Goal: Communication & Community: Answer question/provide support

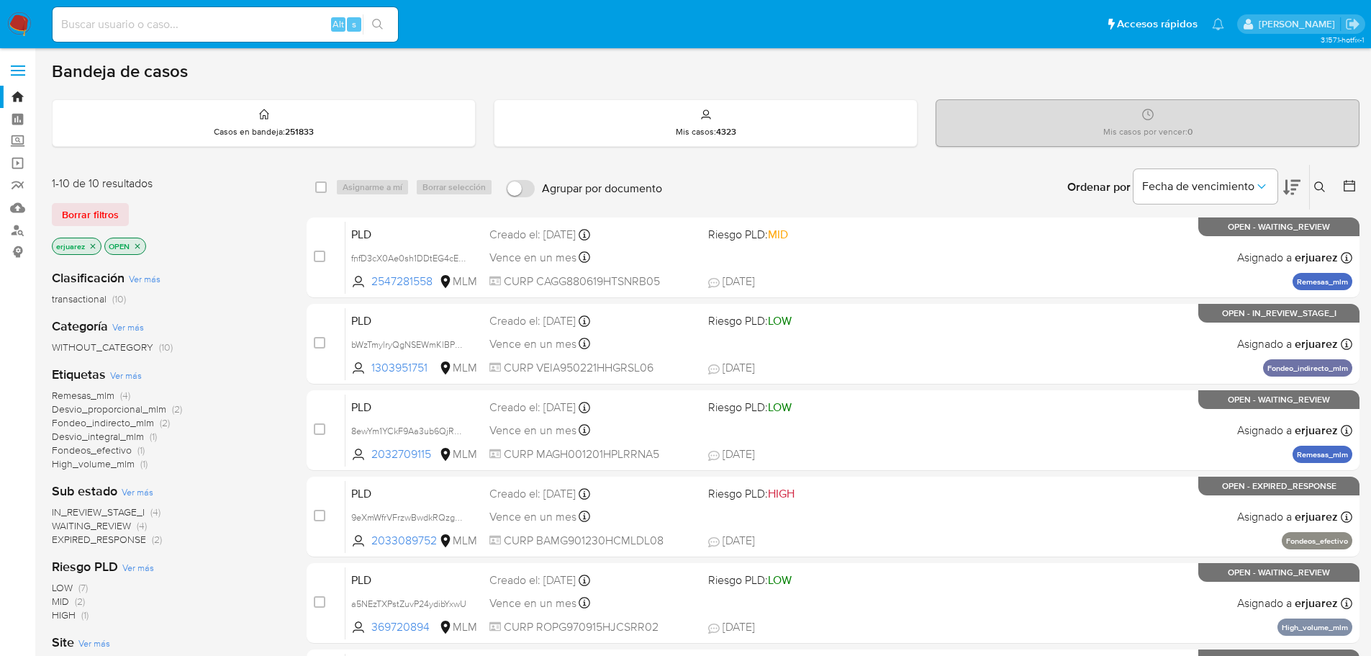
drag, startPoint x: 157, startPoint y: 35, endPoint x: 158, endPoint y: 26, distance: 9.4
click at [157, 34] on div "Alt s" at bounding box center [225, 24] width 345 height 35
click at [158, 22] on input at bounding box center [225, 24] width 345 height 19
paste input "2305731042"
type input "2305731042"
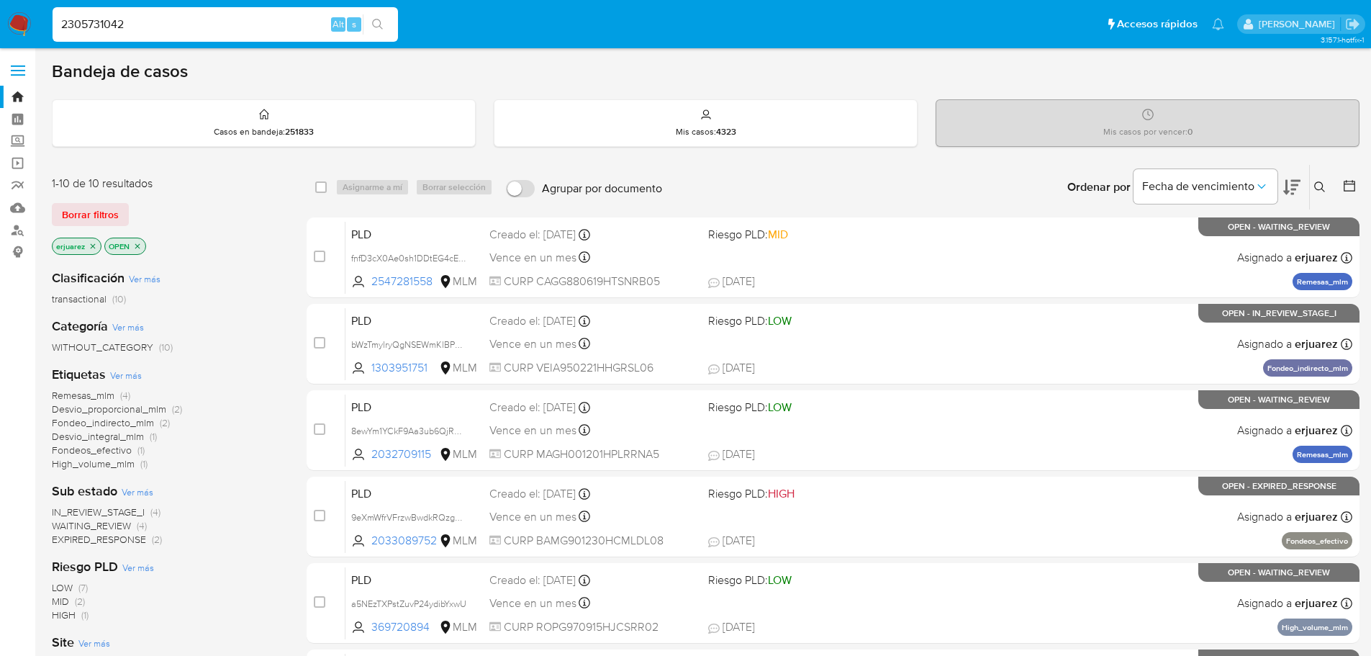
click at [385, 20] on button "search-icon" at bounding box center [378, 24] width 30 height 20
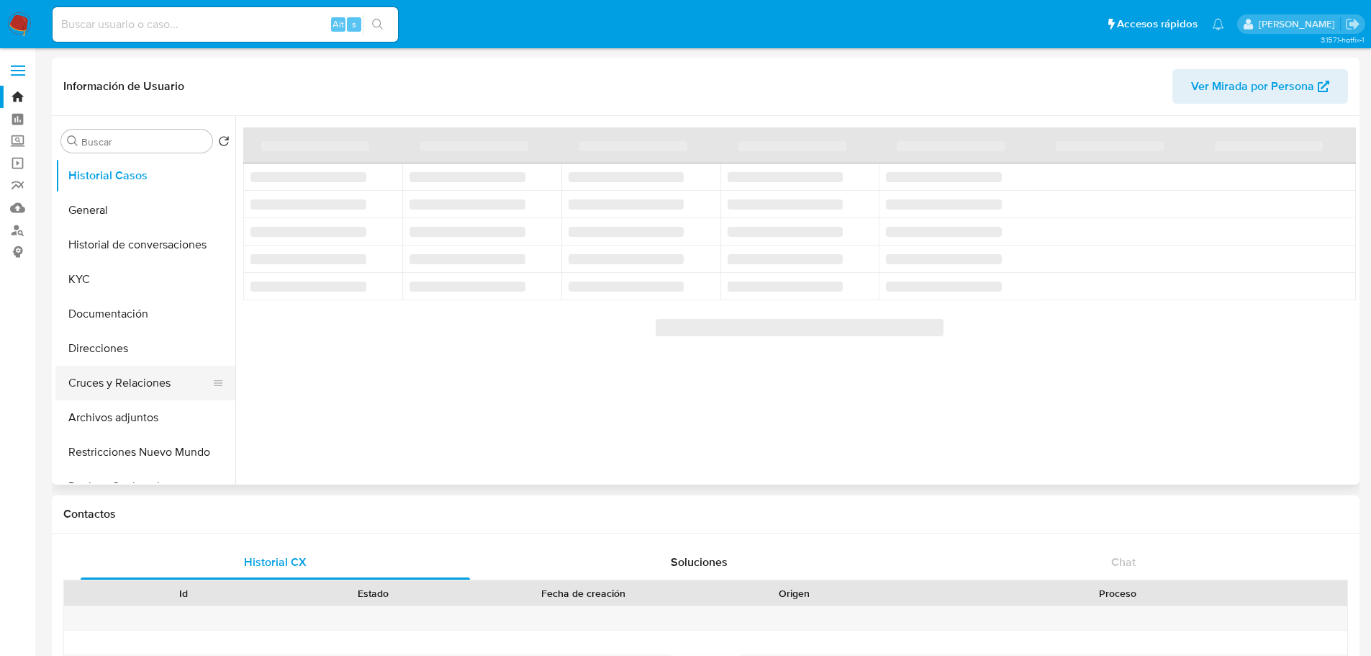
select select "10"
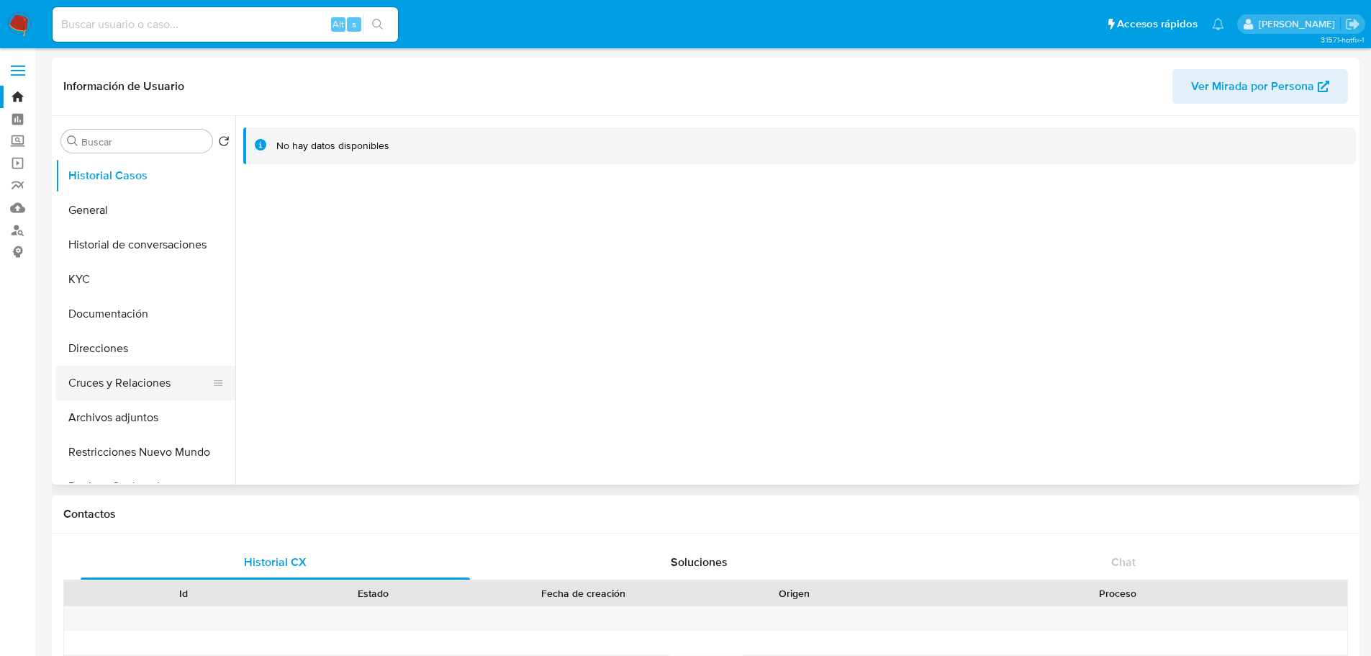
click at [145, 384] on button "Cruces y Relaciones" at bounding box center [139, 383] width 168 height 35
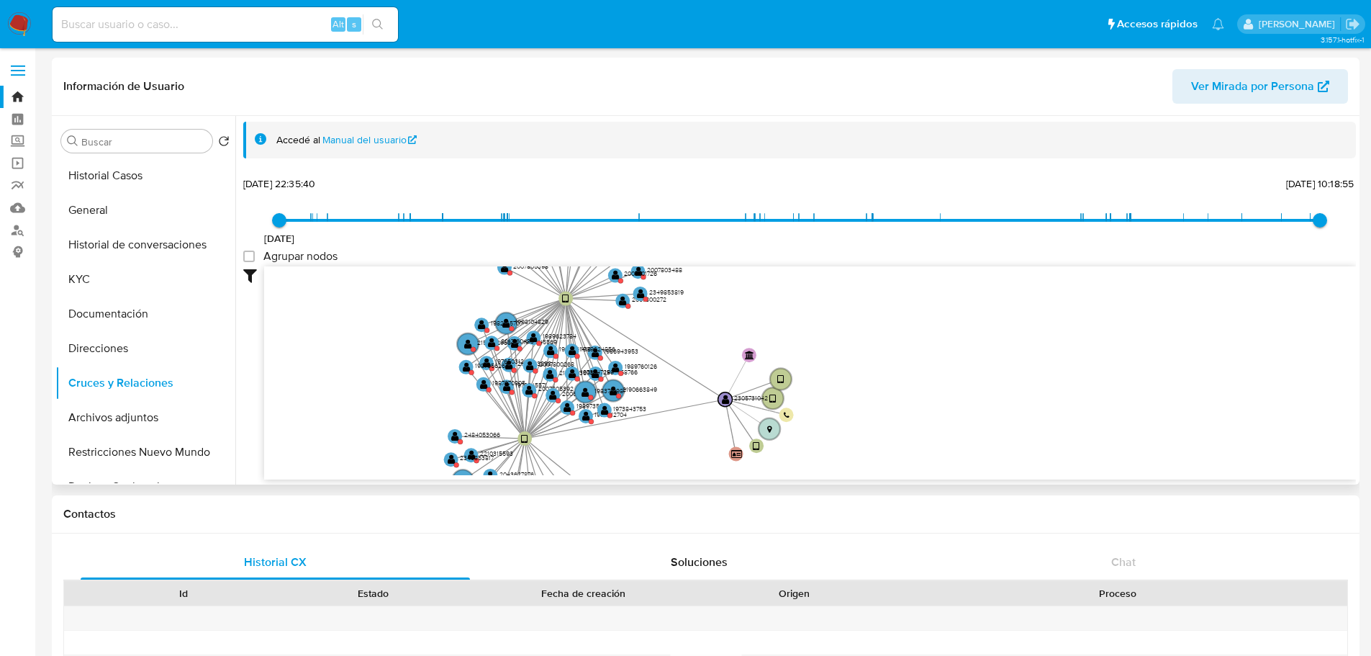
drag, startPoint x: 553, startPoint y: 336, endPoint x: 452, endPoint y: 325, distance: 101.4
click at [452, 325] on icon "device-67dc6e792b6781f60dab2444  device-681bcedbec3483d952df9165  device-673c…" at bounding box center [810, 370] width 1092 height 209
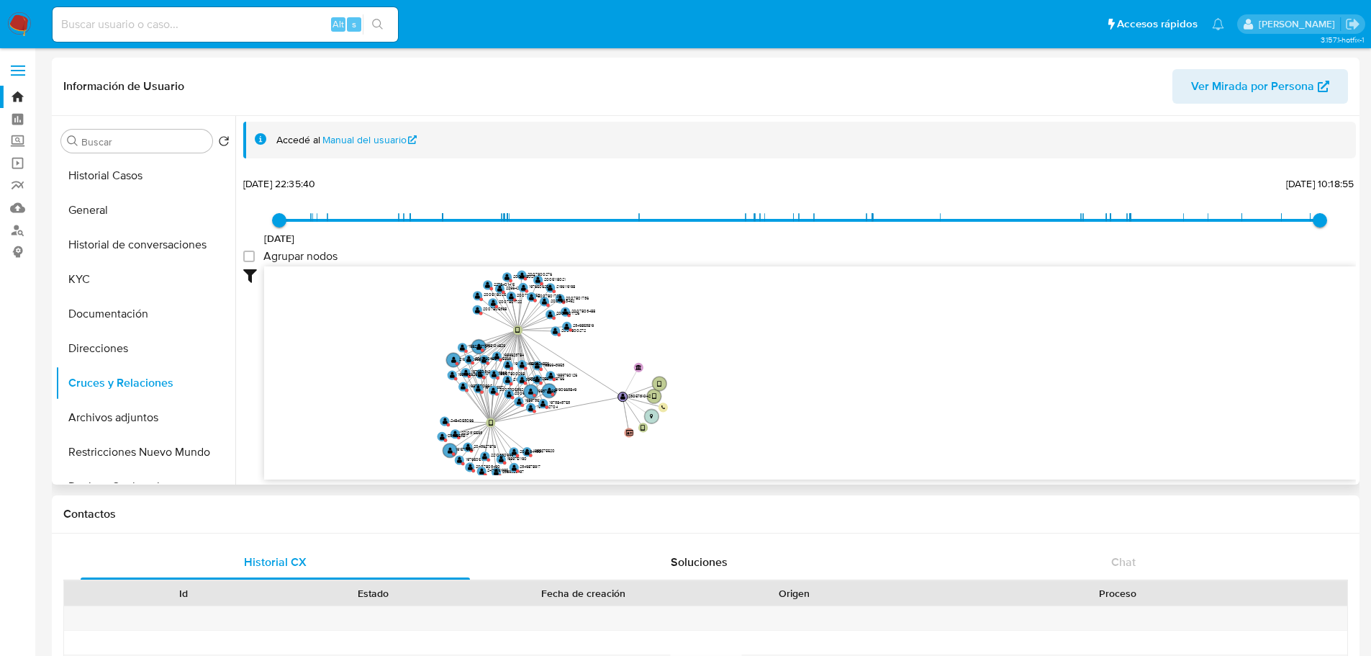
drag, startPoint x: 427, startPoint y: 328, endPoint x: 410, endPoint y: 335, distance: 18.0
click at [410, 335] on icon "device-67dc6e792b6781f60dab2444  device-681bcedbec3483d952df9165  device-673c…" at bounding box center [810, 370] width 1092 height 209
click at [507, 591] on div "Fecha de creación" at bounding box center [584, 593] width 212 height 14
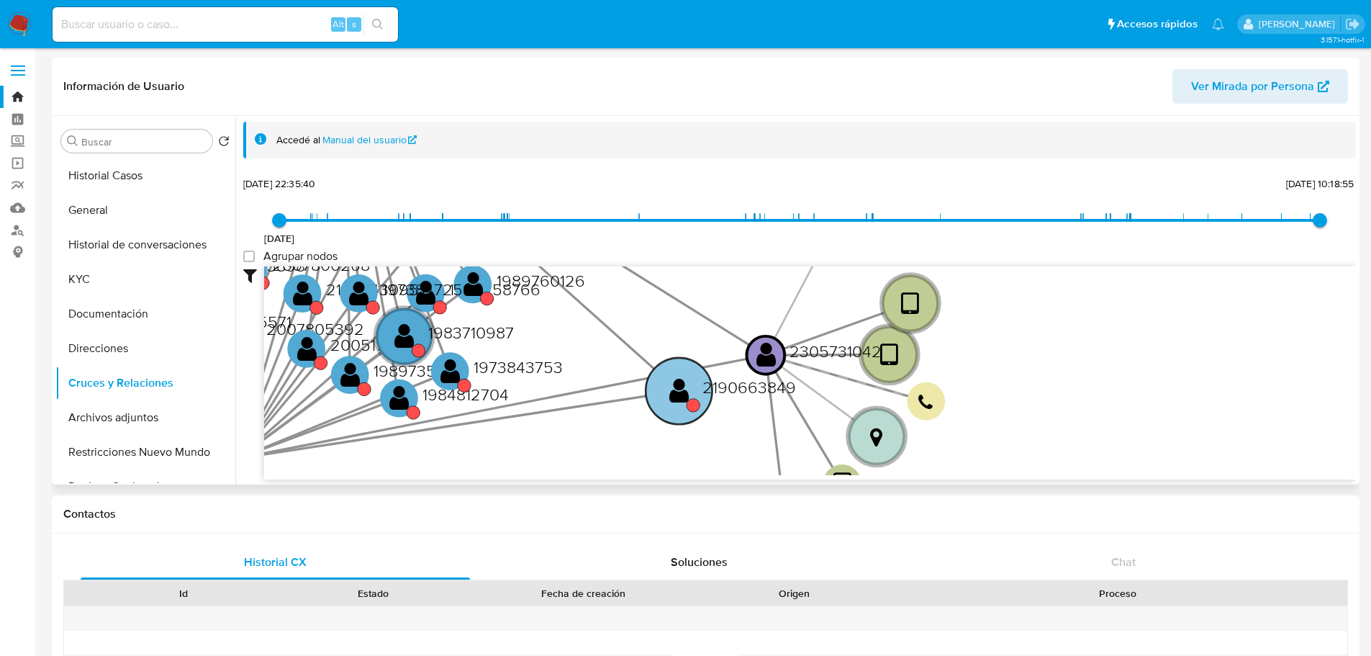
drag, startPoint x: 677, startPoint y: 348, endPoint x: 766, endPoint y: 397, distance: 101.1
click at [766, 397] on text "2190663849" at bounding box center [749, 387] width 94 height 24
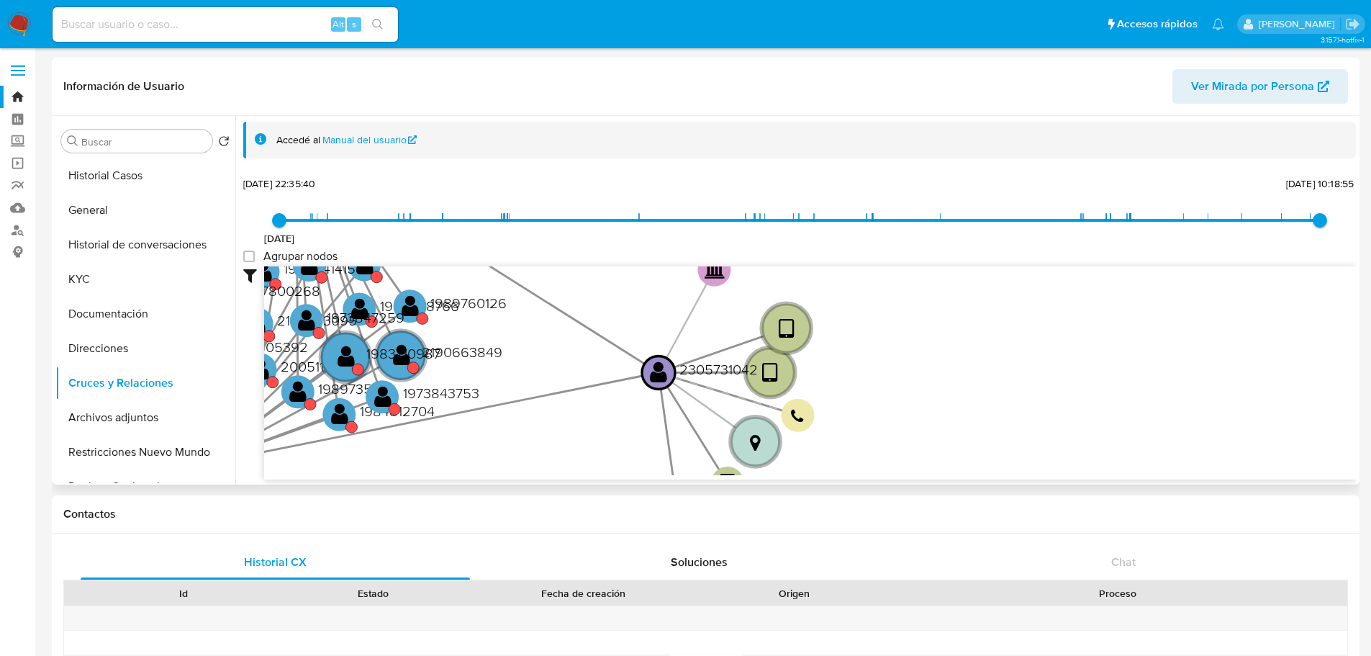
drag, startPoint x: 502, startPoint y: 424, endPoint x: 823, endPoint y: 427, distance: 321.7
click at [822, 428] on icon "device-67dc6e792b6781f60dab2444  device-681bcedbec3483d952df9165  device-673c…" at bounding box center [810, 370] width 1092 height 209
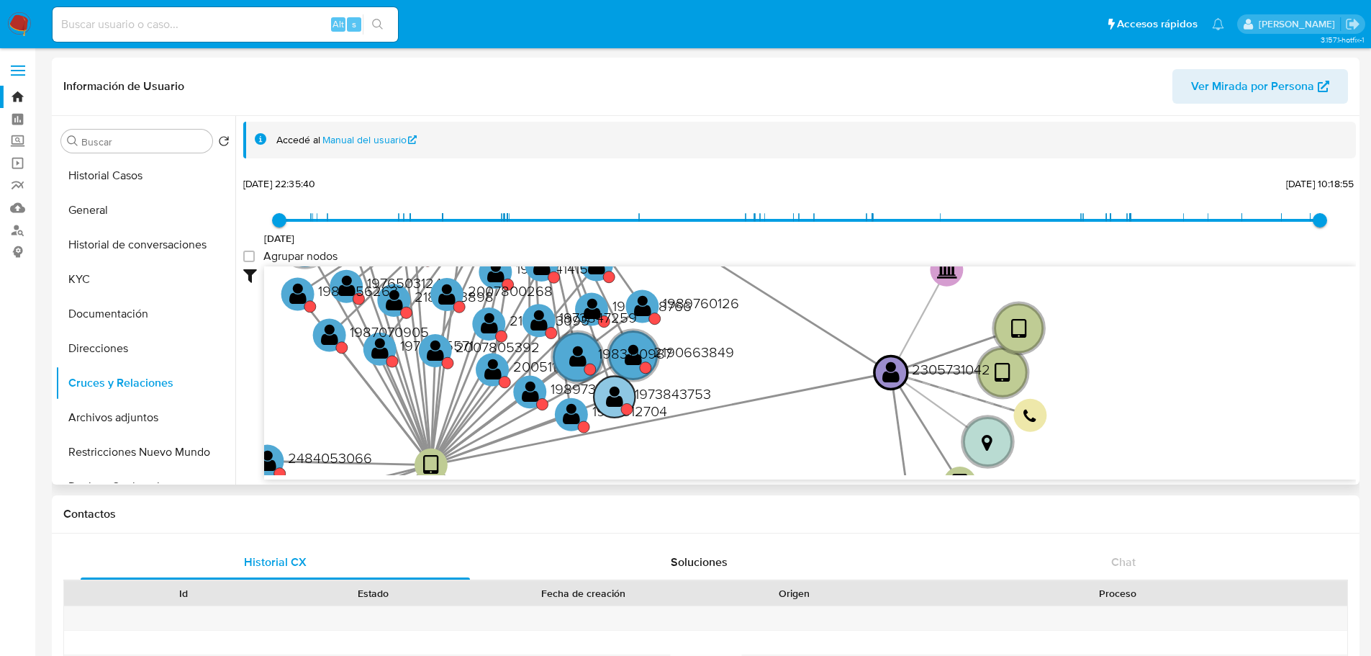
click at [606, 403] on text "" at bounding box center [614, 397] width 17 height 24
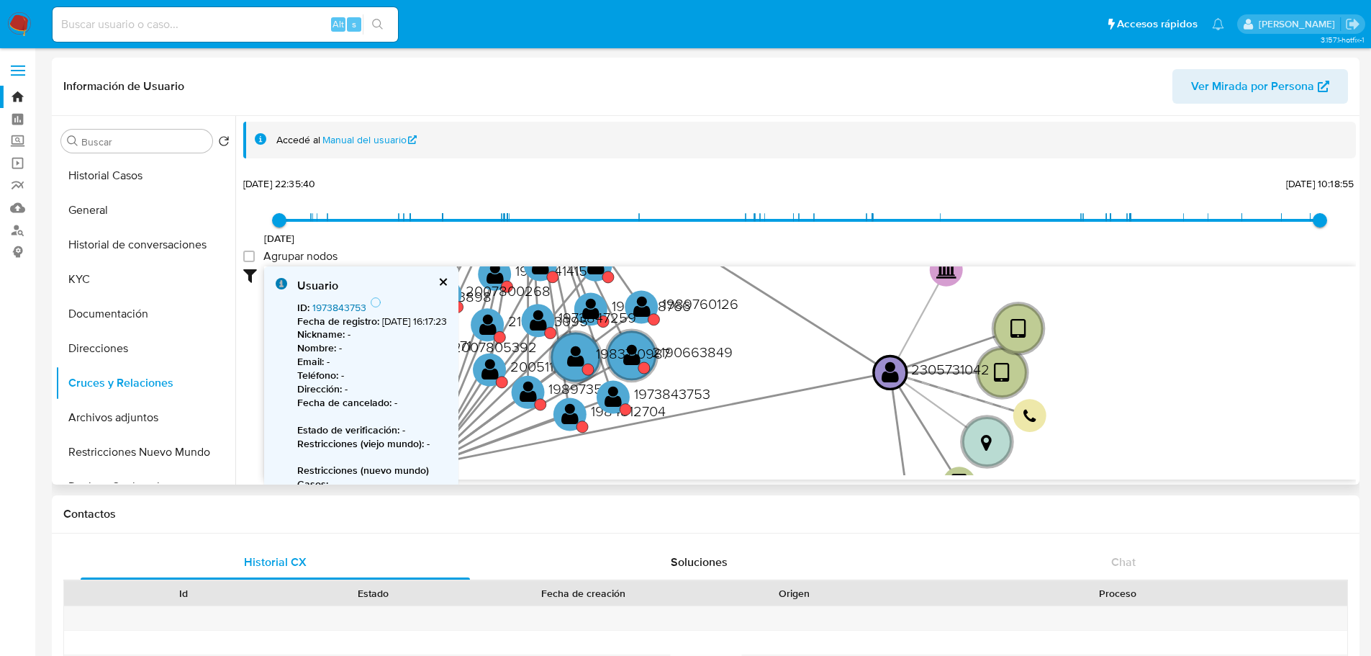
click at [333, 304] on link "1973843753" at bounding box center [339, 307] width 54 height 14
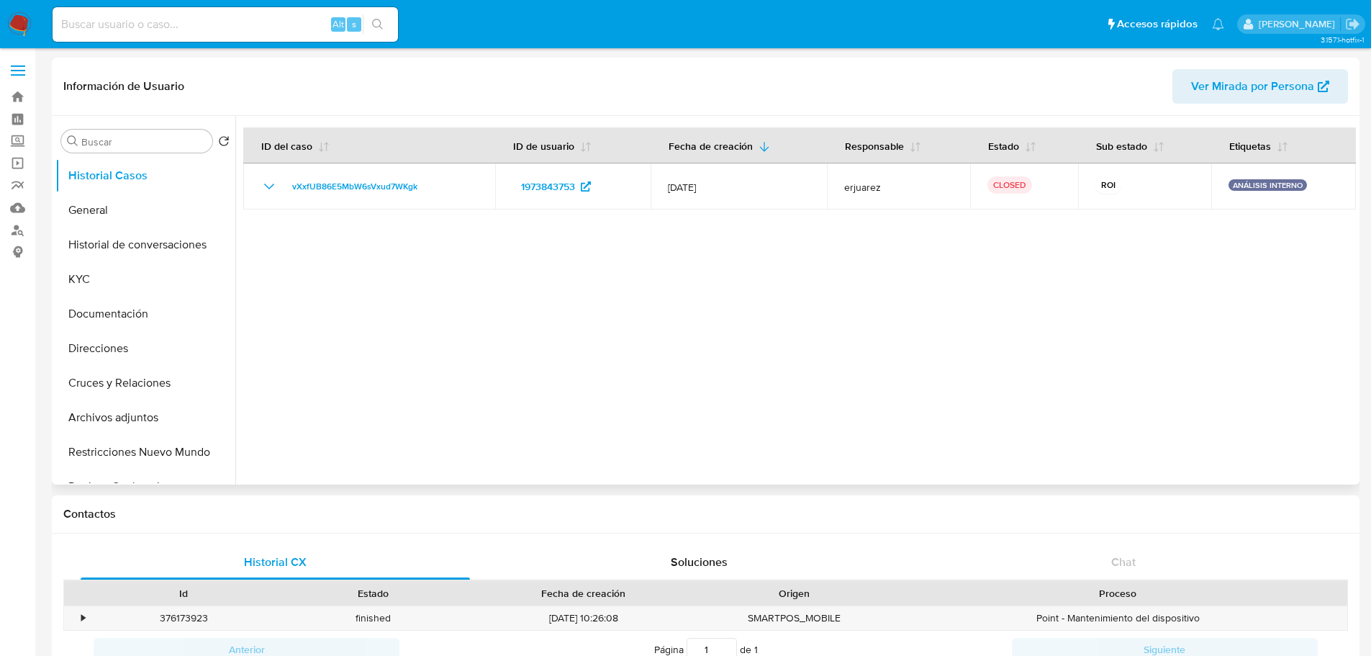
select select "10"
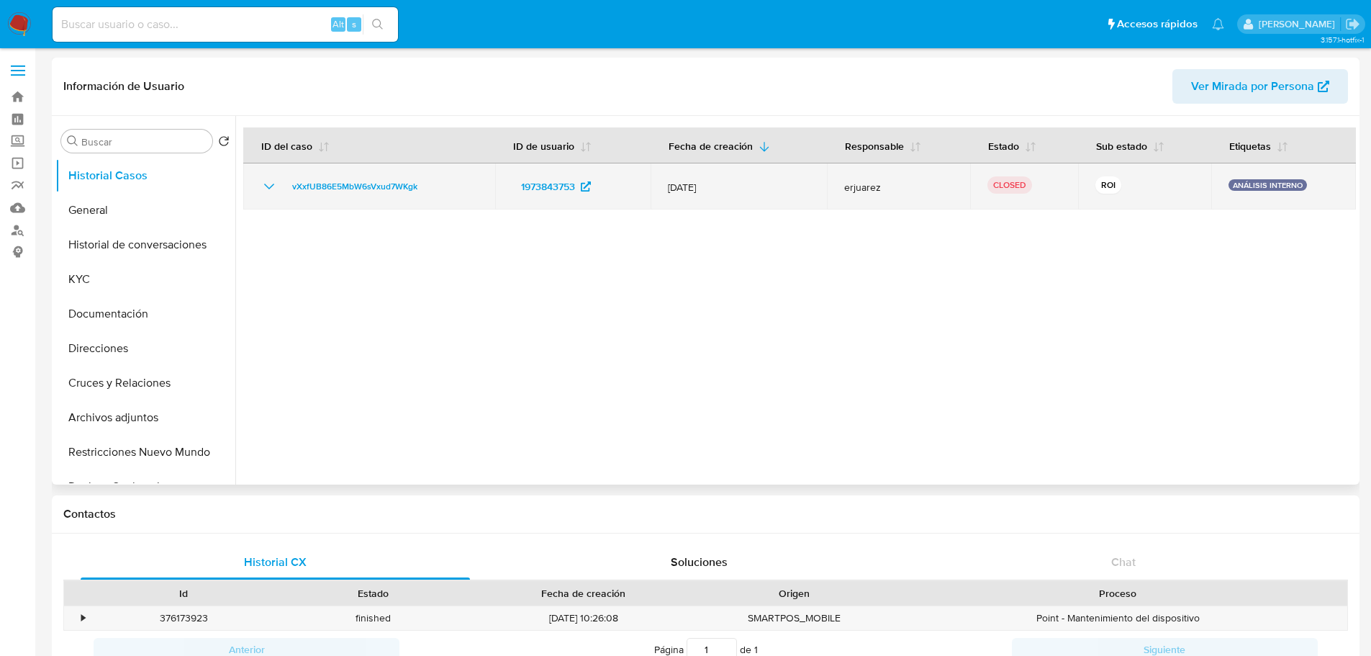
click at [265, 184] on icon "Mostrar/Ocultar" at bounding box center [269, 187] width 10 height 6
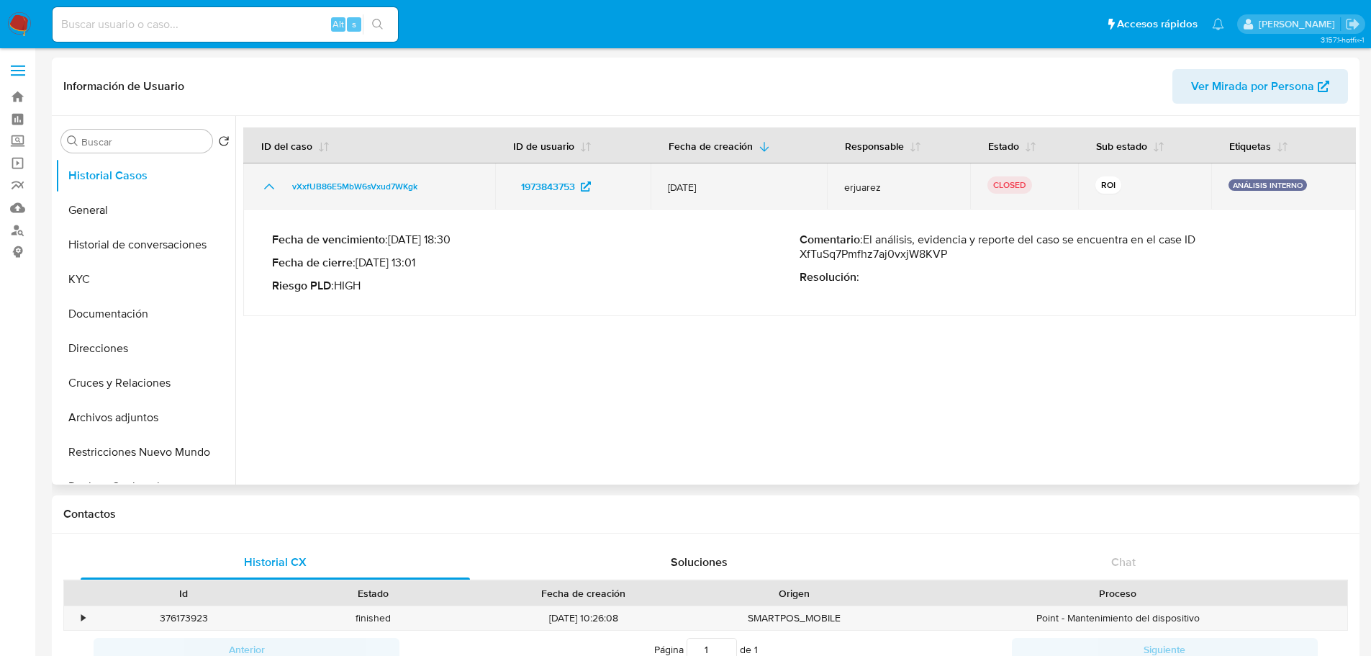
click at [265, 184] on icon "Mostrar/Ocultar" at bounding box center [269, 186] width 17 height 17
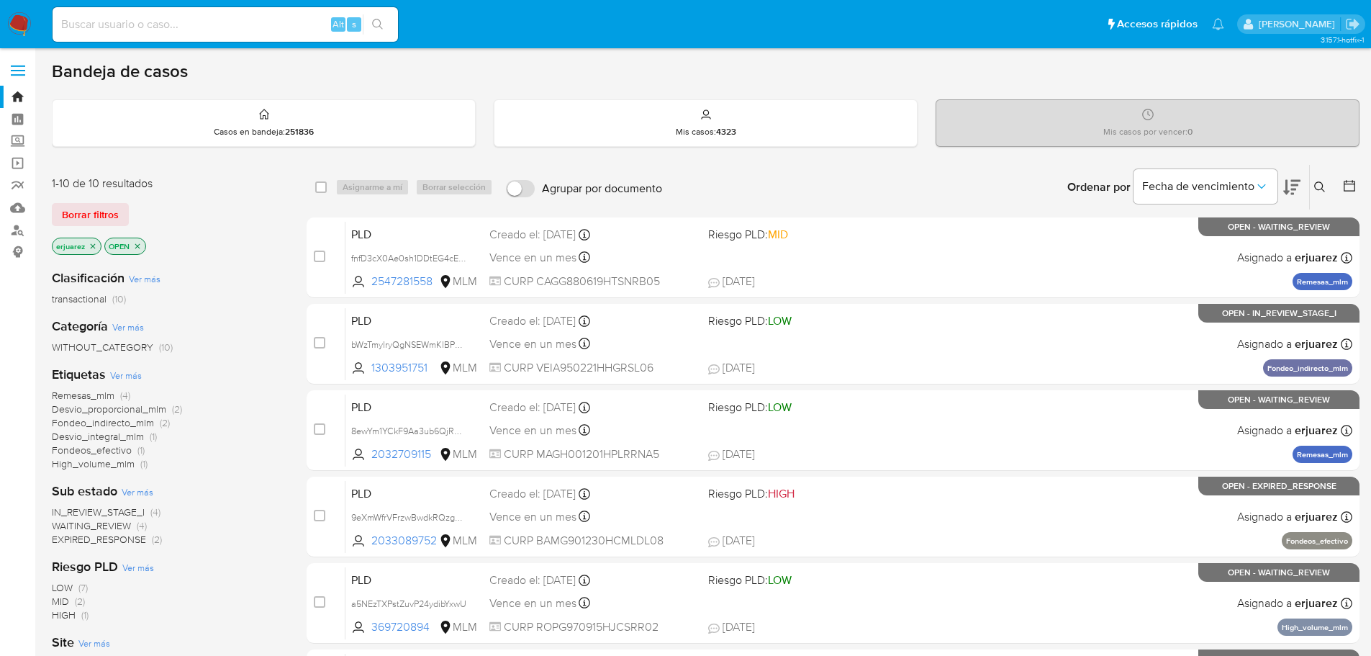
click at [140, 512] on span "IN_REVIEW_STAGE_I" at bounding box center [98, 511] width 93 height 14
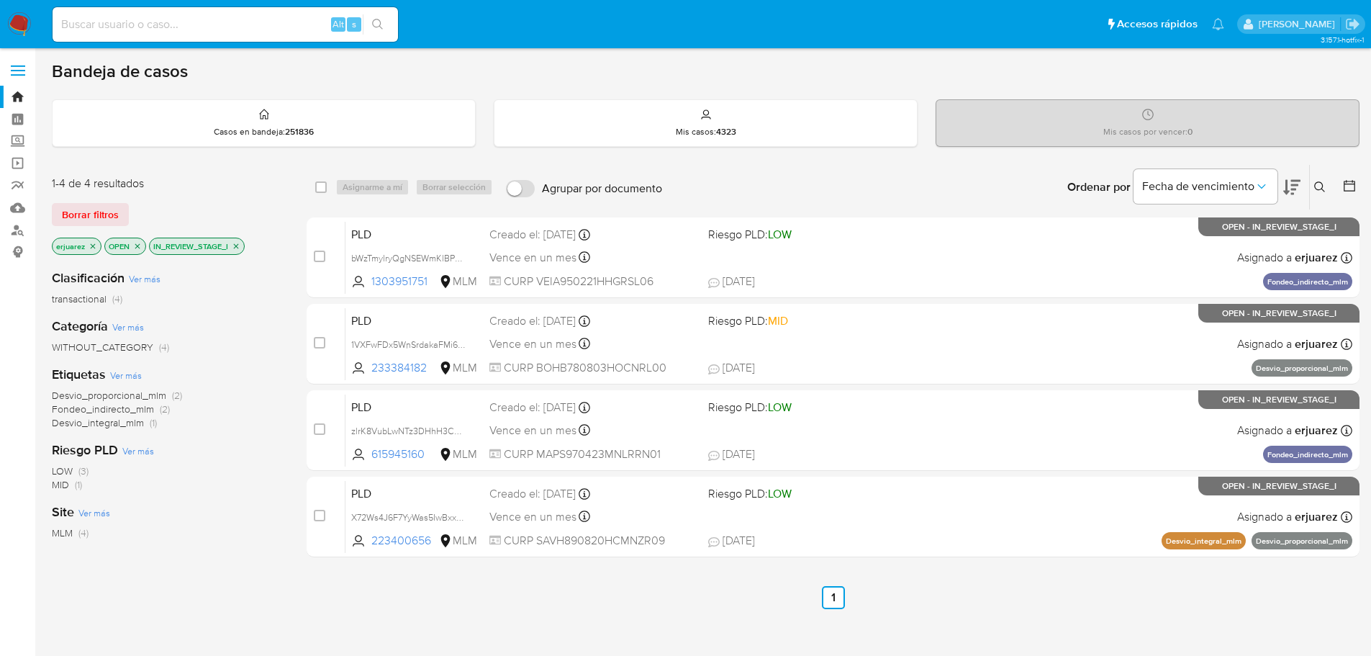
click at [147, 34] on div "Alt s" at bounding box center [225, 24] width 345 height 35
click at [150, 27] on input at bounding box center [225, 24] width 345 height 19
paste input "1318318865"
type input "1318318865"
click at [389, 16] on button "search-icon" at bounding box center [378, 24] width 30 height 20
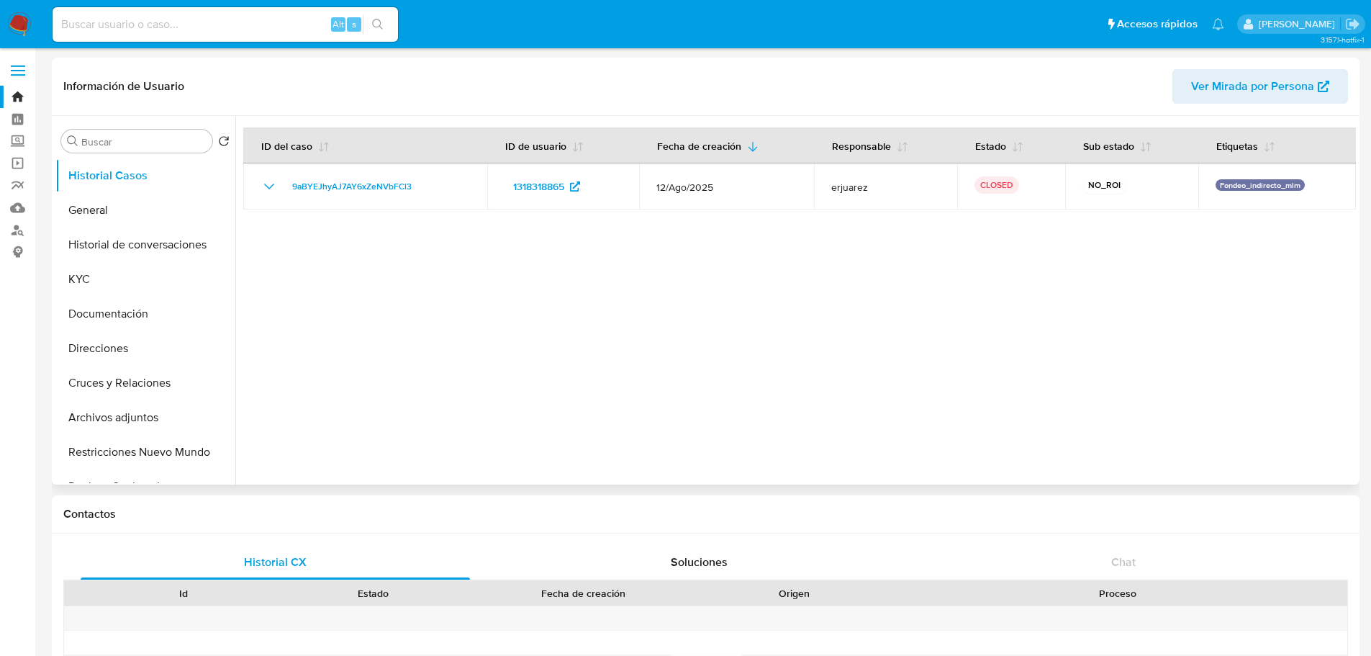
select select "10"
click at [153, 384] on button "Cruces y Relaciones" at bounding box center [139, 383] width 168 height 35
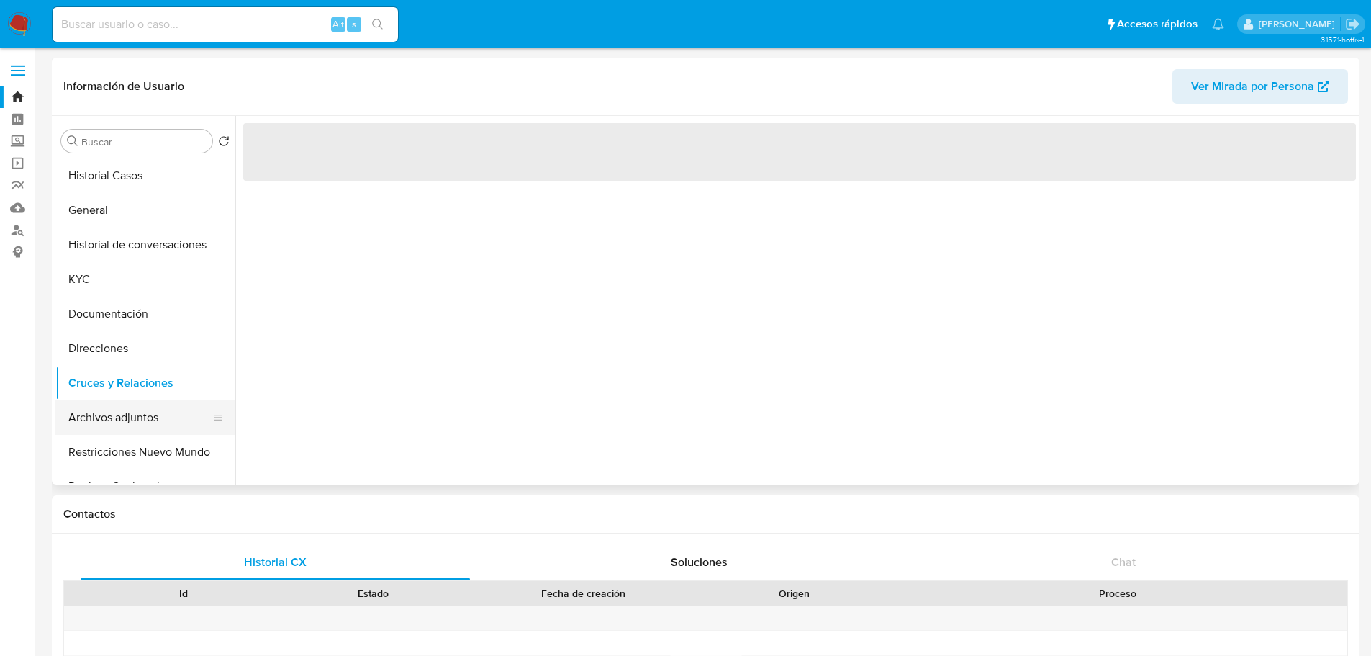
drag, startPoint x: 139, startPoint y: 409, endPoint x: 153, endPoint y: 409, distance: 13.7
click at [139, 409] on button "Archivos adjuntos" at bounding box center [139, 417] width 168 height 35
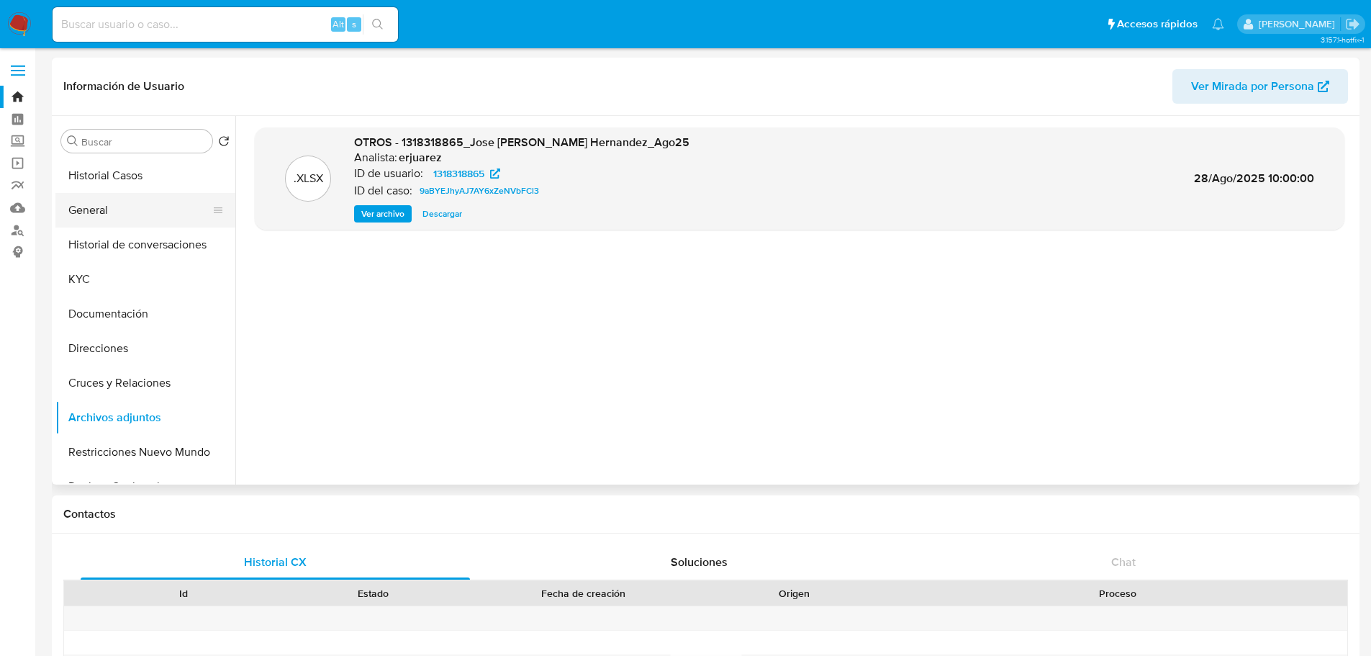
click at [81, 203] on button "General" at bounding box center [139, 210] width 168 height 35
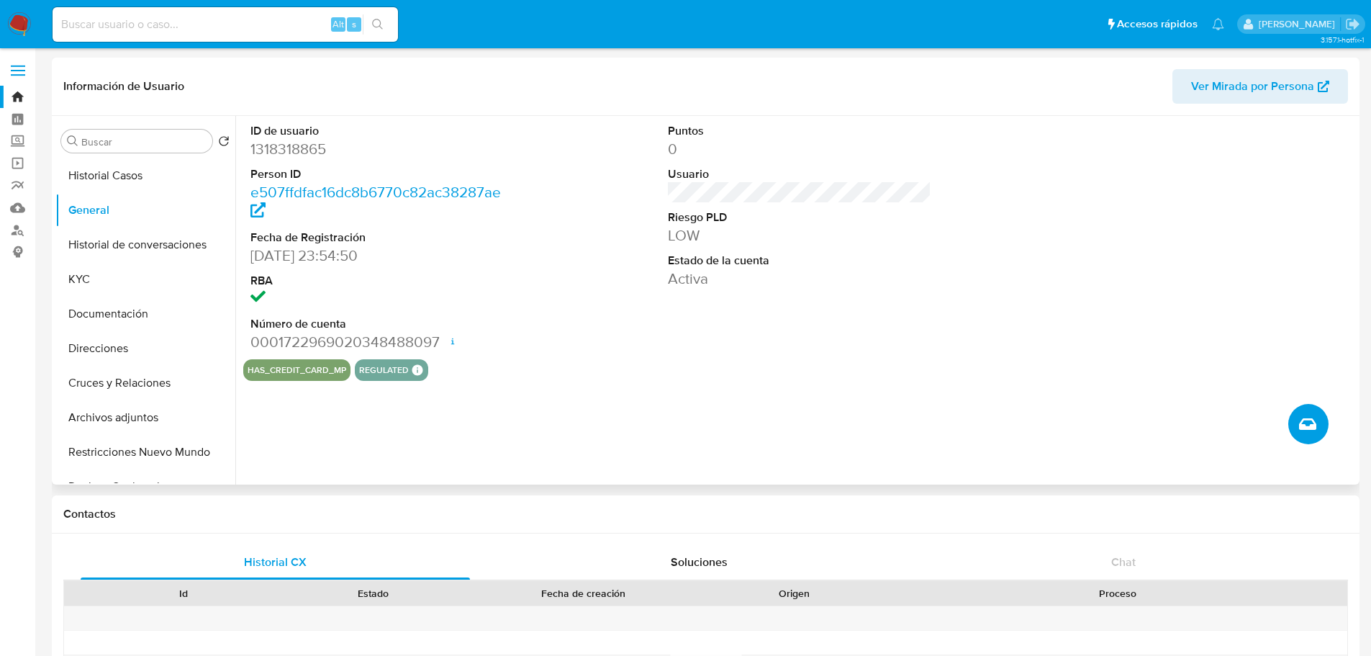
click at [1310, 414] on button "Crear caso manual" at bounding box center [1308, 424] width 40 height 40
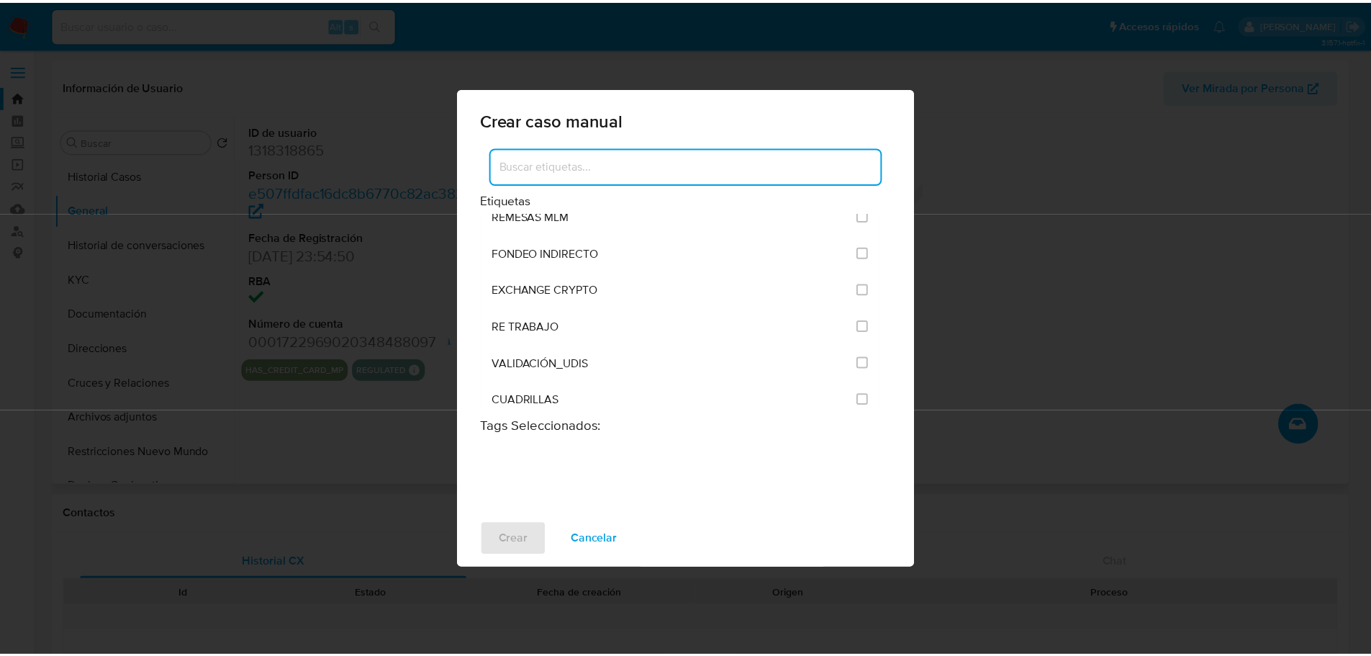
scroll to position [3220, 0]
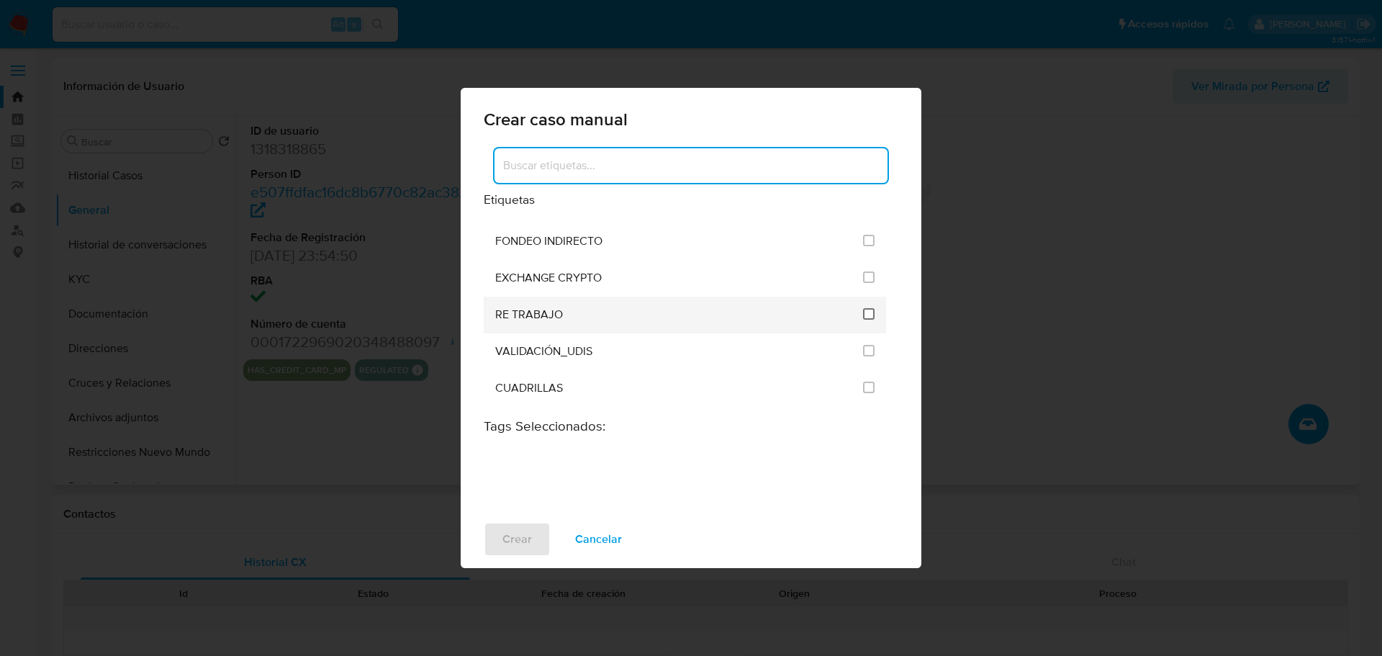
click at [867, 314] on input "3260" at bounding box center [869, 314] width 12 height 12
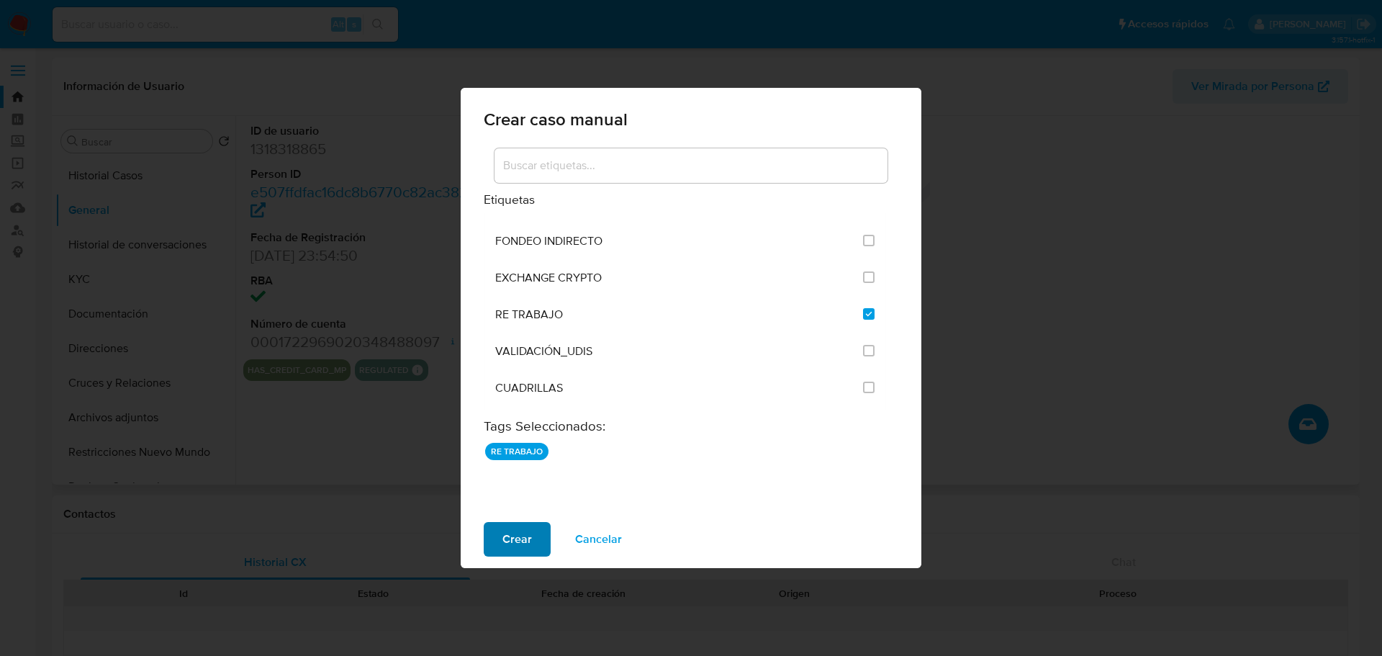
click at [528, 531] on span "Crear" at bounding box center [517, 539] width 30 height 32
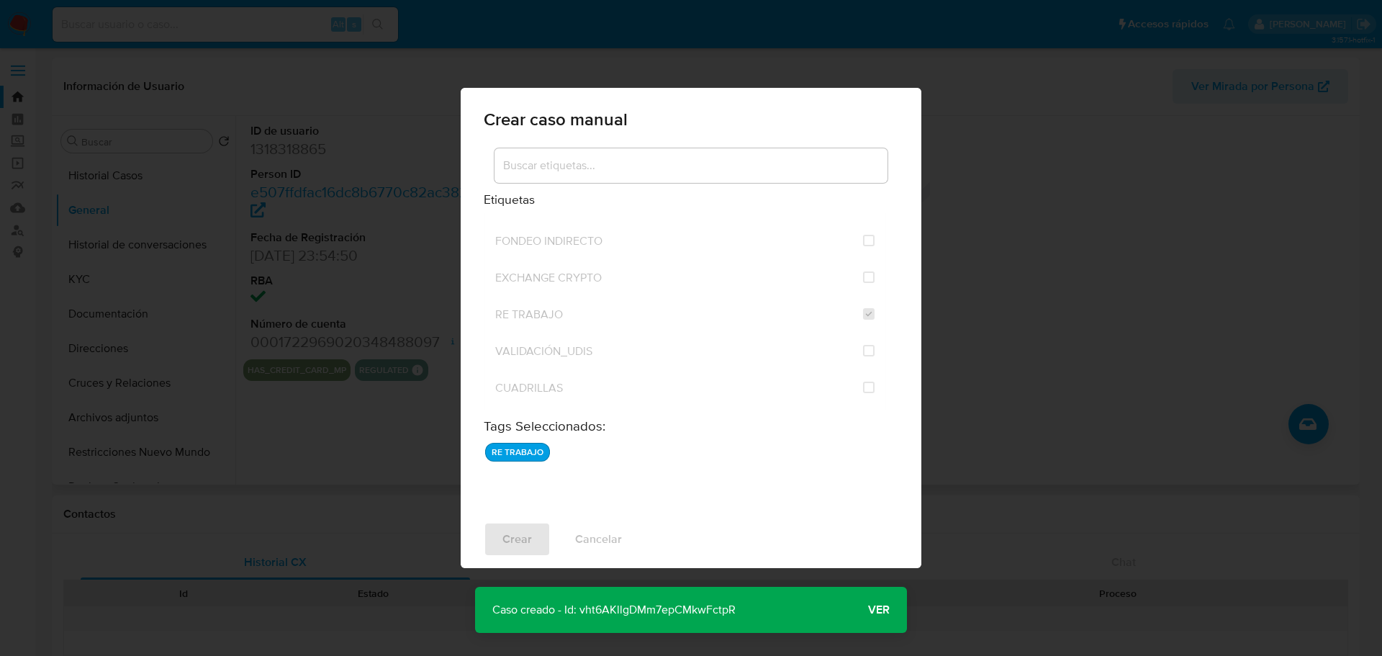
drag, startPoint x: 762, startPoint y: 601, endPoint x: 578, endPoint y: 606, distance: 184.3
click at [578, 606] on div "Caso creado - Id: vht6AKllgDMm7epCMkwFctpR Caso creado - Id: vht6AKllgDMm7epCMk…" at bounding box center [691, 610] width 432 height 46
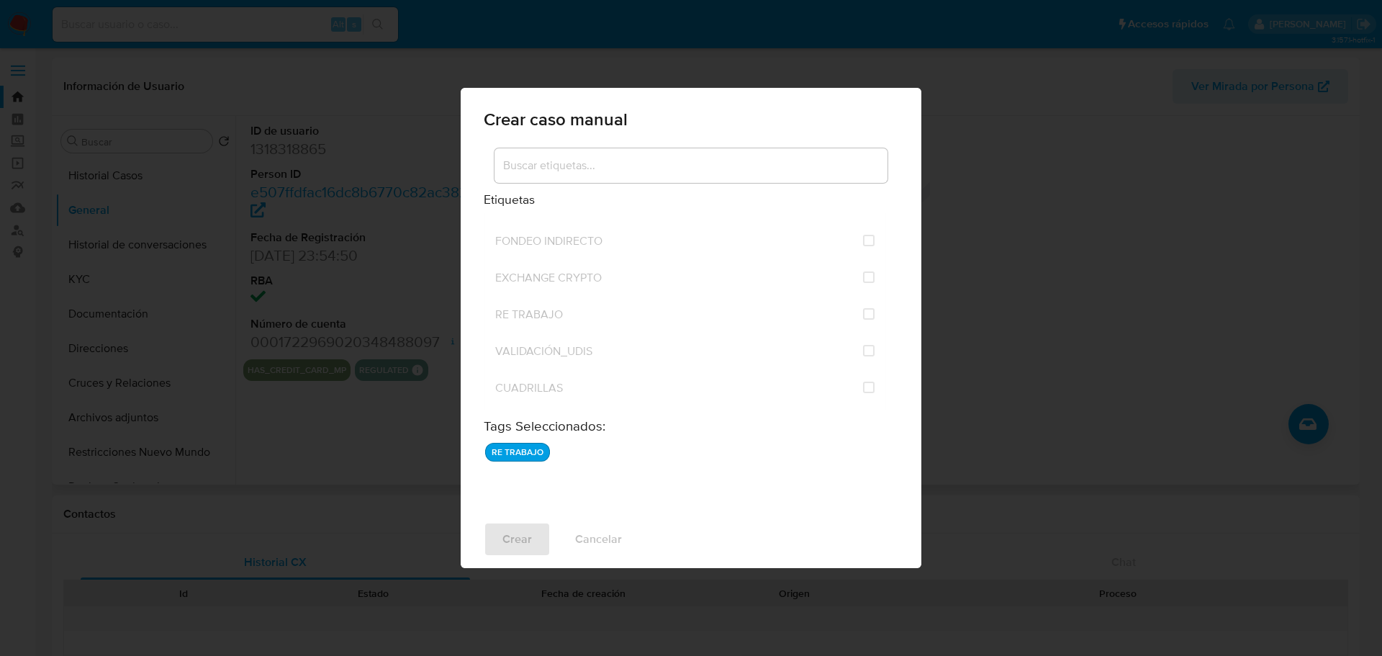
checkbox input "false"
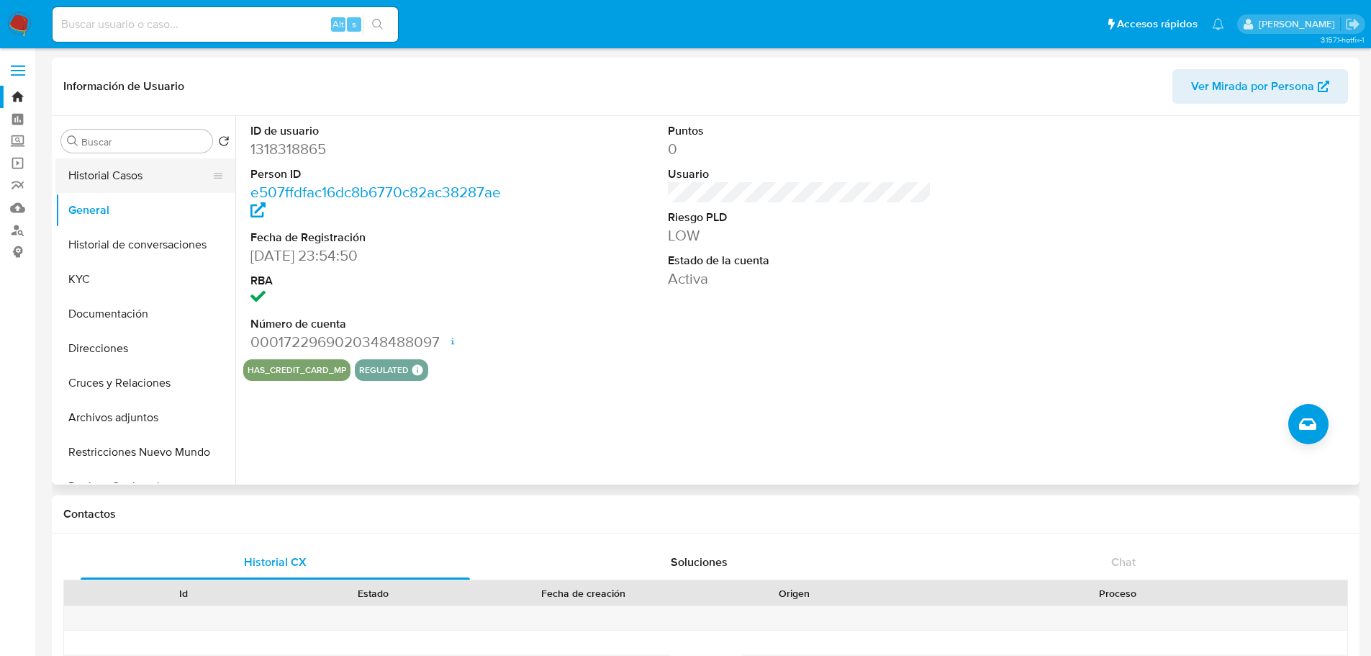
click at [141, 179] on button "Historial Casos" at bounding box center [139, 175] width 168 height 35
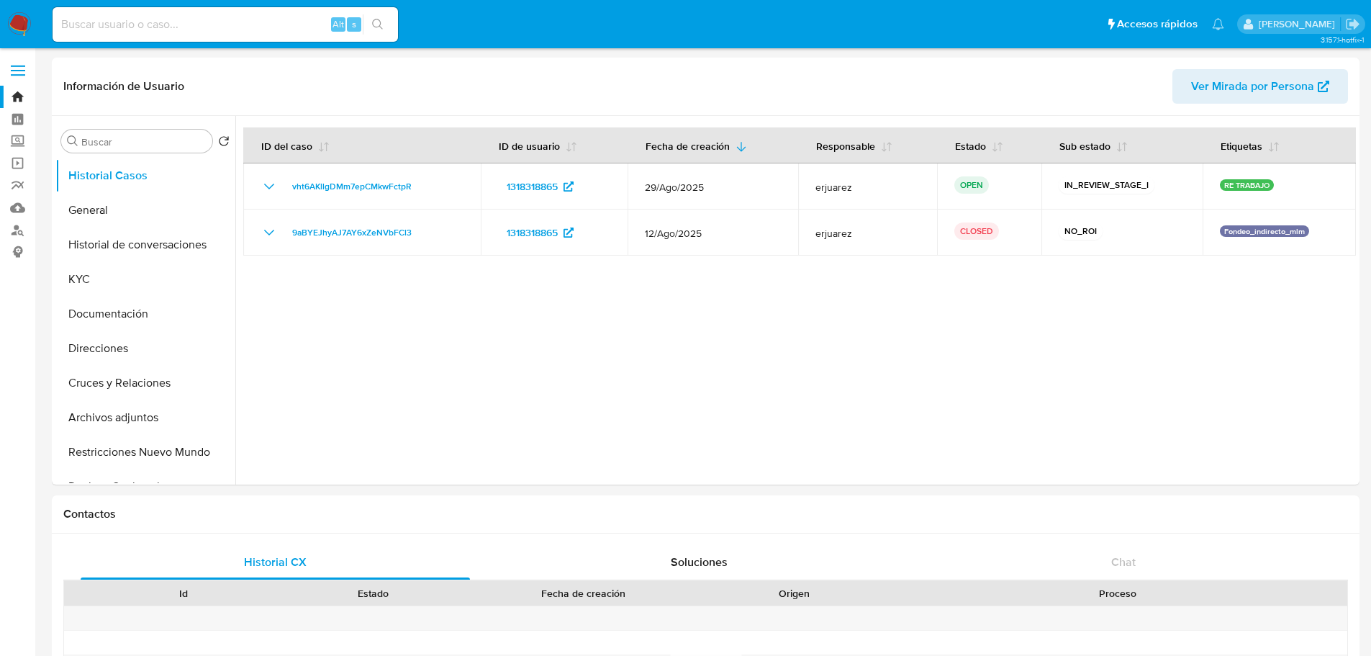
click at [25, 30] on img at bounding box center [19, 24] width 24 height 24
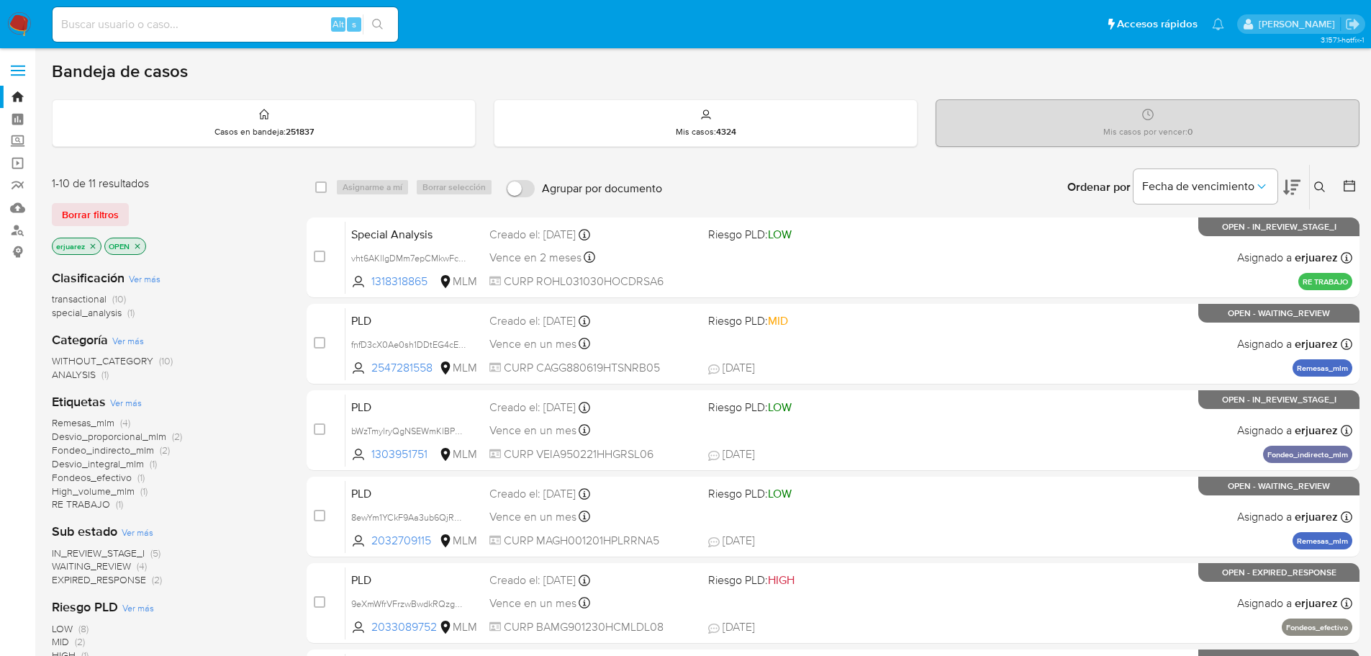
click at [1315, 182] on icon at bounding box center [1320, 187] width 12 height 12
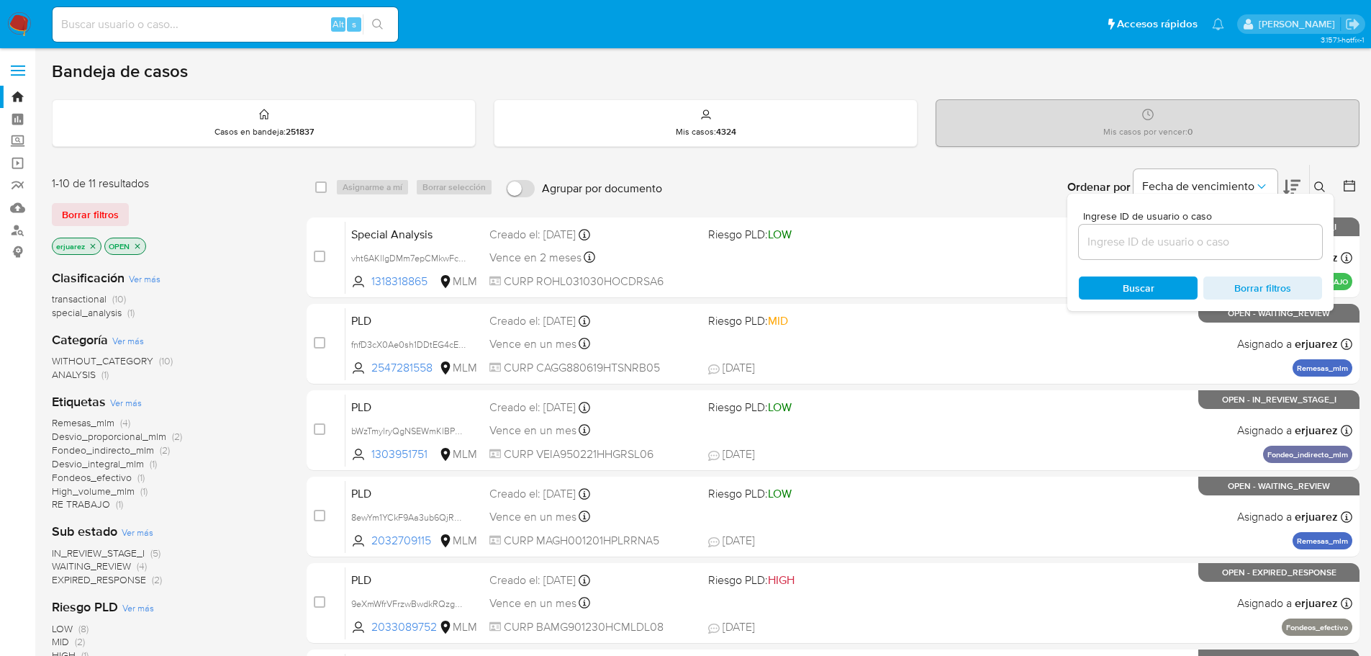
drag, startPoint x: 1164, startPoint y: 255, endPoint x: 1166, endPoint y: 245, distance: 11.0
click at [1164, 256] on div at bounding box center [1200, 242] width 243 height 35
click at [1165, 242] on input at bounding box center [1200, 241] width 243 height 19
paste input "1318318865"
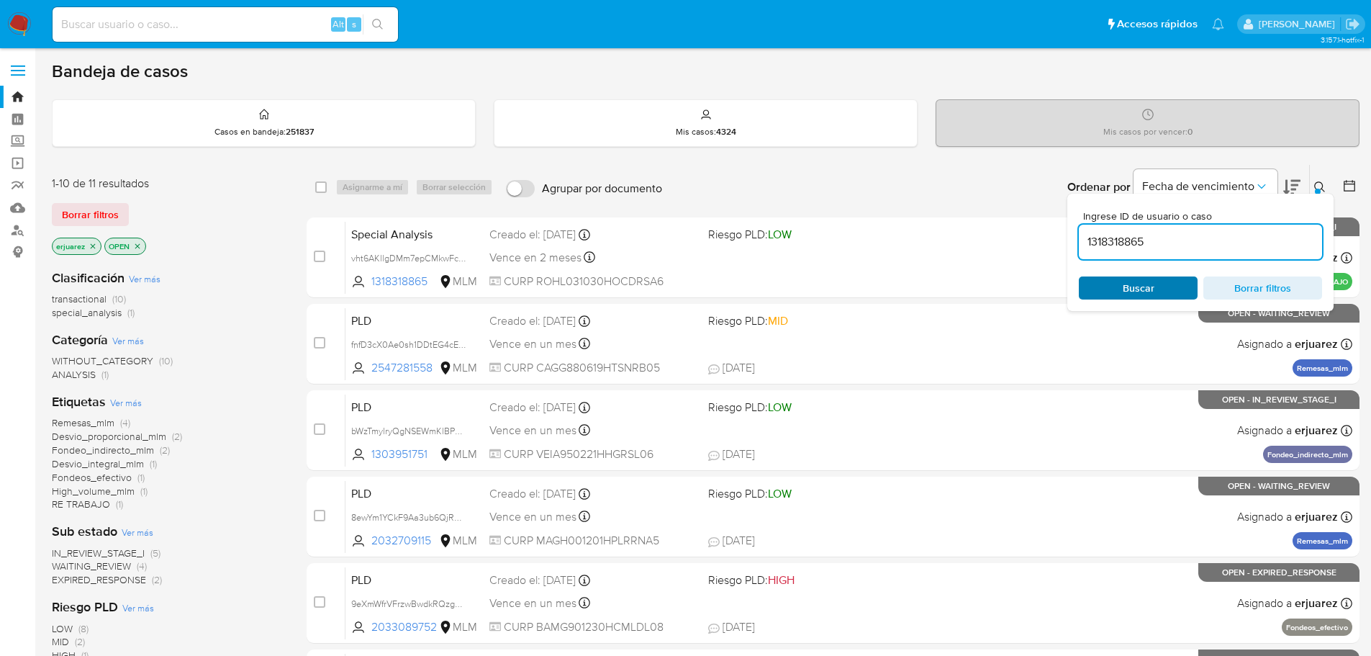
type input "1318318865"
drag, startPoint x: 1132, startPoint y: 285, endPoint x: 1144, endPoint y: 283, distance: 12.4
click at [1133, 285] on span "Buscar" at bounding box center [1139, 287] width 32 height 23
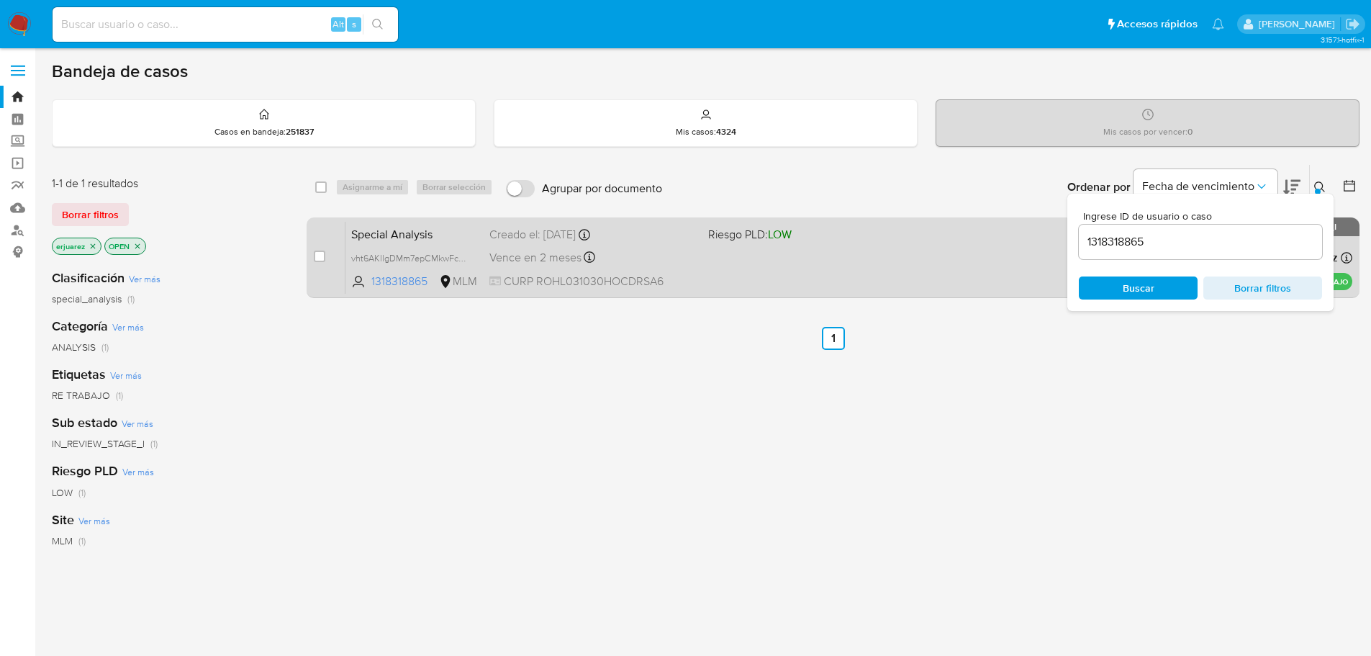
click at [635, 262] on div "Vence en 2 meses Vence el 27/10/2025 19:45:44" at bounding box center [592, 257] width 207 height 19
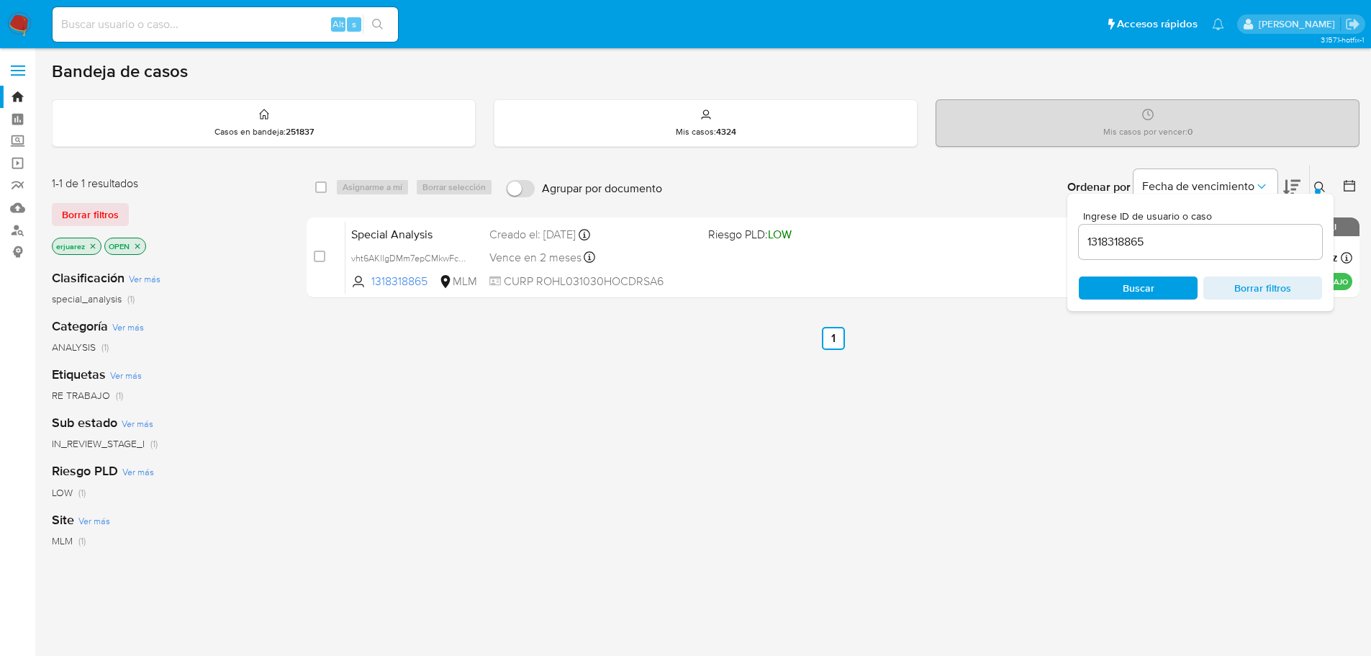
click at [1266, 298] on span "Borrar filtros" at bounding box center [1262, 288] width 99 height 20
click at [1317, 186] on icon at bounding box center [1320, 187] width 12 height 12
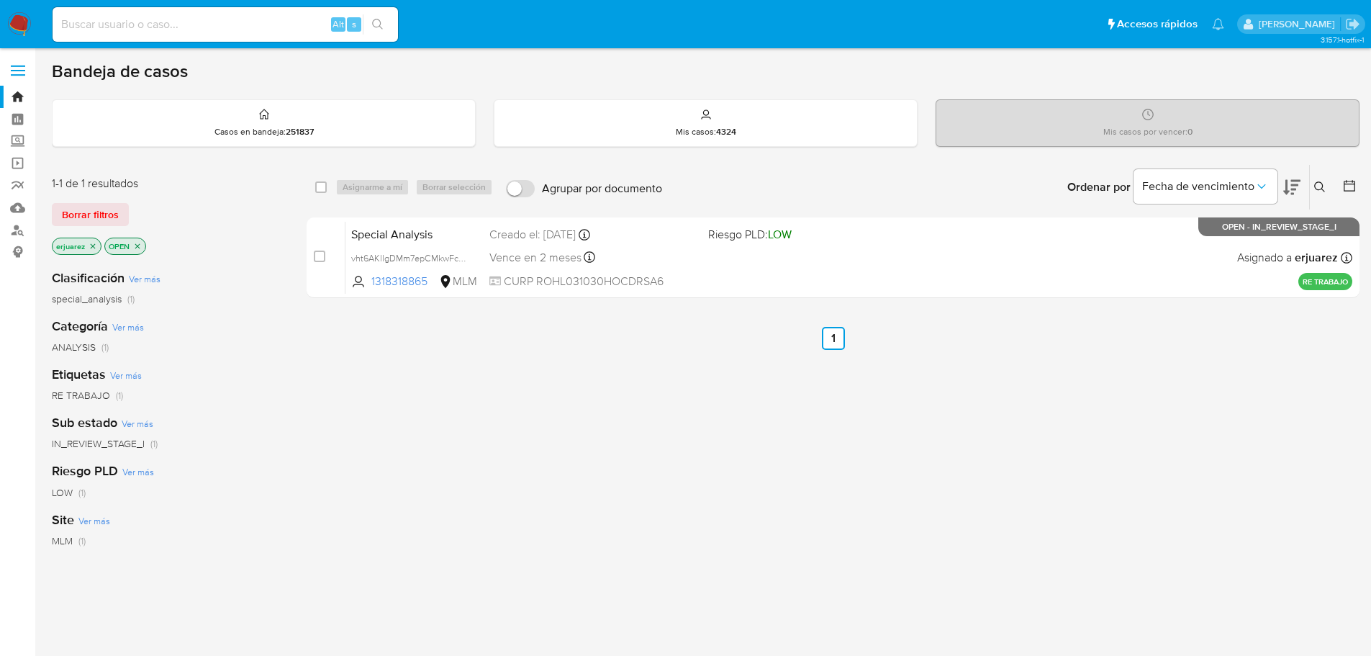
click at [14, 21] on img at bounding box center [19, 24] width 24 height 24
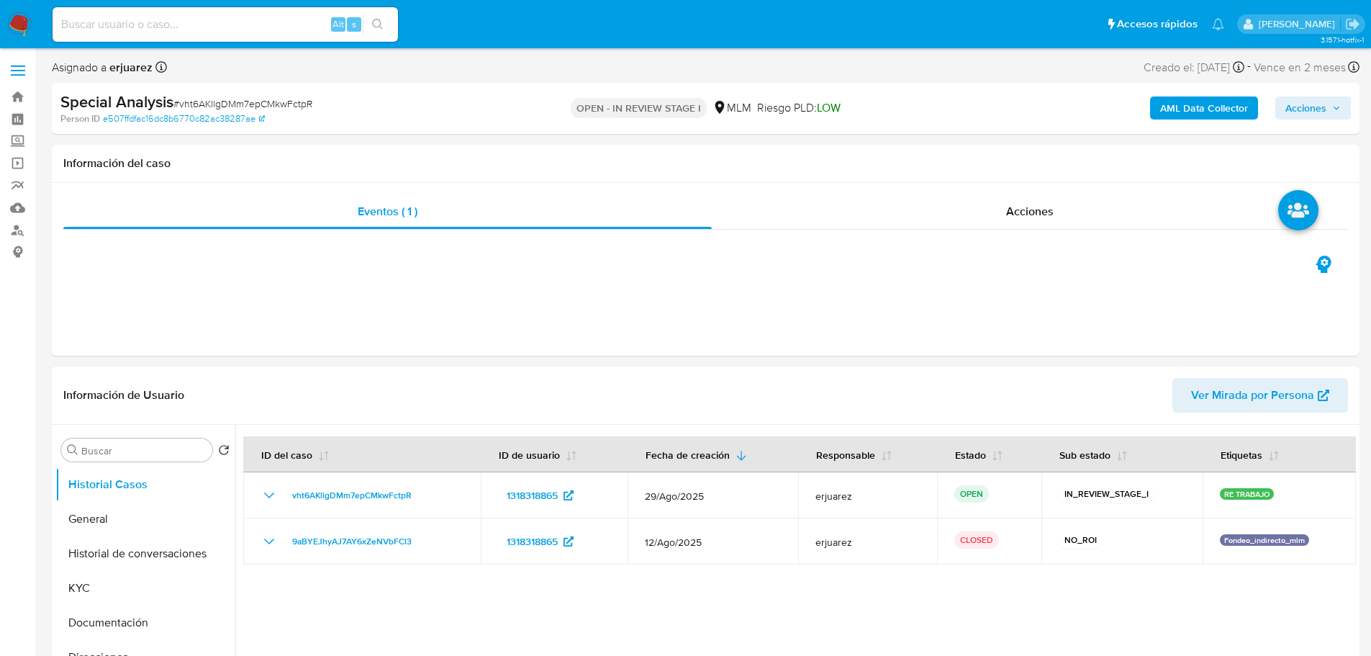
select select "10"
click at [1325, 99] on span "Acciones" at bounding box center [1305, 107] width 41 height 23
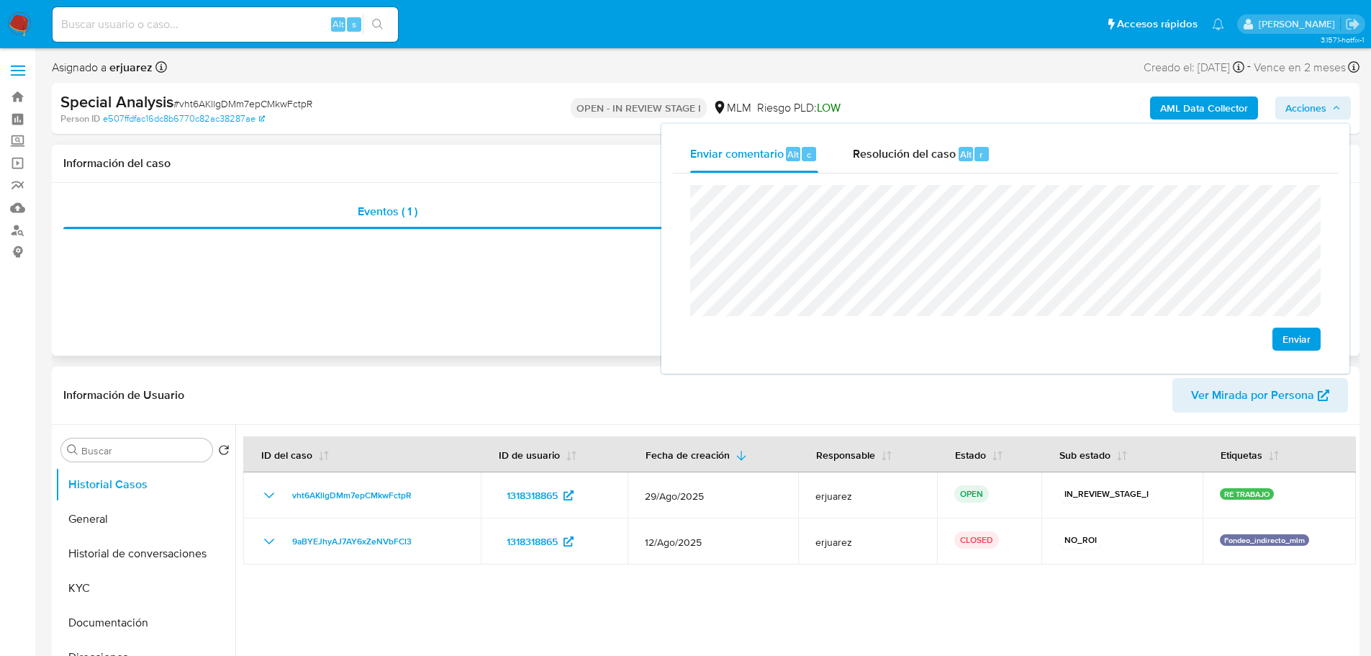
drag, startPoint x: 461, startPoint y: 541, endPoint x: 883, endPoint y: 307, distance: 482.2
click at [266, 546] on div "9aBYEJhyAJ7AY6xZeNVbFCl3" at bounding box center [362, 541] width 203 height 17
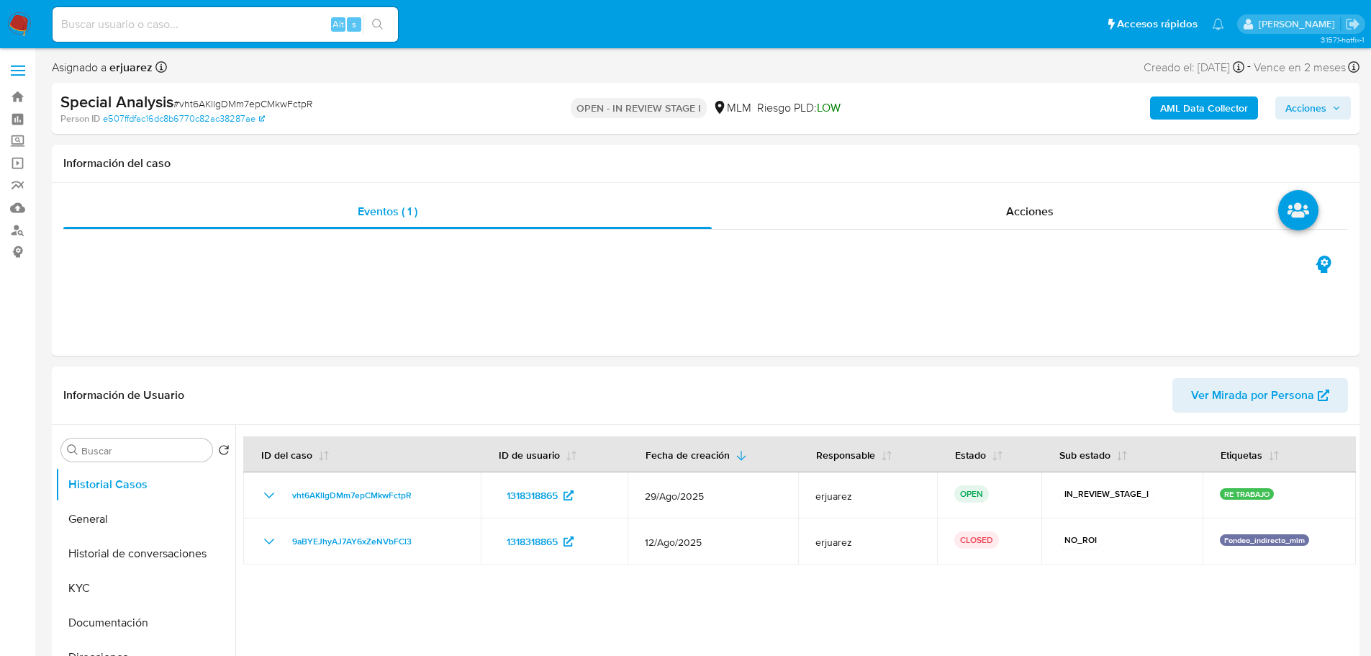
click at [1306, 100] on span "Acciones" at bounding box center [1305, 107] width 41 height 23
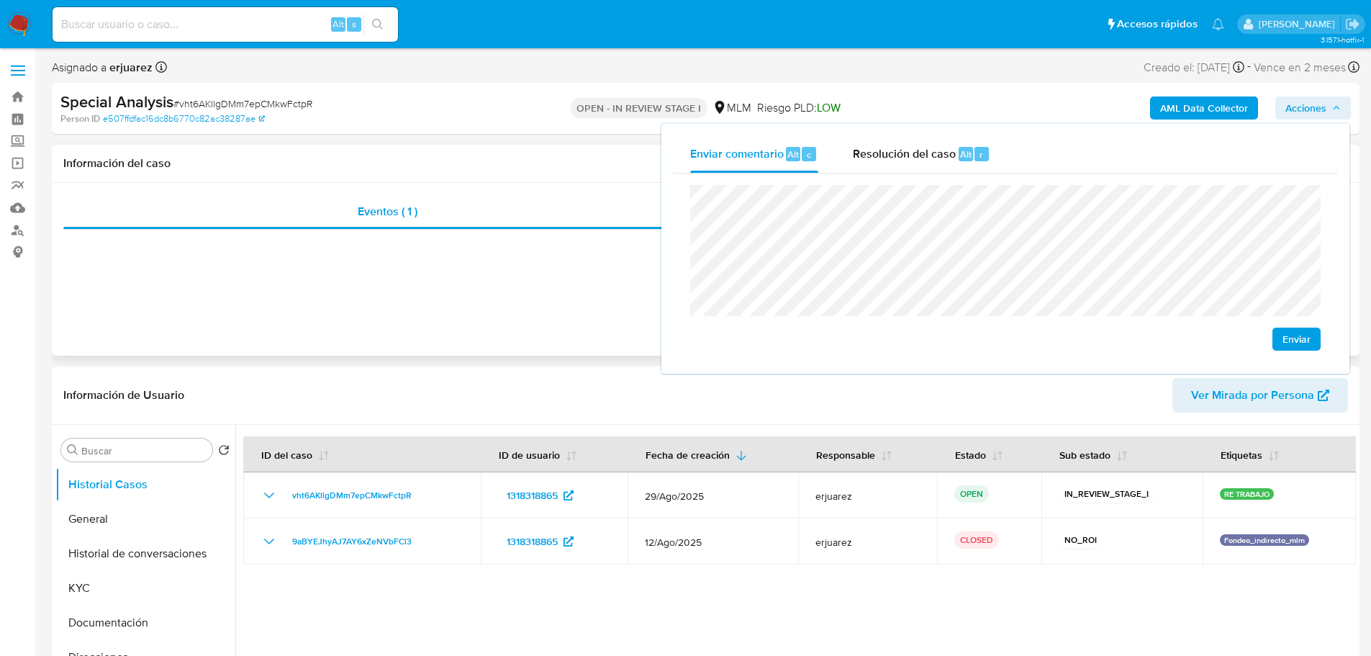
drag, startPoint x: 451, startPoint y: 538, endPoint x: 976, endPoint y: 334, distance: 563.5
click at [278, 536] on div "9aBYEJhyAJ7AY6xZeNVbFCl3" at bounding box center [362, 541] width 203 height 17
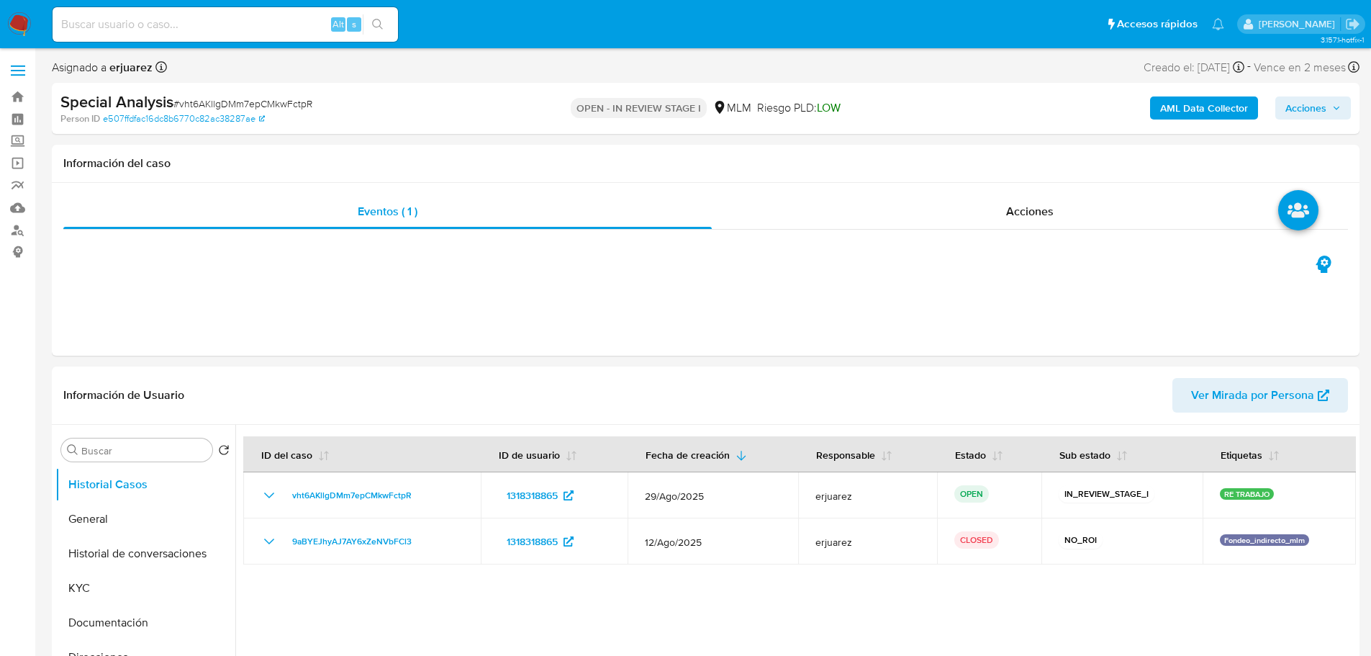
click at [1301, 107] on span "Acciones" at bounding box center [1305, 107] width 41 height 23
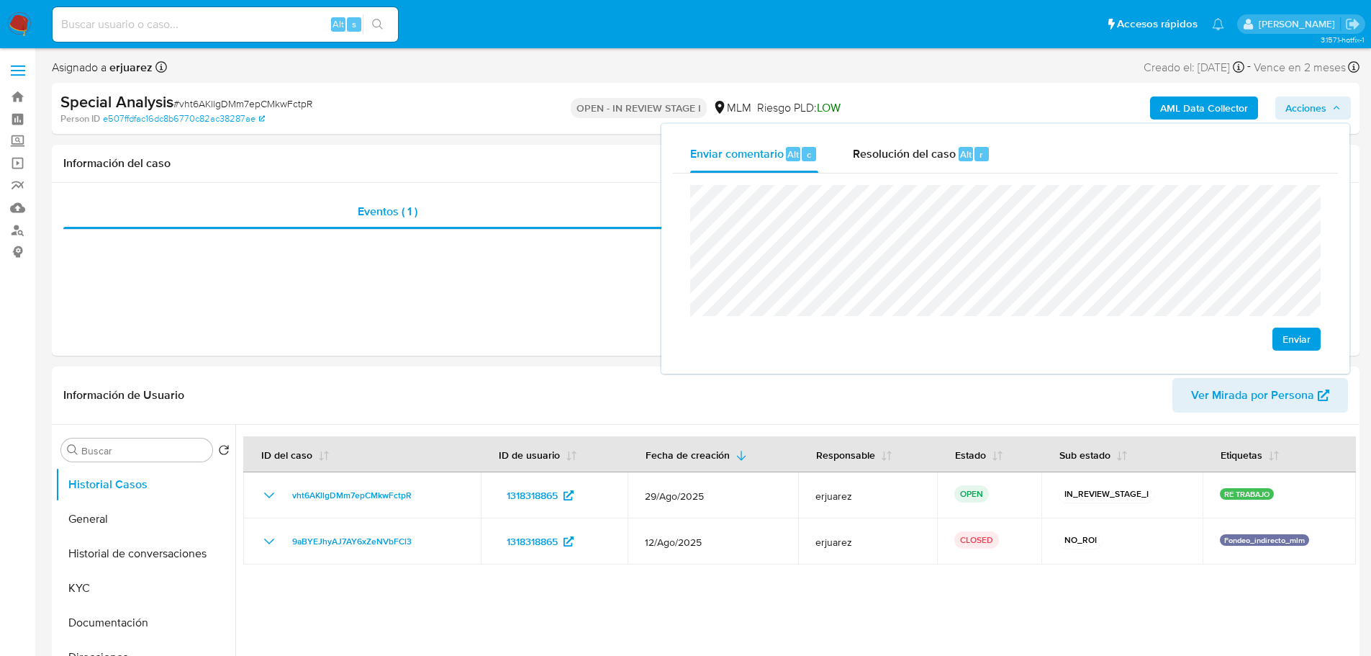
click at [673, 203] on div "Enviar" at bounding box center [1005, 267] width 665 height 189
drag, startPoint x: 1293, startPoint y: 332, endPoint x: 802, endPoint y: 366, distance: 491.2
click at [1293, 332] on span "Enviar" at bounding box center [1296, 339] width 28 height 20
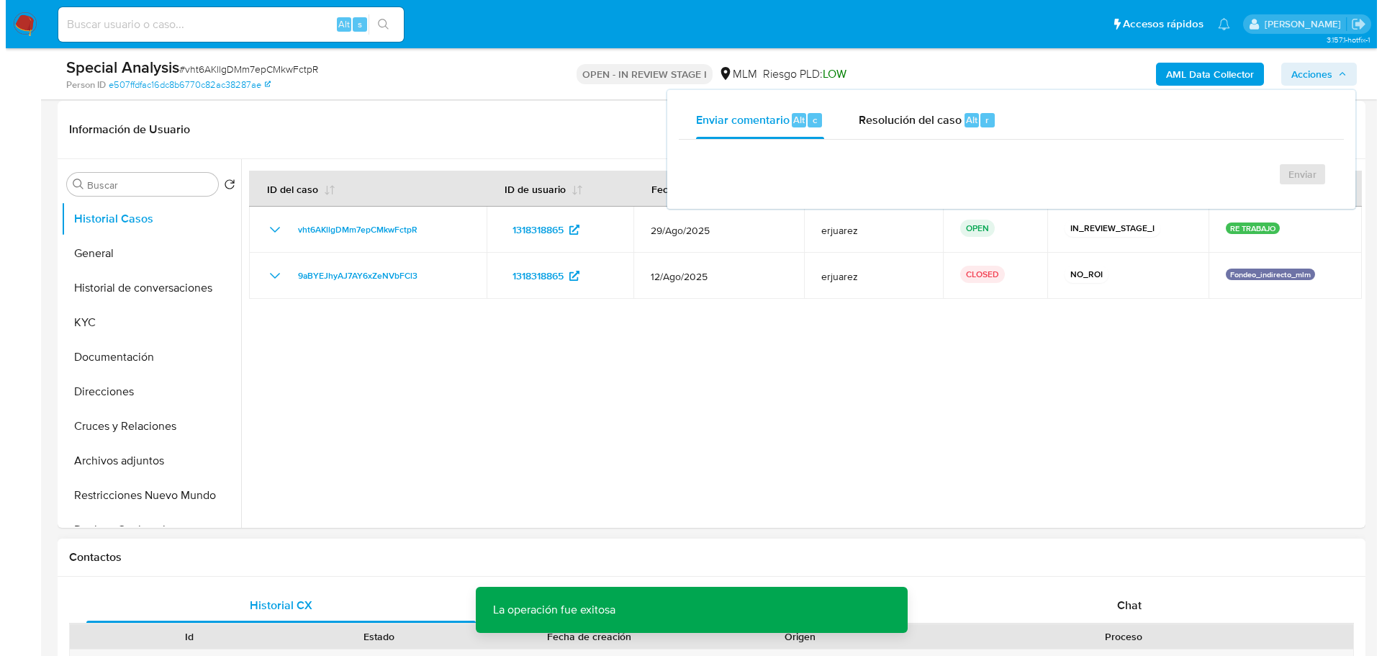
scroll to position [288, 0]
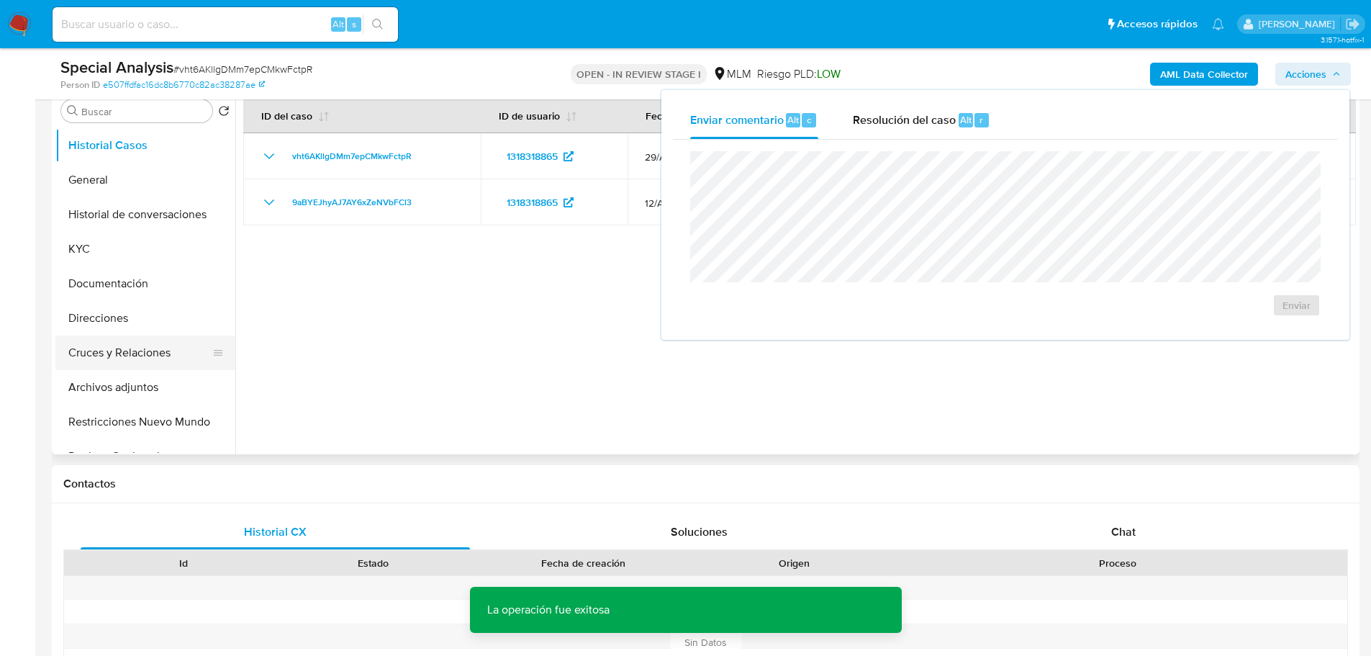
click at [142, 351] on button "Cruces y Relaciones" at bounding box center [139, 352] width 168 height 35
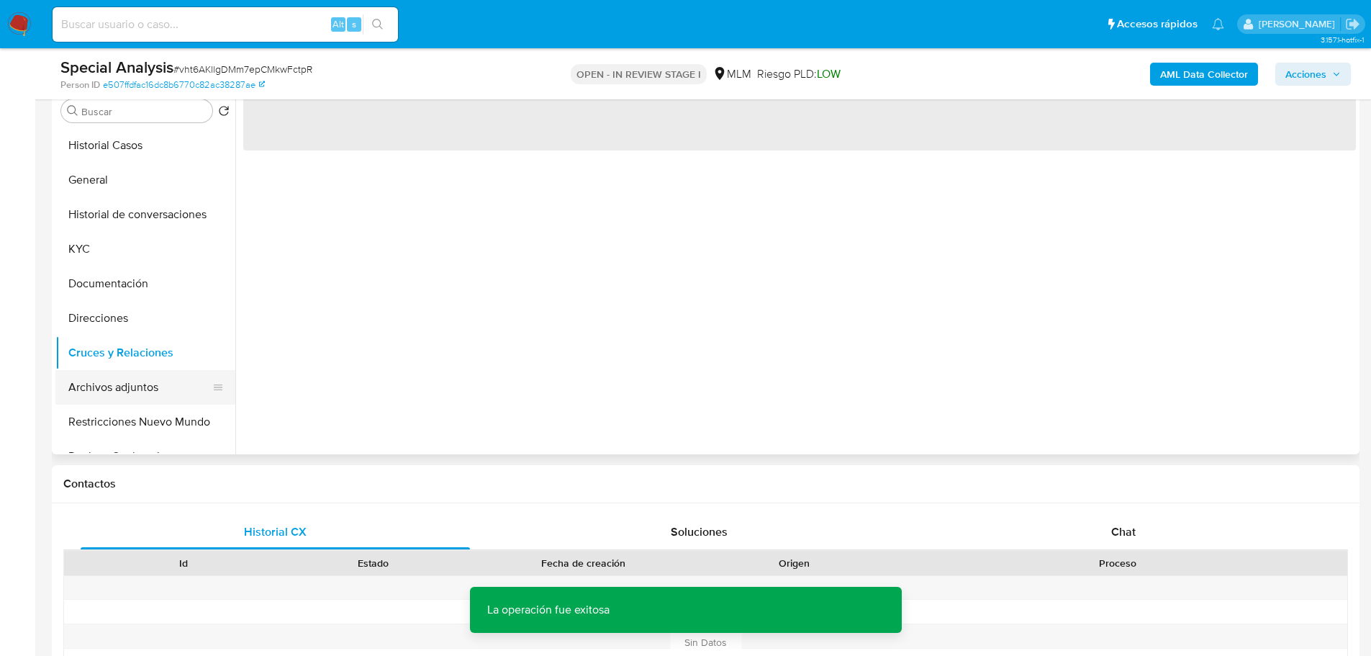
click at [125, 394] on button "Archivos adjuntos" at bounding box center [139, 387] width 168 height 35
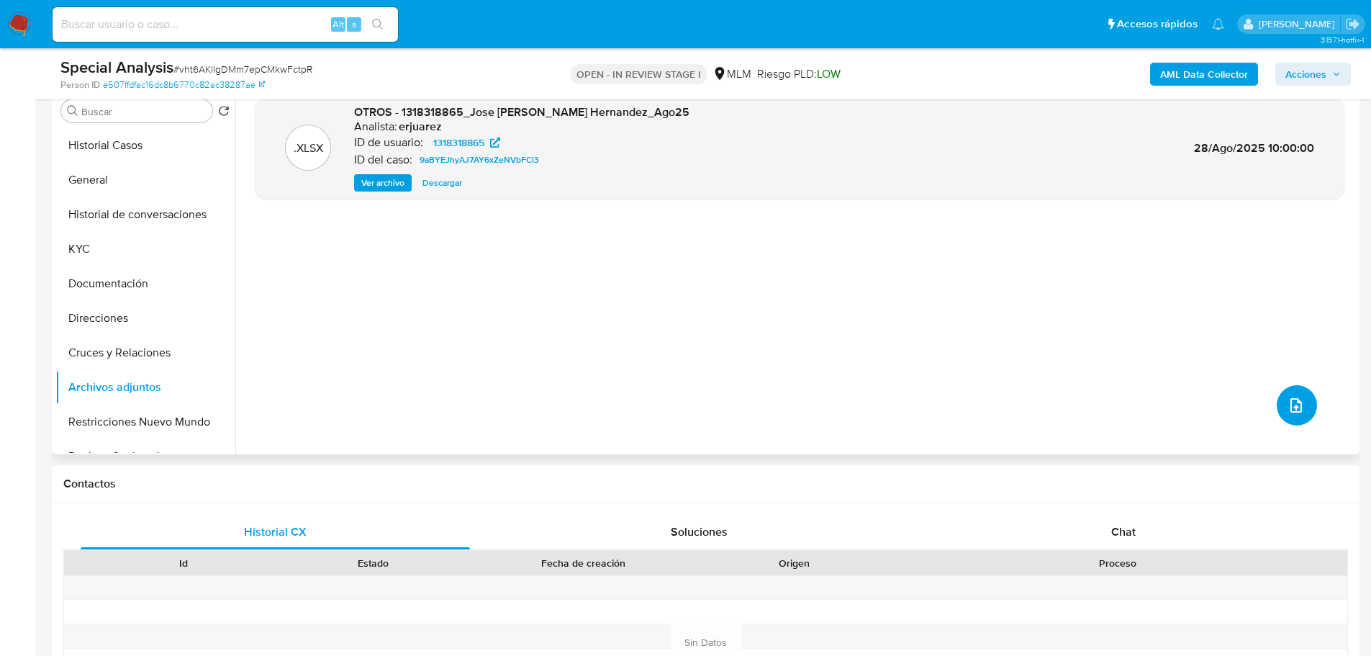
click at [1277, 394] on button "upload-file" at bounding box center [1297, 405] width 40 height 40
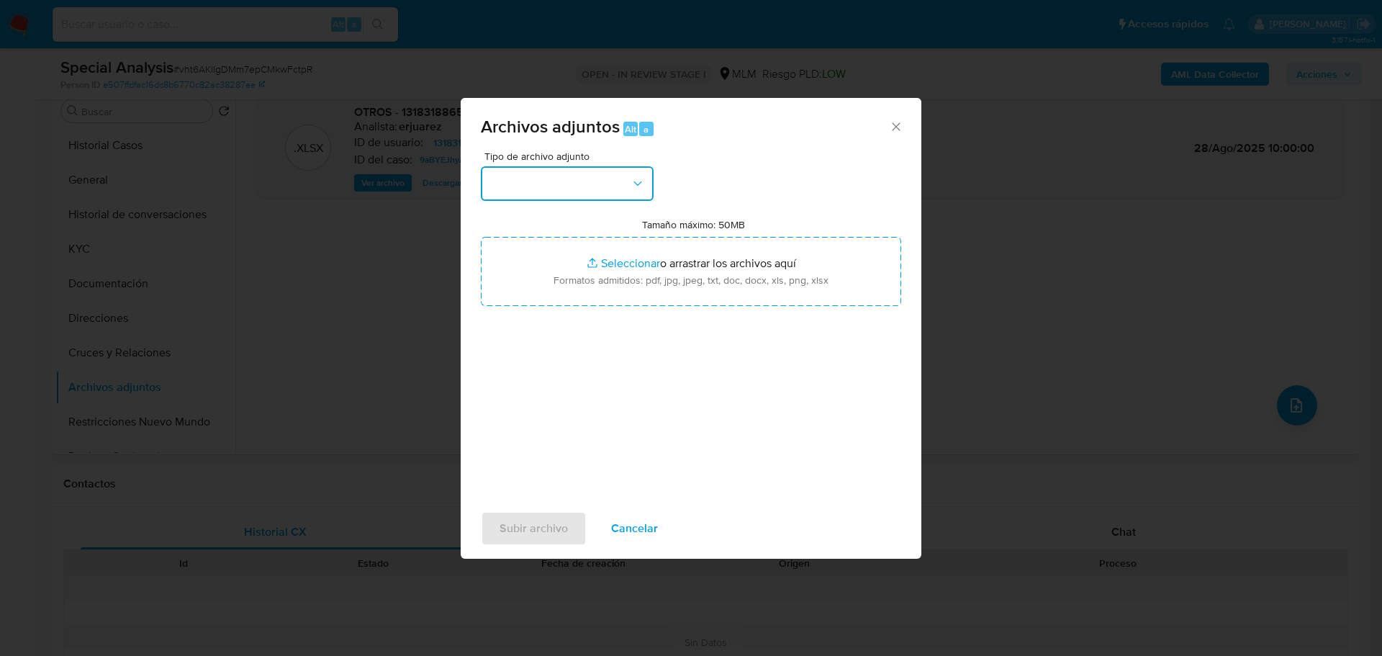
click at [581, 183] on button "button" at bounding box center [567, 183] width 173 height 35
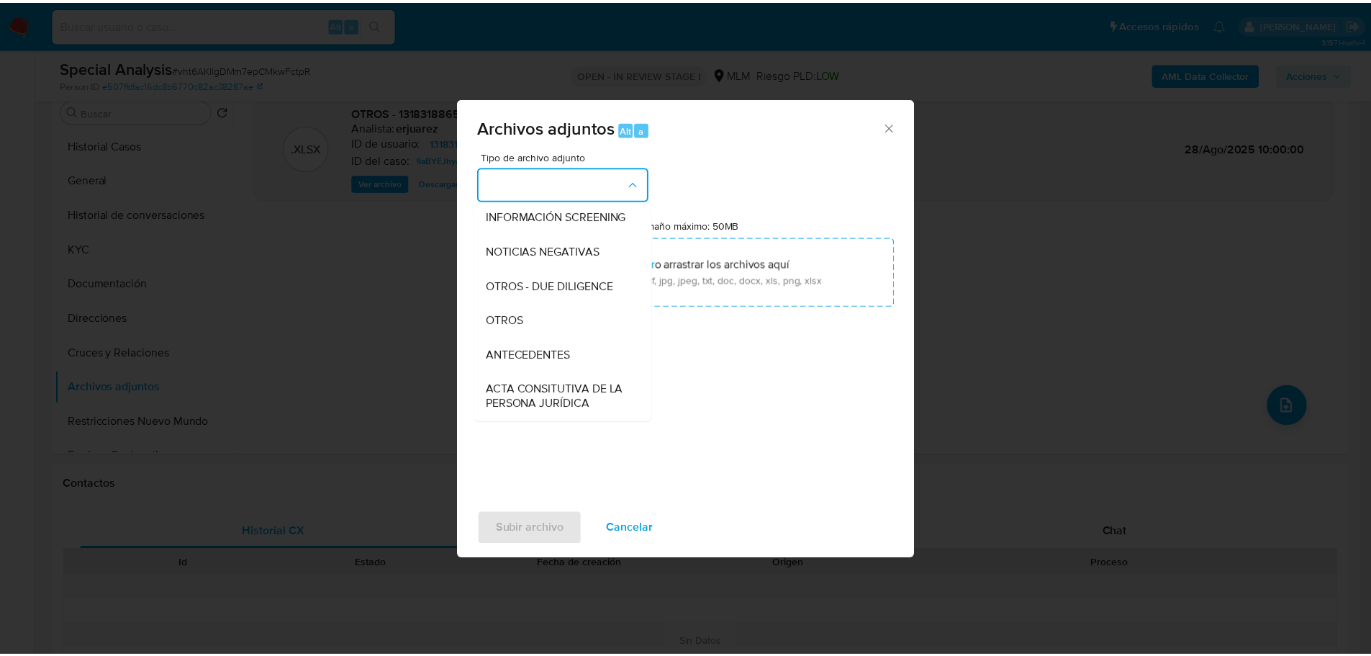
scroll to position [216, 0]
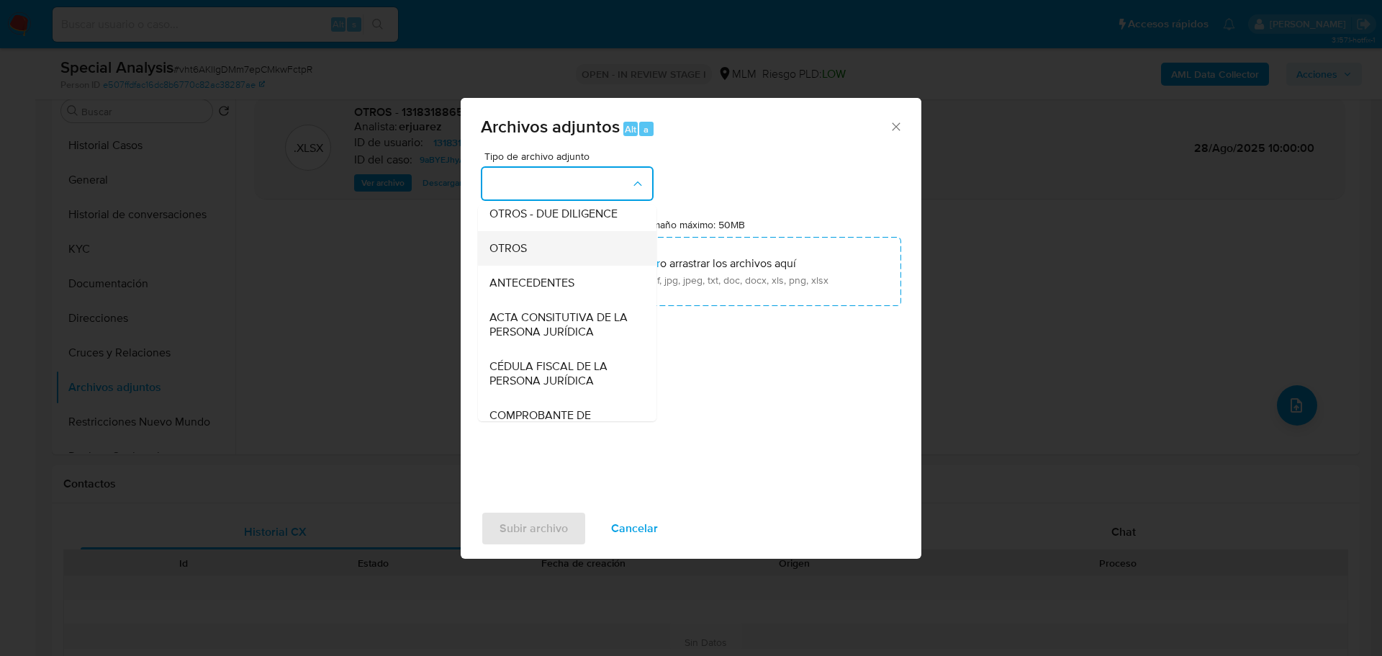
click at [508, 255] on span "OTROS" at bounding box center [507, 248] width 37 height 14
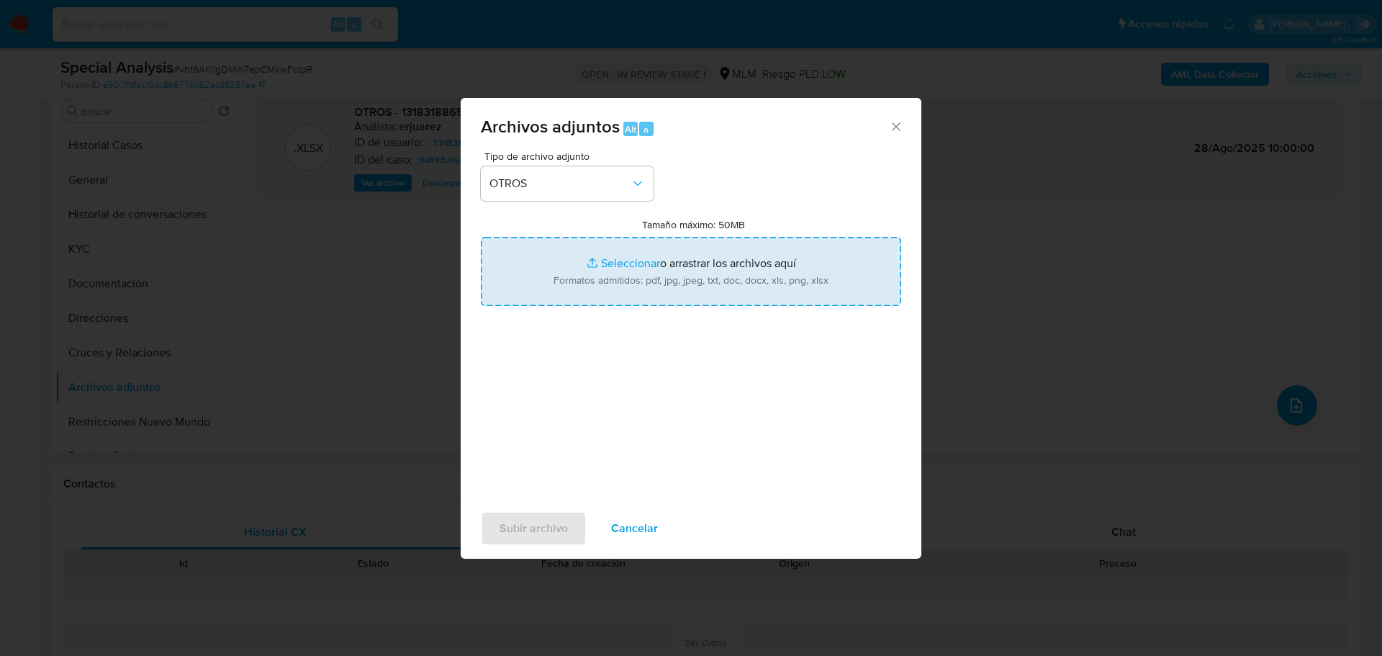
click at [634, 265] on input "Tamaño máximo: 50MB Seleccionar archivos" at bounding box center [691, 271] width 420 height 69
type input "C:\fakepath\1318318865_ Jose Luis Rodriguez Hernandez_Ago25.pdf"
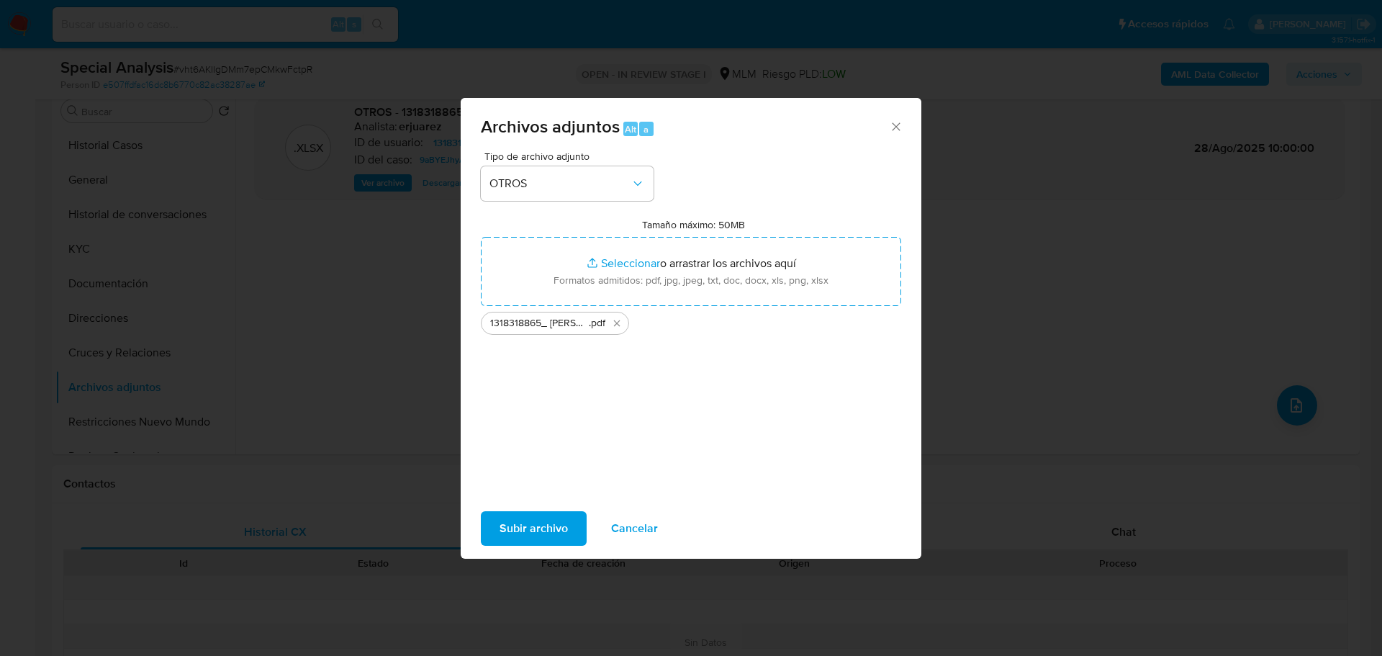
click at [562, 526] on span "Subir archivo" at bounding box center [533, 528] width 68 height 32
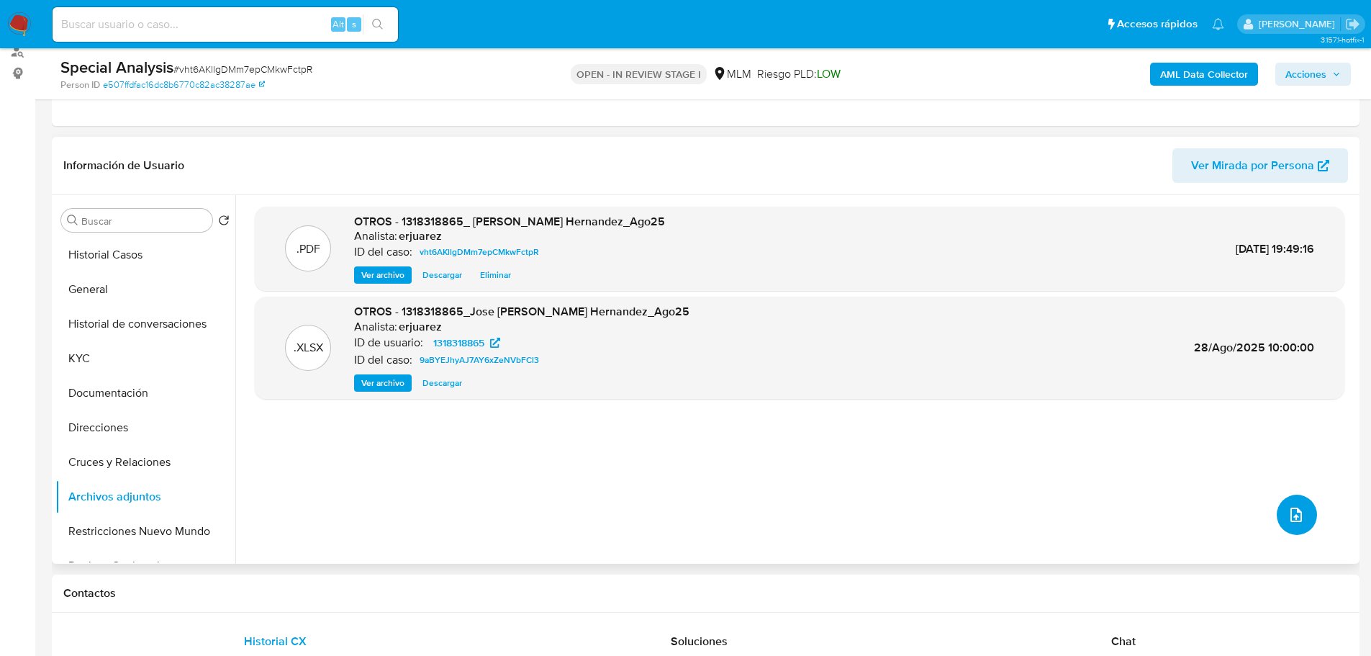
scroll to position [144, 0]
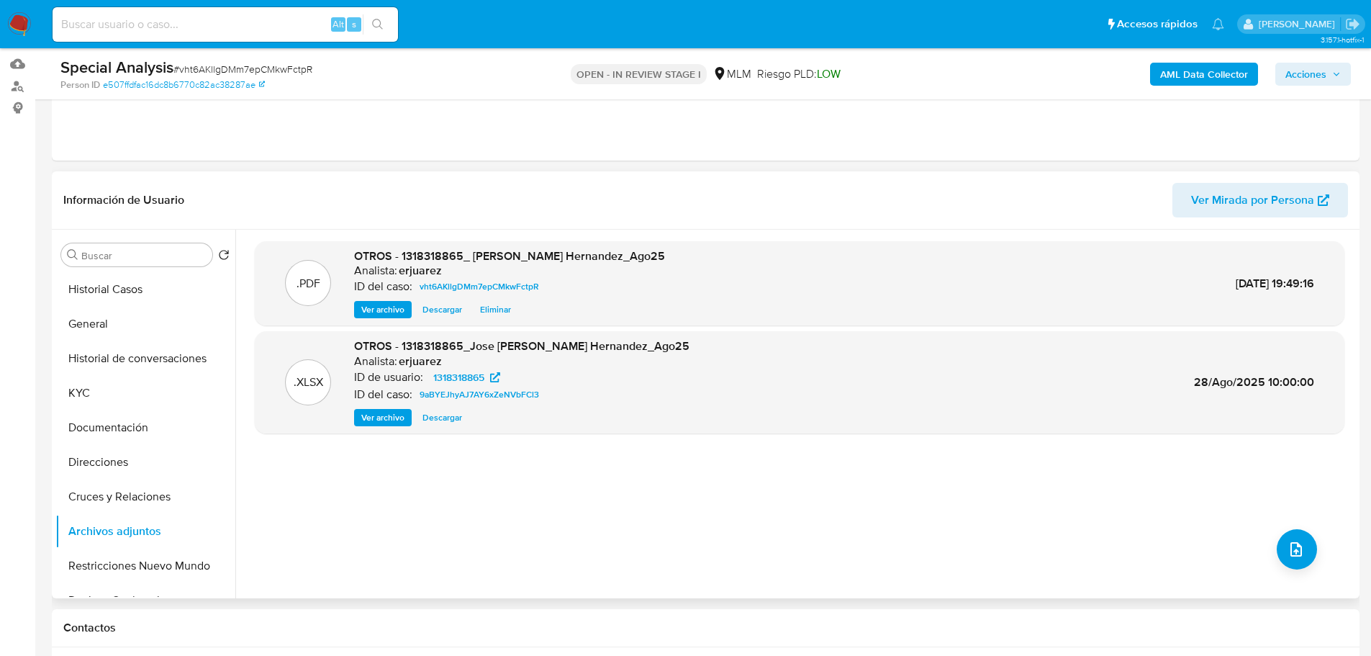
click at [377, 302] on span "Ver archivo" at bounding box center [382, 309] width 43 height 14
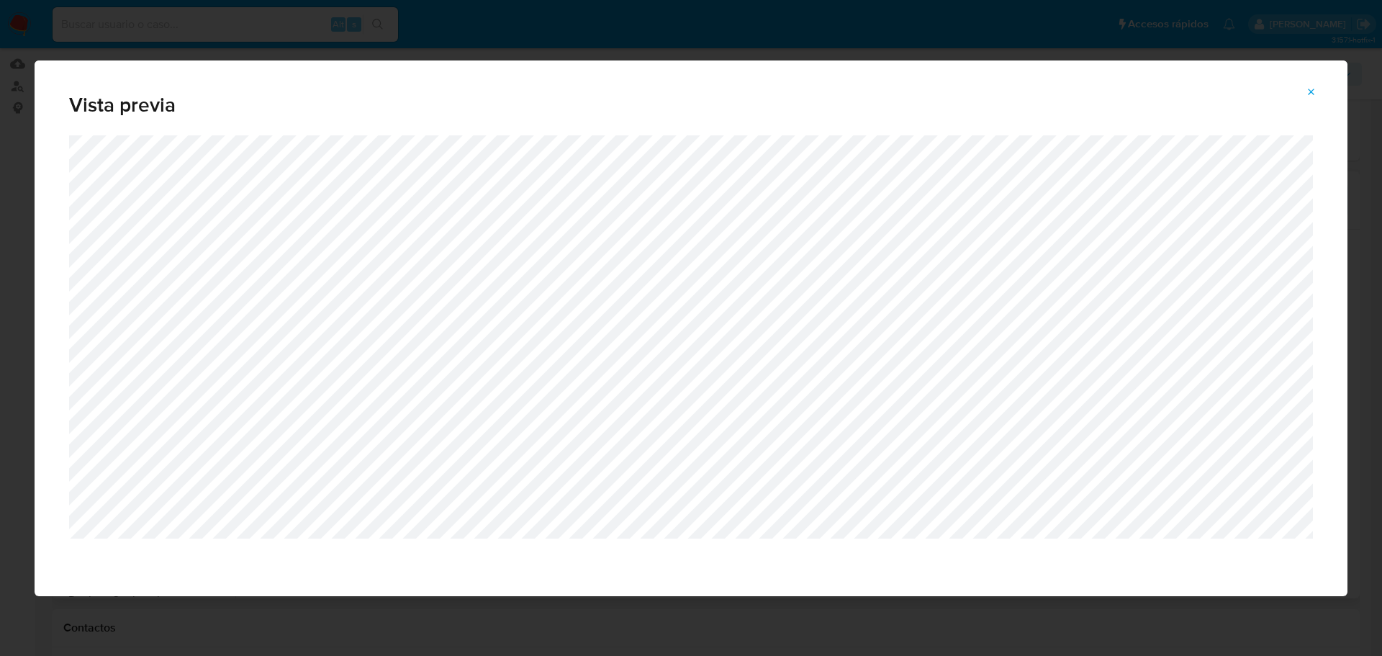
click at [1303, 87] on button "Attachment preview" at bounding box center [1311, 92] width 32 height 23
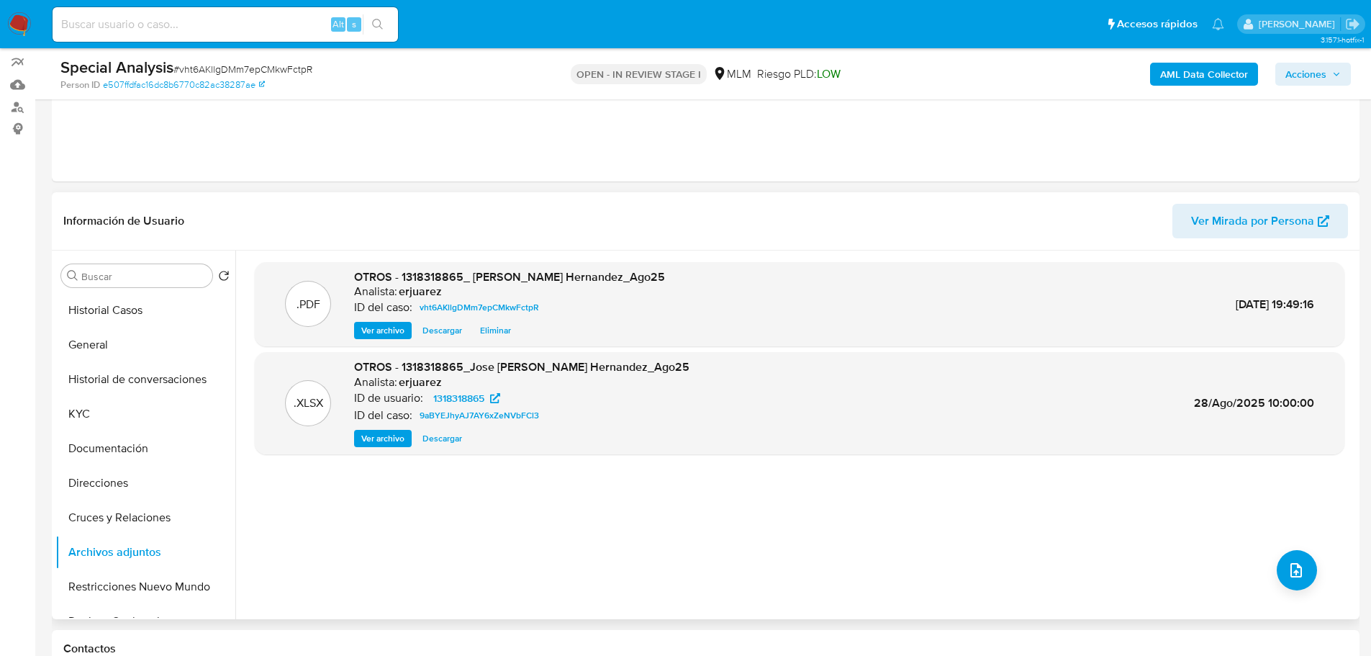
scroll to position [0, 0]
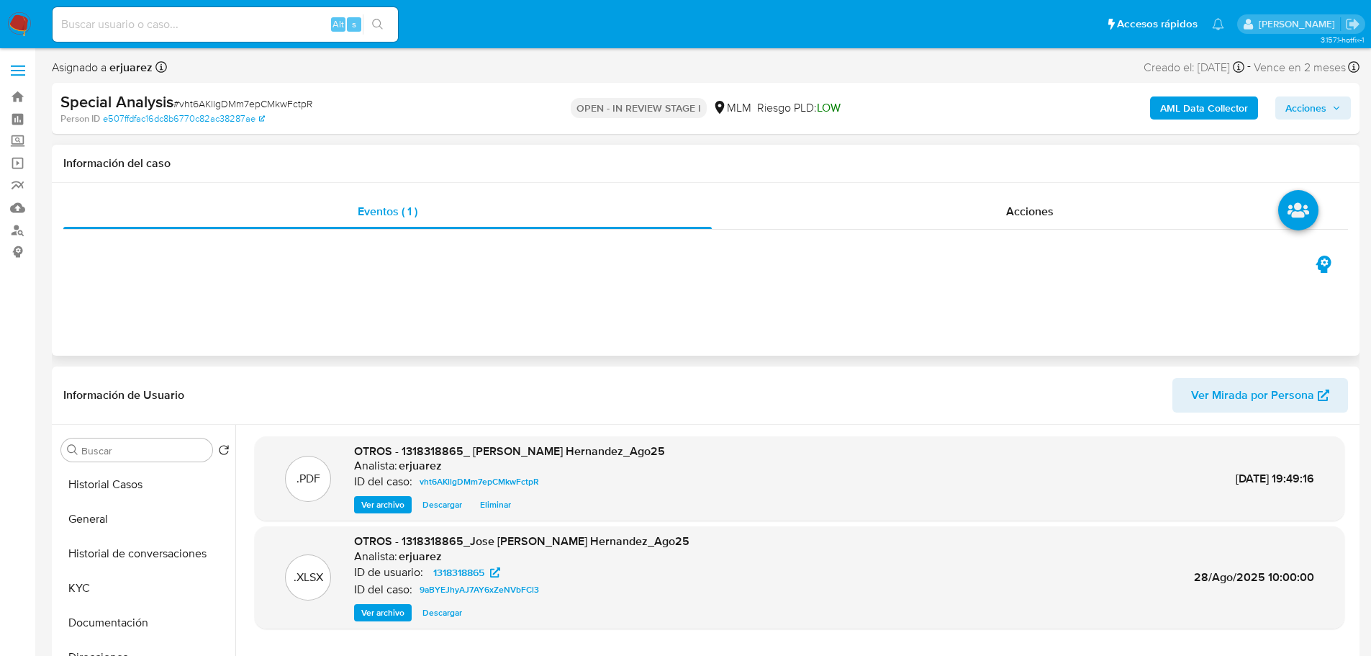
click at [995, 183] on div "Eventos ( 1 ) Acciones" at bounding box center [706, 269] width 1308 height 173
click at [997, 206] on div "Acciones" at bounding box center [1030, 211] width 636 height 35
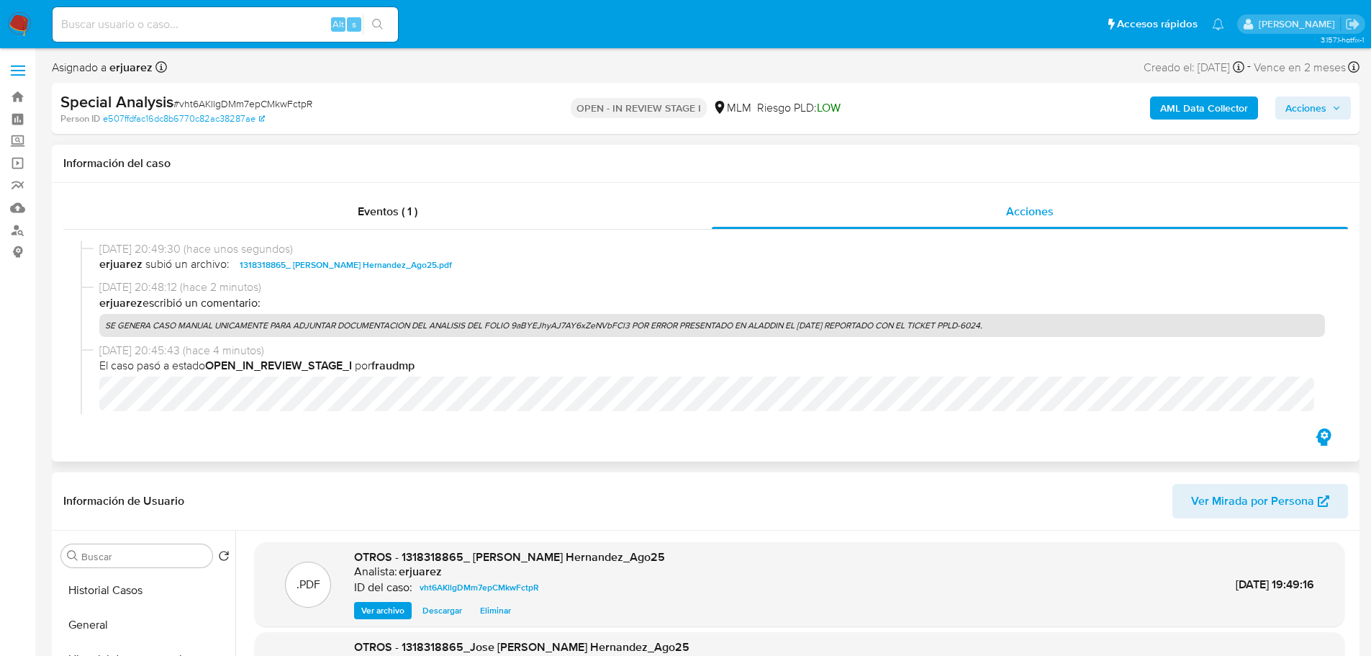
drag, startPoint x: 105, startPoint y: 326, endPoint x: 1113, endPoint y: 326, distance: 1007.5
click at [1113, 326] on p "SE GENERA CASO MANUAL UNICAMENTE PARA ADJUNTAR DOCUMENTACION DEL ANALISIS DEL F…" at bounding box center [712, 325] width 1226 height 23
copy p "SE GENERA CASO MANUAL UNICAMENTE PARA ADJUNTAR DOCUMENTACION DEL ANALISIS DEL F…"
click at [1315, 99] on span "Acciones" at bounding box center [1305, 107] width 41 height 23
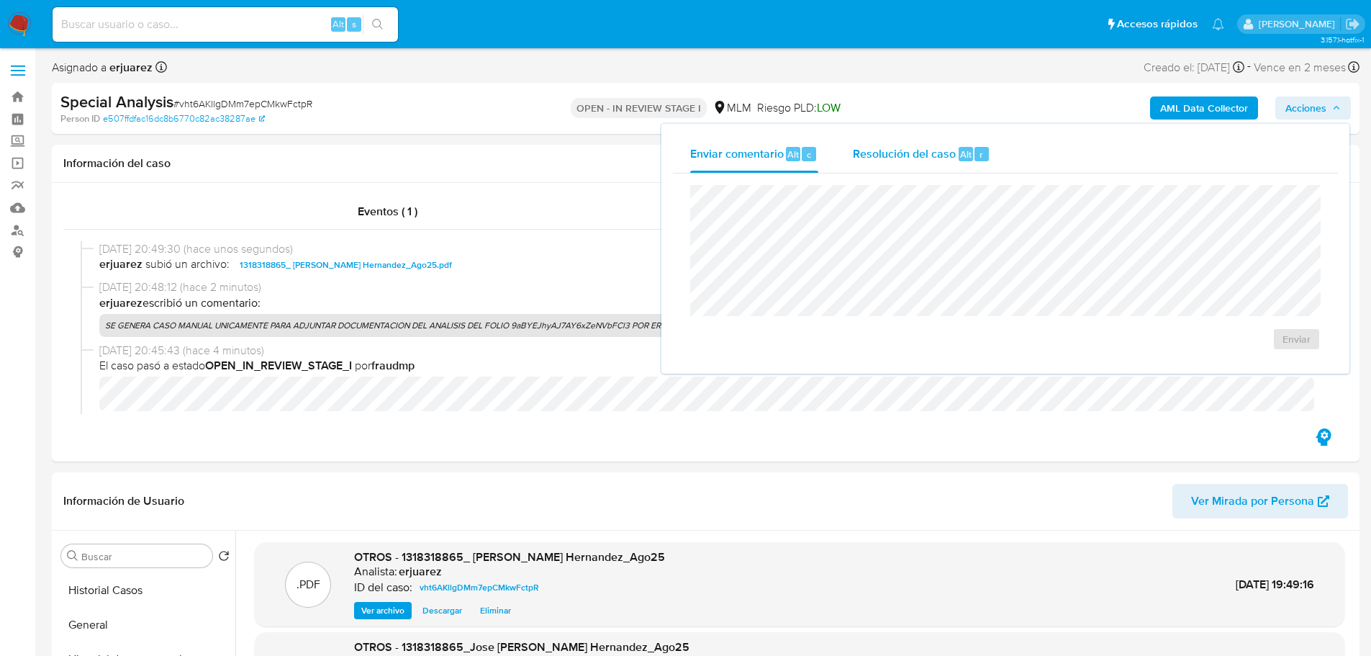
click at [928, 147] on span "Resolución del caso" at bounding box center [904, 153] width 103 height 17
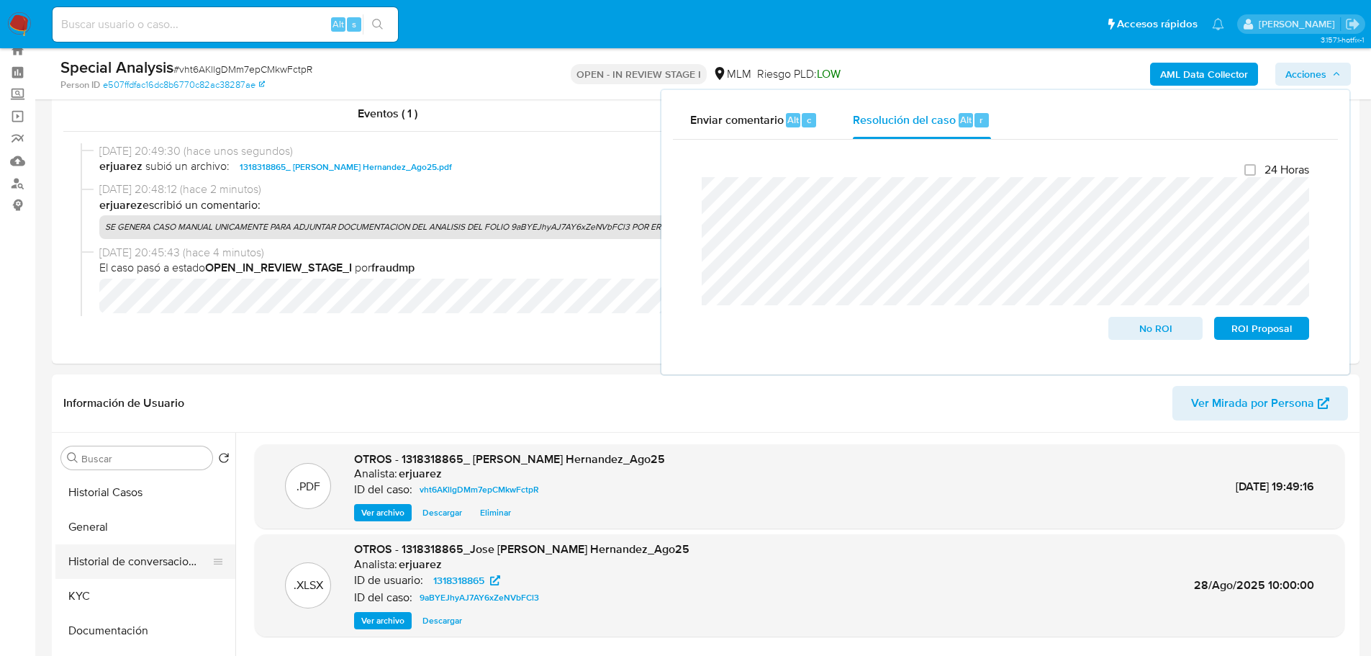
scroll to position [72, 0]
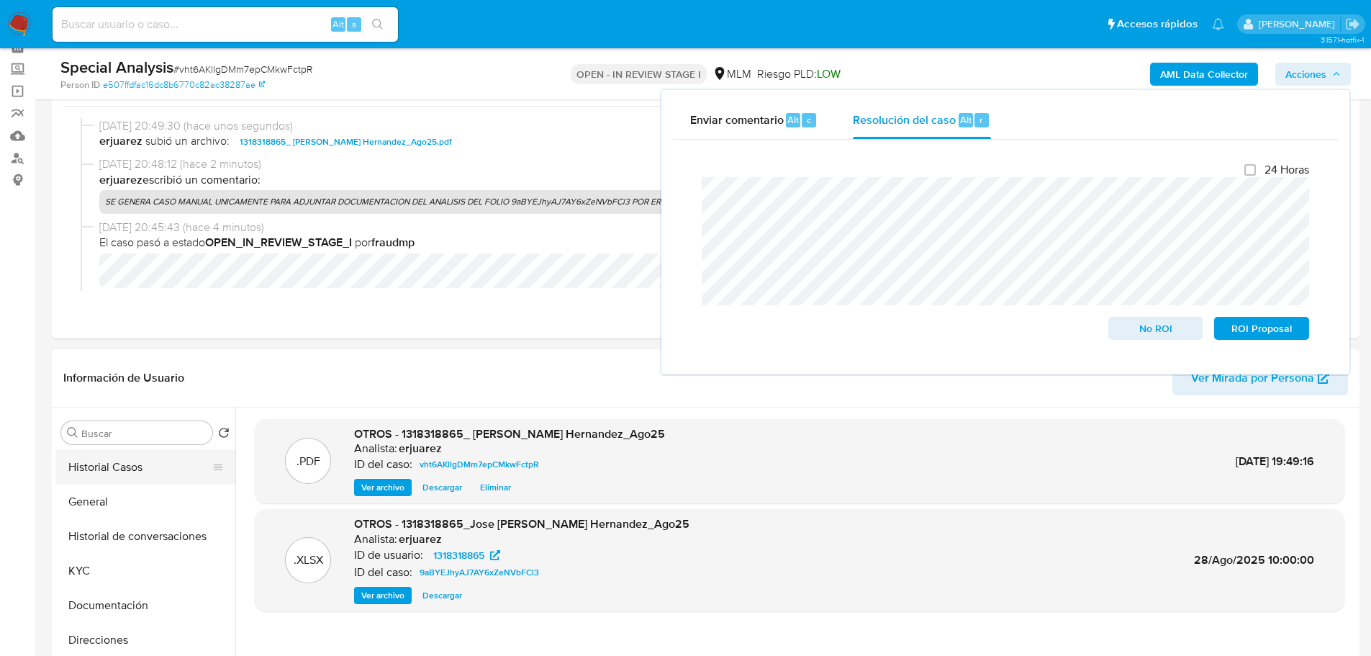
click at [133, 476] on button "Historial Casos" at bounding box center [139, 467] width 168 height 35
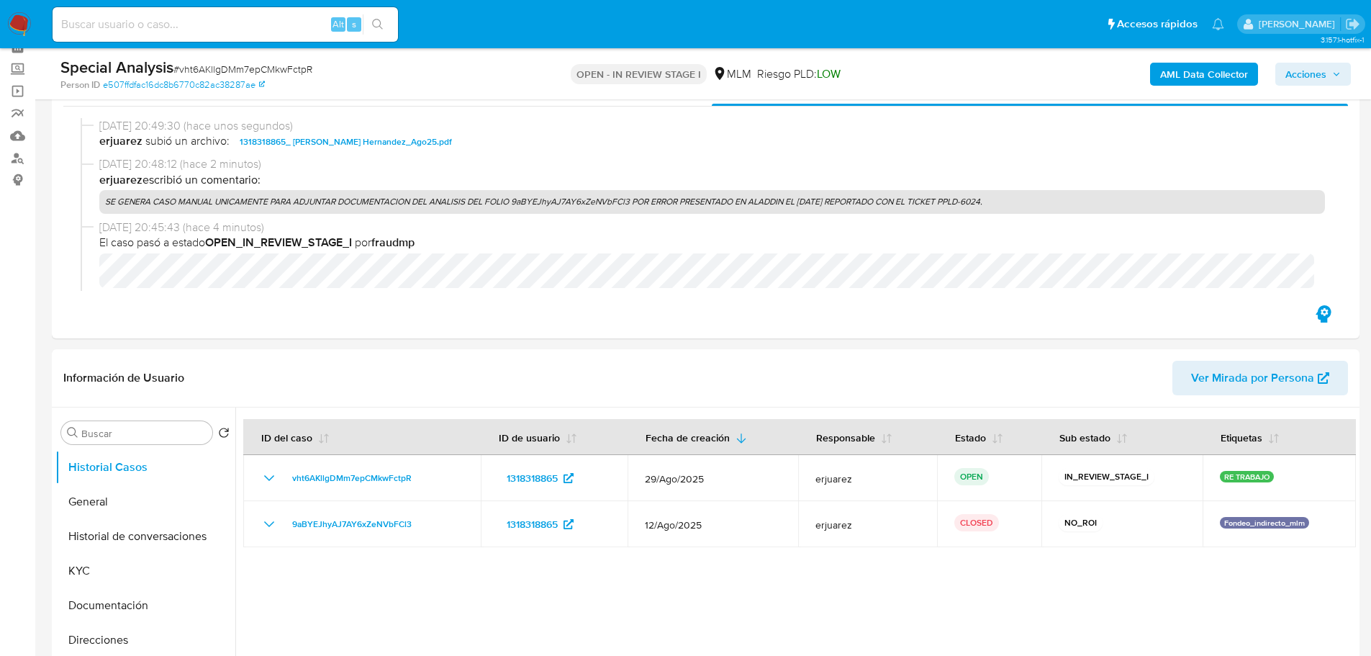
click at [1315, 75] on span "Acciones" at bounding box center [1305, 74] width 41 height 23
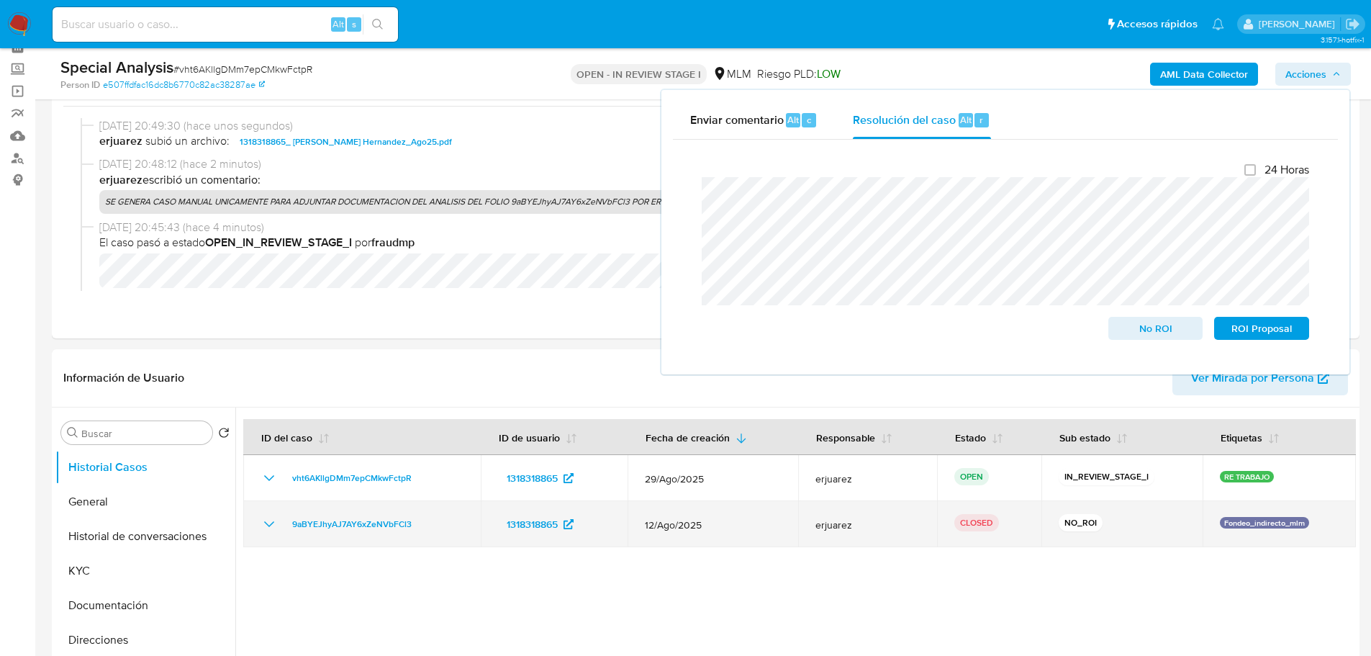
drag, startPoint x: 456, startPoint y: 521, endPoint x: 289, endPoint y: 513, distance: 166.4
click at [289, 513] on td "9aBYEJhyAJ7AY6xZeNVbFCl3" at bounding box center [361, 524] width 237 height 46
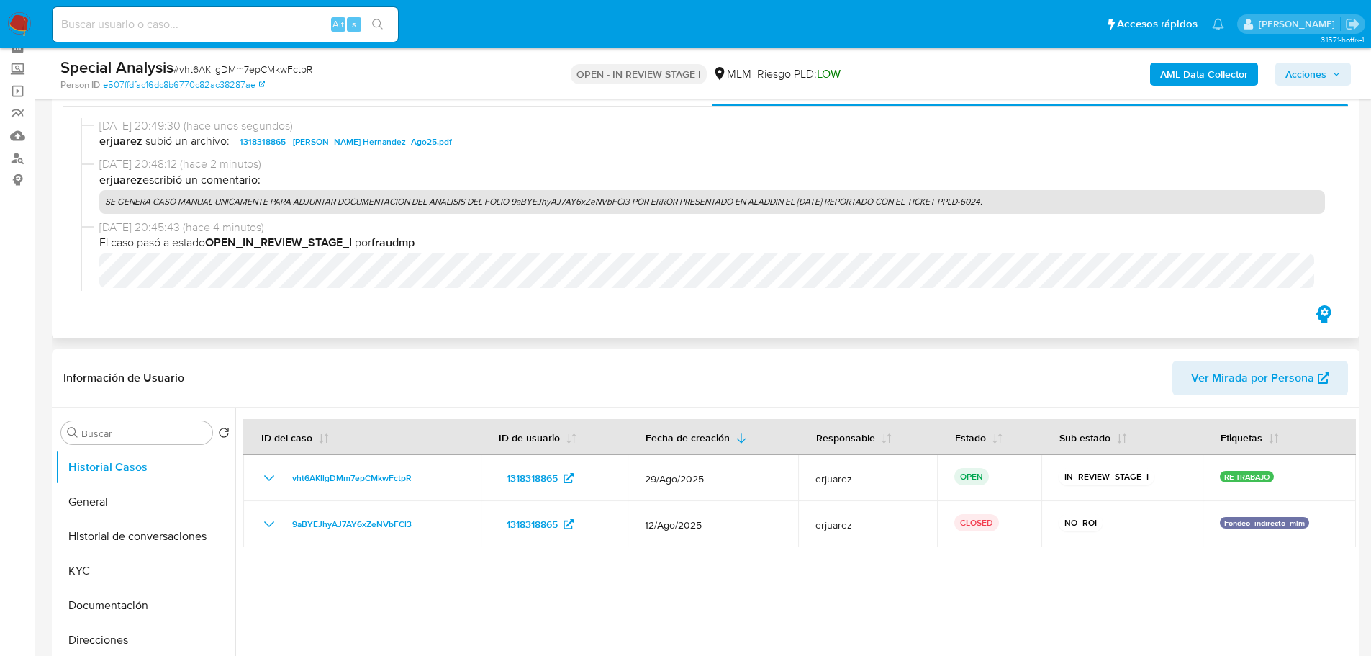
drag, startPoint x: 1311, startPoint y: 62, endPoint x: 1196, endPoint y: 145, distance: 141.2
click at [1311, 60] on div "AML Data Collector Acciones" at bounding box center [1138, 74] width 426 height 34
drag, startPoint x: 1318, startPoint y: 71, endPoint x: 1288, endPoint y: 81, distance: 31.6
click at [1321, 71] on span "Acciones" at bounding box center [1305, 74] width 41 height 23
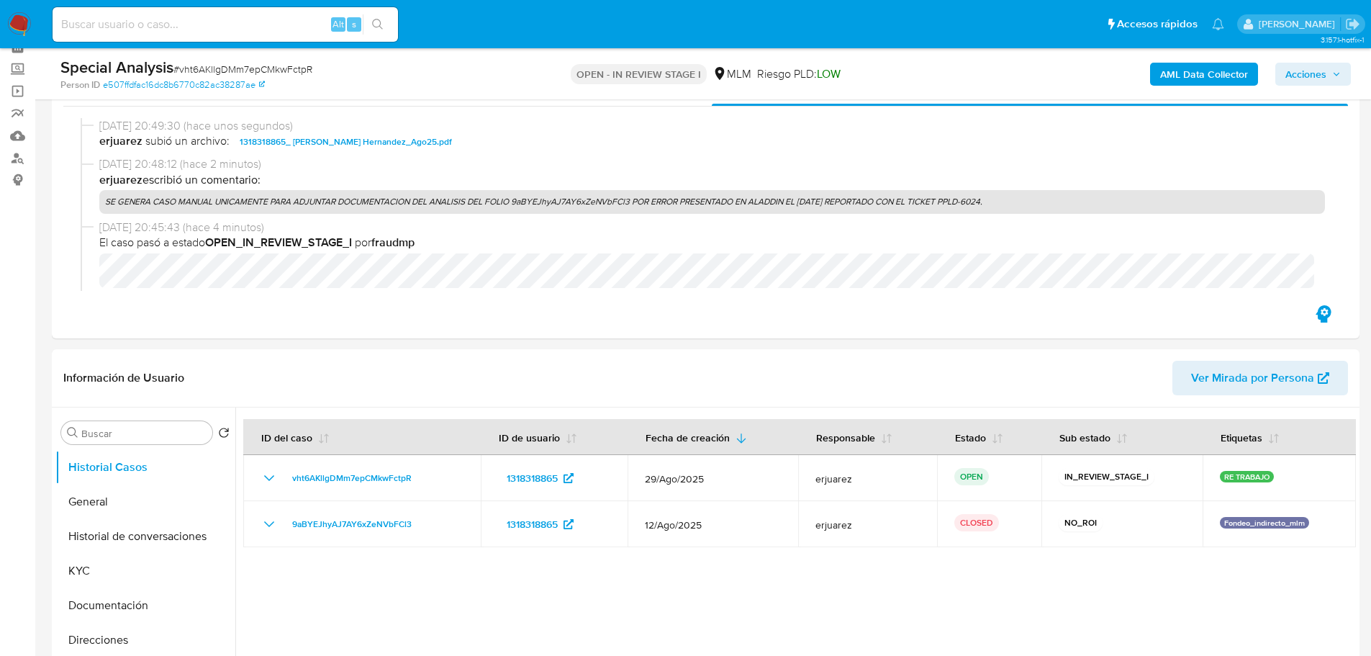
click at [1316, 65] on span "Acciones" at bounding box center [1305, 74] width 41 height 23
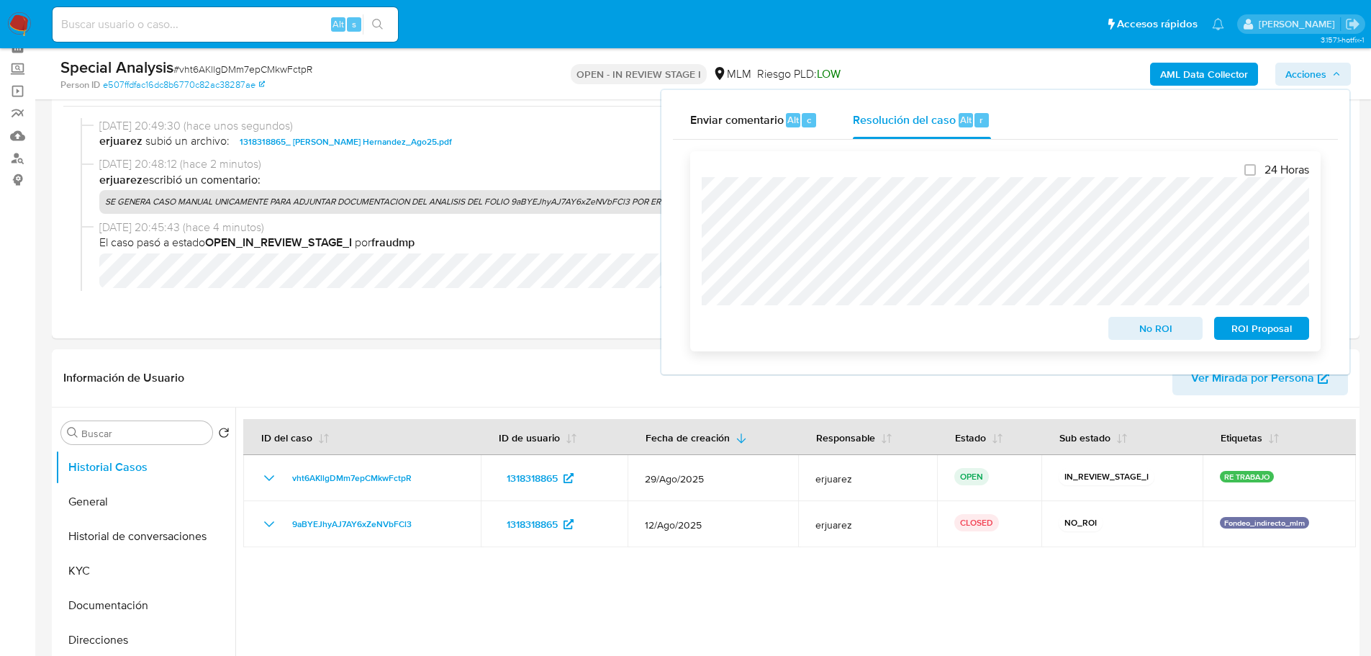
click at [1165, 337] on span "No ROI" at bounding box center [1155, 328] width 75 height 20
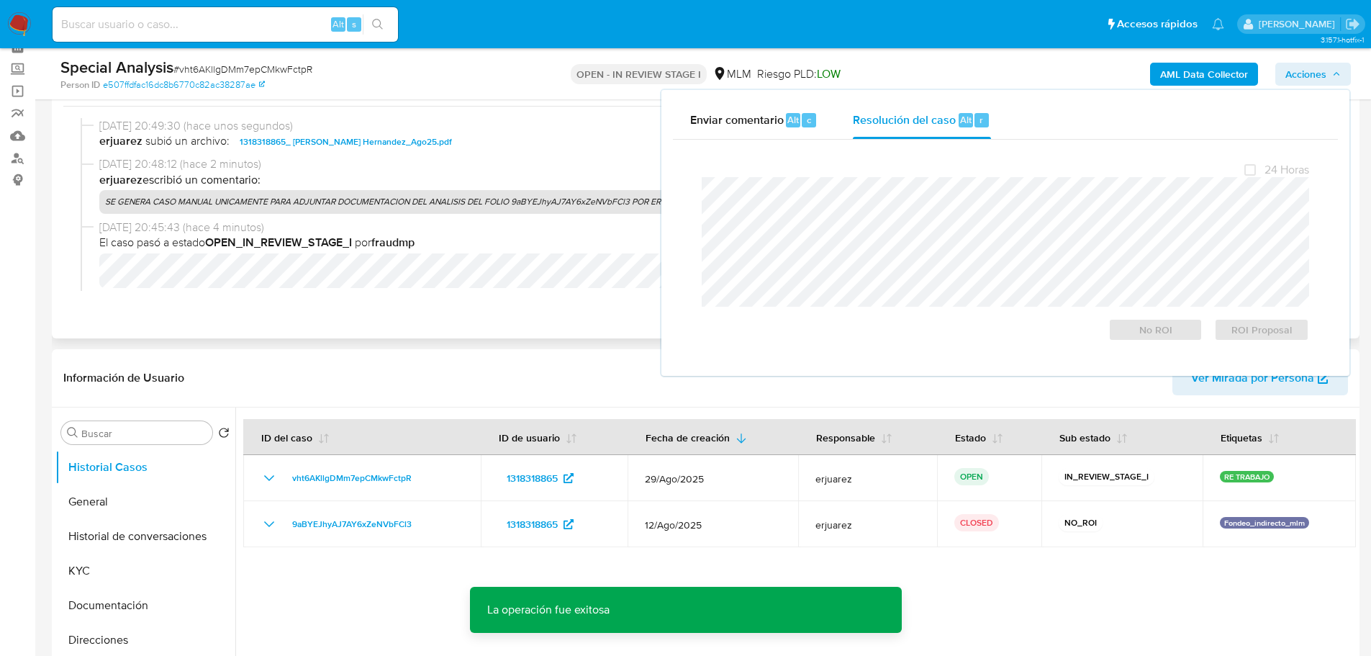
click at [443, 319] on div "Eventos ( 1 ) Acciones 28/08/2025 20:49:30 (hace unos segundos) erjuarez subió …" at bounding box center [706, 199] width 1308 height 279
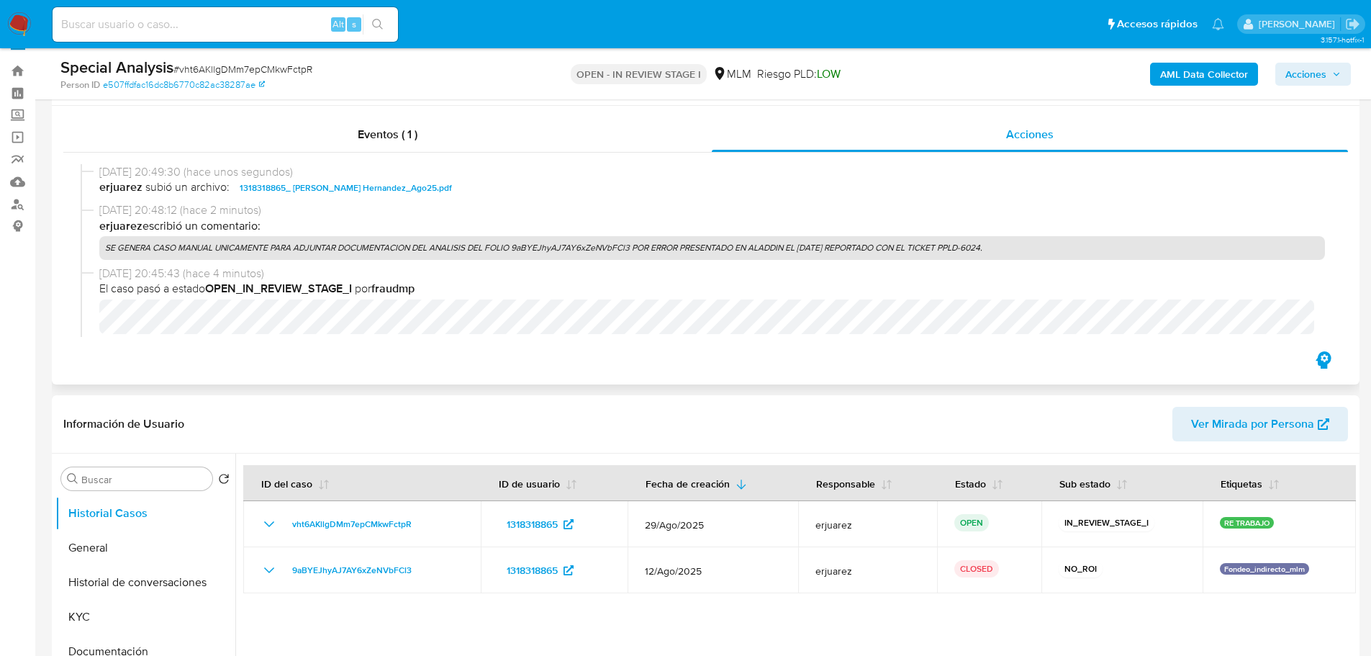
scroll to position [0, 0]
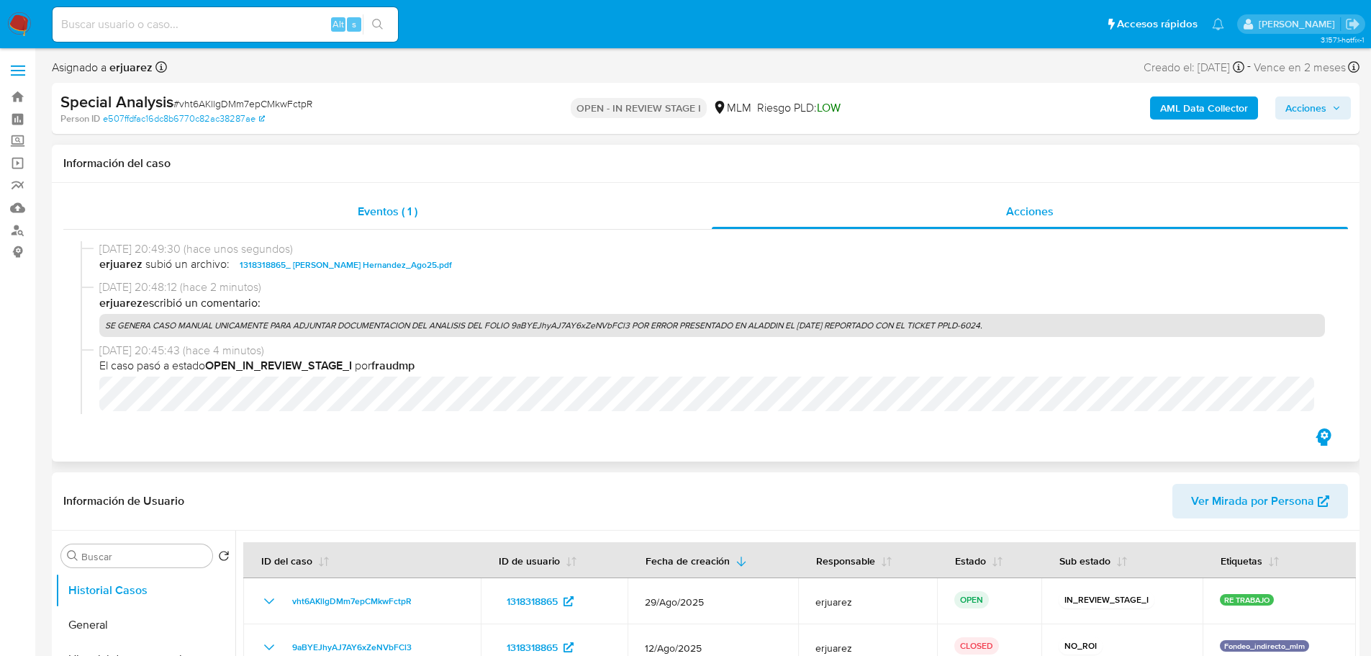
click at [517, 208] on div "Eventos ( 1 )" at bounding box center [387, 211] width 648 height 35
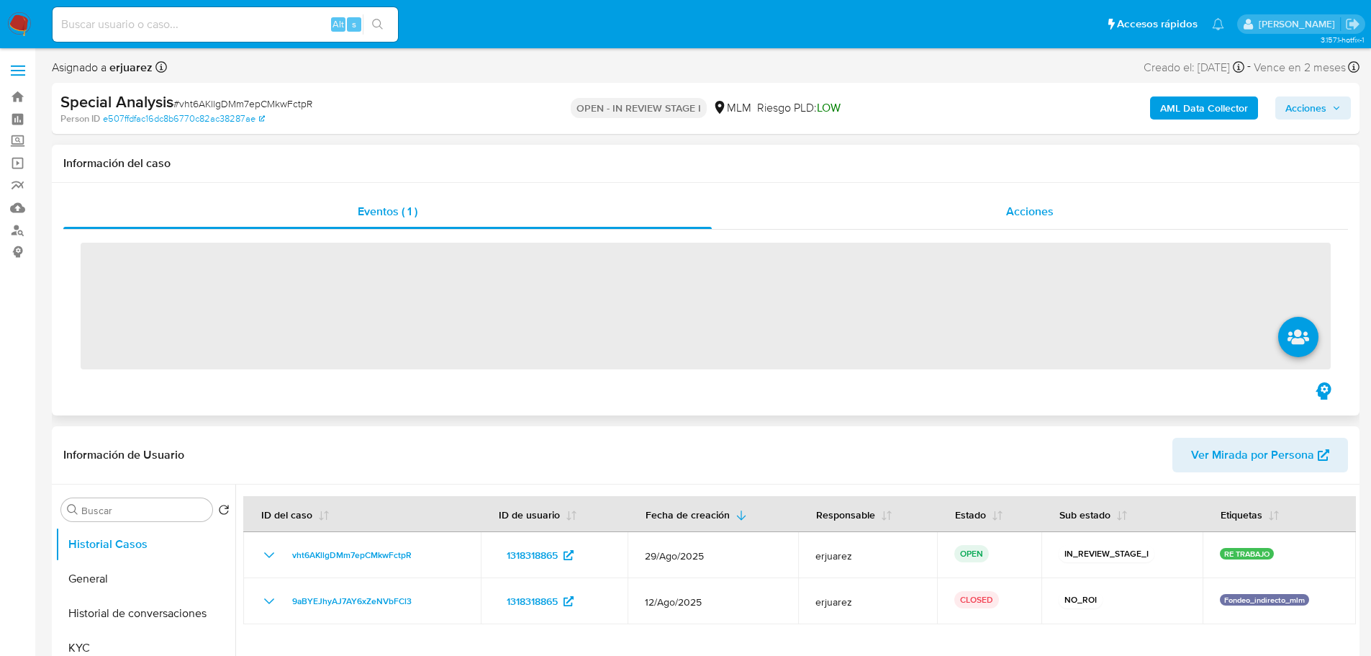
click at [894, 213] on div "Acciones" at bounding box center [1030, 211] width 636 height 35
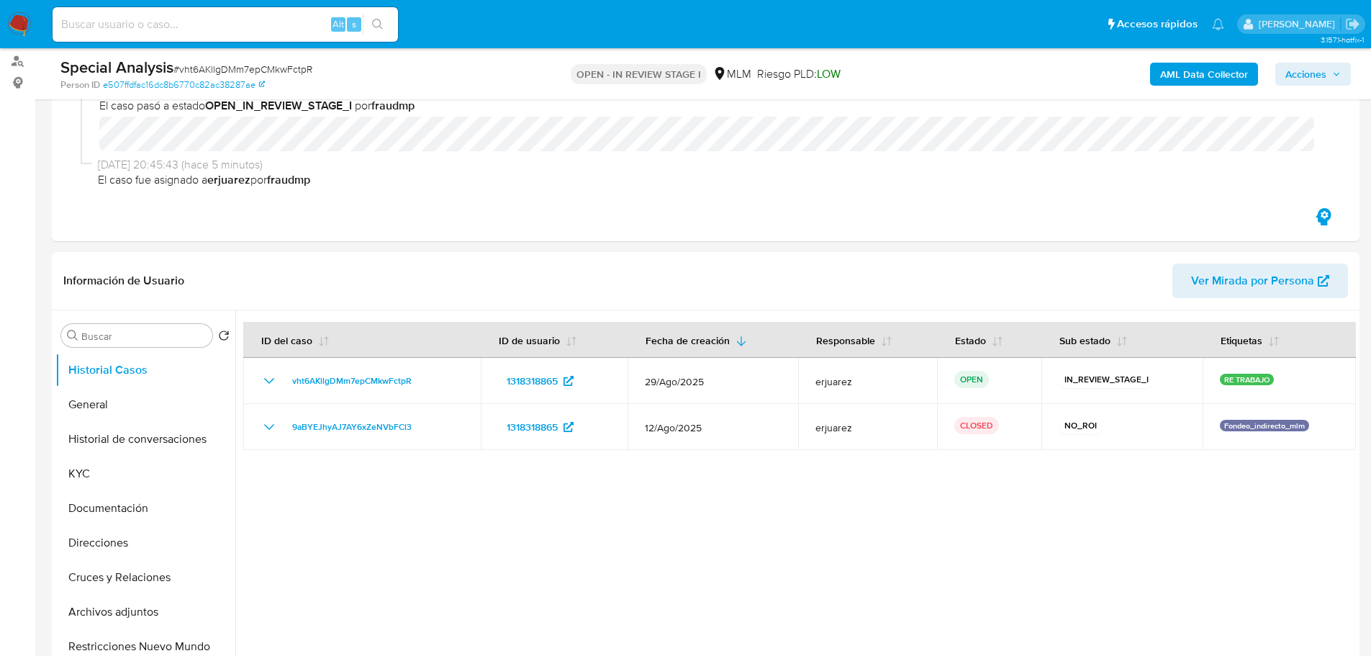
scroll to position [360, 0]
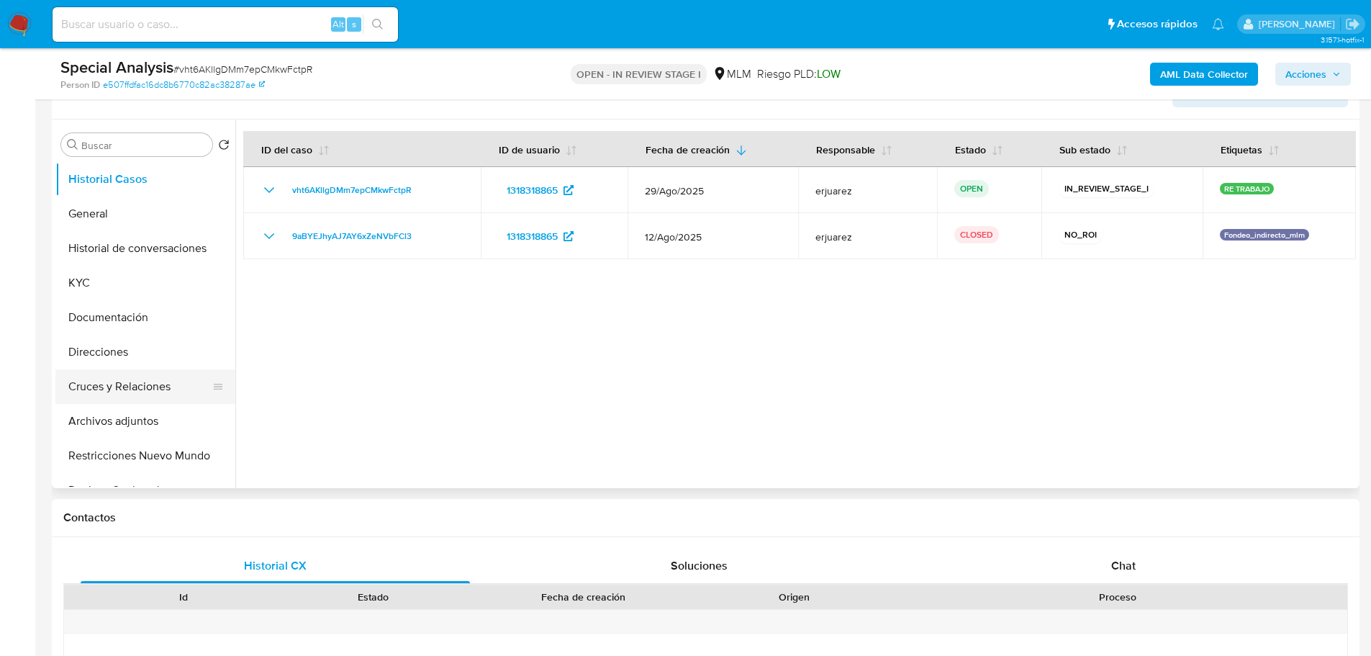
click at [143, 376] on button "Cruces y Relaciones" at bounding box center [139, 386] width 168 height 35
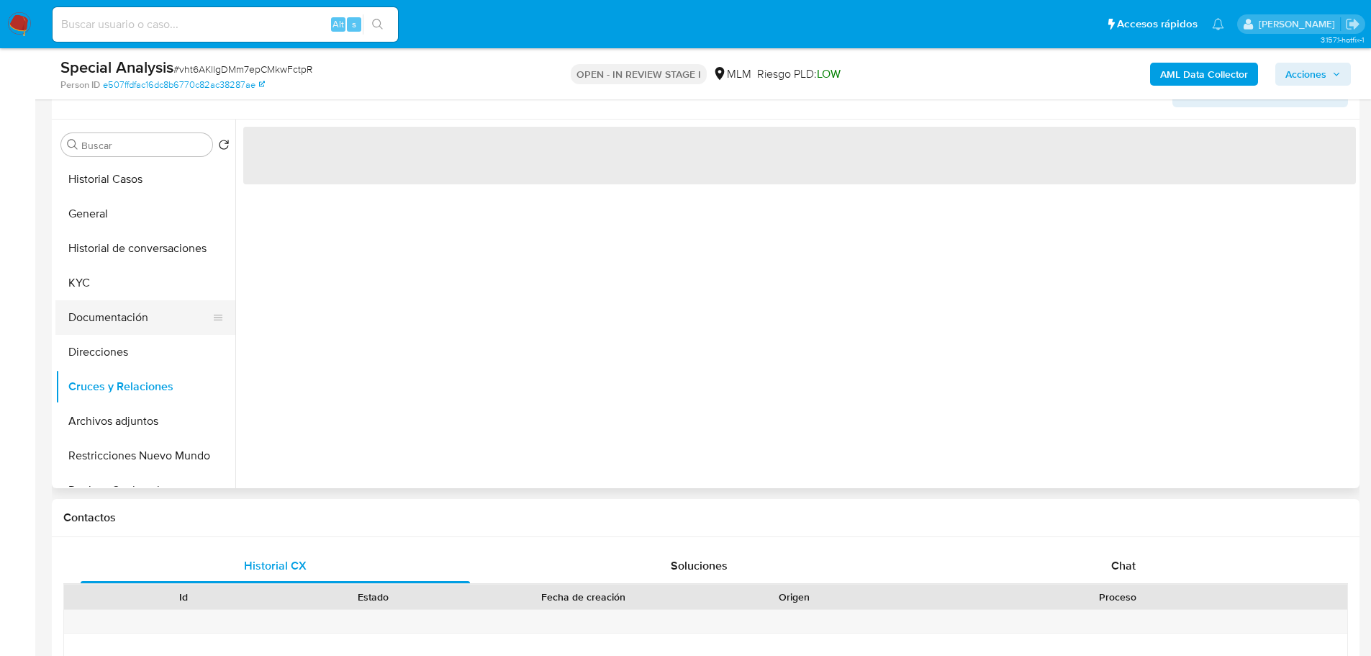
drag, startPoint x: 133, startPoint y: 329, endPoint x: 125, endPoint y: 374, distance: 46.0
click at [132, 328] on button "Documentación" at bounding box center [145, 317] width 180 height 35
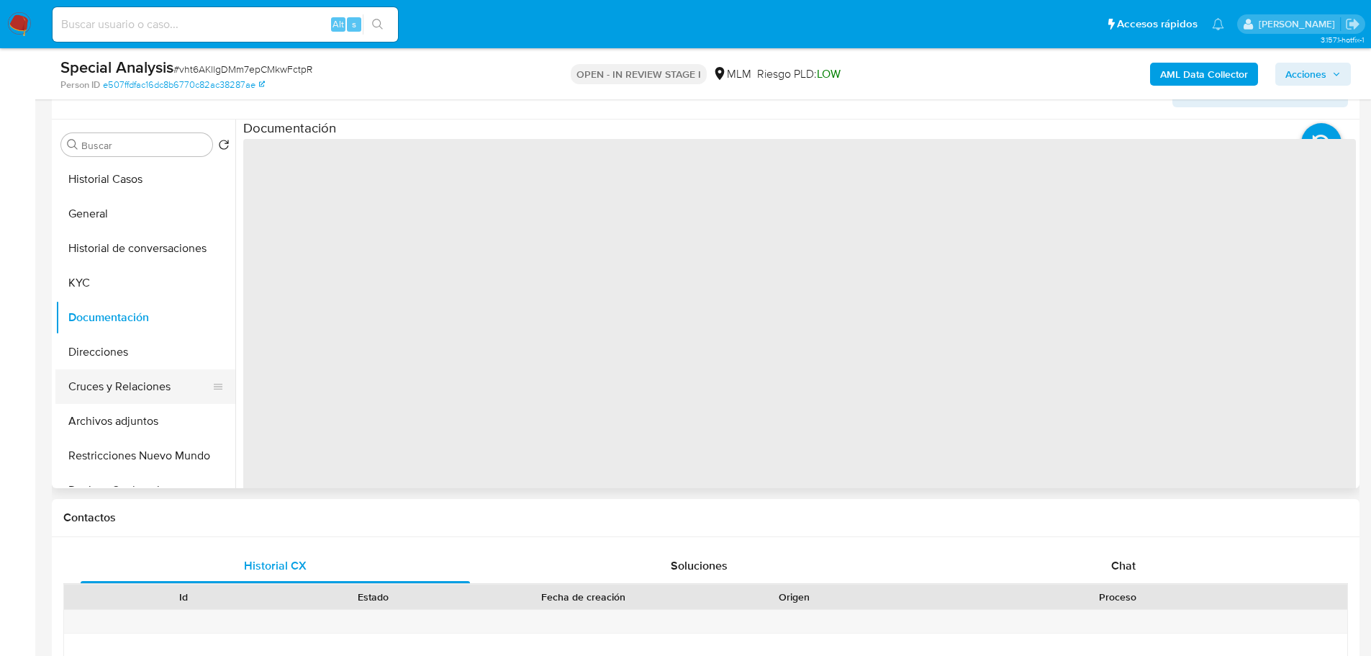
click at [127, 386] on button "Cruces y Relaciones" at bounding box center [139, 386] width 168 height 35
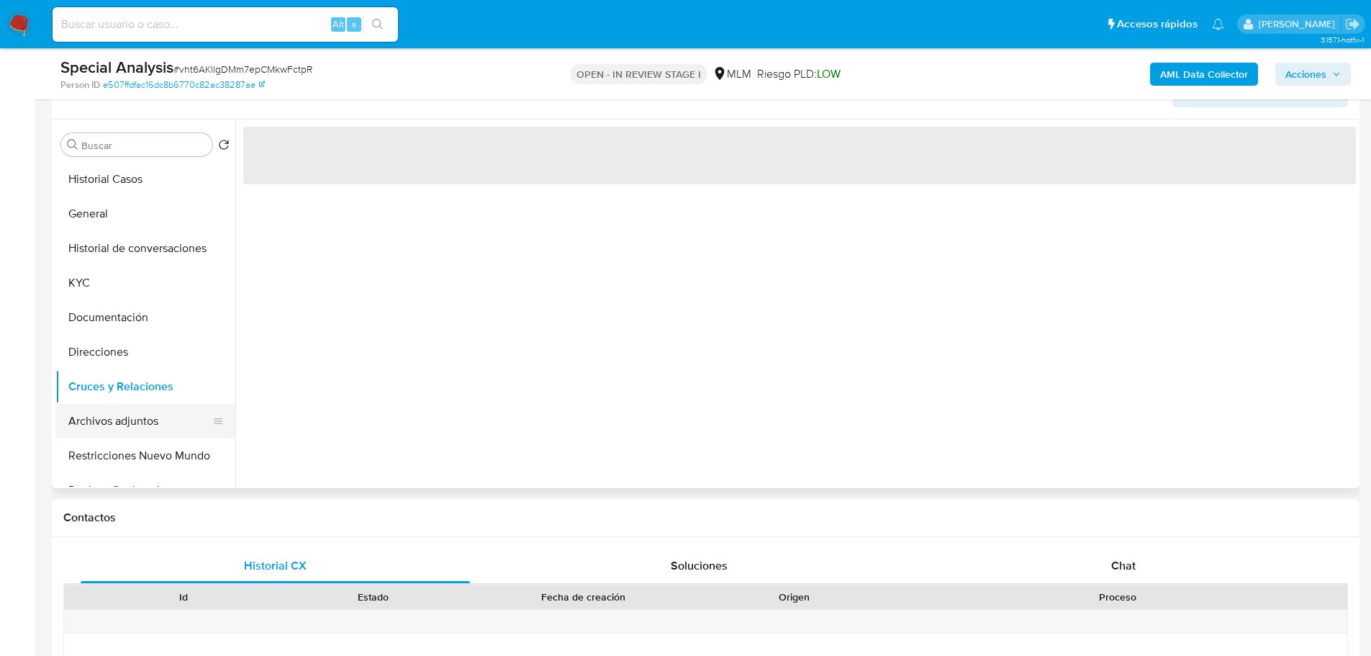
drag, startPoint x: 142, startPoint y: 424, endPoint x: 153, endPoint y: 425, distance: 11.5
click at [142, 425] on button "Archivos adjuntos" at bounding box center [139, 421] width 168 height 35
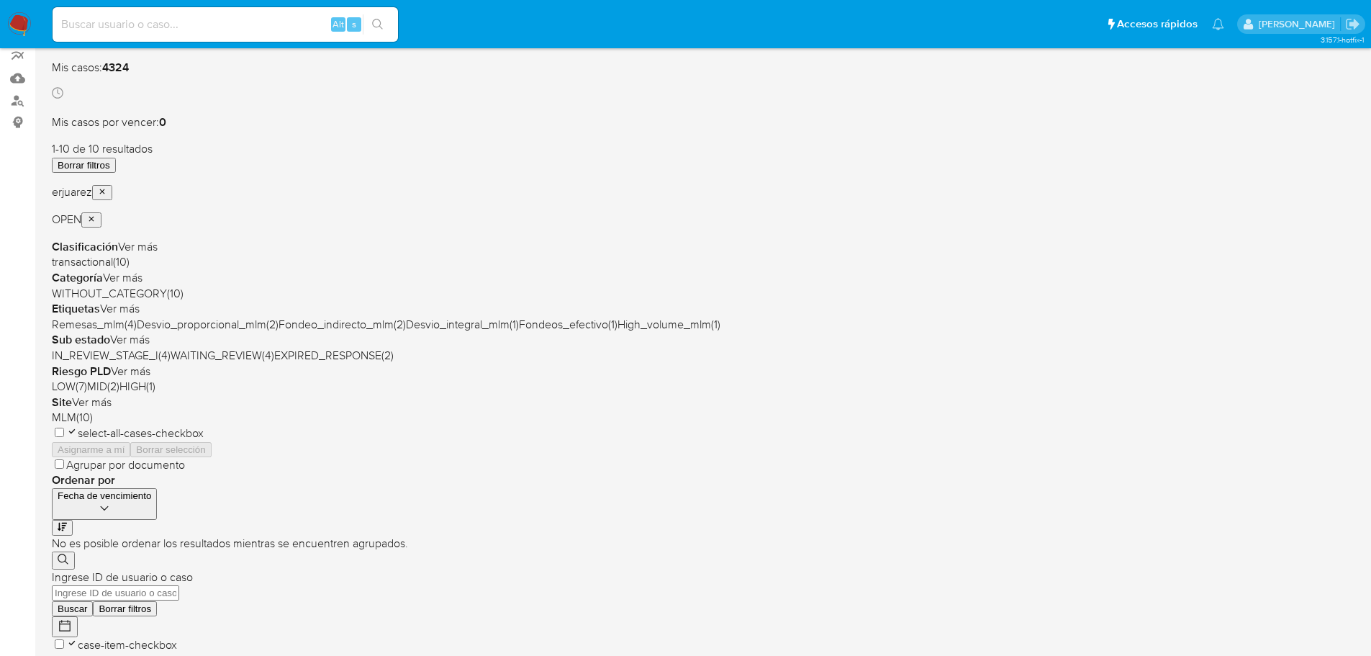
scroll to position [144, 0]
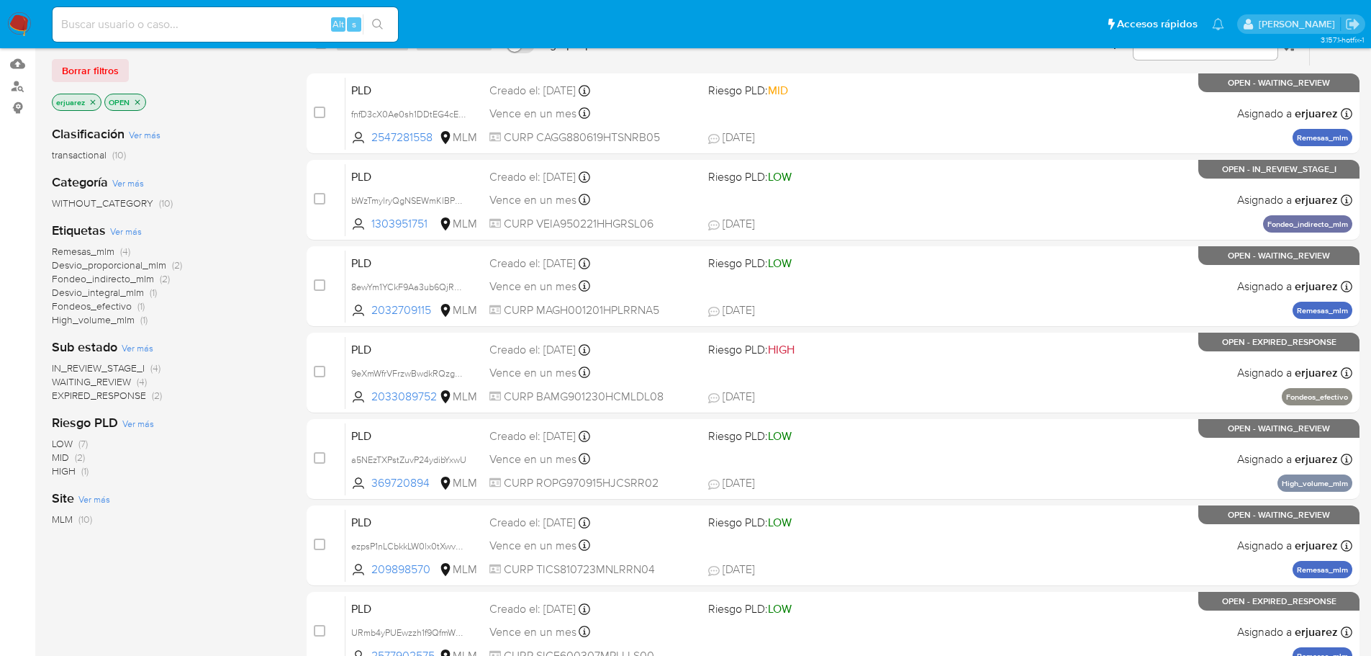
click at [124, 368] on span "IN_REVIEW_STAGE_I" at bounding box center [98, 368] width 93 height 14
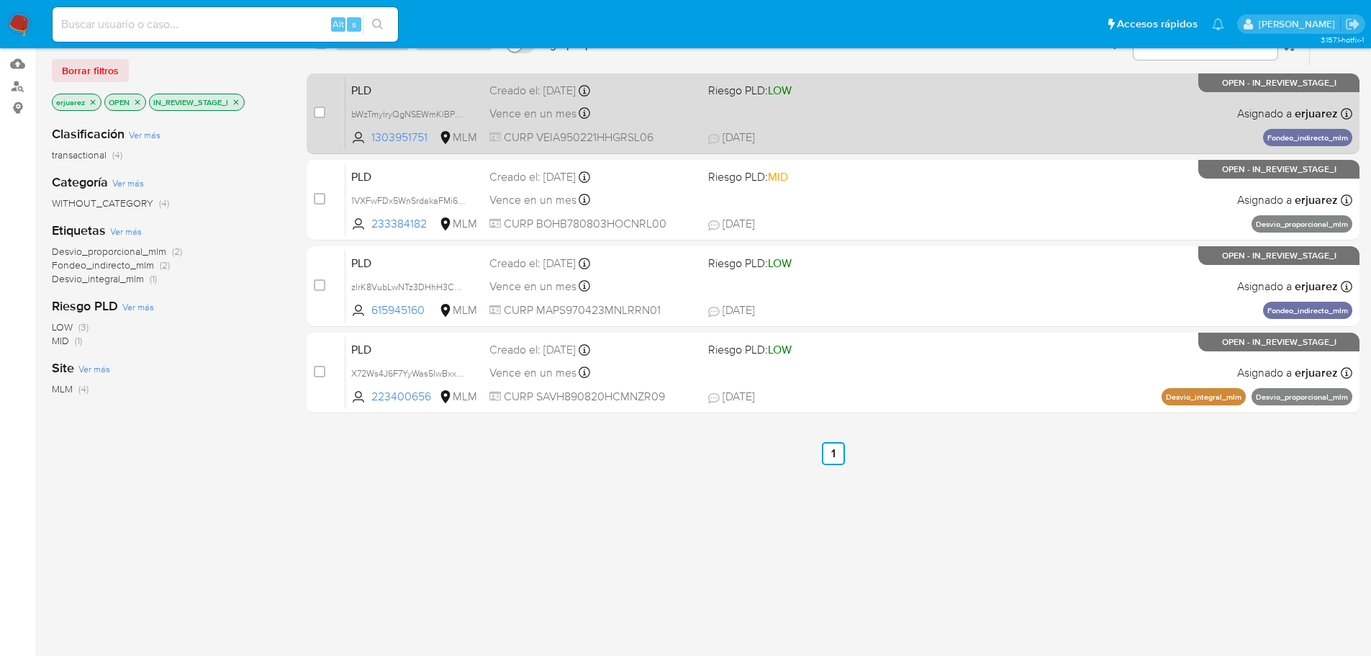
click at [817, 126] on div "PLD bWzTmylryQgNSEWmKlBPUEN7 1303951751 MLM Riesgo PLD: LOW Creado el: [DATE] C…" at bounding box center [848, 113] width 1007 height 73
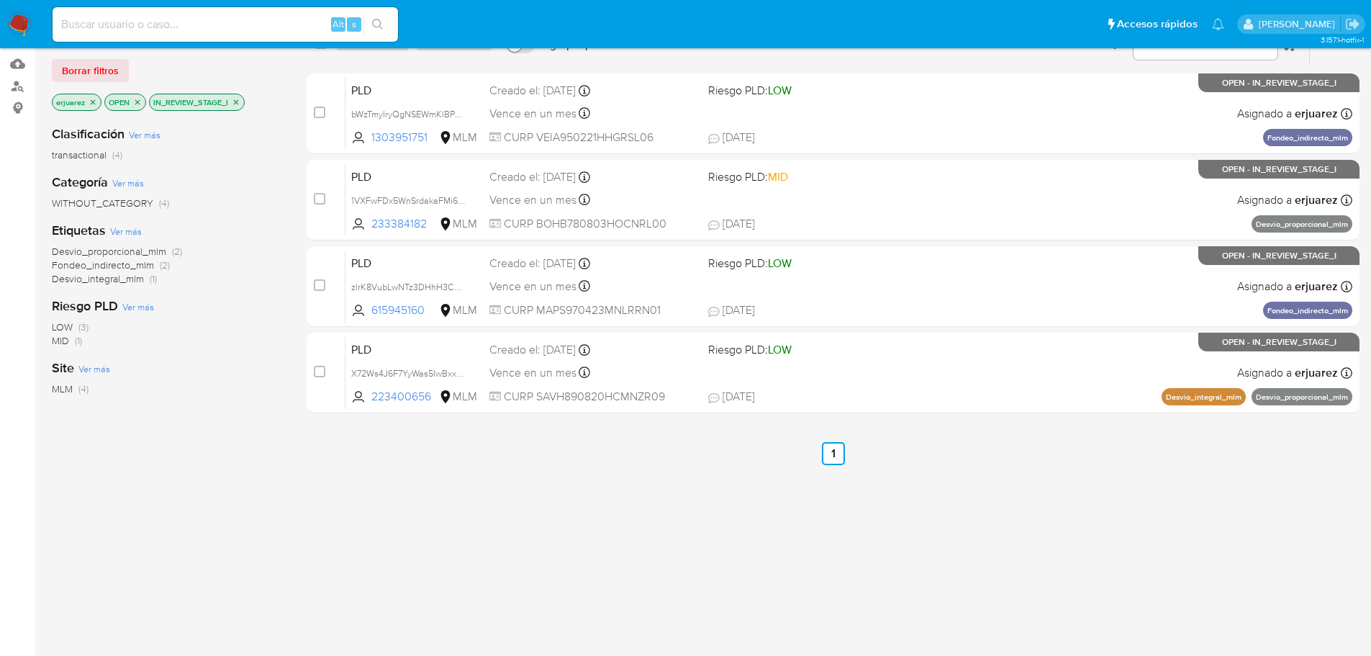
click at [18, 9] on nav "Pausado Ver notificaciones Alt s Accesos rápidos Presiona las siguientes teclas…" at bounding box center [685, 24] width 1371 height 48
click at [10, 20] on img at bounding box center [19, 24] width 24 height 24
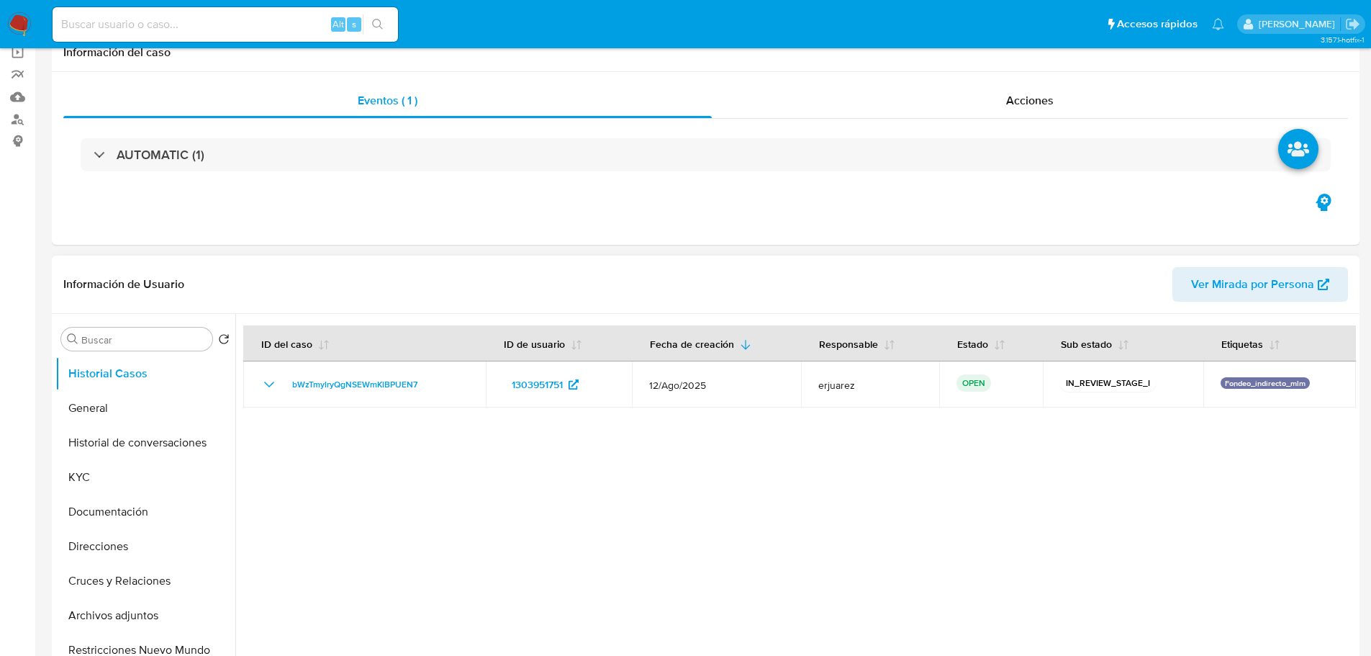
select select "10"
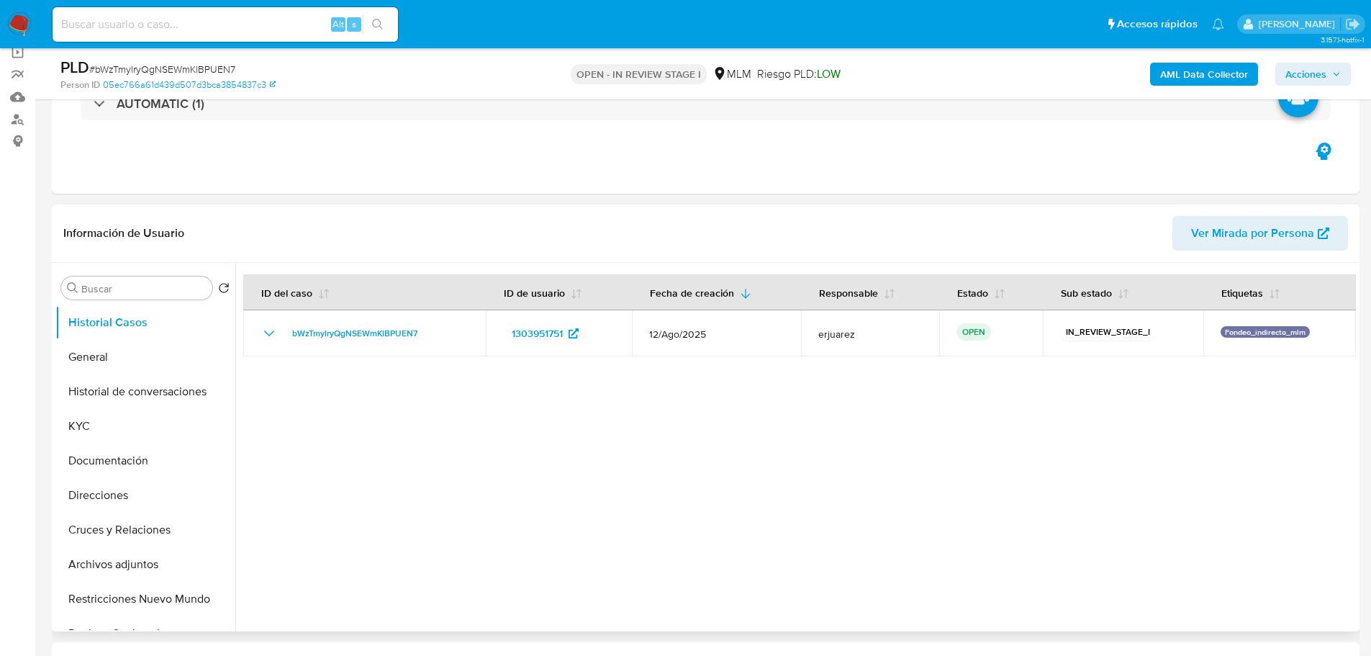
scroll to position [216, 0]
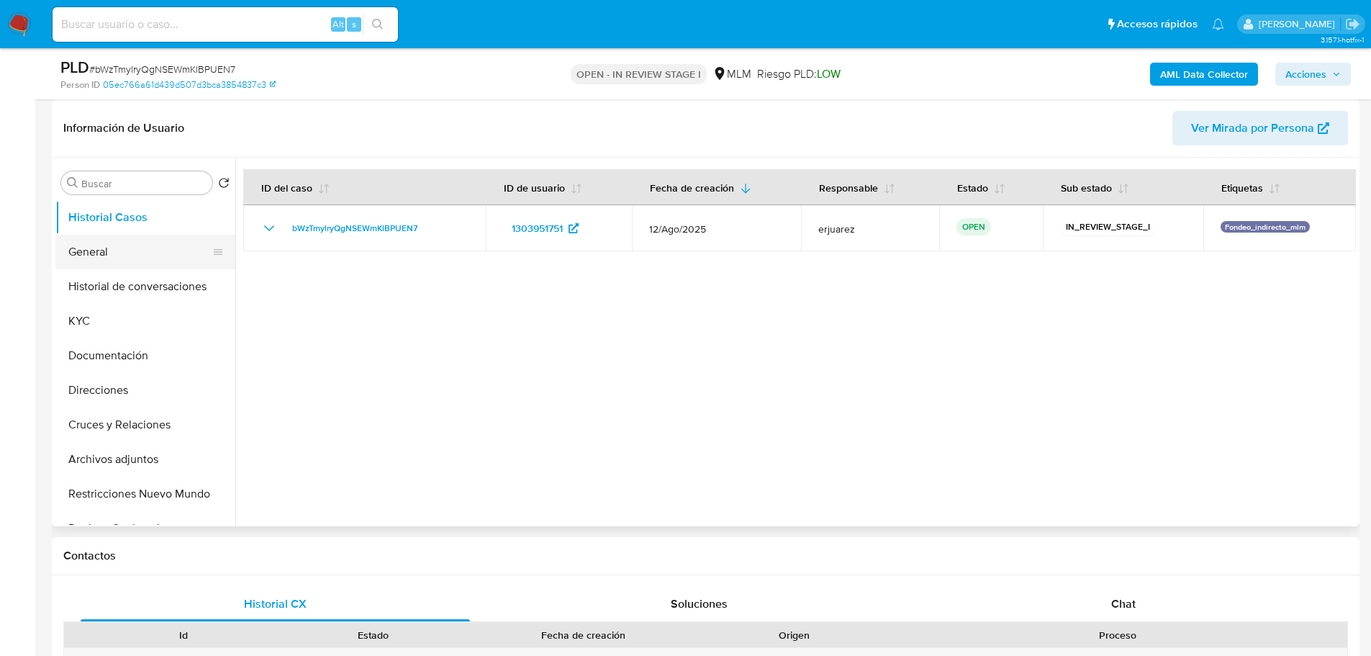
click at [135, 260] on button "General" at bounding box center [139, 252] width 168 height 35
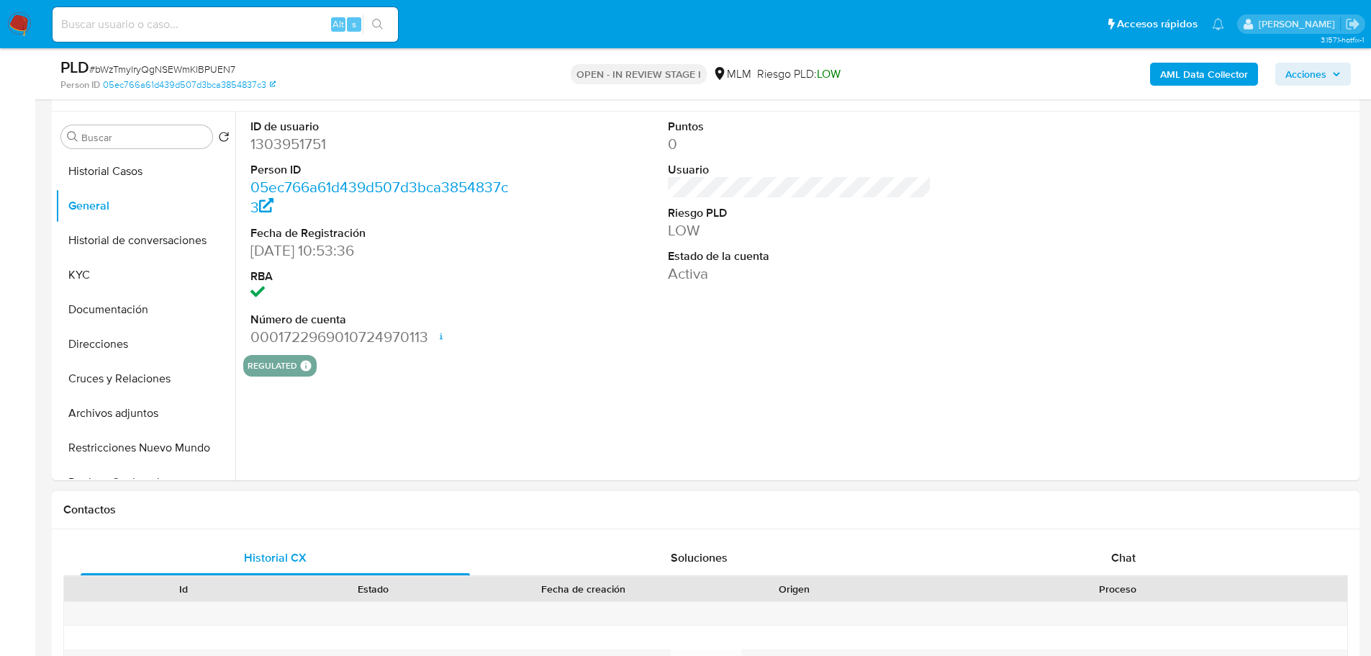
scroll to position [288, 0]
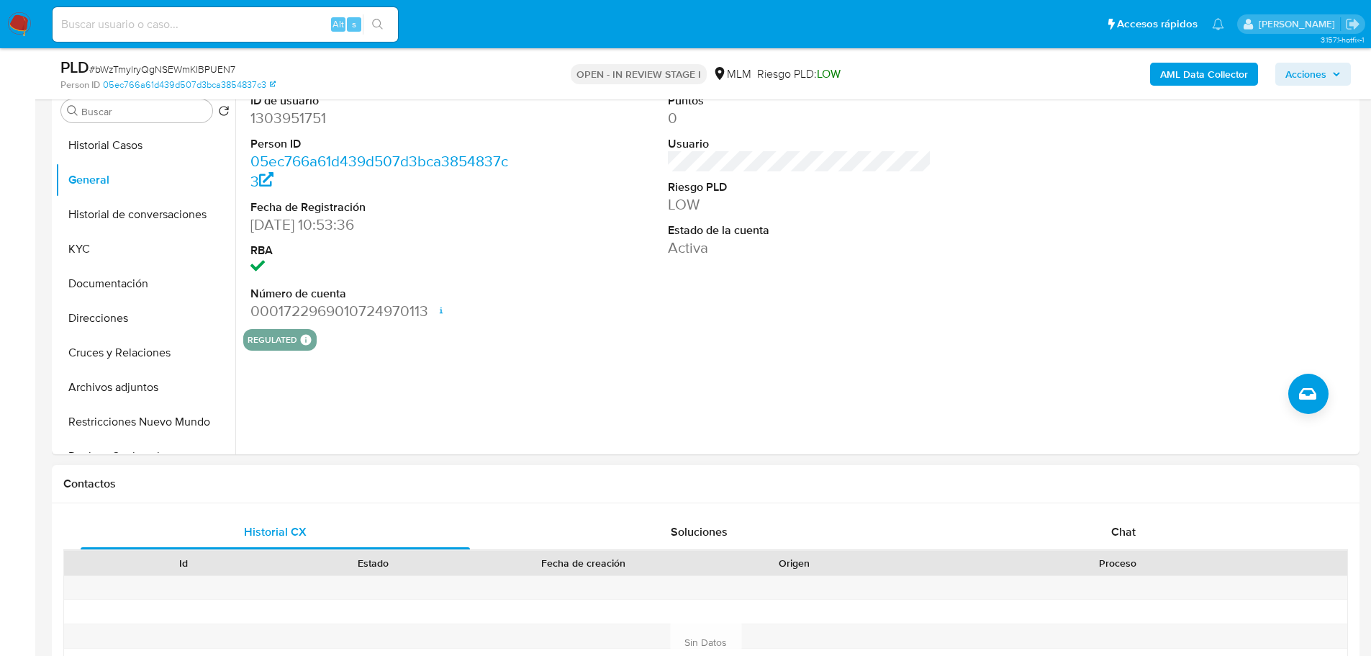
click at [1107, 511] on div "Historial CX Soluciones Chat Id Estado Fecha de creación Origen Proceso Anterio…" at bounding box center [706, 642] width 1308 height 278
click at [1123, 534] on span "Chat" at bounding box center [1123, 531] width 24 height 17
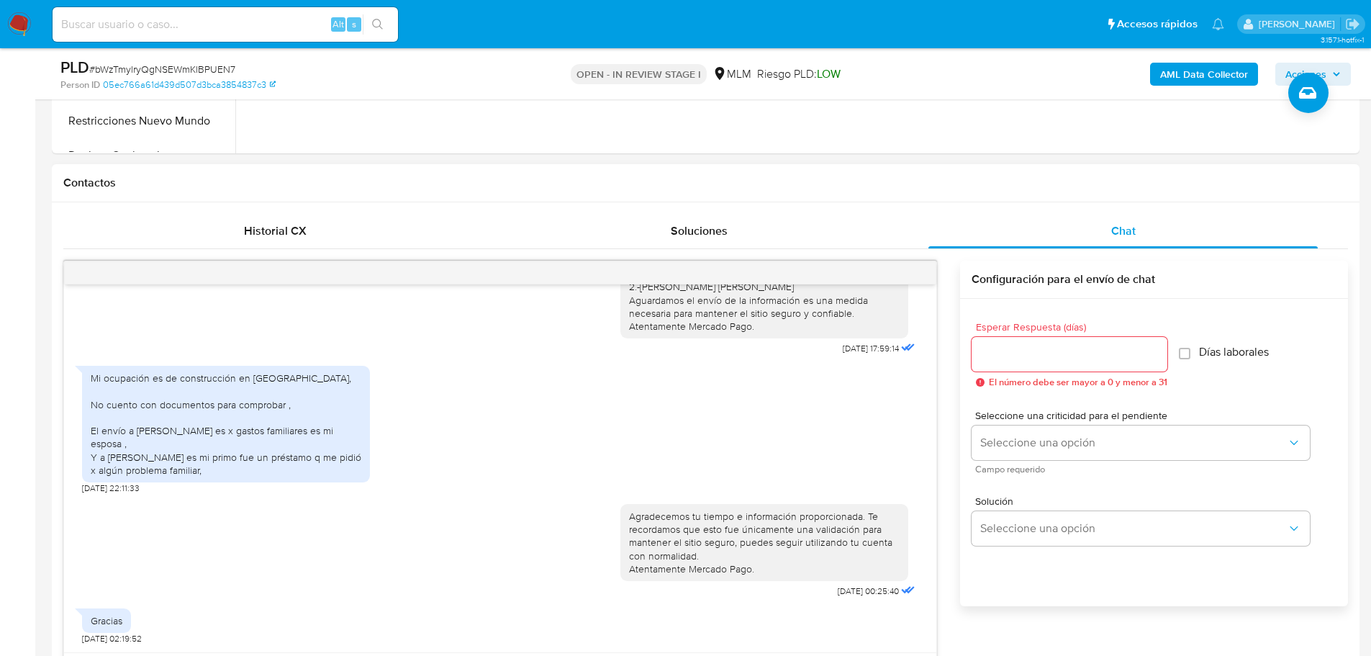
scroll to position [576, 0]
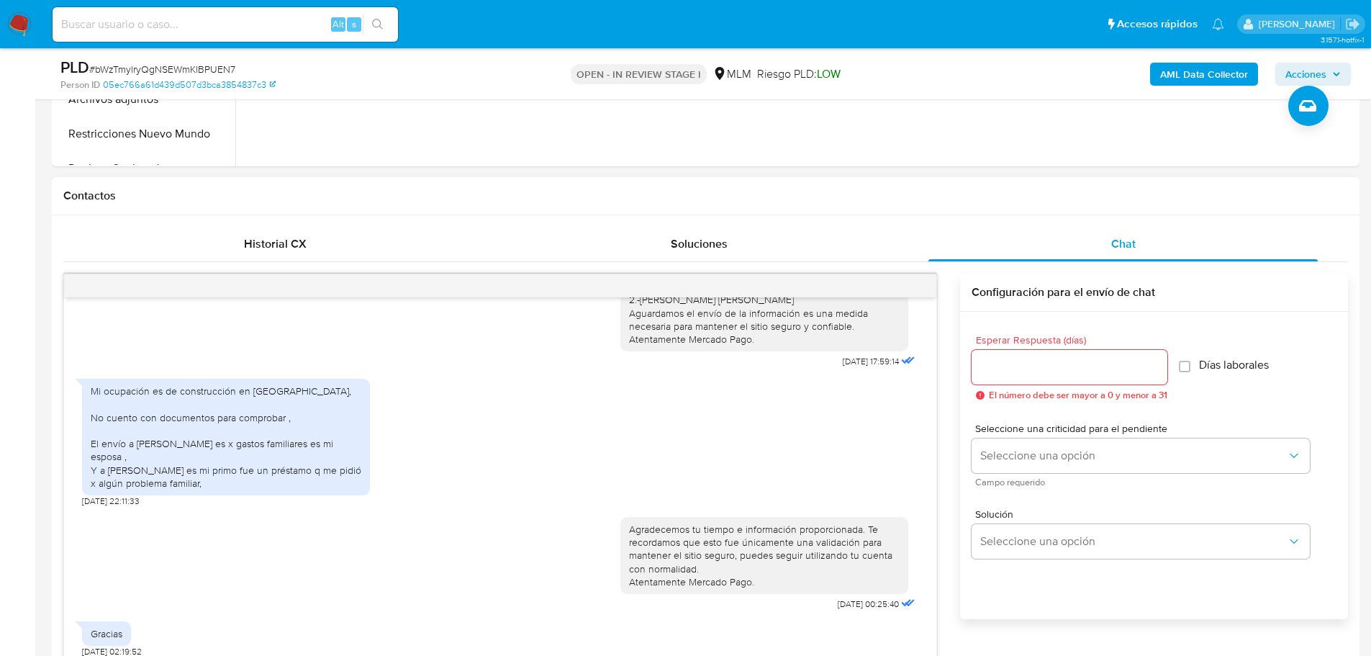
drag, startPoint x: 931, startPoint y: 281, endPoint x: 925, endPoint y: 288, distance: 8.8
click at [929, 285] on div at bounding box center [500, 285] width 872 height 23
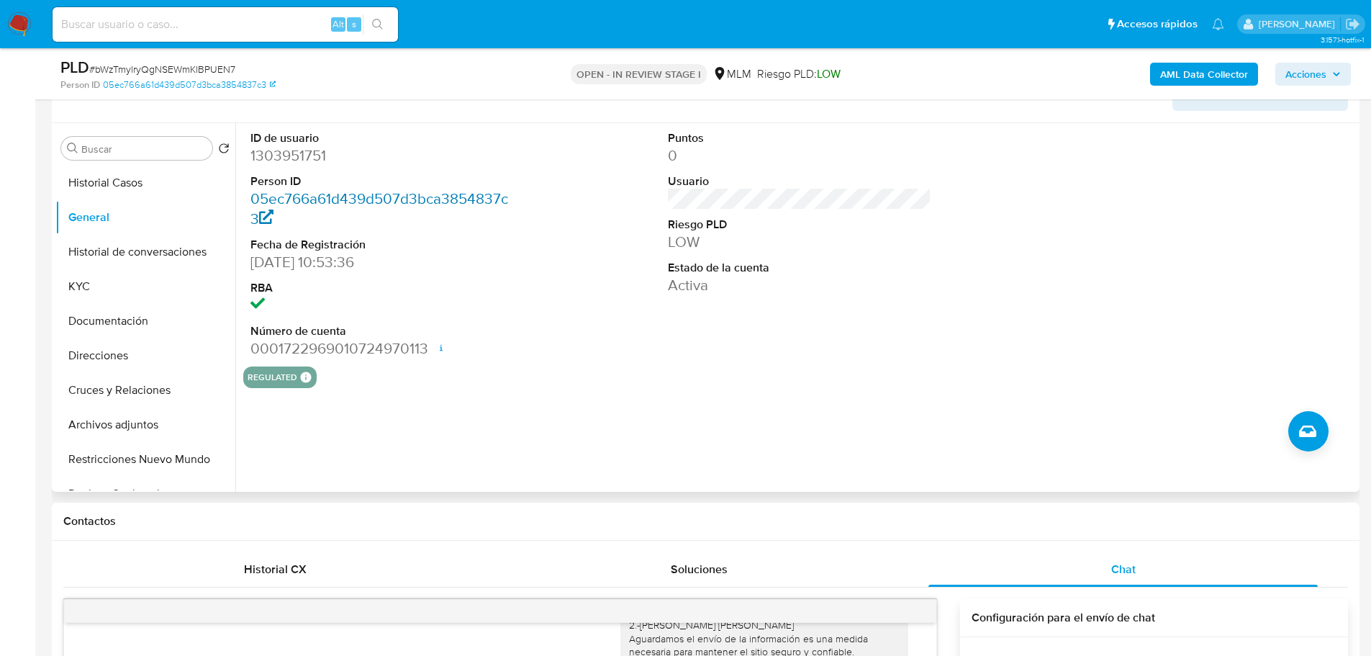
scroll to position [216, 0]
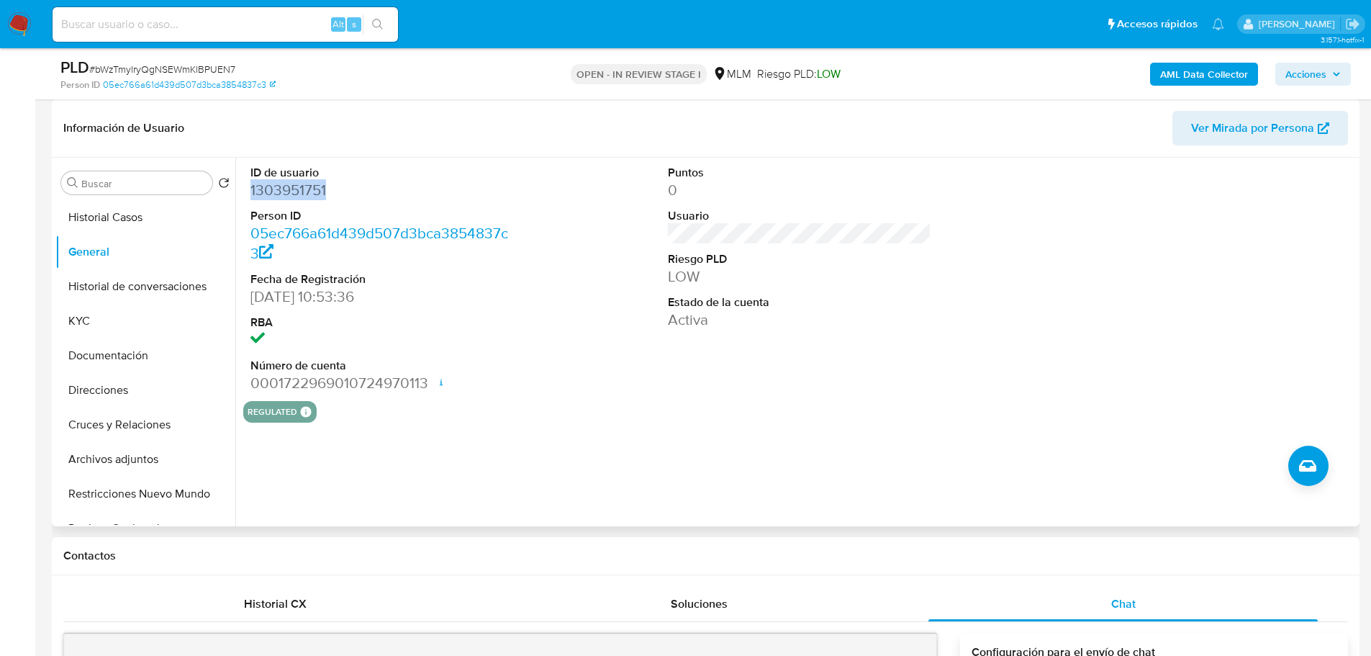
drag, startPoint x: 359, startPoint y: 191, endPoint x: 21, endPoint y: 240, distance: 341.8
click at [244, 183] on div "ID de usuario 1303951751 Person ID 05ec766a61d439d507d3bca3854837c3 Fecha de Re…" at bounding box center [382, 279] width 279 height 243
copy dd "1303951751"
click at [160, 292] on button "Historial de conversaciones" at bounding box center [139, 286] width 168 height 35
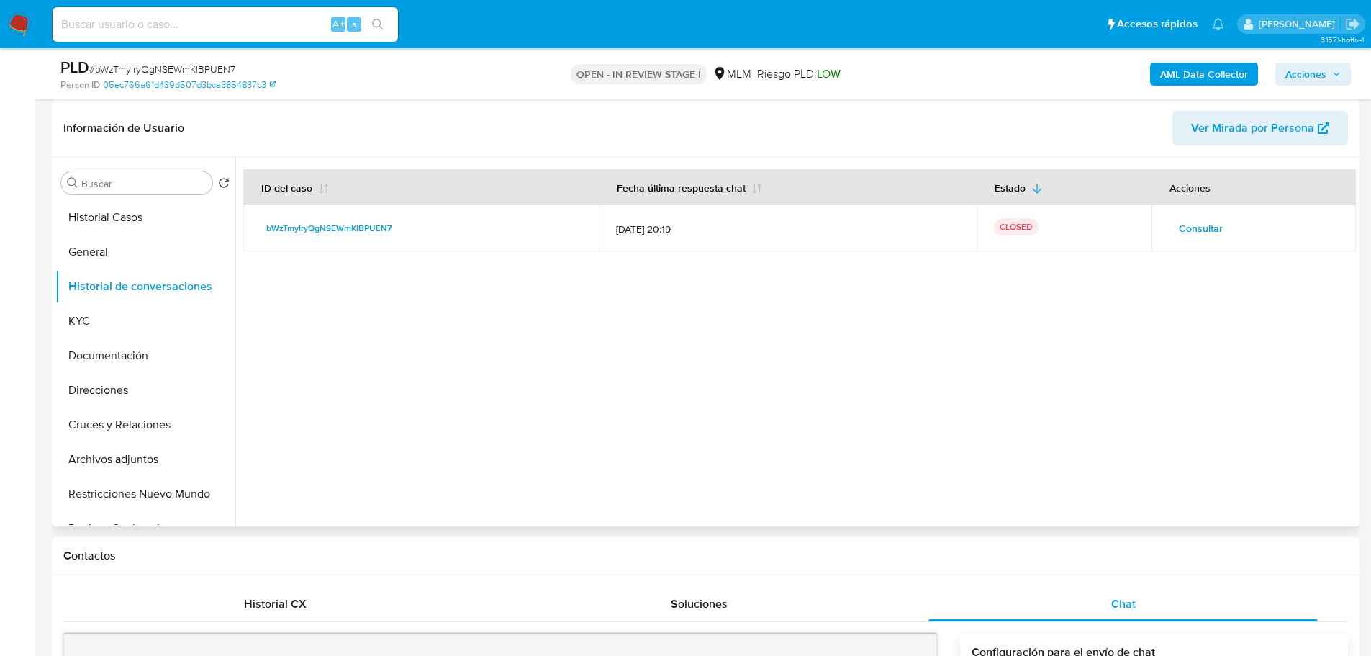
click at [1195, 232] on span "Consultar" at bounding box center [1201, 228] width 44 height 20
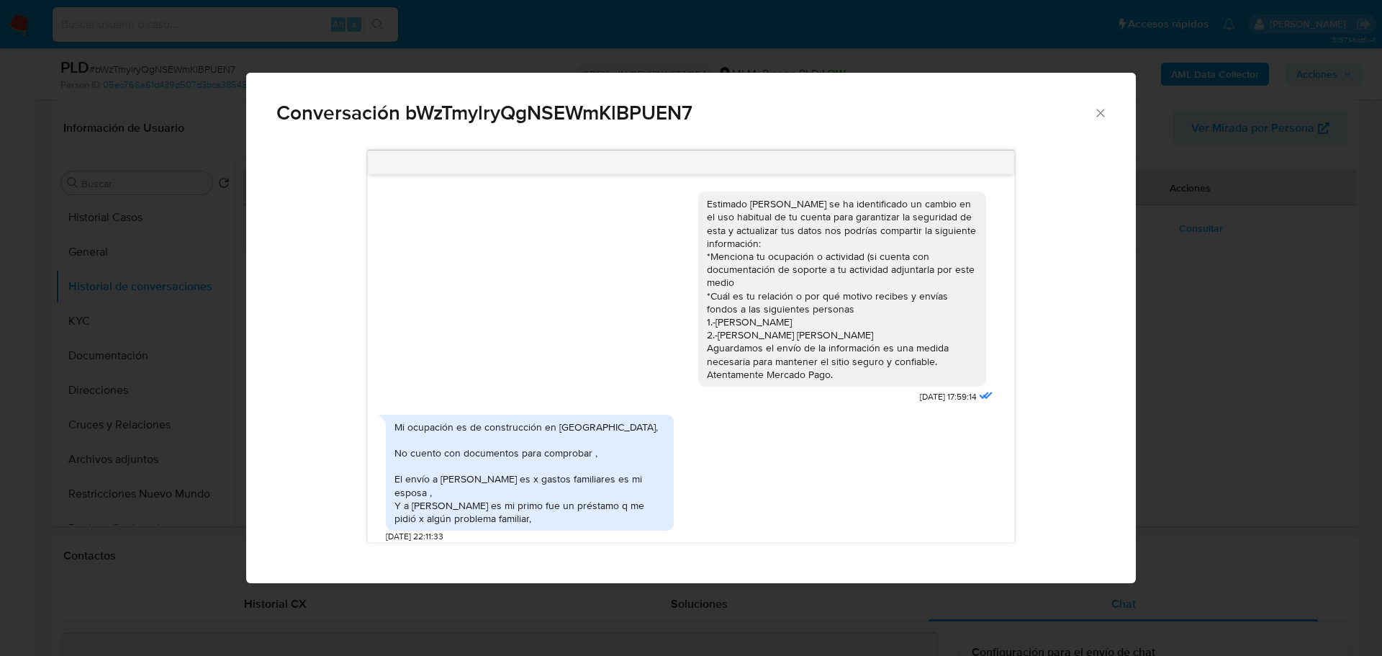
scroll to position [159, 0]
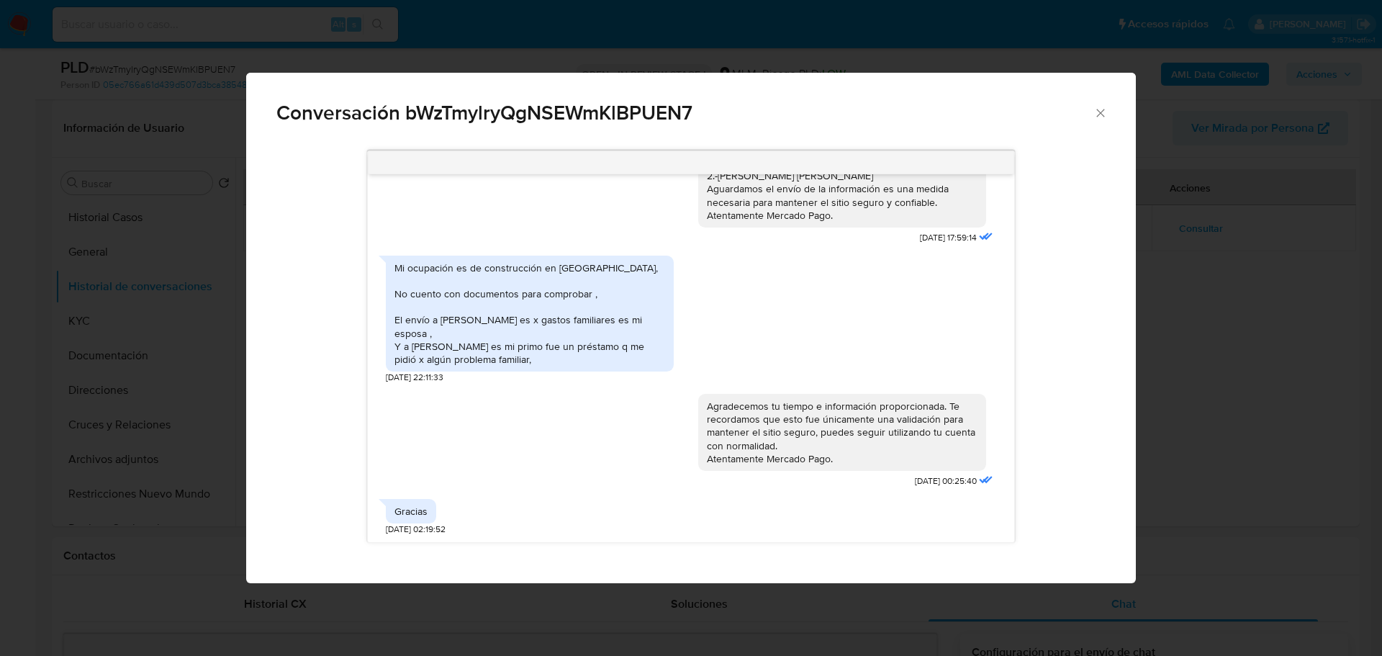
click at [176, 297] on div "Conversación bWzTmylryQgNSEWmKlBPUEN7 Estimado Alejandro se ha identificado un …" at bounding box center [691, 328] width 1382 height 656
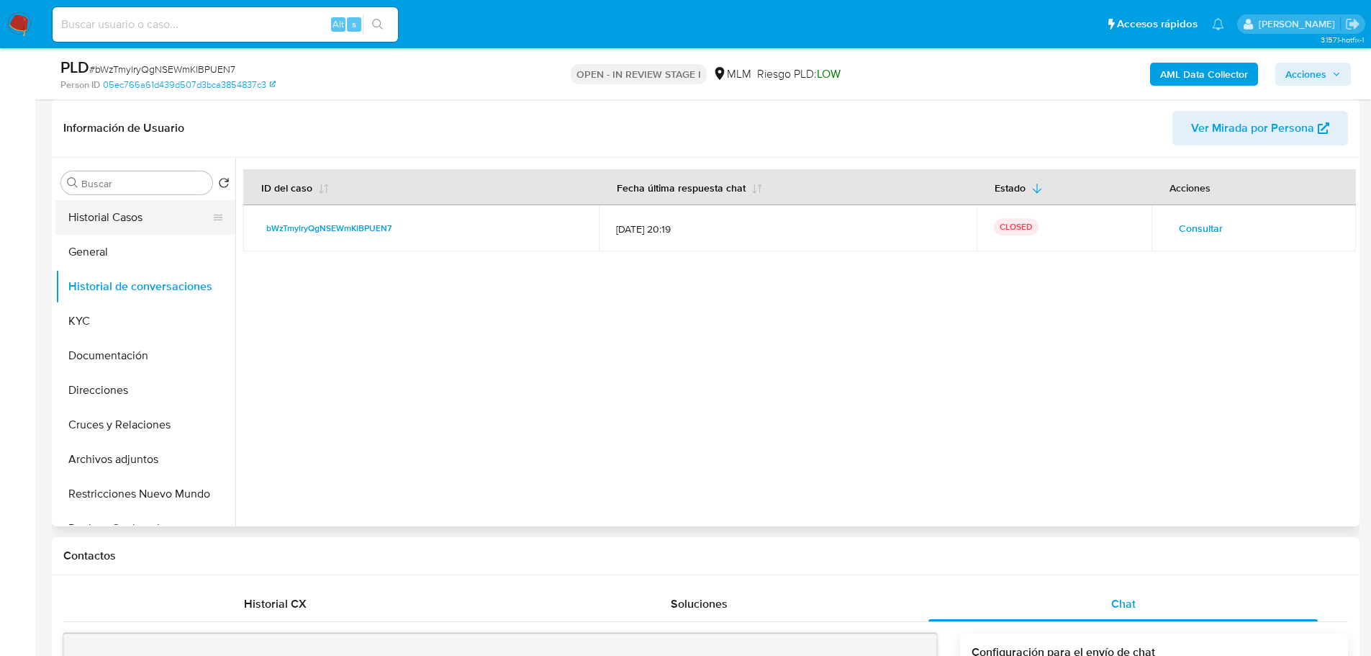
click at [143, 205] on button "Historial Casos" at bounding box center [139, 217] width 168 height 35
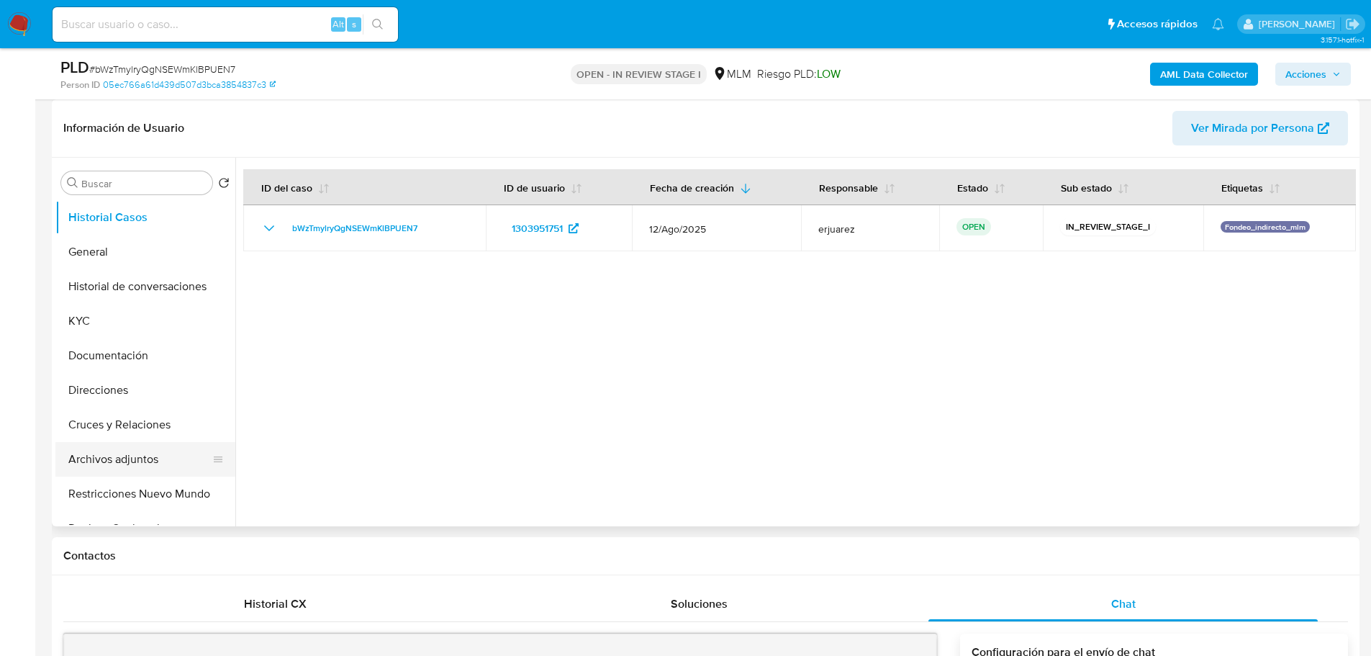
click at [130, 463] on button "Archivos adjuntos" at bounding box center [139, 459] width 168 height 35
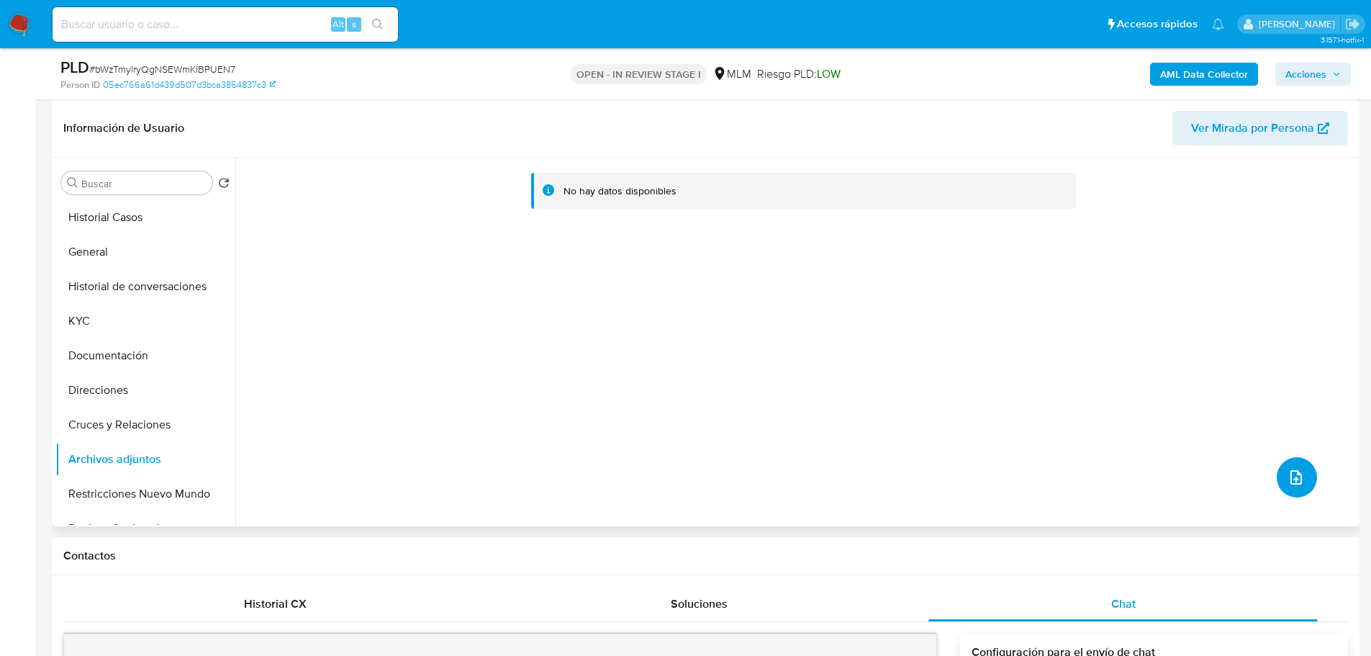
click at [1287, 490] on button "upload-file" at bounding box center [1297, 477] width 40 height 40
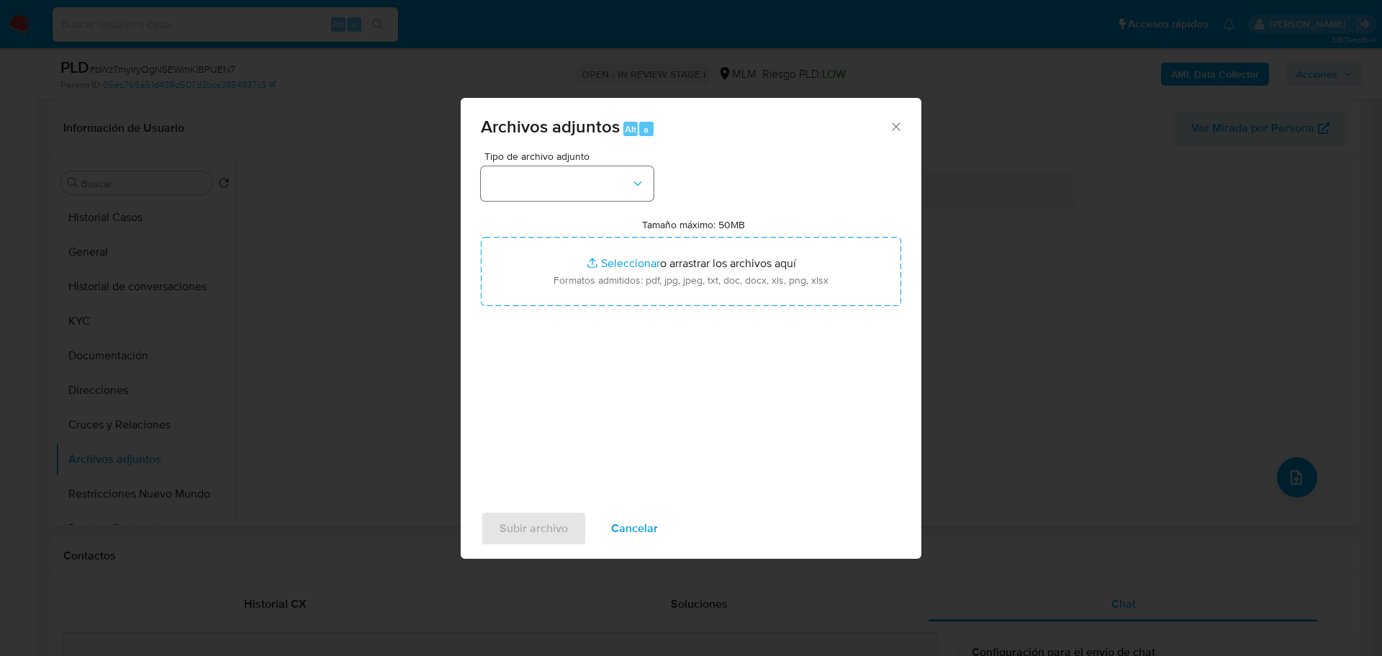
drag, startPoint x: 545, startPoint y: 163, endPoint x: 543, endPoint y: 186, distance: 23.8
click at [545, 165] on div "Tipo de archivo adjunto" at bounding box center [567, 176] width 173 height 50
click at [533, 176] on button "button" at bounding box center [567, 183] width 173 height 35
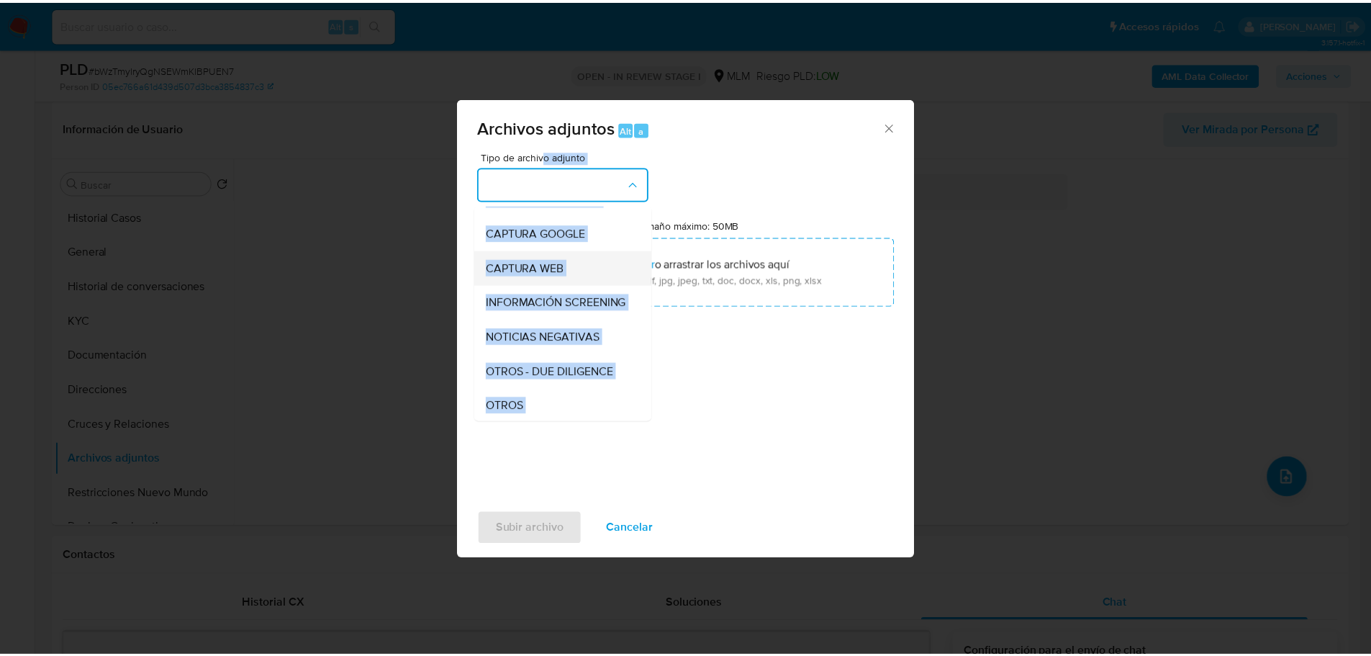
scroll to position [72, 0]
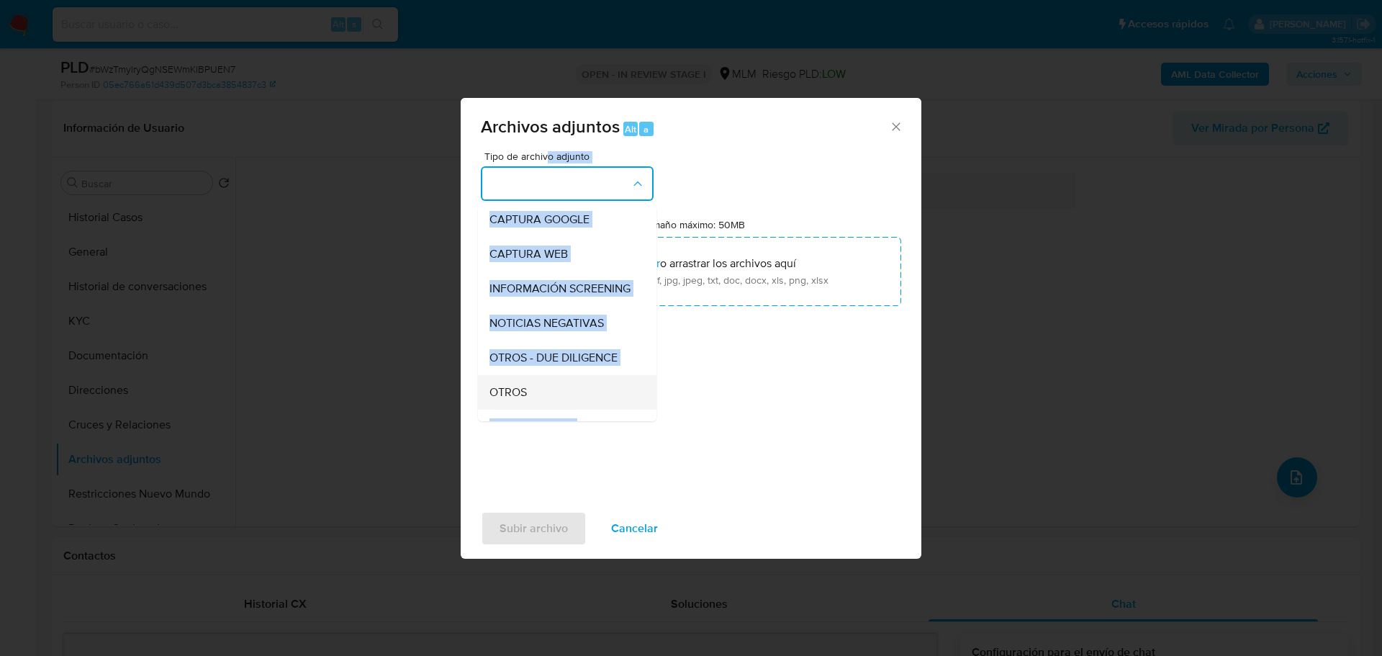
click at [511, 399] on span "OTROS" at bounding box center [507, 392] width 37 height 14
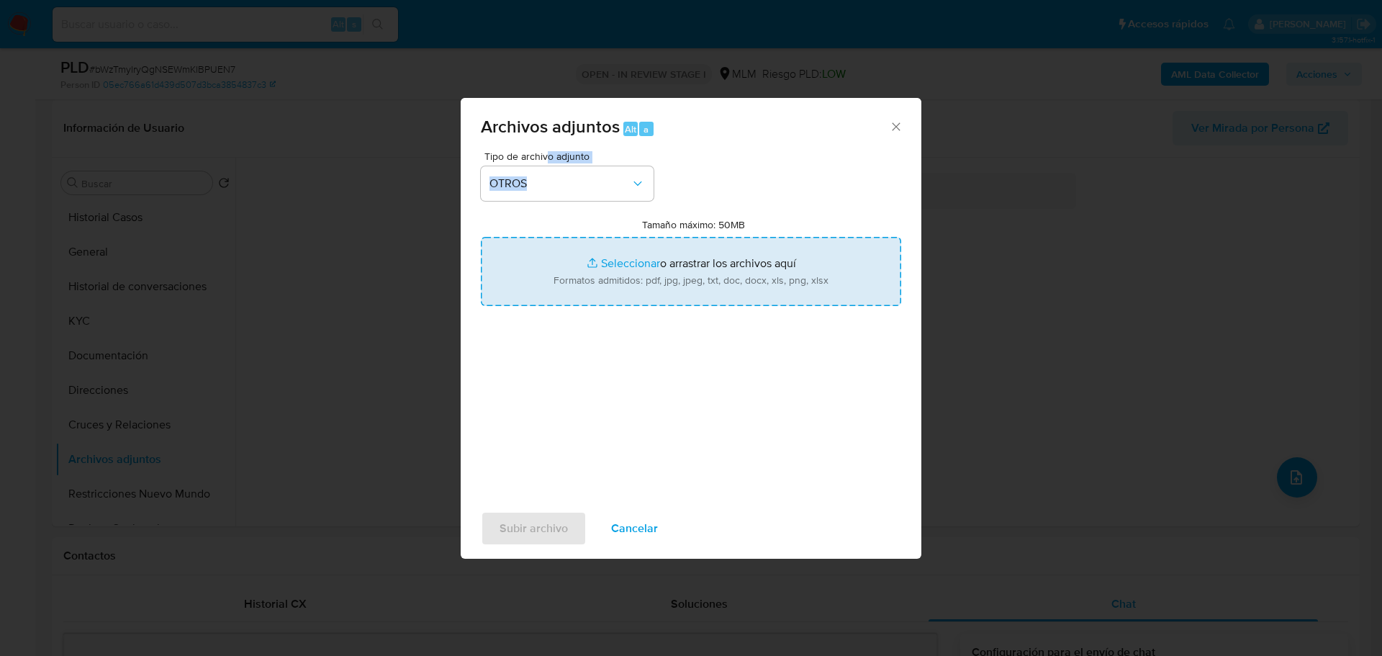
click at [616, 266] on input "Tamaño máximo: 50MB Seleccionar archivos" at bounding box center [691, 271] width 420 height 69
type input "C:\fakepath\1303951751_Alejandro Vera Islas_Ago25.xlsx"
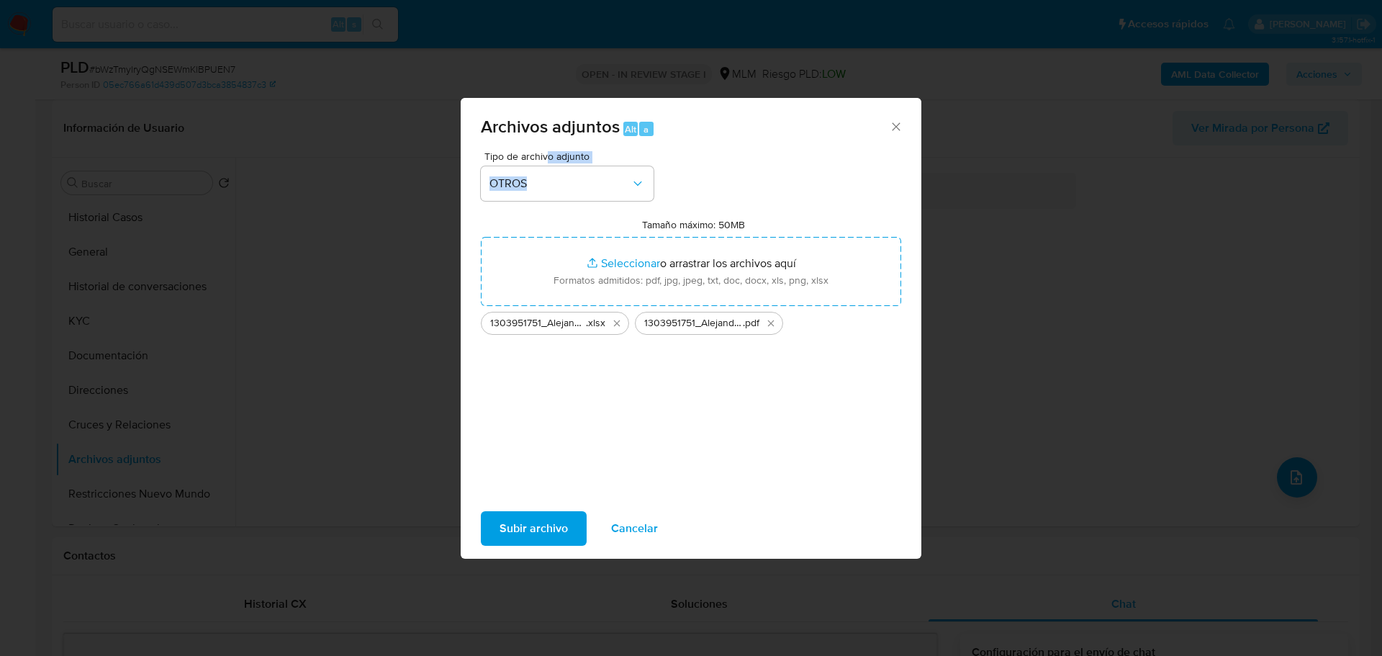
drag, startPoint x: 552, startPoint y: 513, endPoint x: 412, endPoint y: 499, distance: 140.4
click at [552, 513] on span "Subir archivo" at bounding box center [533, 528] width 68 height 32
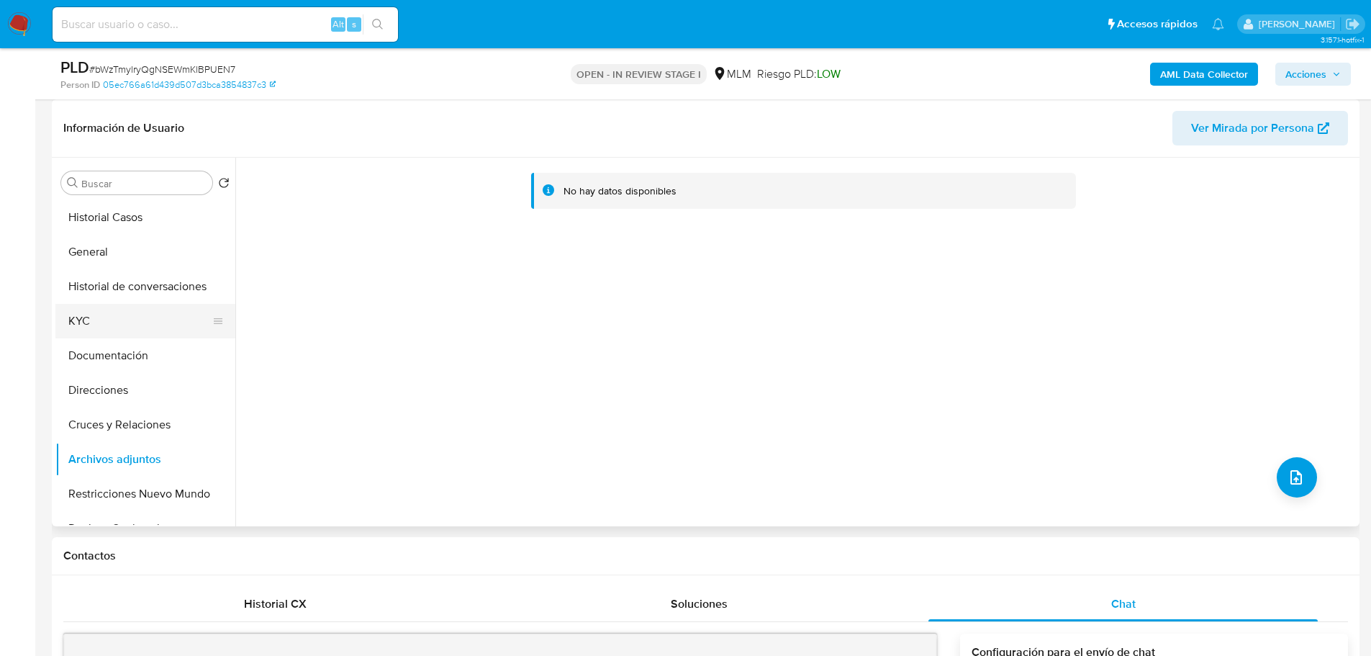
drag, startPoint x: 136, startPoint y: 309, endPoint x: 134, endPoint y: 354, distance: 45.4
click at [135, 310] on button "KYC" at bounding box center [145, 321] width 180 height 35
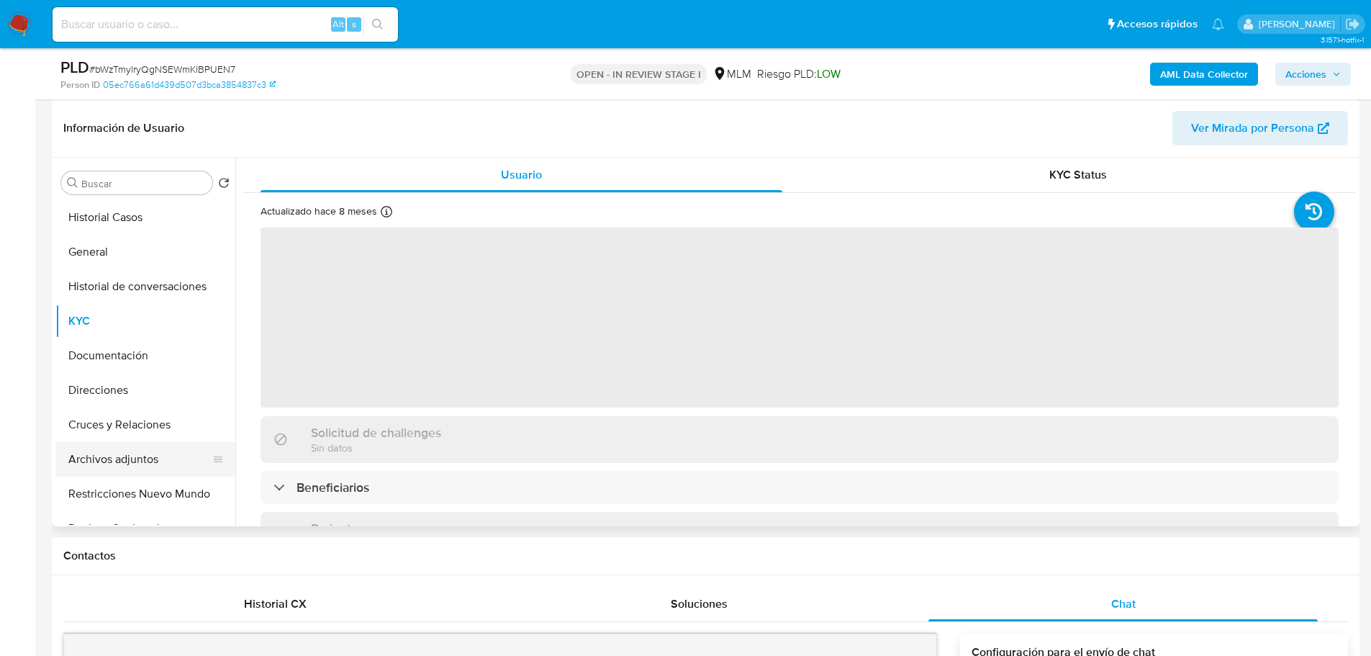
click at [130, 451] on button "Archivos adjuntos" at bounding box center [139, 459] width 168 height 35
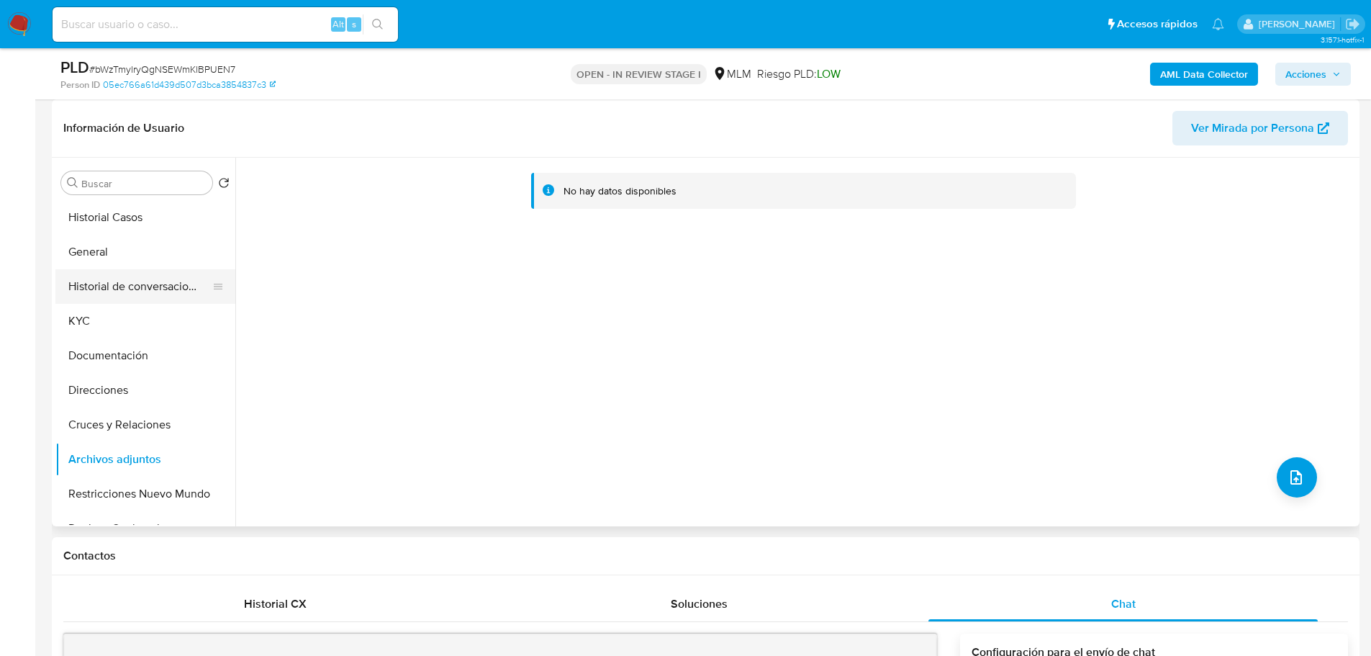
drag, startPoint x: 178, startPoint y: 268, endPoint x: 146, endPoint y: 361, distance: 97.4
click at [177, 269] on button "Historial de conversaciones" at bounding box center [145, 286] width 180 height 35
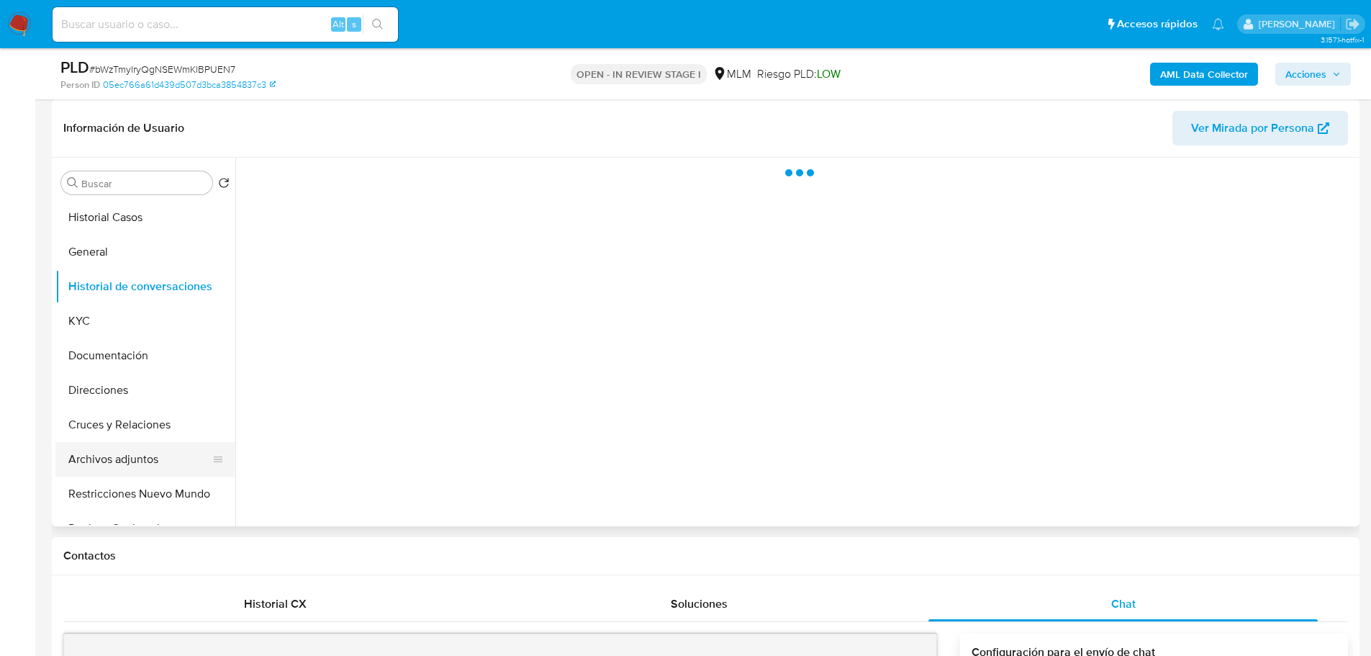
click at [109, 462] on button "Archivos adjuntos" at bounding box center [139, 459] width 168 height 35
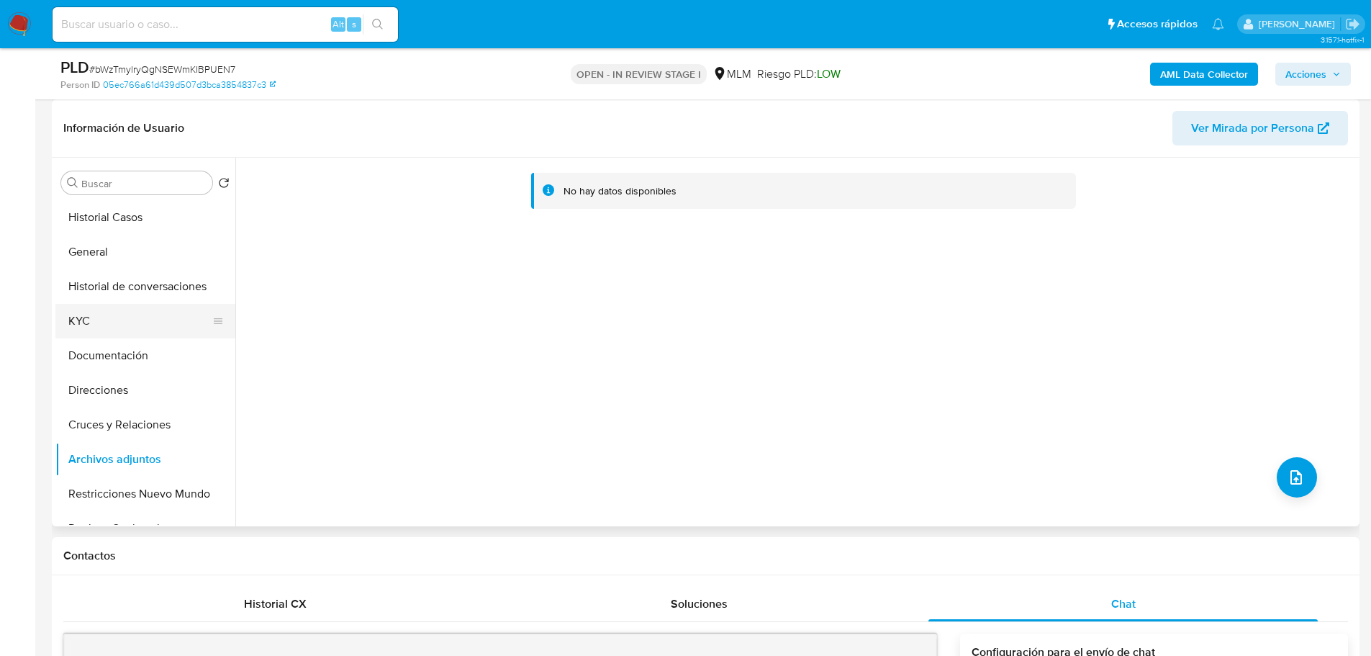
click at [115, 330] on button "KYC" at bounding box center [139, 321] width 168 height 35
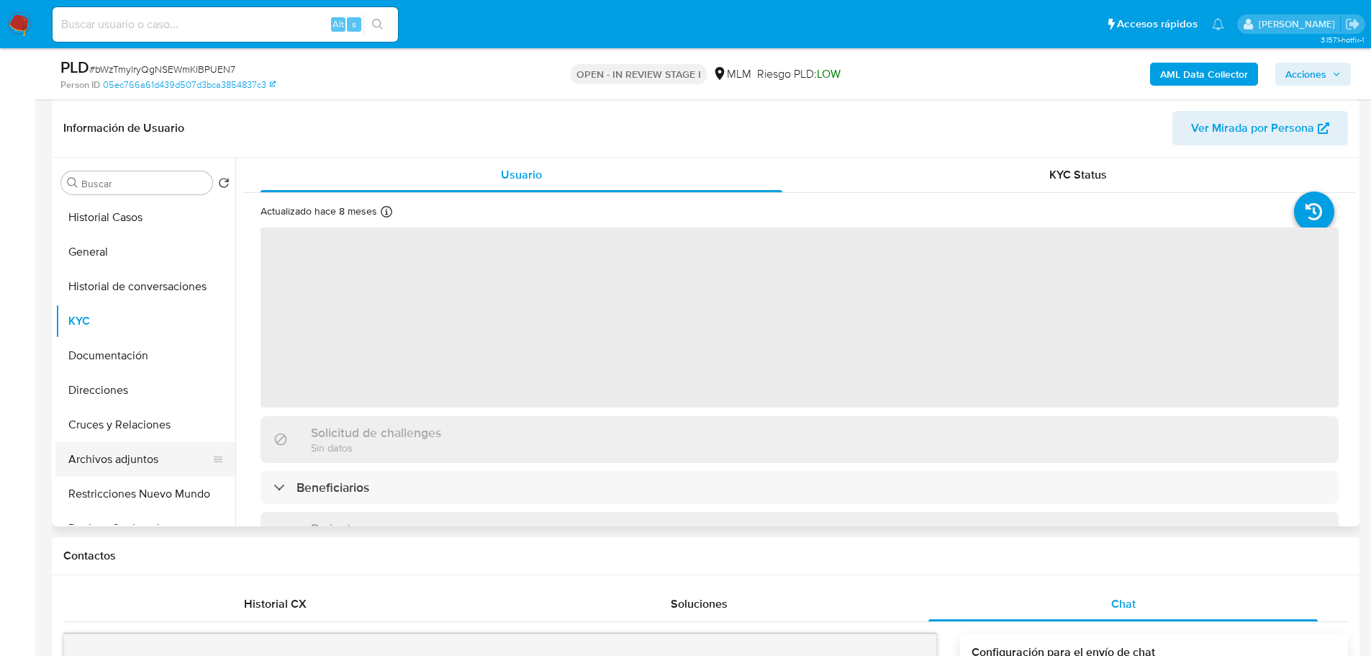
click at [117, 463] on button "Archivos adjuntos" at bounding box center [139, 459] width 168 height 35
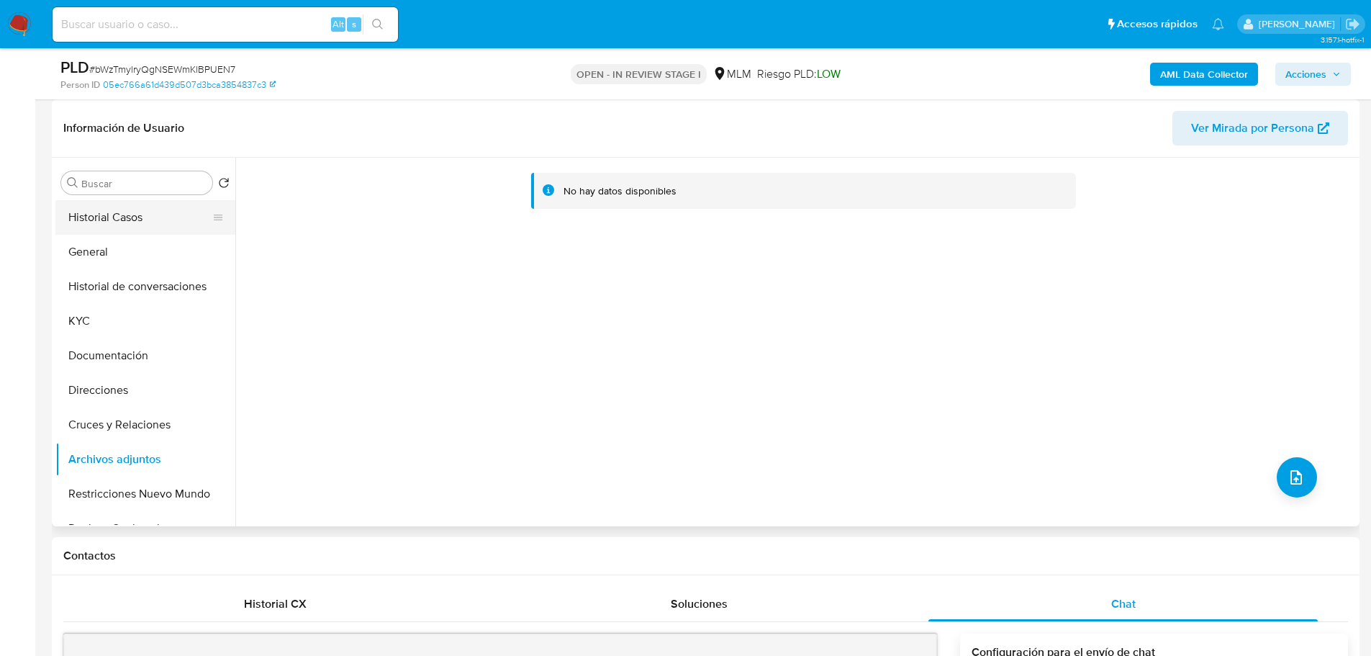
click at [140, 232] on button "Historial Casos" at bounding box center [139, 217] width 168 height 35
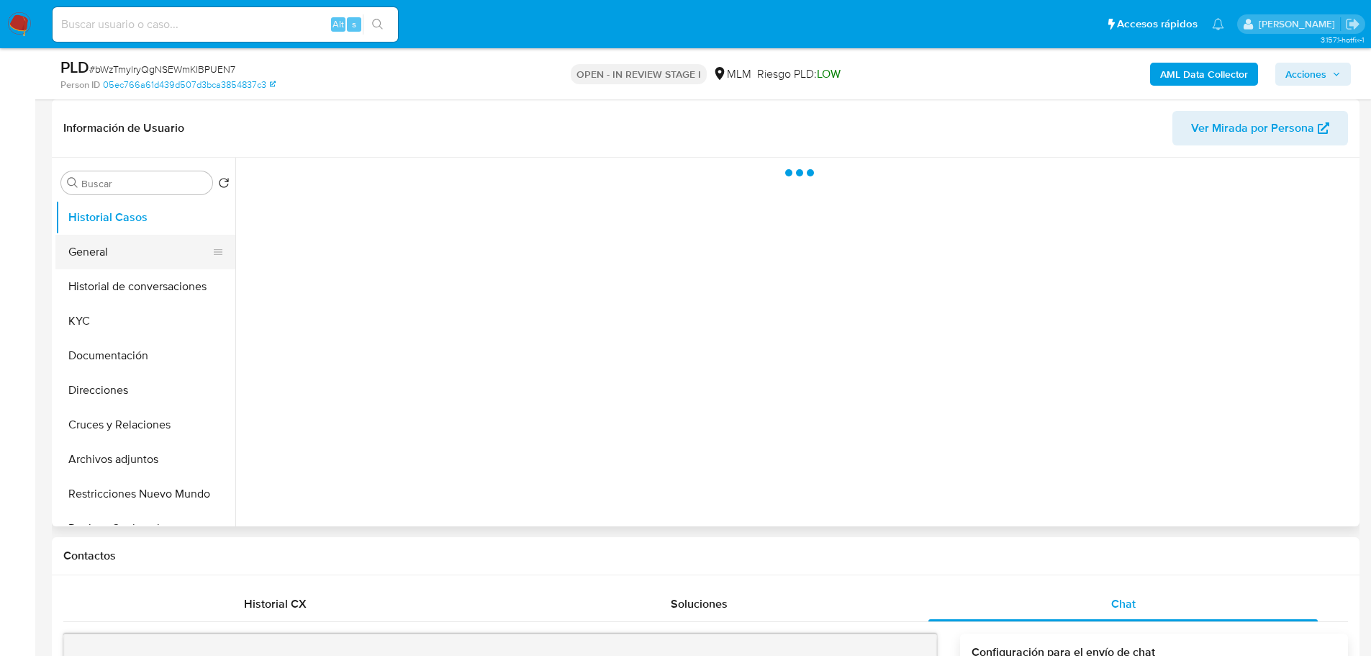
click at [135, 245] on button "General" at bounding box center [139, 252] width 168 height 35
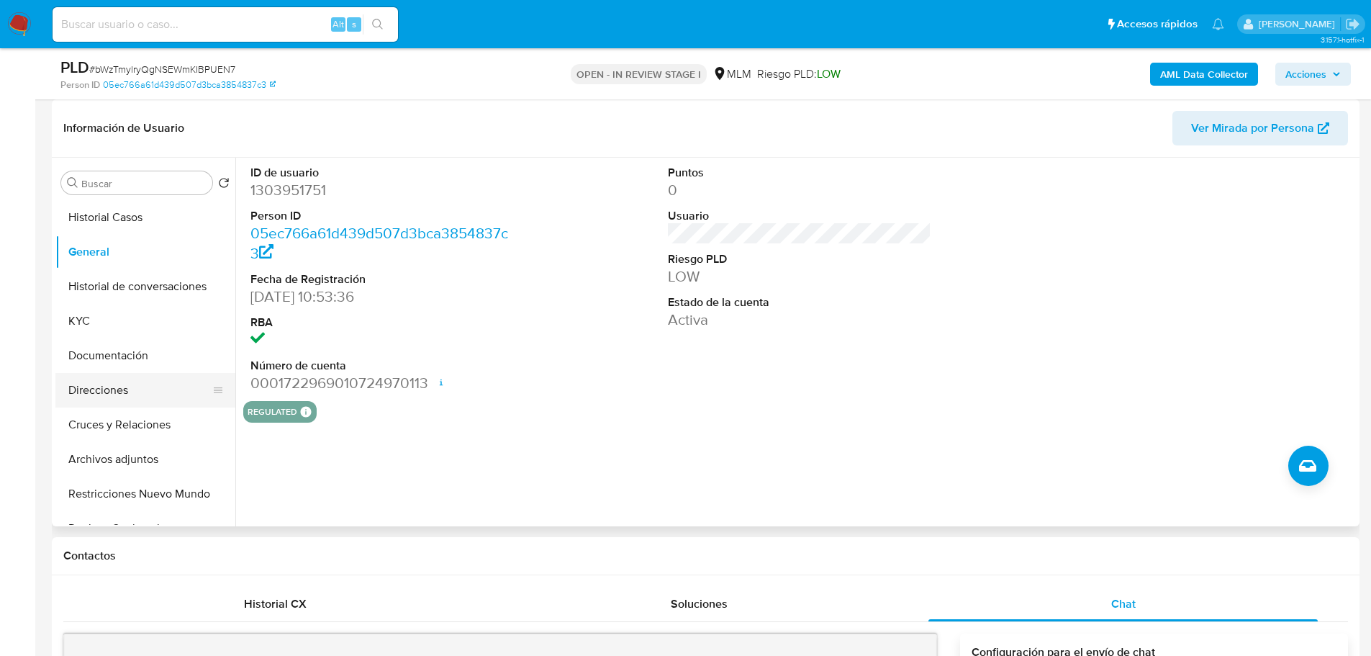
drag, startPoint x: 109, startPoint y: 424, endPoint x: 142, endPoint y: 402, distance: 38.9
click at [109, 425] on button "Cruces y Relaciones" at bounding box center [145, 424] width 180 height 35
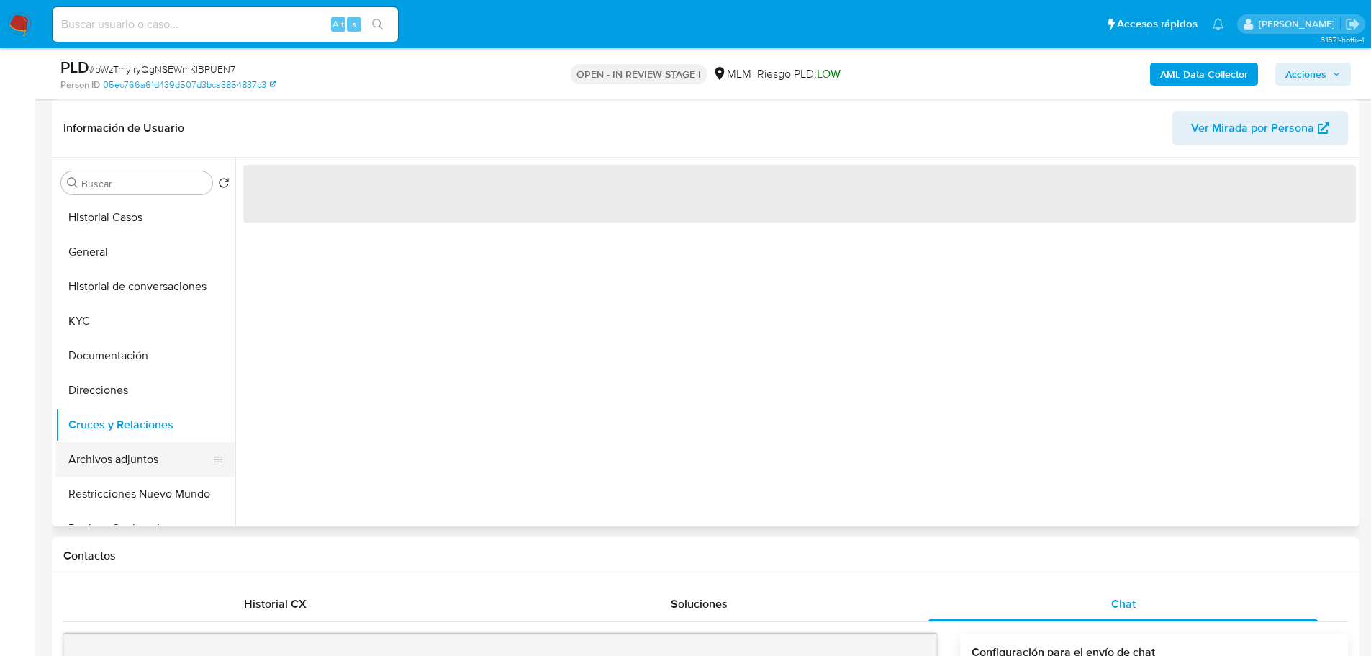
click at [158, 456] on button "Archivos adjuntos" at bounding box center [139, 459] width 168 height 35
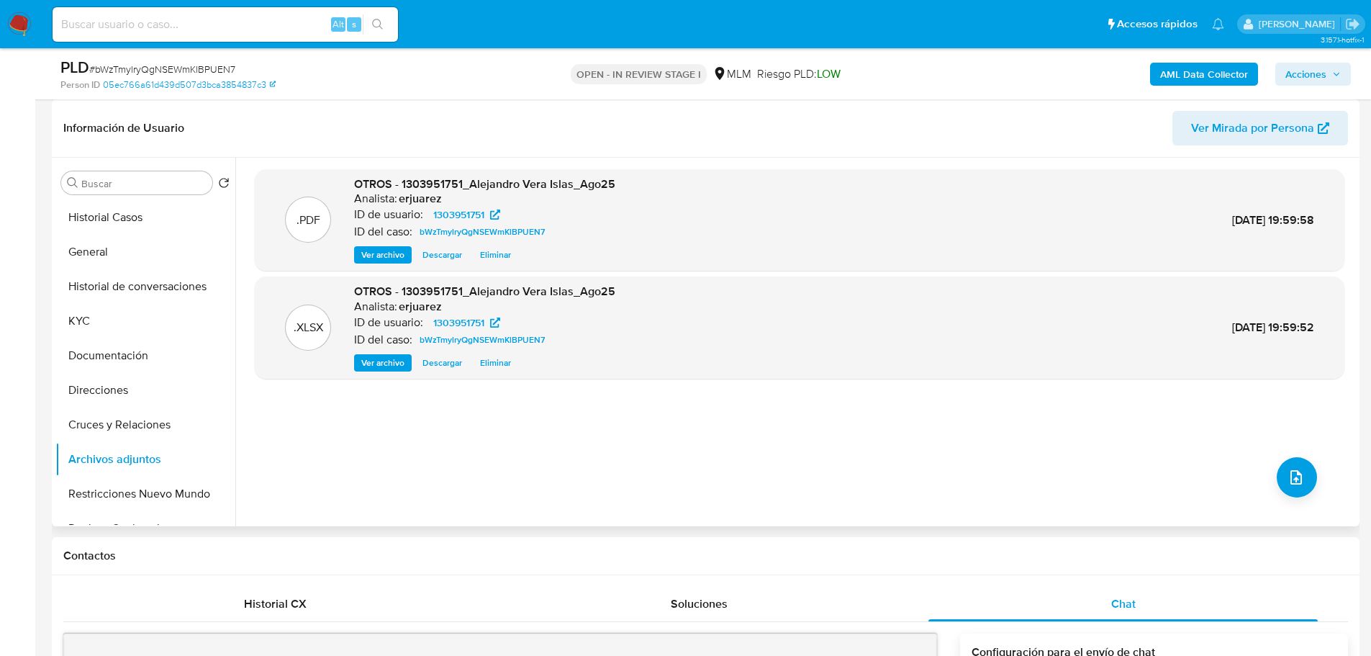
click at [382, 261] on span "Ver archivo" at bounding box center [382, 255] width 43 height 14
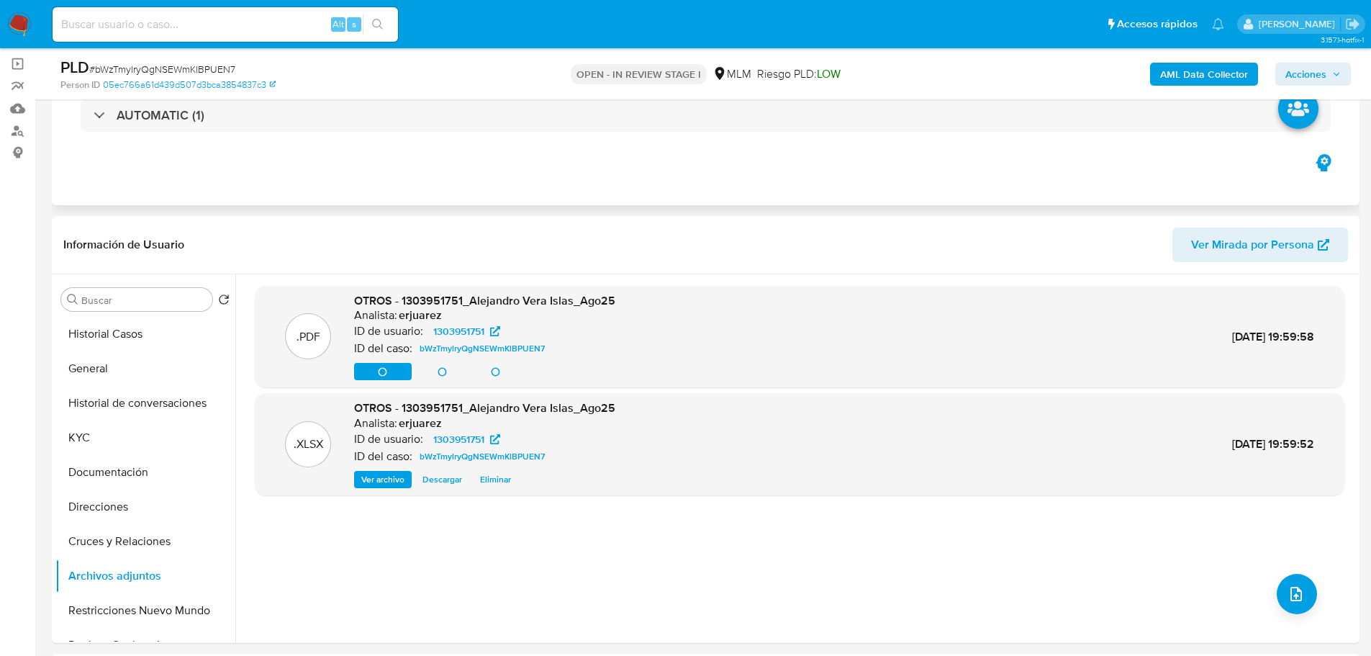
scroll to position [0, 0]
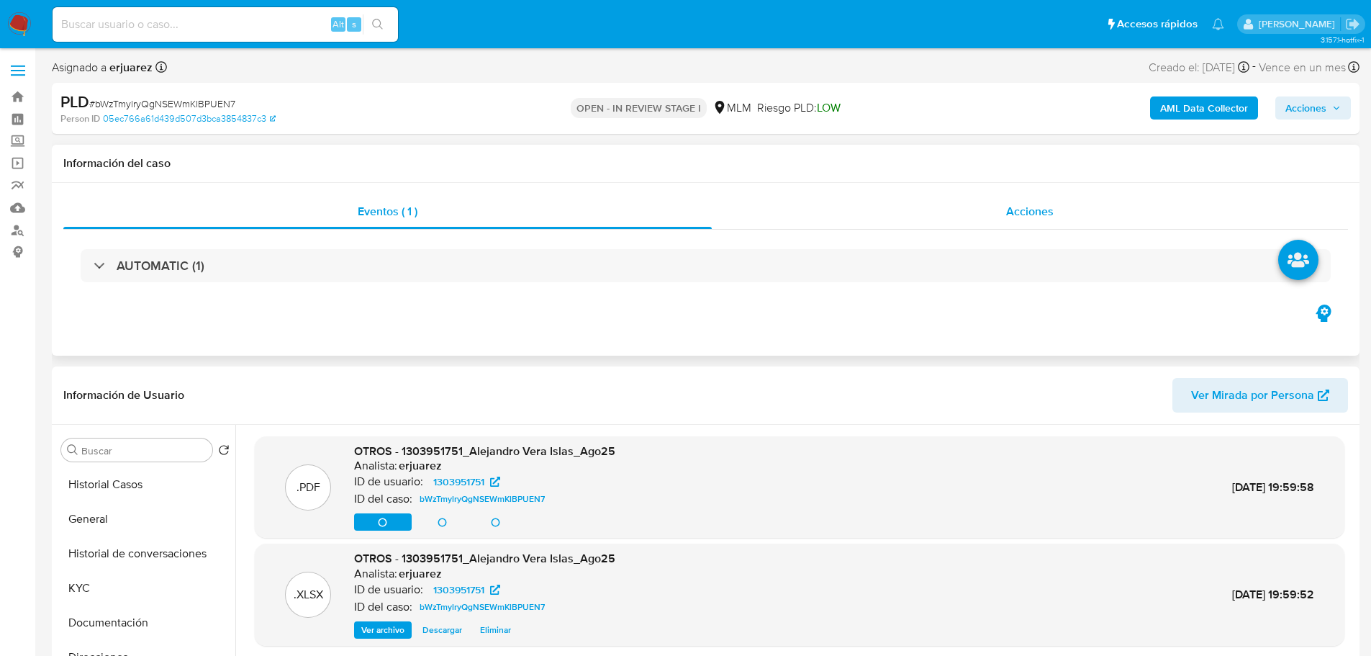
click at [904, 202] on div "Acciones" at bounding box center [1030, 211] width 636 height 35
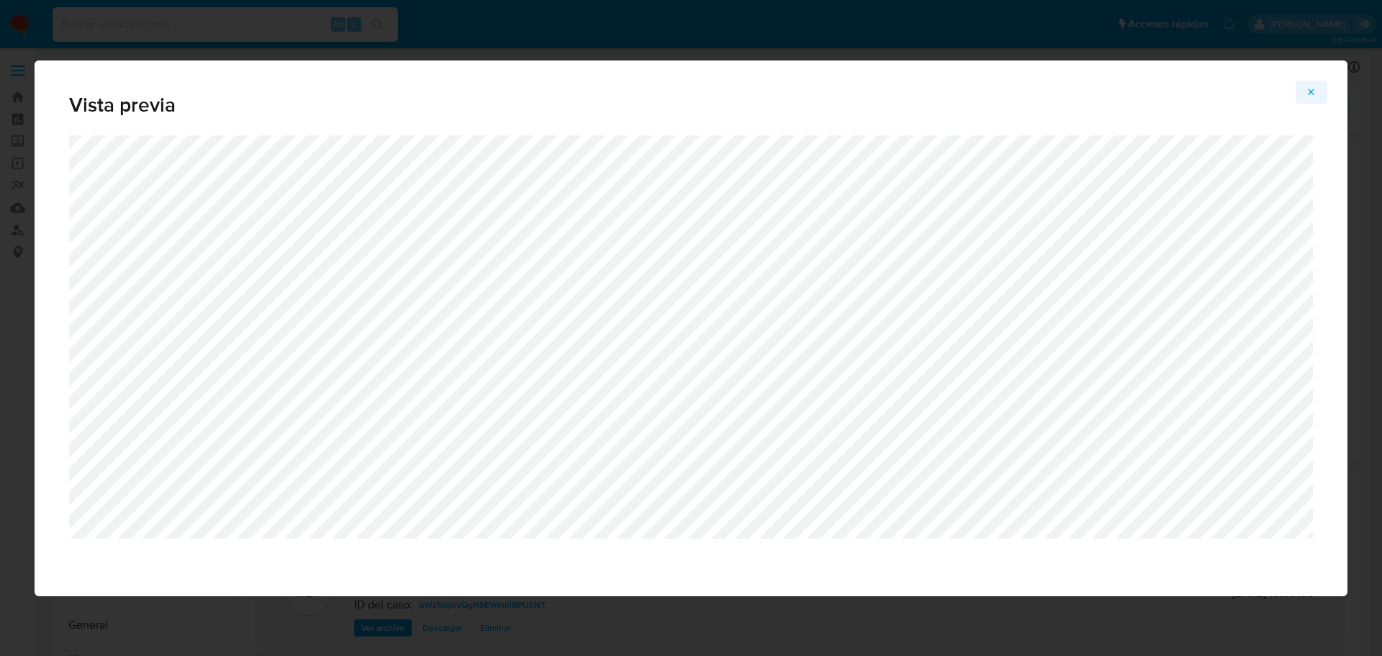
click at [1311, 85] on span "Attachment preview" at bounding box center [1311, 92] width 12 height 20
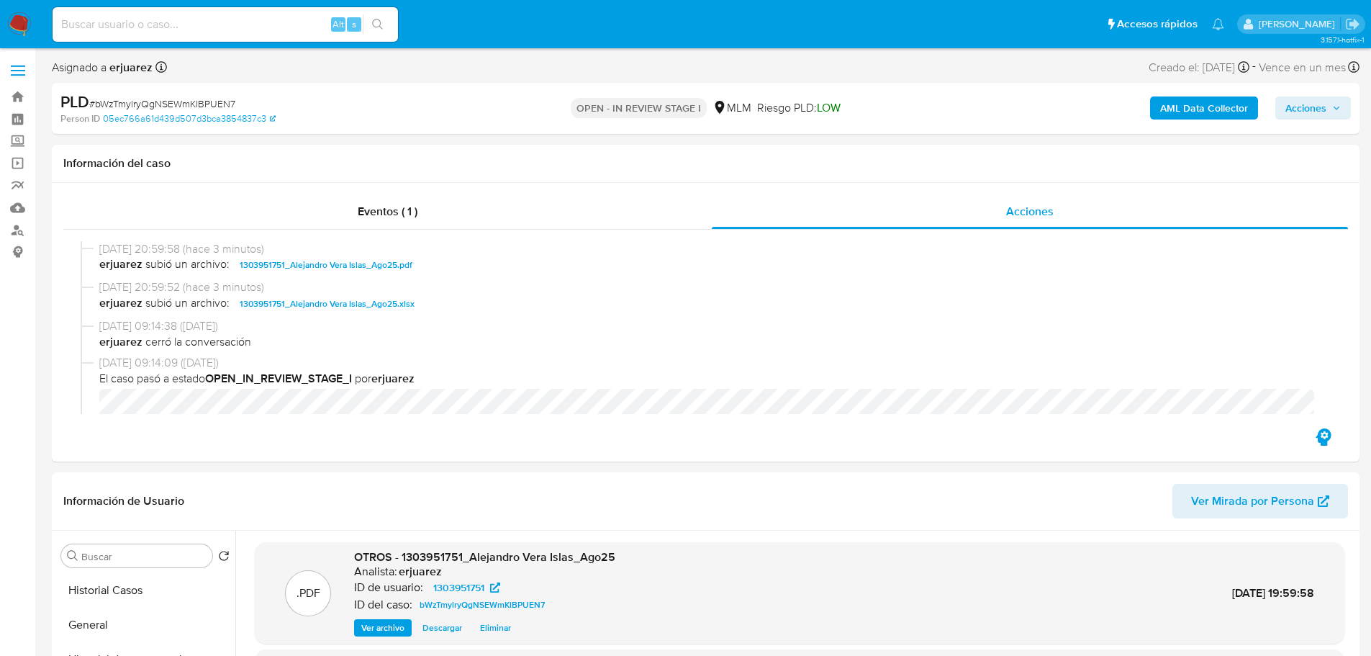
drag, startPoint x: 1300, startPoint y: 112, endPoint x: 1236, endPoint y: 117, distance: 63.5
click at [1300, 112] on span "Acciones" at bounding box center [1305, 107] width 41 height 23
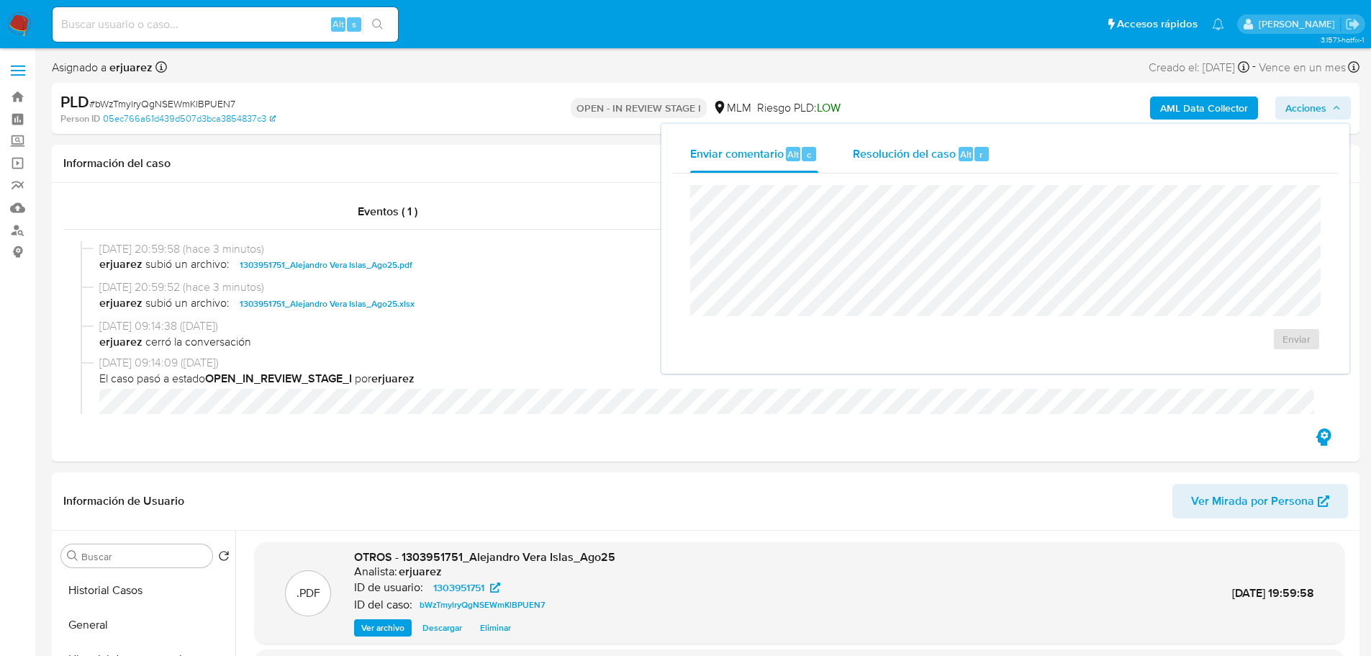
drag, startPoint x: 946, startPoint y: 151, endPoint x: 866, endPoint y: 170, distance: 82.0
click at [942, 153] on span "Resolución del caso" at bounding box center [904, 153] width 103 height 17
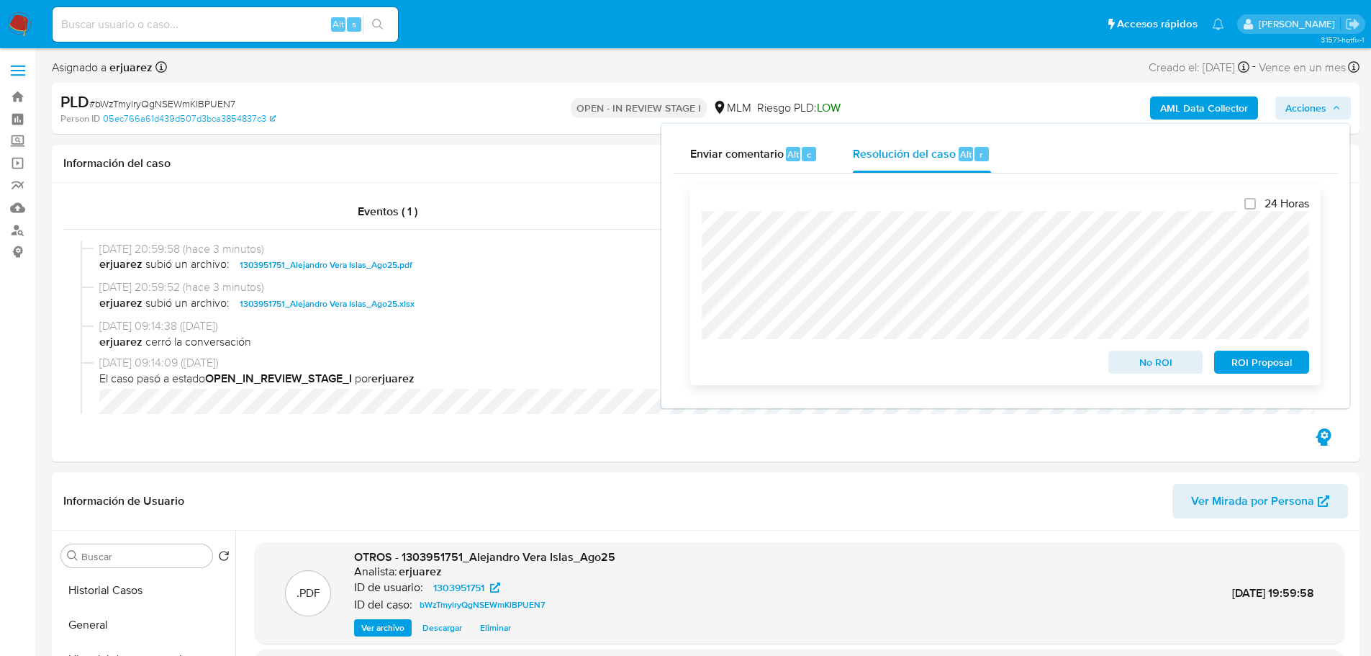
click at [1162, 367] on span "No ROI" at bounding box center [1155, 362] width 75 height 20
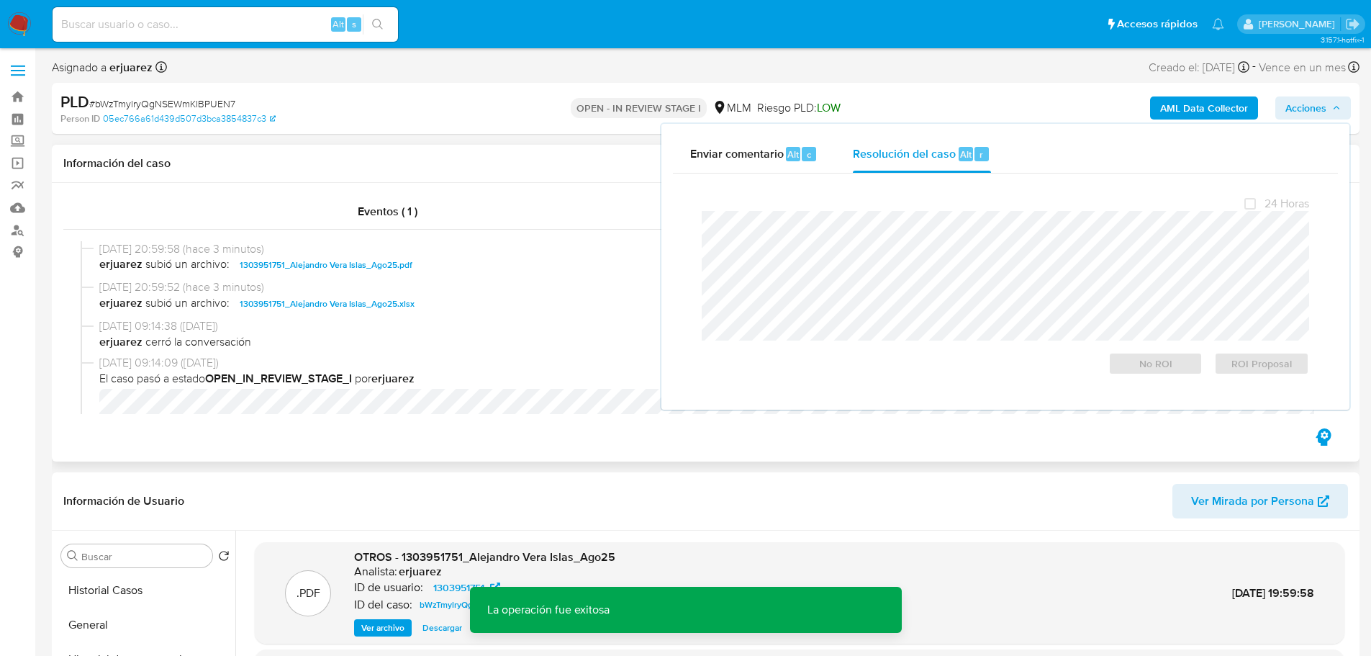
click at [540, 330] on span "27/08/2025 09:14:38 (hace un día)" at bounding box center [712, 326] width 1226 height 16
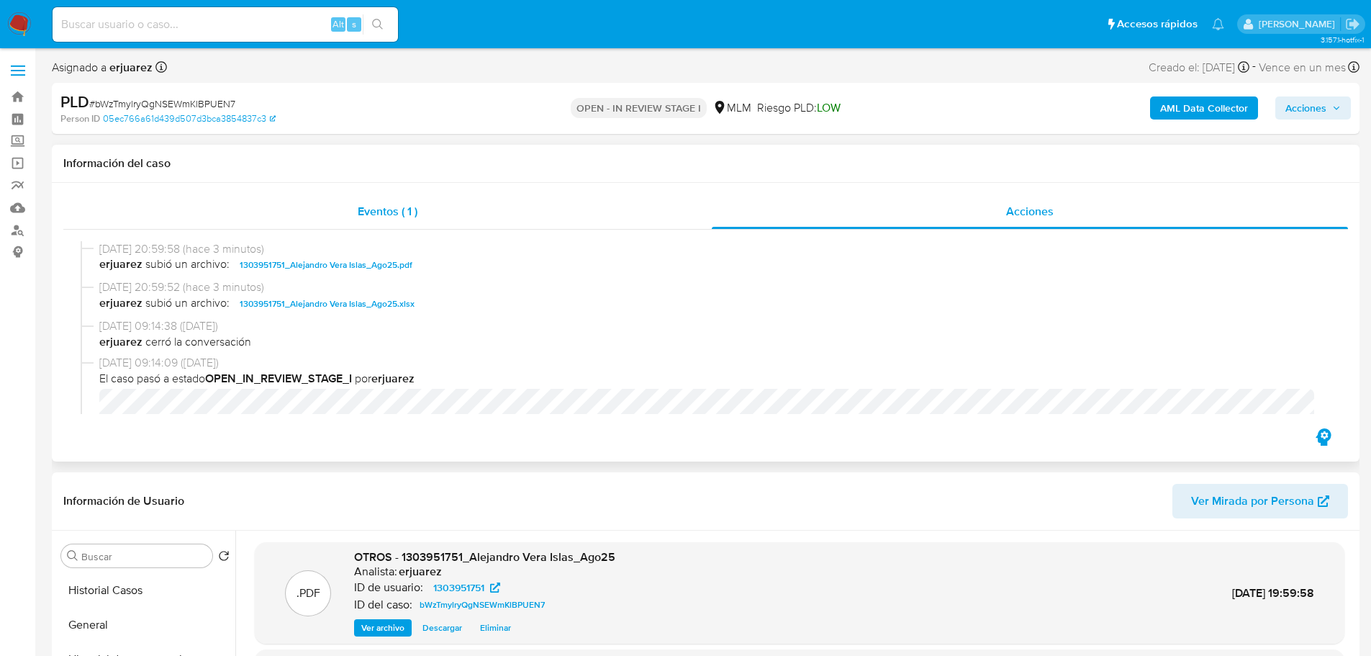
click at [470, 212] on div "Eventos ( 1 )" at bounding box center [387, 211] width 648 height 35
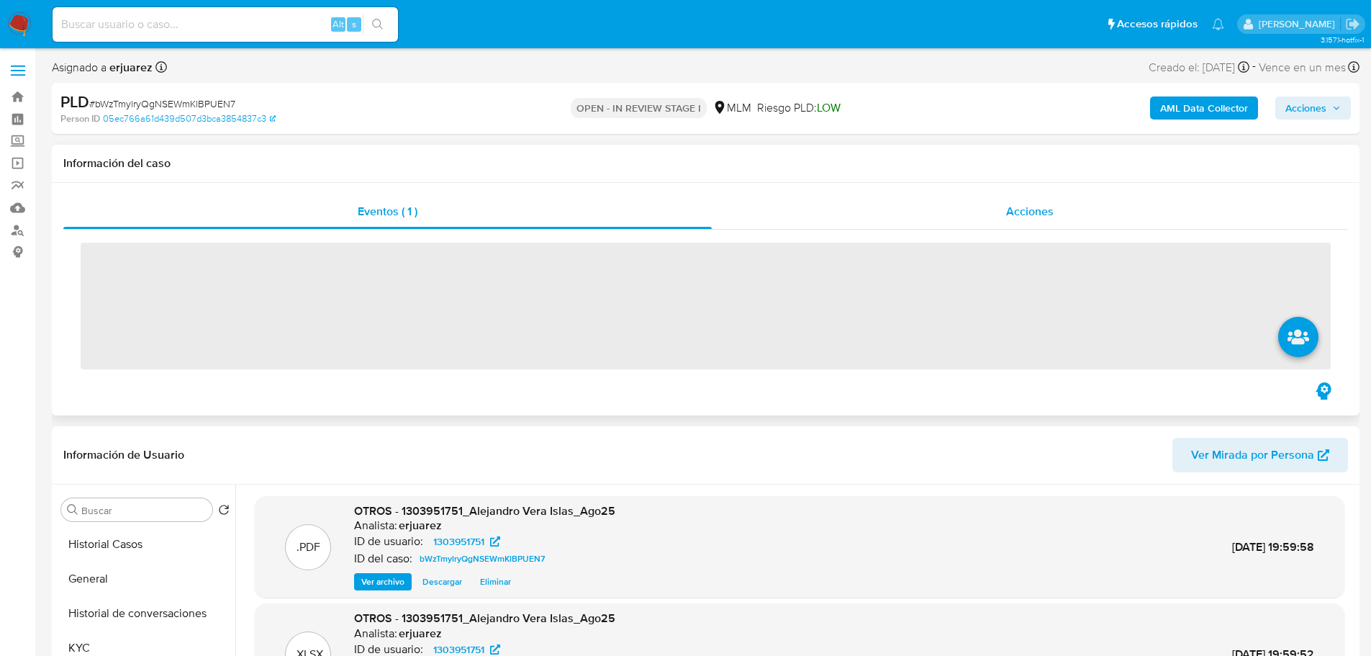
click at [851, 212] on div "Acciones" at bounding box center [1030, 211] width 636 height 35
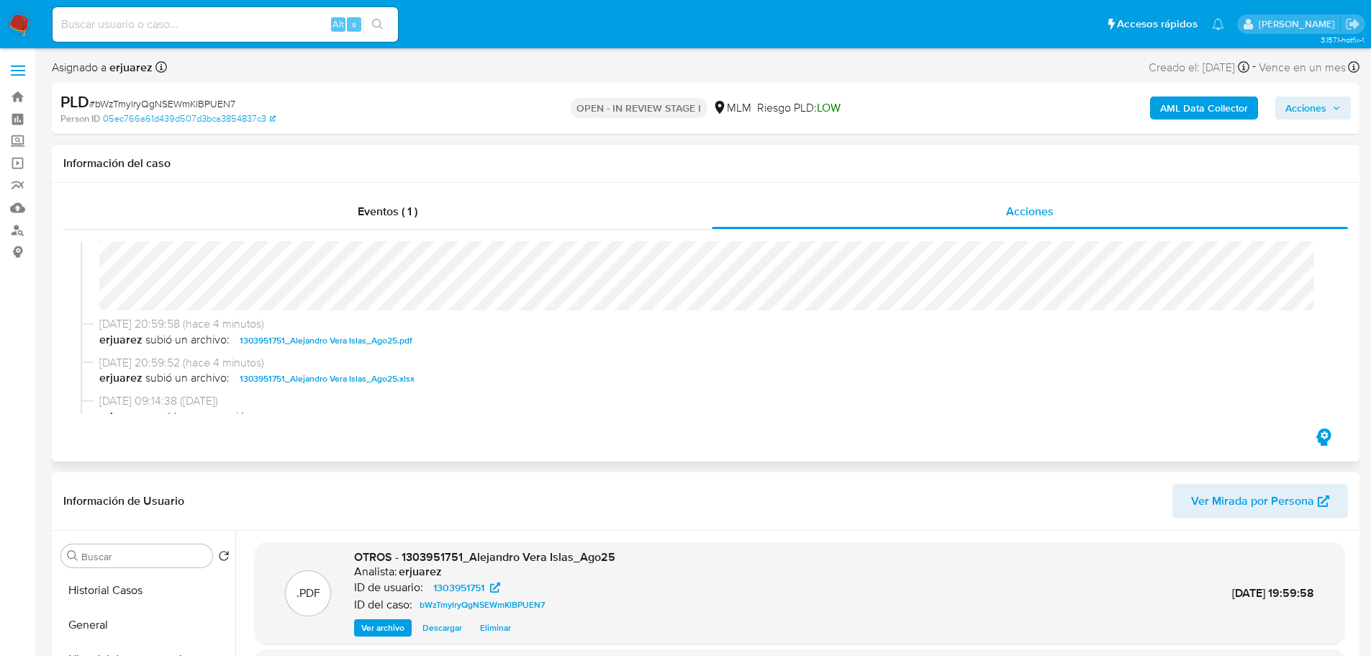
scroll to position [216, 0]
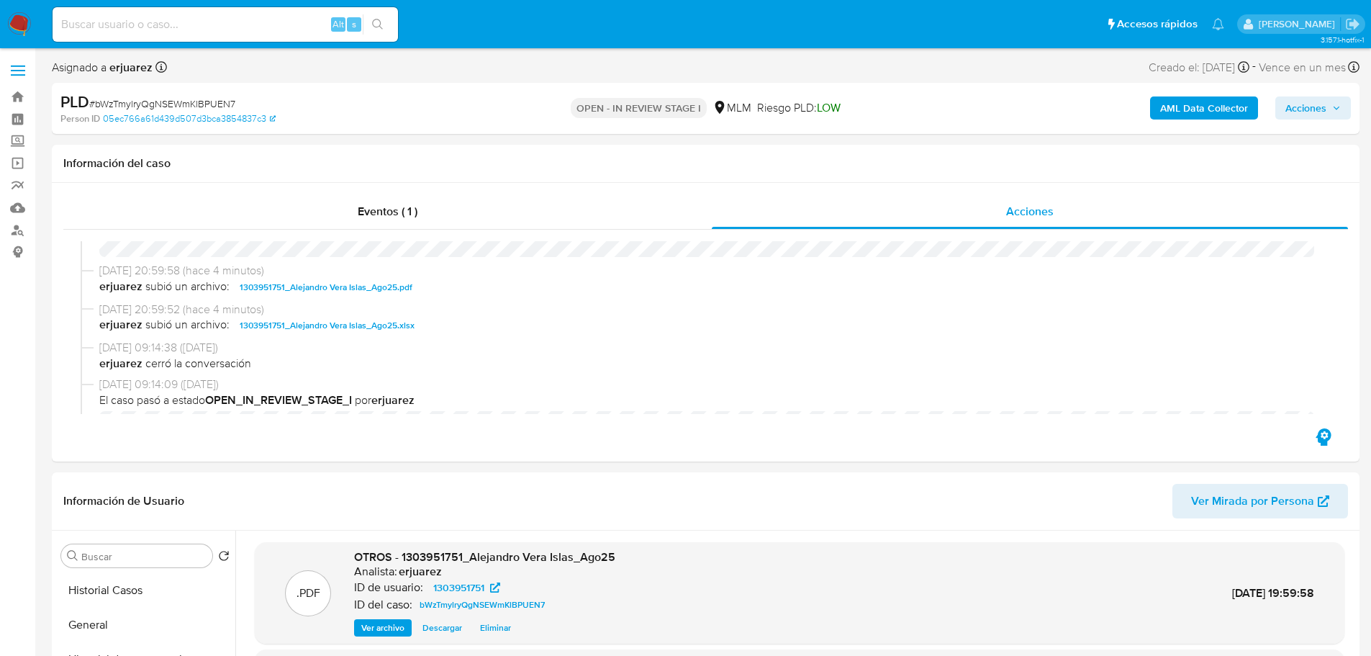
click at [27, 27] on img at bounding box center [19, 24] width 24 height 24
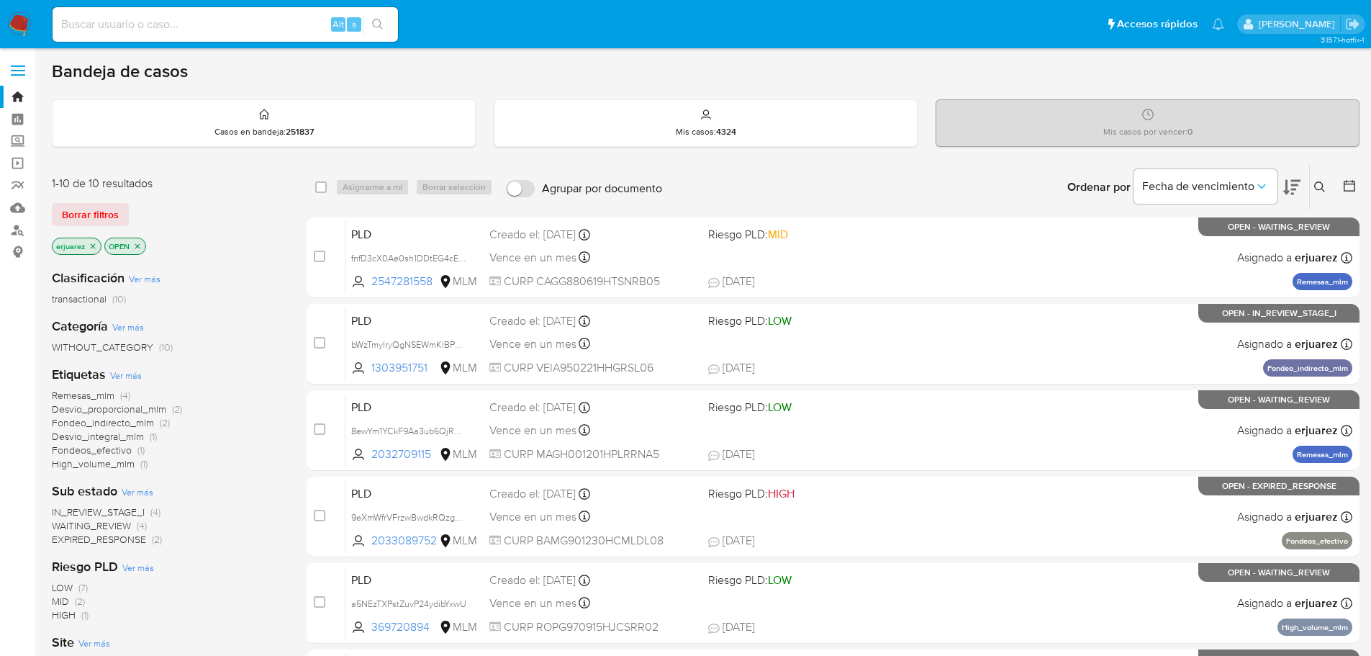
click at [123, 524] on span "WAITING_REVIEW" at bounding box center [91, 525] width 79 height 14
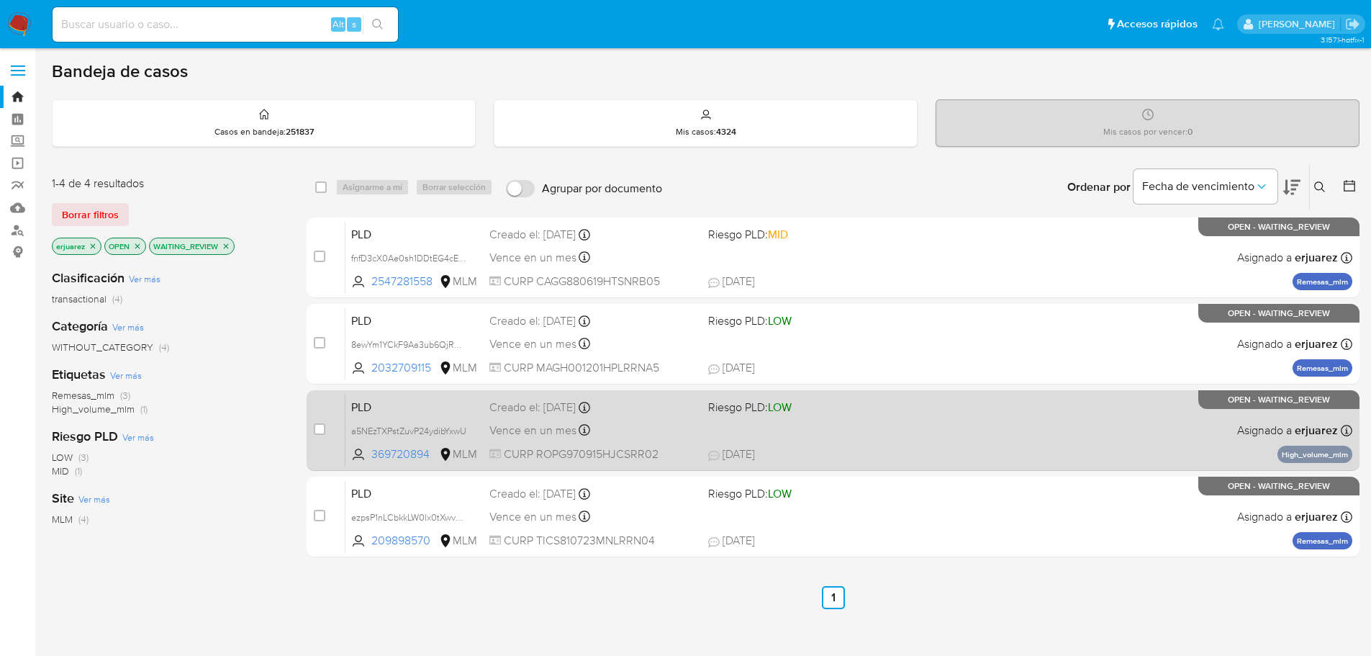
click at [935, 418] on div "PLD a5NEzTXPstZuvP24ydibYxwU 369720894 MLM Riesgo PLD: LOW Creado el: 12/08/202…" at bounding box center [848, 430] width 1007 height 73
click at [310, 433] on div "case-item-checkbox No es posible asignar el caso PLD a5NEzTXPstZuvP24ydibYxwU 3…" at bounding box center [833, 430] width 1053 height 81
click at [320, 431] on input "checkbox" at bounding box center [320, 429] width 12 height 12
checkbox input "true"
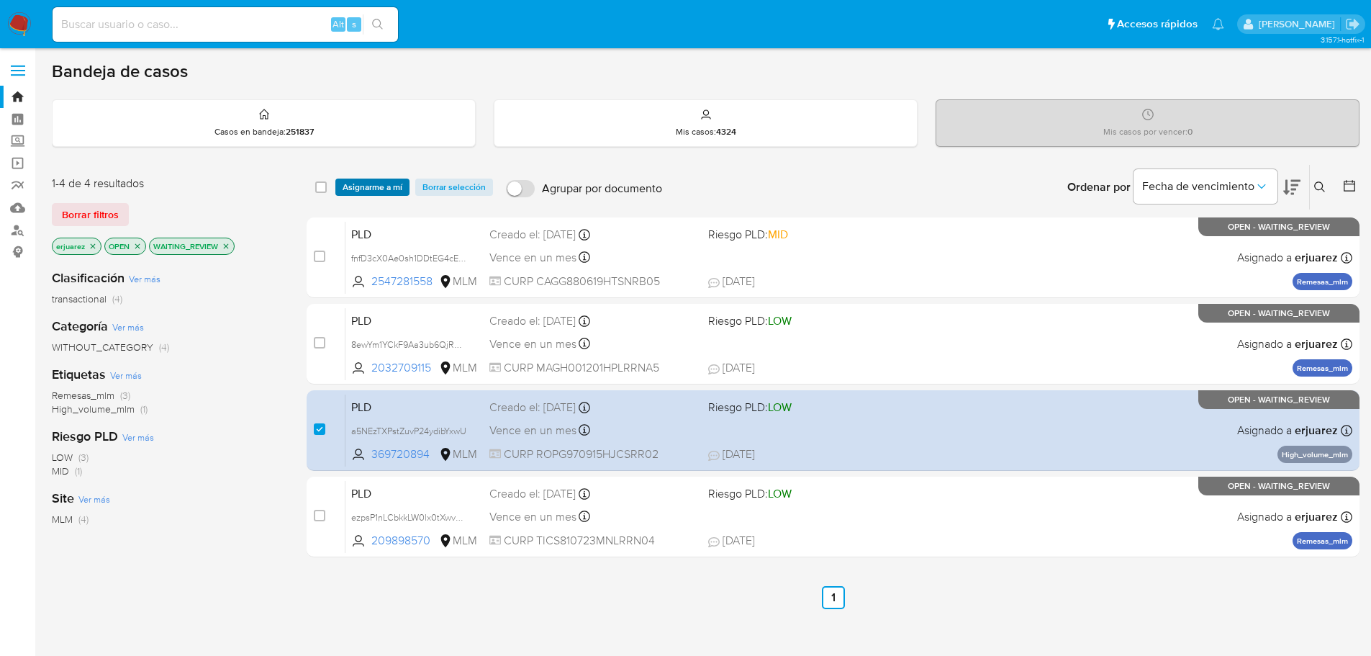
click at [371, 191] on span "Asignarme a mí" at bounding box center [373, 187] width 60 height 14
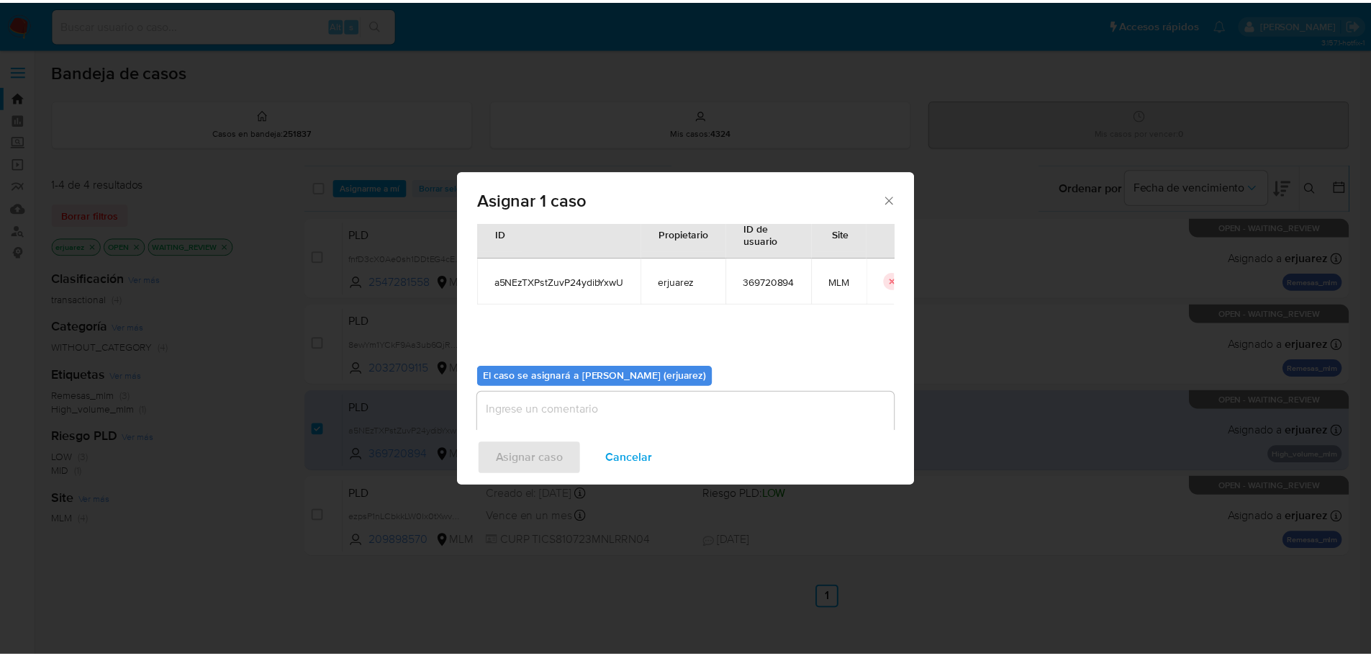
scroll to position [75, 0]
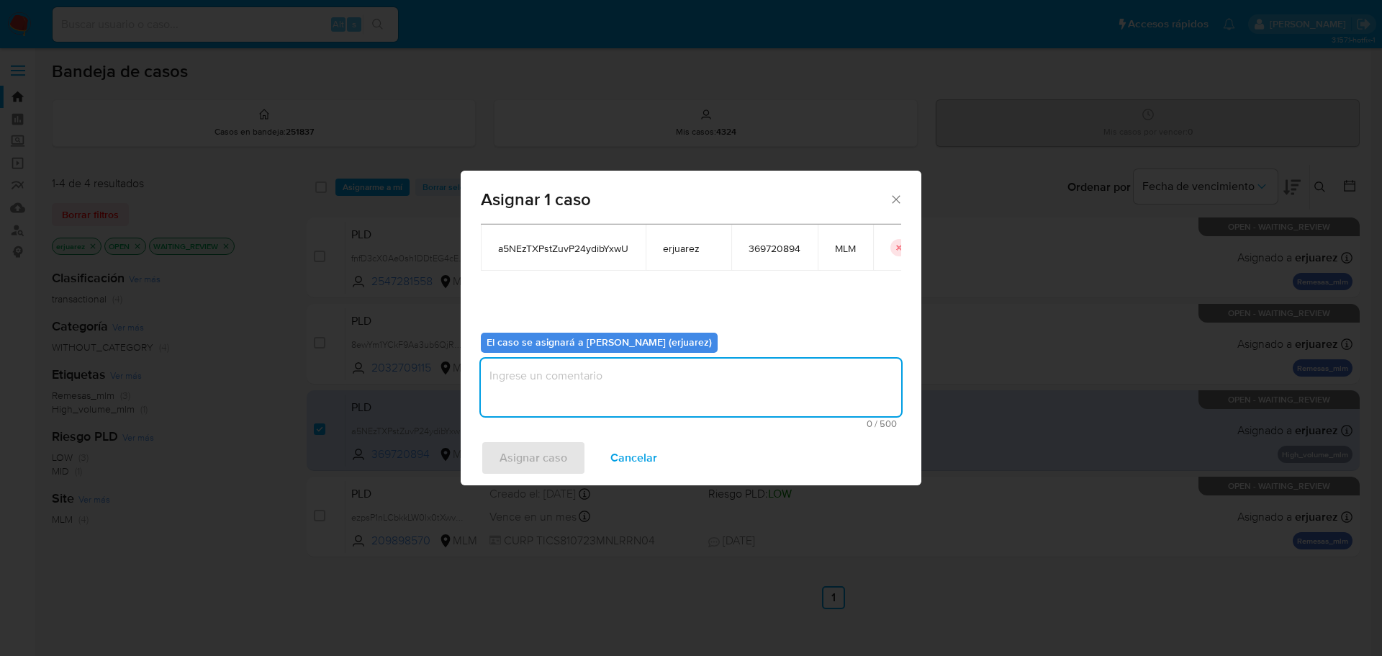
click at [525, 390] on textarea "assign-modal" at bounding box center [691, 387] width 420 height 58
type textarea "EPJU"
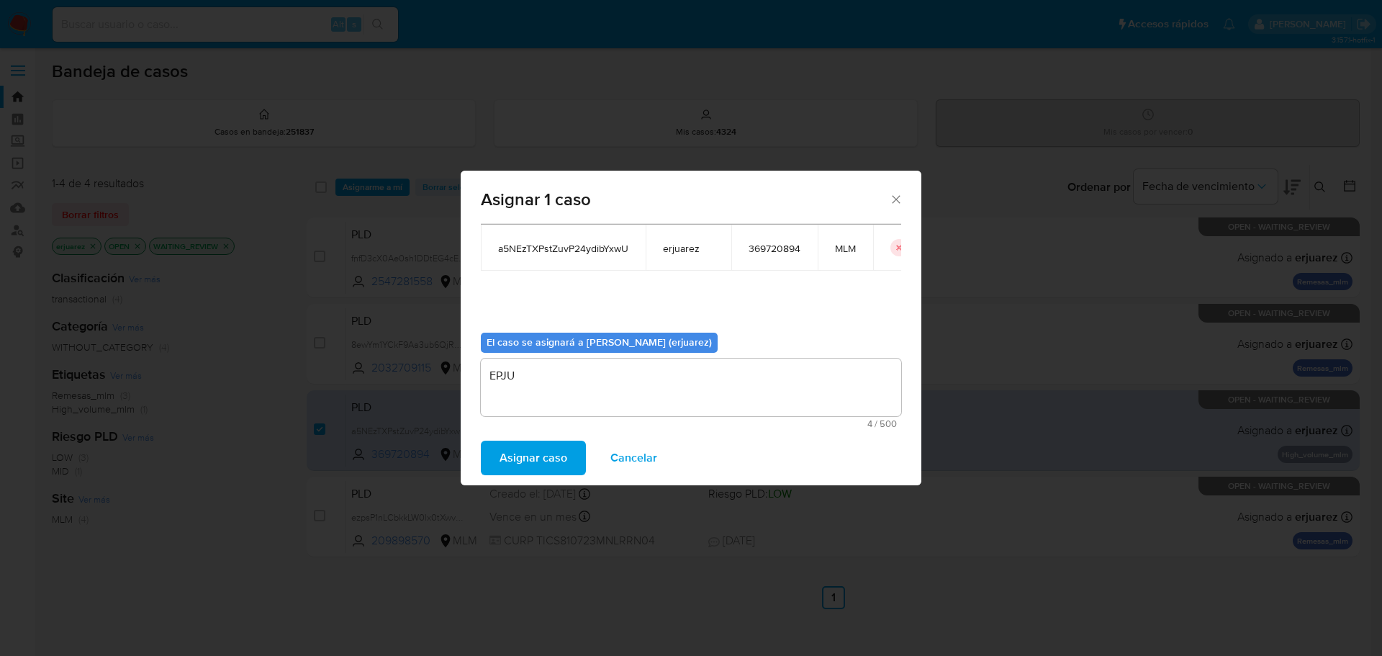
click at [502, 433] on div "Asignar caso Cancelar" at bounding box center [691, 457] width 461 height 55
click at [503, 439] on div "Asignar caso Cancelar" at bounding box center [691, 457] width 461 height 55
click at [515, 450] on span "Asignar caso" at bounding box center [533, 458] width 68 height 32
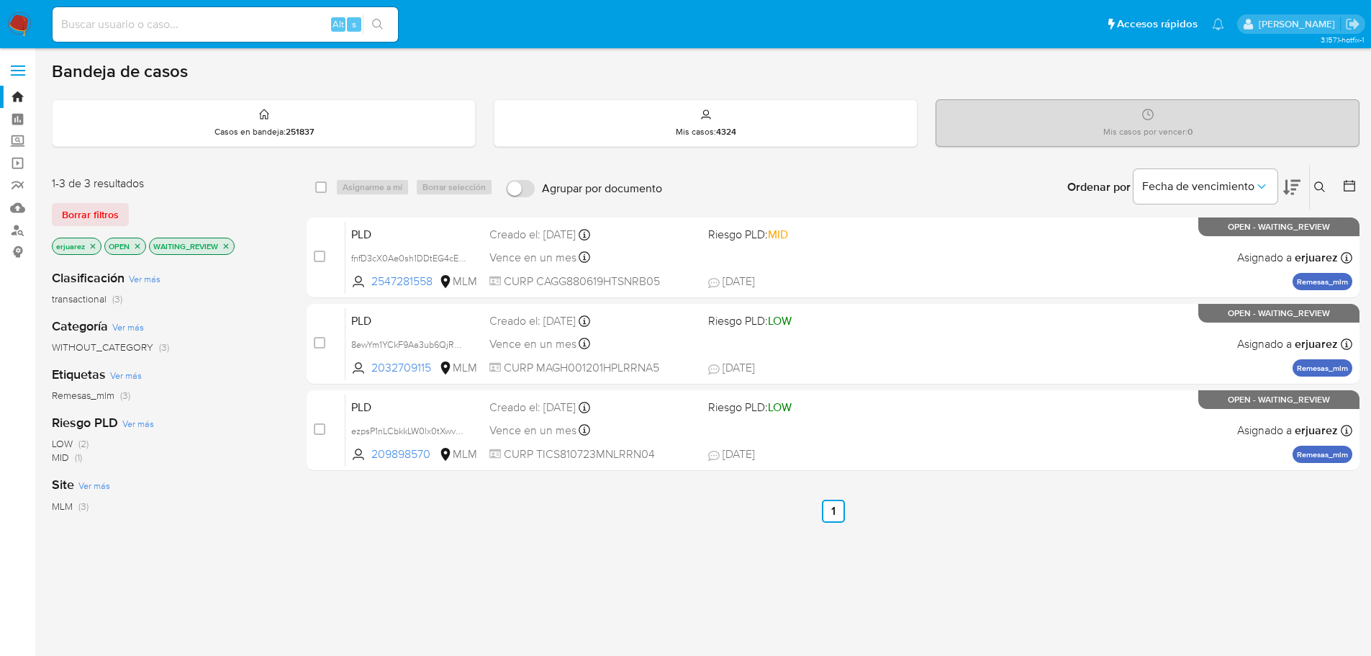
click at [224, 245] on icon "close-filter" at bounding box center [226, 246] width 9 height 9
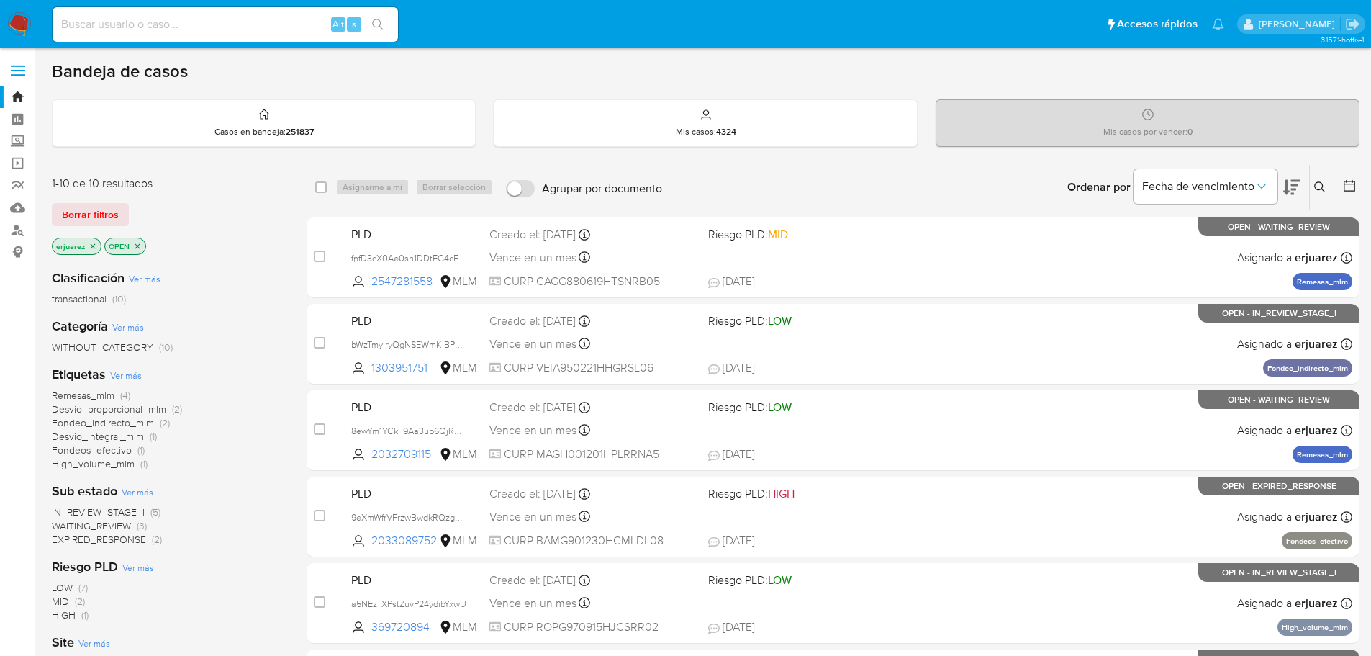
click at [14, 6] on nav "Pausado Ver notificaciones Alt s Accesos rápidos Presiona las siguientes teclas…" at bounding box center [685, 24] width 1371 height 48
click at [22, 30] on img at bounding box center [19, 24] width 24 height 24
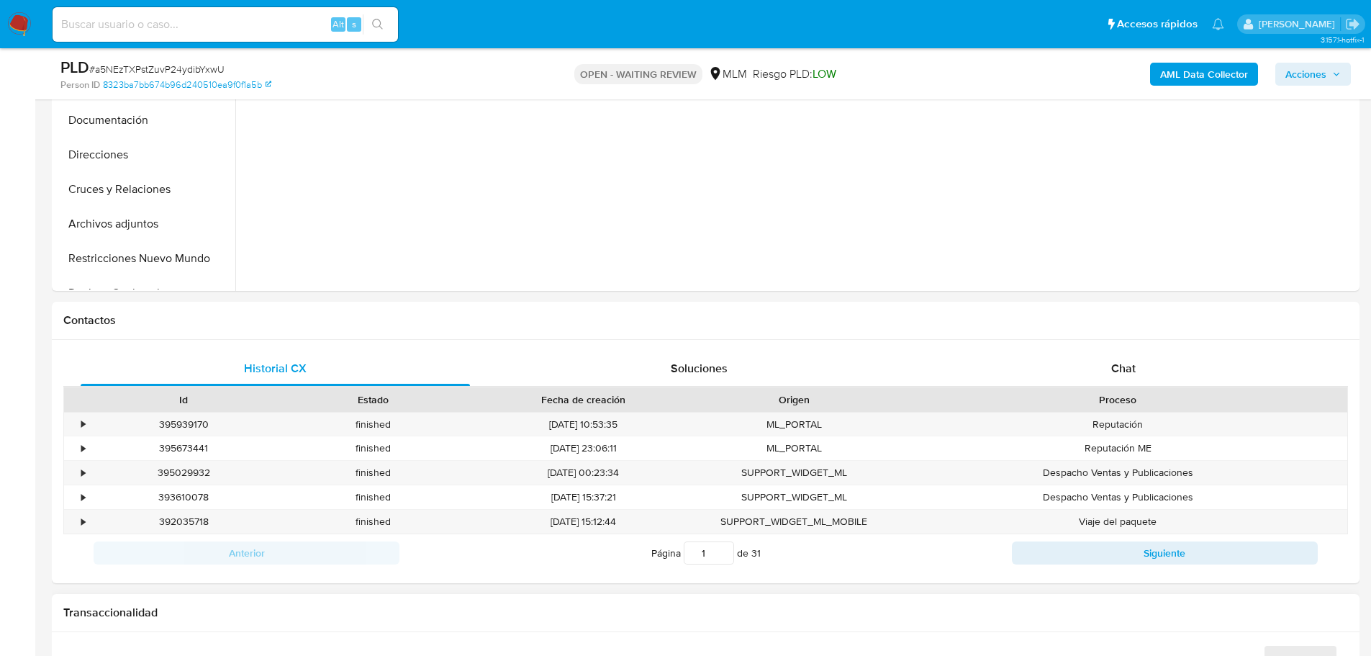
scroll to position [648, 0]
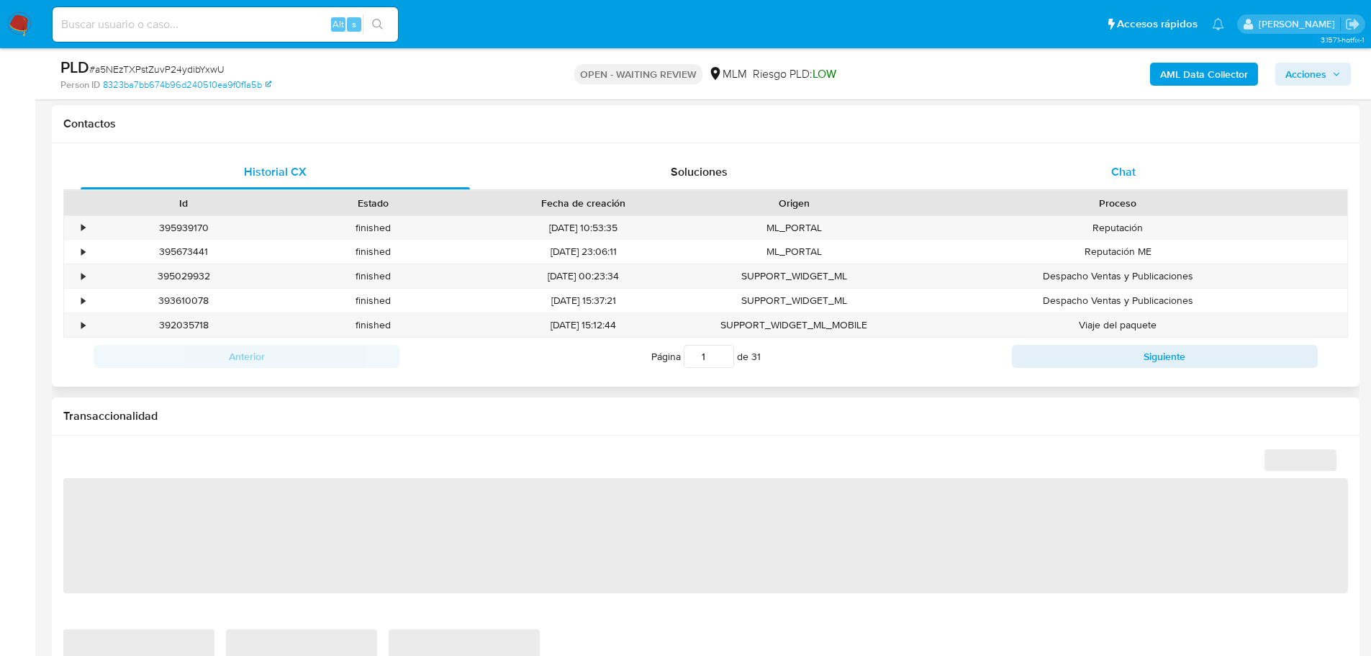
click at [1136, 172] on div "Chat" at bounding box center [1122, 172] width 389 height 35
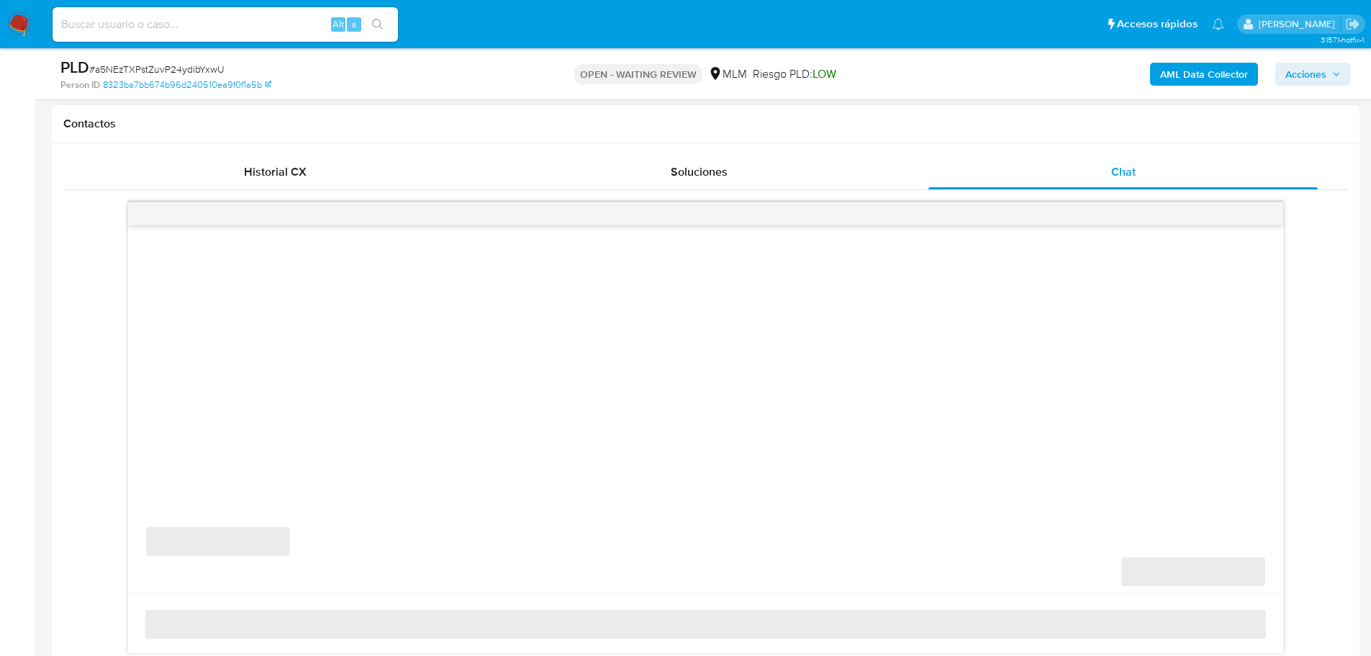
select select "10"
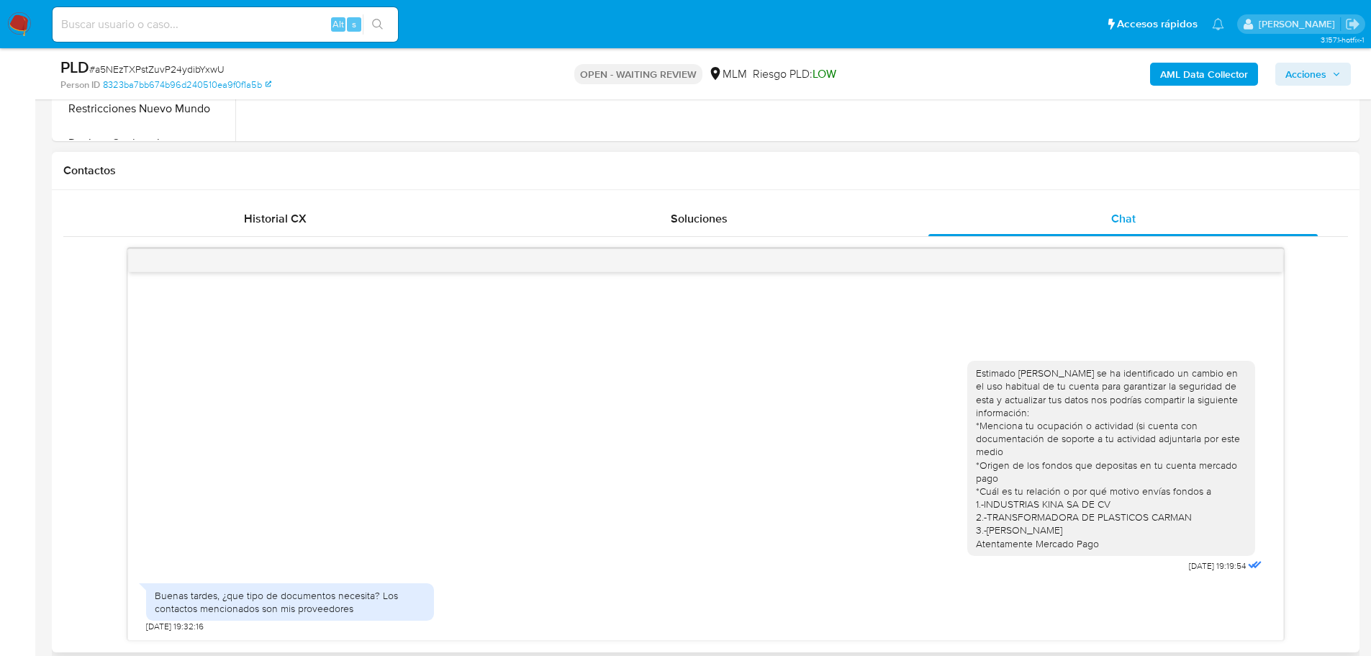
scroll to position [576, 0]
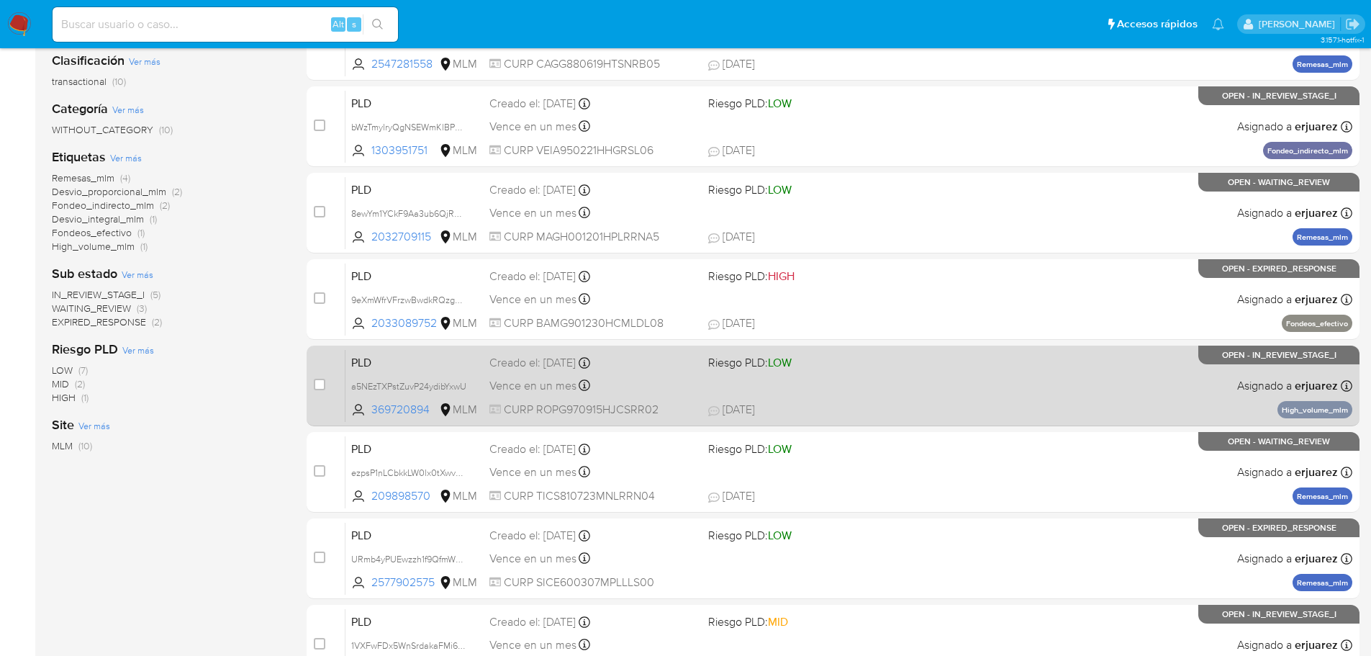
scroll to position [288, 0]
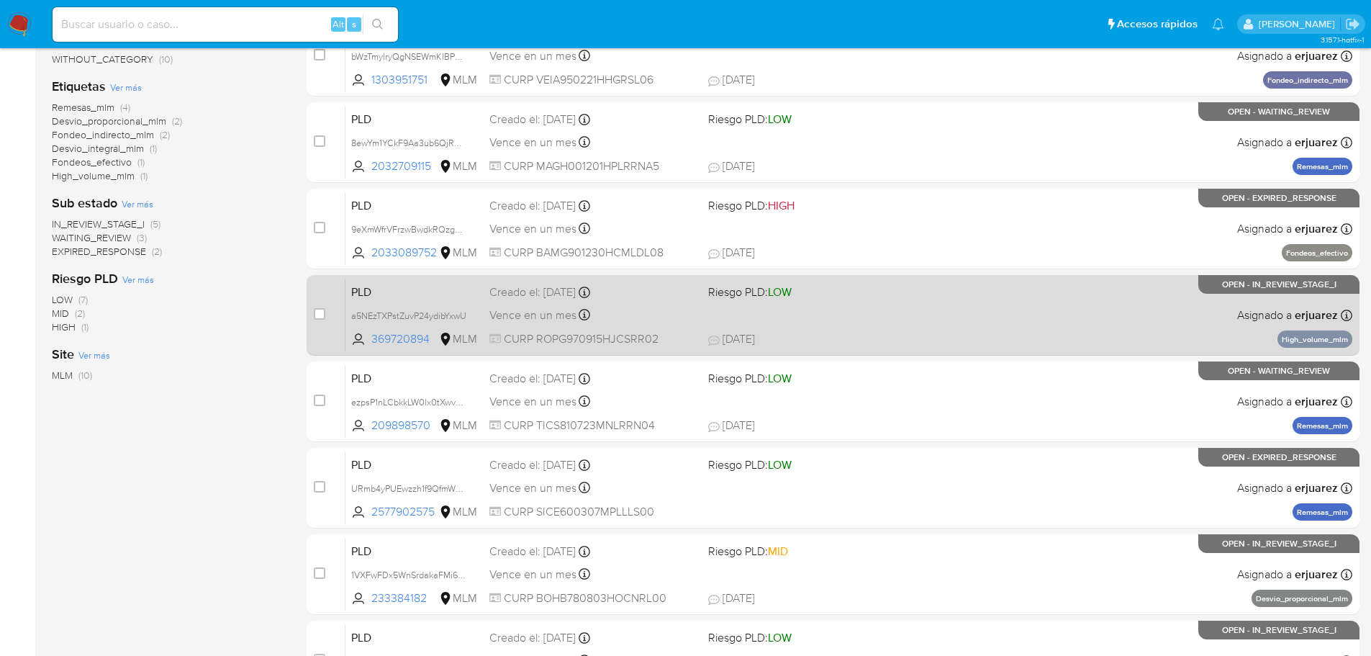
click at [877, 309] on div "PLD a5NEzTXPstZuvP24ydibYxwU 369720894 MLM Riesgo PLD: LOW Creado el: [DATE] Cr…" at bounding box center [848, 315] width 1007 height 73
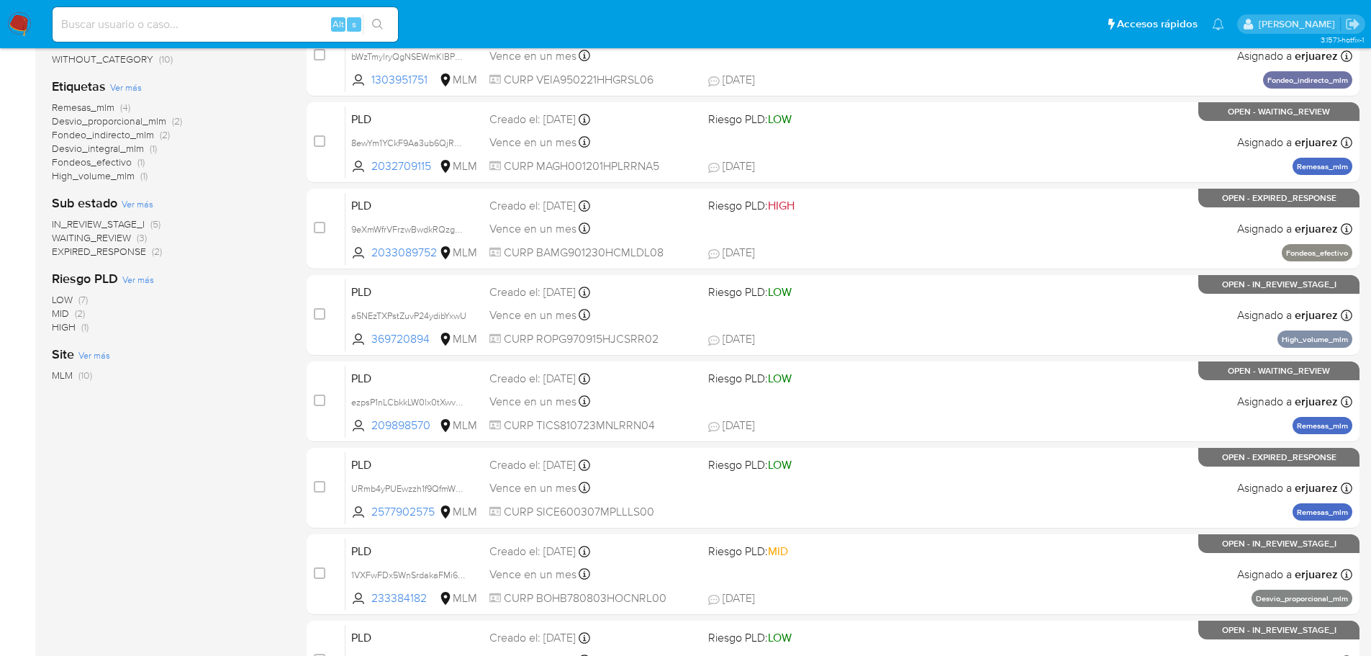
click at [27, 17] on img at bounding box center [19, 24] width 24 height 24
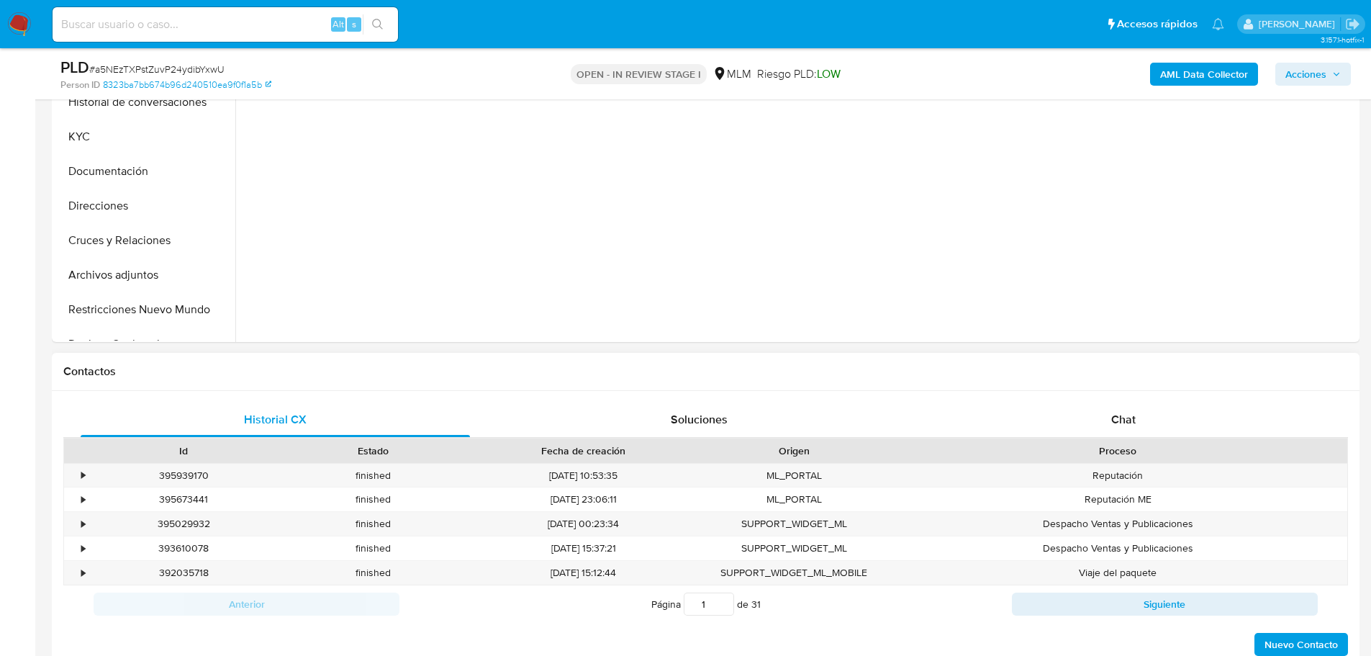
scroll to position [648, 0]
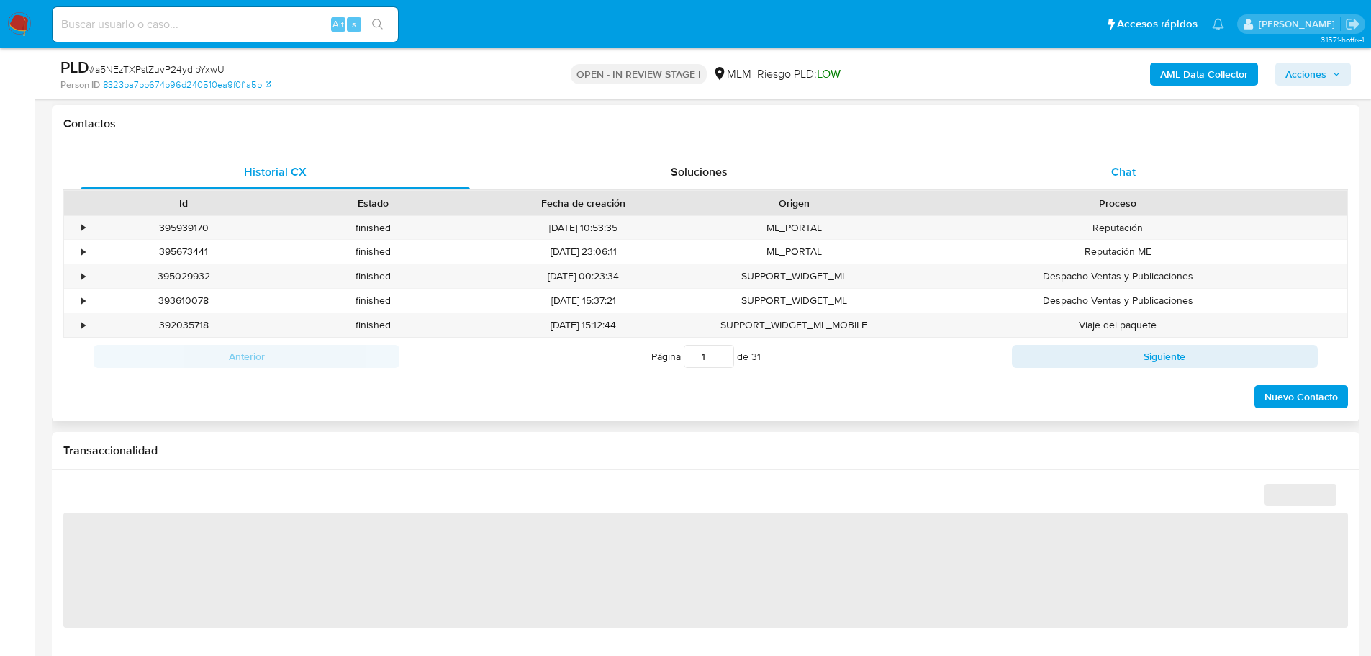
click at [1100, 171] on div "Chat" at bounding box center [1122, 172] width 389 height 35
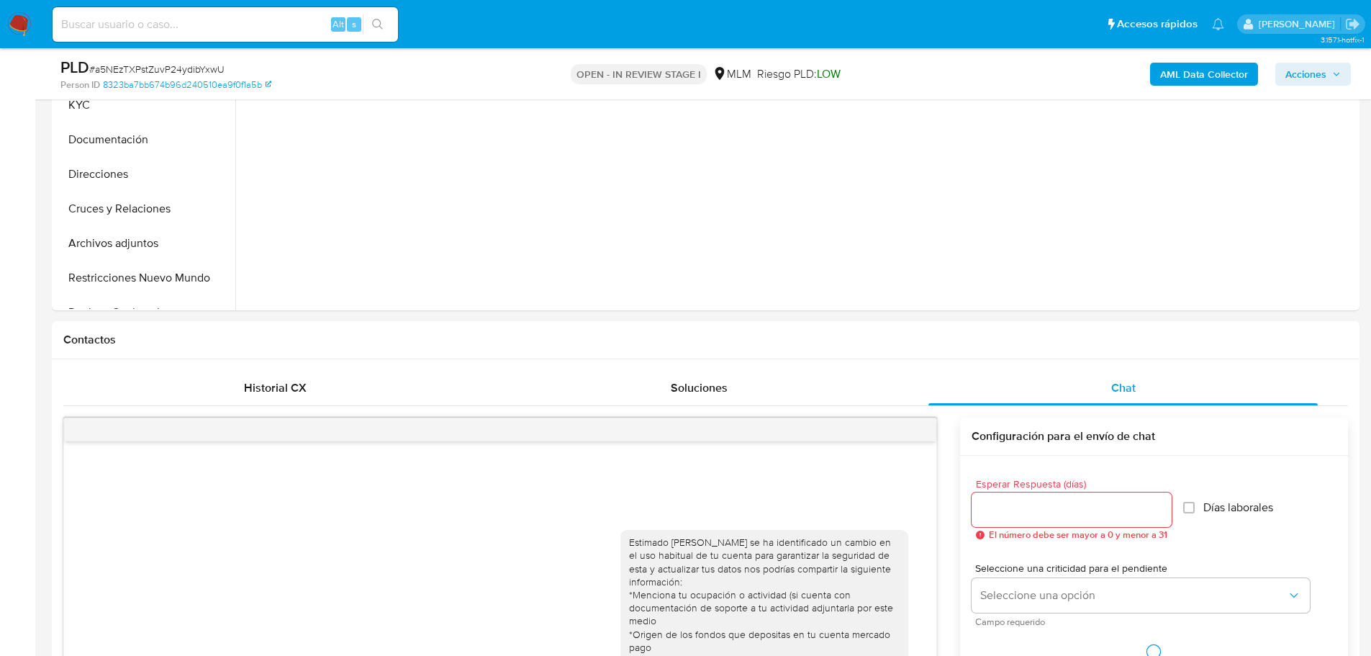
select select "10"
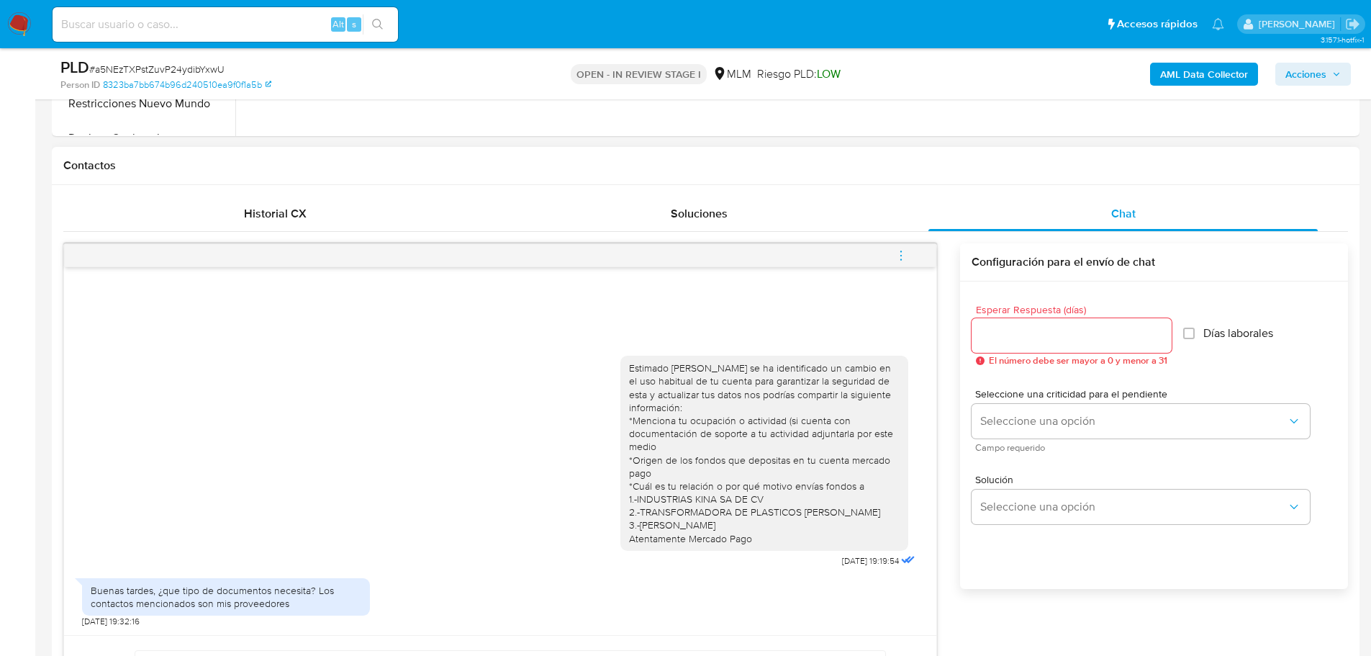
scroll to position [720, 0]
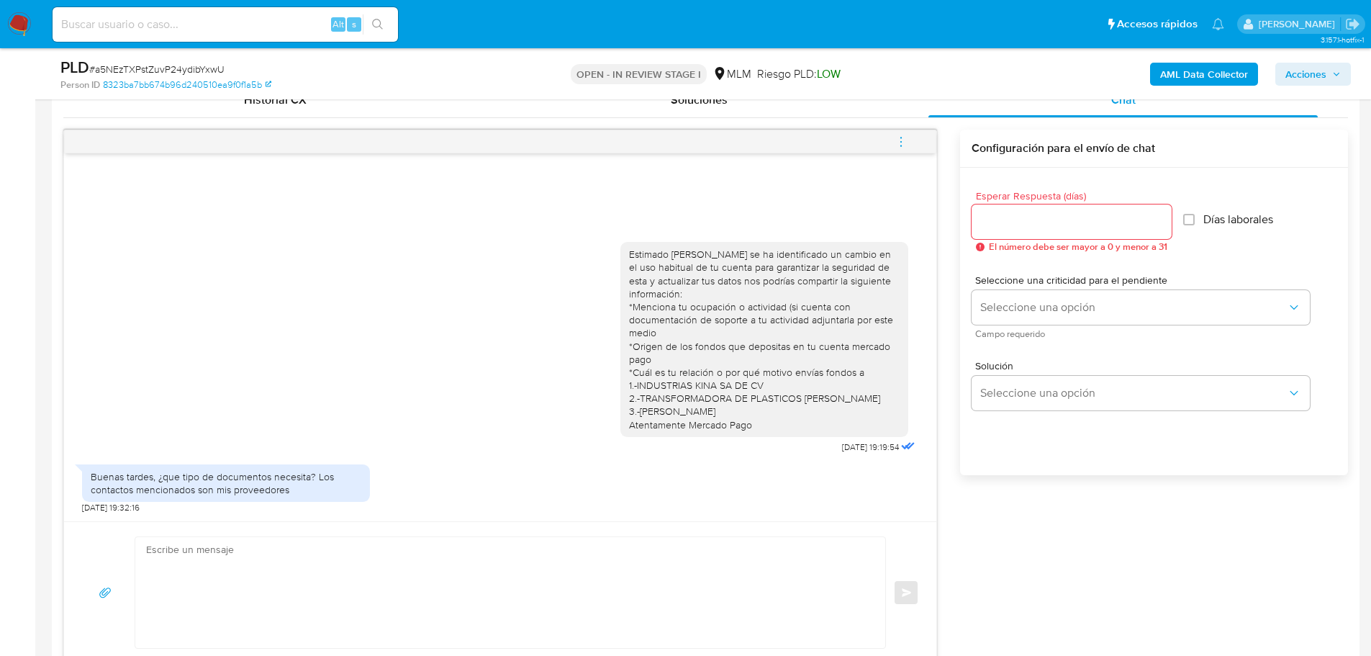
click at [233, 568] on textarea at bounding box center [506, 592] width 721 height 111
type textarea "H"
type textarea "h"
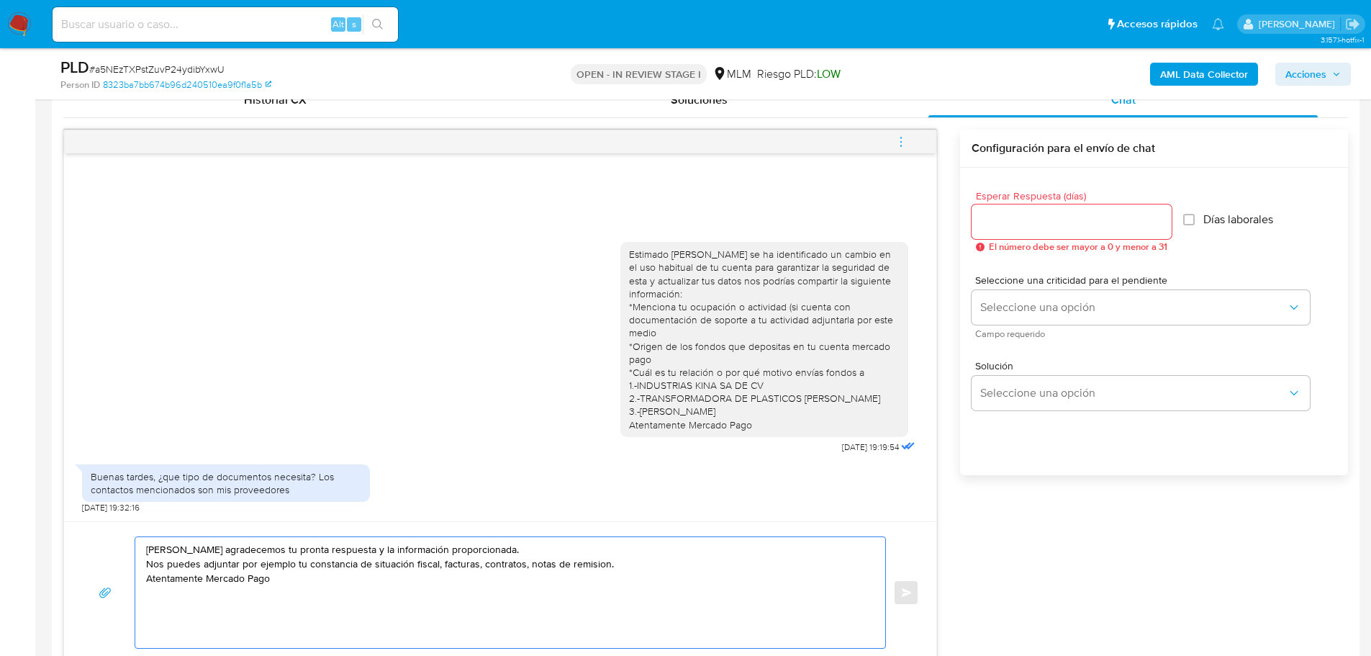
drag, startPoint x: 314, startPoint y: 592, endPoint x: 104, endPoint y: 528, distance: 219.5
click at [104, 528] on div "Hola Gerardo agradecemos tu pronta respuesta y la información proporcionada. No…" at bounding box center [500, 592] width 872 height 142
click at [585, 561] on textarea "Hola Gerardo agradecemos tu pronta respuesta y la información proporcionada. No…" at bounding box center [506, 592] width 721 height 111
drag, startPoint x: 586, startPoint y: 563, endPoint x: 509, endPoint y: 595, distance: 83.3
click at [493, 581] on textarea "Hola Gerardo agradecemos tu pronta respuesta y la información proporcionada. No…" at bounding box center [506, 592] width 721 height 111
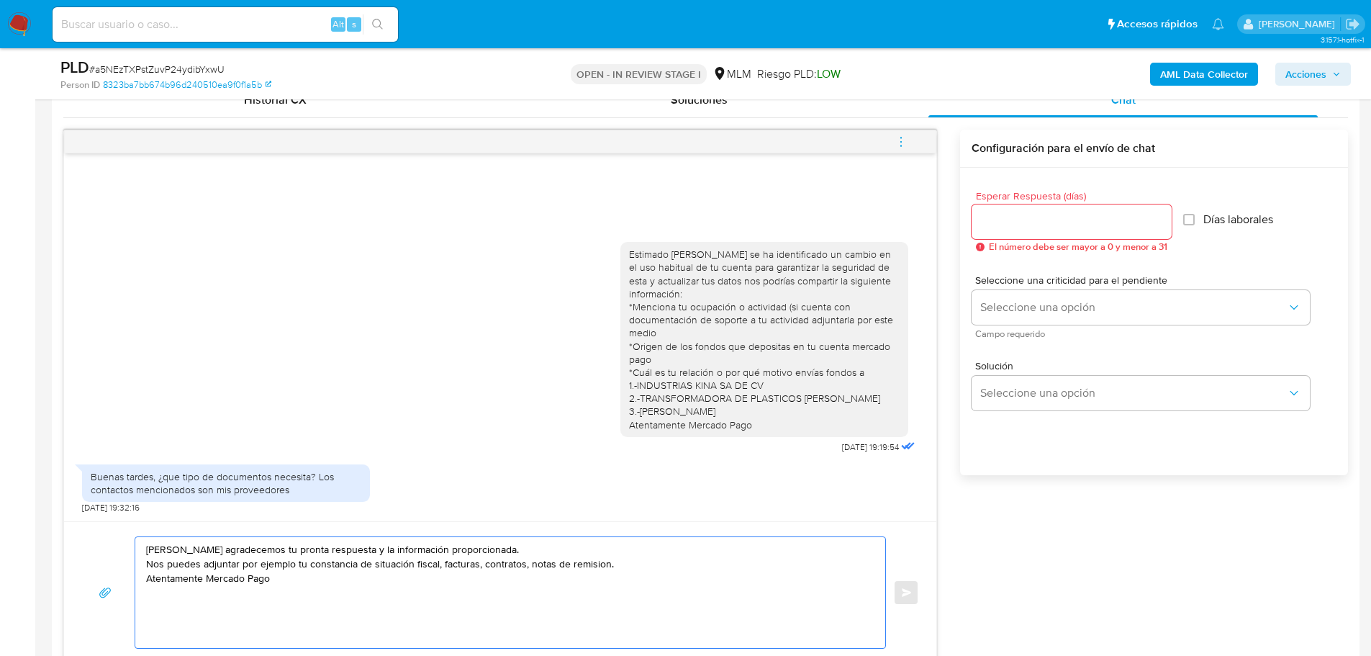
drag, startPoint x: 515, startPoint y: 599, endPoint x: 545, endPoint y: 589, distance: 31.4
click at [516, 599] on textarea "Hola Gerardo agradecemos tu pronta respuesta y la información proporcionada. No…" at bounding box center [506, 592] width 721 height 111
type textarea "Hola Gerardo agradecemos tu pronta respuesta y la información proporcionada. No…"
drag, startPoint x: 306, startPoint y: 584, endPoint x: 112, endPoint y: 551, distance: 197.1
click at [112, 551] on div "Hola Gerardo agradecemos tu pronta respuesta y la información proporcionada. No…" at bounding box center [500, 592] width 838 height 112
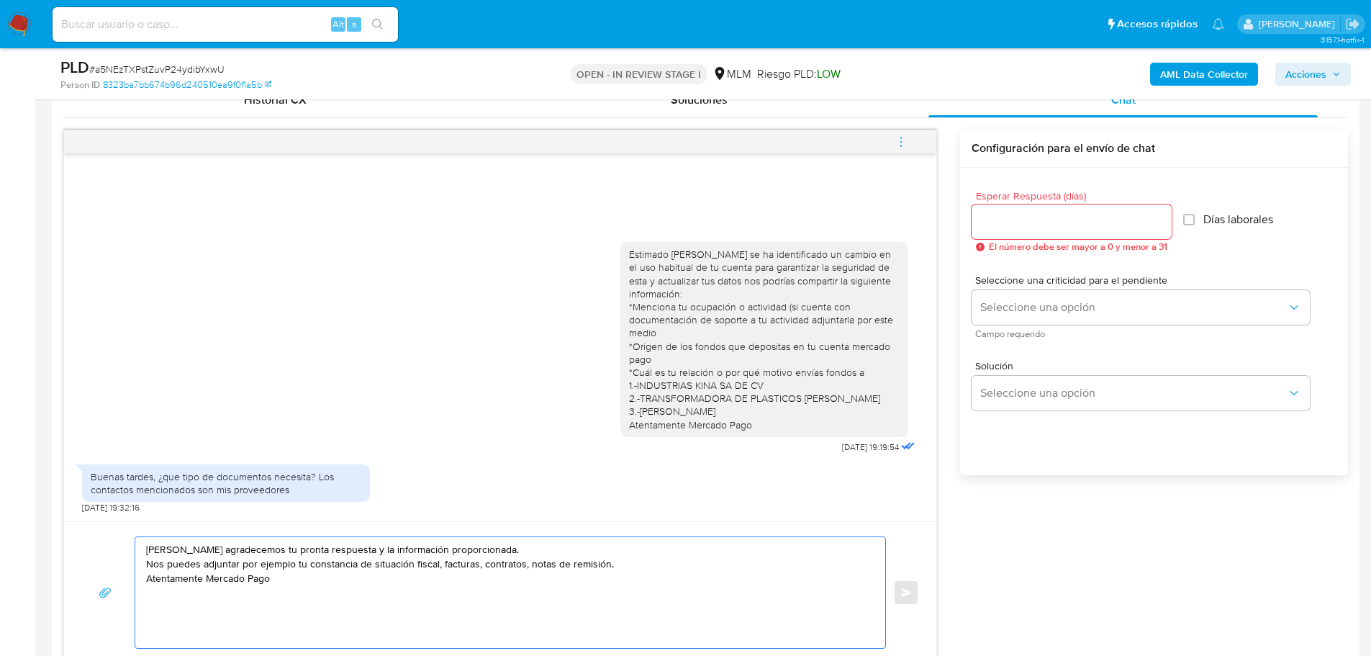
click at [346, 587] on textarea "Hola Gerardo agradecemos tu pronta respuesta y la información proporcionada. No…" at bounding box center [506, 592] width 721 height 111
drag, startPoint x: 274, startPoint y: 577, endPoint x: 121, endPoint y: 546, distance: 156.4
click at [121, 546] on div "Hola Gerardo agradecemos tu pronta respuesta y la información proporcionada. No…" at bounding box center [500, 592] width 838 height 112
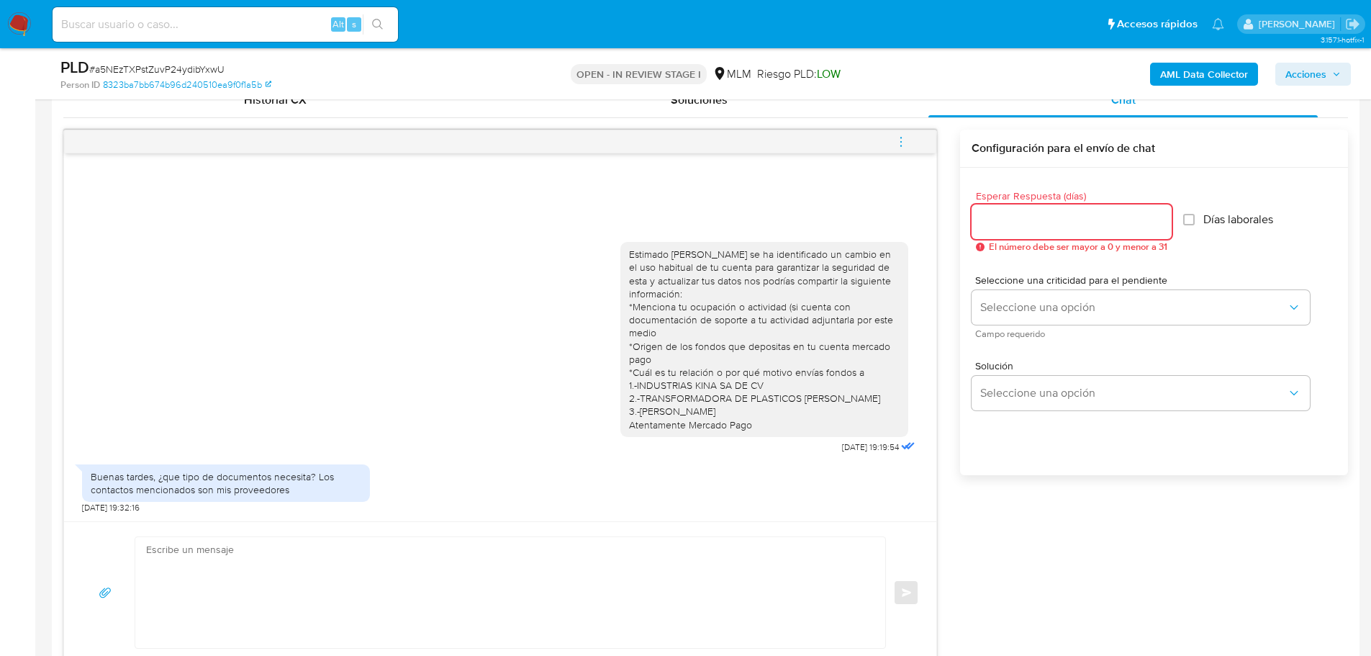
click at [1010, 215] on input "Esperar Respuesta (días)" at bounding box center [1072, 221] width 200 height 19
type input "5"
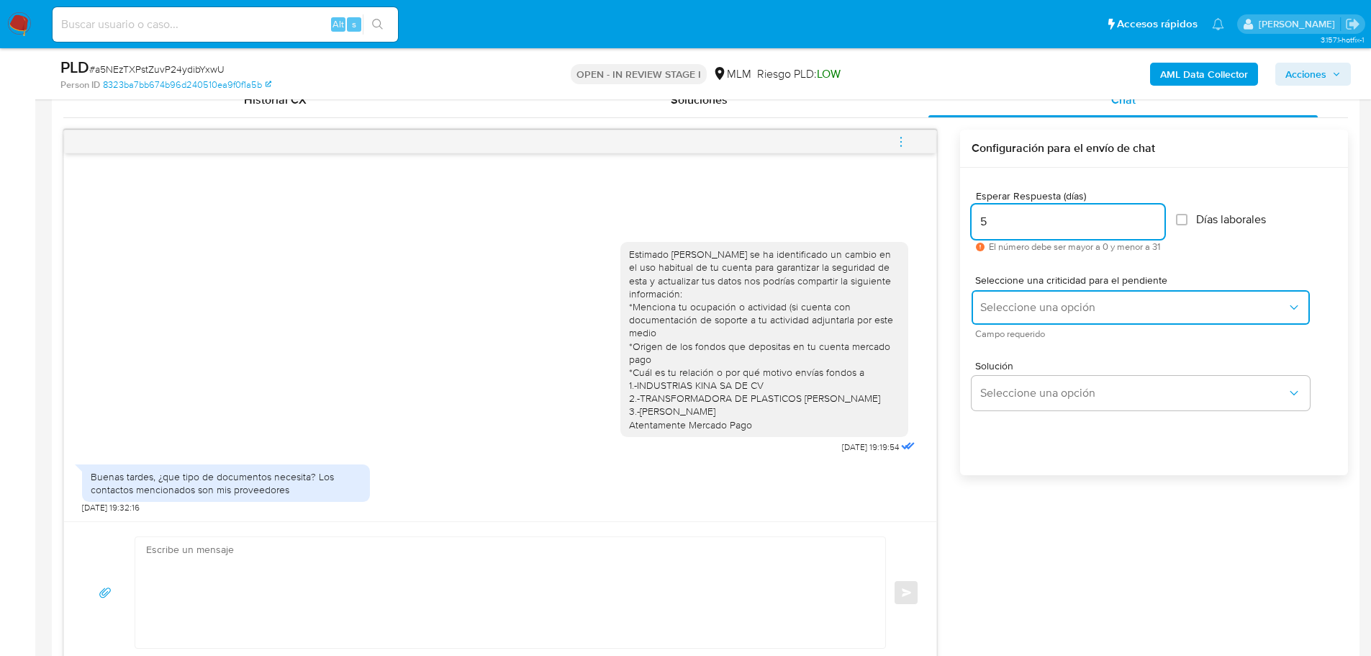
click at [1018, 314] on span "Seleccione una opción" at bounding box center [1133, 307] width 307 height 14
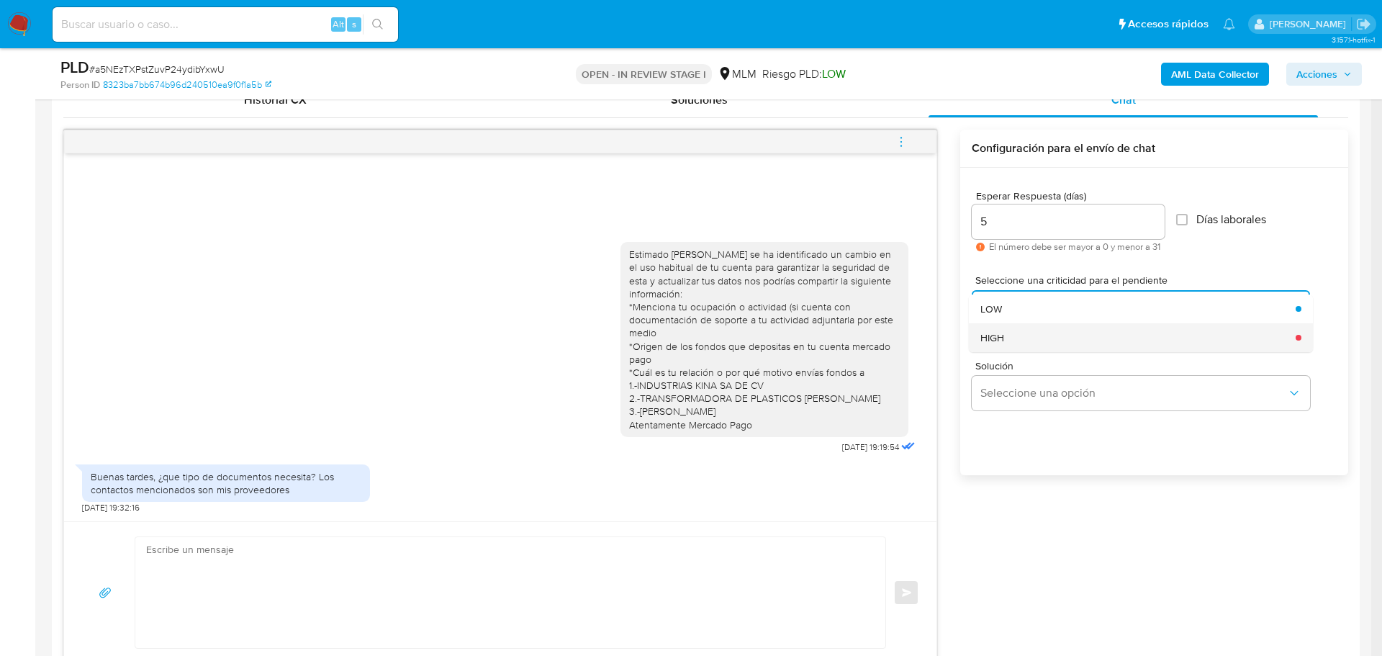
click at [1016, 337] on div "HIGH" at bounding box center [1133, 337] width 307 height 29
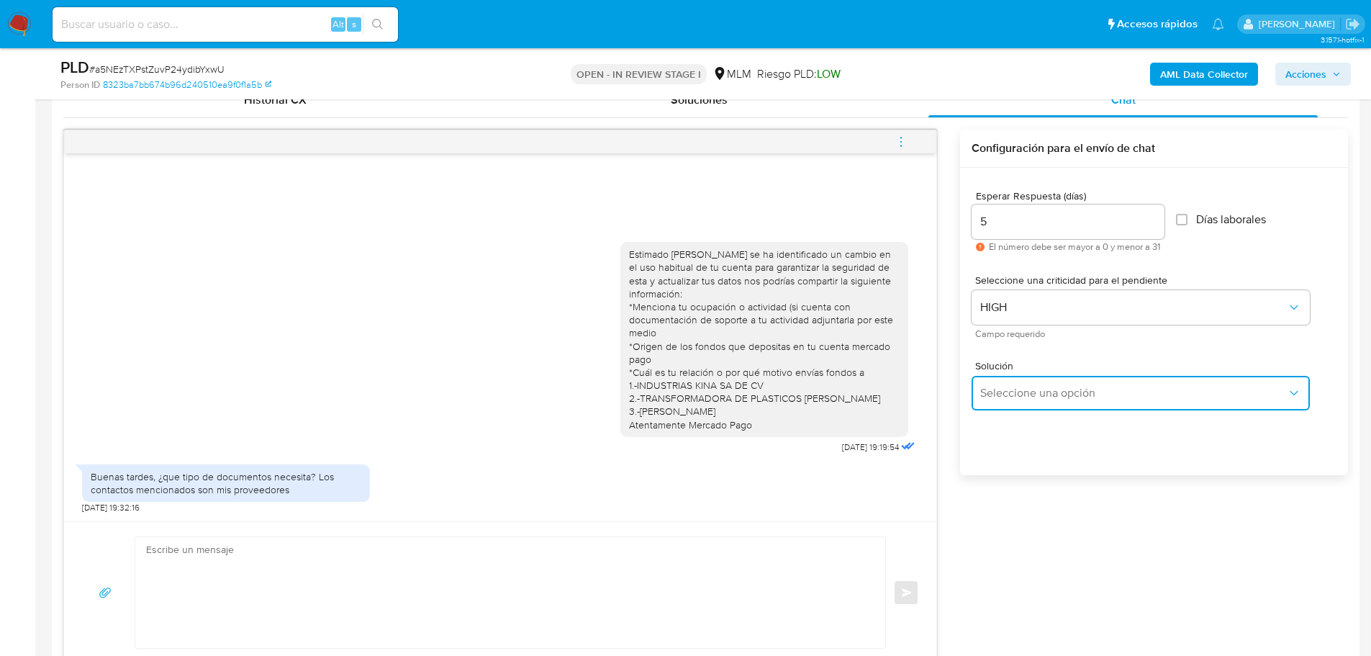
drag, startPoint x: 1025, startPoint y: 389, endPoint x: 1083, endPoint y: 379, distance: 59.2
click at [1028, 390] on span "Seleccione una opción" at bounding box center [1133, 393] width 307 height 14
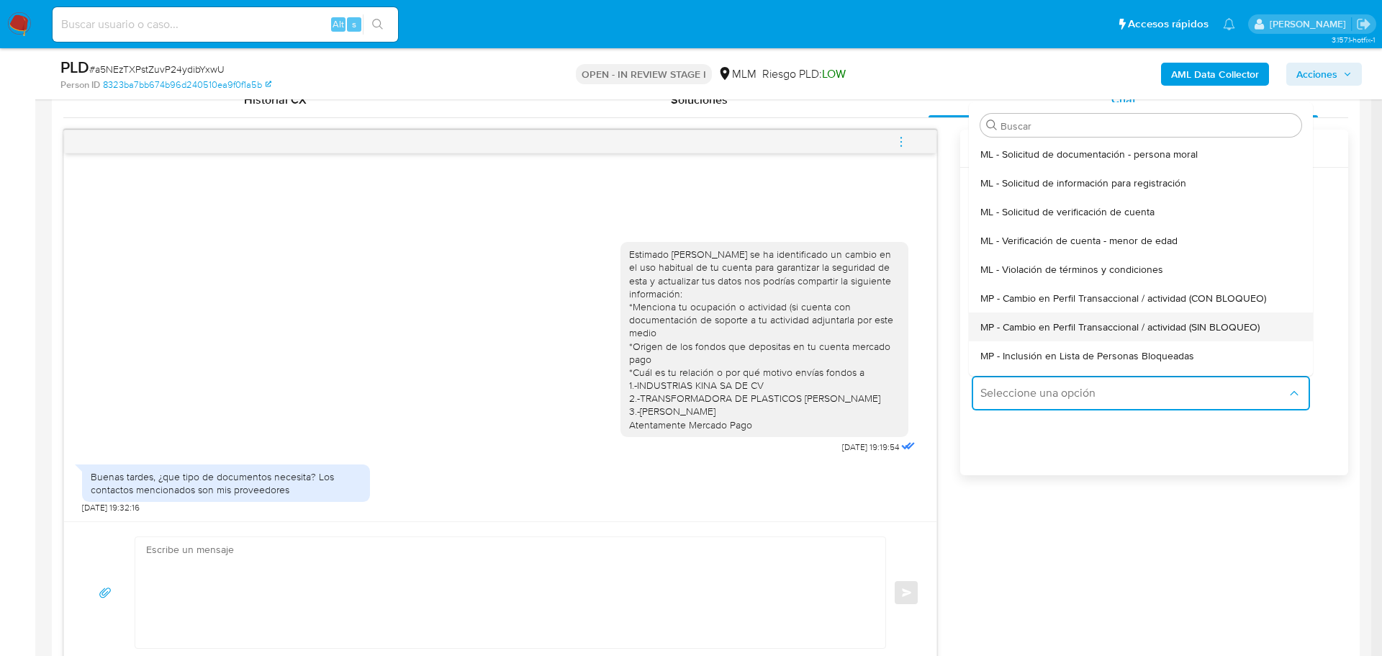
click at [1131, 322] on span "MP - Cambio en Perfil Transaccional / actividad (SIN BLOQUEO)" at bounding box center [1119, 326] width 279 height 13
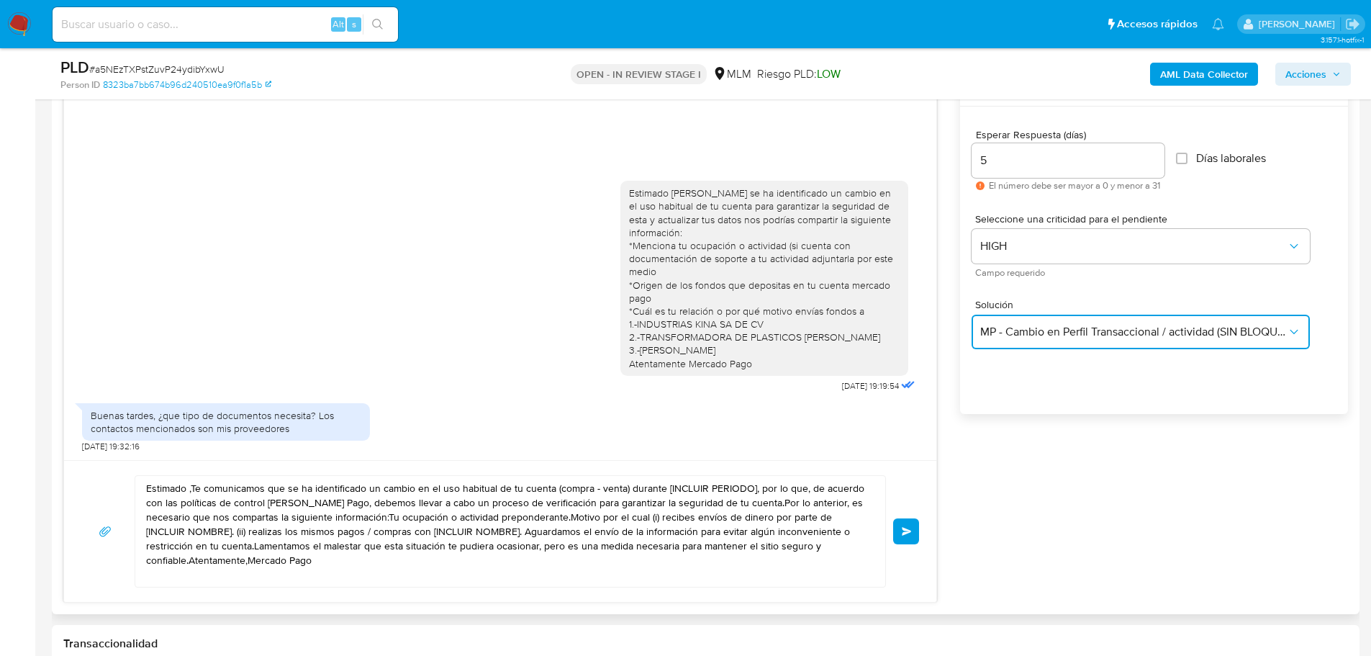
scroll to position [864, 0]
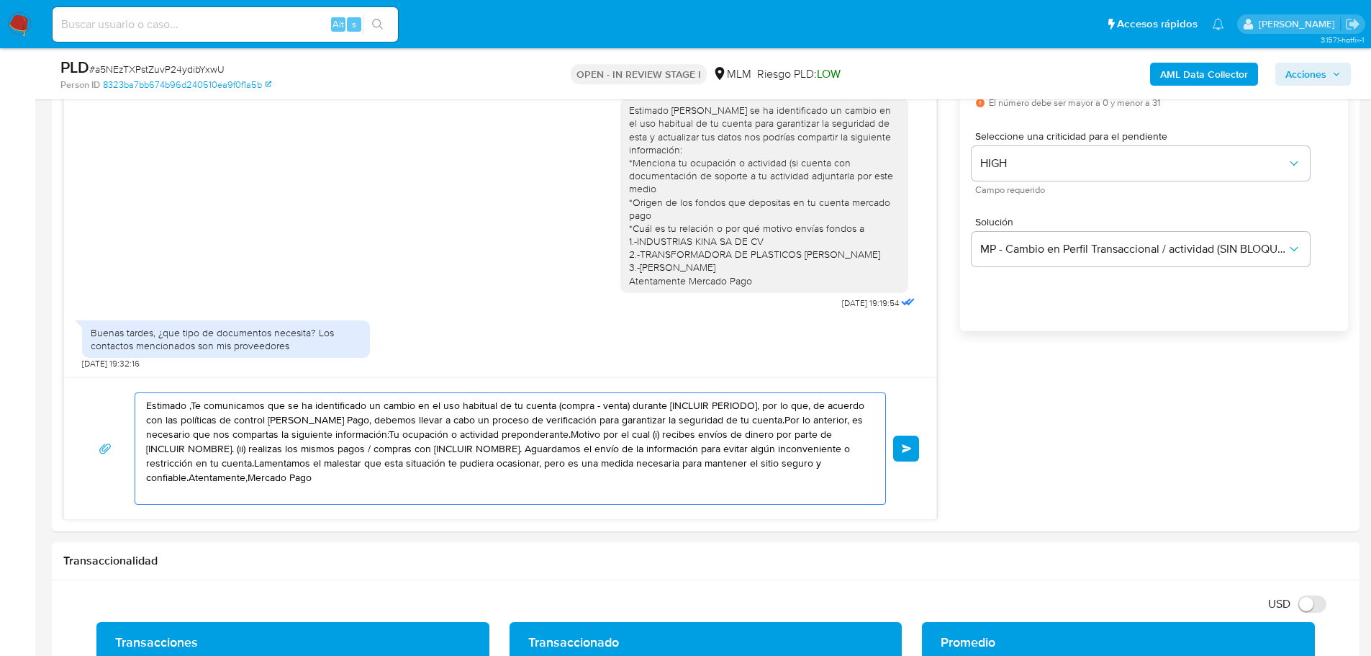
drag, startPoint x: 332, startPoint y: 480, endPoint x: 49, endPoint y: 372, distance: 302.7
paste textarea "Hola Gerardo agradecemos tu pronta respuesta y la información proporcionada. No…"
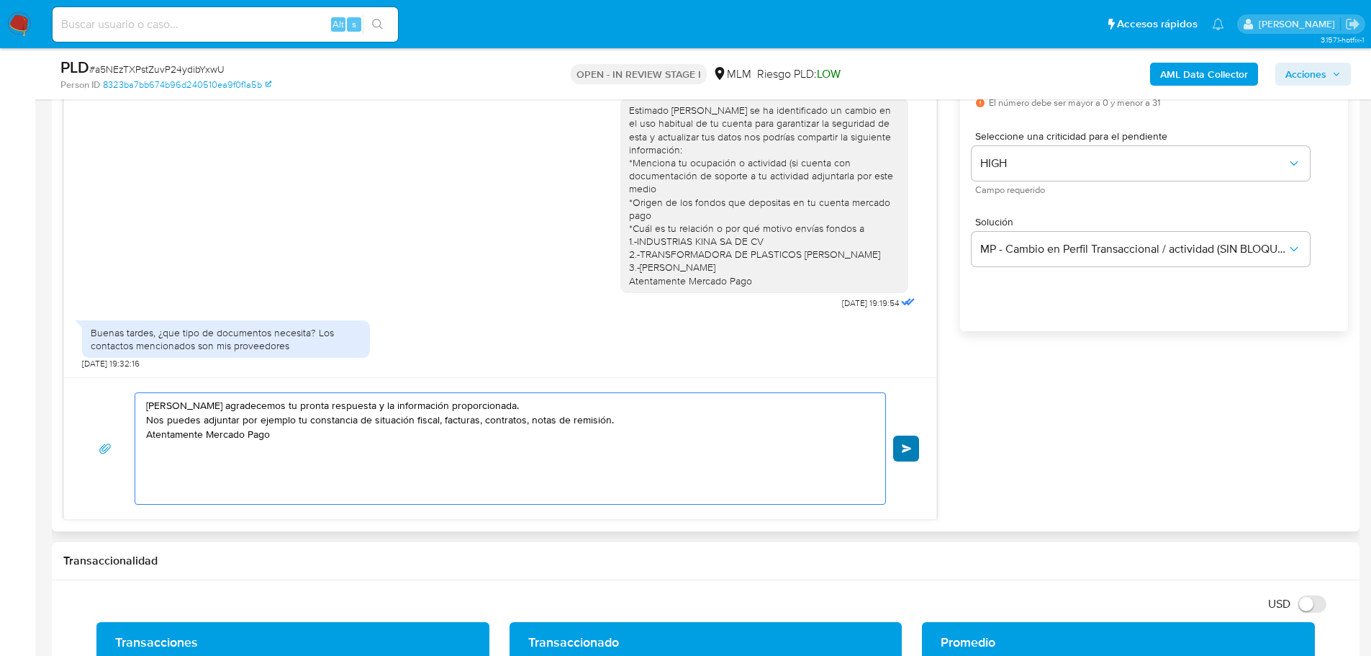
type textarea "Hola Gerardo agradecemos tu pronta respuesta y la información proporcionada. No…"
click at [904, 441] on button "Enviar" at bounding box center [906, 448] width 26 height 26
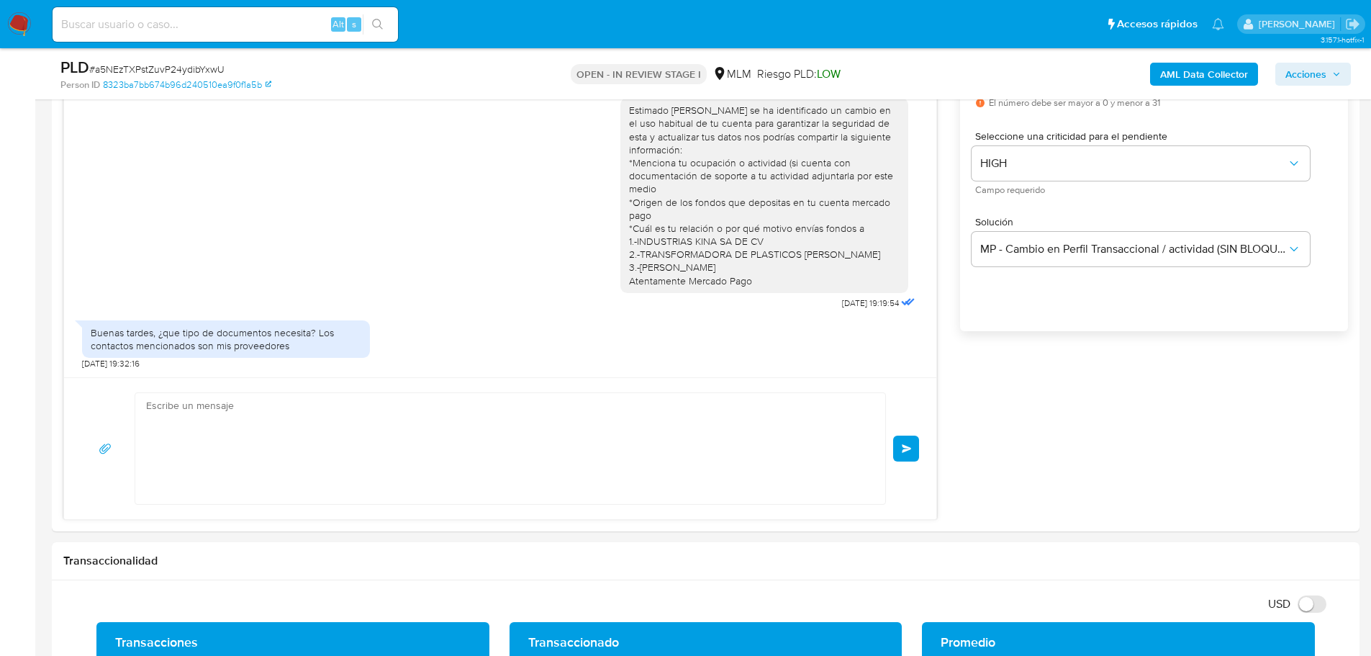
scroll to position [36, 0]
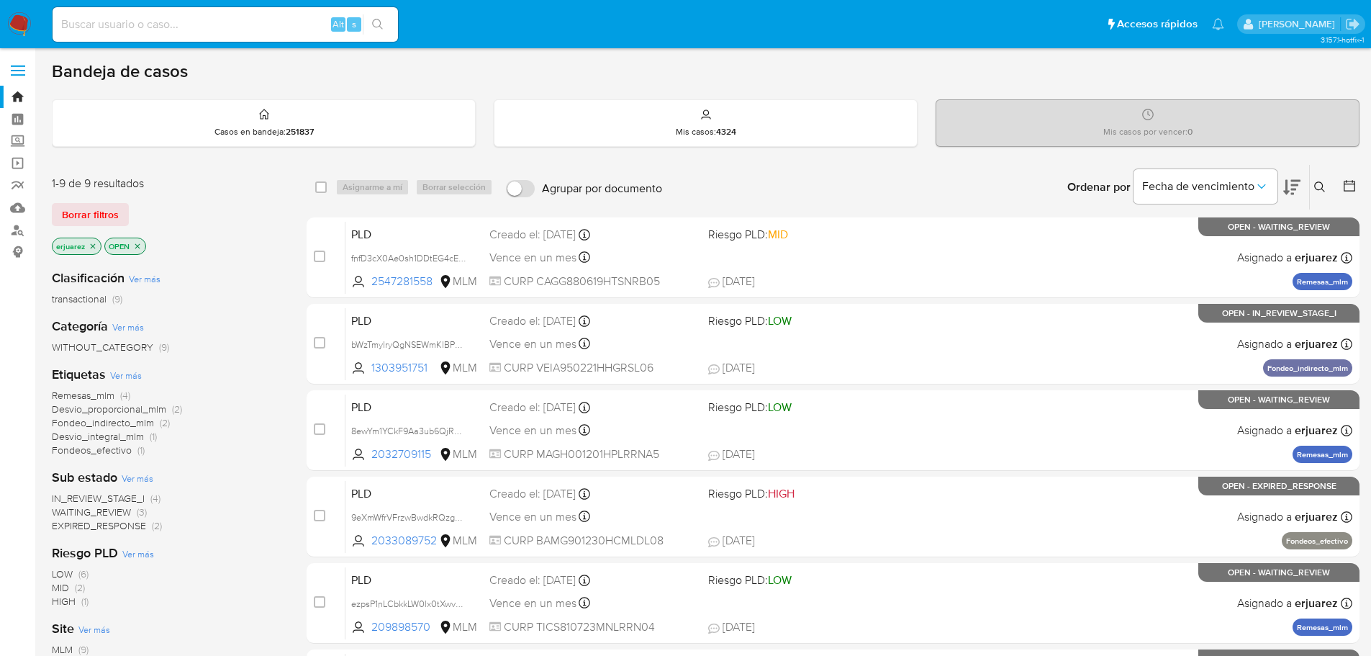
click at [126, 500] on span "IN_REVIEW_STAGE_I" at bounding box center [98, 498] width 93 height 14
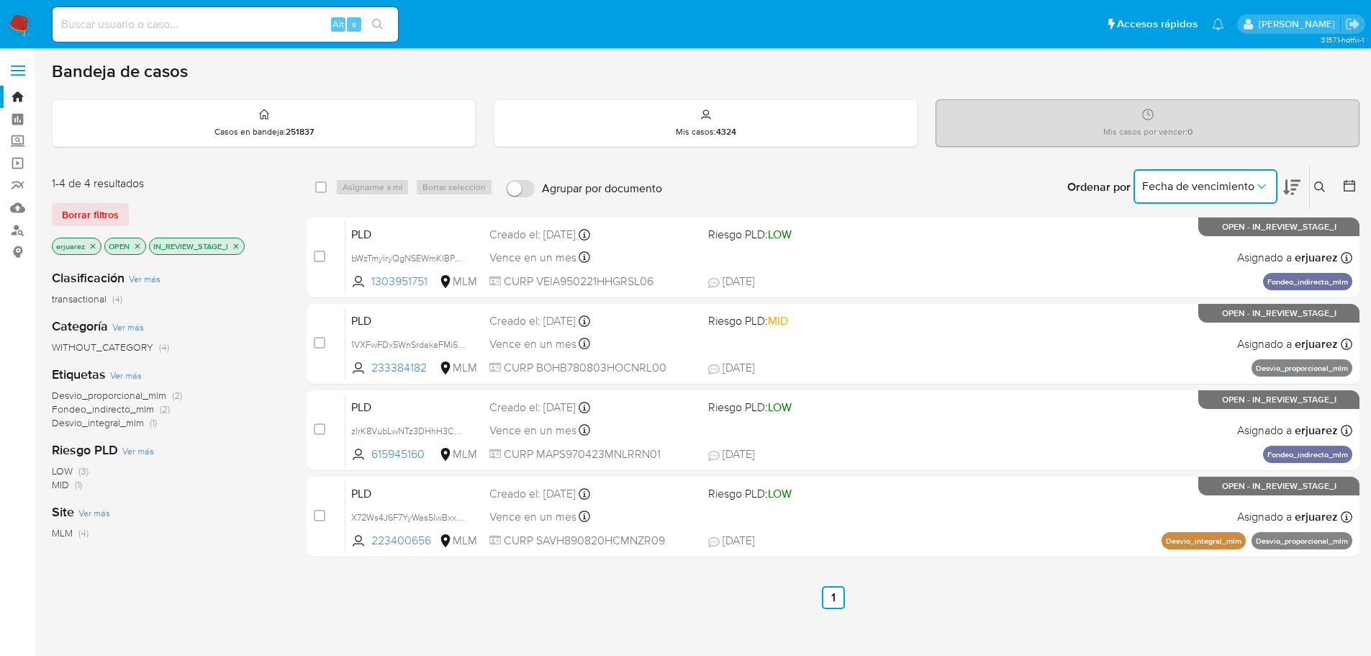
click at [1216, 176] on button "Fecha de vencimiento" at bounding box center [1205, 186] width 144 height 35
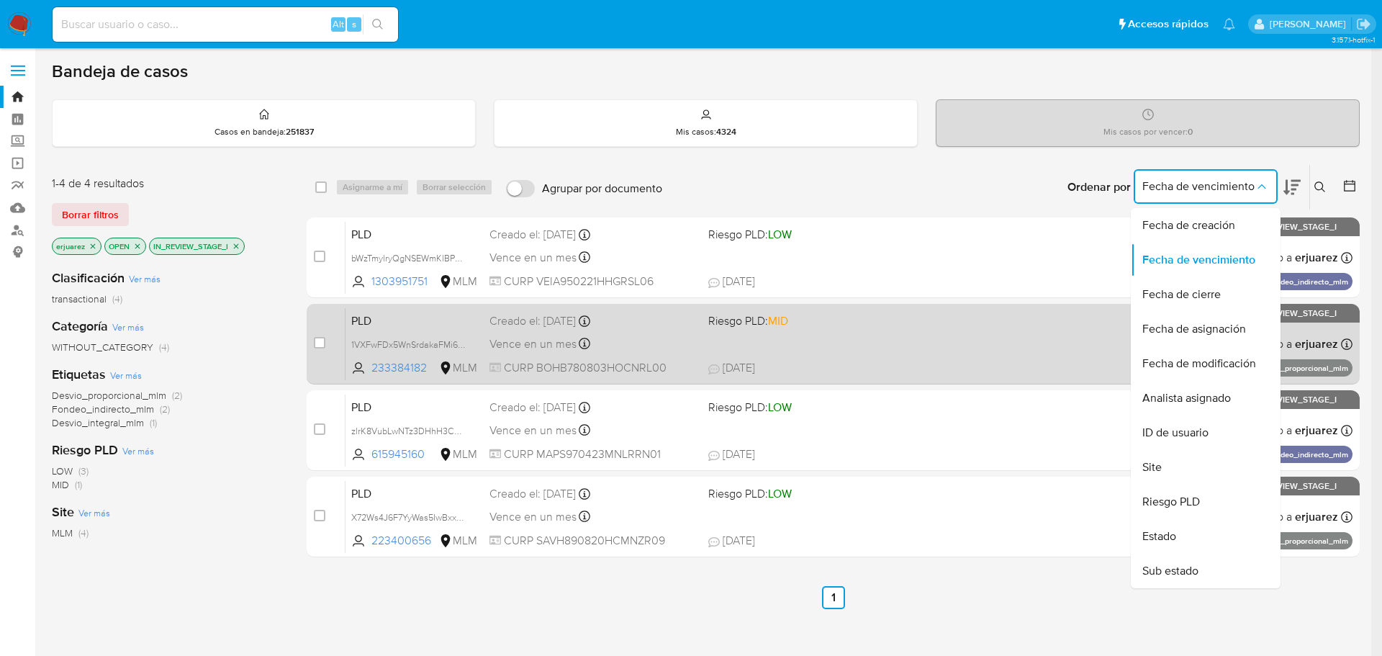
click at [1216, 323] on span "Fecha de asignación" at bounding box center [1194, 329] width 104 height 14
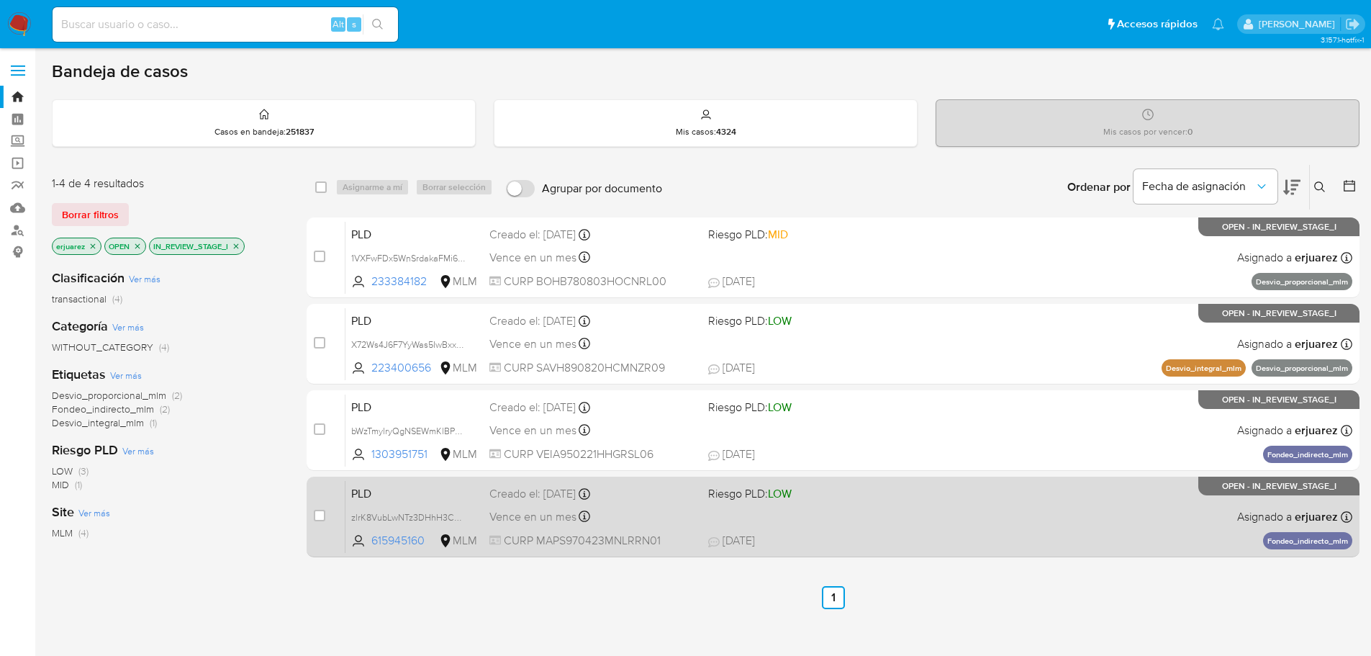
click at [1044, 524] on div "PLD zlrK8VubLwNTz3DHhH3ChSX7 615945160 MLM Riesgo PLD: LOW Creado el: [DATE] Cr…" at bounding box center [848, 516] width 1007 height 73
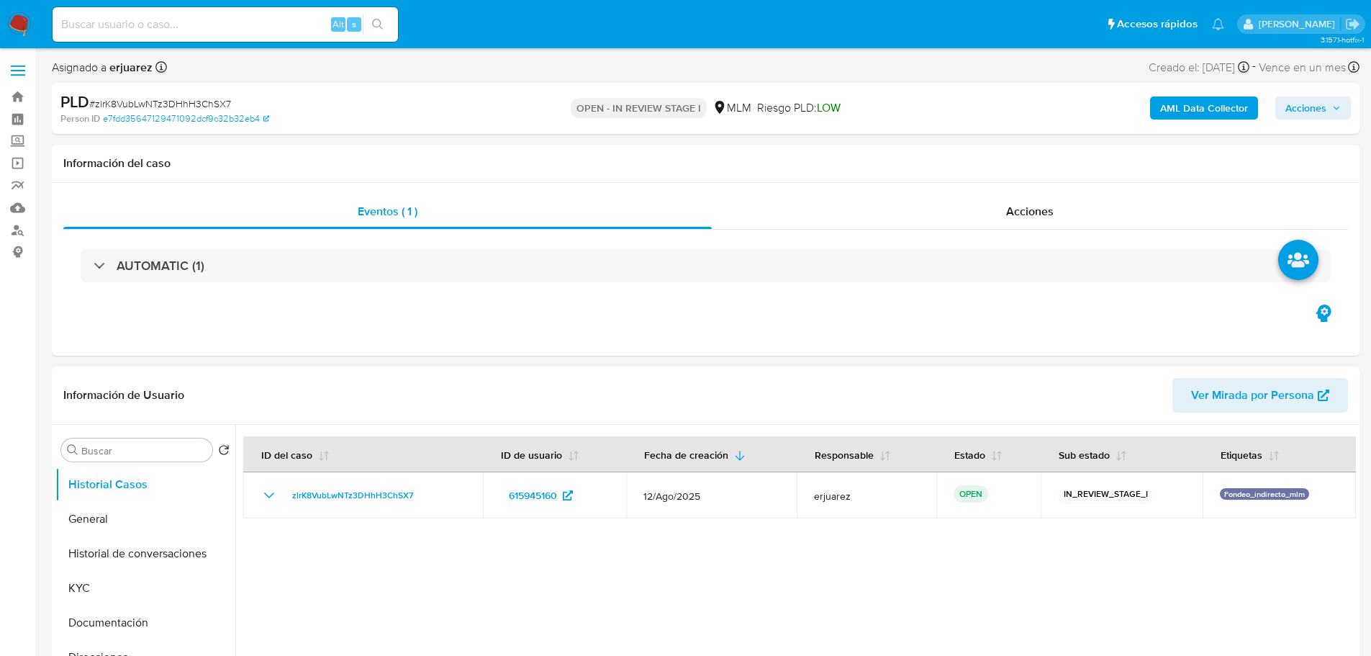
select select "10"
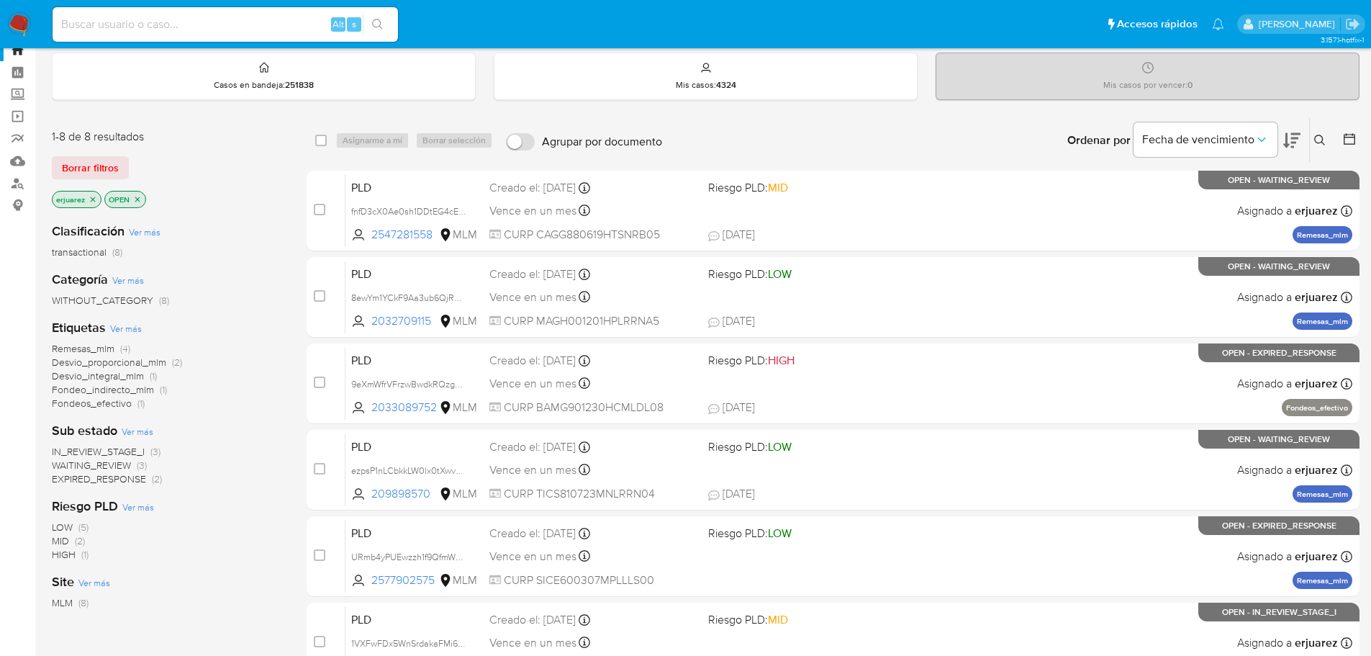
scroll to position [72, 0]
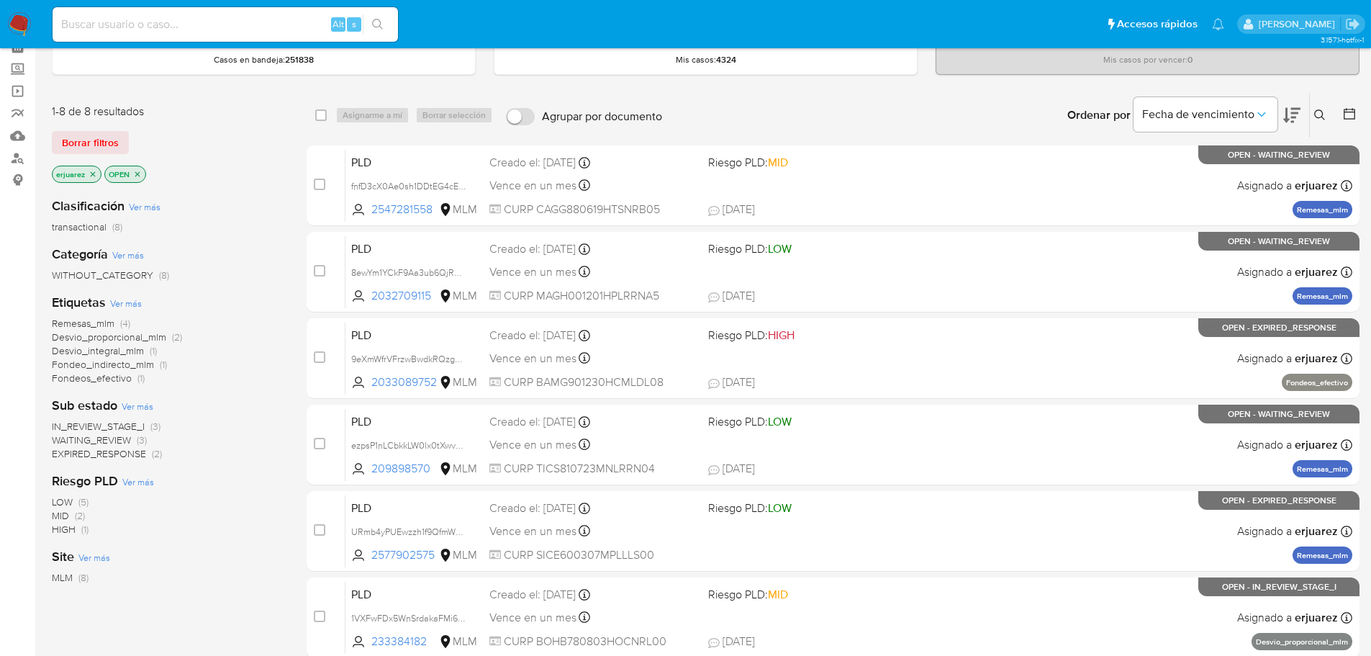
click at [90, 167] on p "erjuarez" at bounding box center [77, 174] width 48 height 16
click at [91, 171] on icon "close-filter" at bounding box center [93, 174] width 9 height 9
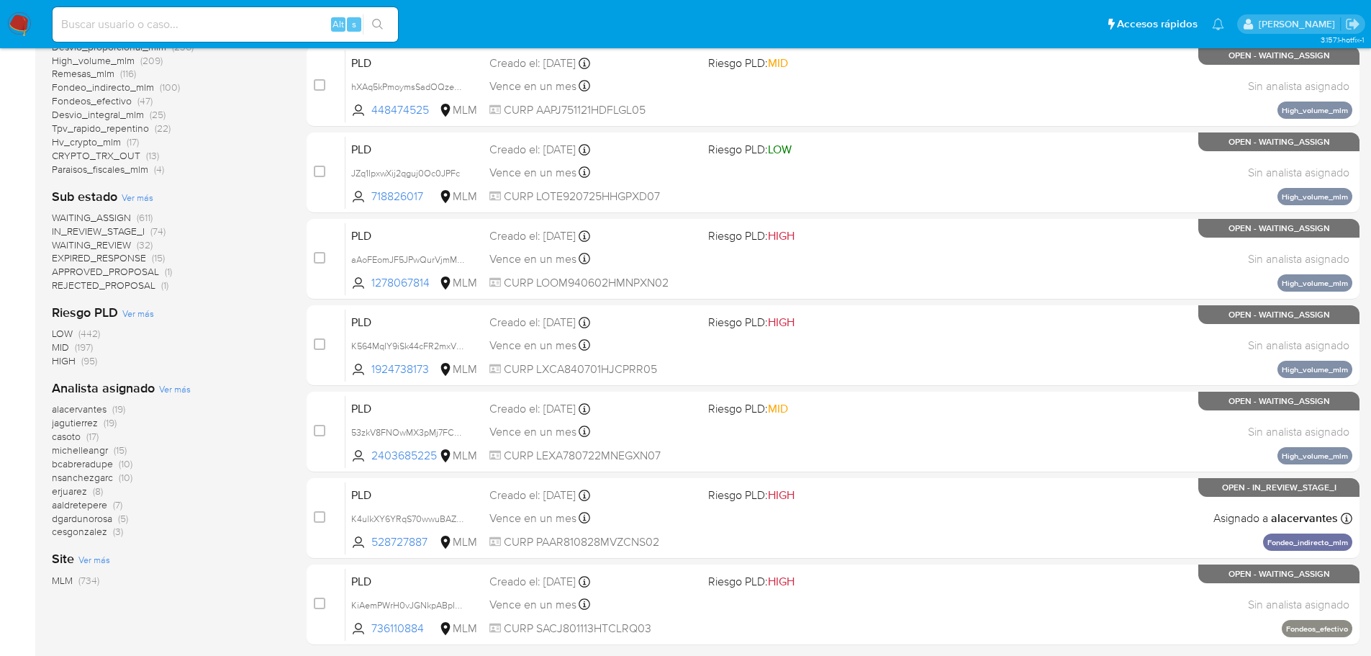
scroll to position [432, 0]
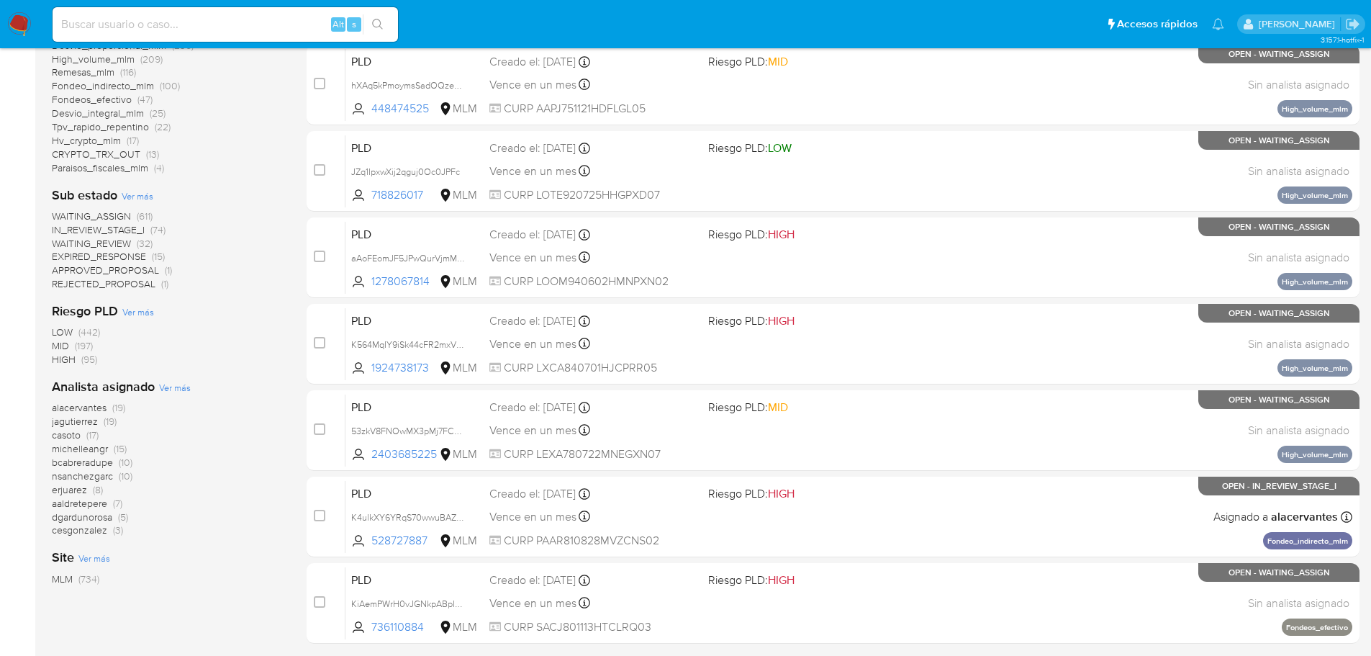
click at [73, 420] on span "jagutierrez" at bounding box center [75, 421] width 46 height 14
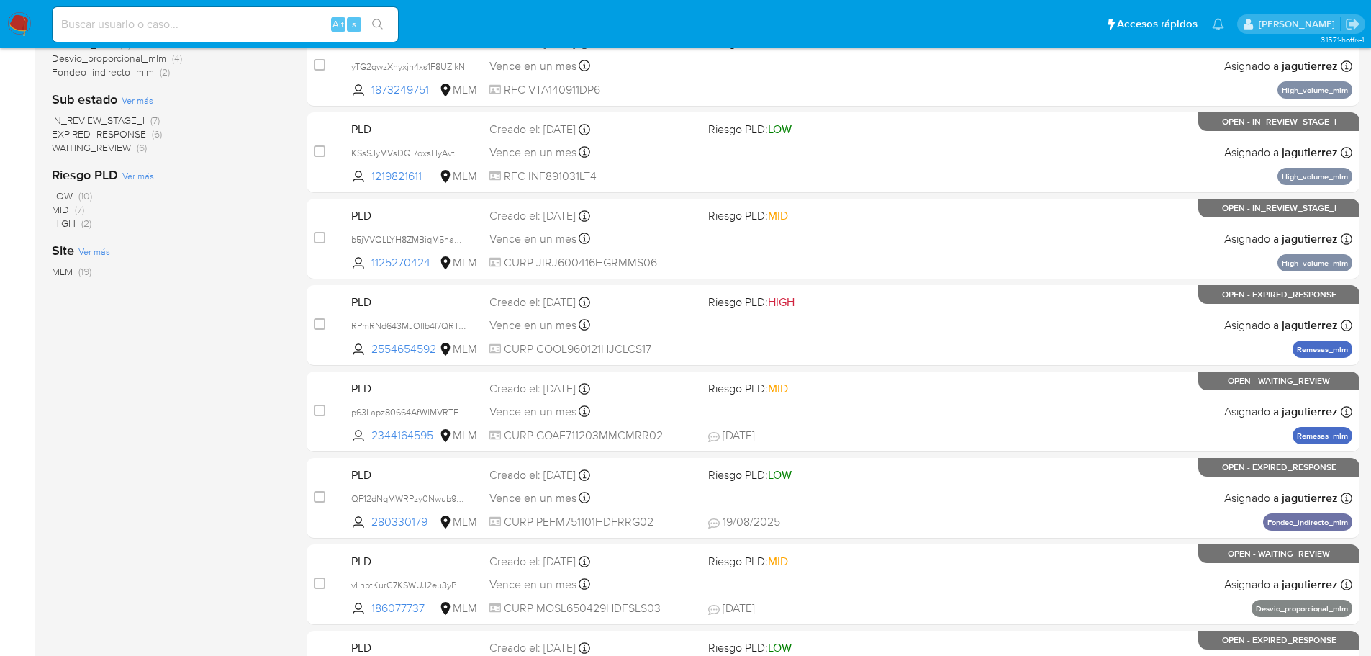
scroll to position [216, 0]
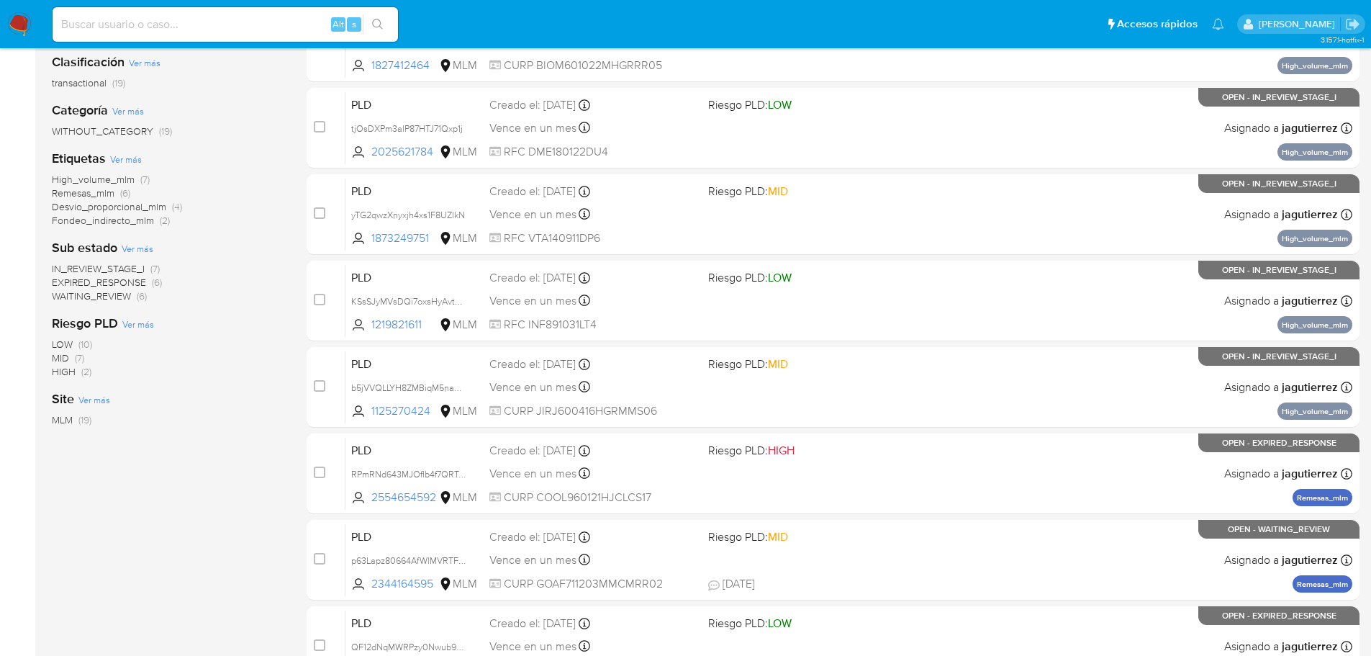
click at [13, 30] on img at bounding box center [19, 24] width 24 height 24
click at [14, 30] on img at bounding box center [19, 24] width 24 height 24
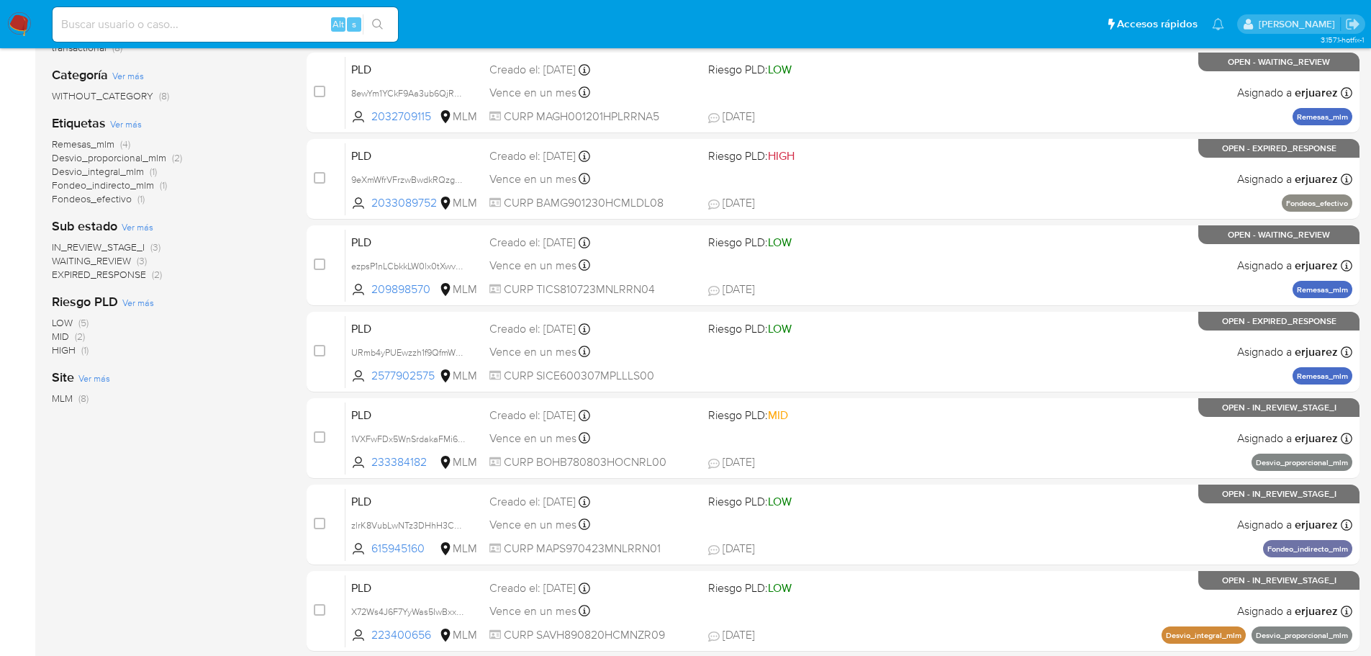
scroll to position [216, 0]
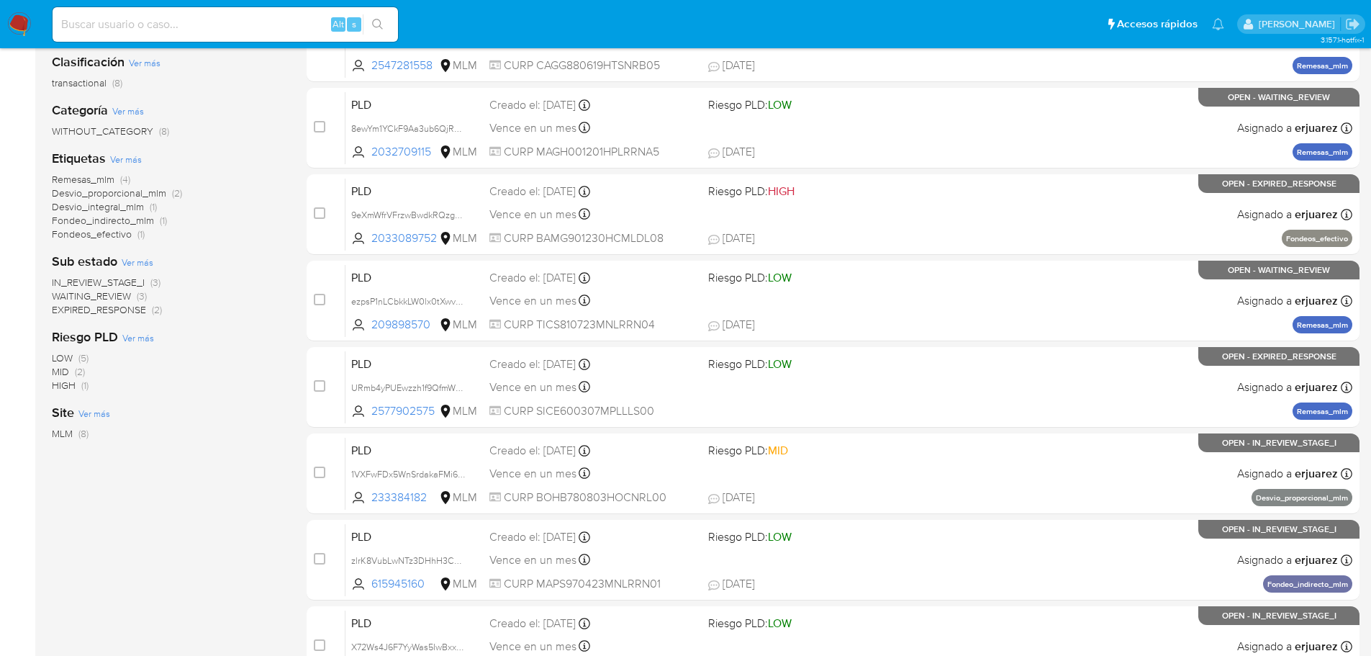
click at [128, 279] on span "IN_REVIEW_STAGE_I" at bounding box center [98, 282] width 93 height 14
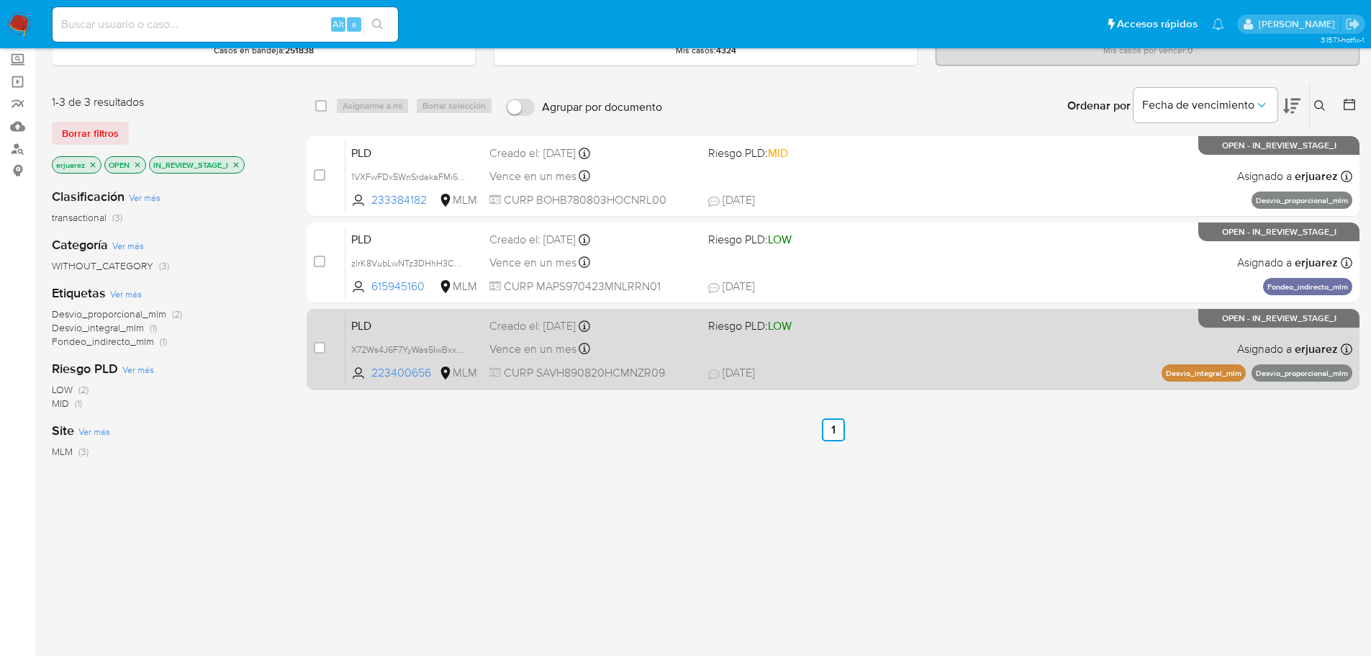
scroll to position [25, 0]
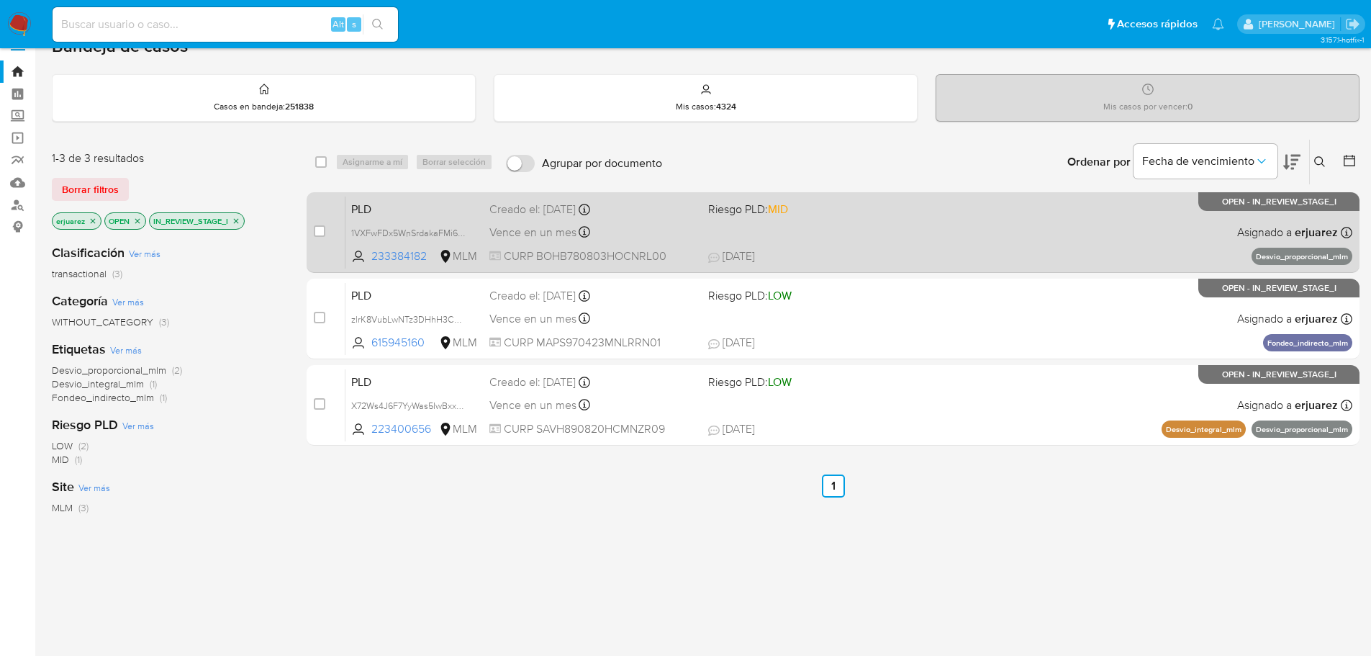
click at [1015, 220] on div "PLD 1VXFwFDx5WnSrdakaFMi62Pz 233384182 MLM Riesgo PLD: MID Creado el: 12/08/202…" at bounding box center [848, 232] width 1007 height 73
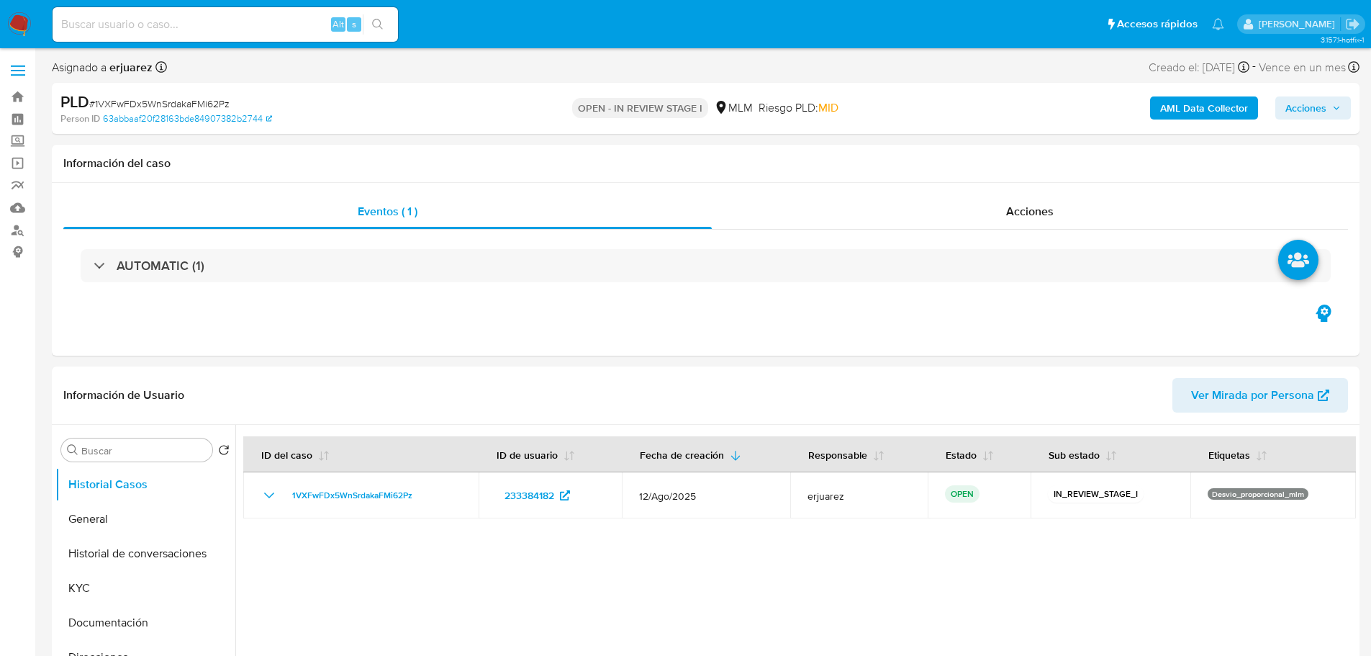
select select "10"
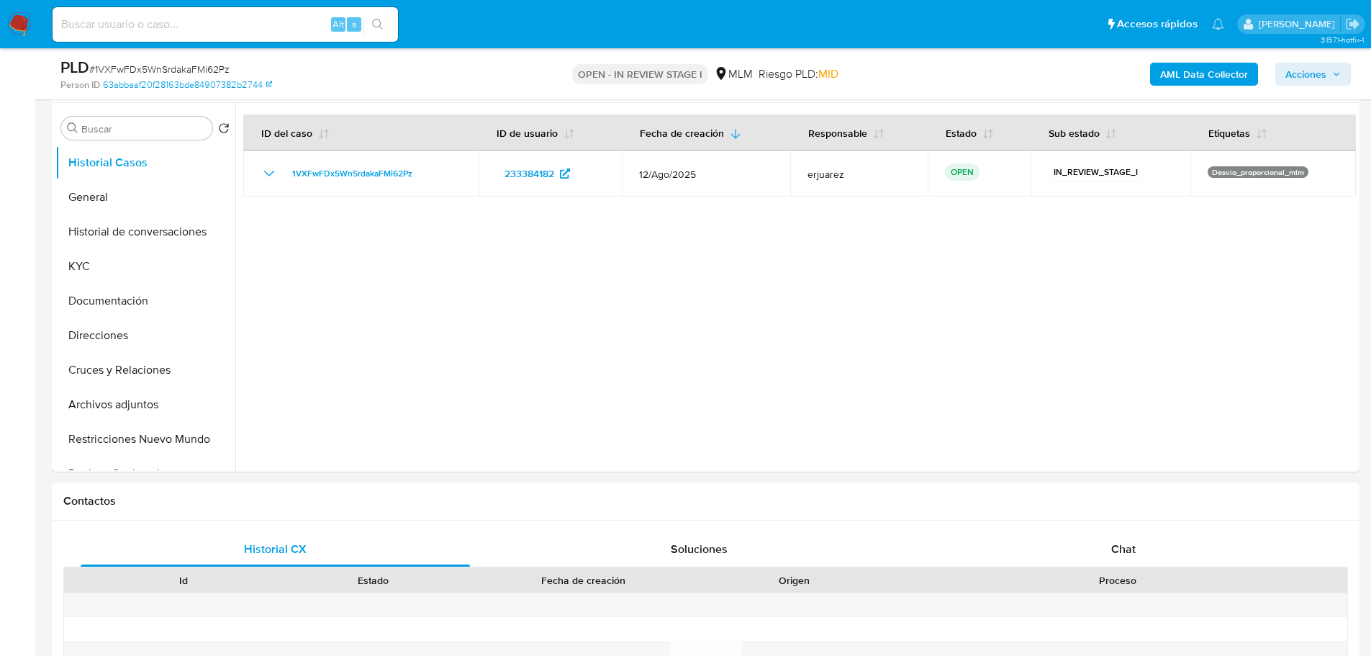
scroll to position [360, 0]
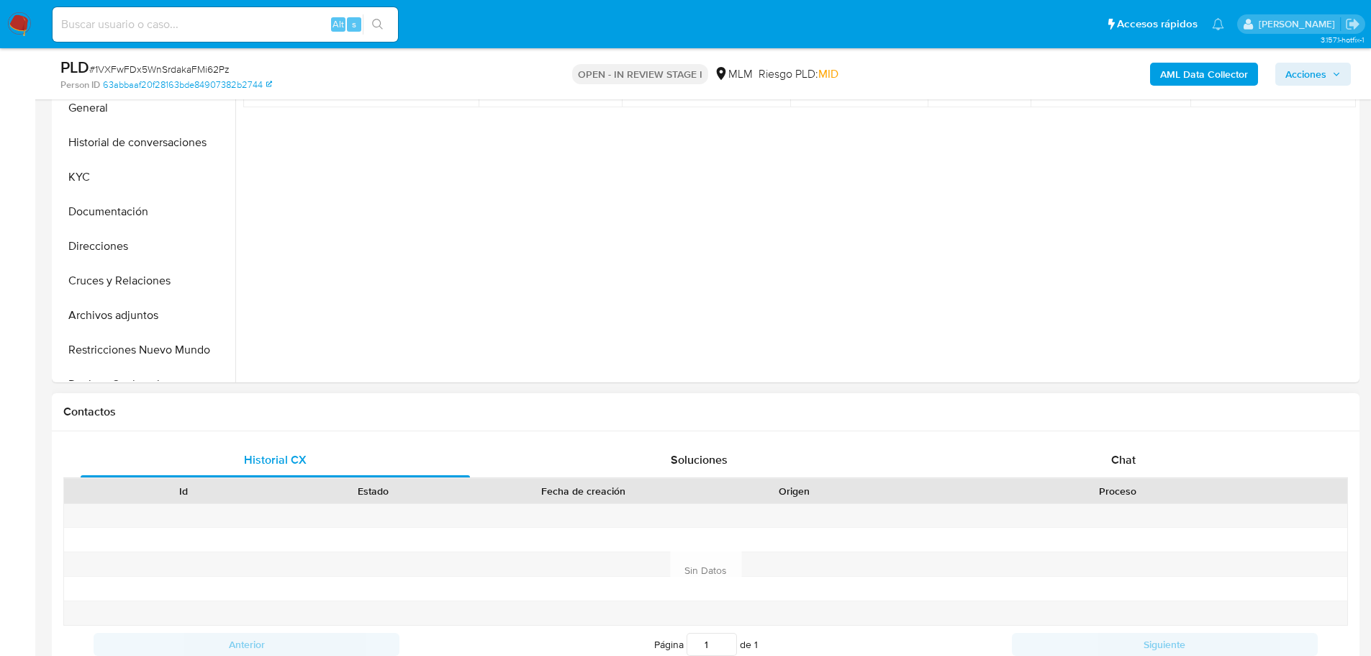
click at [1112, 437] on div "Historial CX Soluciones Chat Id Estado Fecha de creación Origen Proceso Anterio…" at bounding box center [706, 570] width 1308 height 278
drag, startPoint x: 1121, startPoint y: 453, endPoint x: 647, endPoint y: 282, distance: 503.3
click at [1121, 453] on span "Chat" at bounding box center [1123, 459] width 24 height 17
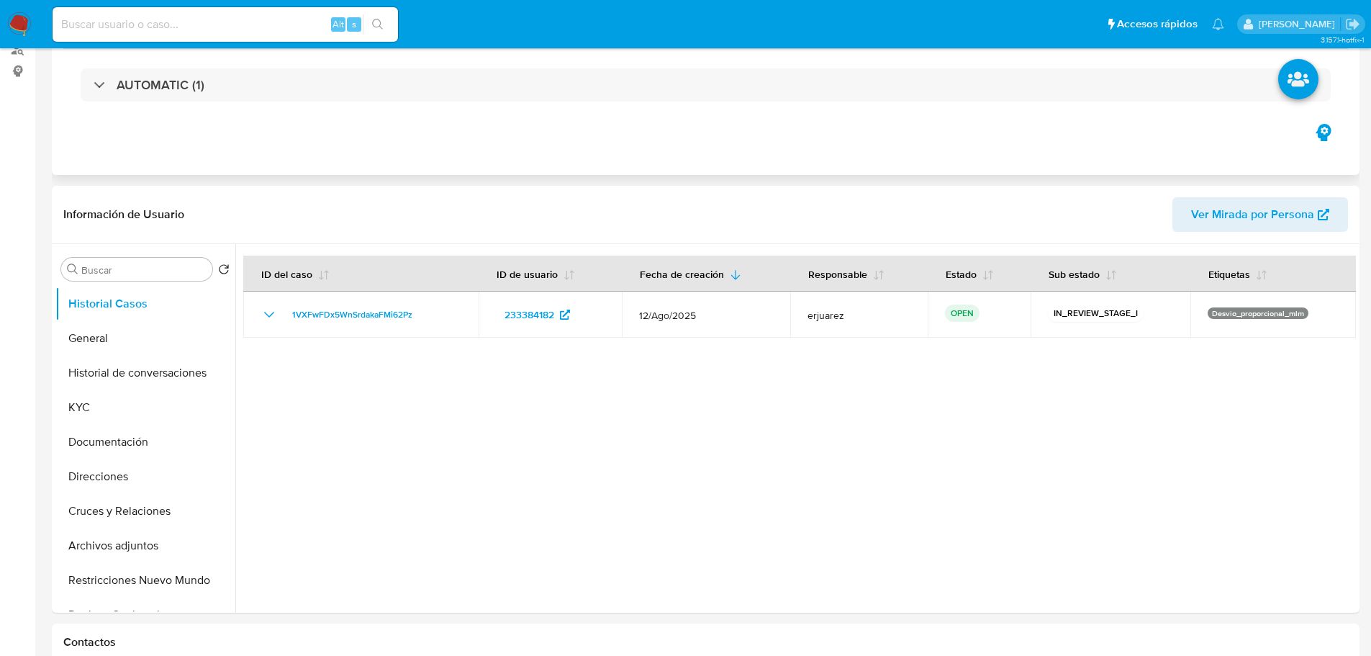
scroll to position [0, 0]
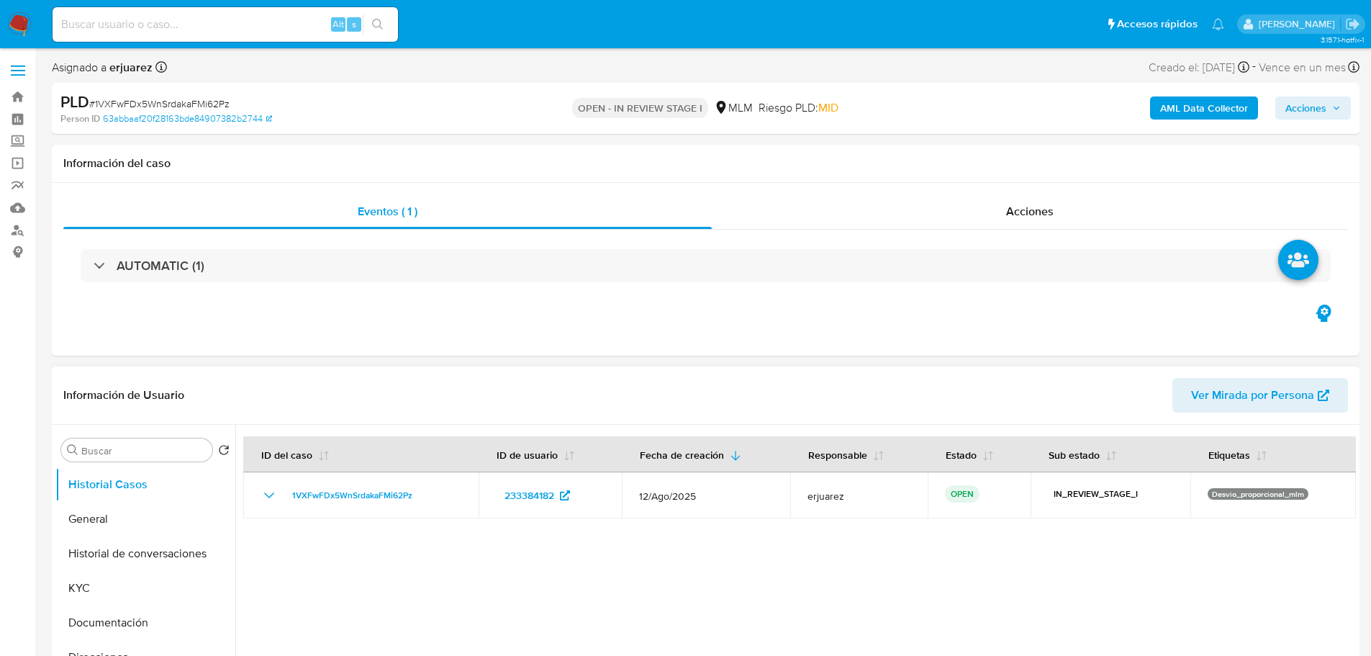
click at [96, 525] on button "General" at bounding box center [145, 519] width 180 height 35
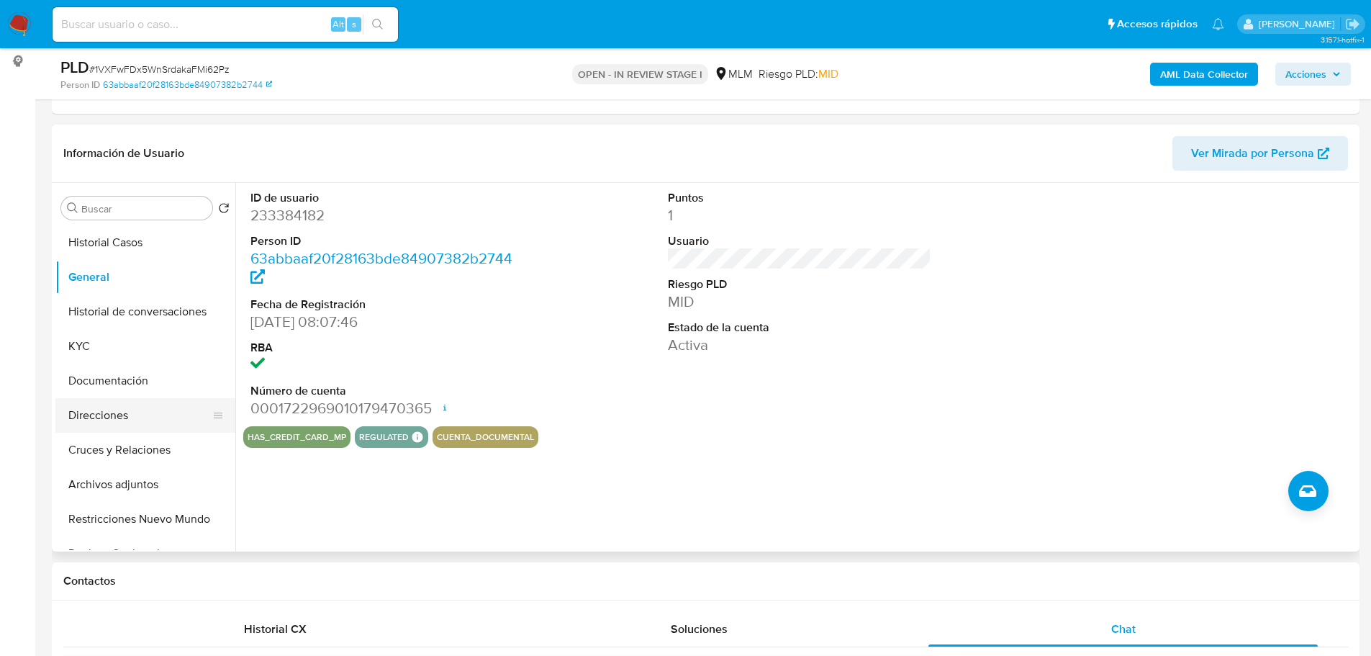
scroll to position [216, 0]
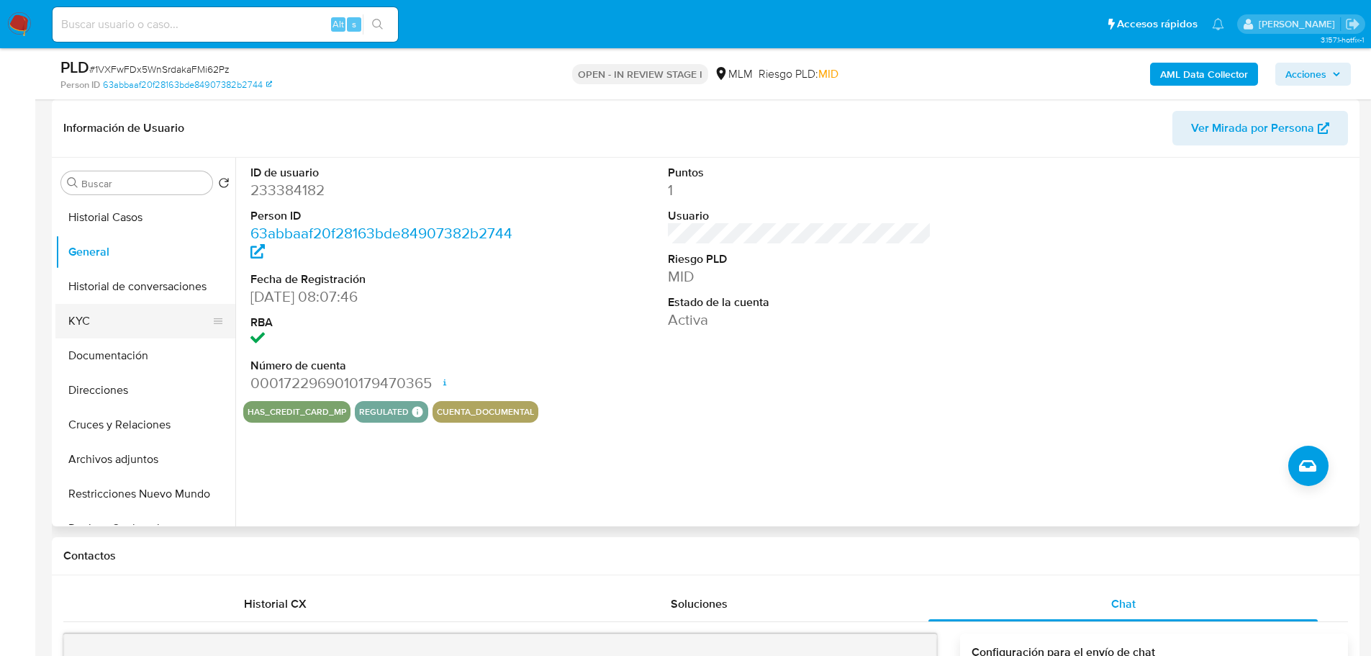
click at [88, 320] on button "KYC" at bounding box center [139, 321] width 168 height 35
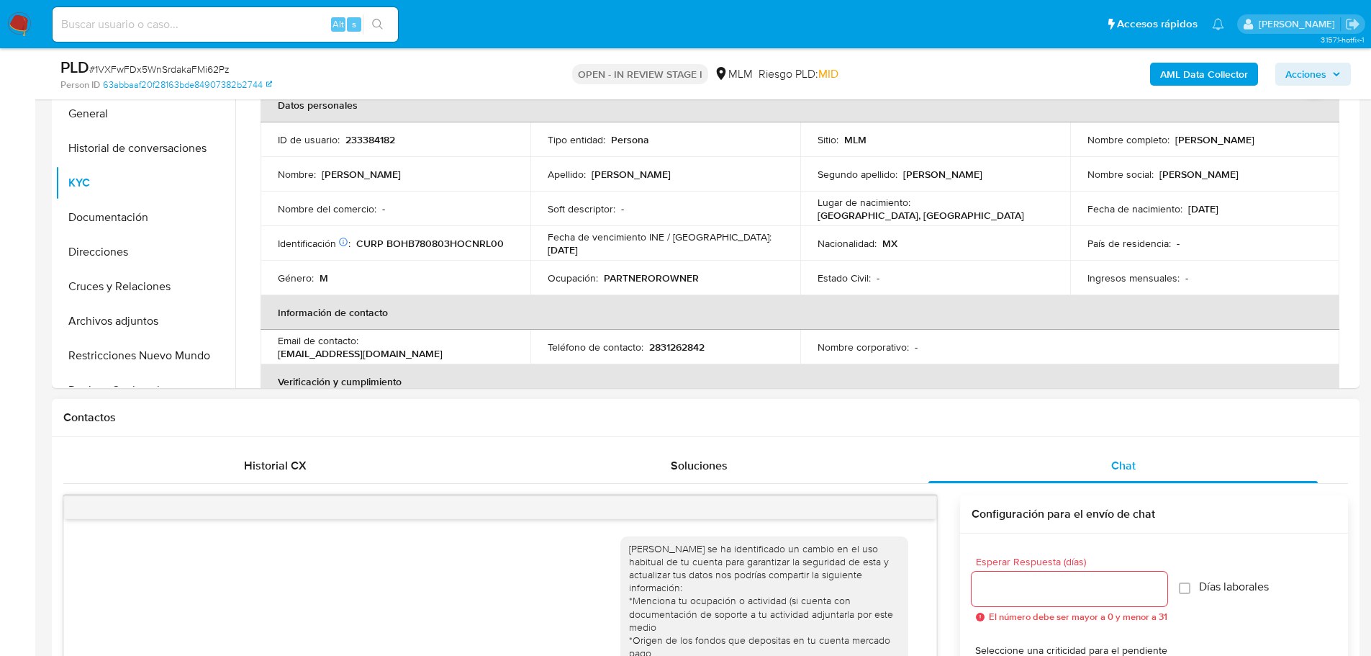
scroll to position [360, 0]
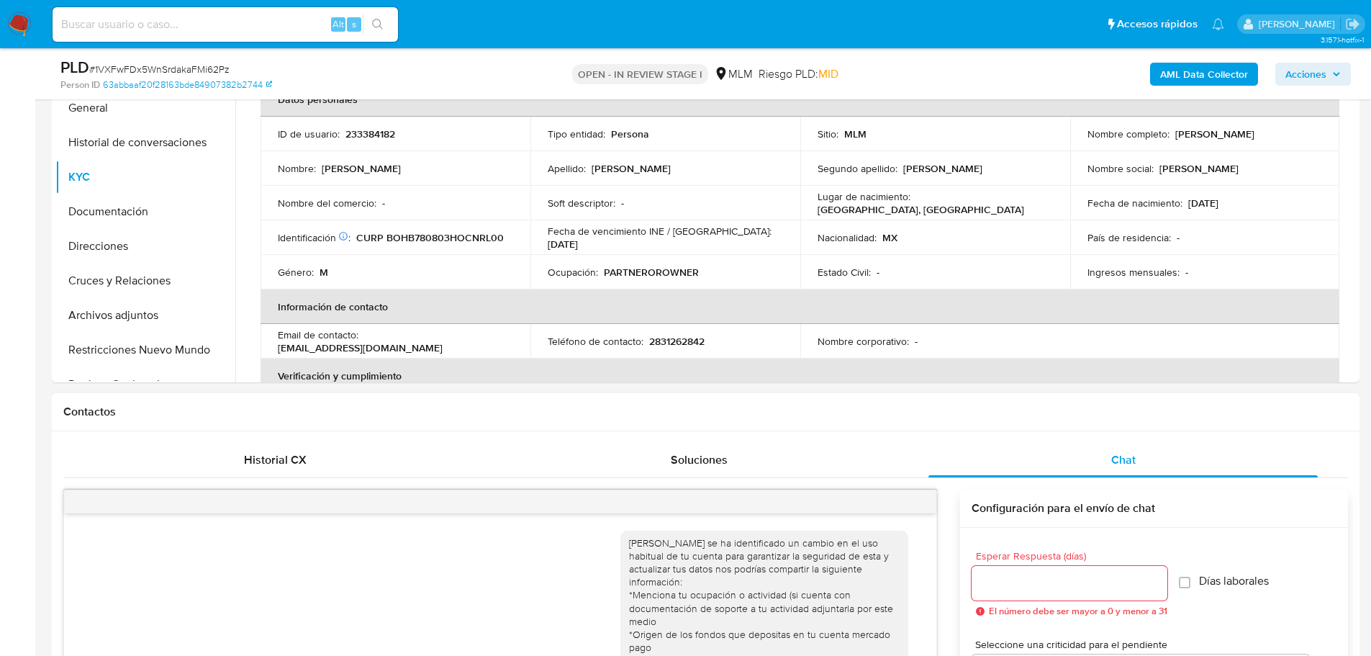
click at [897, 502] on div at bounding box center [500, 501] width 872 height 23
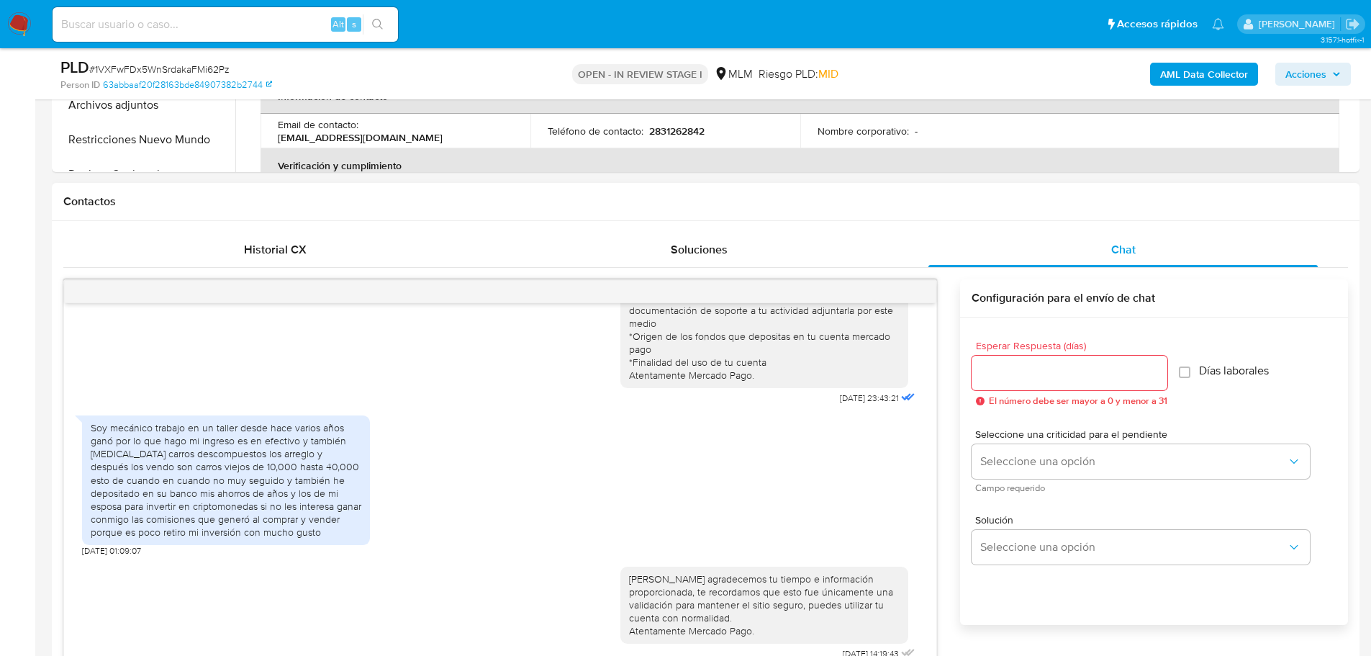
scroll to position [720, 0]
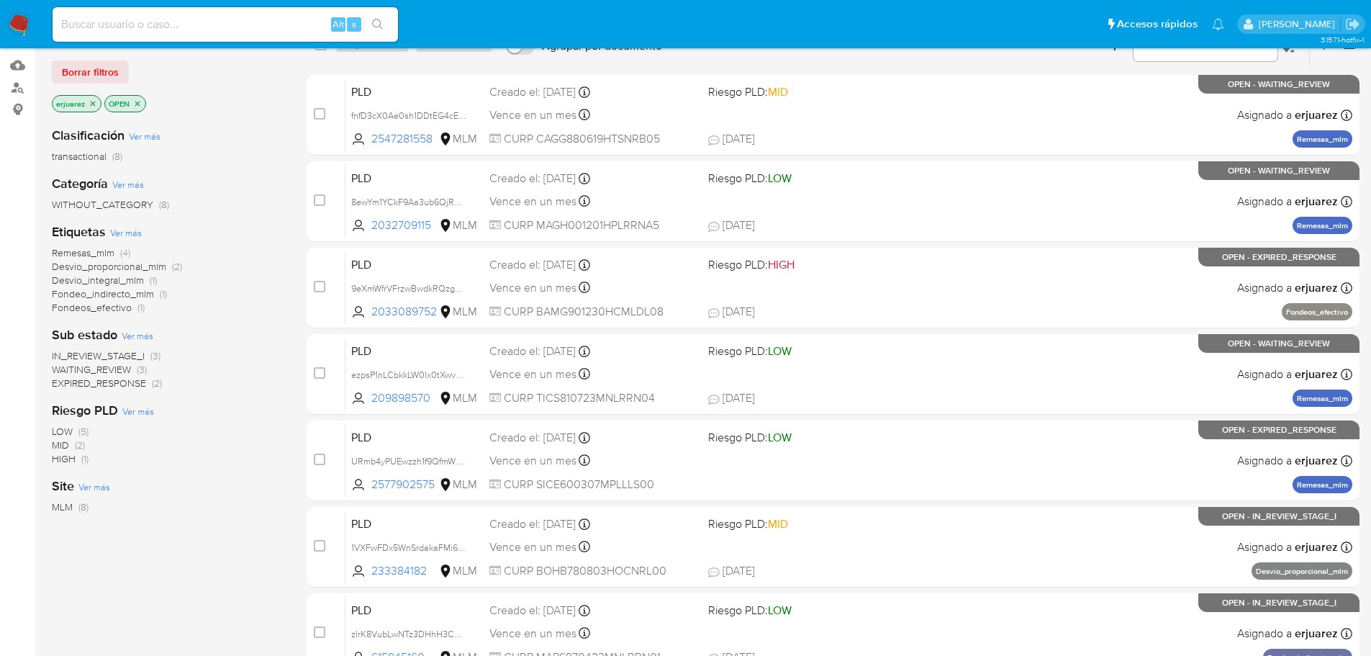
scroll to position [72, 0]
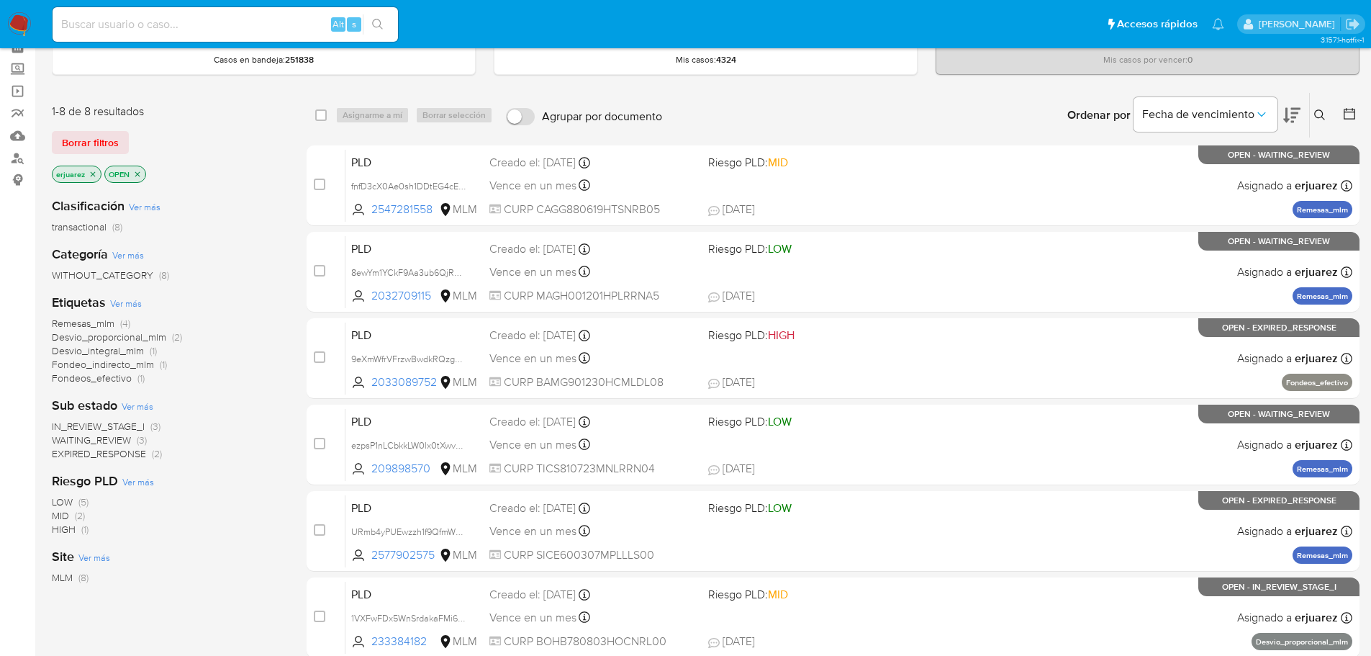
click at [117, 428] on span "IN_REVIEW_STAGE_I" at bounding box center [98, 426] width 93 height 14
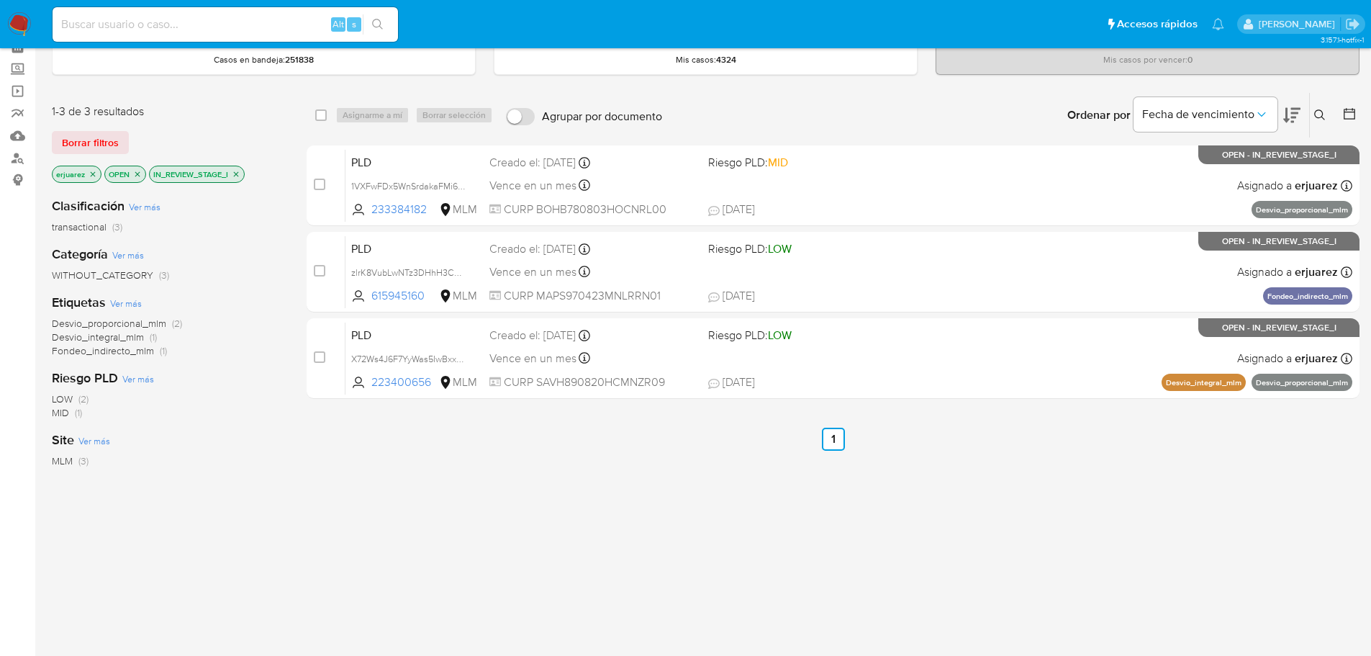
drag, startPoint x: 880, startPoint y: 294, endPoint x: 692, endPoint y: 422, distance: 227.4
click at [881, 356] on div "case-item-checkbox No es posible asignar el caso PLD 1VXFwFDx5WnSrdakaFMi62Pz 2…" at bounding box center [833, 271] width 1053 height 253
click at [556, 483] on div "select-all-cases-checkbox Asignarme a mí Borrar selección Agrupar por documento…" at bounding box center [833, 418] width 1053 height 652
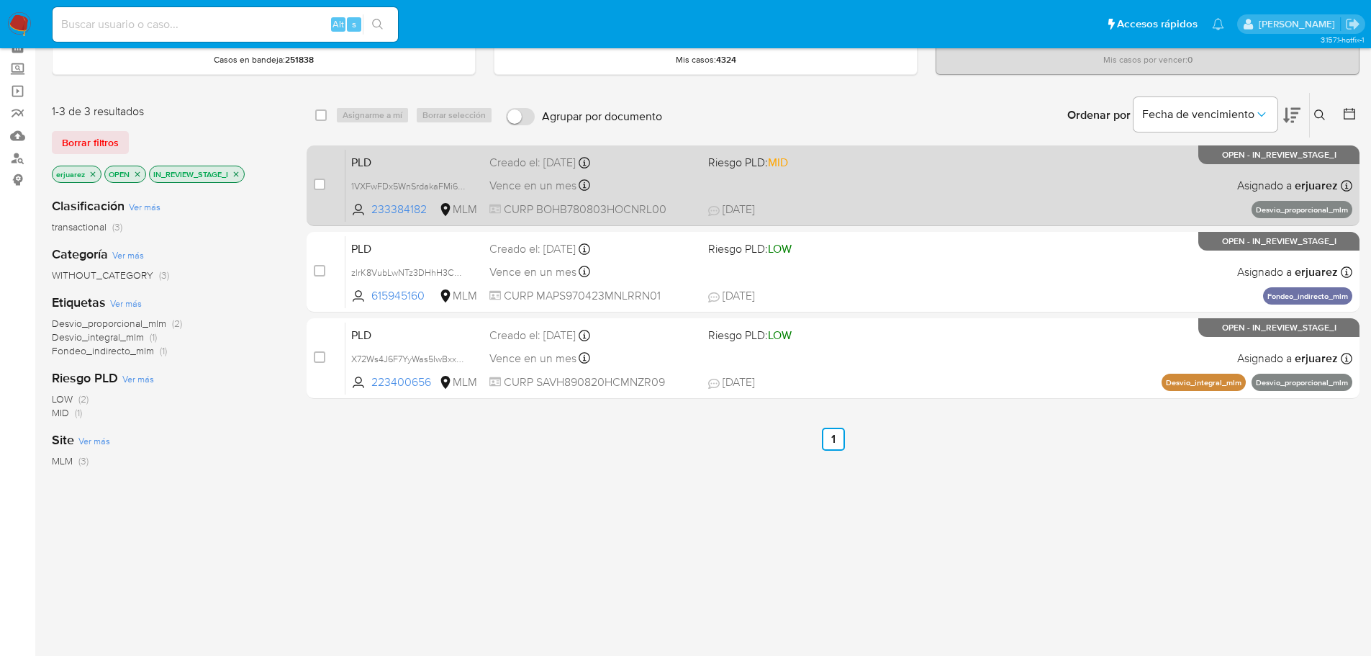
click at [791, 193] on div "PLD 1VXFwFDx5WnSrdakaFMi62Pz 233384182 MLM Riesgo PLD: MID Creado el: 12/08/202…" at bounding box center [848, 185] width 1007 height 73
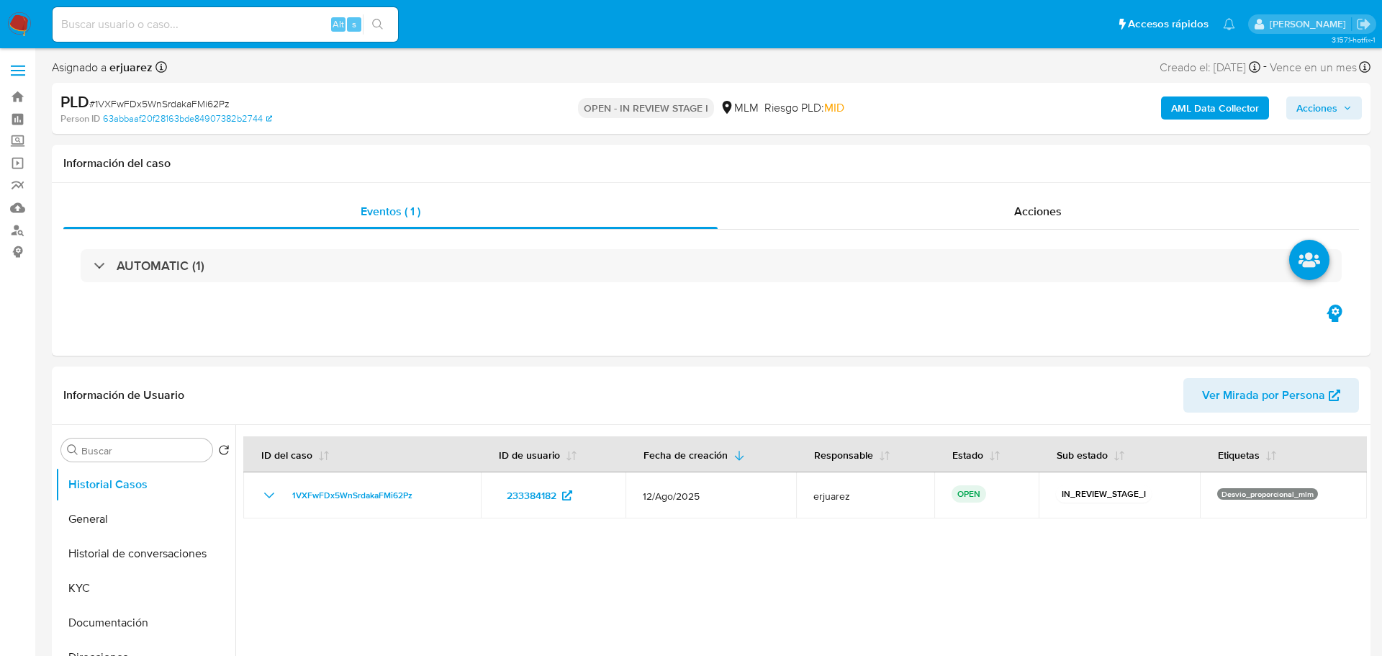
select select "10"
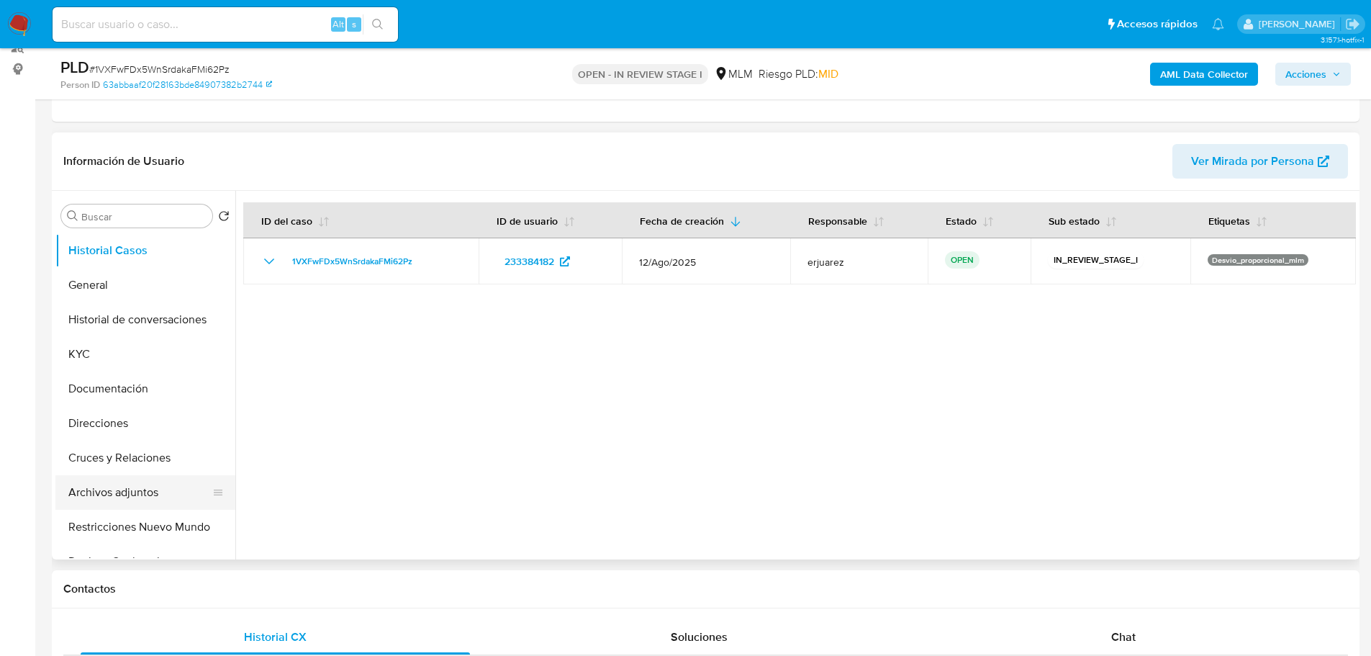
scroll to position [288, 0]
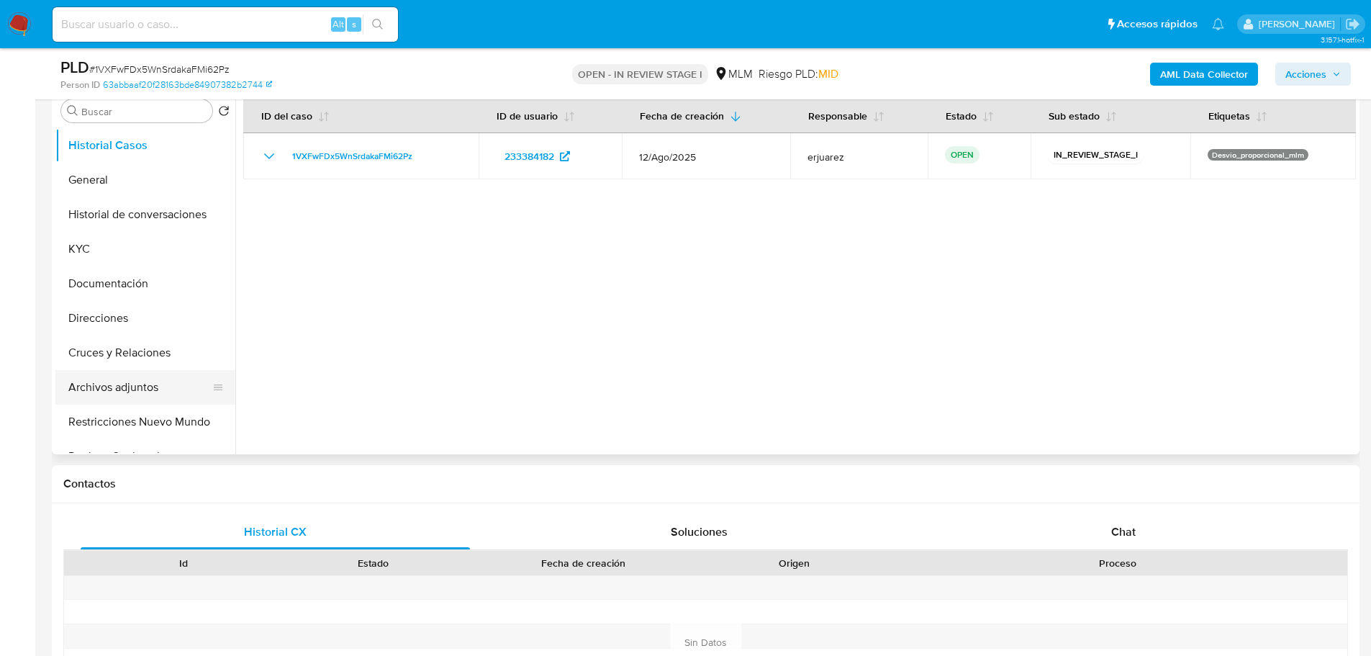
click at [114, 383] on button "Archivos adjuntos" at bounding box center [139, 387] width 168 height 35
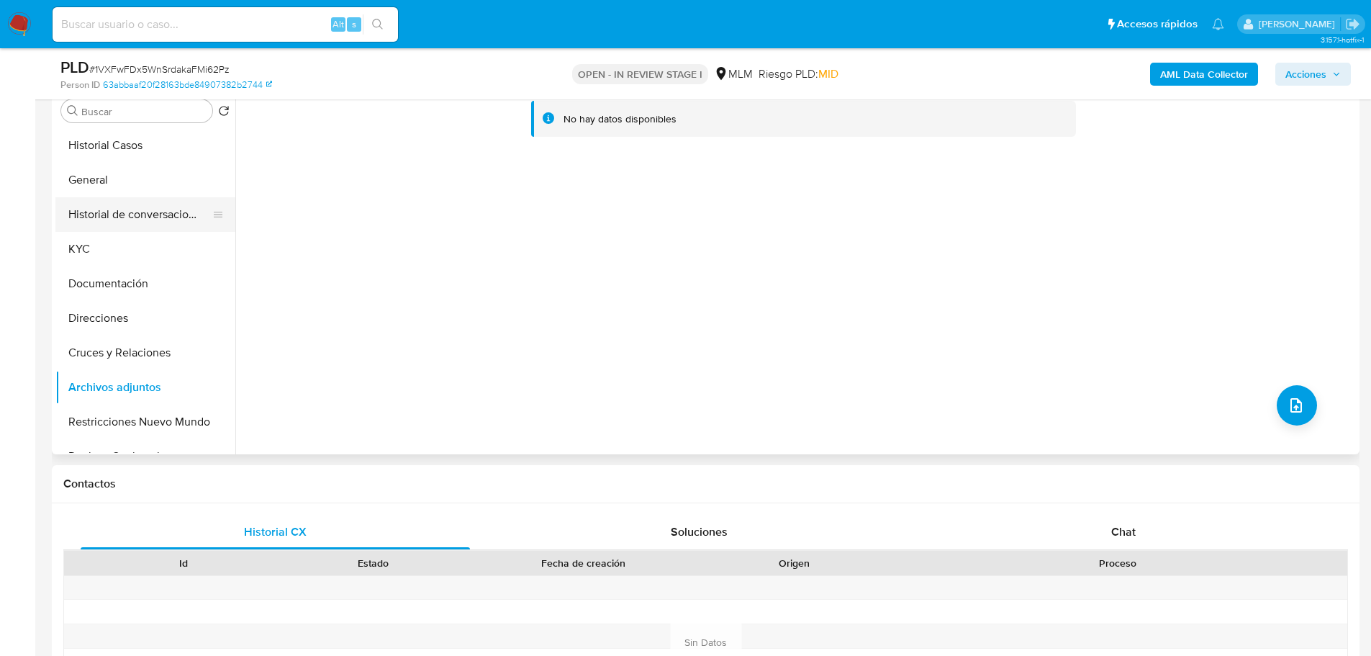
drag, startPoint x: 186, startPoint y: 207, endPoint x: 186, endPoint y: 216, distance: 8.6
click at [186, 207] on button "Historial de conversaciones" at bounding box center [139, 214] width 168 height 35
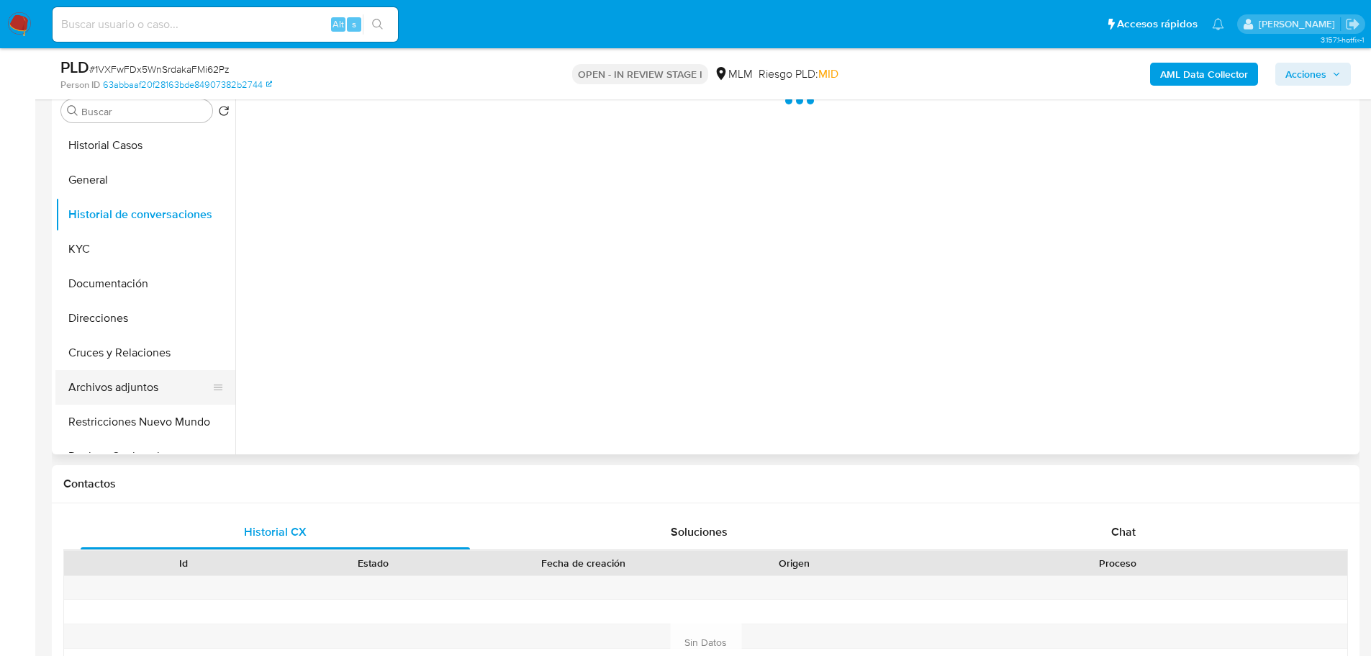
click at [144, 376] on button "Archivos adjuntos" at bounding box center [139, 387] width 168 height 35
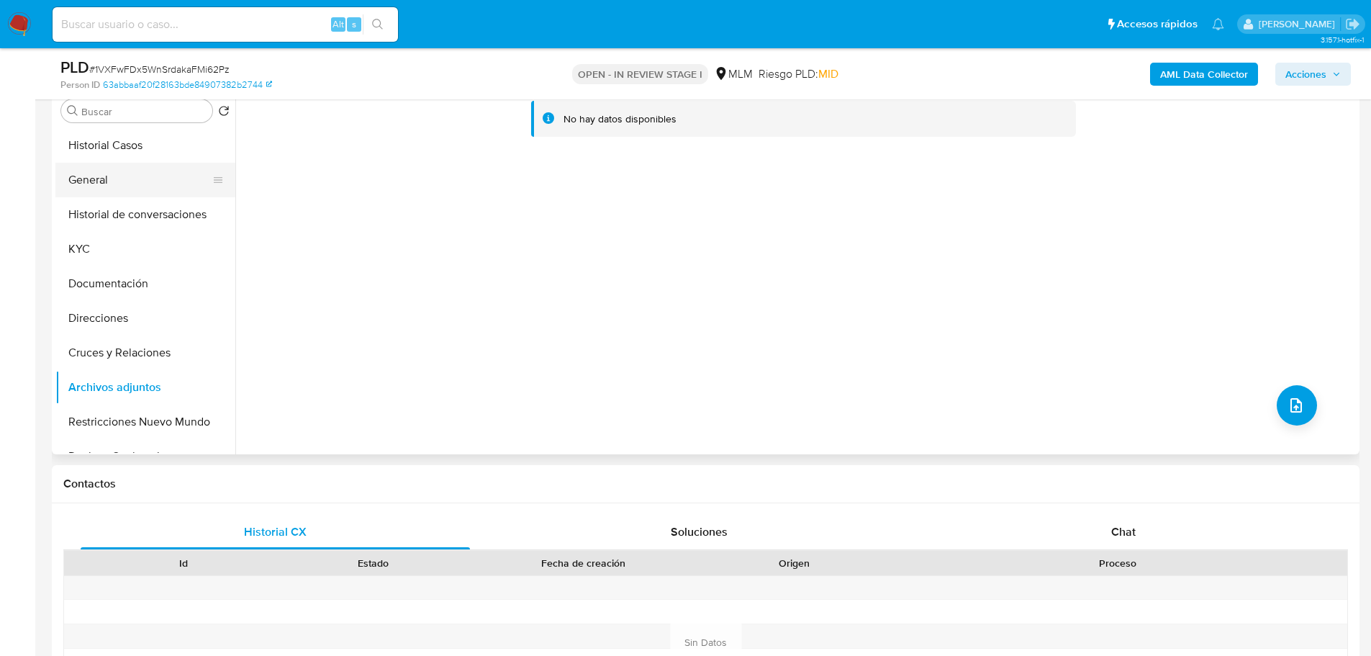
drag, startPoint x: 109, startPoint y: 173, endPoint x: 130, endPoint y: 180, distance: 21.9
click at [108, 176] on button "General" at bounding box center [139, 180] width 168 height 35
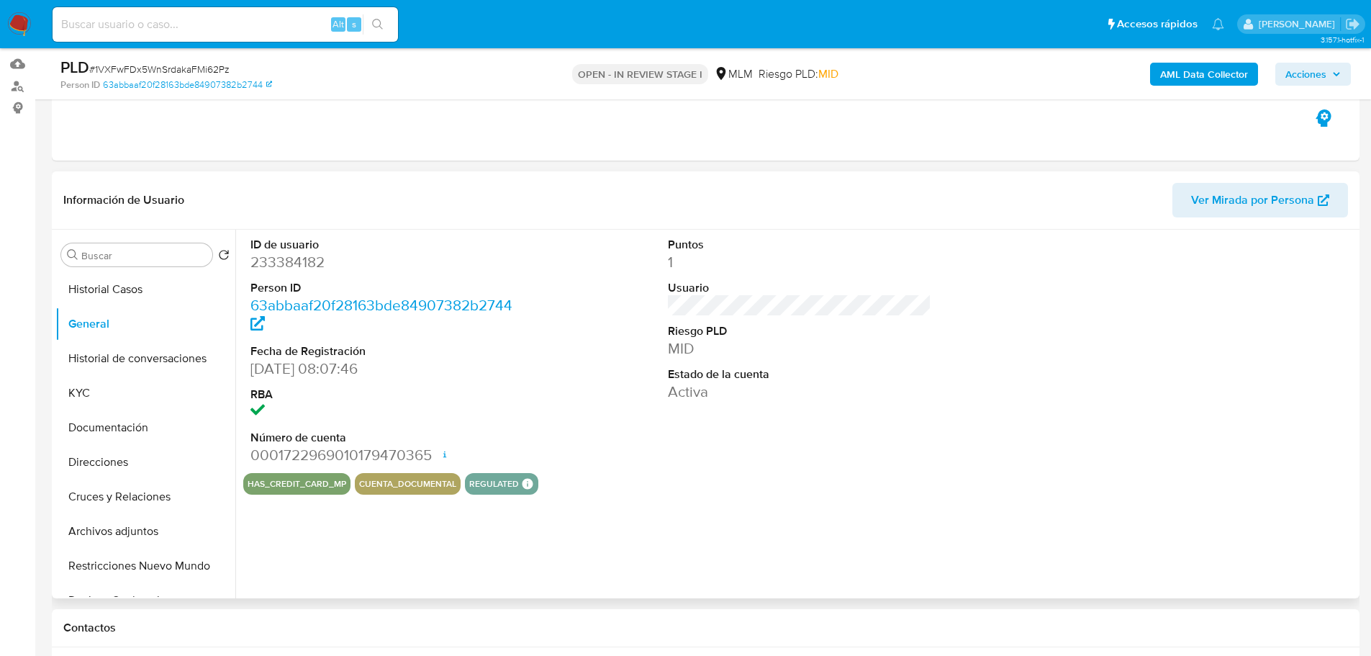
scroll to position [216, 0]
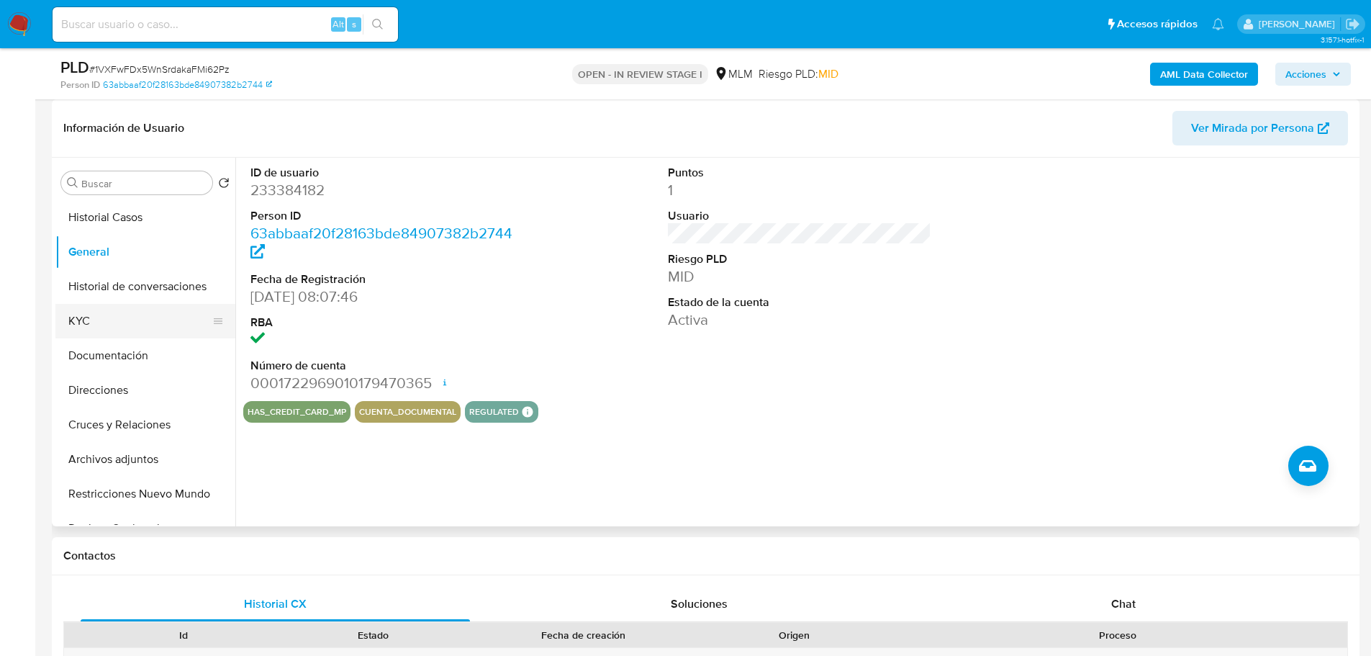
click at [98, 314] on button "KYC" at bounding box center [139, 321] width 168 height 35
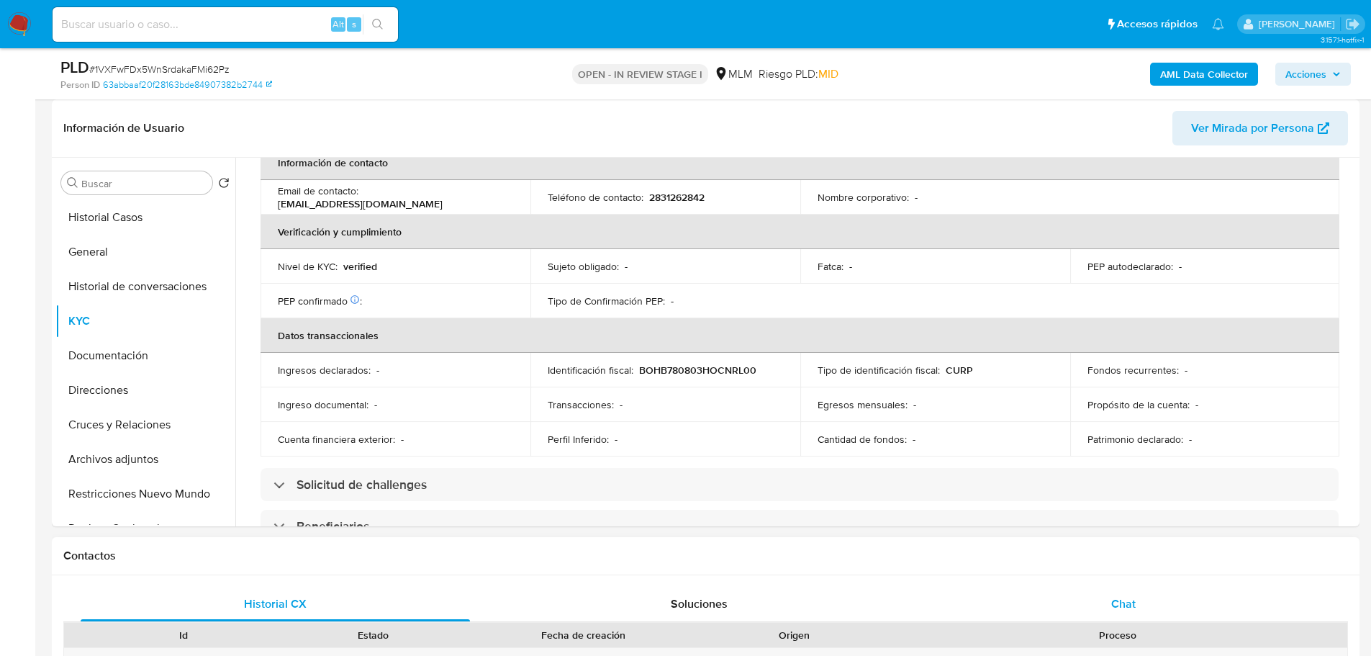
scroll to position [628, 0]
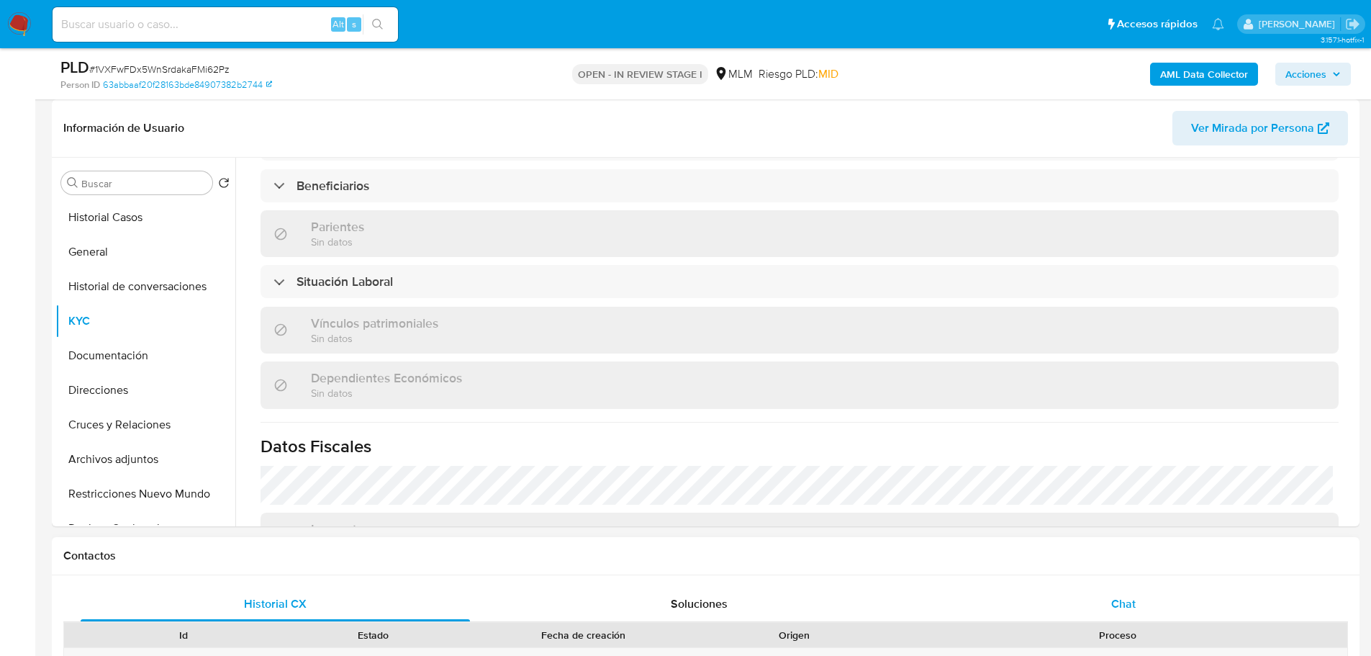
click at [1107, 599] on div "Chat" at bounding box center [1122, 604] width 389 height 35
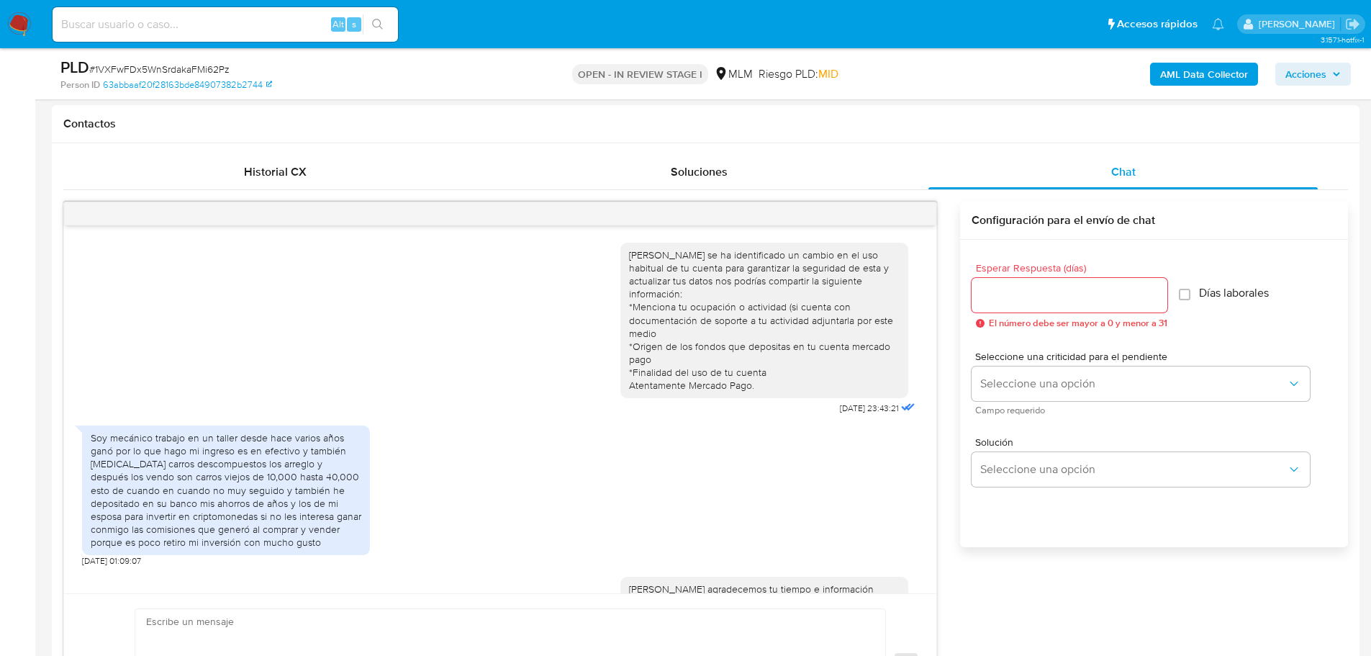
scroll to position [88, 0]
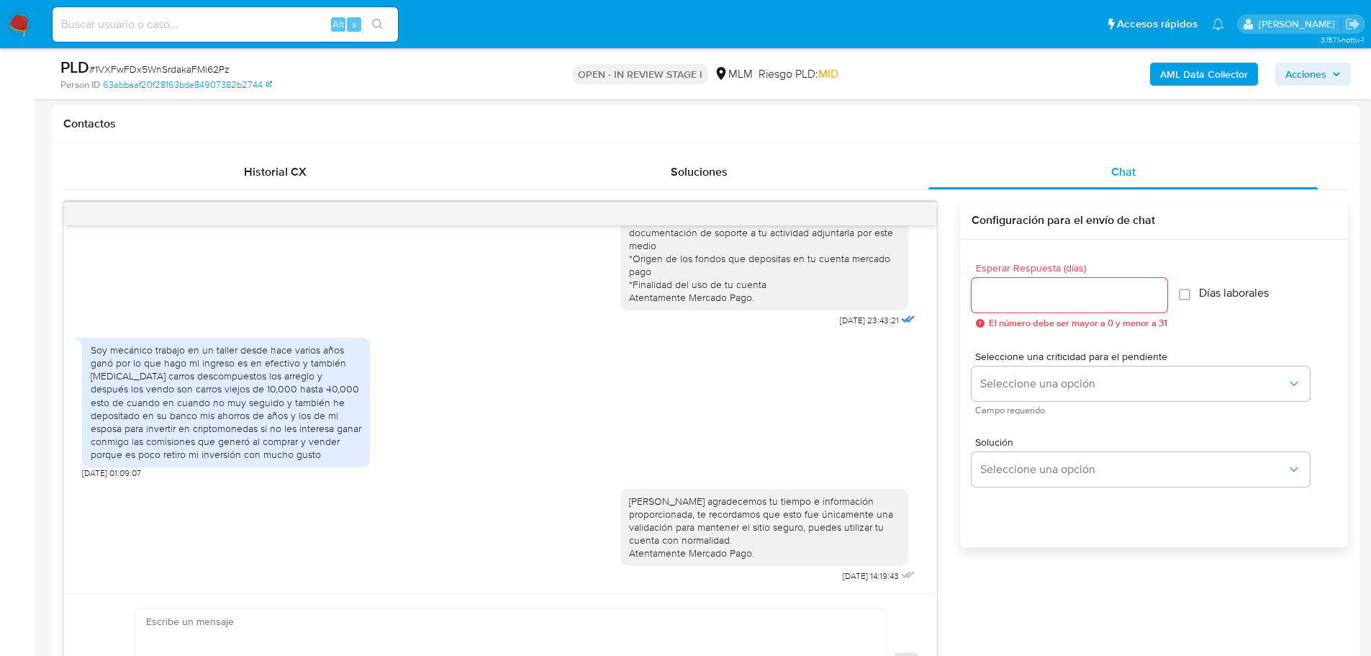
click at [910, 212] on div at bounding box center [500, 213] width 872 height 23
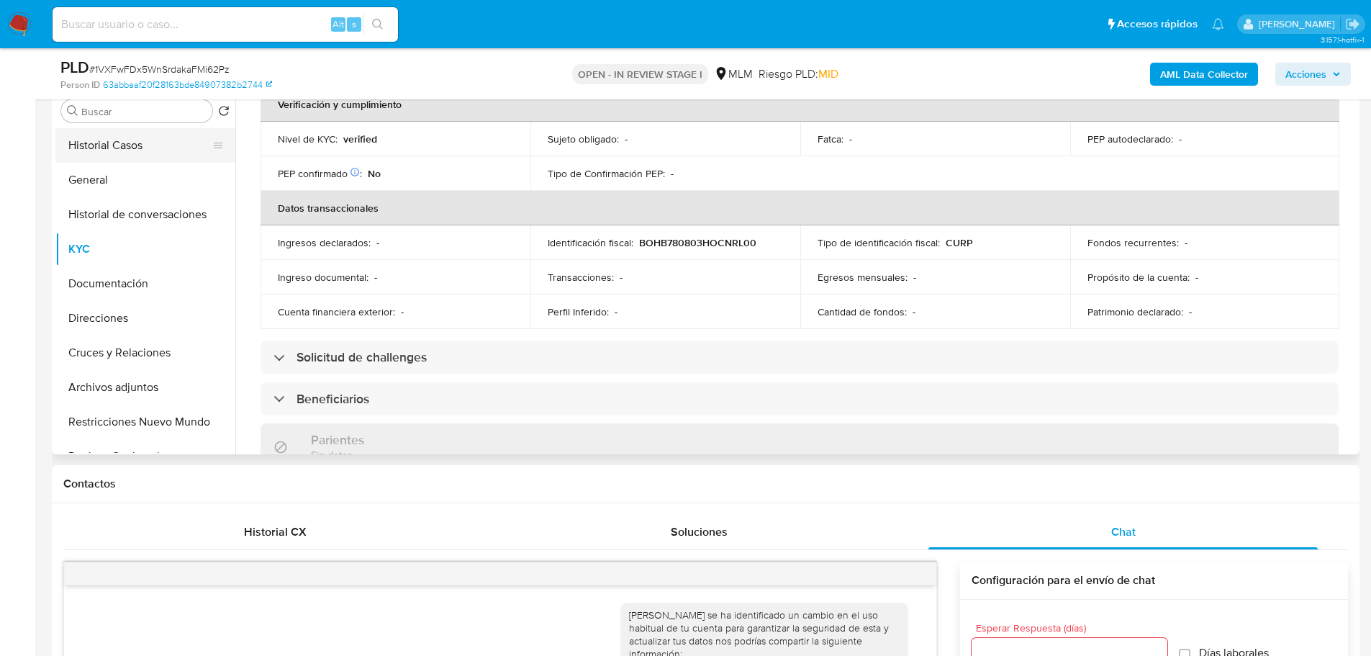
scroll to position [340, 0]
click at [161, 148] on button "Historial Casos" at bounding box center [139, 145] width 168 height 35
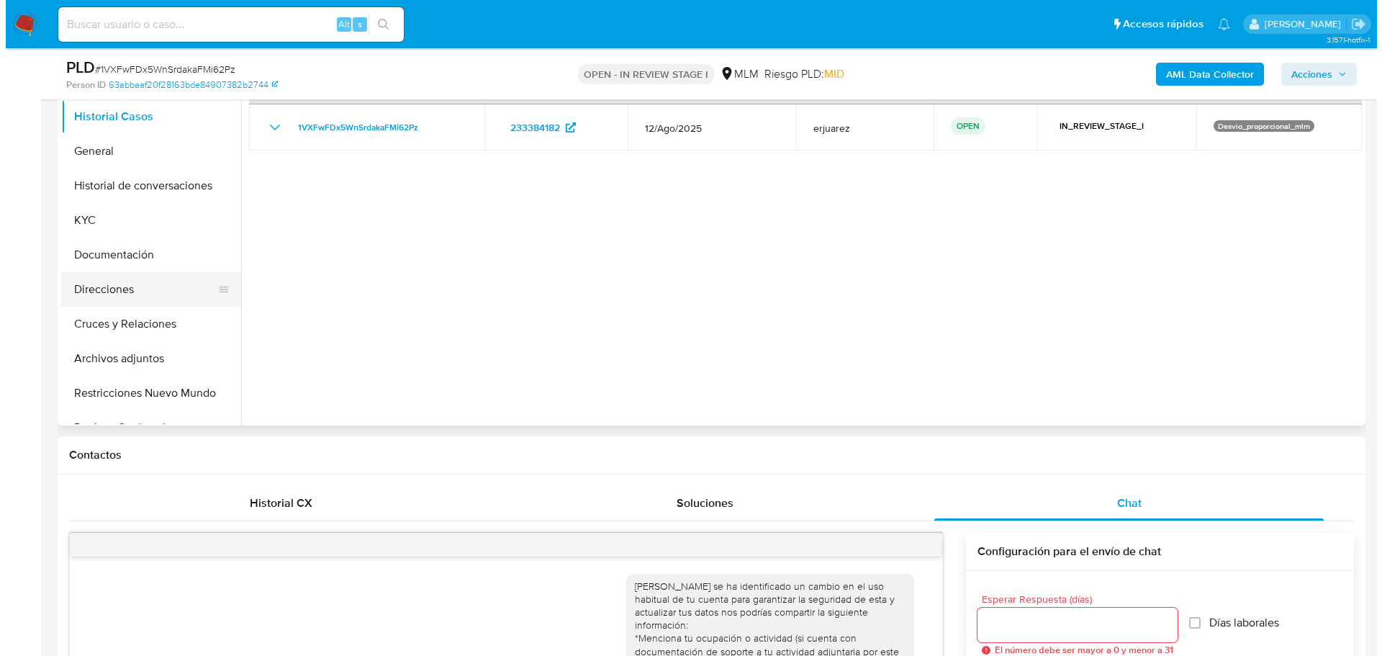
scroll to position [288, 0]
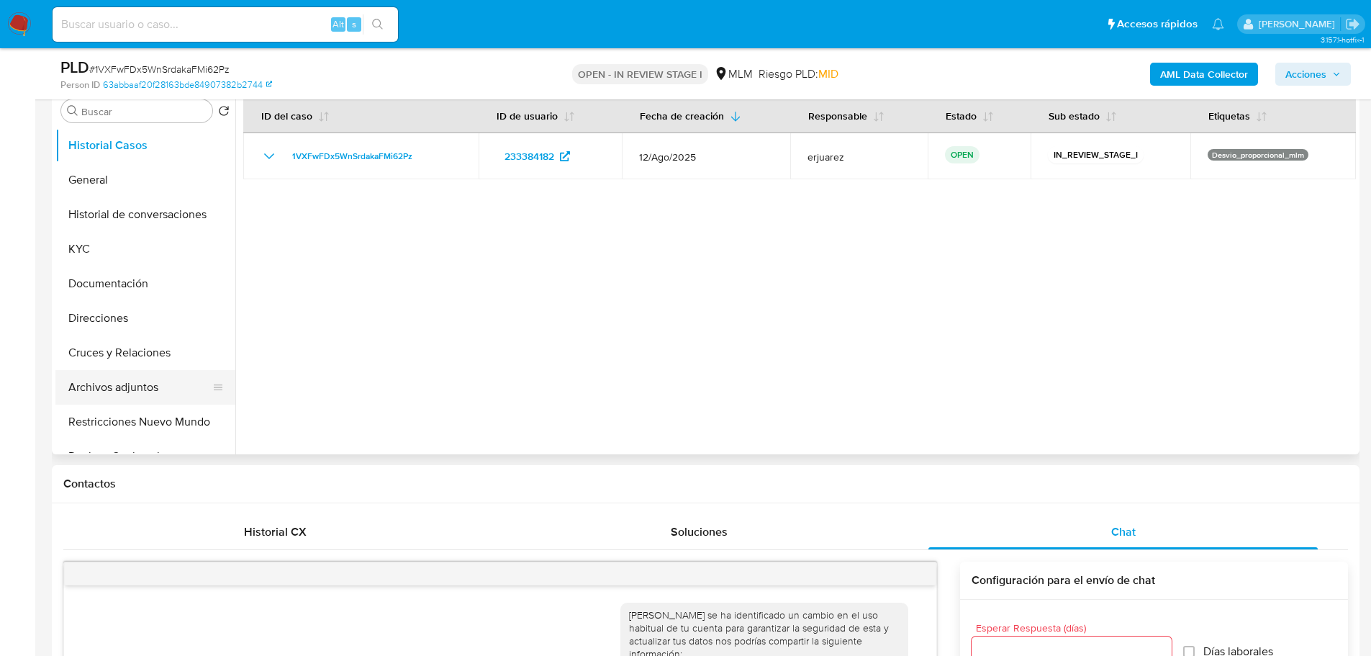
click at [142, 387] on button "Archivos adjuntos" at bounding box center [139, 387] width 168 height 35
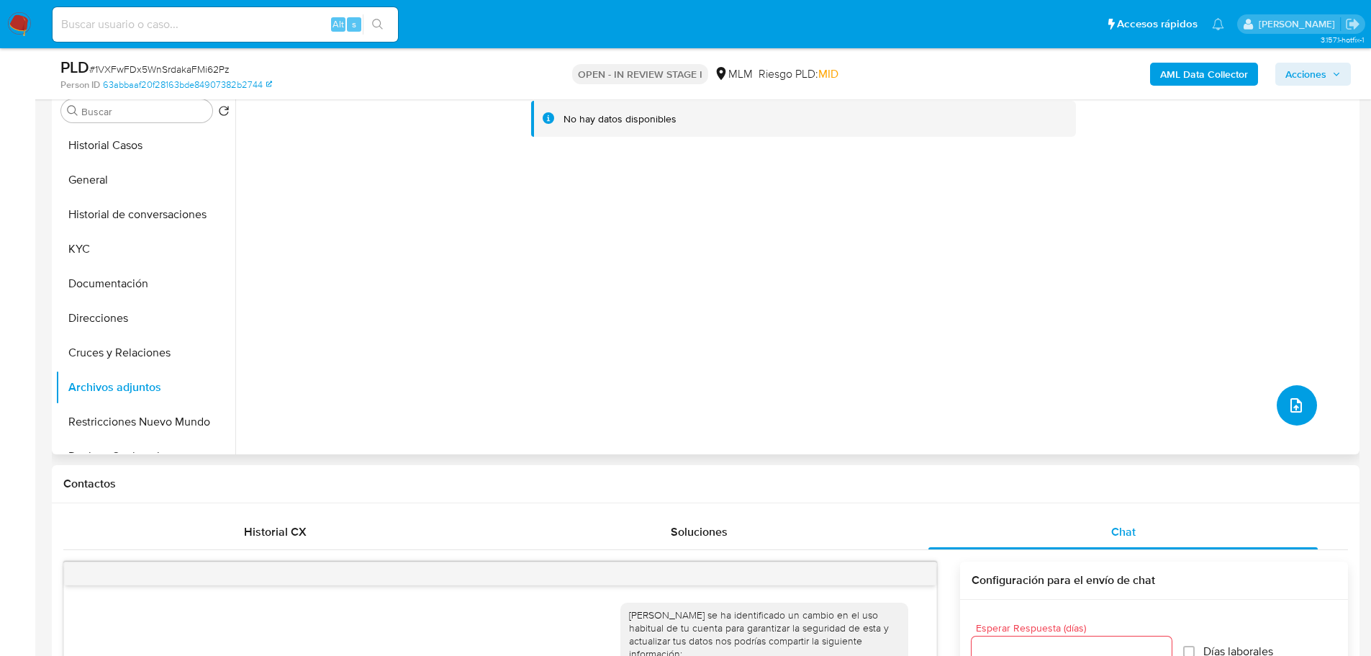
click at [1298, 392] on button "upload-file" at bounding box center [1297, 405] width 40 height 40
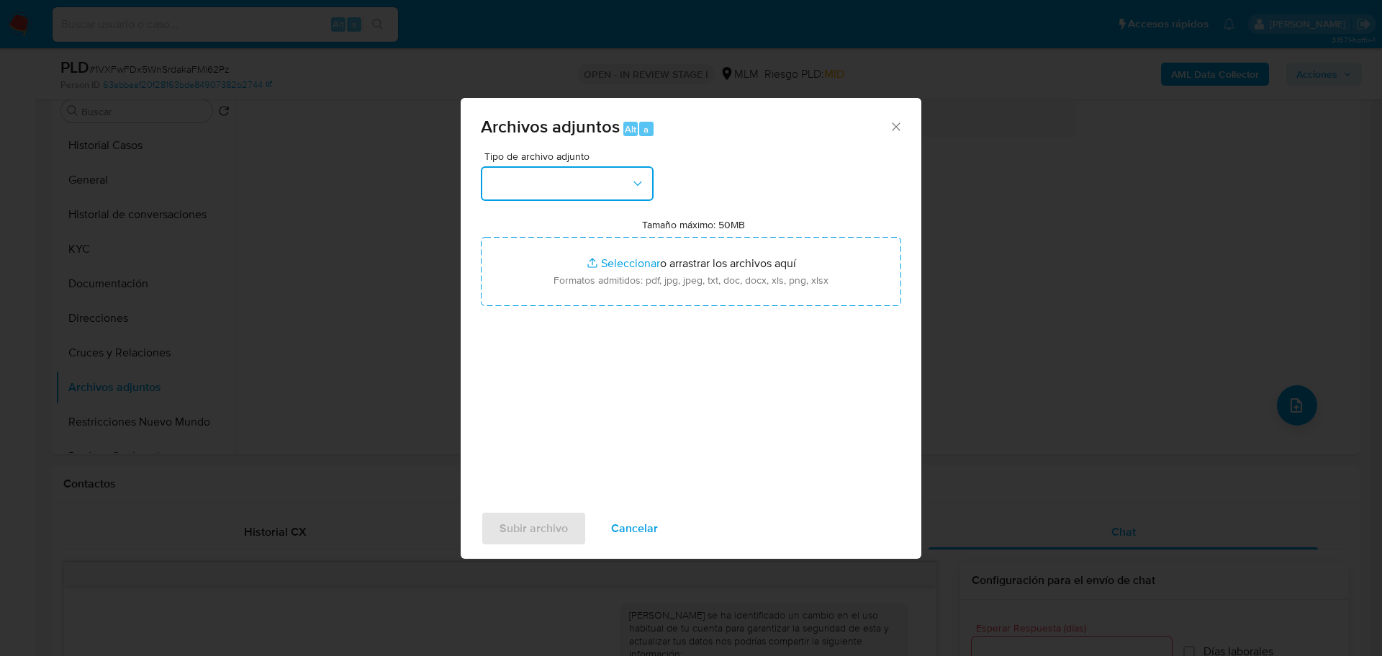
drag, startPoint x: 582, startPoint y: 178, endPoint x: 584, endPoint y: 194, distance: 16.7
click at [583, 181] on button "button" at bounding box center [567, 183] width 173 height 35
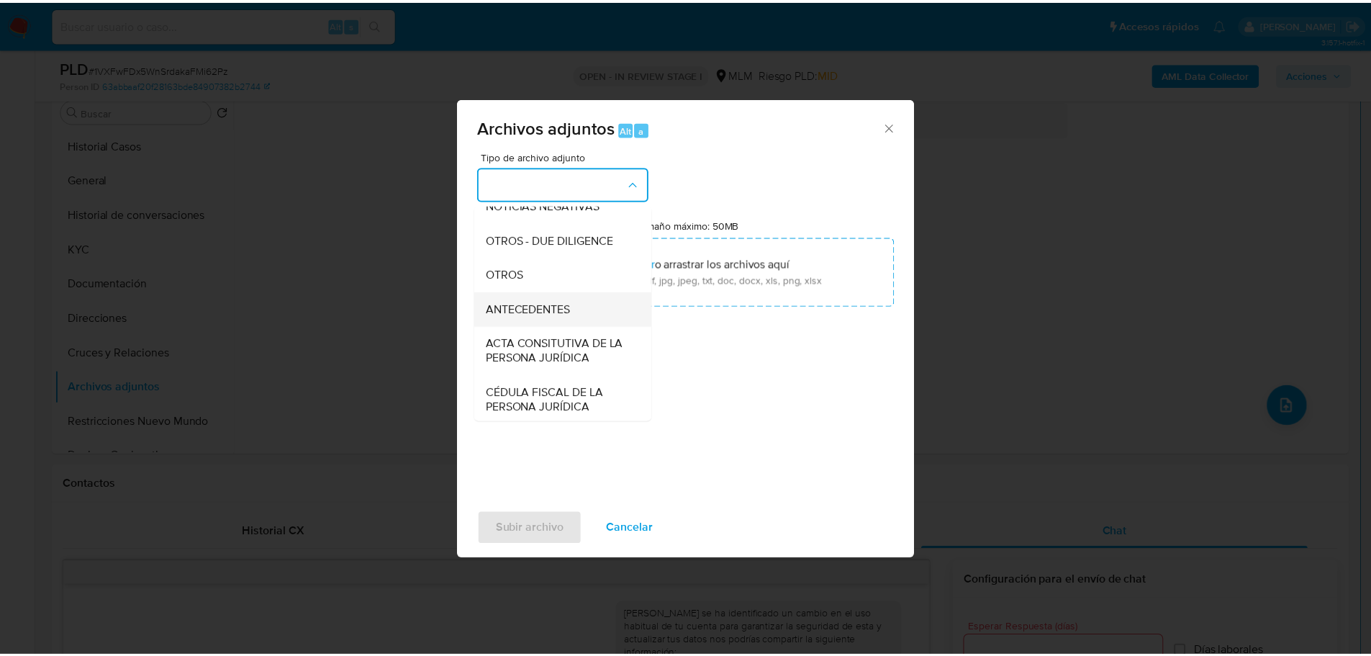
scroll to position [216, 0]
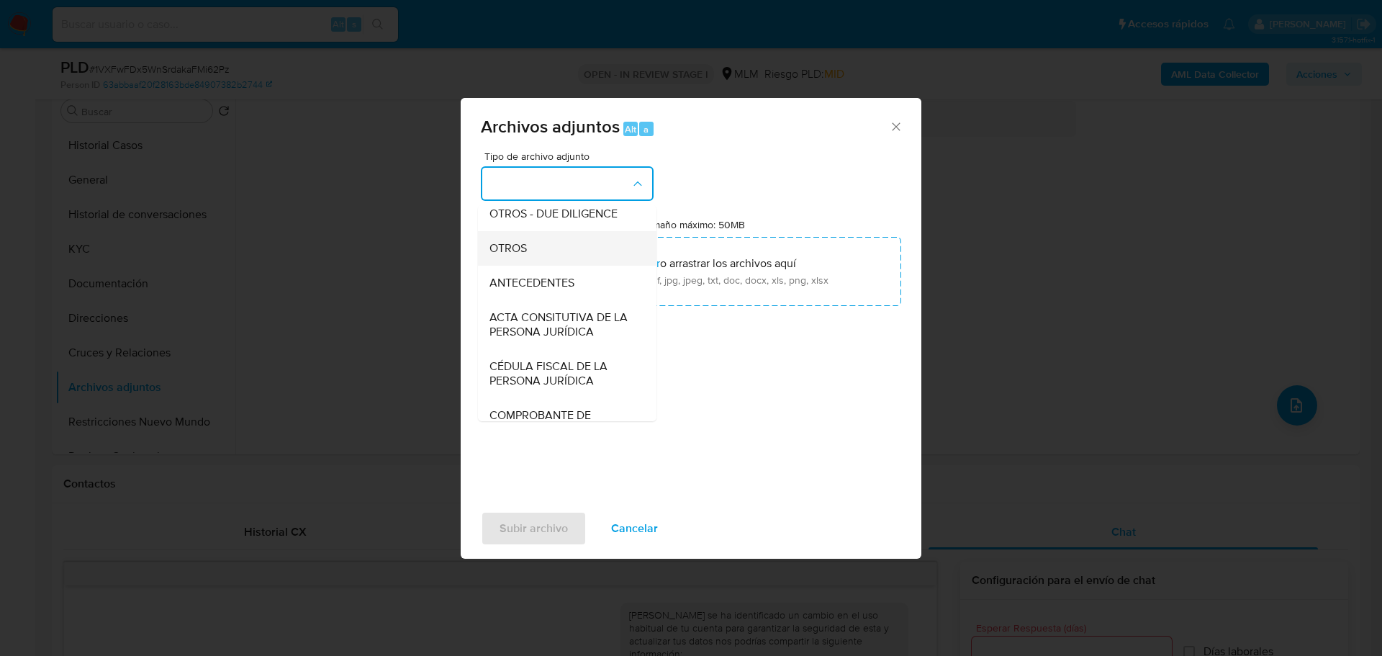
click at [510, 255] on span "OTROS" at bounding box center [507, 248] width 37 height 14
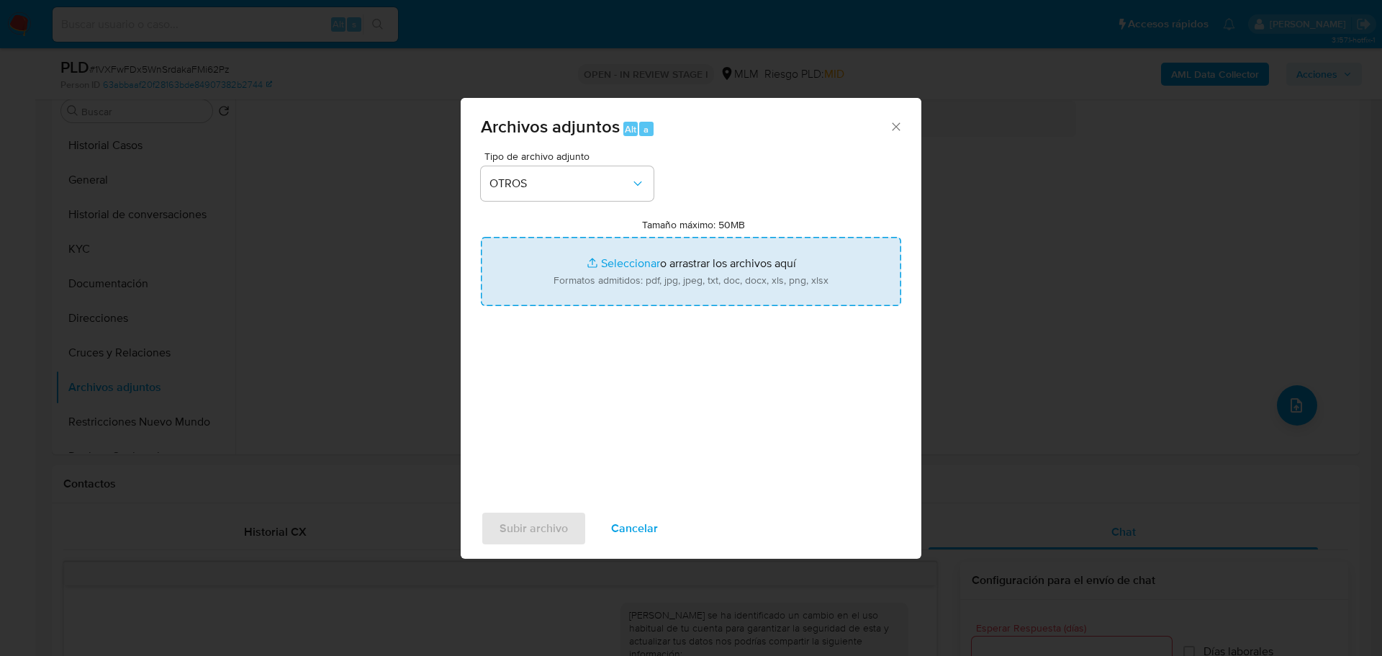
click at [638, 271] on input "Tamaño máximo: 50MB Seleccionar archivos" at bounding box center [691, 271] width 420 height 69
type input "C:\fakepath\233384182_Baldomero Bonola Hernandez_Ago25.pdf"
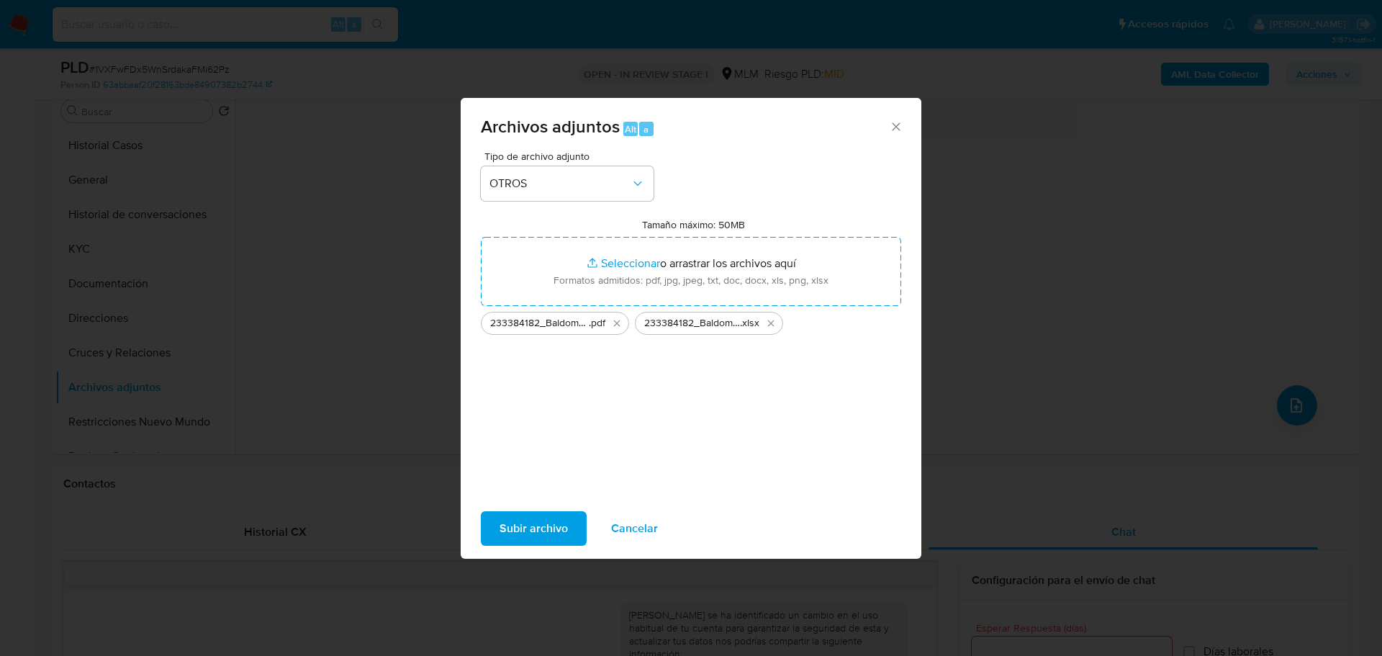
click at [561, 524] on span "Subir archivo" at bounding box center [533, 528] width 68 height 32
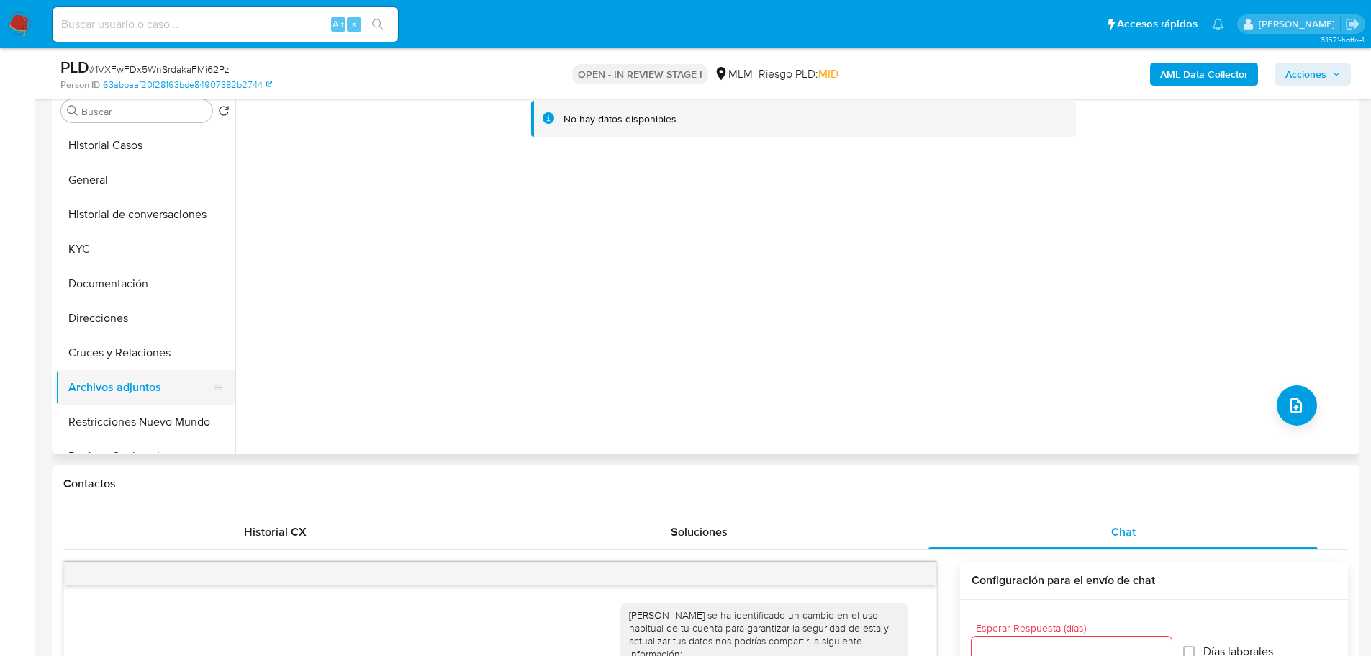
drag, startPoint x: 142, startPoint y: 337, endPoint x: 142, endPoint y: 383, distance: 46.1
click at [142, 340] on button "Cruces y Relaciones" at bounding box center [145, 352] width 180 height 35
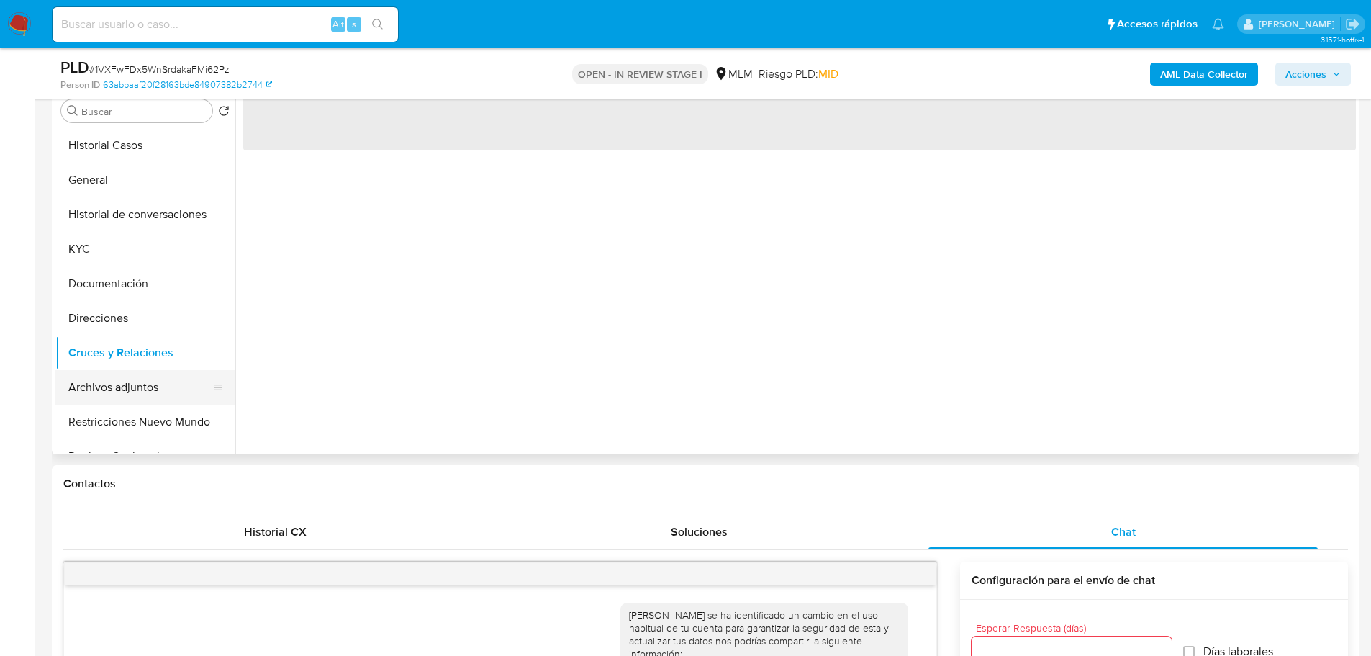
click at [138, 394] on button "Archivos adjuntos" at bounding box center [139, 387] width 168 height 35
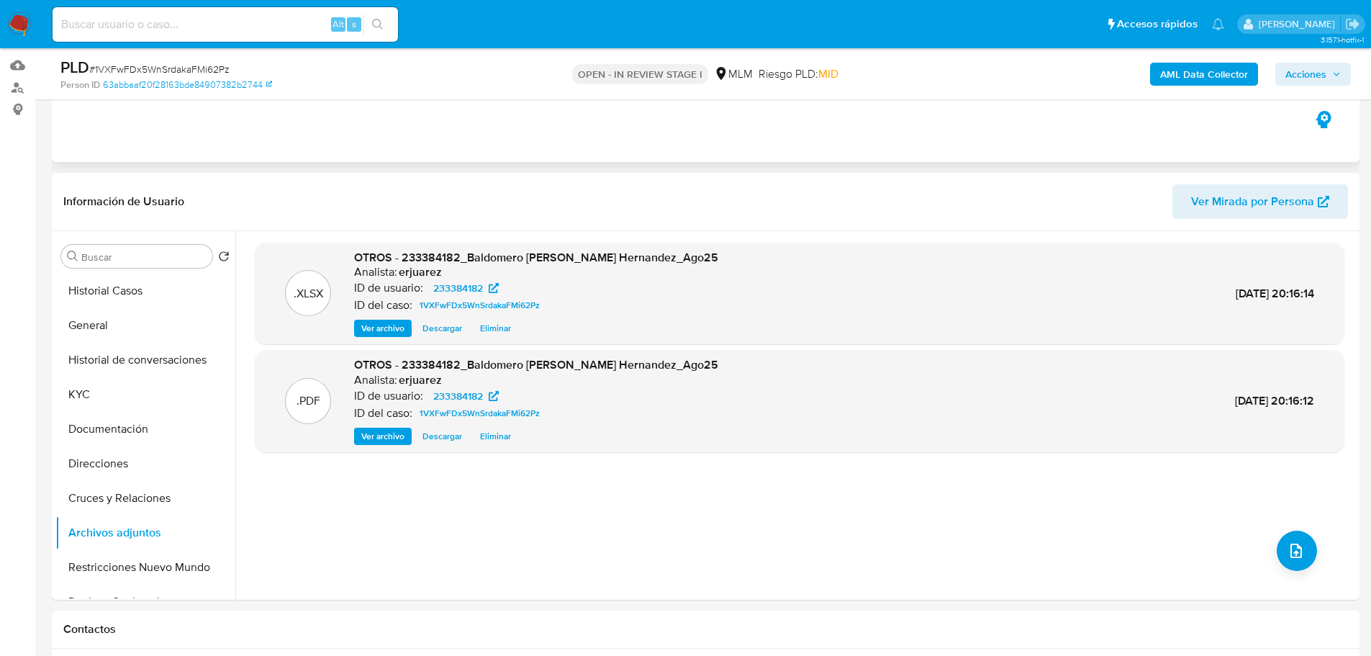
scroll to position [0, 0]
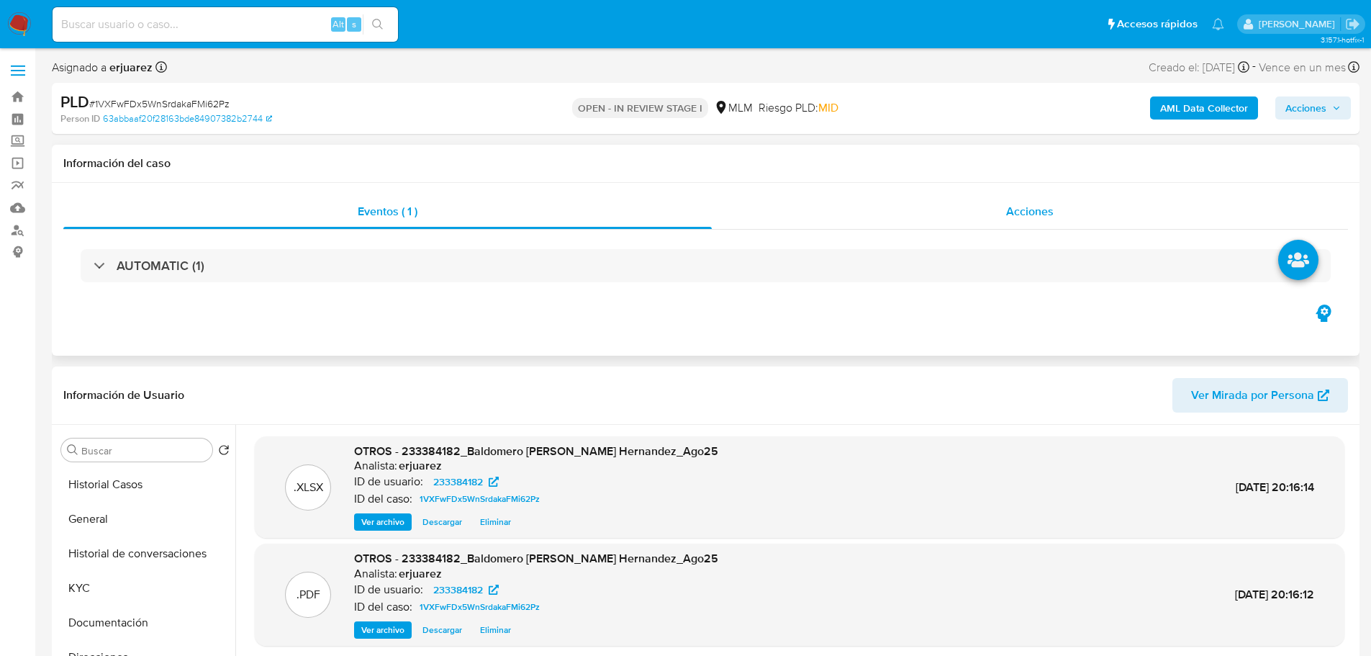
drag, startPoint x: 965, startPoint y: 197, endPoint x: 968, endPoint y: 210, distance: 13.3
click at [966, 204] on div "Acciones" at bounding box center [1030, 211] width 636 height 35
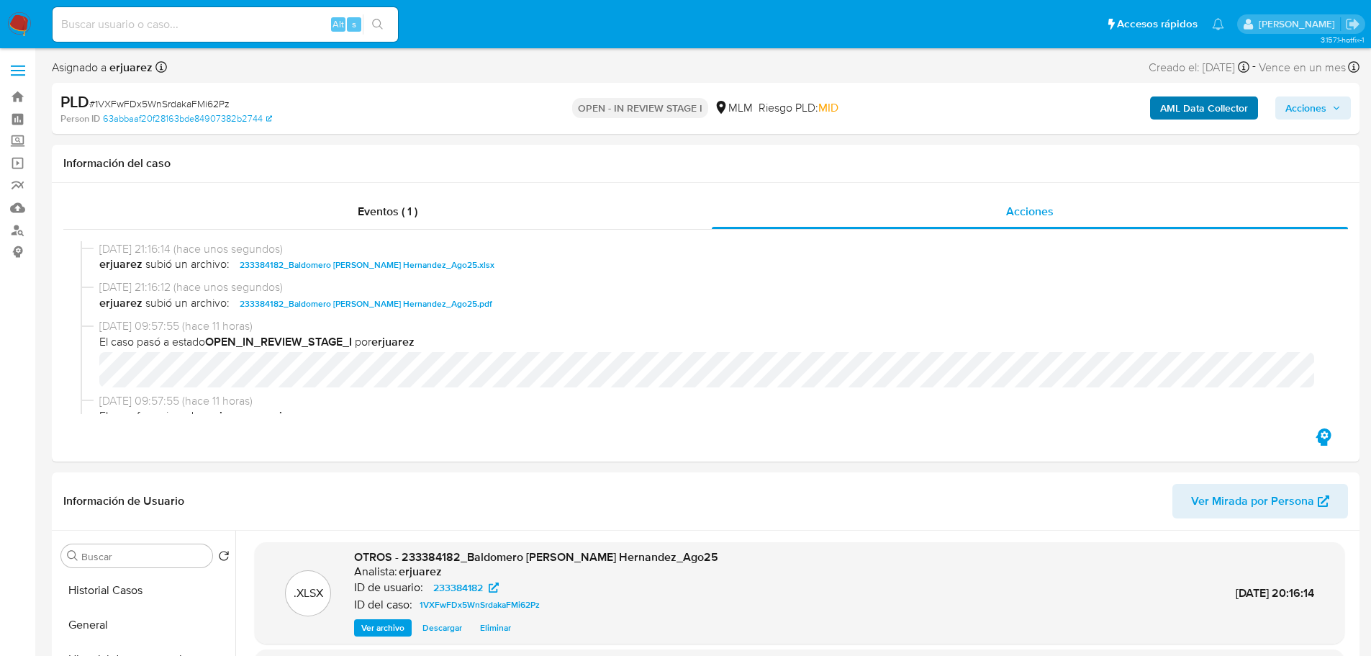
drag, startPoint x: 1303, startPoint y: 96, endPoint x: 1213, endPoint y: 117, distance: 92.3
click at [1303, 96] on div "AML Data Collector Acciones" at bounding box center [1138, 108] width 426 height 34
click at [1293, 100] on span "Acciones" at bounding box center [1305, 107] width 41 height 23
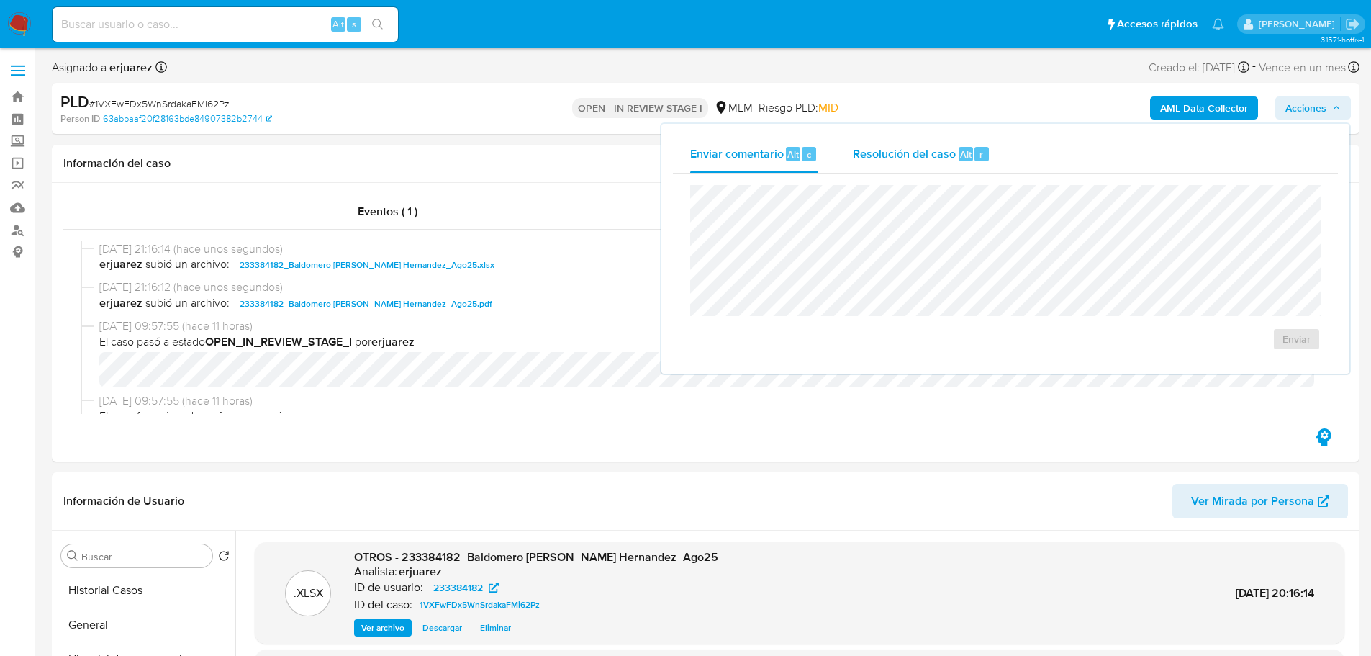
click at [953, 142] on div "Resolución del caso Alt r" at bounding box center [921, 153] width 137 height 37
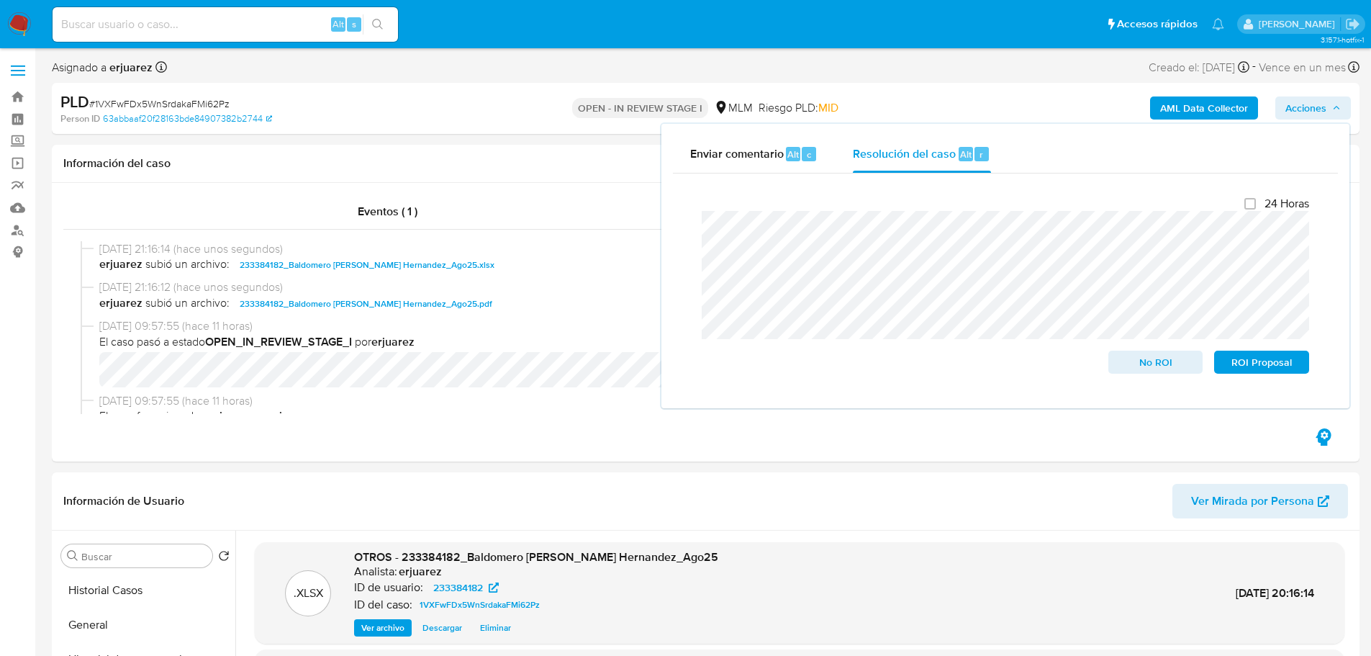
click at [678, 314] on div "Cierre de caso 24 Horas No ROI ROI Proposal" at bounding box center [1005, 284] width 665 height 223
click at [1144, 366] on span "No ROI" at bounding box center [1155, 362] width 75 height 20
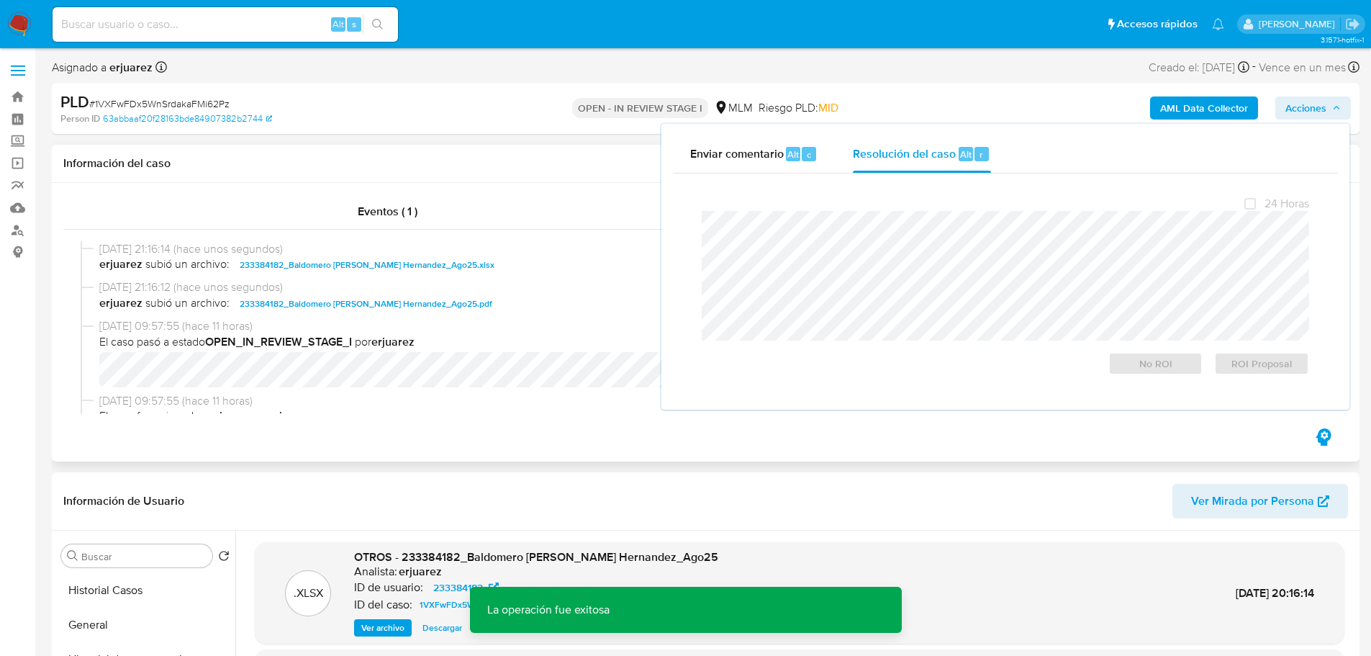
click at [543, 315] on div "28/08/2025 21:16:12 (hace unos segundos) erjuarez subió un archivo: 233384182_B…" at bounding box center [706, 298] width 1250 height 39
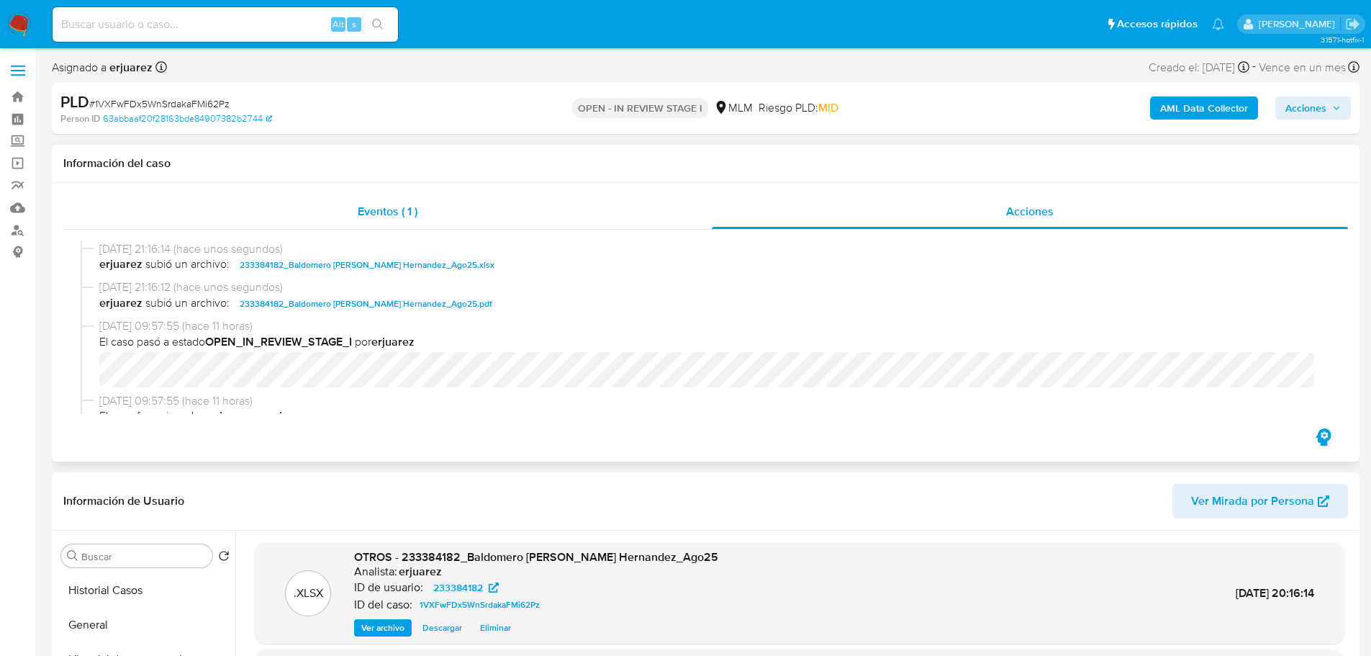
click at [430, 217] on div "Eventos ( 1 )" at bounding box center [387, 211] width 648 height 35
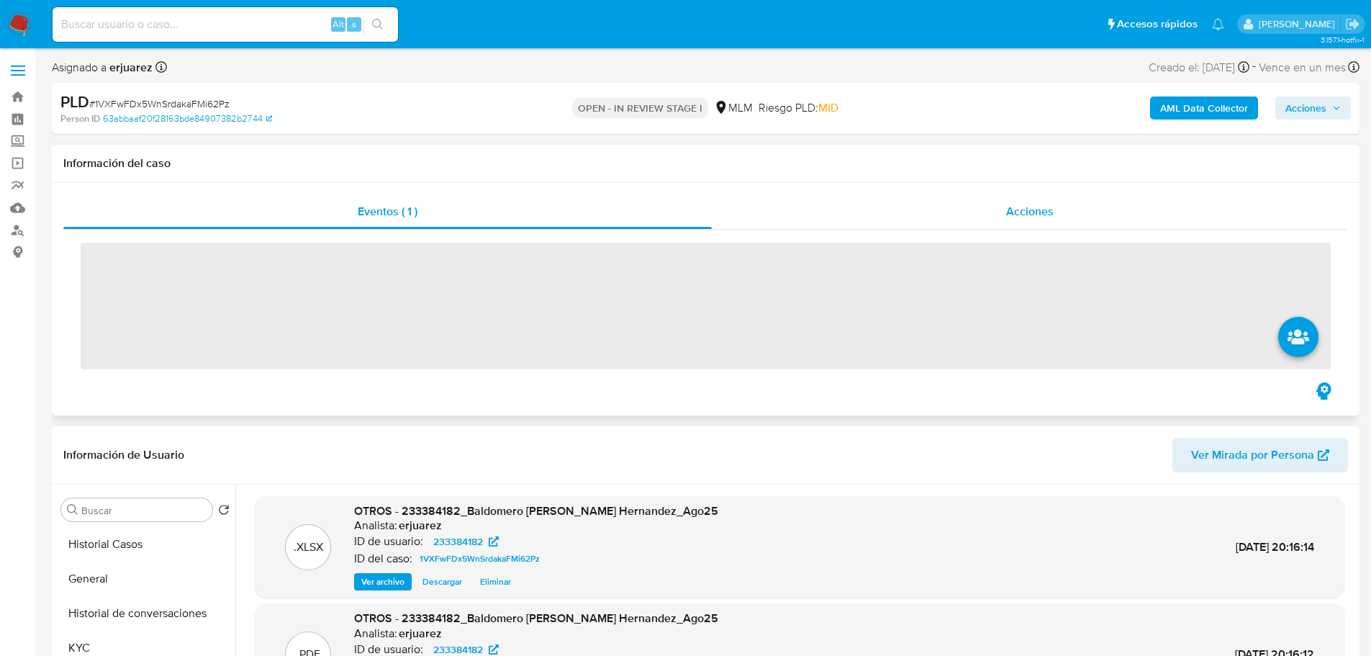
click at [898, 220] on div "Acciones" at bounding box center [1030, 211] width 636 height 35
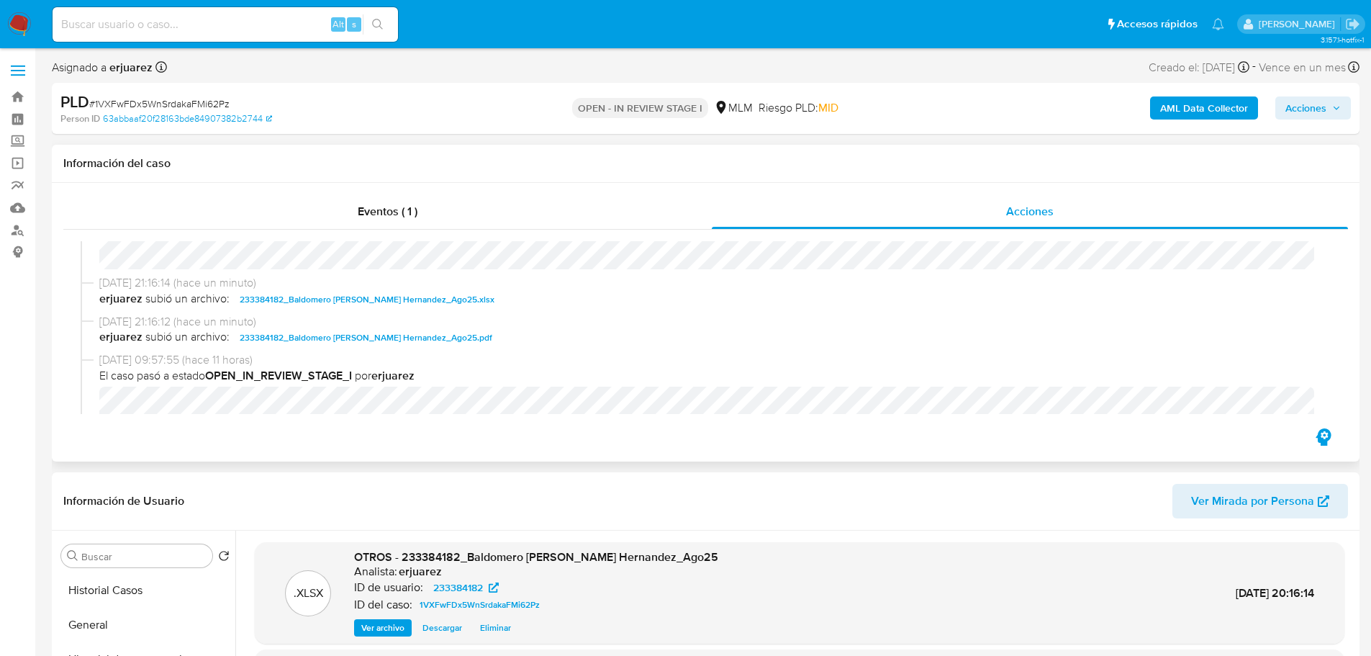
scroll to position [216, 0]
click at [25, 19] on img at bounding box center [19, 24] width 24 height 24
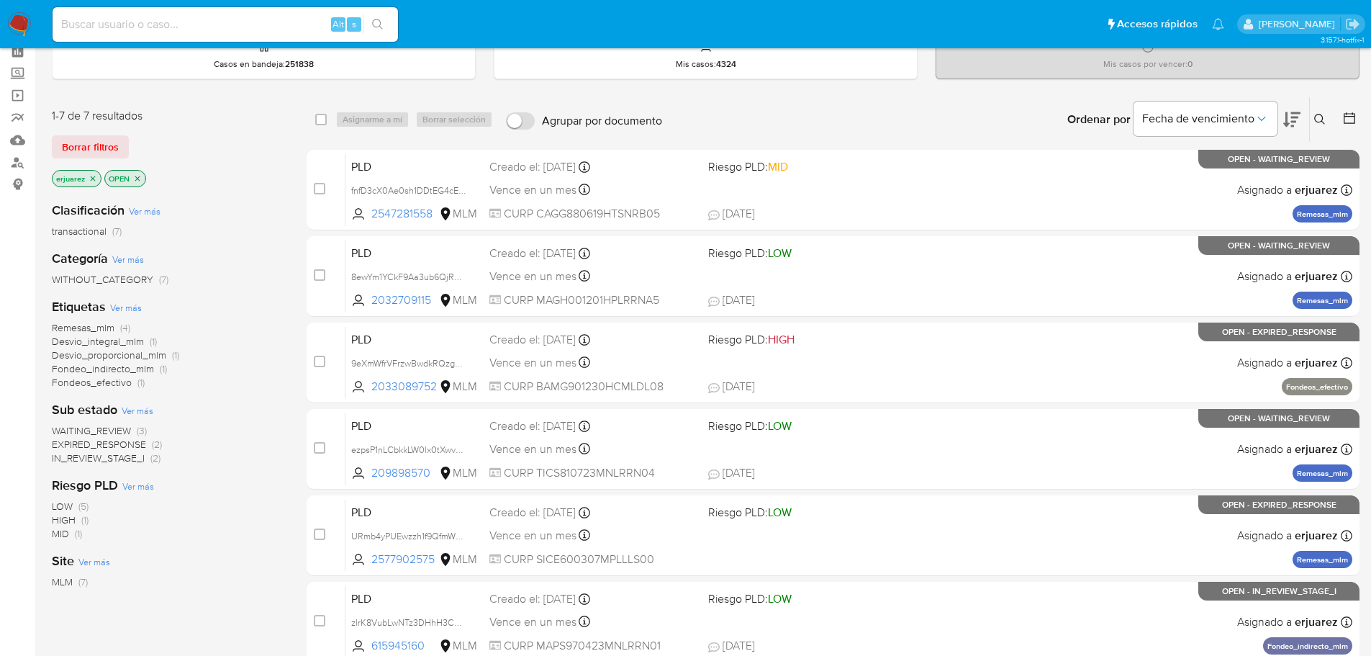
scroll to position [144, 0]
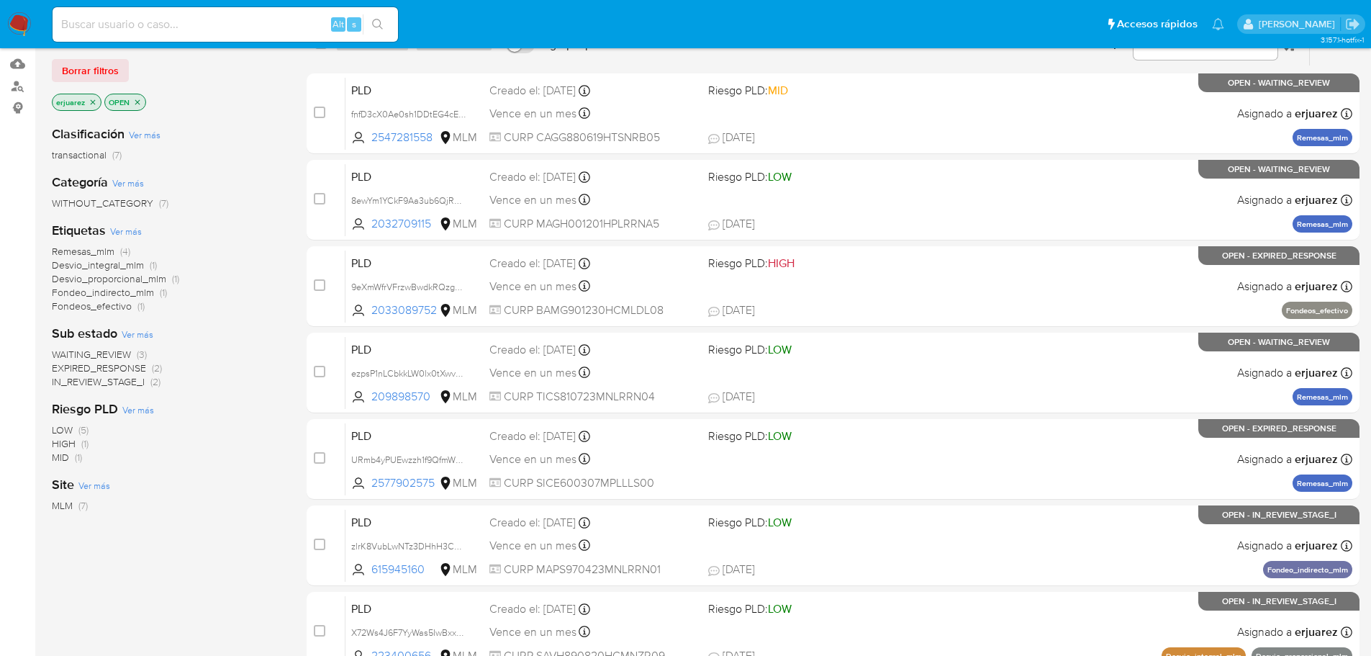
click at [121, 356] on span "WAITING_REVIEW" at bounding box center [91, 354] width 79 height 14
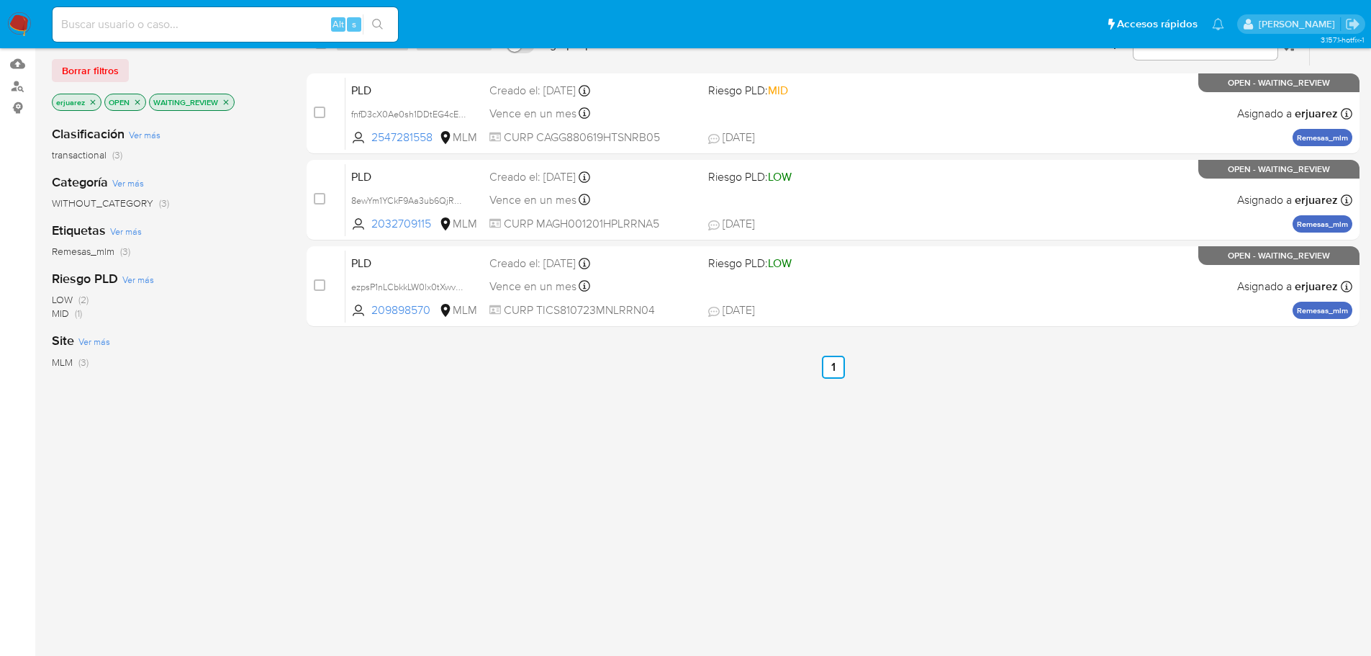
click at [1072, 116] on div "Bandeja de casos Casos en bandeja : 251838 Mis casos : 4324 Mis casos por vence…" at bounding box center [706, 295] width 1308 height 756
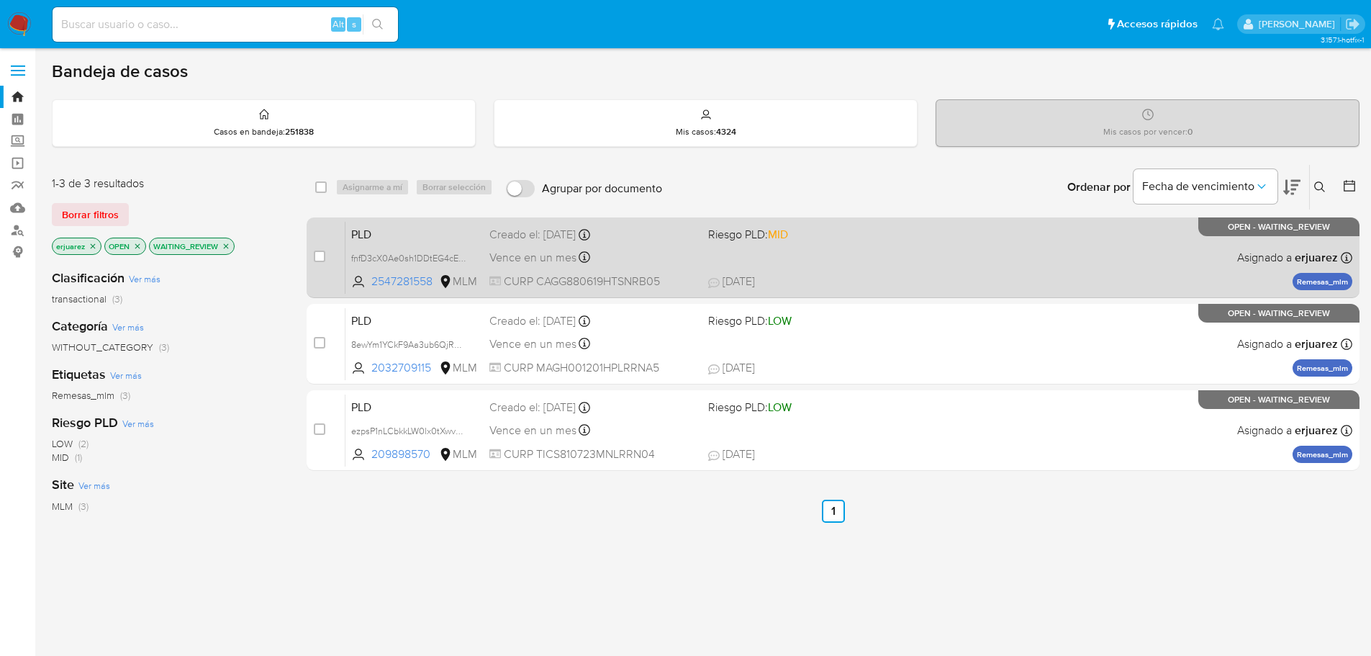
click at [946, 270] on div "PLD fnfD3cX0Ae0sh1DDtEG4cECY 2547281558 MLM Riesgo PLD: MID Creado el: [DATE] C…" at bounding box center [848, 257] width 1007 height 73
click at [319, 261] on input "checkbox" at bounding box center [320, 256] width 12 height 12
checkbox input "true"
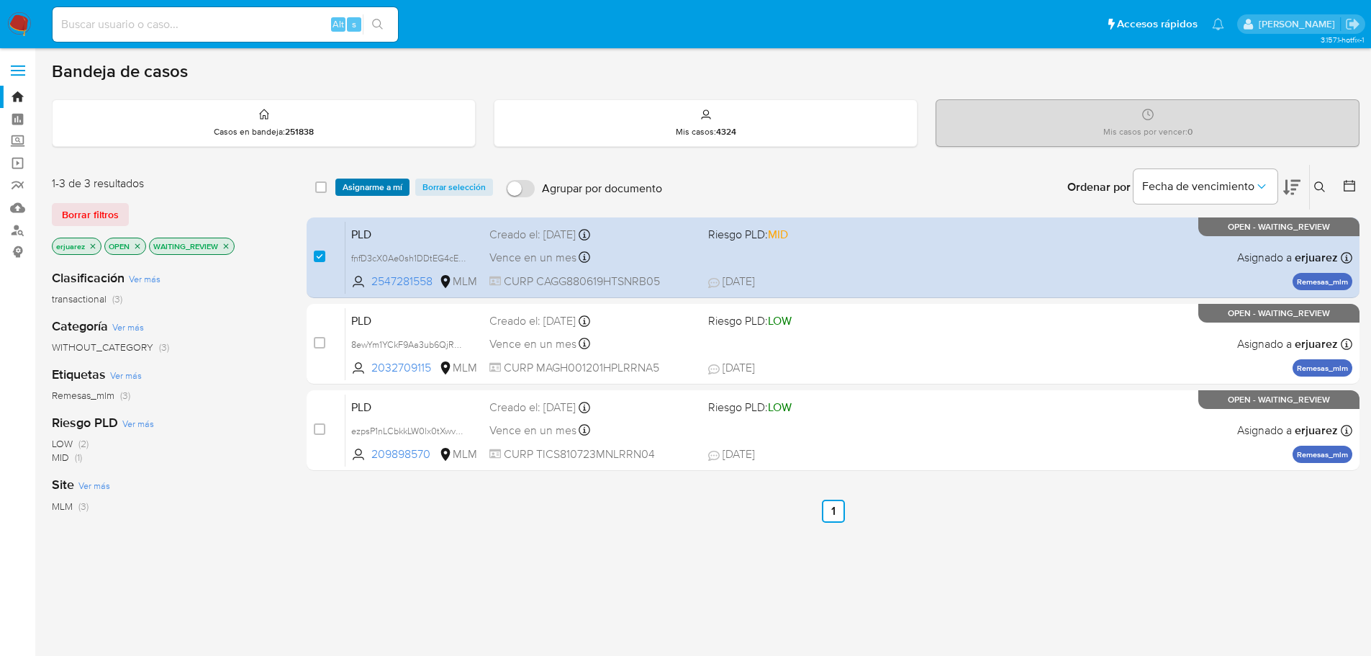
click at [382, 191] on span "Asignarme a mí" at bounding box center [373, 187] width 60 height 14
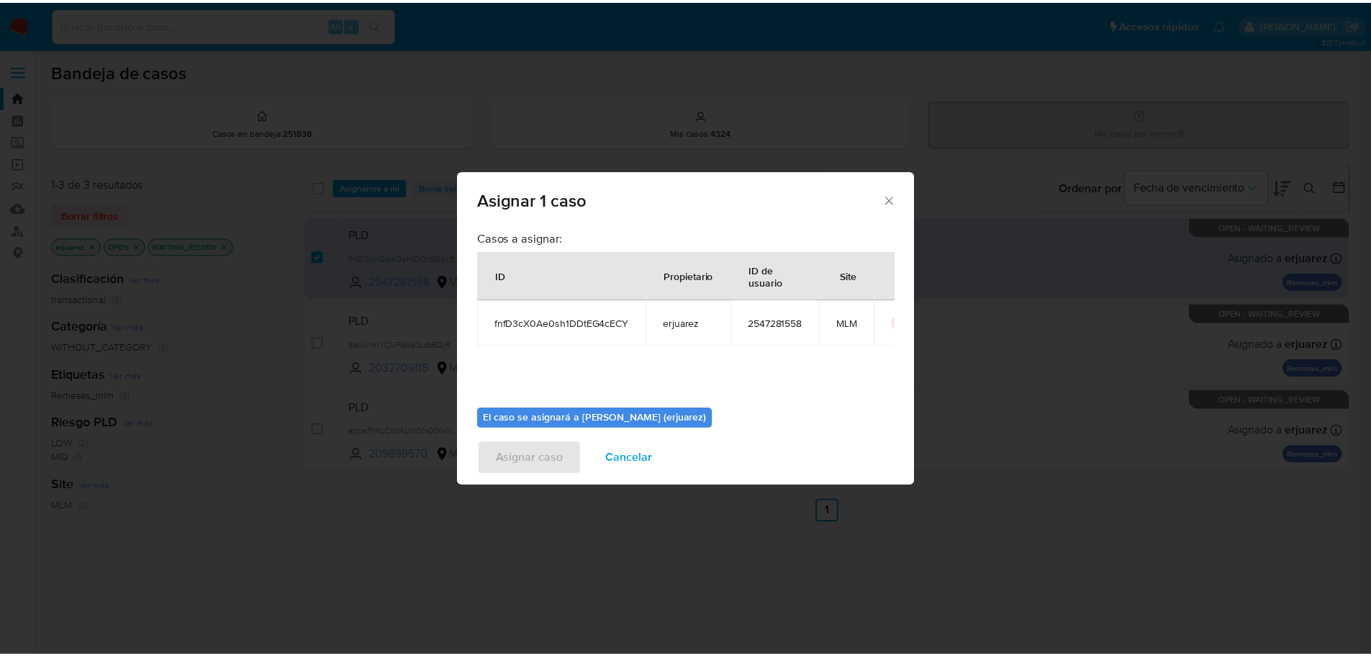
scroll to position [75, 0]
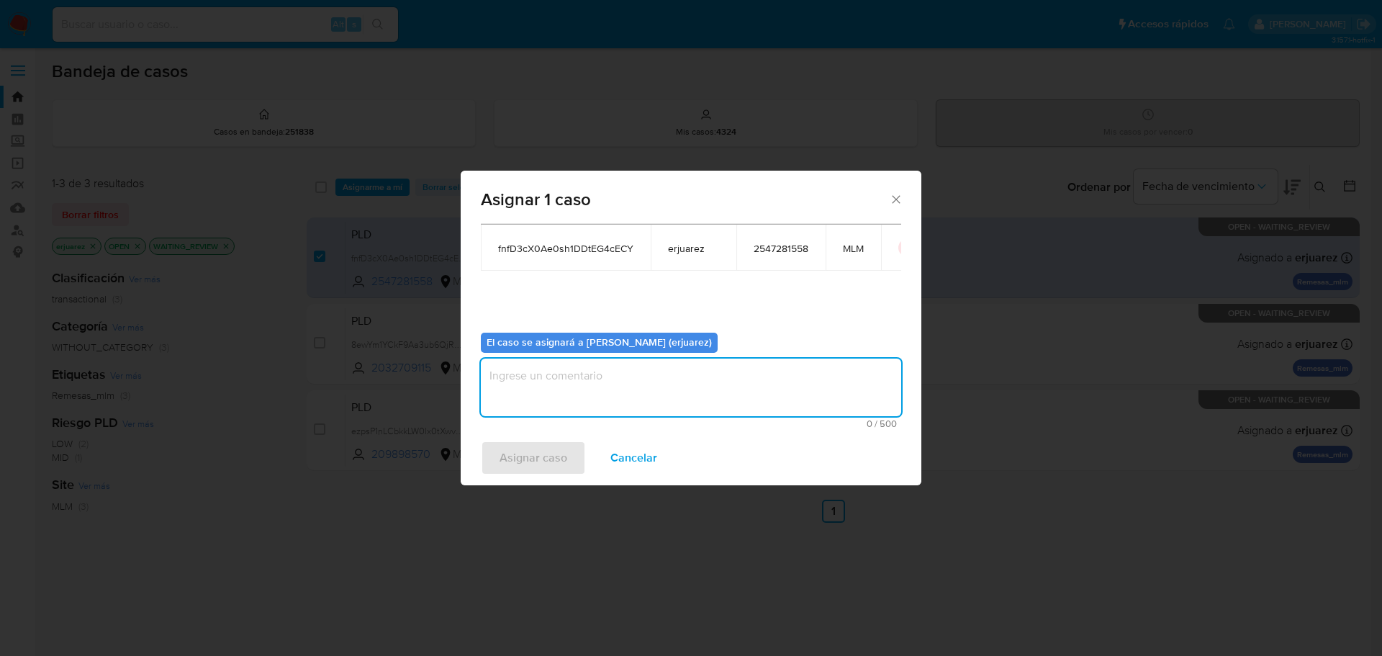
drag, startPoint x: 538, startPoint y: 399, endPoint x: 548, endPoint y: 407, distance: 12.3
click at [538, 404] on textarea "assign-modal" at bounding box center [691, 387] width 420 height 58
type textarea "EPJU"
click at [534, 450] on span "Asignar caso" at bounding box center [533, 458] width 68 height 32
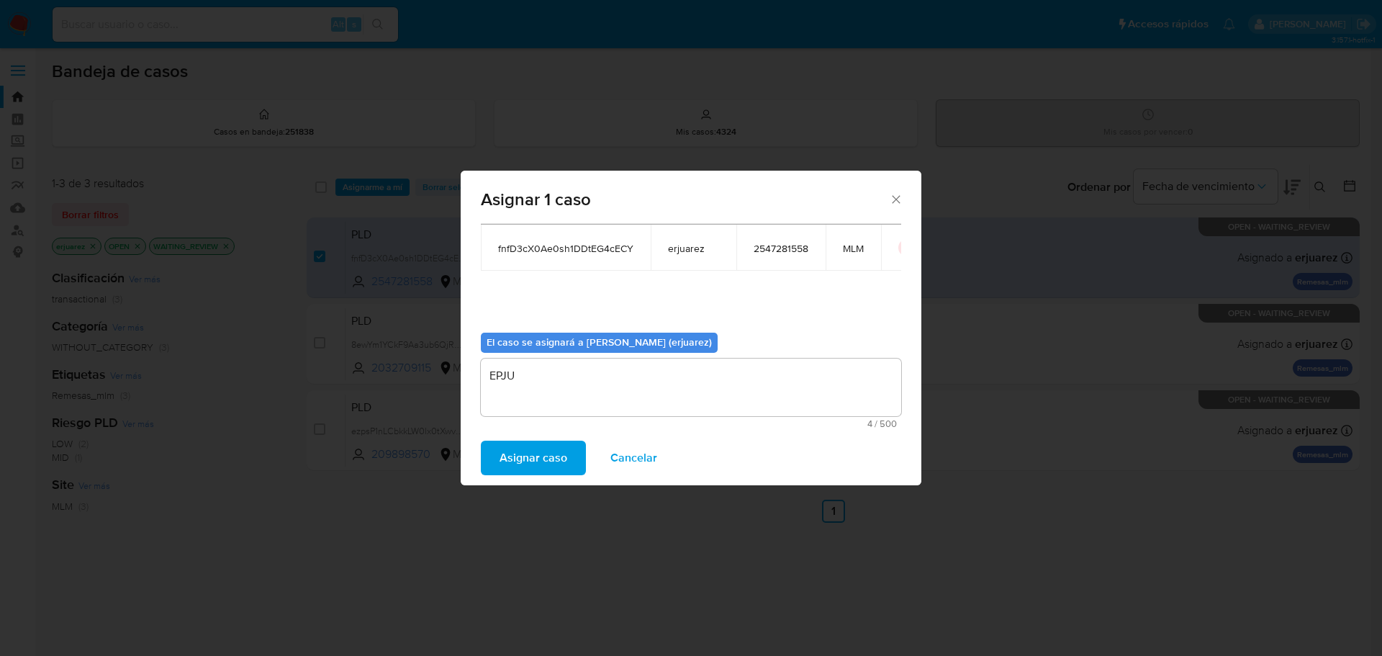
click at [548, 451] on span "Asignar caso" at bounding box center [533, 458] width 68 height 32
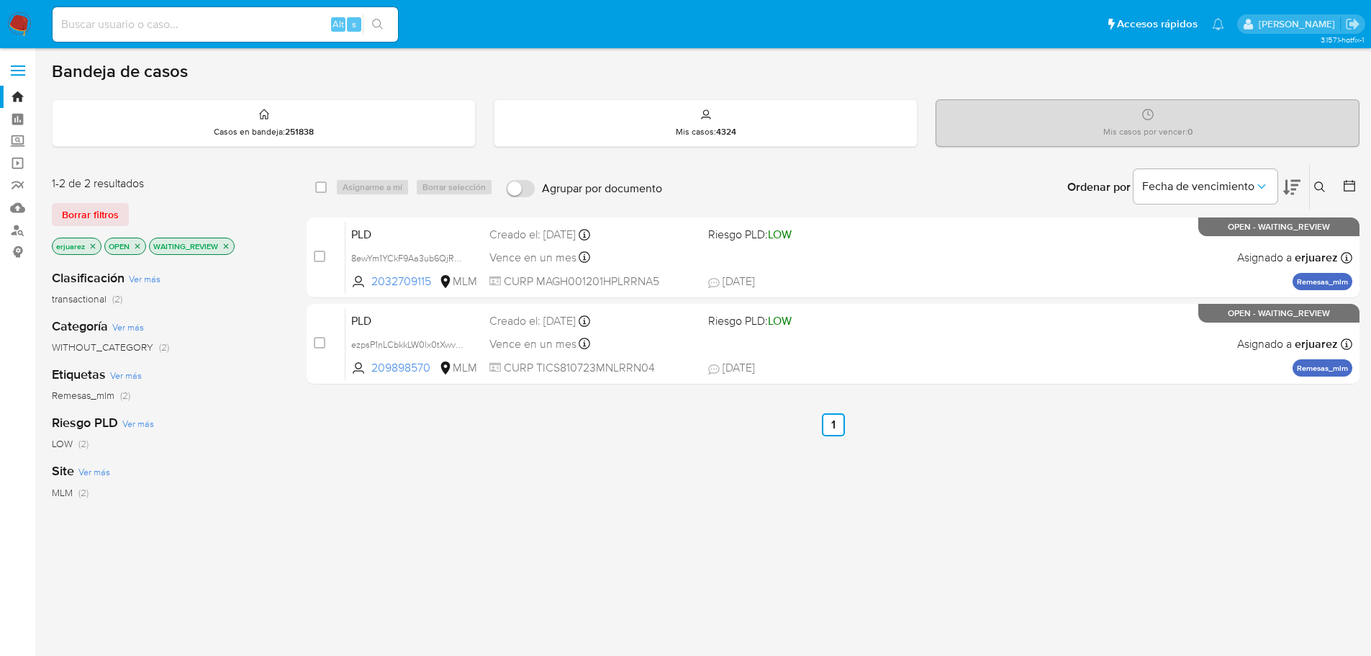
drag, startPoint x: 226, startPoint y: 244, endPoint x: 214, endPoint y: 244, distance: 12.2
click at [225, 245] on icon "close-filter" at bounding box center [226, 246] width 9 height 9
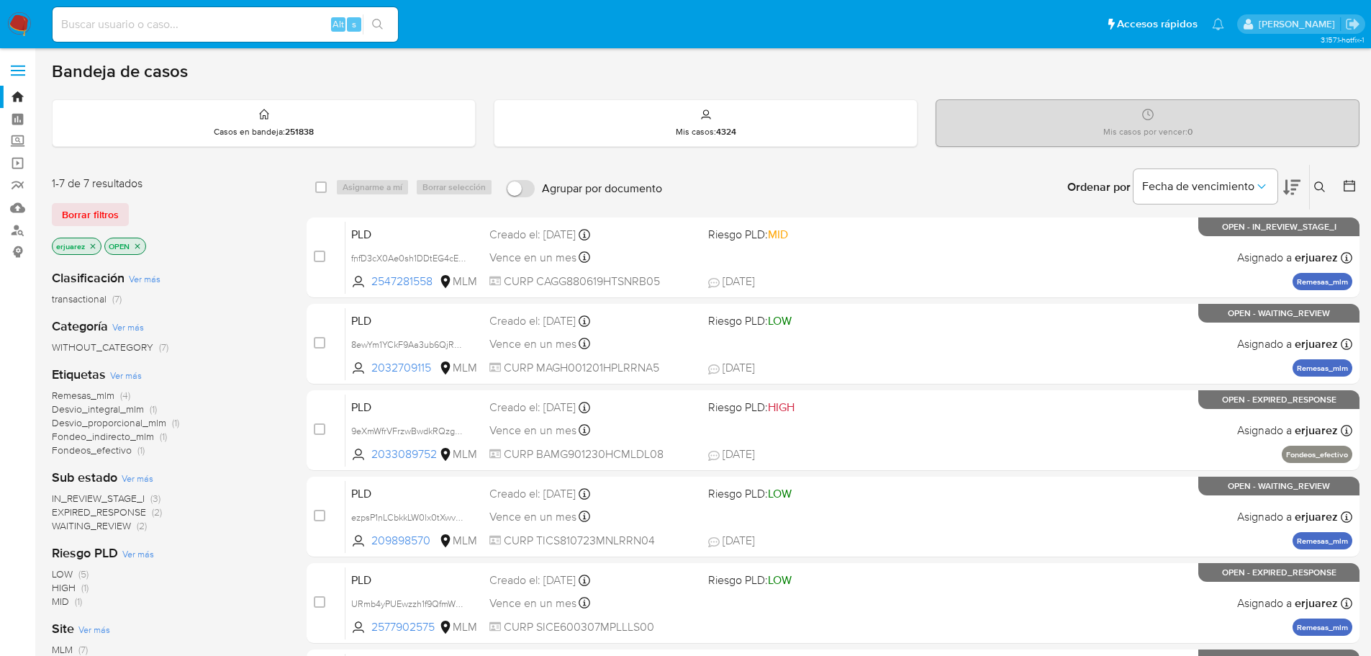
click at [99, 500] on span "IN_REVIEW_STAGE_I" at bounding box center [98, 498] width 93 height 14
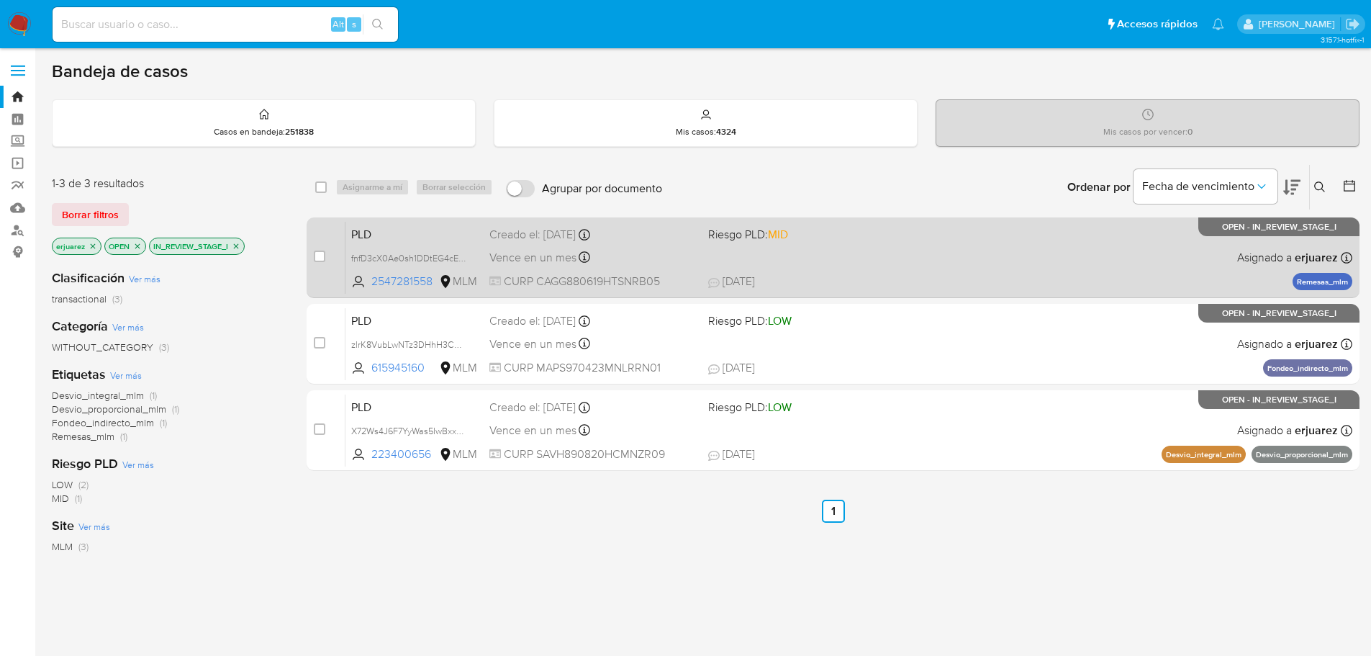
click at [874, 263] on div "PLD fnfD3cX0Ae0sh1DDtEG4cECY 2547281558 MLM Riesgo PLD: MID Creado el: 12/08/20…" at bounding box center [848, 257] width 1007 height 73
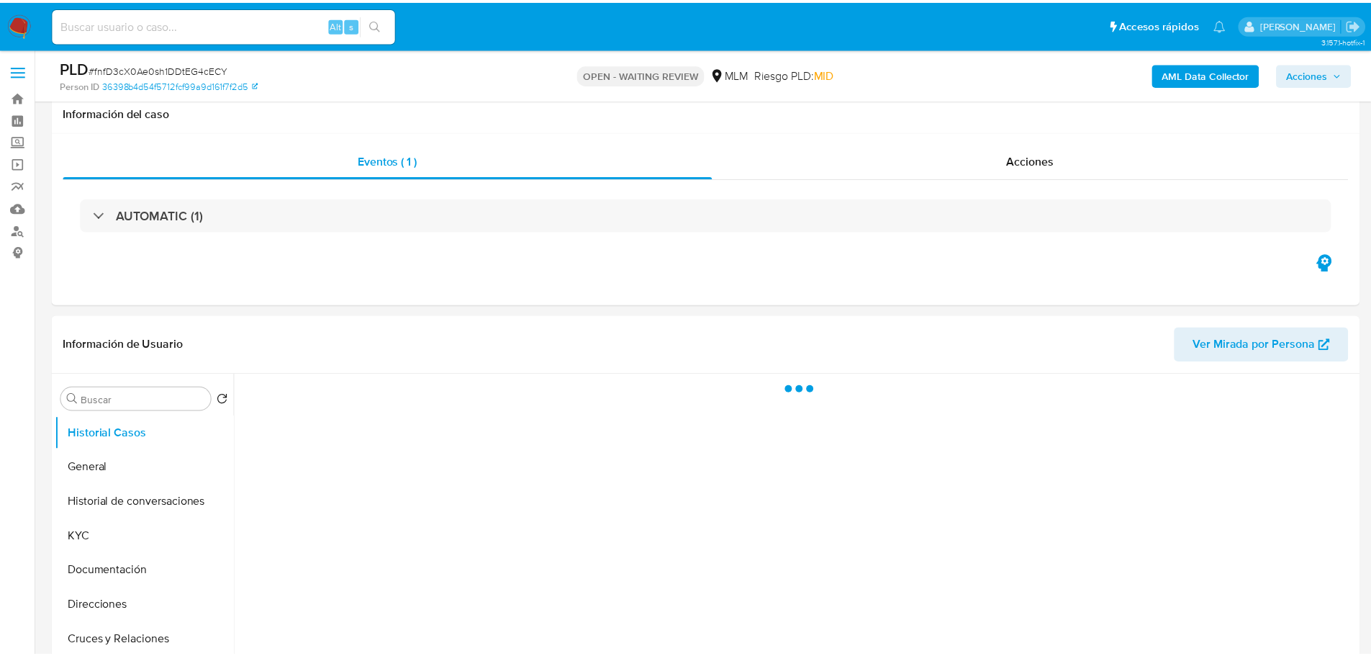
scroll to position [288, 0]
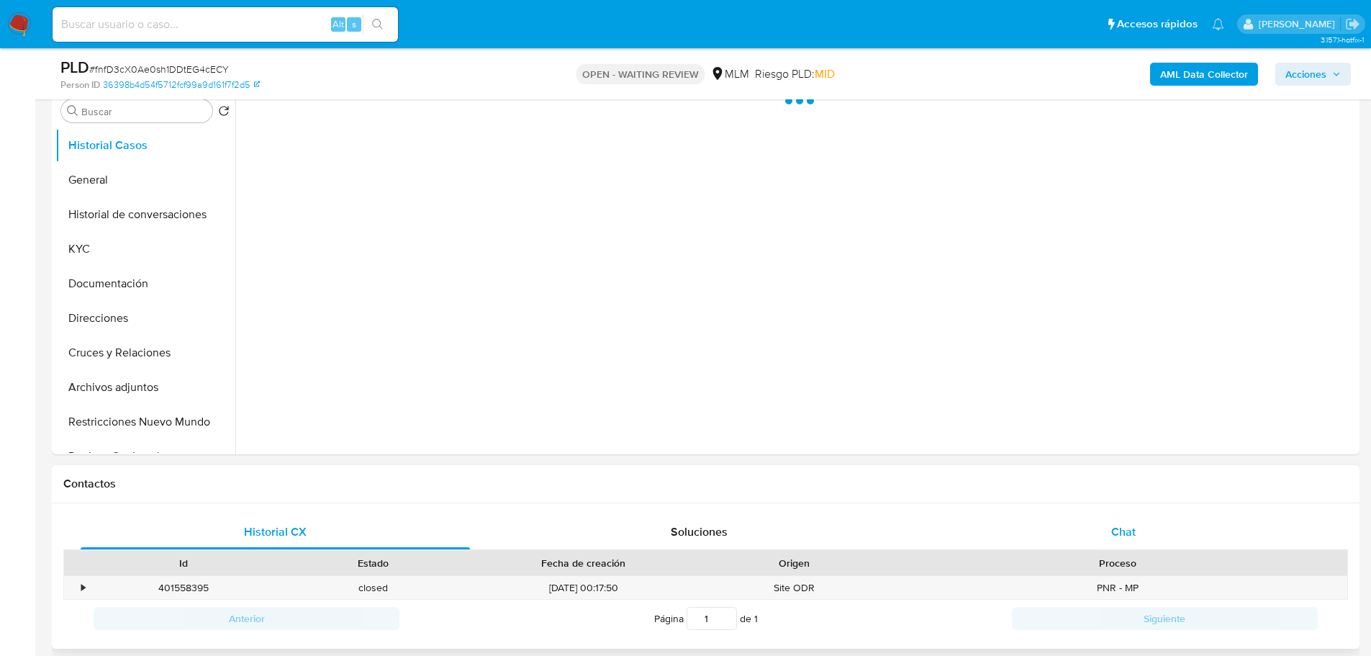
click at [1125, 539] on span "Chat" at bounding box center [1123, 531] width 24 height 17
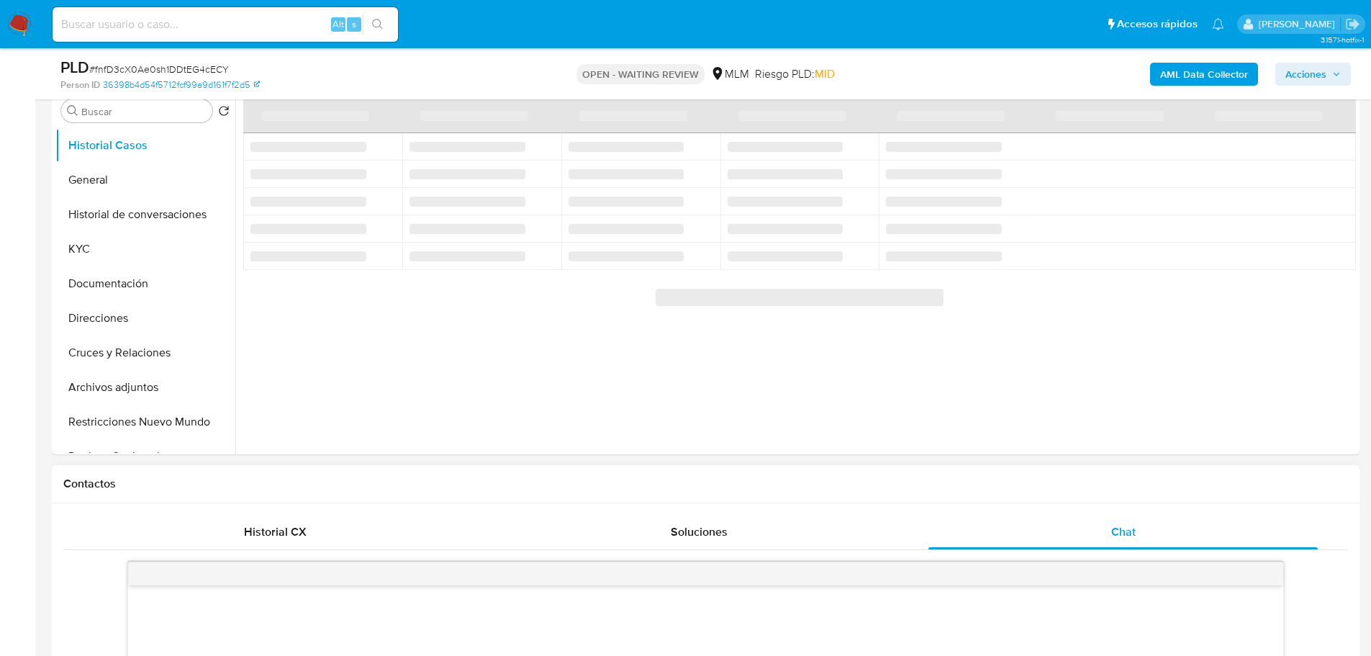
scroll to position [648, 0]
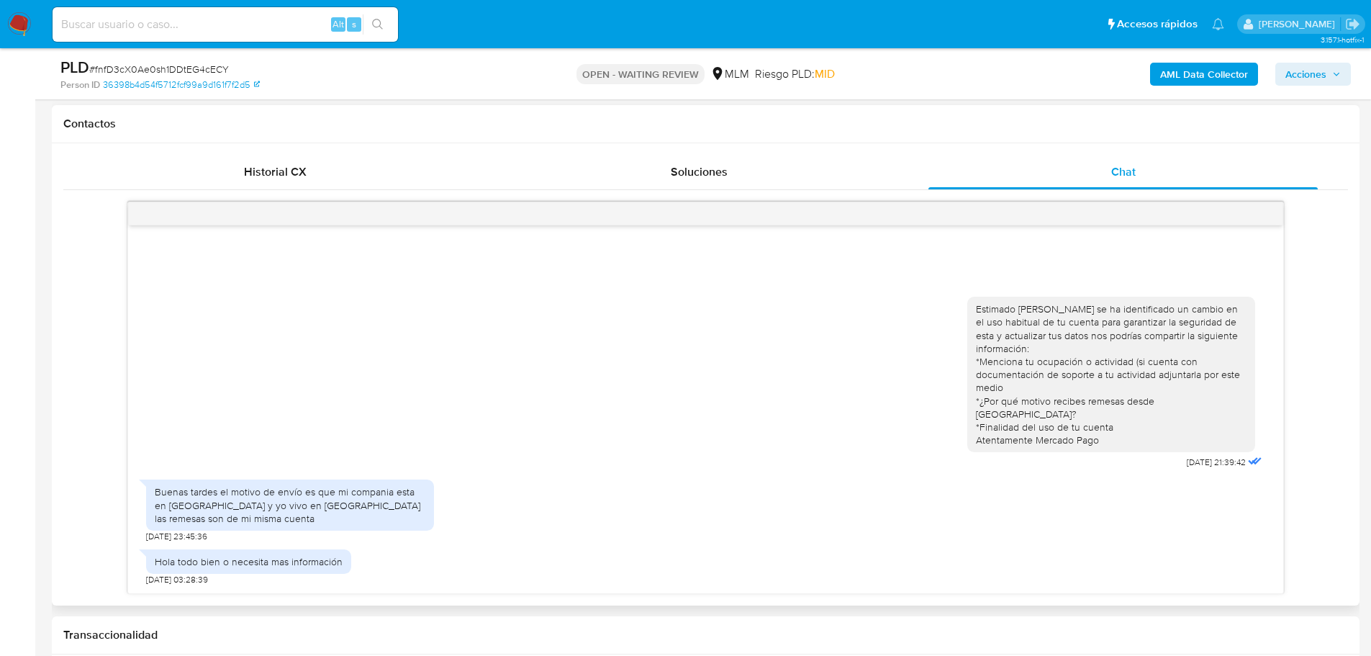
select select "10"
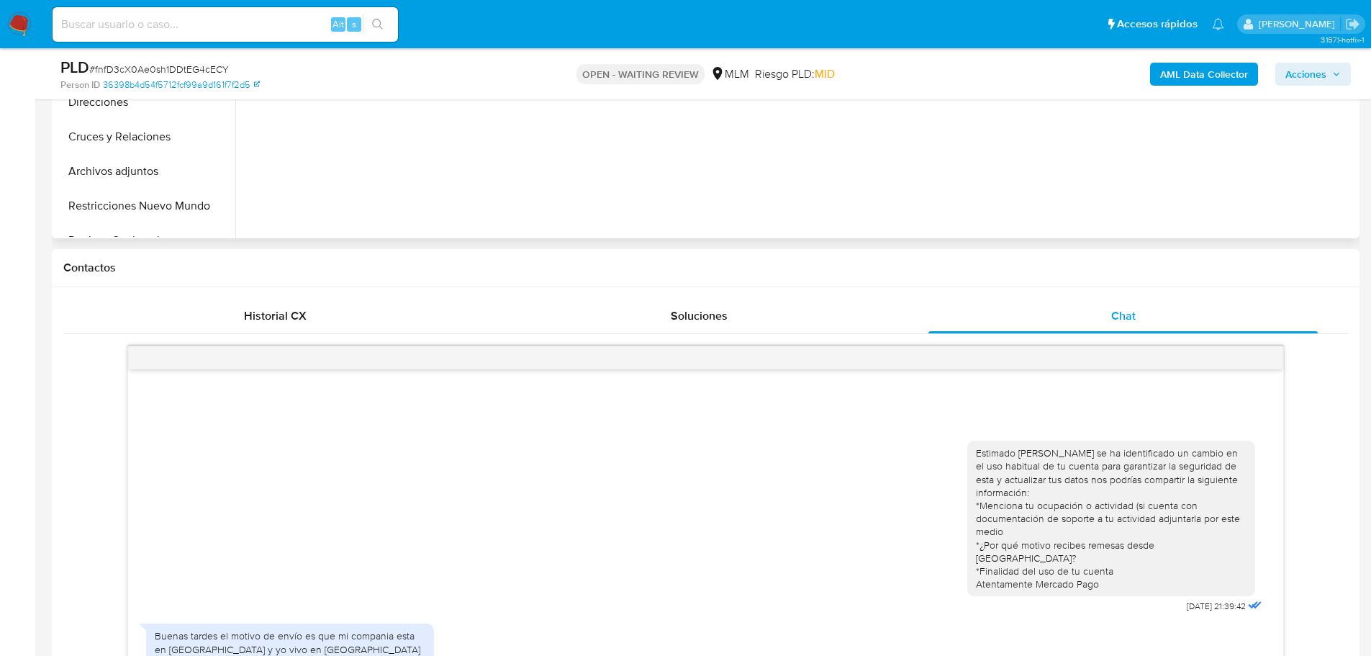
scroll to position [144, 0]
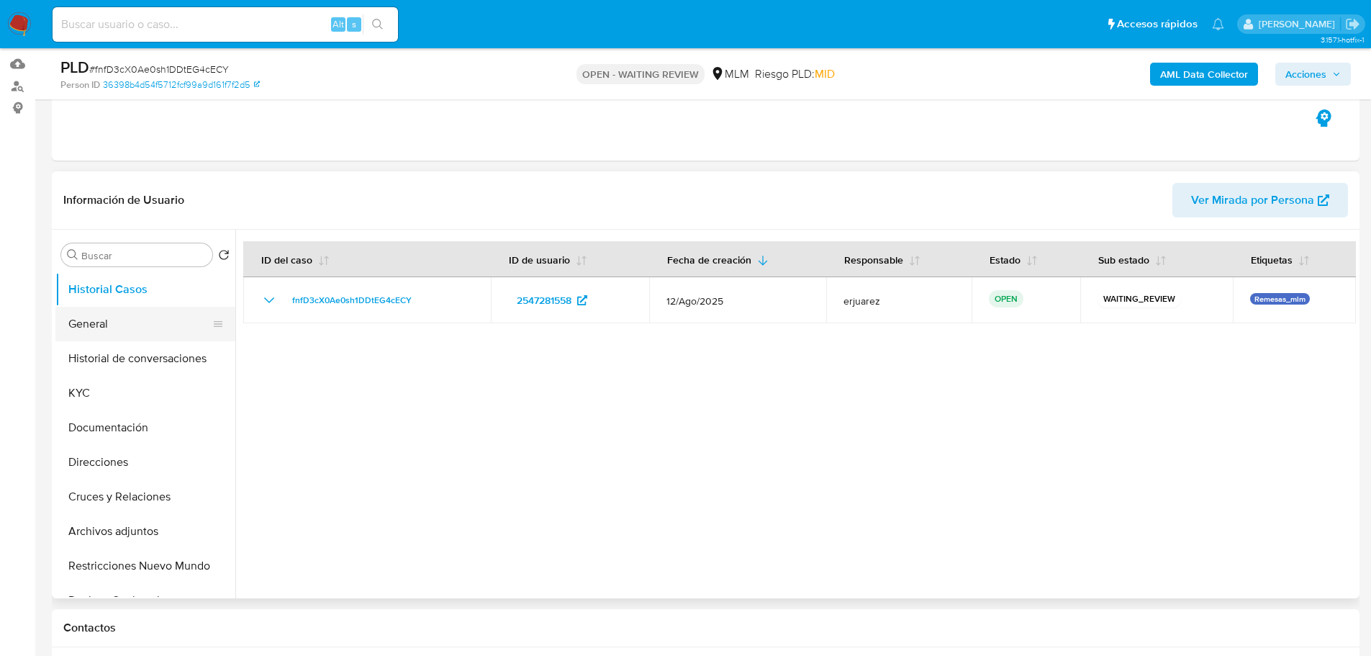
click at [130, 332] on button "General" at bounding box center [139, 324] width 168 height 35
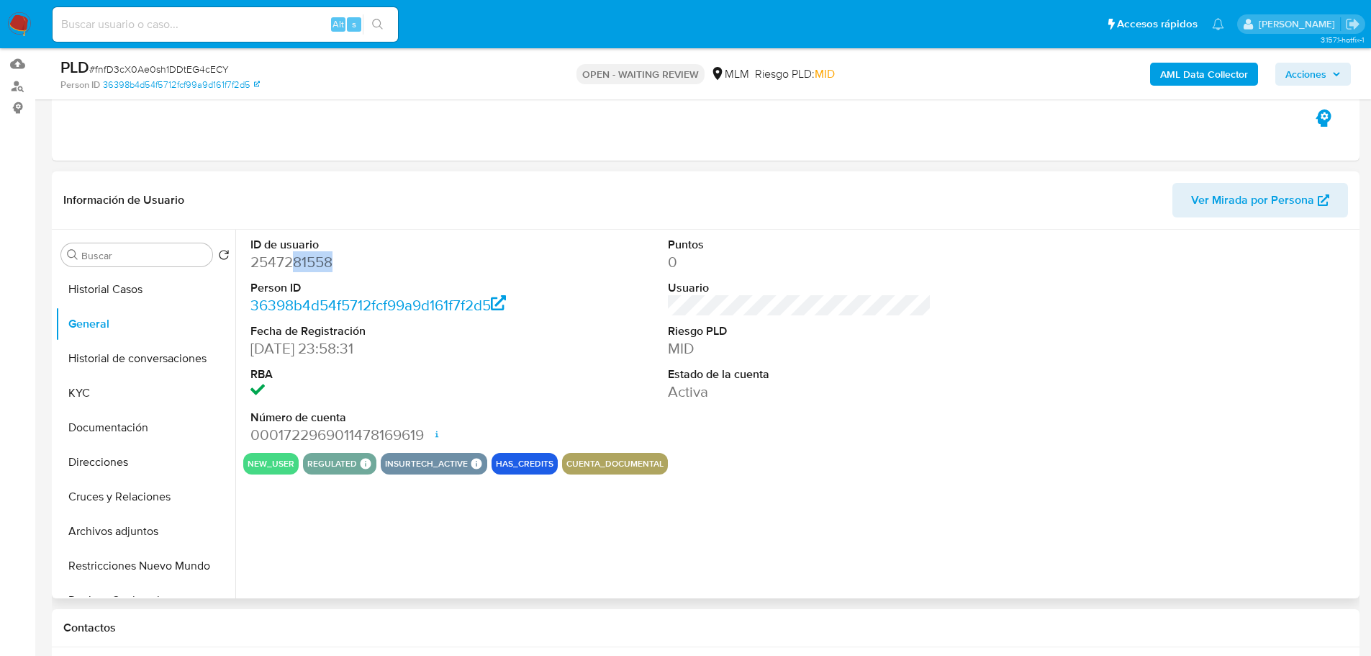
drag, startPoint x: 372, startPoint y: 265, endPoint x: 298, endPoint y: 262, distance: 74.2
click at [298, 262] on dd "2547281558" at bounding box center [382, 262] width 264 height 20
click at [327, 262] on dd "2547281558" at bounding box center [382, 262] width 264 height 20
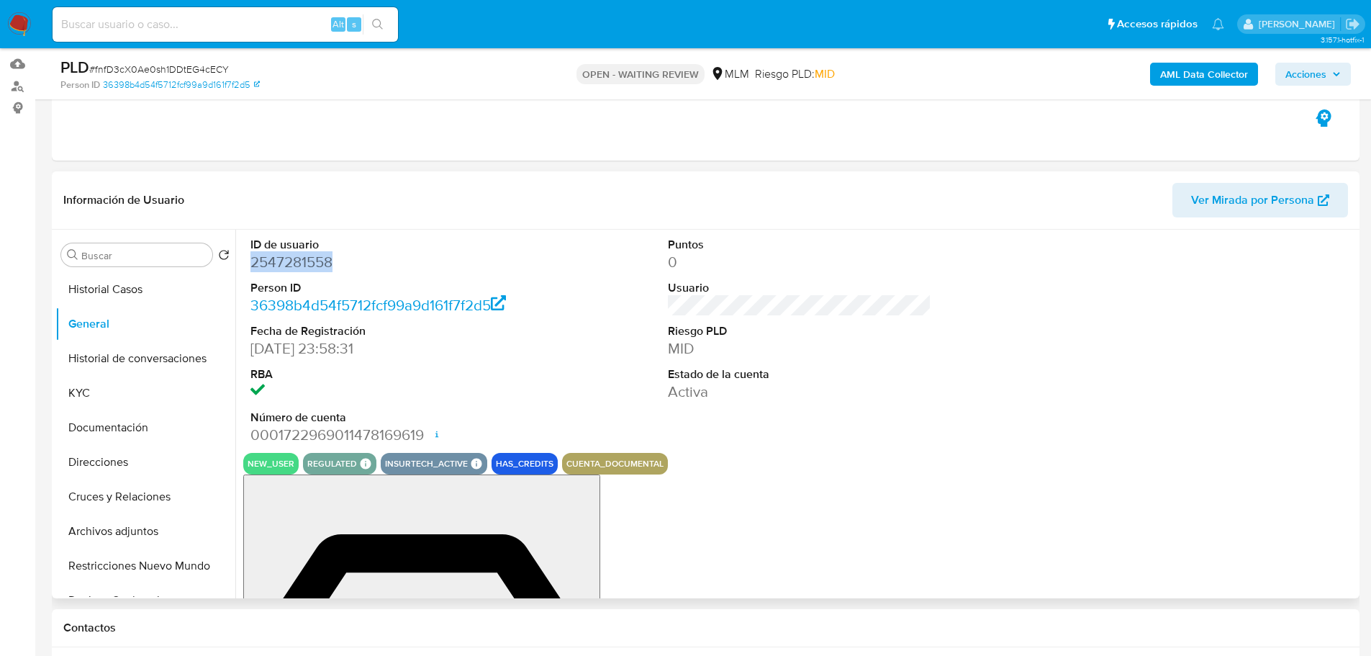
drag, startPoint x: 339, startPoint y: 263, endPoint x: 243, endPoint y: 263, distance: 95.7
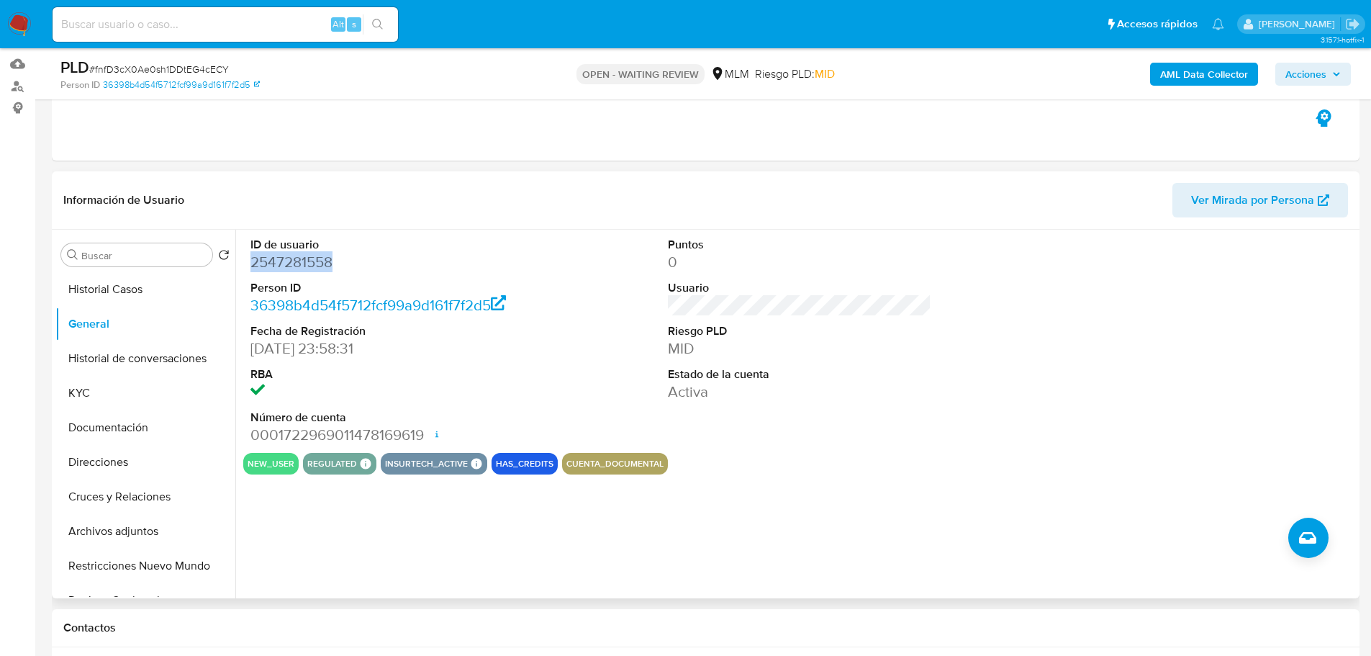
click at [243, 263] on div "ID de usuario 2547281558 Person ID 36398b4d54f5712fcf99a9d161f7f2d5 Fecha de Re…" at bounding box center [382, 341] width 279 height 223
copy dd "2547281558"
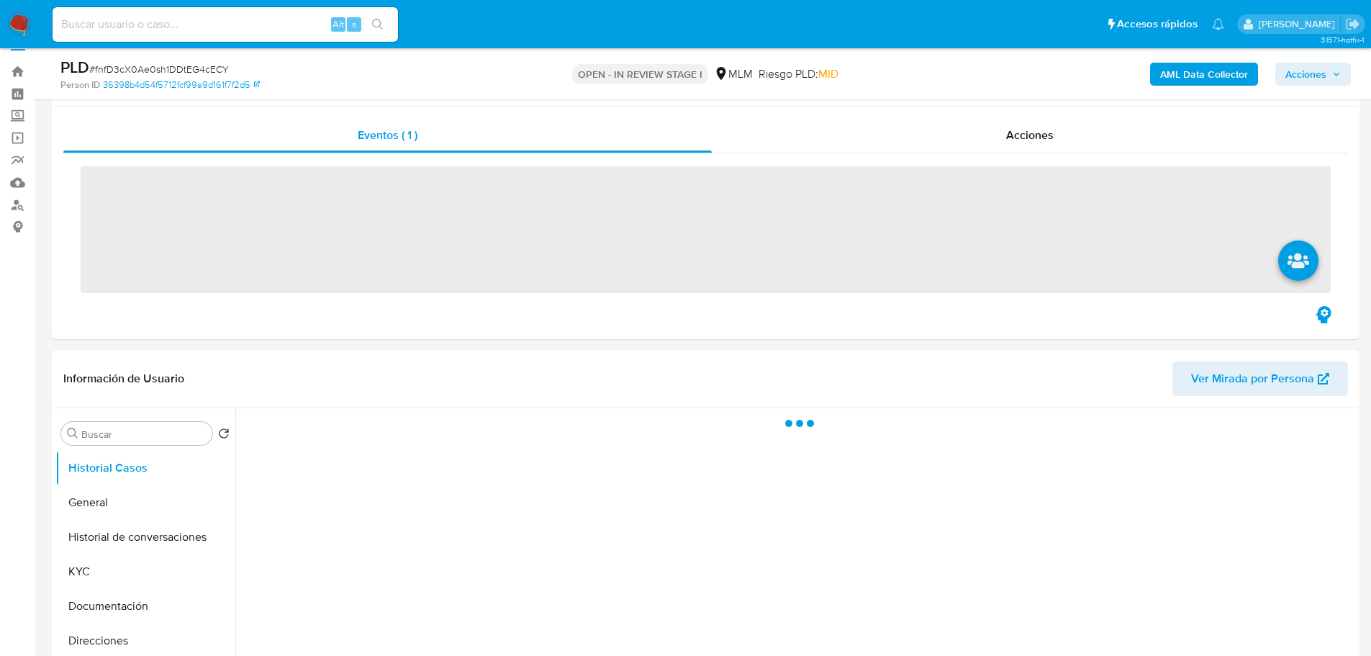
scroll to position [360, 0]
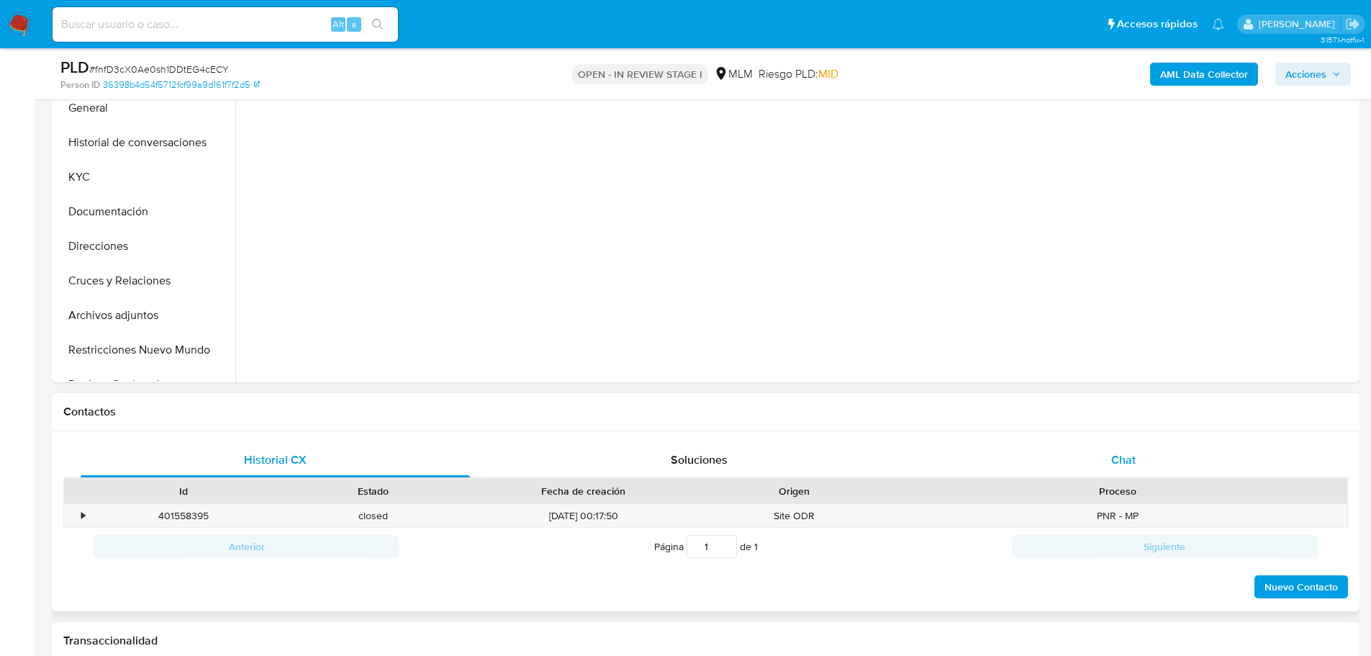
click at [1100, 476] on div "Chat" at bounding box center [1122, 460] width 389 height 35
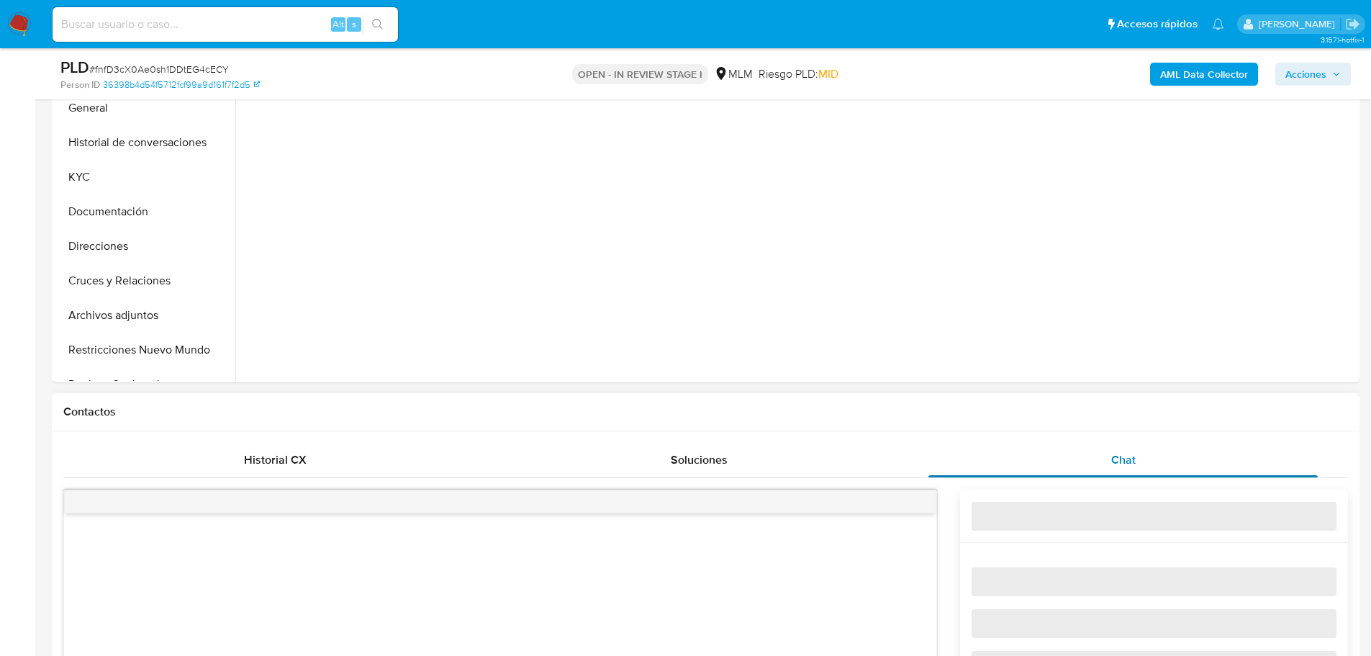
click at [1098, 461] on div "Chat" at bounding box center [1122, 460] width 389 height 35
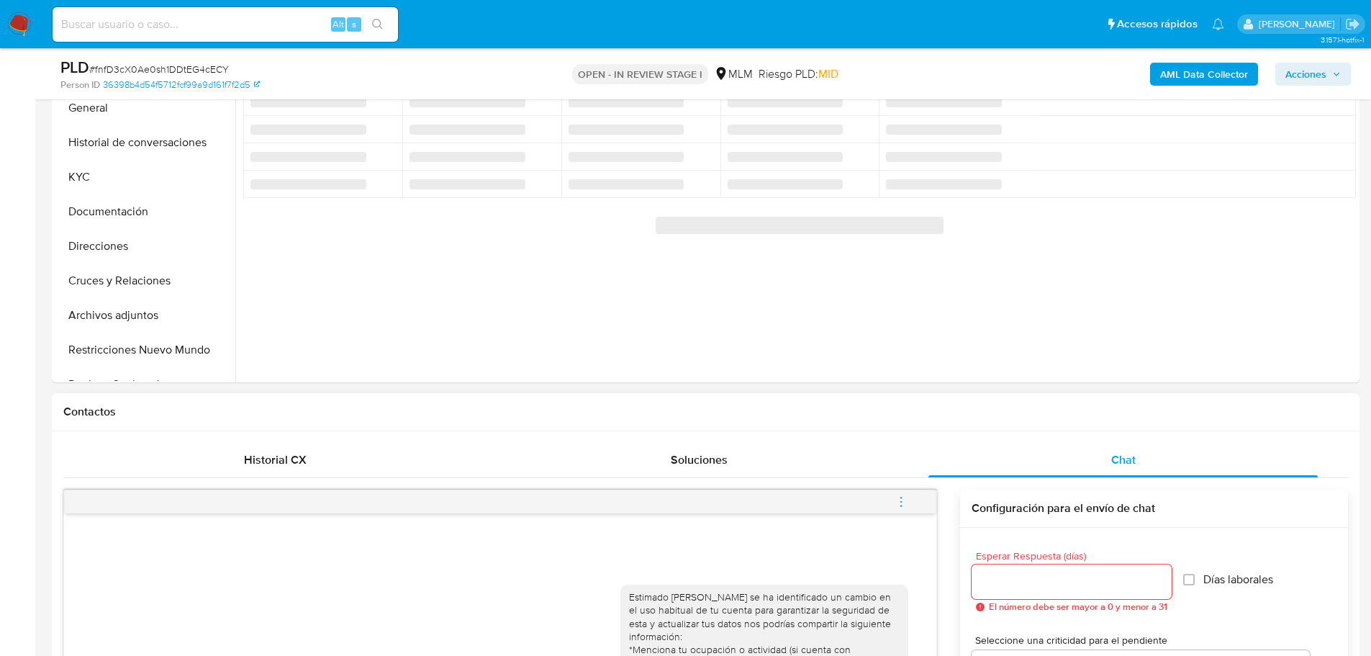
select select "10"
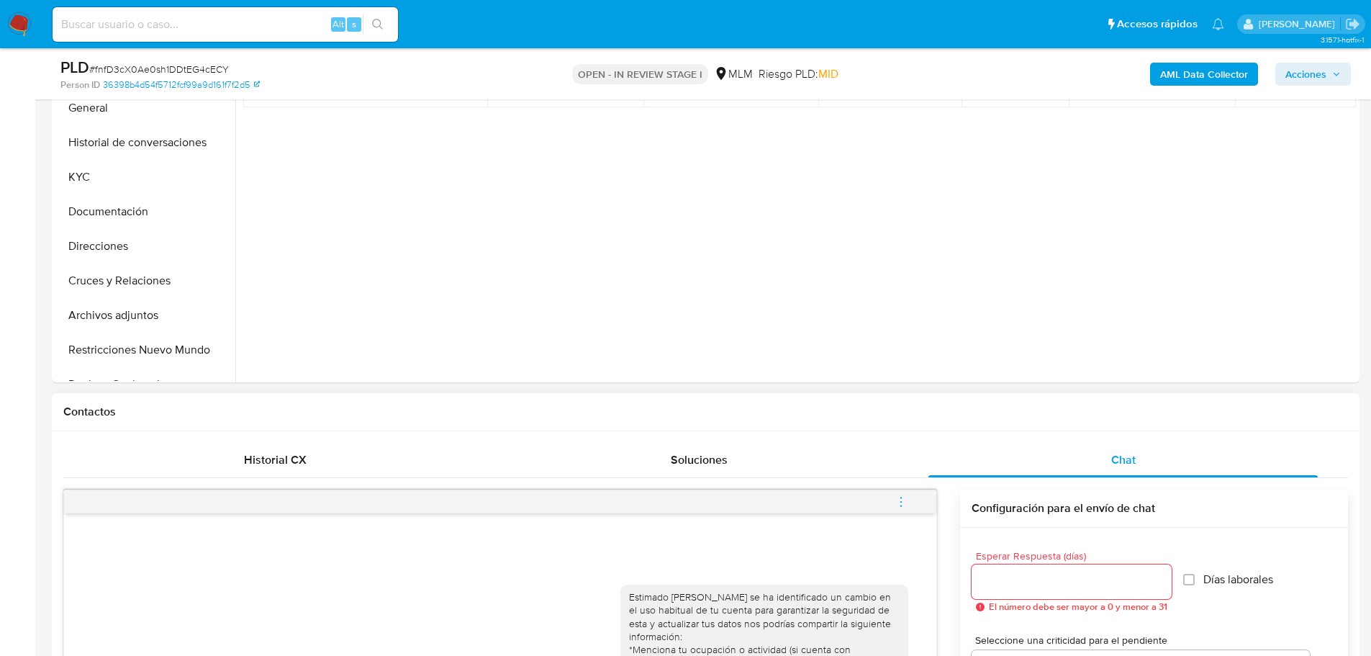
scroll to position [792, 0]
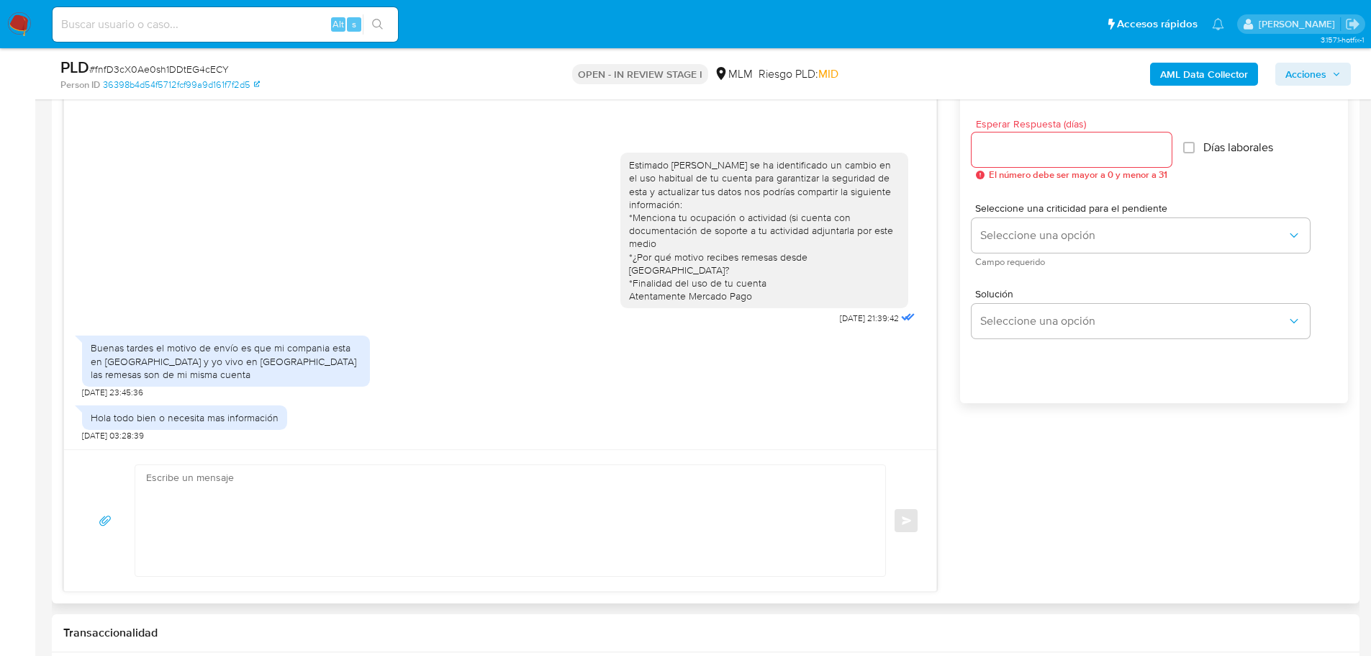
drag, startPoint x: 294, startPoint y: 537, endPoint x: 302, endPoint y: 537, distance: 8.6
click at [301, 537] on textarea at bounding box center [506, 520] width 721 height 111
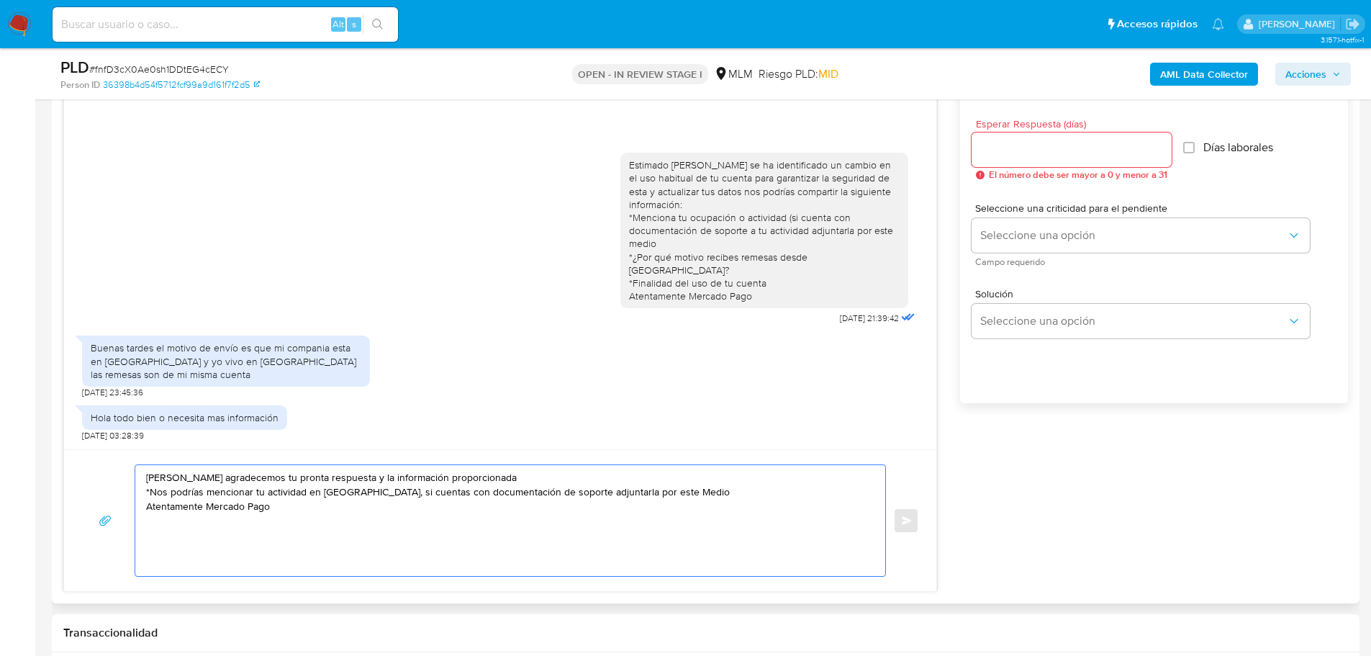
type textarea "Hola Gabriel agradecemos tu pronta respuesta y la información proporcionada *No…"
drag, startPoint x: 307, startPoint y: 523, endPoint x: 94, endPoint y: 465, distance: 220.2
click at [94, 465] on div "Hola Gabriel agradecemos tu pronta respuesta y la información proporcionada *No…" at bounding box center [500, 520] width 838 height 112
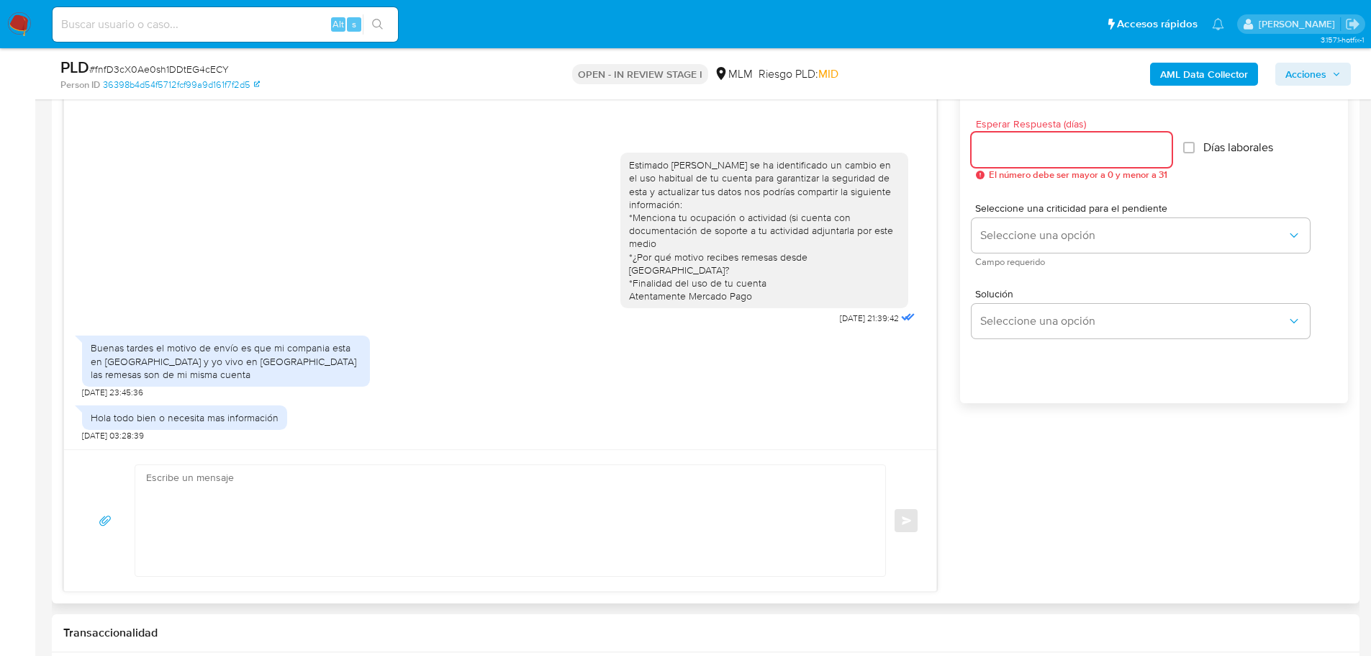
click at [1020, 139] on div at bounding box center [1072, 149] width 200 height 35
type input "3"
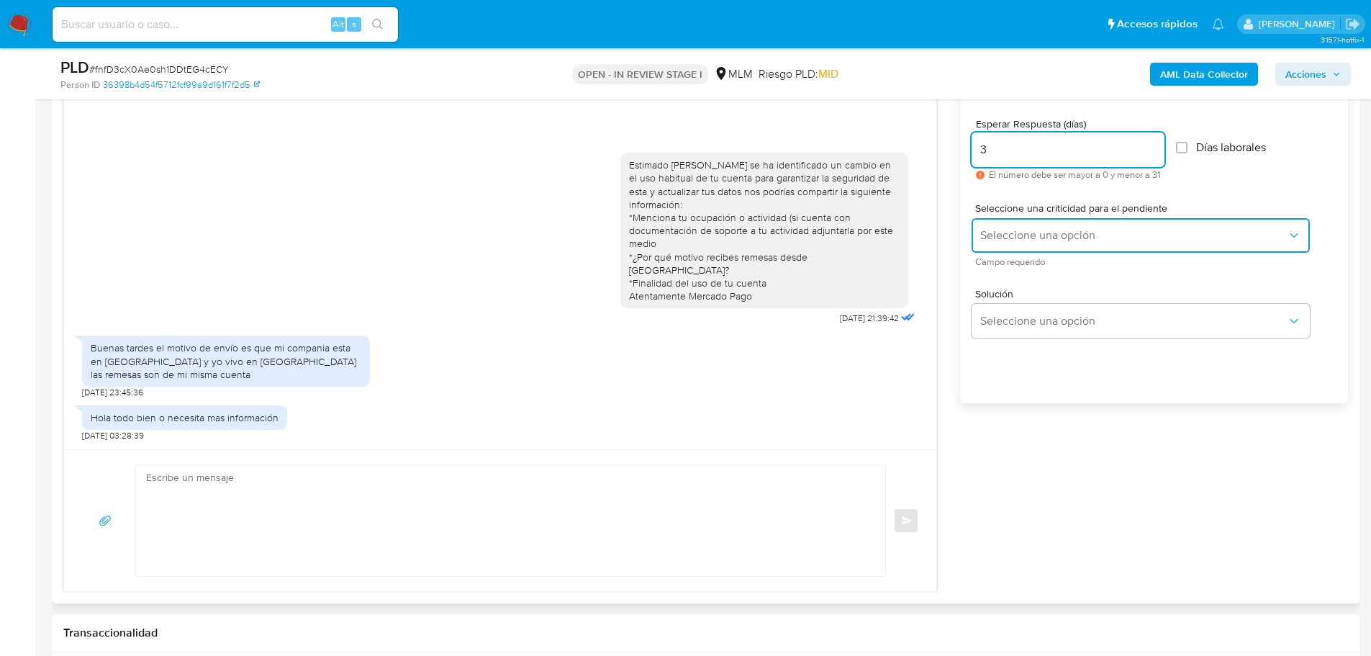
drag, startPoint x: 1043, startPoint y: 244, endPoint x: 1035, endPoint y: 245, distance: 7.9
click at [1038, 244] on button "Seleccione una opción" at bounding box center [1141, 235] width 338 height 35
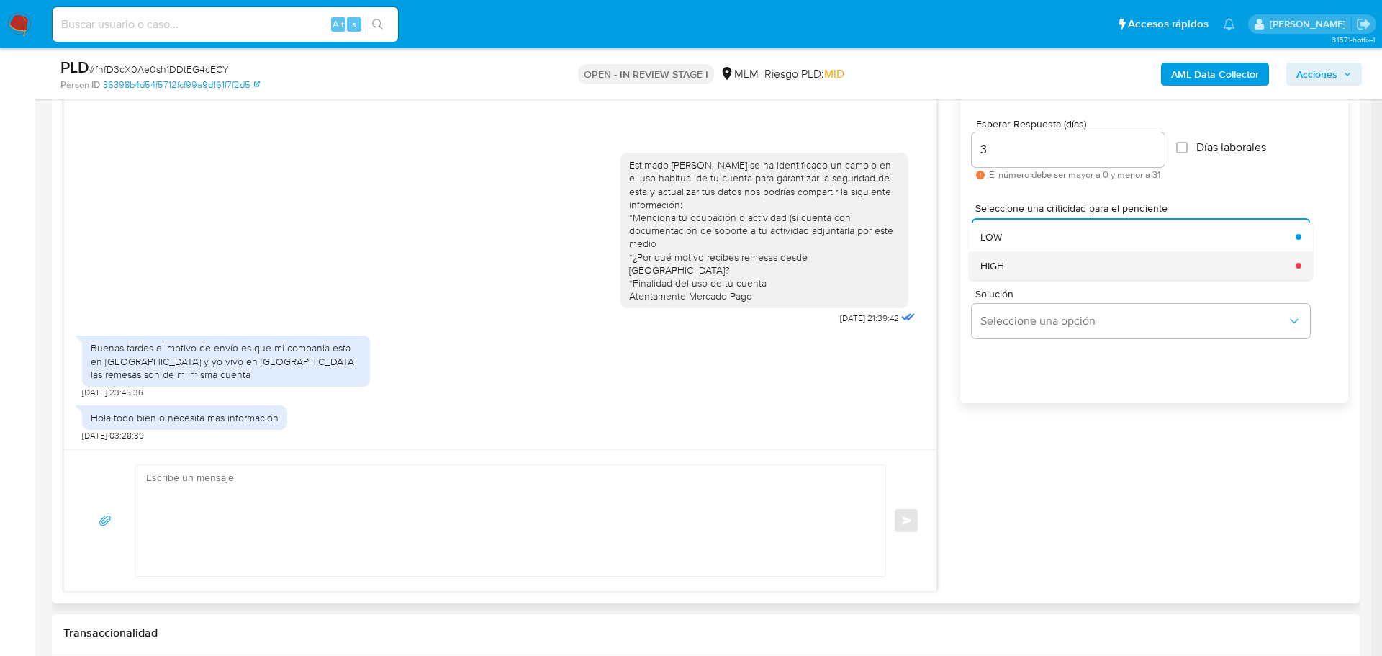
click at [1012, 253] on div "HIGH" at bounding box center [1133, 265] width 307 height 29
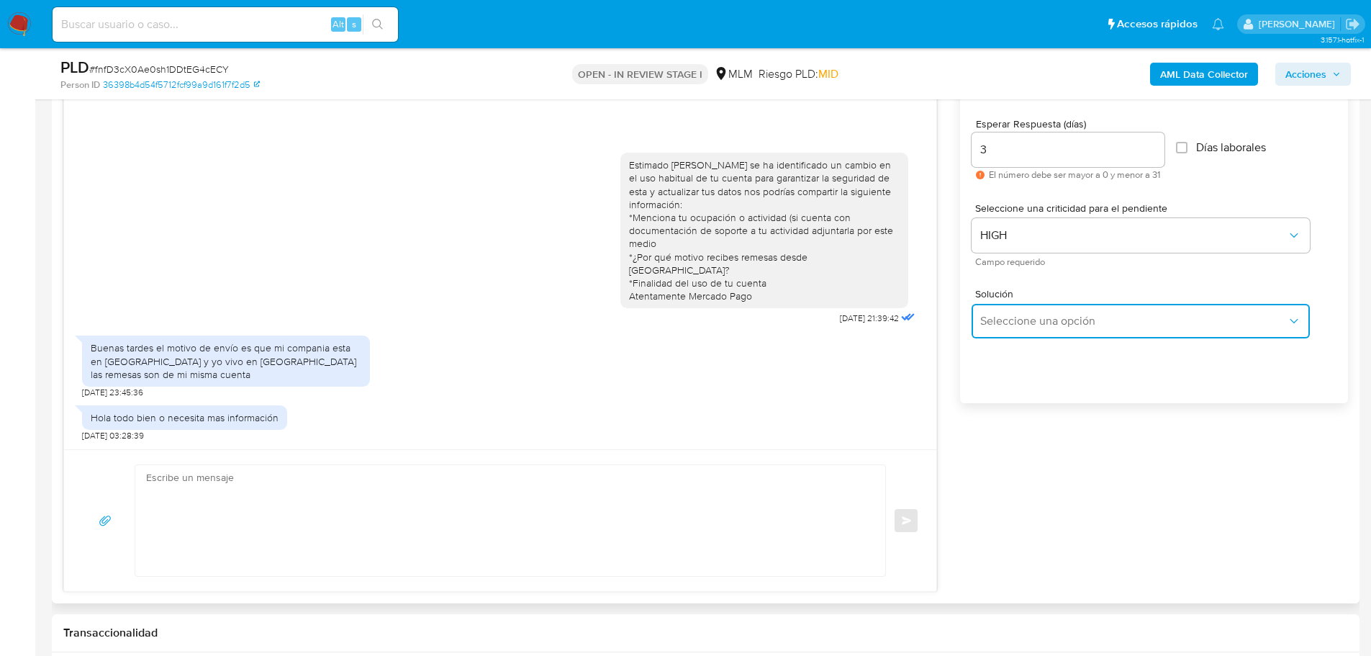
drag, startPoint x: 1039, startPoint y: 308, endPoint x: 1116, endPoint y: 316, distance: 77.4
click at [1044, 311] on button "Seleccione una opción" at bounding box center [1141, 321] width 338 height 35
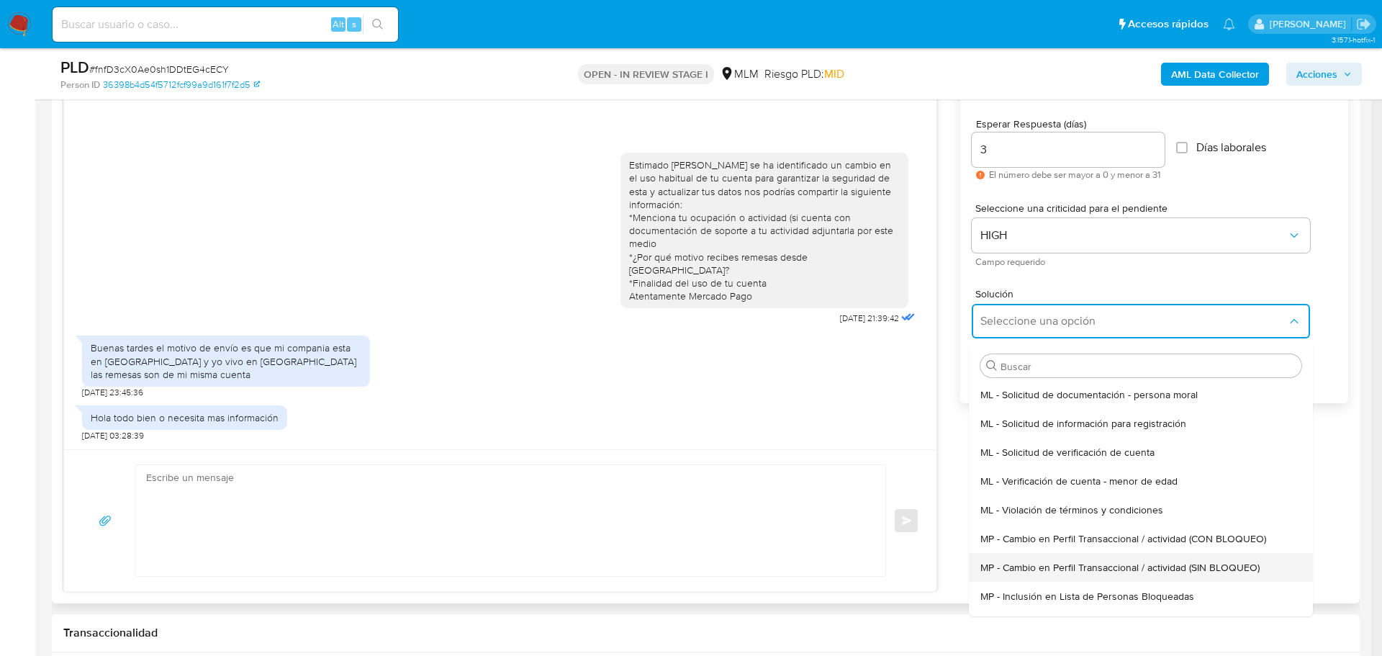
drag, startPoint x: 1223, startPoint y: 571, endPoint x: 1185, endPoint y: 563, distance: 39.0
click at [1221, 571] on span "MP - Cambio en Perfil Transaccional / actividad (SIN BLOQUEO)" at bounding box center [1119, 567] width 279 height 13
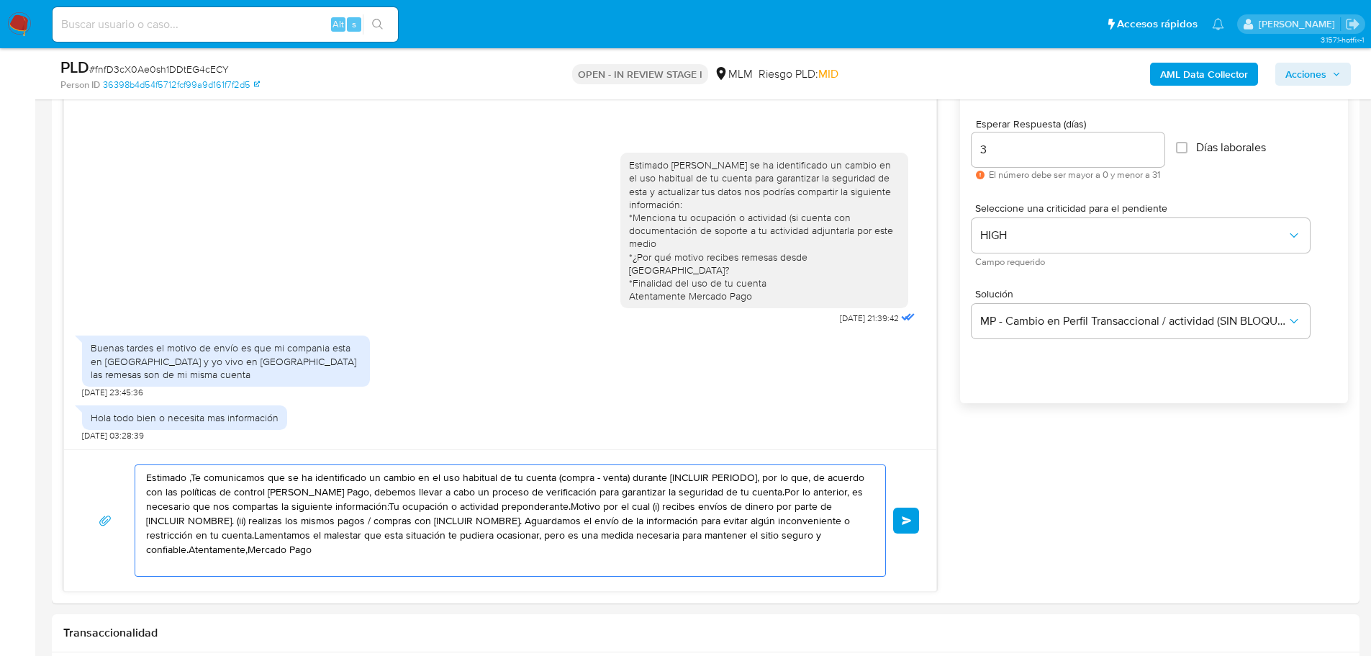
drag, startPoint x: 349, startPoint y: 549, endPoint x: 9, endPoint y: 365, distance: 386.4
paste textarea "Hola Gabriel agradecemos tu pronta respuesta y la información proporcionada *No…"
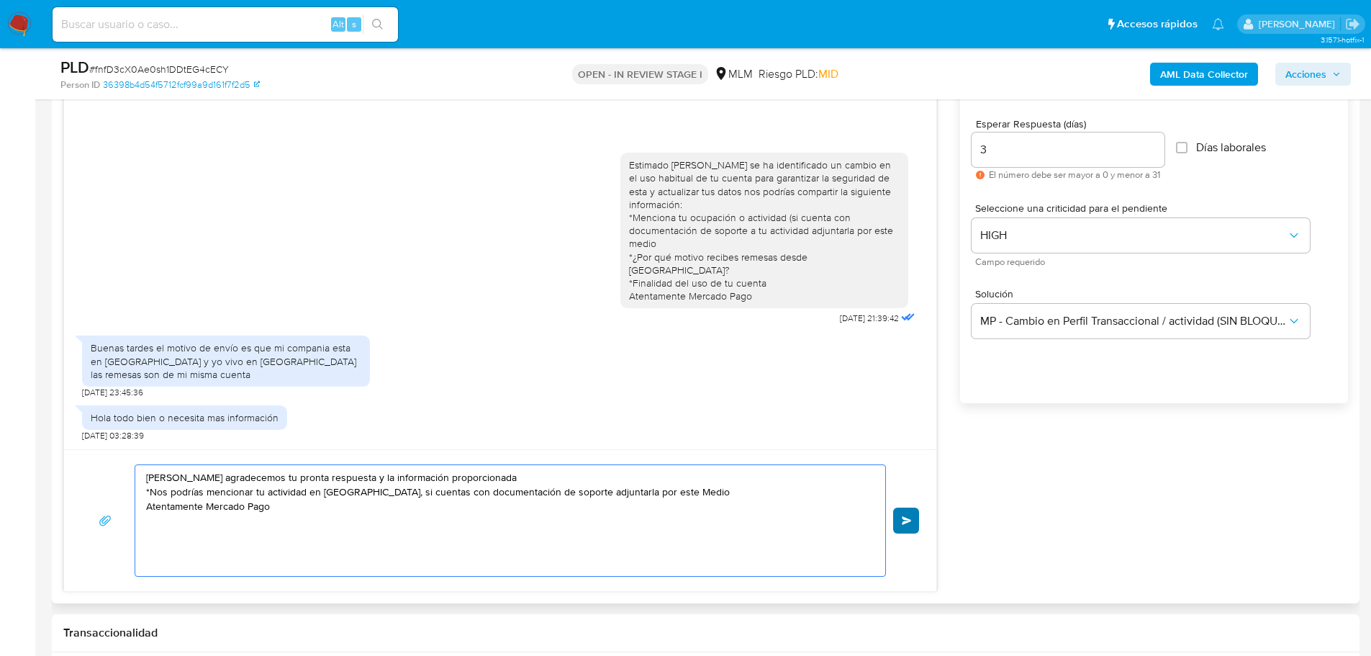
type textarea "Hola Gabriel agradecemos tu pronta respuesta y la información proporcionada *No…"
click at [915, 517] on button "Enviar" at bounding box center [906, 520] width 26 height 26
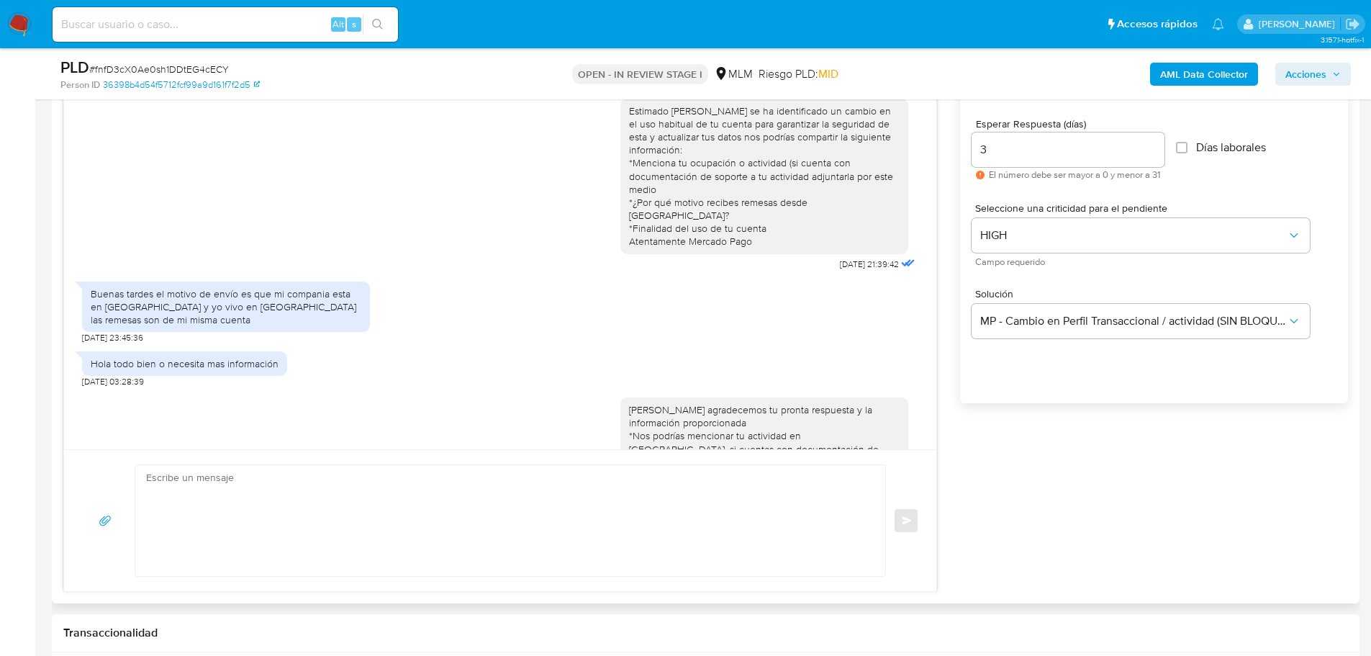
scroll to position [720, 0]
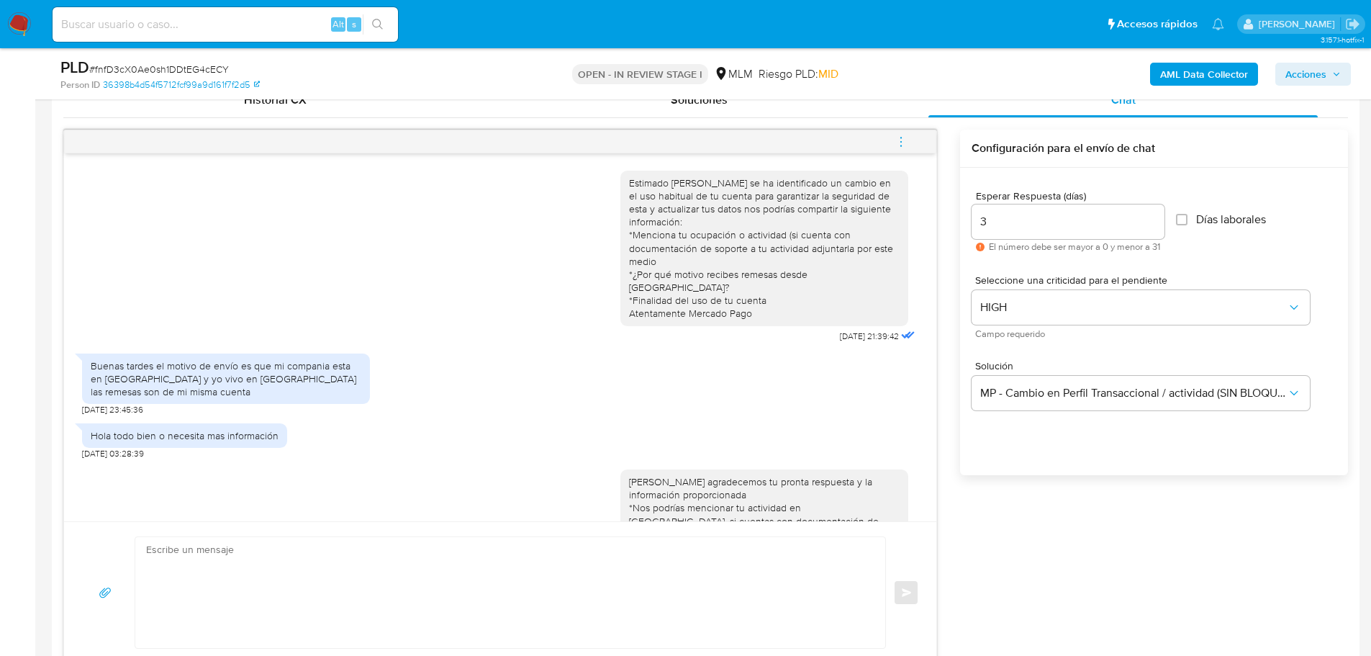
click at [15, 28] on img at bounding box center [19, 24] width 24 height 24
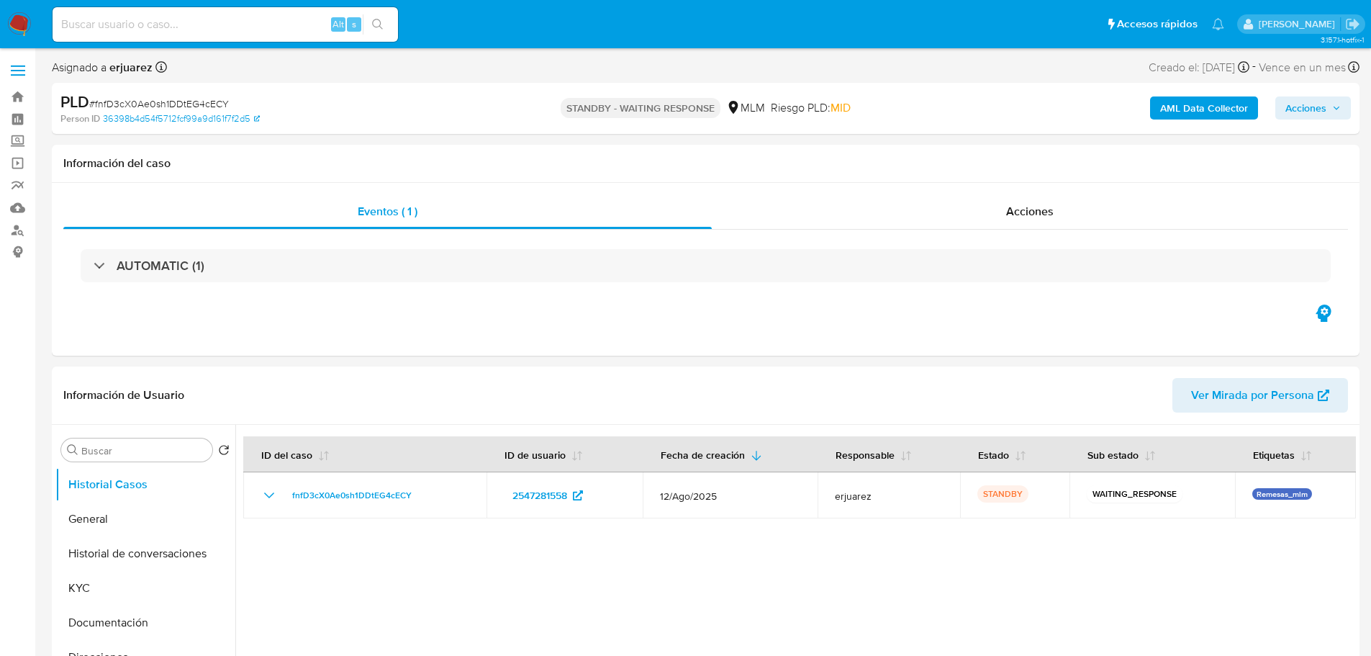
select select "10"
drag, startPoint x: 19, startPoint y: 17, endPoint x: 12, endPoint y: 19, distance: 8.4
click at [19, 17] on img at bounding box center [19, 24] width 24 height 24
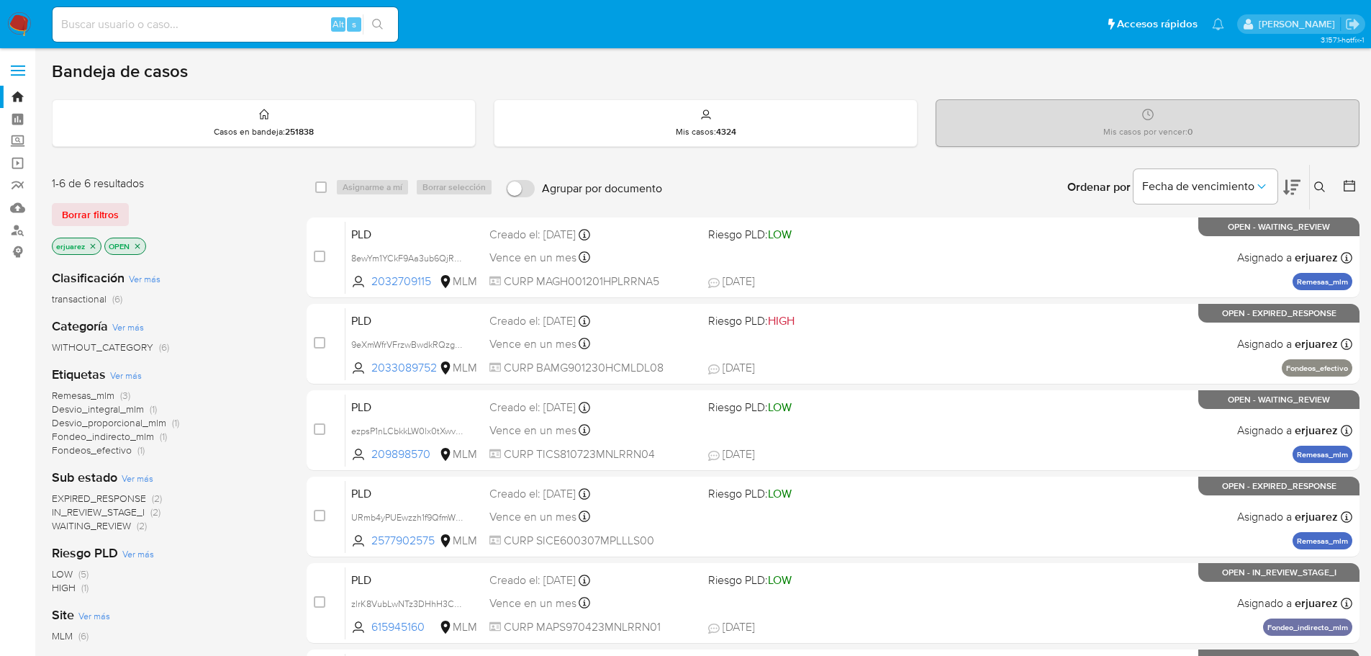
click at [115, 528] on span "WAITING_REVIEW" at bounding box center [91, 525] width 79 height 14
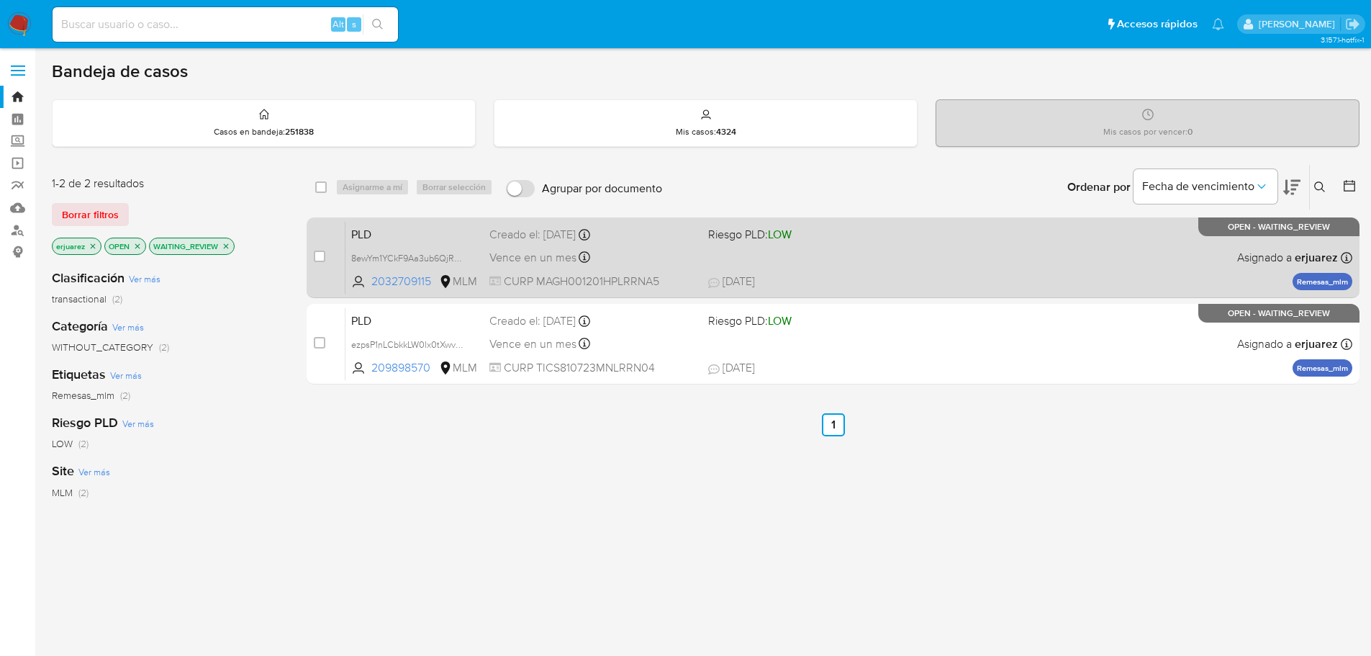
click at [961, 269] on div "PLD 8ewYm1YCkF9Aa3ub6QjRHXEp 2032709115 MLM Riesgo PLD: LOW Creado el: [DATE] C…" at bounding box center [848, 257] width 1007 height 73
click at [327, 256] on div "case-item-checkbox No es posible asignar el caso" at bounding box center [330, 257] width 32 height 73
click at [322, 254] on input "checkbox" at bounding box center [320, 256] width 12 height 12
checkbox input "true"
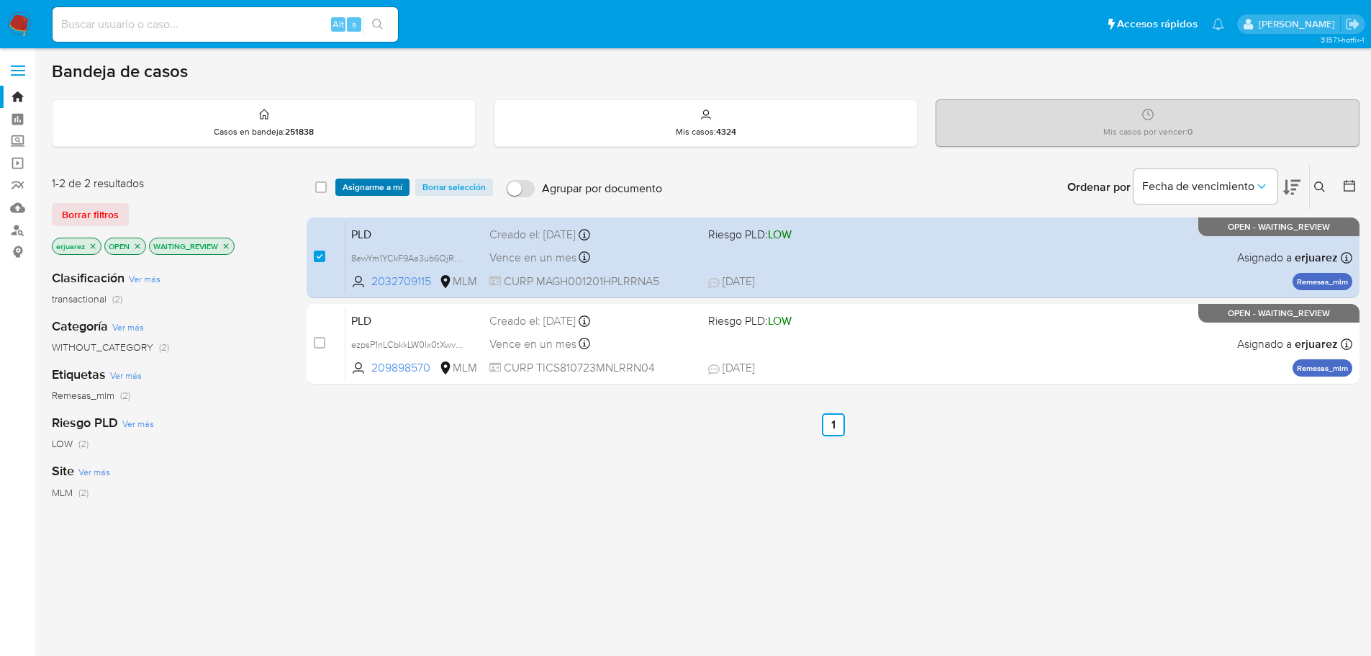
click at [348, 180] on span "Asignarme a mí" at bounding box center [373, 187] width 60 height 14
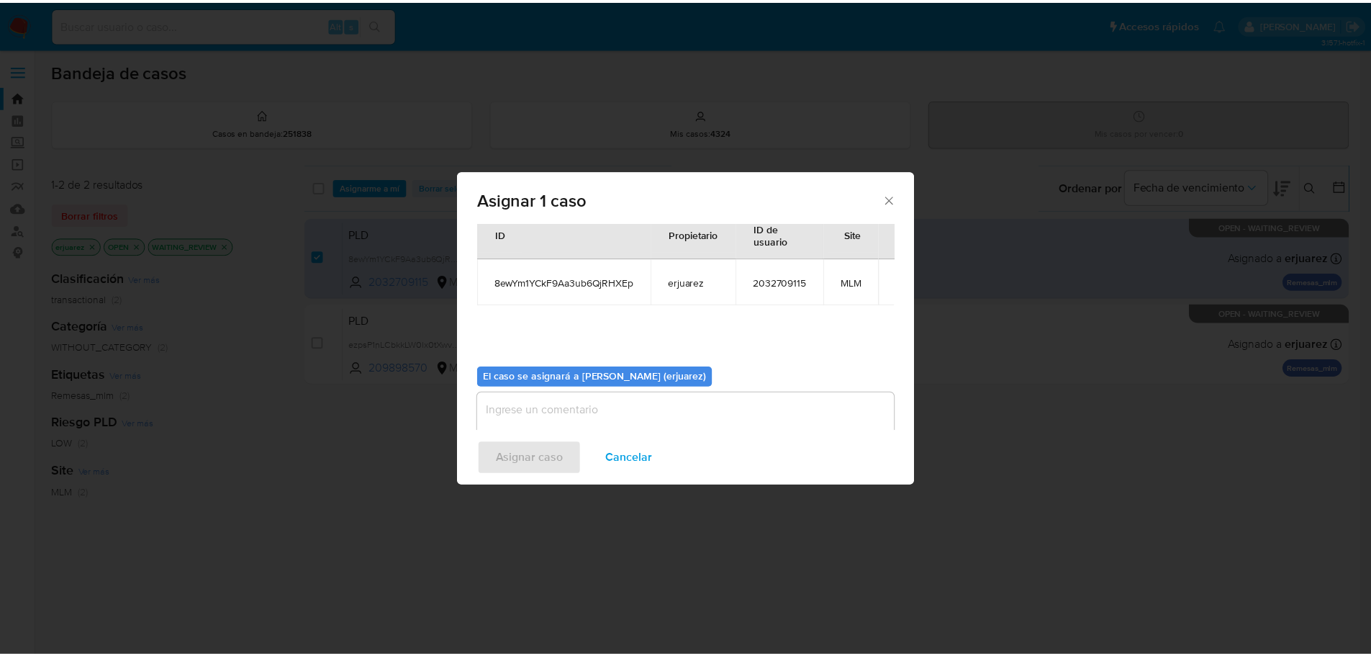
scroll to position [75, 0]
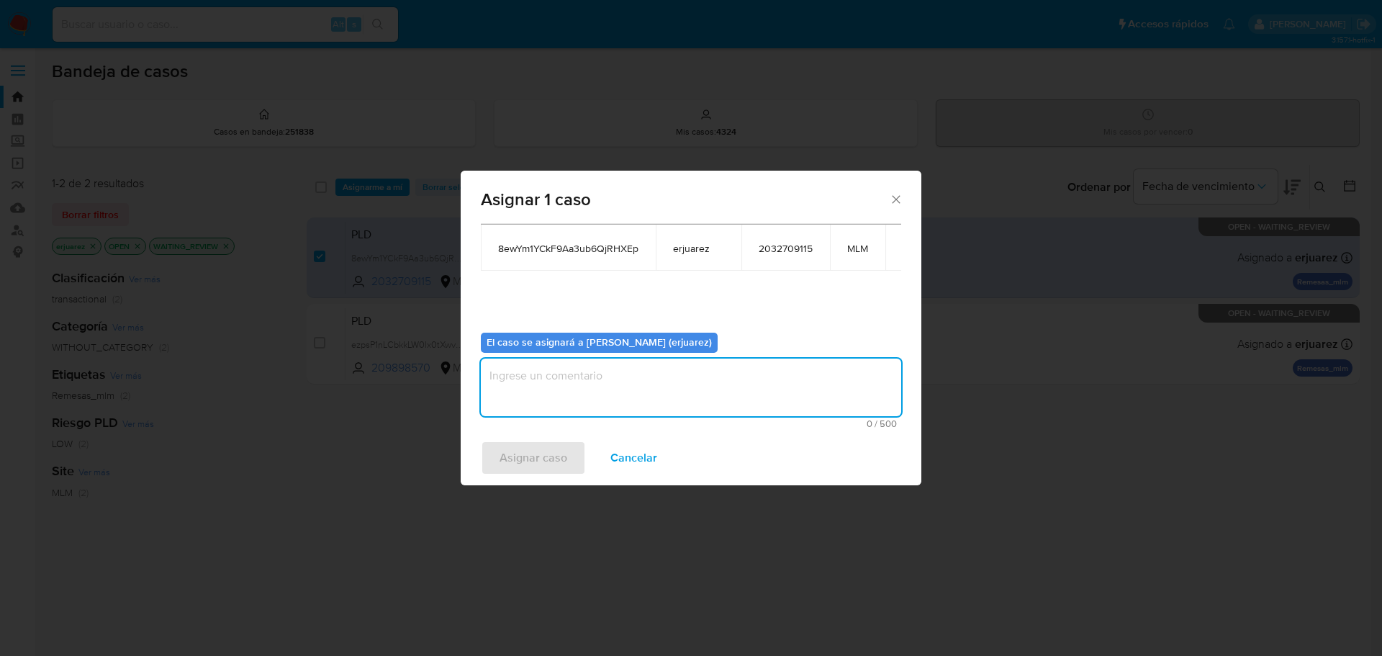
click at [555, 402] on textarea "assign-modal" at bounding box center [691, 387] width 420 height 58
type textarea "e"
type textarea "EPJU"
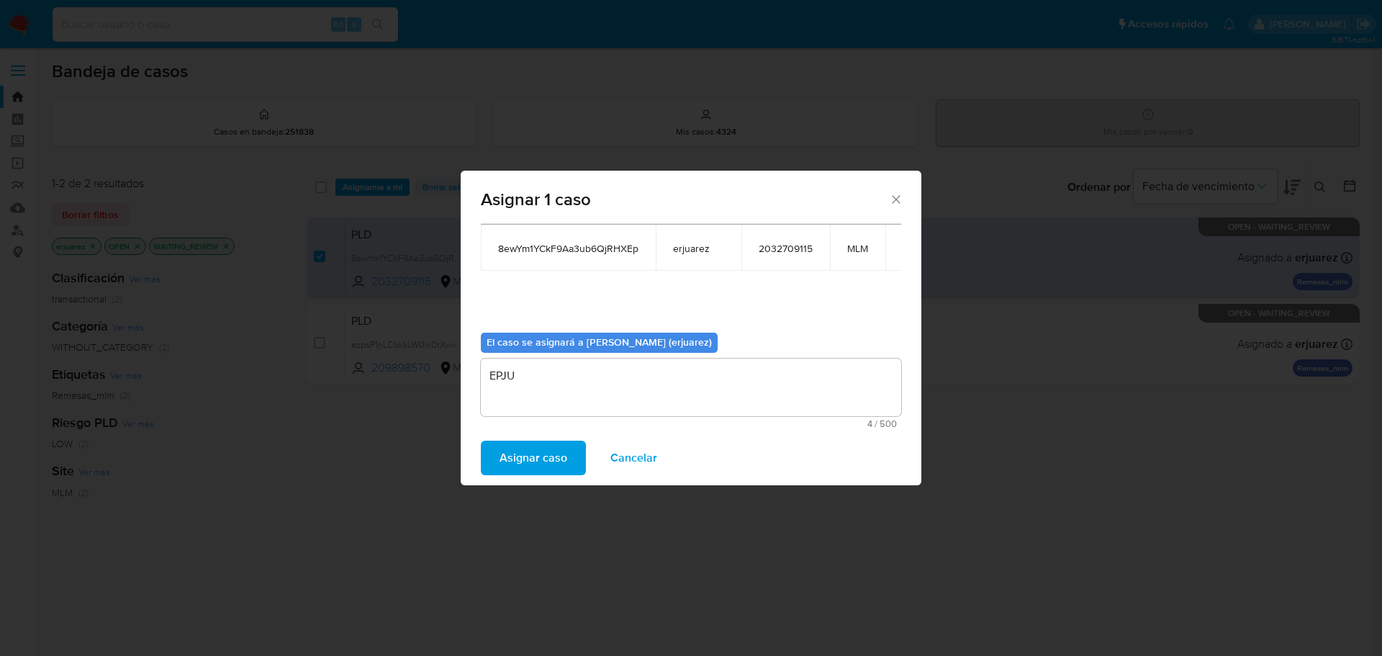
click at [540, 451] on span "Asignar caso" at bounding box center [533, 458] width 68 height 32
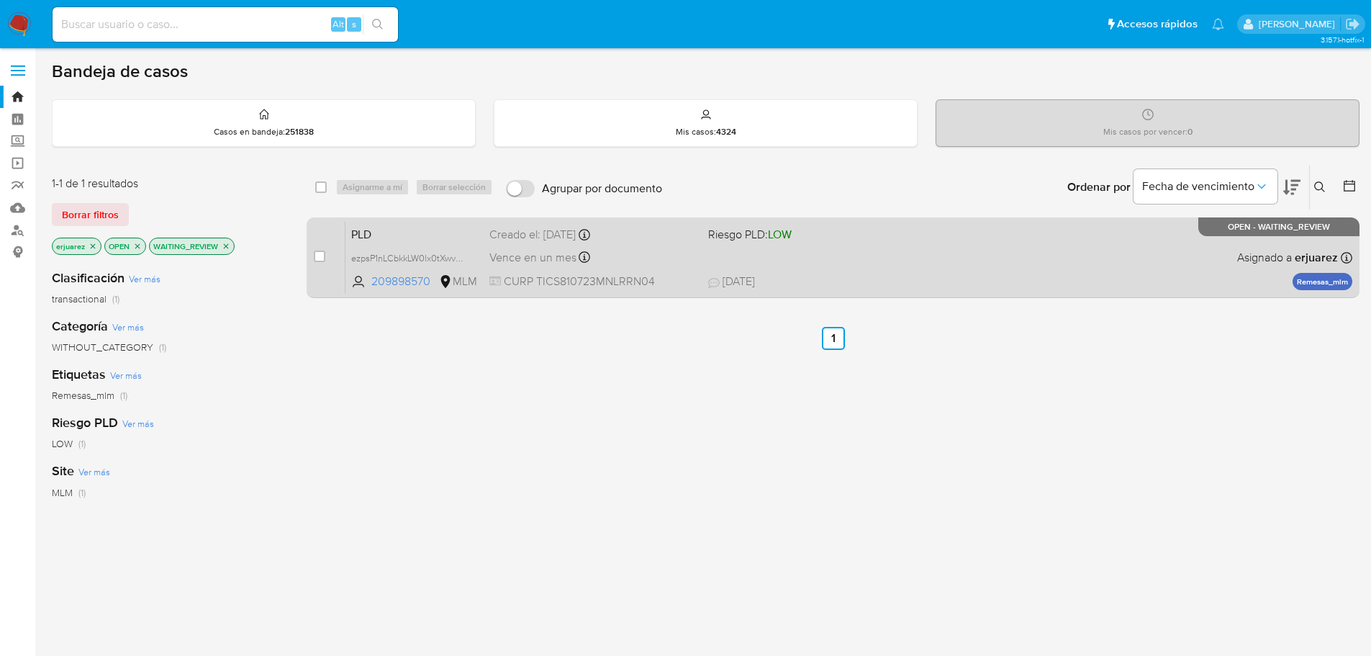
click at [671, 243] on div "PLD ezpsP1nLCbkkLW0lx0tXwvC8 209898570 MLM Riesgo PLD: LOW Creado el: 12/08/202…" at bounding box center [848, 257] width 1007 height 73
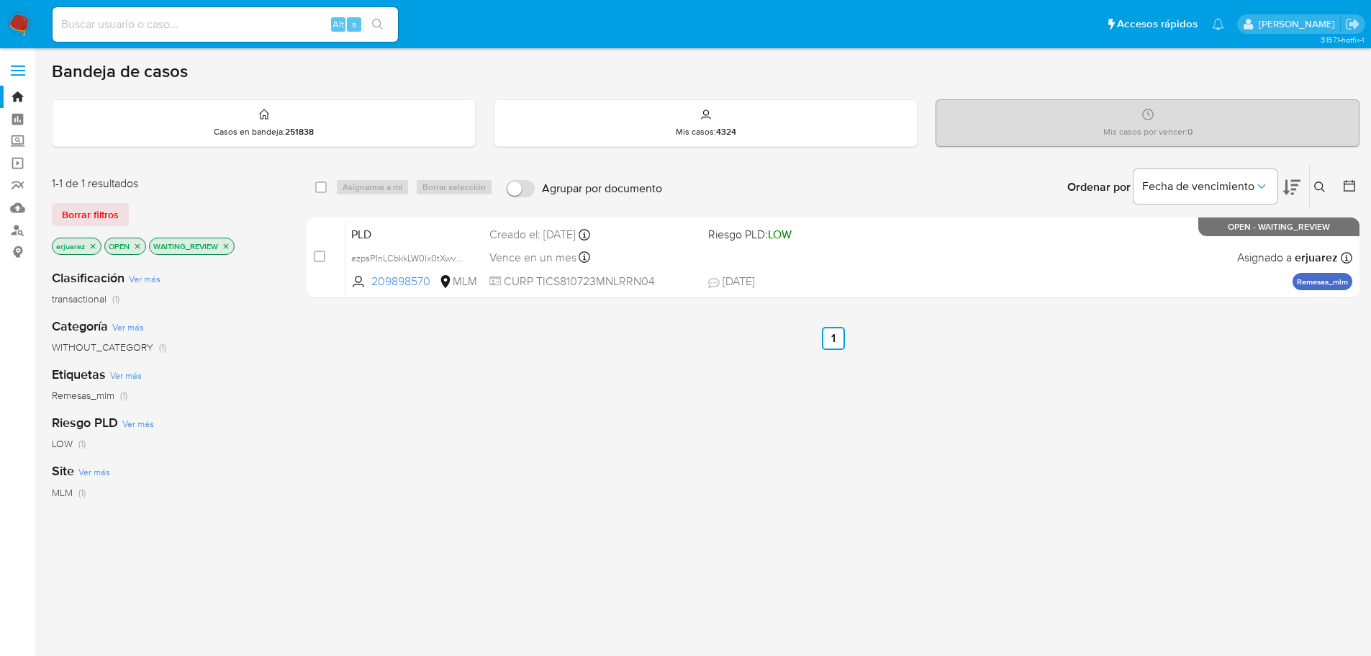
click at [16, 19] on img at bounding box center [19, 24] width 24 height 24
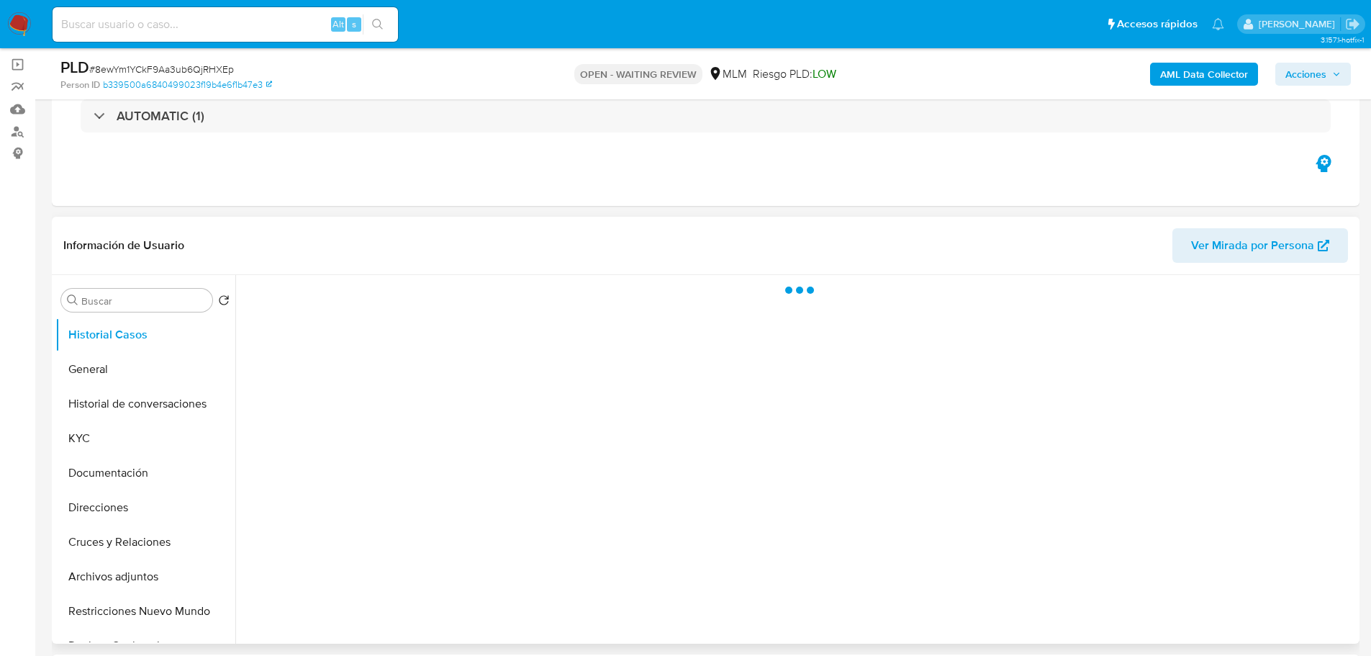
scroll to position [216, 0]
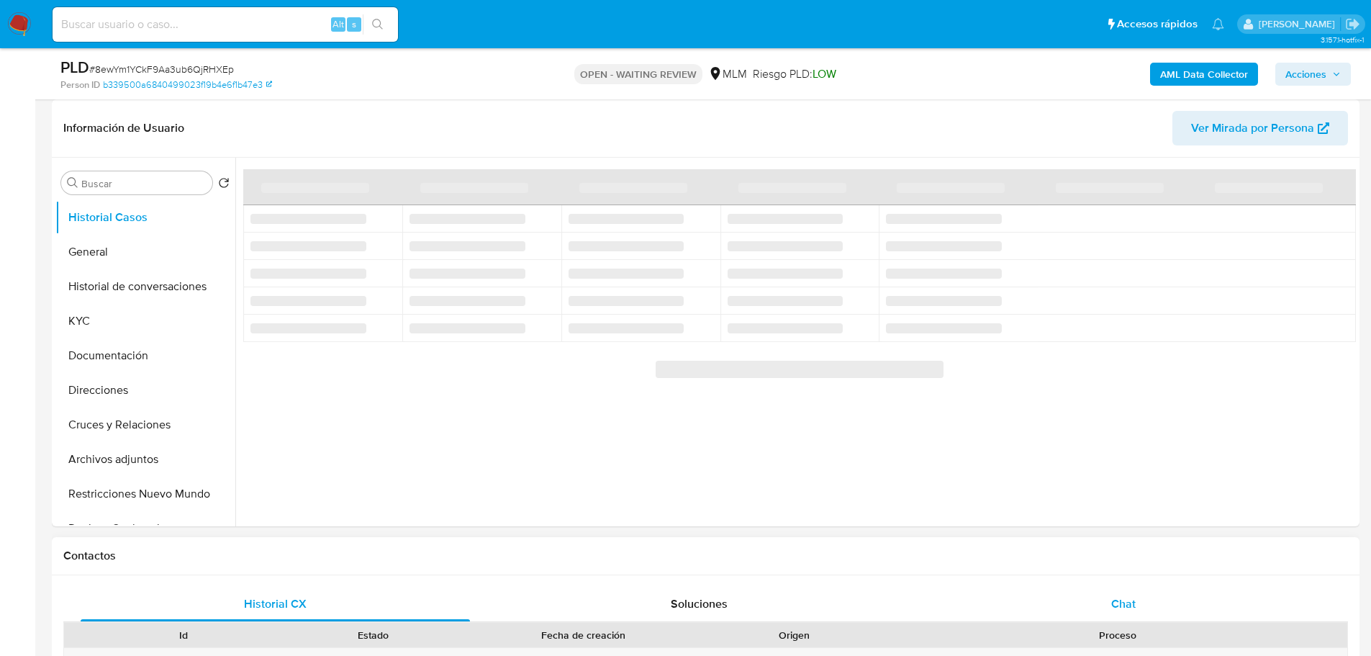
click at [1120, 597] on span "Chat" at bounding box center [1123, 603] width 24 height 17
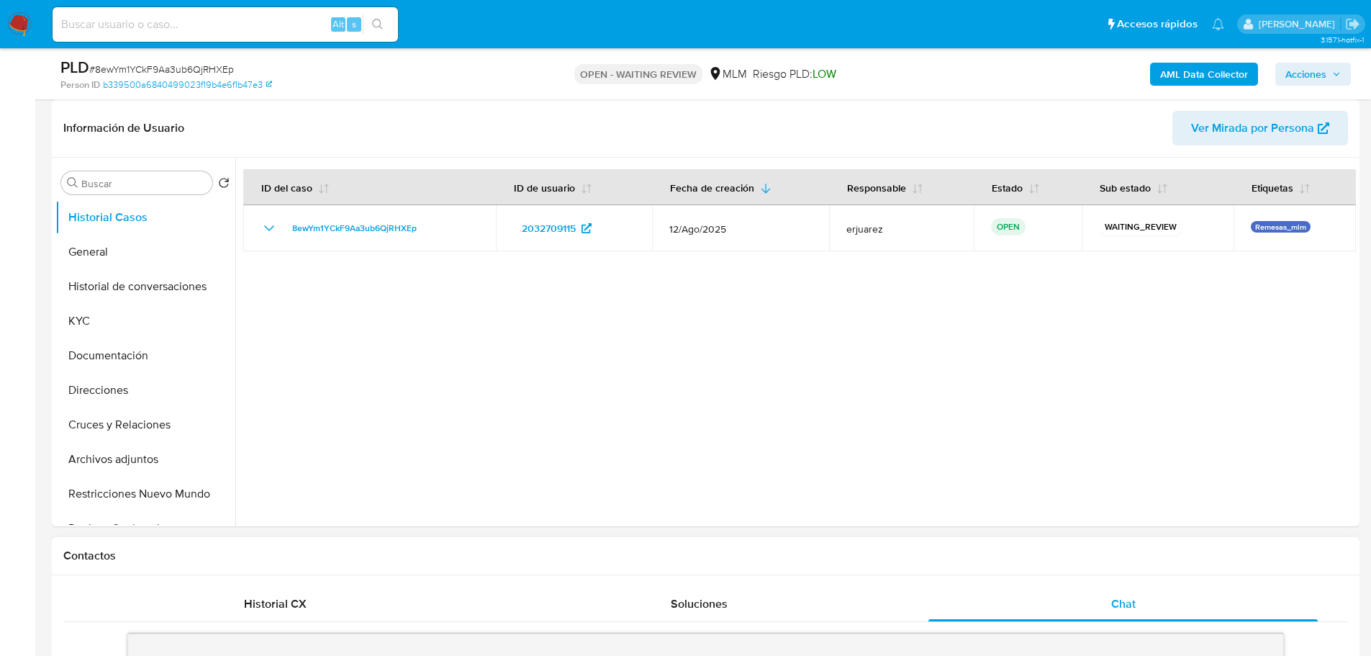
select select "10"
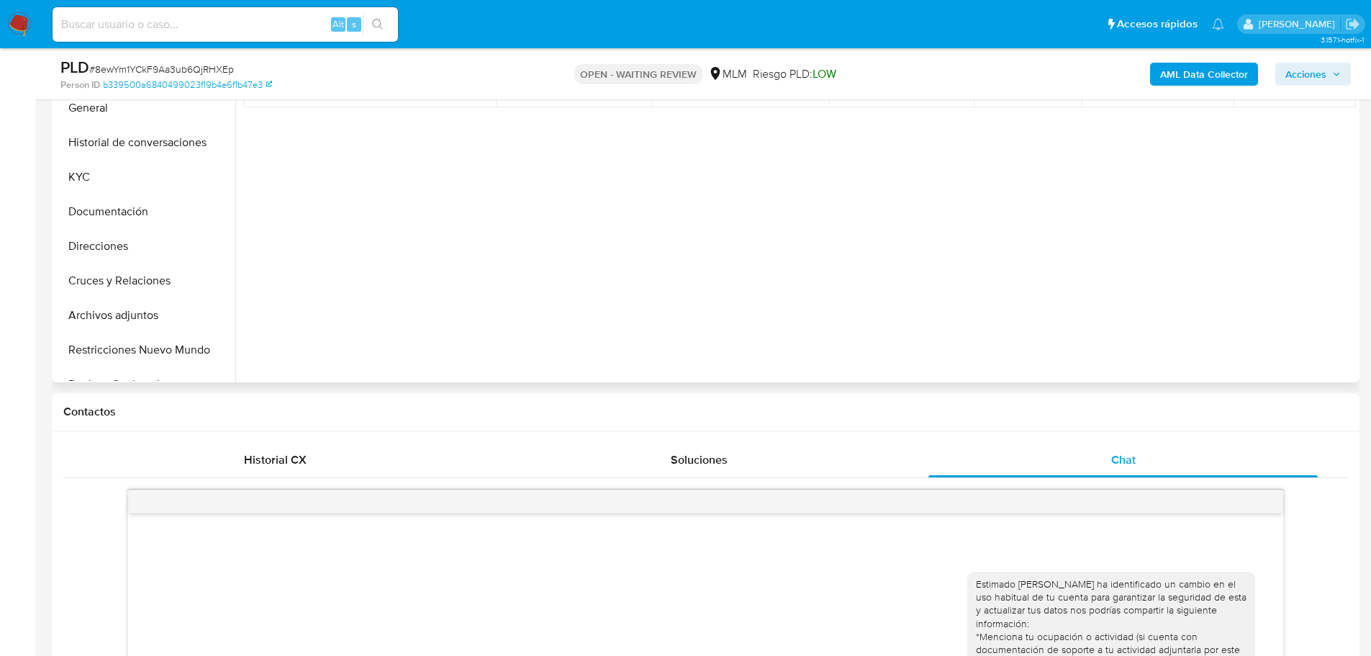
scroll to position [144, 0]
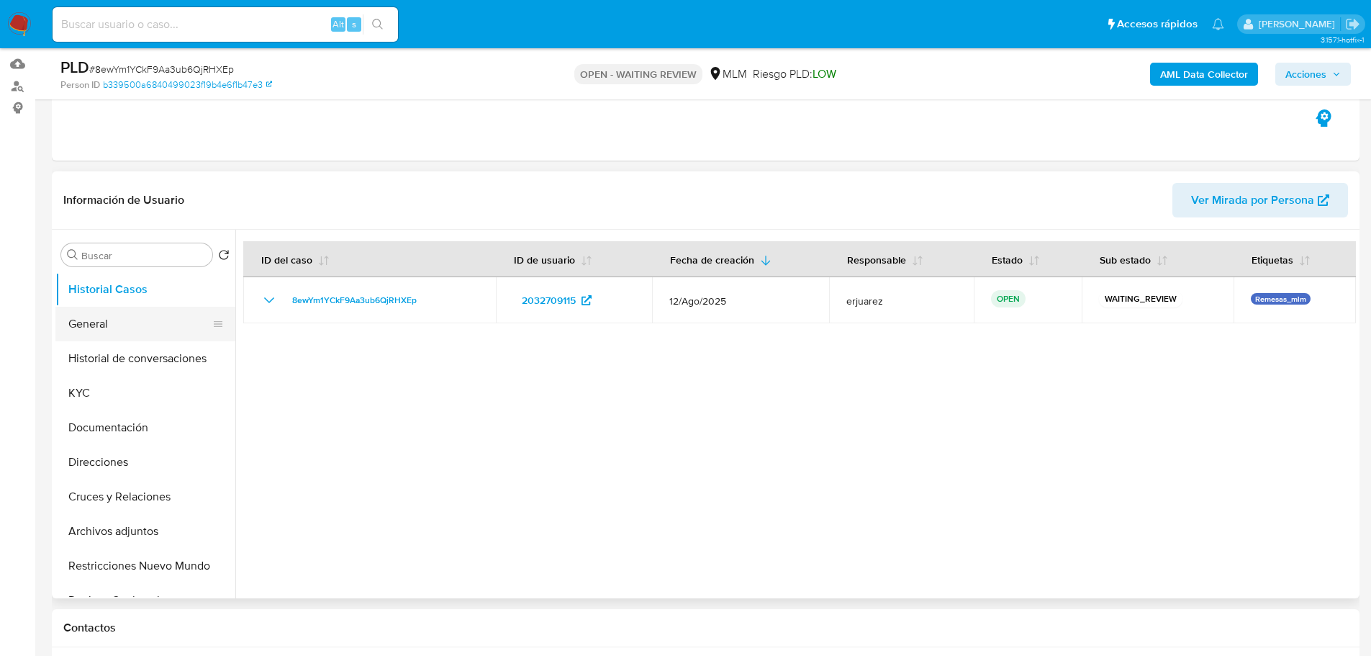
click at [119, 319] on button "General" at bounding box center [139, 324] width 168 height 35
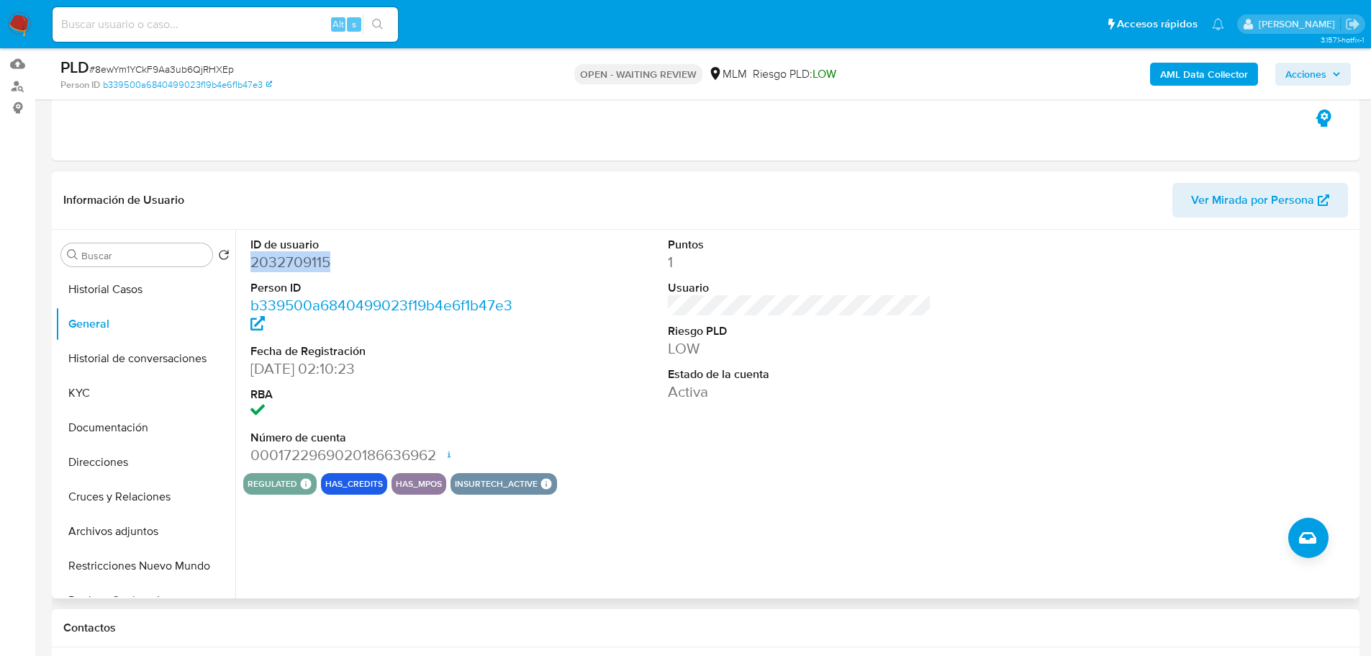
drag, startPoint x: 353, startPoint y: 263, endPoint x: 248, endPoint y: 266, distance: 104.4
click at [248, 266] on div "ID de usuario 2032709115 Person ID b339500a6840499023f19b4e6f1b47e3 Fecha de Re…" at bounding box center [382, 351] width 279 height 243
copy dd "2032709115"
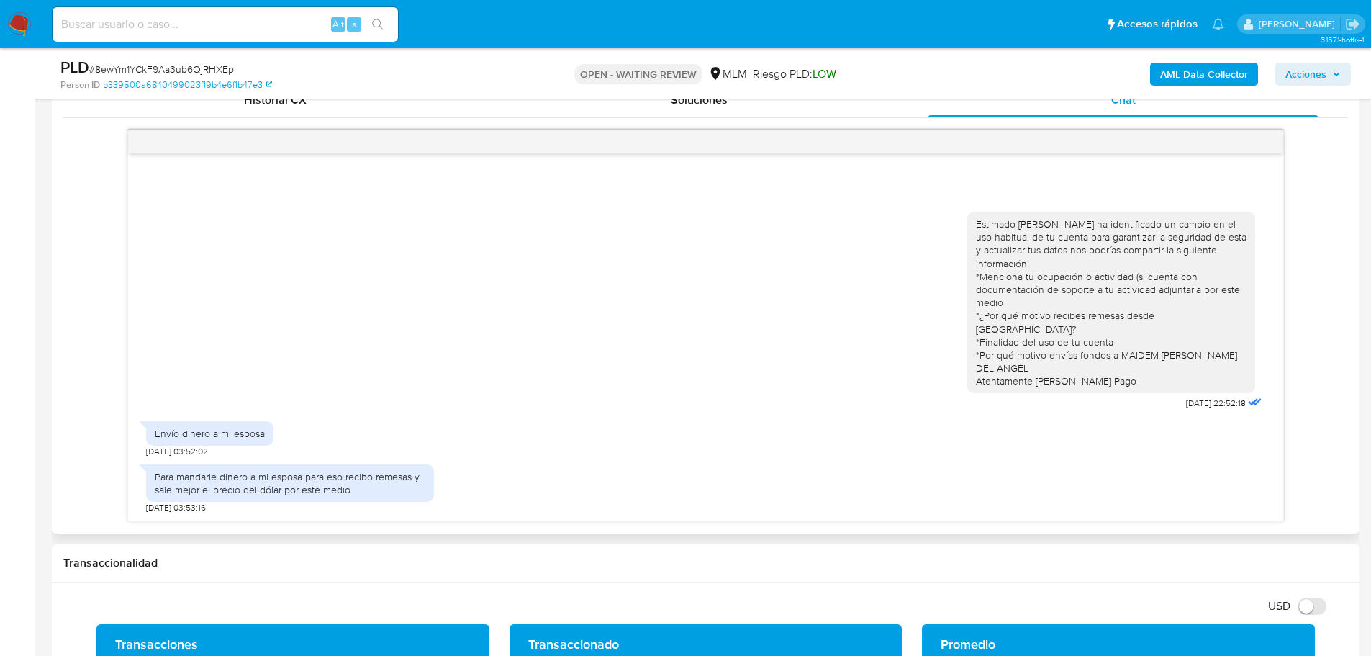
scroll to position [936, 0]
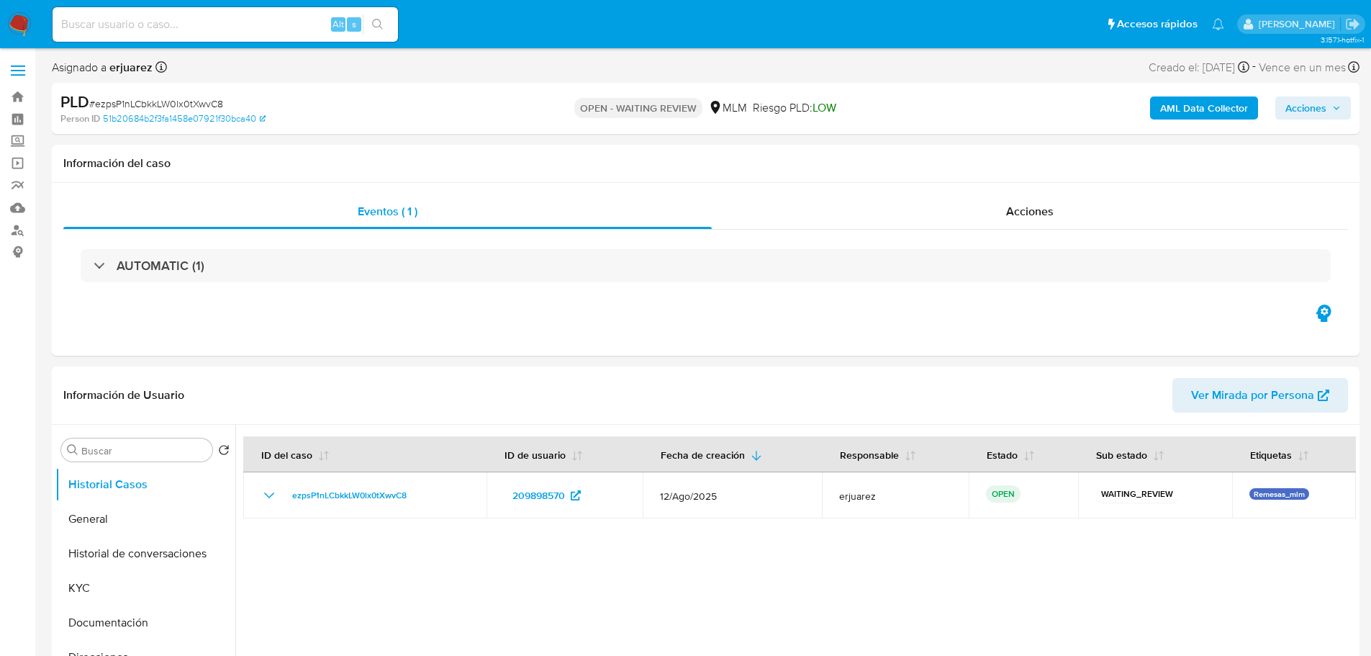
select select "10"
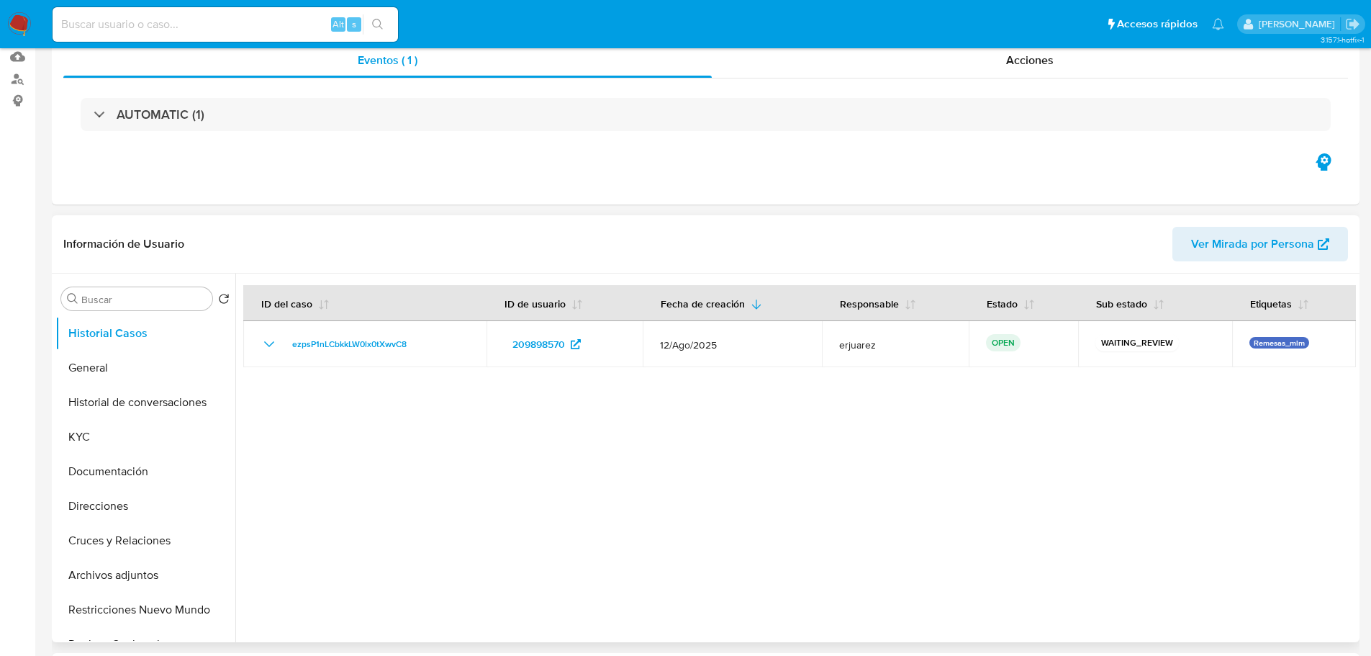
scroll to position [288, 0]
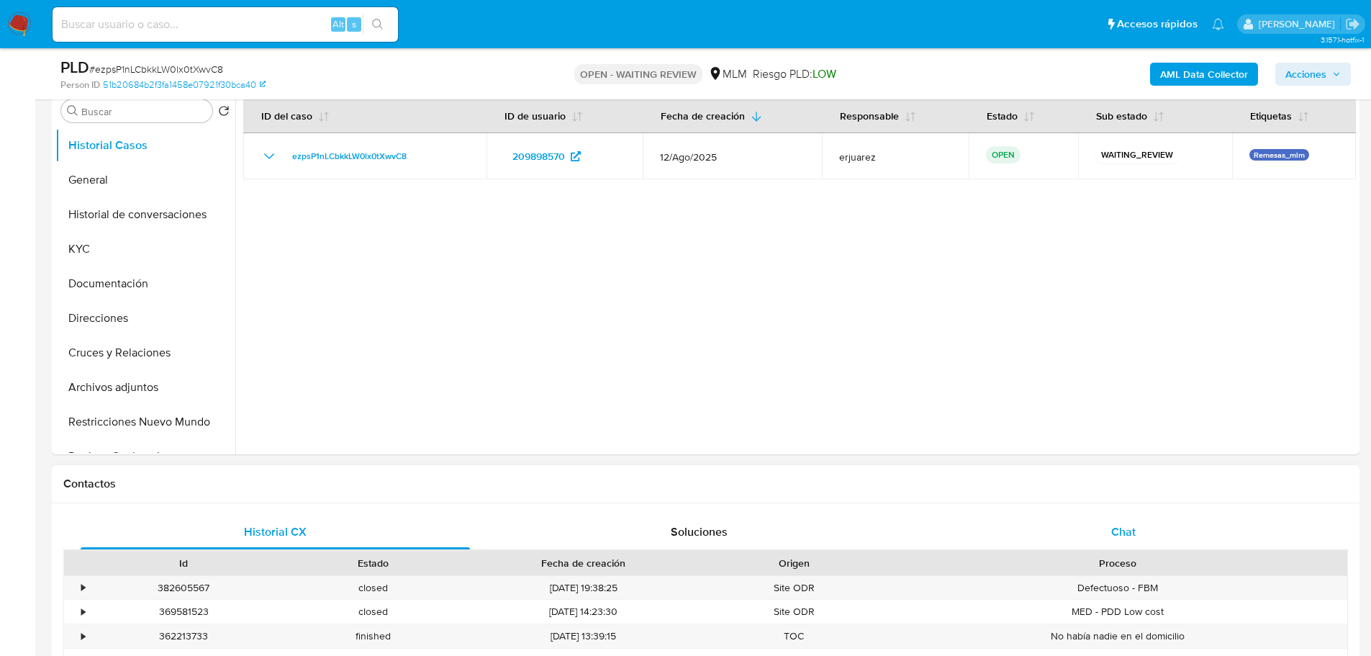
click at [1115, 520] on div "Chat" at bounding box center [1122, 532] width 389 height 35
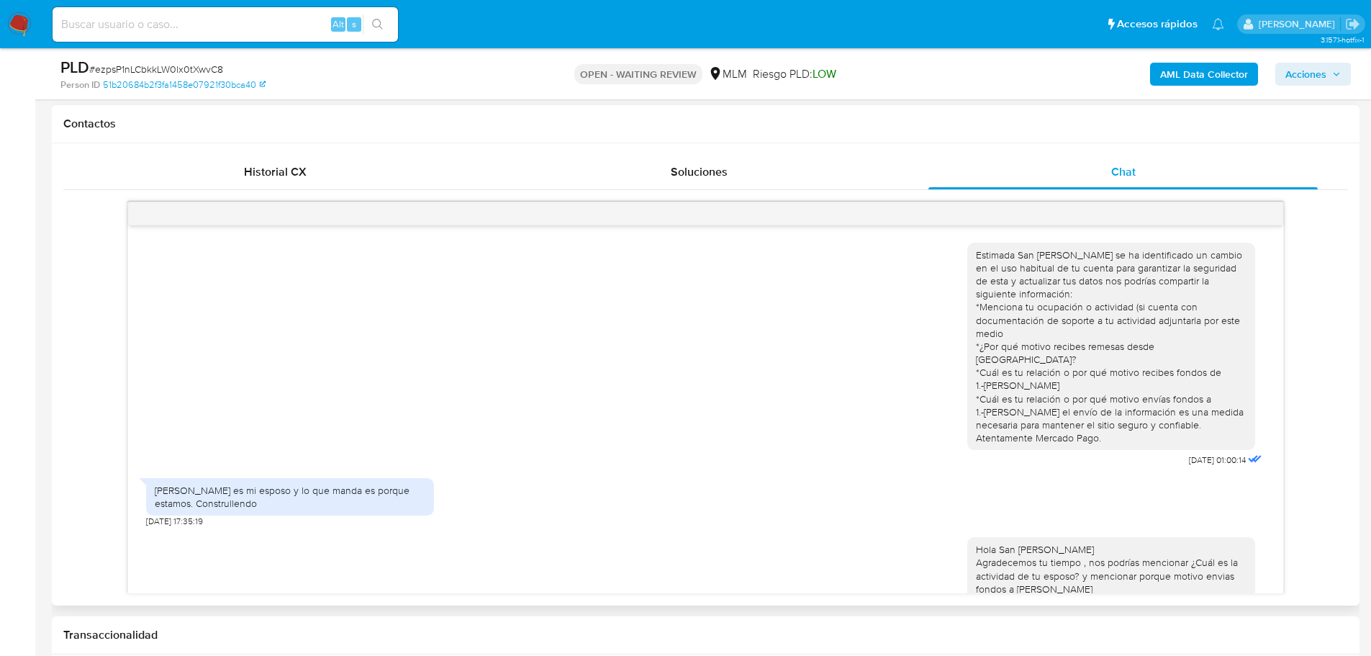
scroll to position [149, 0]
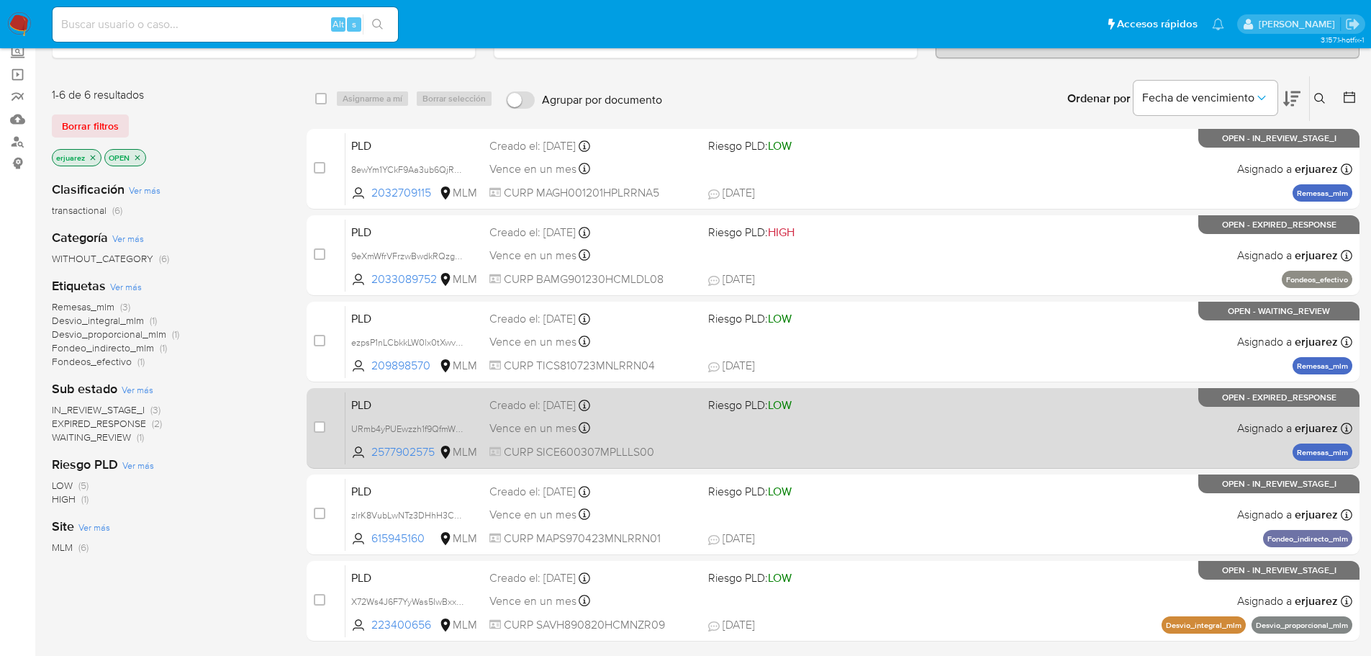
scroll to position [25, 0]
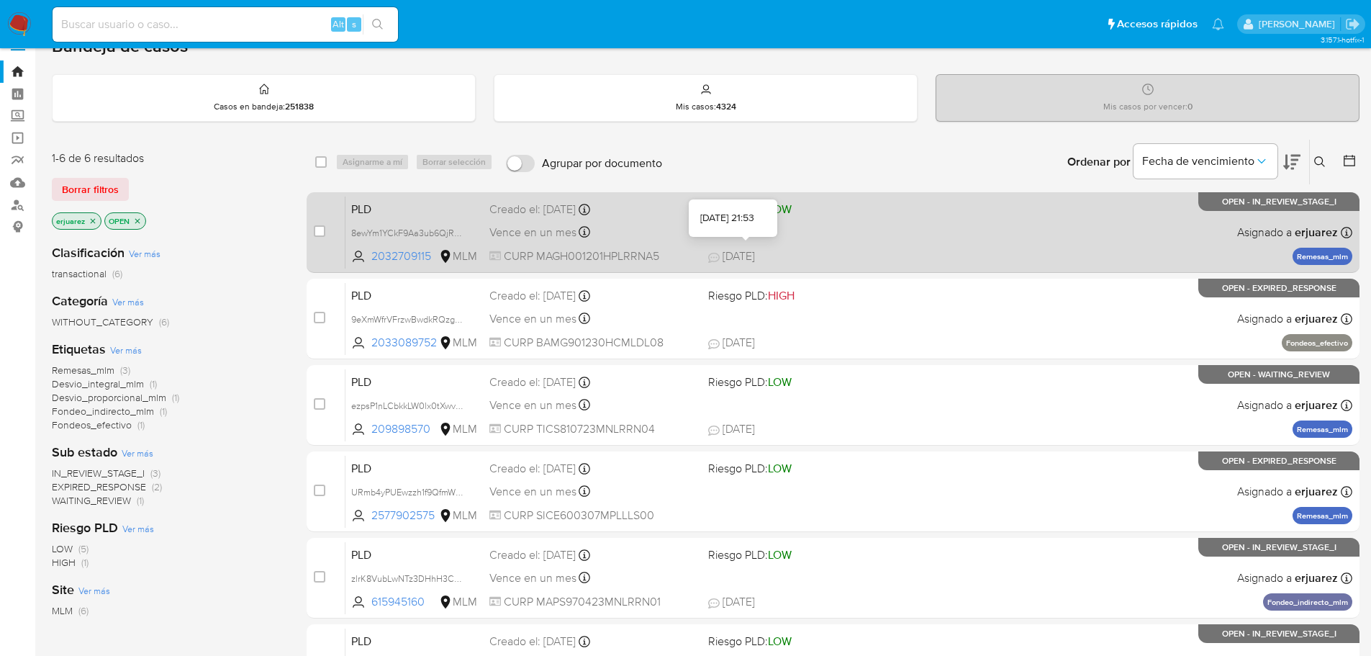
click at [742, 260] on span "27/08/2025" at bounding box center [731, 256] width 47 height 16
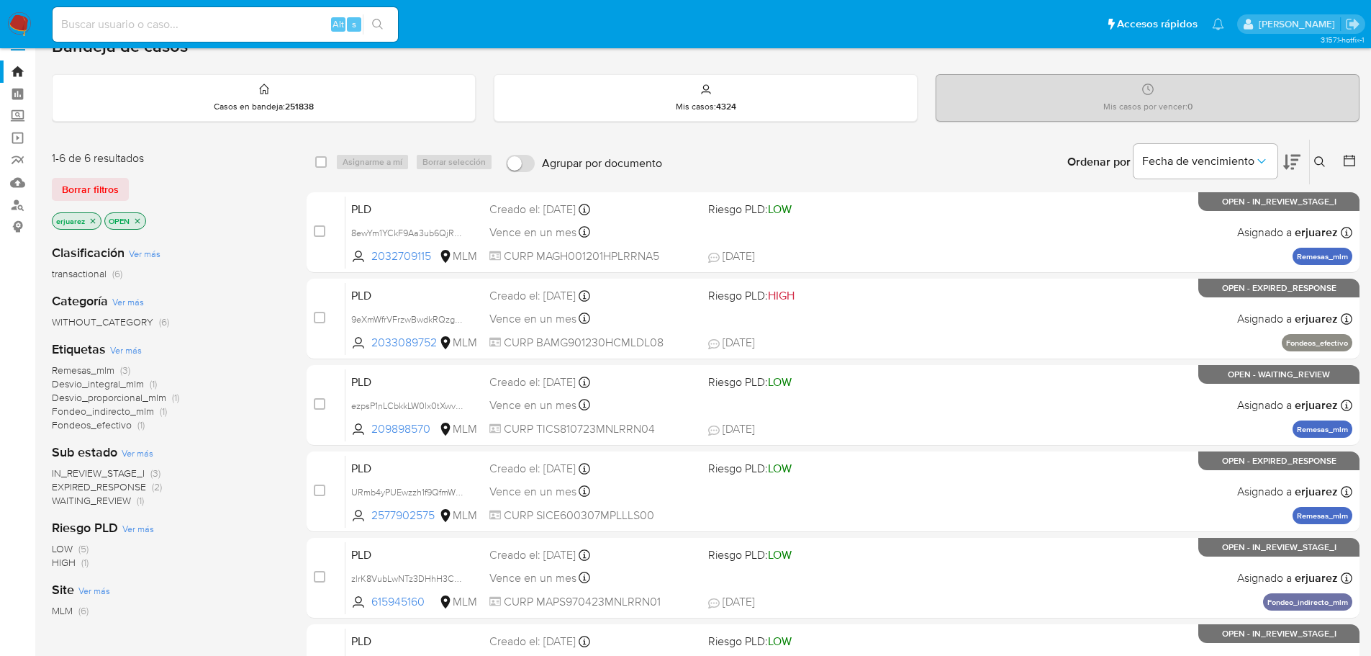
click at [19, 23] on img at bounding box center [19, 24] width 24 height 24
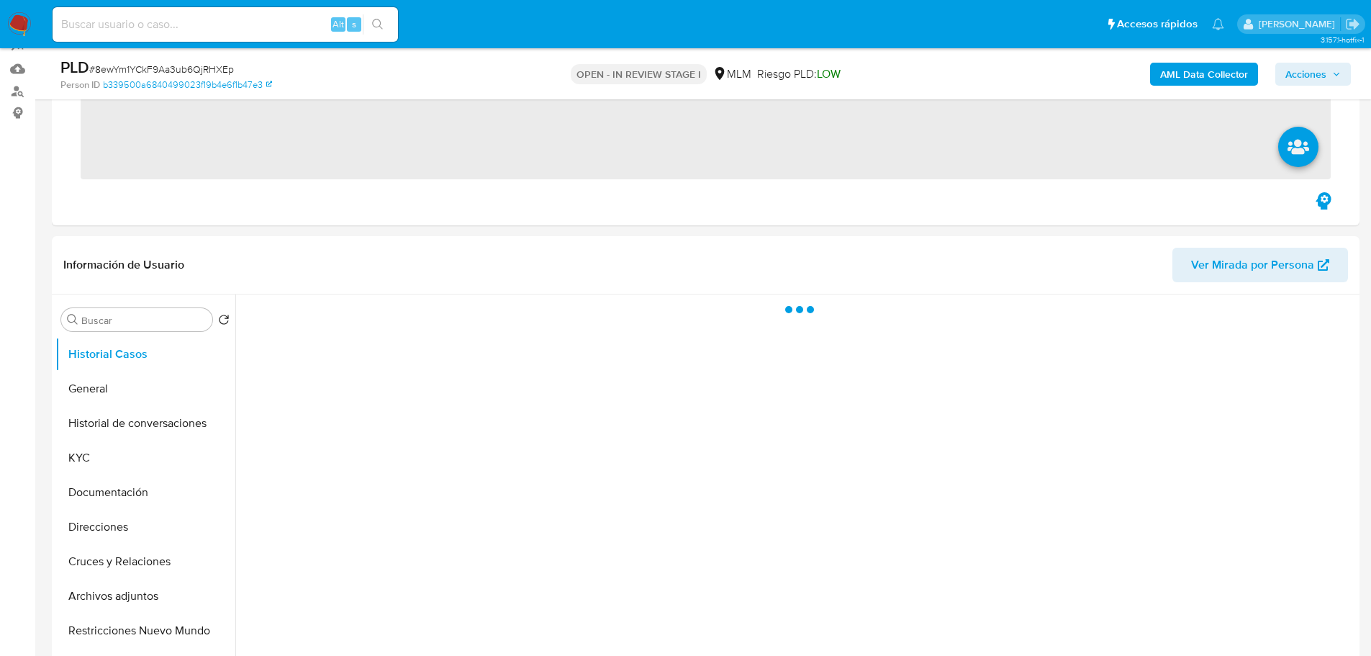
scroll to position [216, 0]
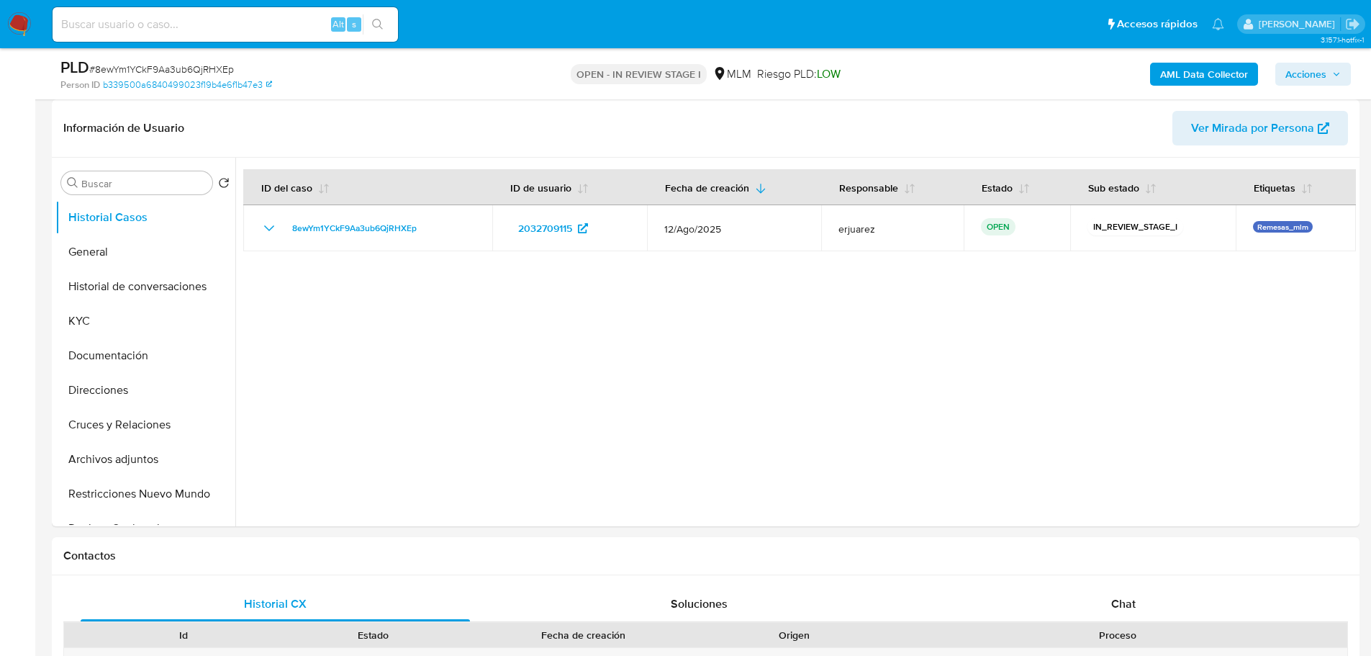
select select "10"
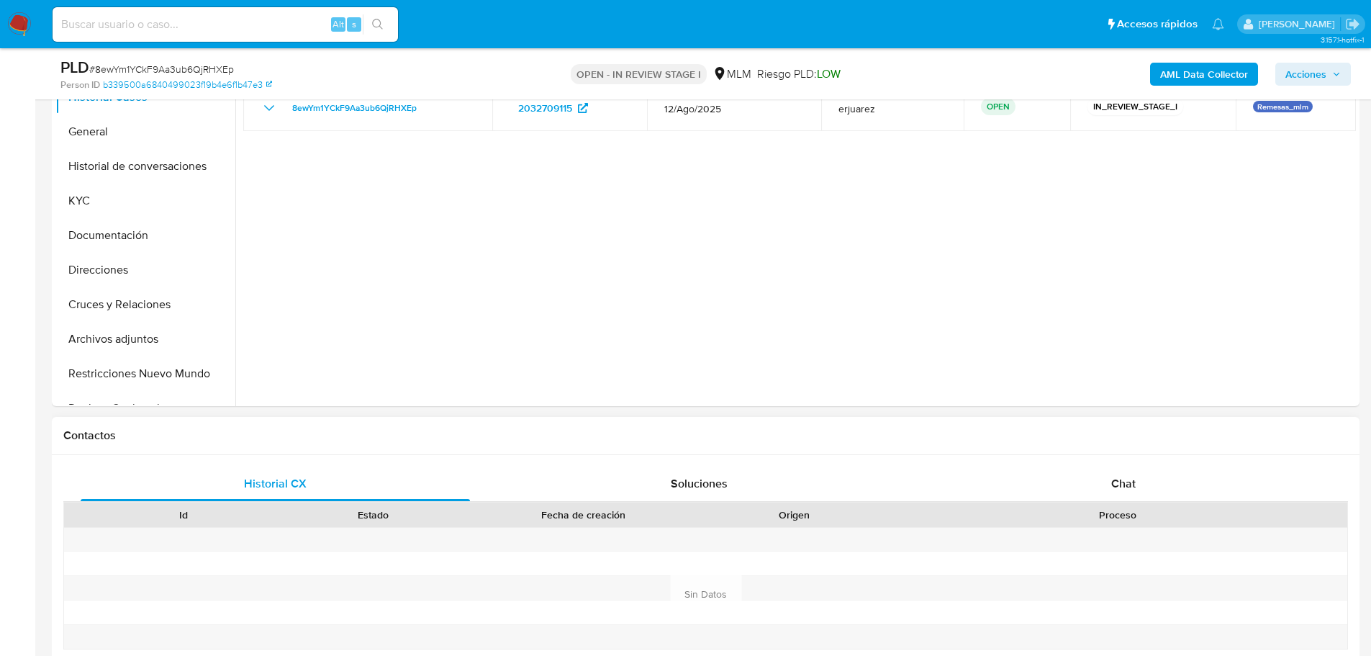
scroll to position [432, 0]
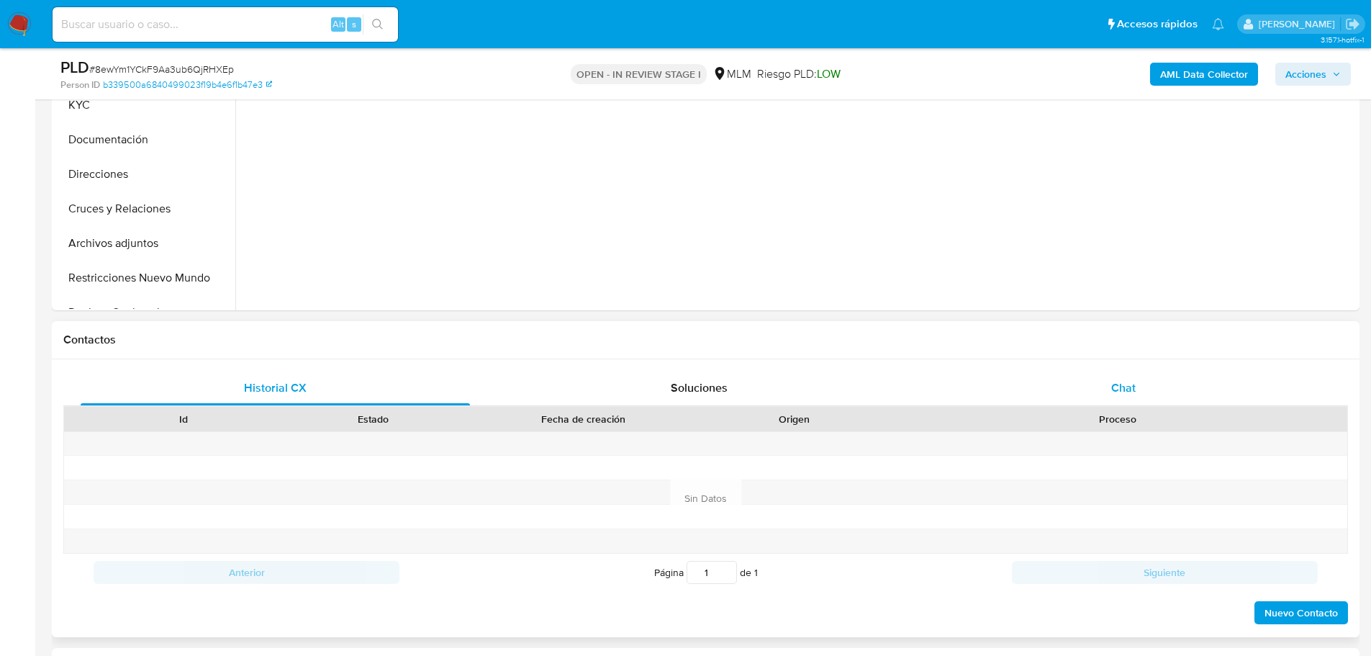
click at [1110, 383] on div "Chat" at bounding box center [1122, 388] width 389 height 35
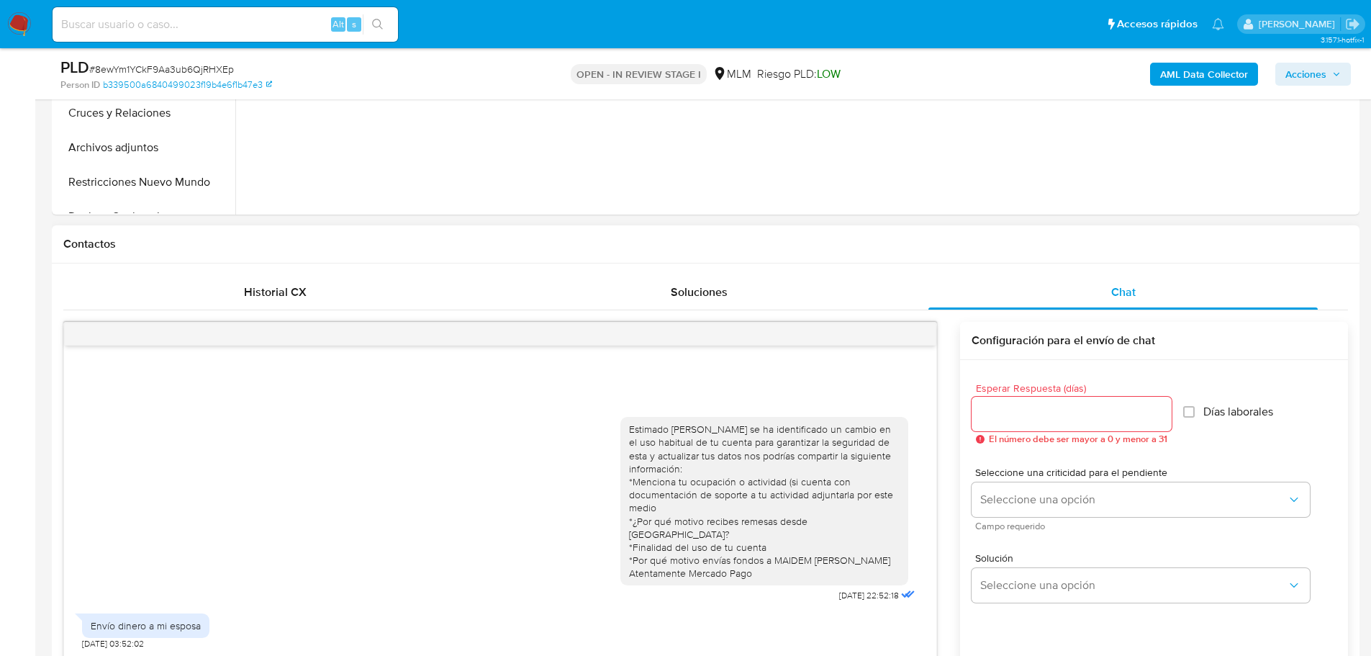
scroll to position [720, 0]
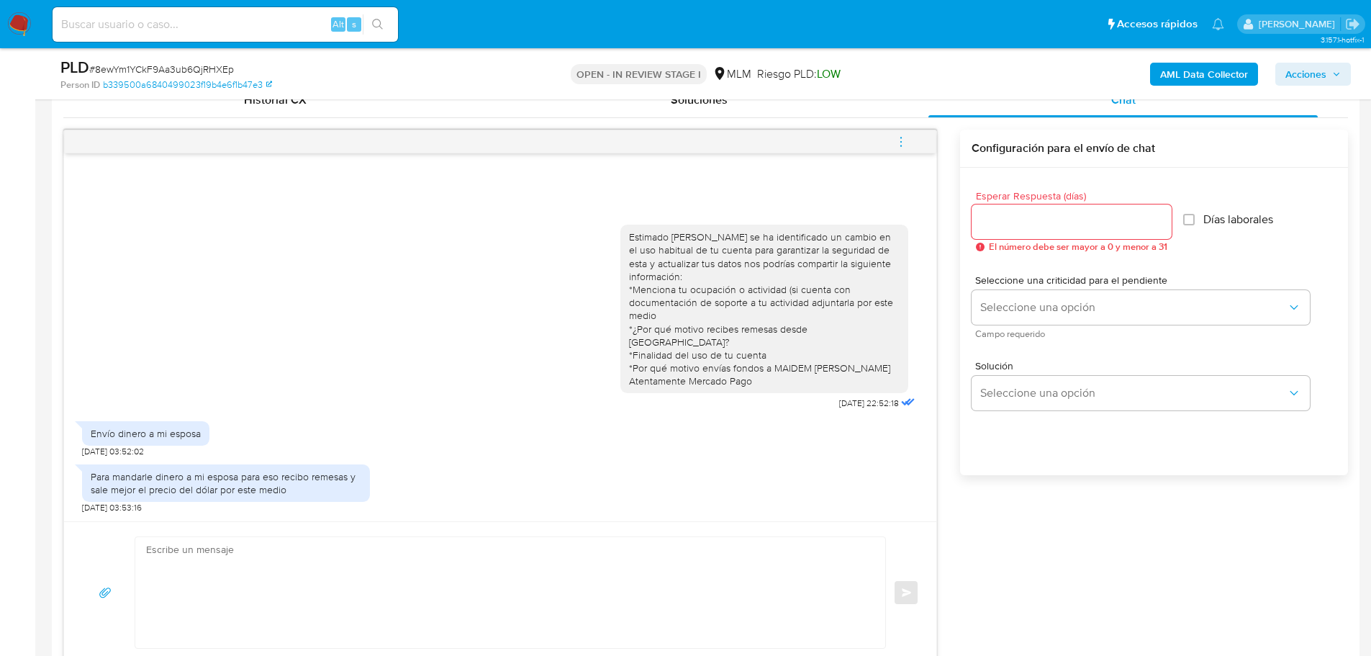
drag, startPoint x: 368, startPoint y: 530, endPoint x: 346, endPoint y: 549, distance: 28.6
click at [361, 535] on div "Enviar" at bounding box center [500, 592] width 872 height 142
click at [346, 549] on textarea at bounding box center [506, 592] width 721 height 111
paste textarea "Agradecemos tu tiempo y documentación proporcionada. Te recordamos que esto fue…"
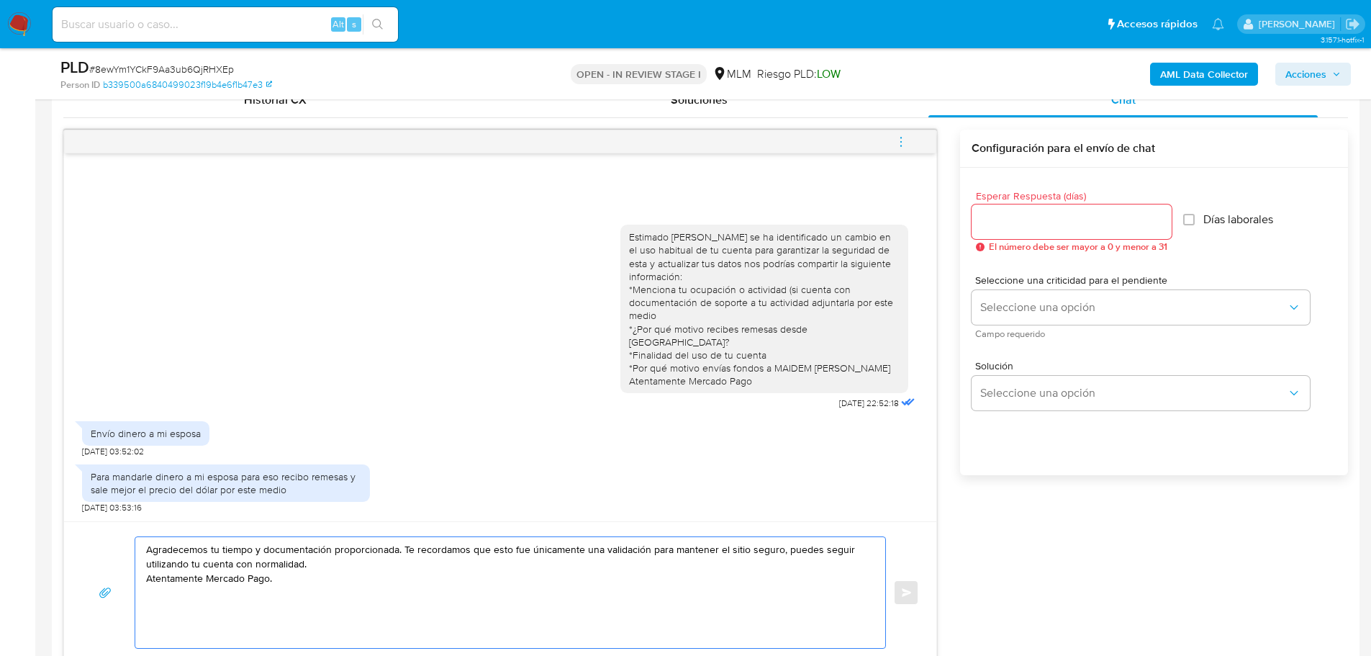
drag, startPoint x: 307, startPoint y: 579, endPoint x: 118, endPoint y: 538, distance: 193.7
click at [118, 538] on div "Agradecemos tu tiempo y documentación proporcionada. Te recordamos que esto fue…" at bounding box center [500, 592] width 838 height 112
drag, startPoint x: 394, startPoint y: 556, endPoint x: 385, endPoint y: 556, distance: 8.7
click at [393, 556] on textarea "Agradecemos tu tiempo y documentación proporcionada. Te recordamos que esto fue…" at bounding box center [506, 592] width 721 height 111
click at [265, 549] on textarea "Agradecemos tu tiempo y documentación proporcionada. Te recordamos que esto fue…" at bounding box center [506, 592] width 721 height 111
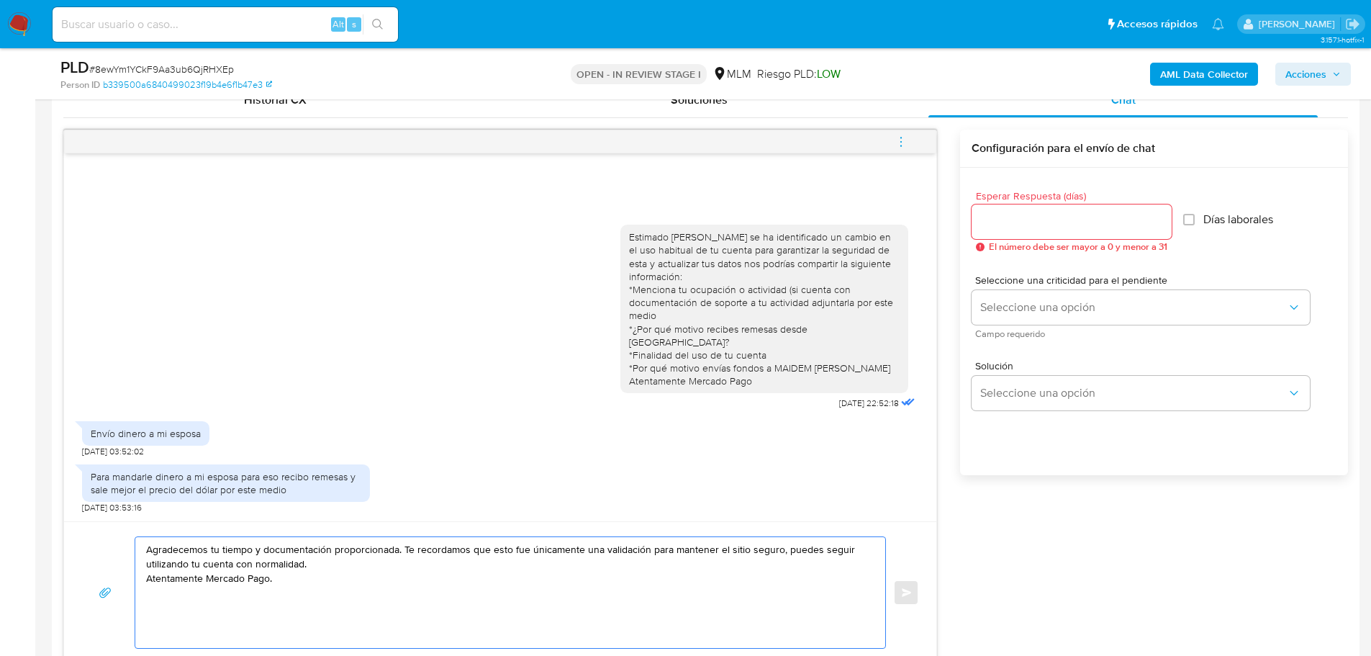
click at [316, 557] on textarea "Agradecemos tu tiempo y documentación proporcionada. Te recordamos que esto fue…" at bounding box center [506, 592] width 721 height 111
drag, startPoint x: 330, startPoint y: 549, endPoint x: 255, endPoint y: 551, distance: 74.9
click at [255, 551] on textarea "Agradecemos tu tiempo y documentación proporcionada. Te recordamos que esto fue…" at bounding box center [506, 592] width 721 height 111
type textarea "Agradecemos tu tiempo e información proporcionada. Te recordamos que esto fue ú…"
drag, startPoint x: 290, startPoint y: 579, endPoint x: 86, endPoint y: 517, distance: 213.8
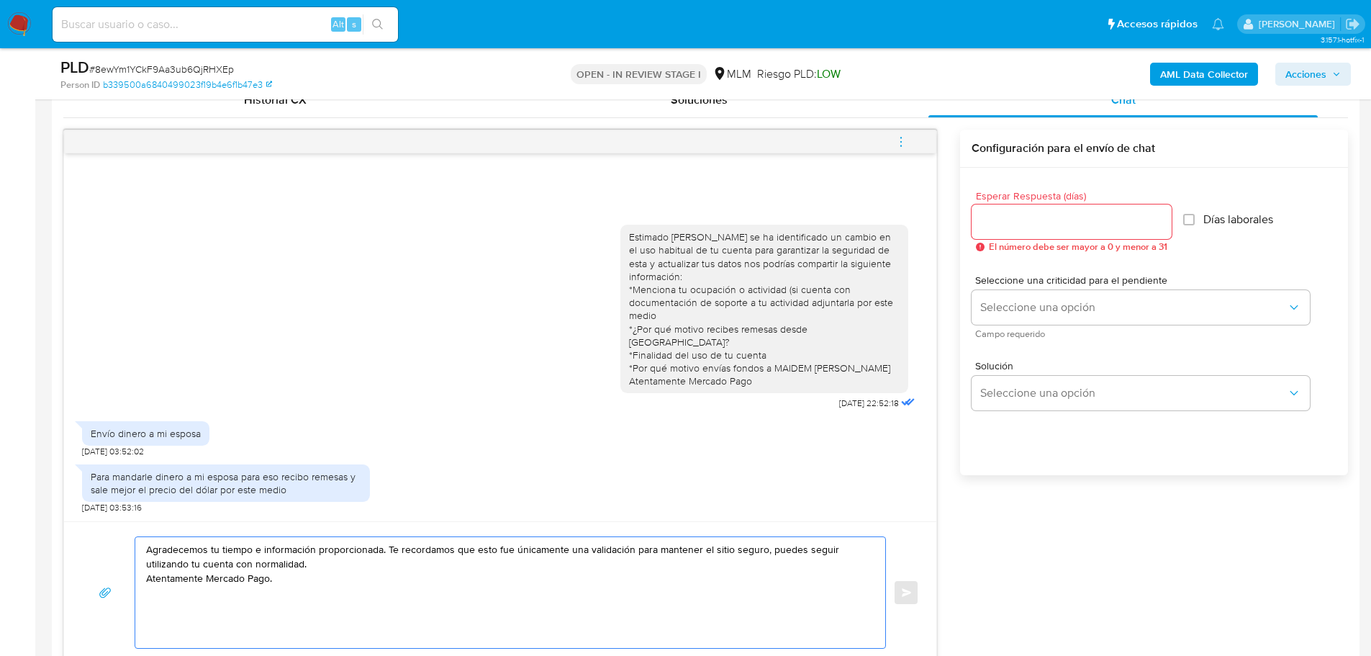
click at [86, 517] on div "Estimado Henry se ha identificado un cambio en el uso habitual de tu cuenta par…" at bounding box center [500, 397] width 874 height 534
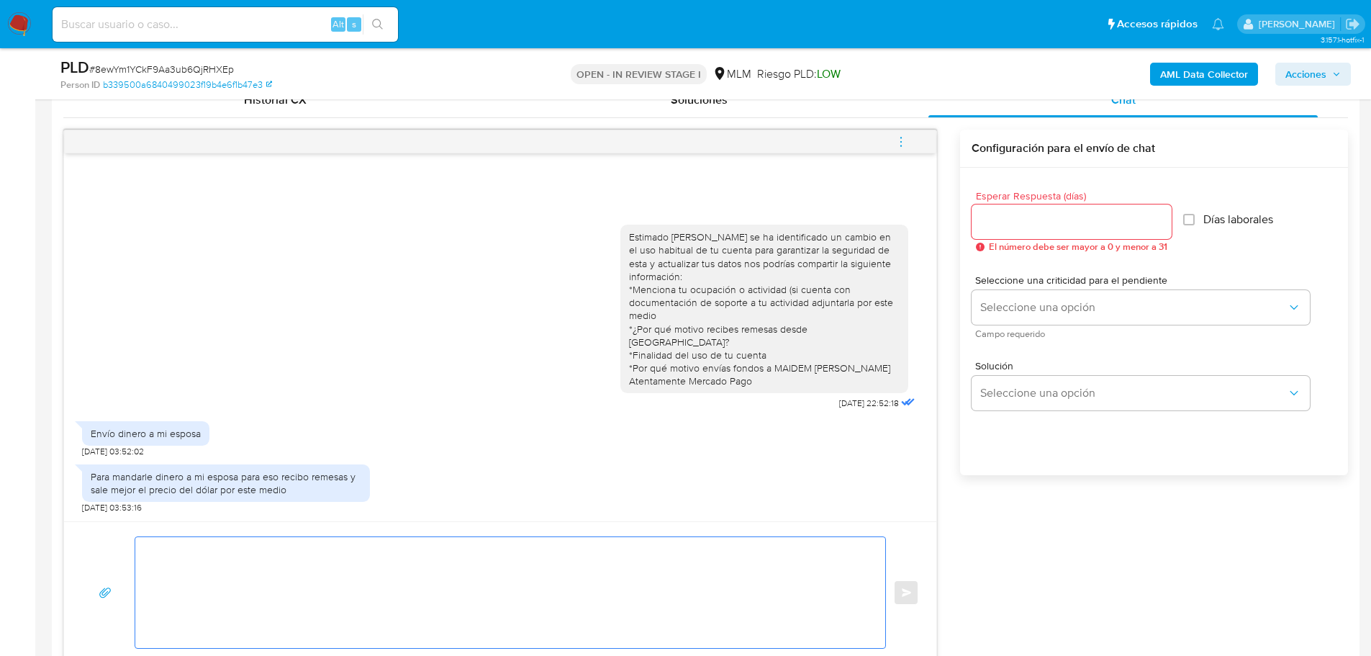
click at [1020, 223] on input "Esperar Respuesta (días)" at bounding box center [1072, 221] width 200 height 19
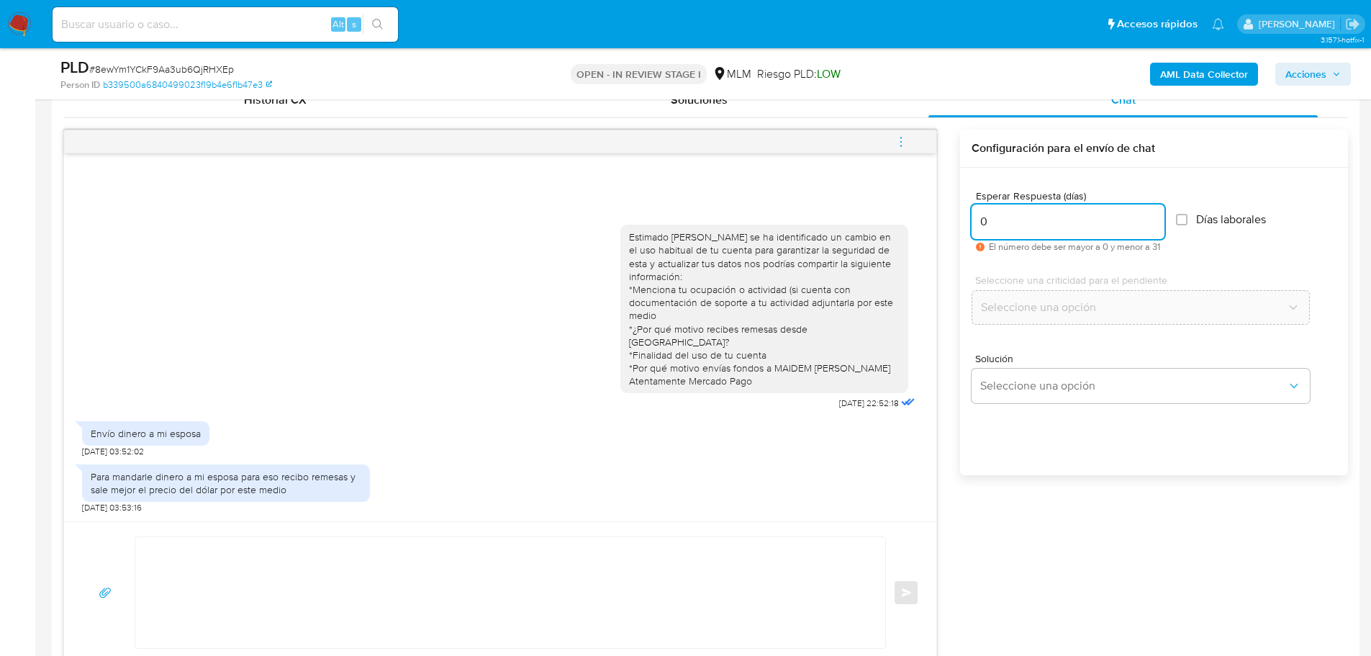
type input "0"
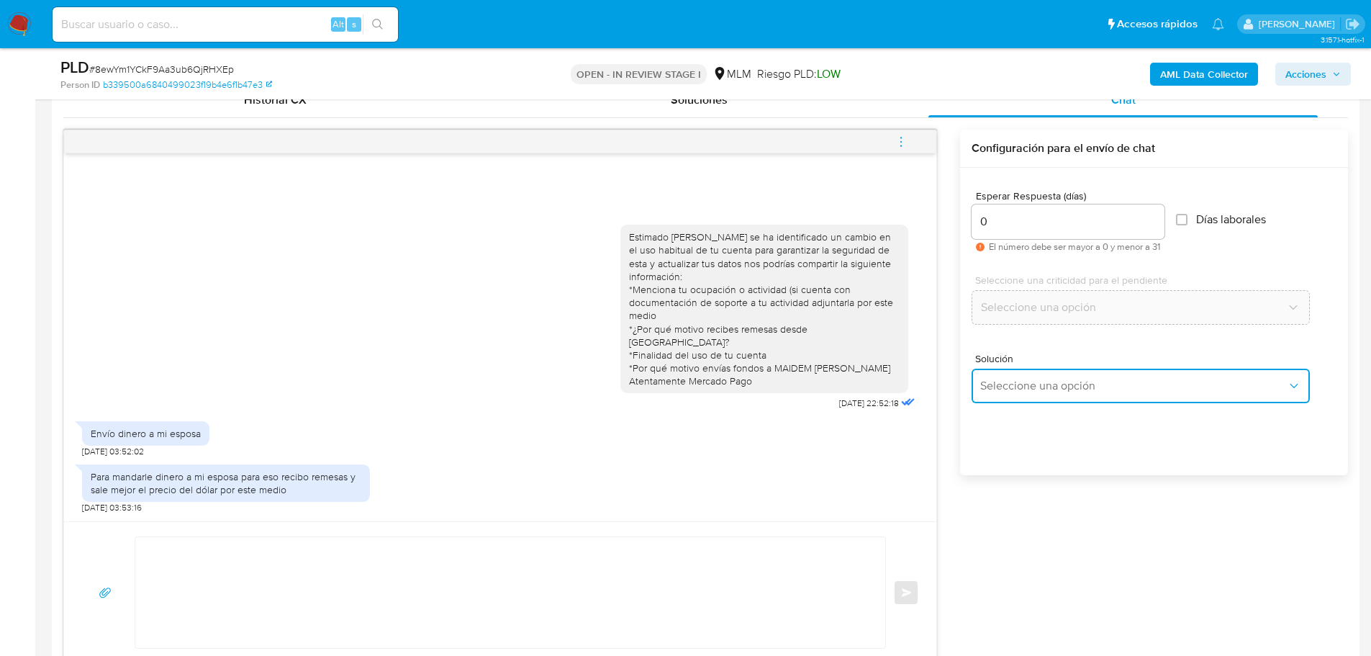
click at [1024, 397] on button "Seleccione una opción" at bounding box center [1141, 385] width 338 height 35
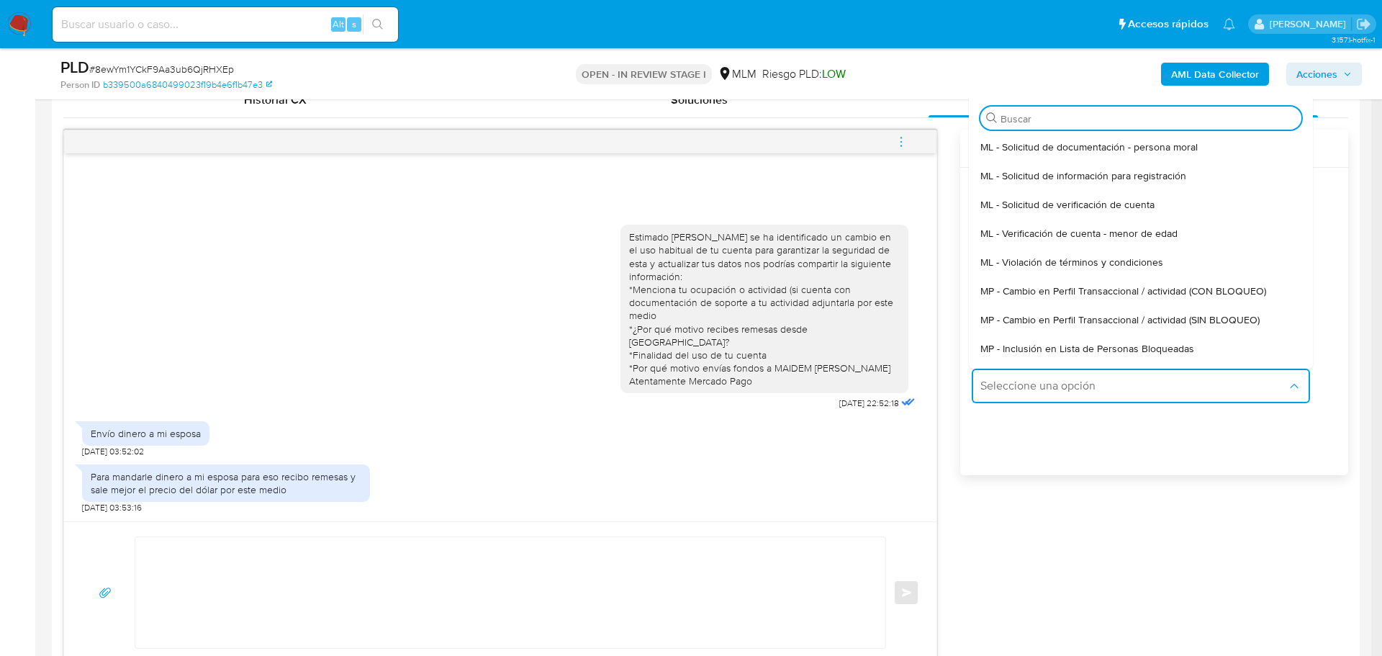
drag, startPoint x: 1110, startPoint y: 322, endPoint x: 1064, endPoint y: 326, distance: 45.5
click at [1105, 325] on span "MP - Cambio en Perfil Transaccional / actividad (SIN BLOQUEO)" at bounding box center [1119, 319] width 279 height 13
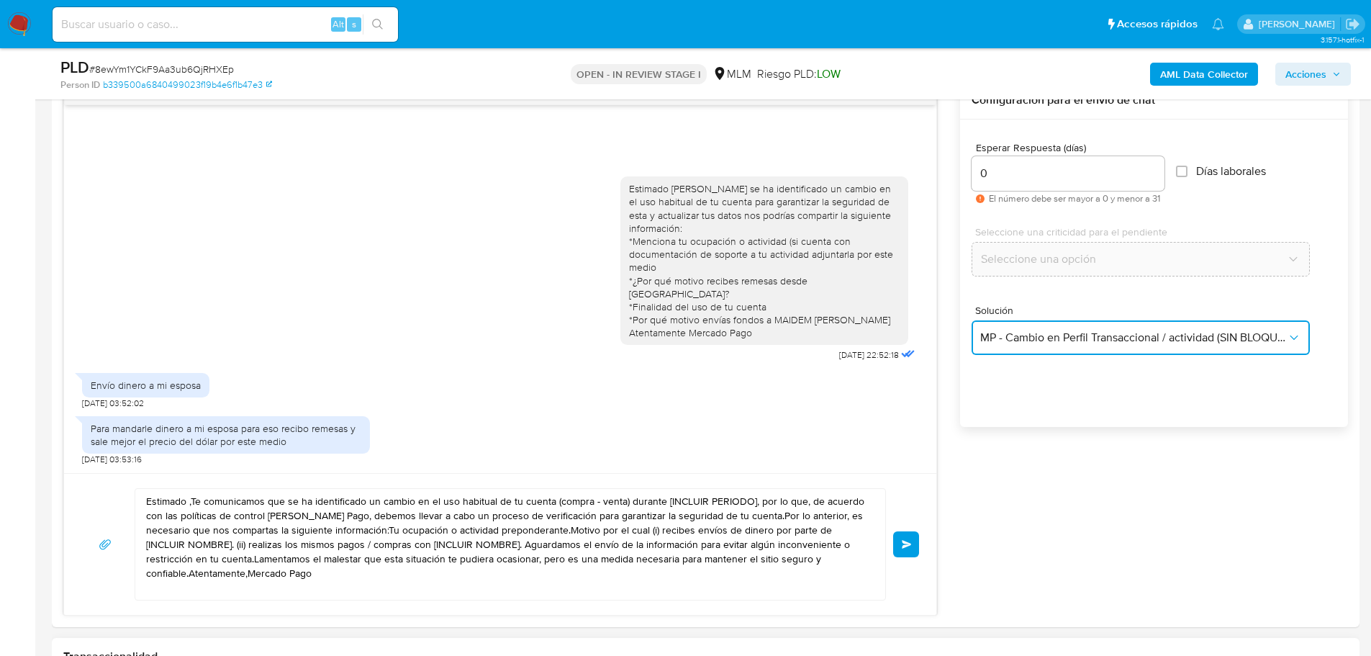
scroll to position [792, 0]
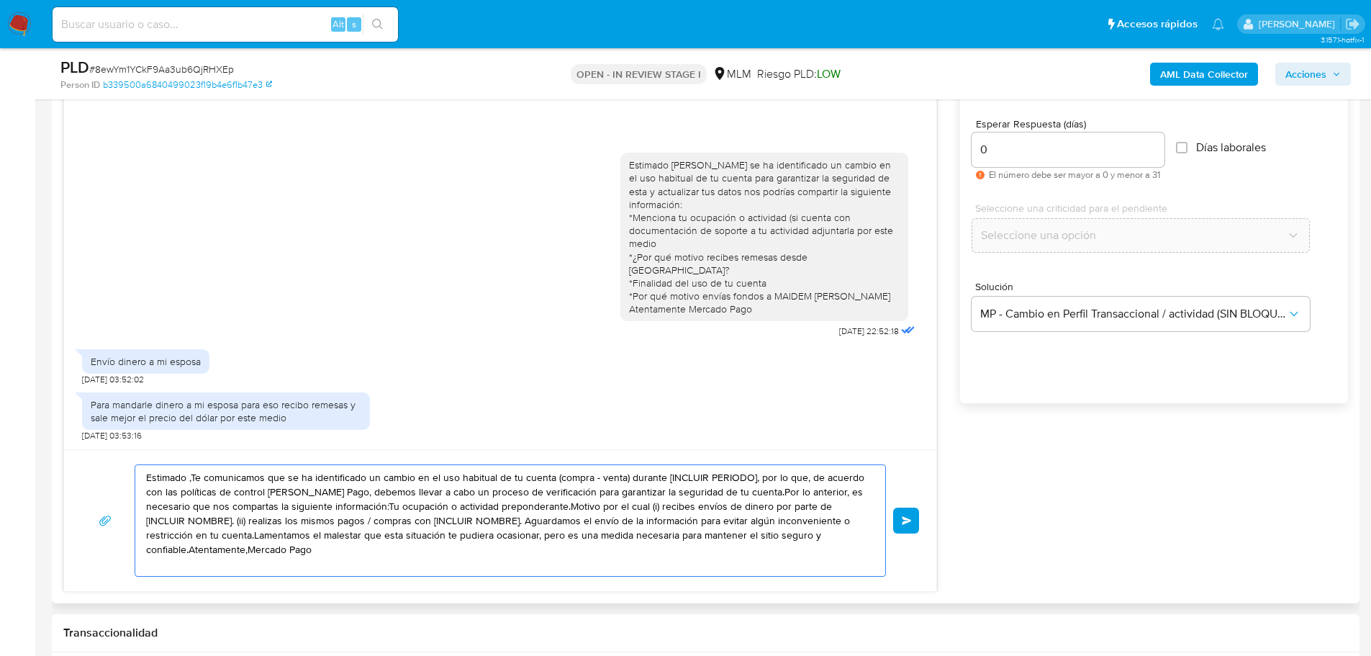
drag, startPoint x: 323, startPoint y: 556, endPoint x: 58, endPoint y: 436, distance: 291.2
click at [58, 435] on div "Historial CX Soluciones Chat Id Estado Fecha de creación Origen Proceso Anterio…" at bounding box center [706, 301] width 1308 height 604
paste textarea "Agradecemos tu tiempo e información proporcionada. Te recordamos que esto fue ú…"
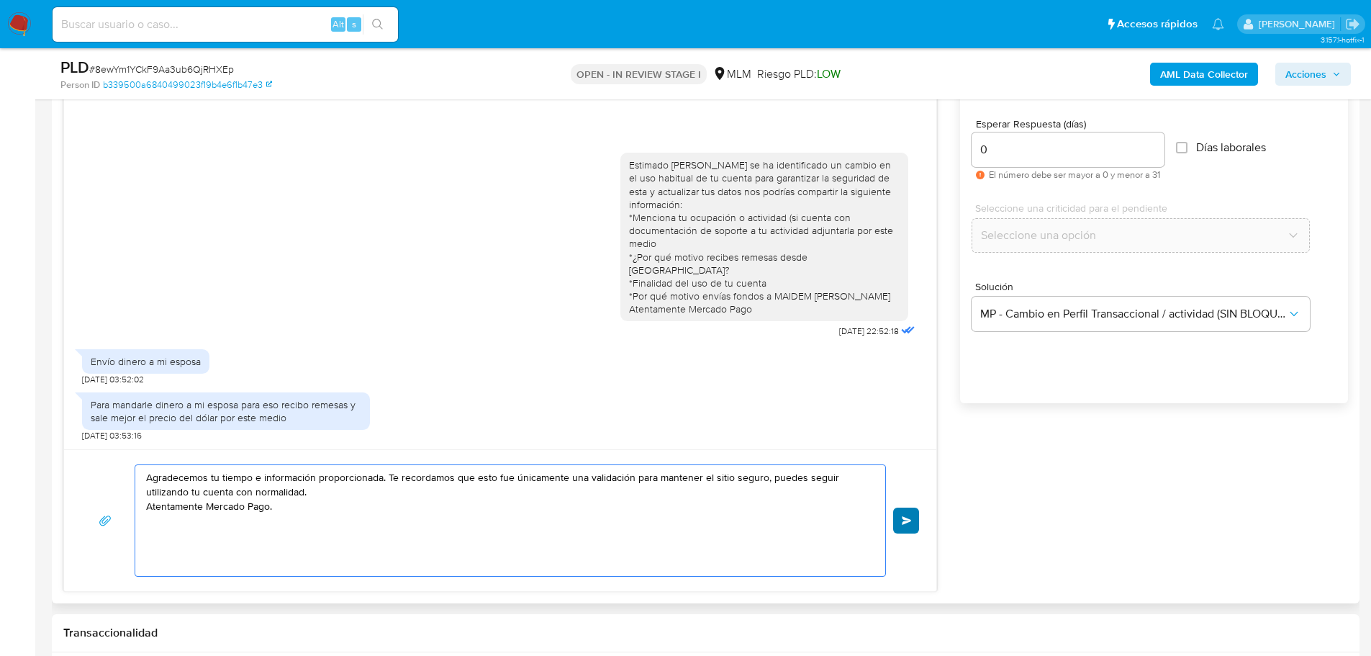
type textarea "Agradecemos tu tiempo e información proporcionada. Te recordamos que esto fue ú…"
click at [902, 516] on span "Enviar" at bounding box center [907, 520] width 10 height 9
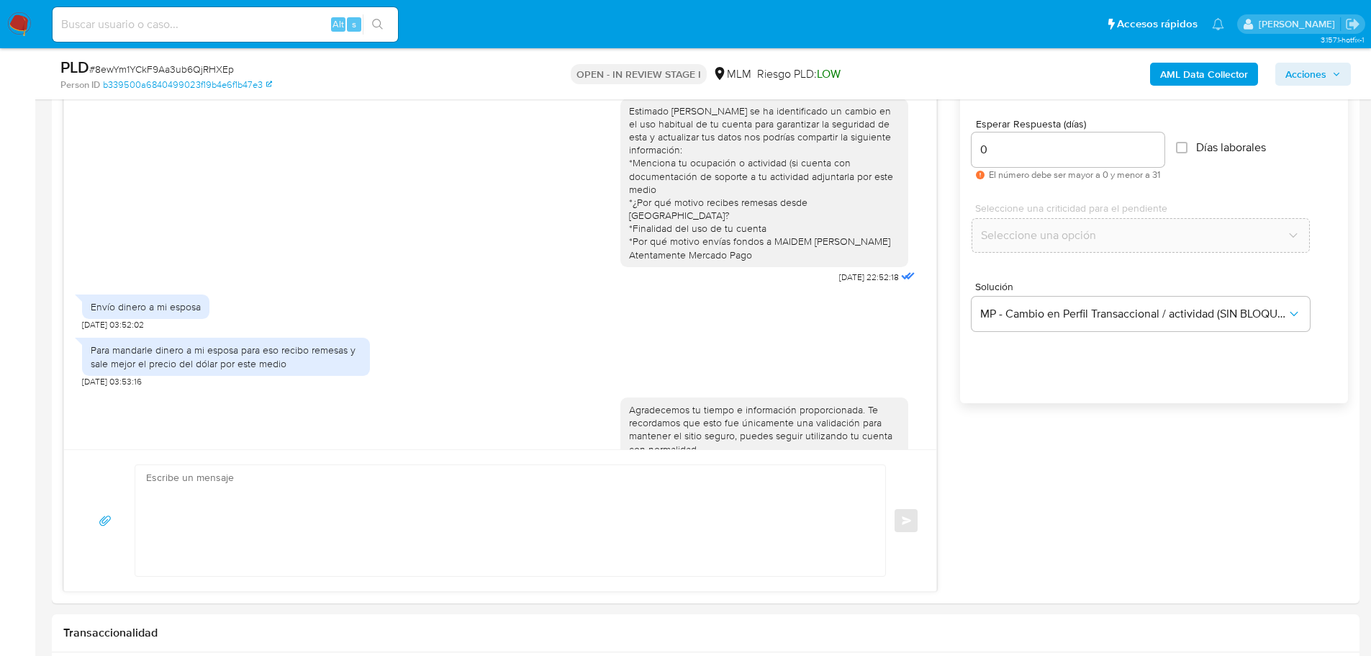
scroll to position [53, 0]
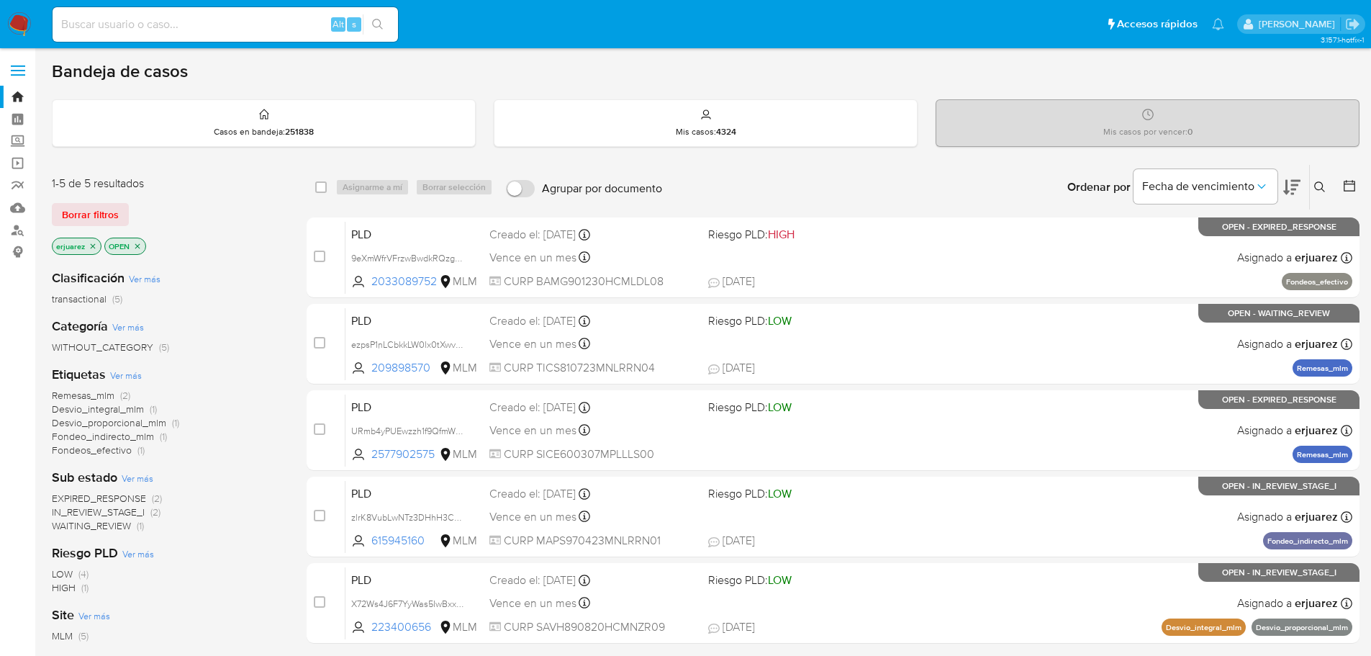
click at [120, 530] on span "WAITING_REVIEW" at bounding box center [91, 525] width 79 height 14
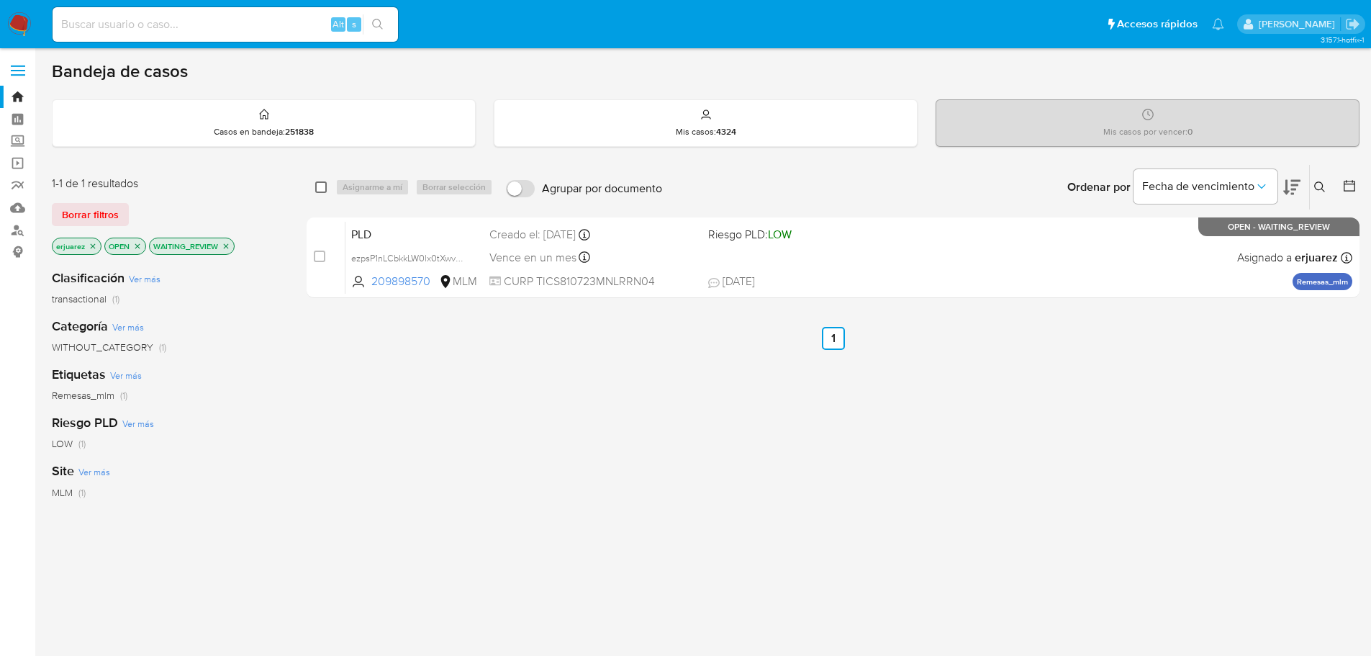
click at [319, 184] on input "checkbox" at bounding box center [321, 187] width 12 height 12
checkbox input "true"
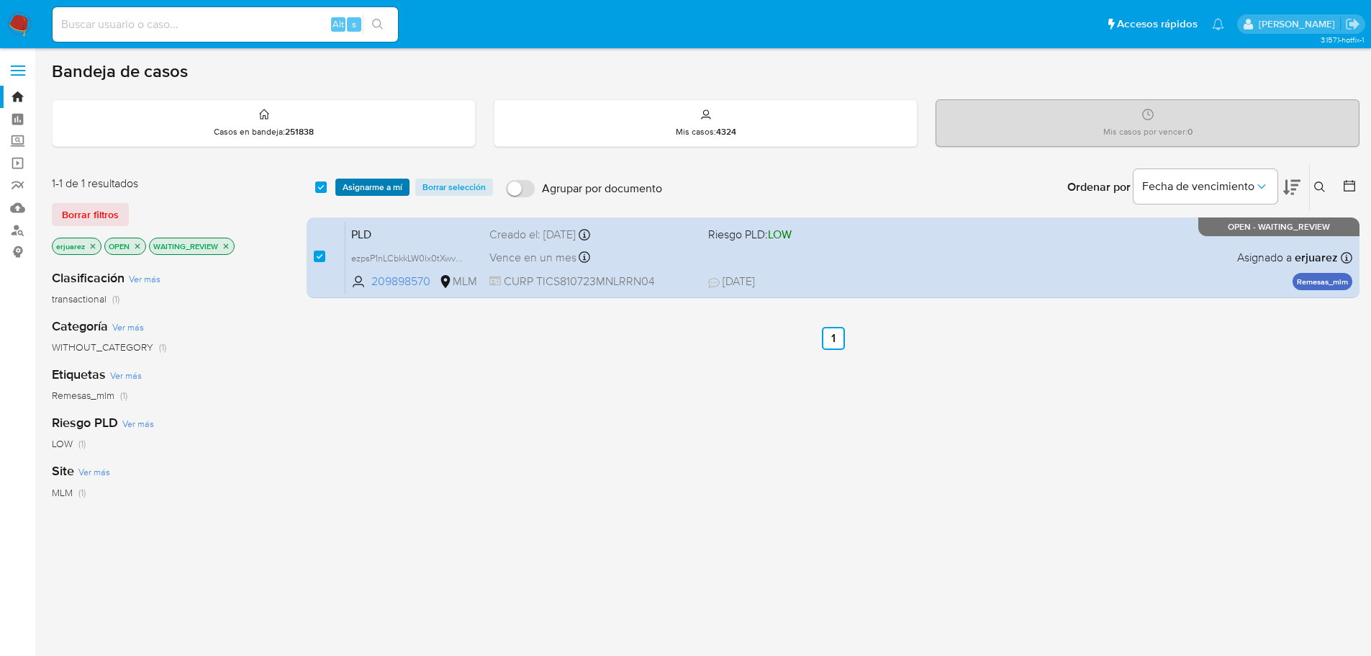
click at [371, 187] on span "Asignarme a mí" at bounding box center [373, 187] width 60 height 14
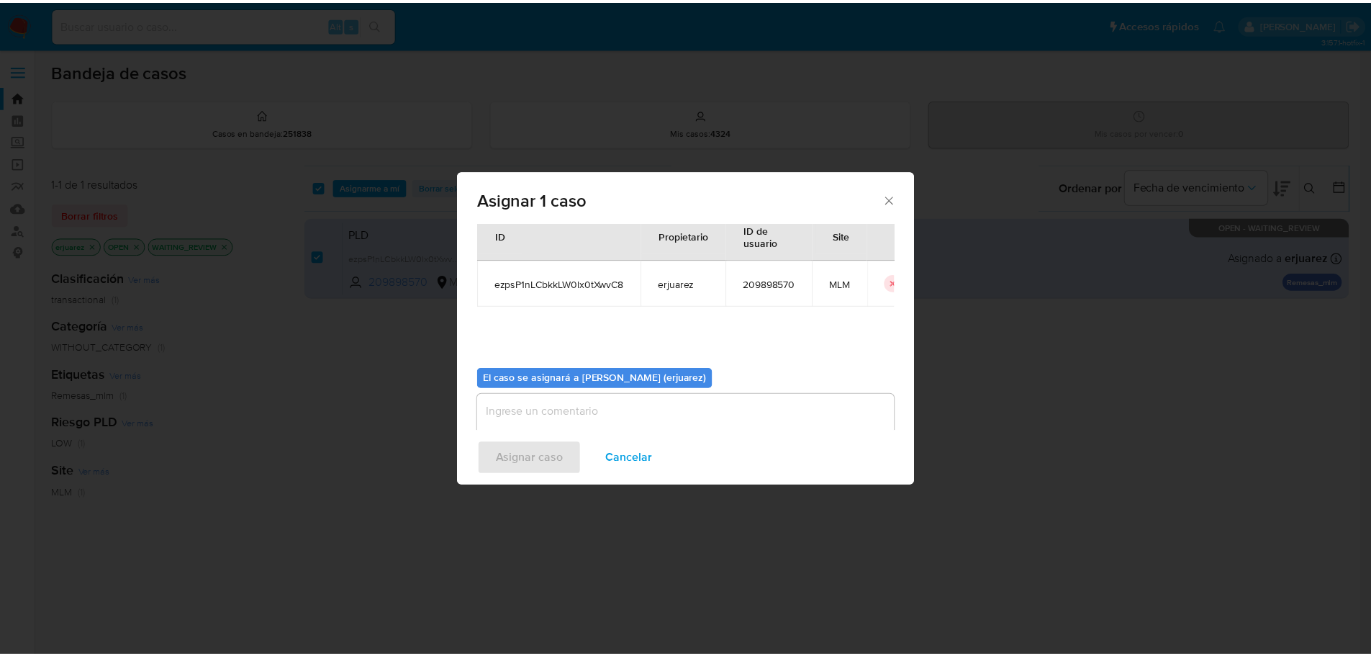
scroll to position [75, 0]
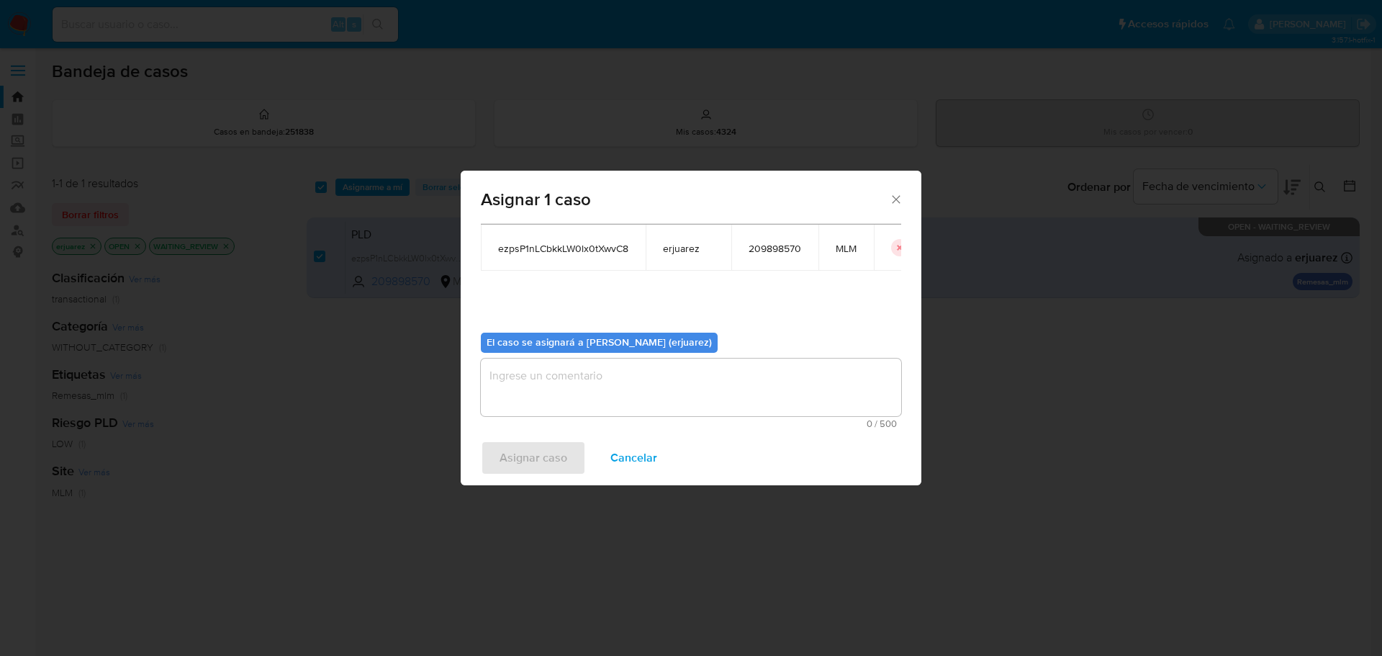
click at [530, 386] on textarea "assign-modal" at bounding box center [691, 387] width 420 height 58
type textarea "e"
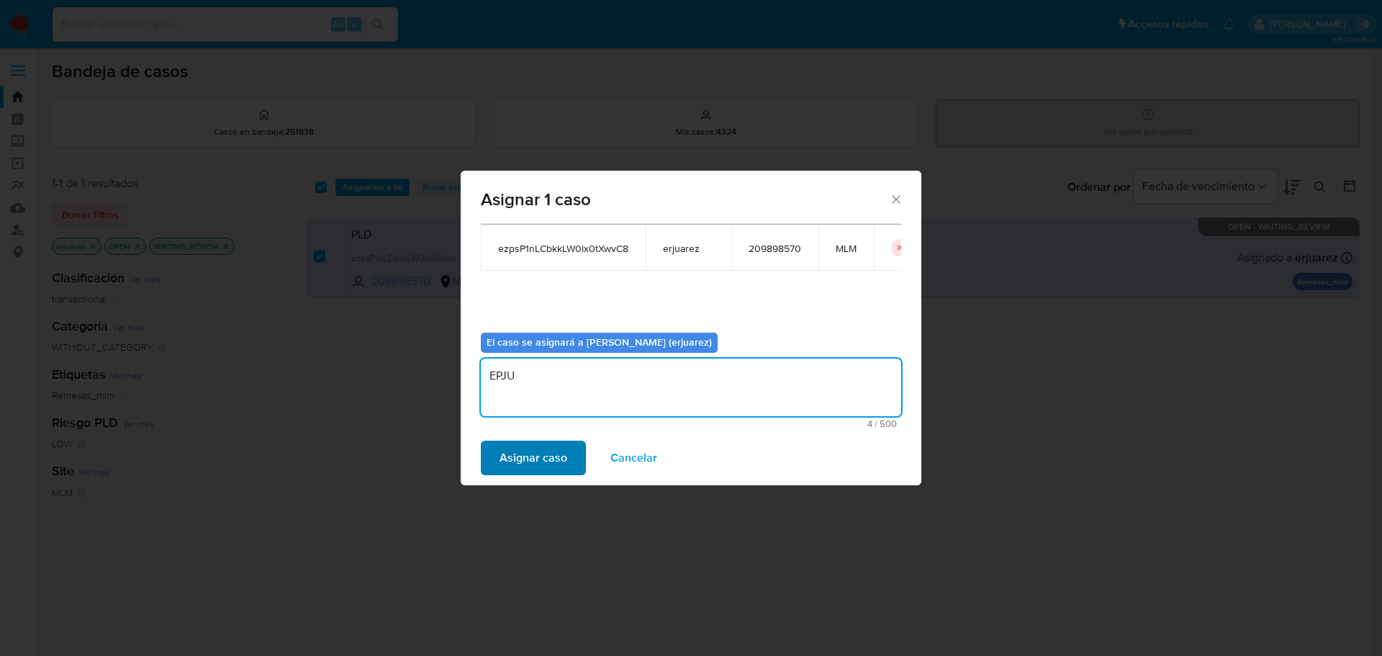
type textarea "EPJU"
click at [517, 451] on span "Asignar caso" at bounding box center [533, 458] width 68 height 32
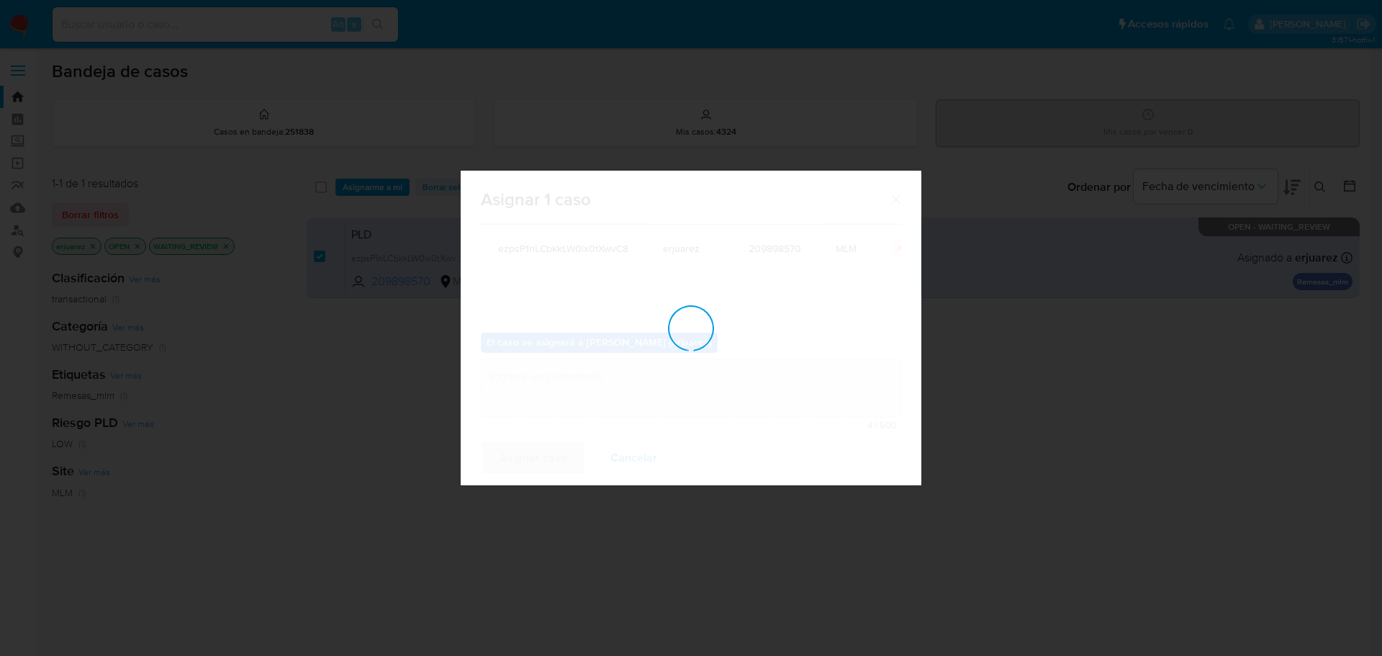
checkbox input "false"
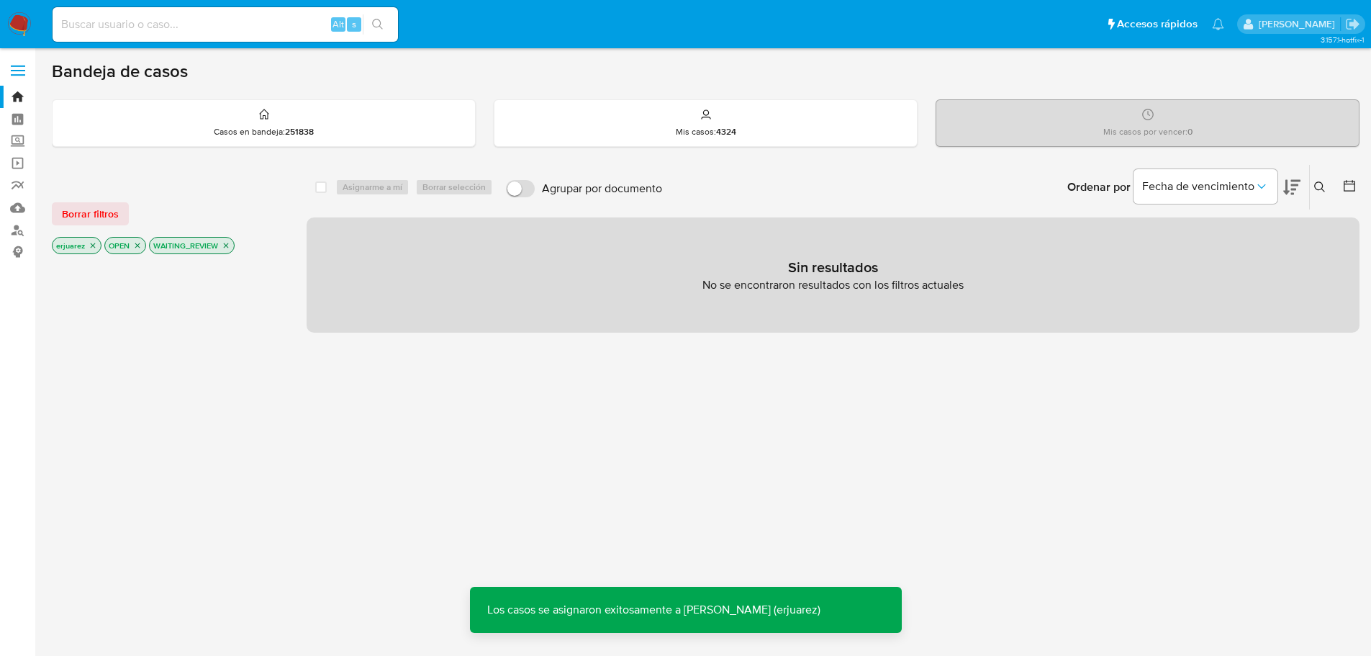
click at [228, 245] on icon "close-filter" at bounding box center [226, 245] width 9 height 9
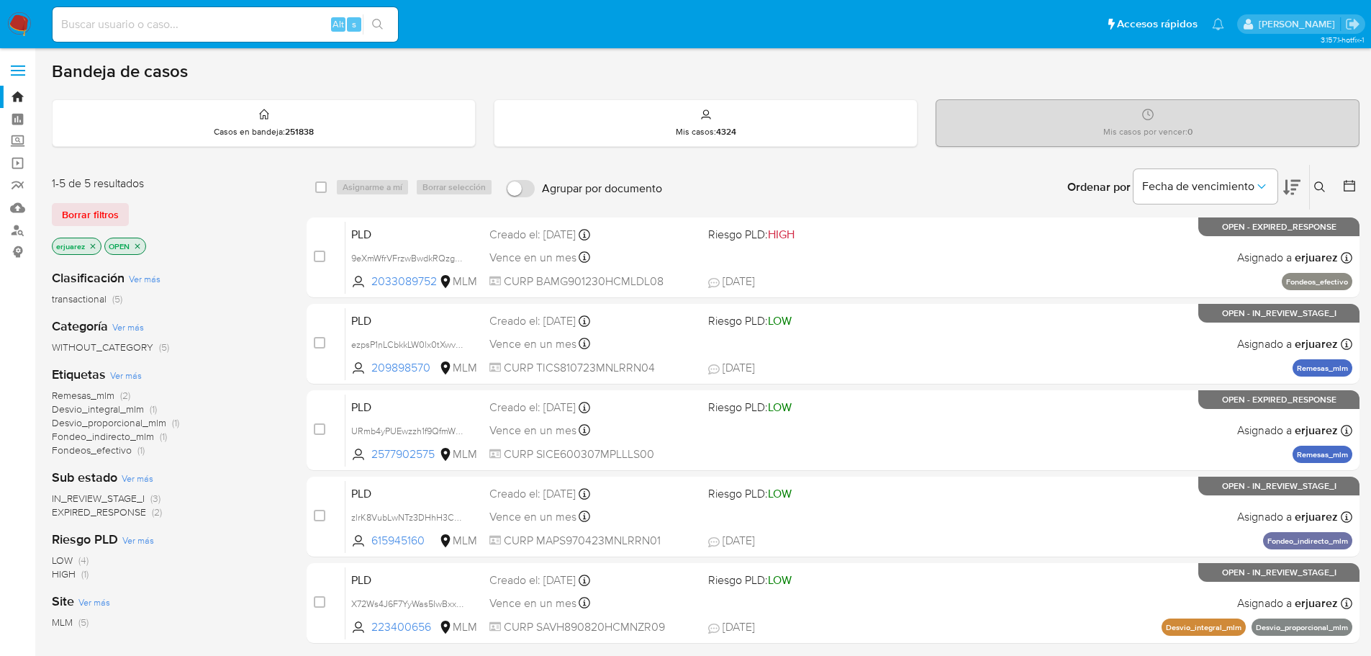
click at [114, 499] on span "IN_REVIEW_STAGE_I" at bounding box center [98, 498] width 93 height 14
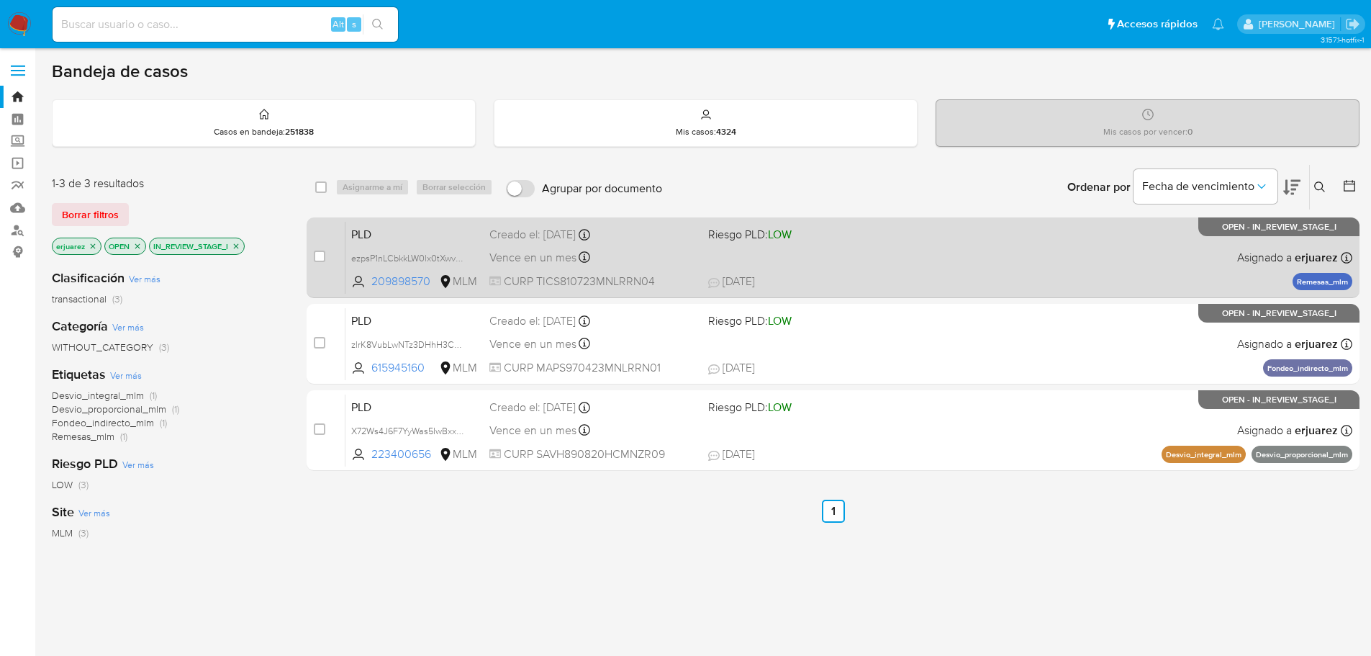
click at [815, 253] on div "PLD ezpsP1nLCbkkLW0lx0tXwvC8 209898570 MLM Riesgo PLD: LOW Creado el: 12/08/202…" at bounding box center [848, 257] width 1007 height 73
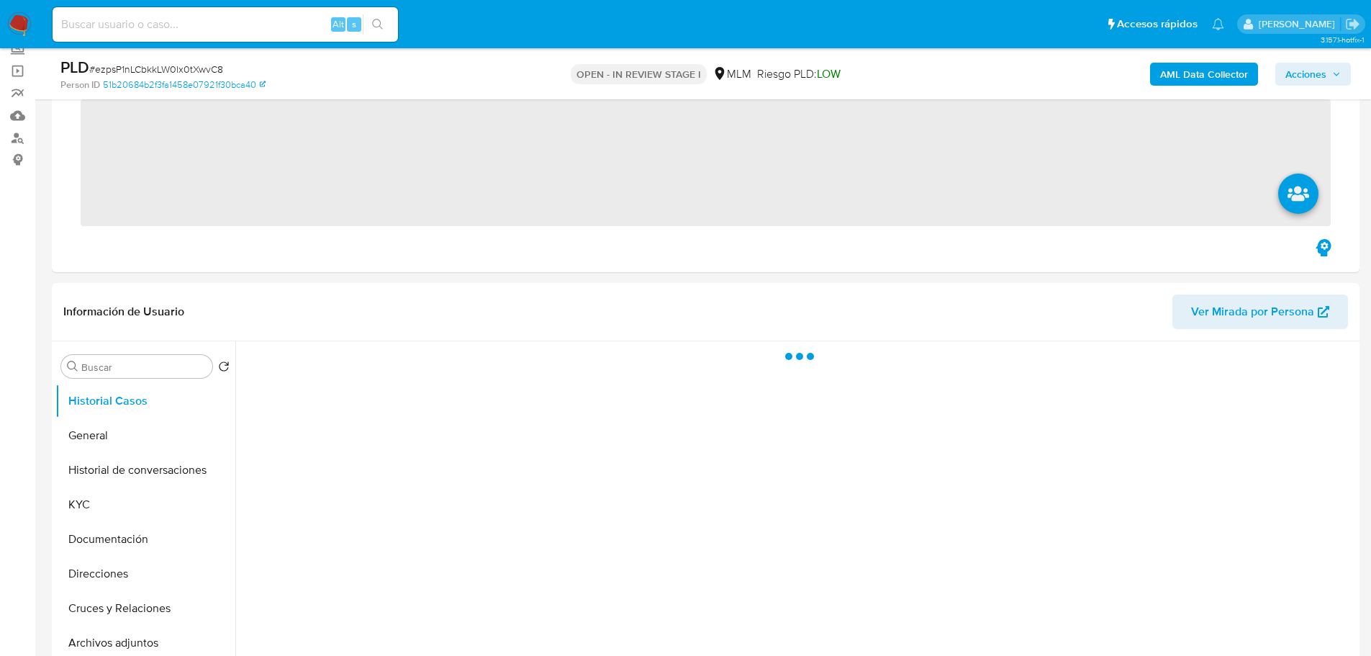
scroll to position [360, 0]
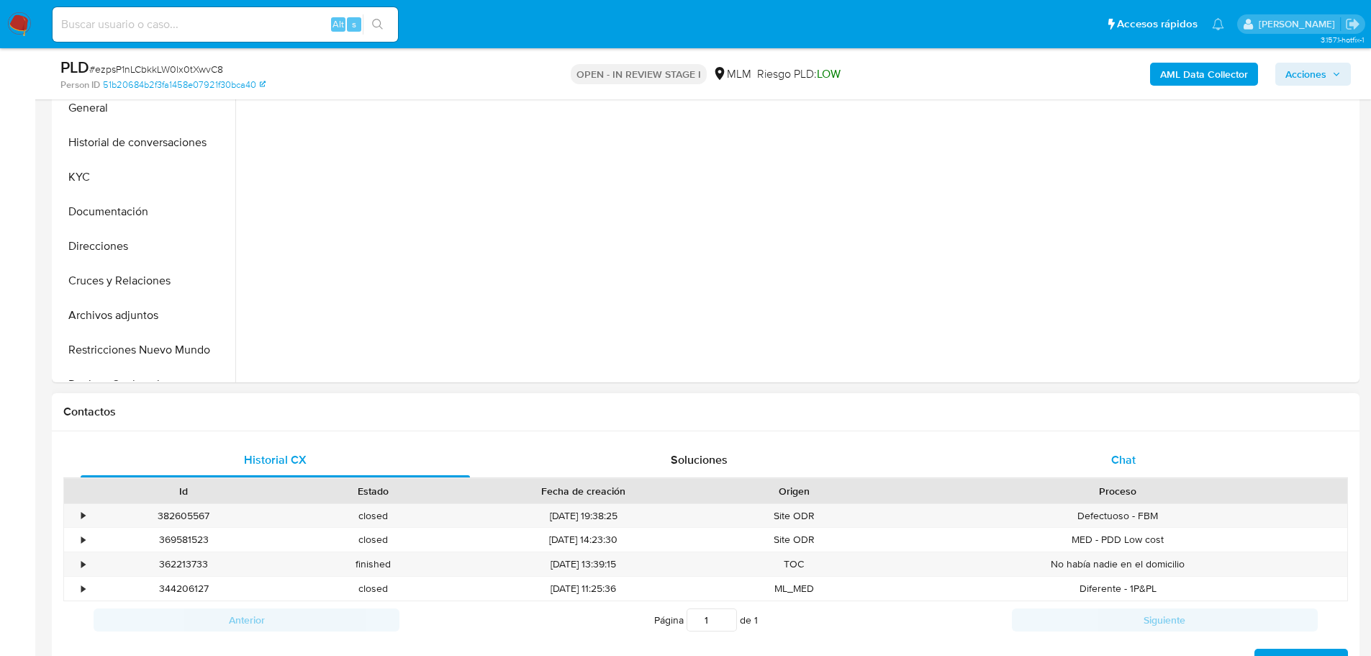
click at [1141, 448] on div "Chat" at bounding box center [1122, 460] width 389 height 35
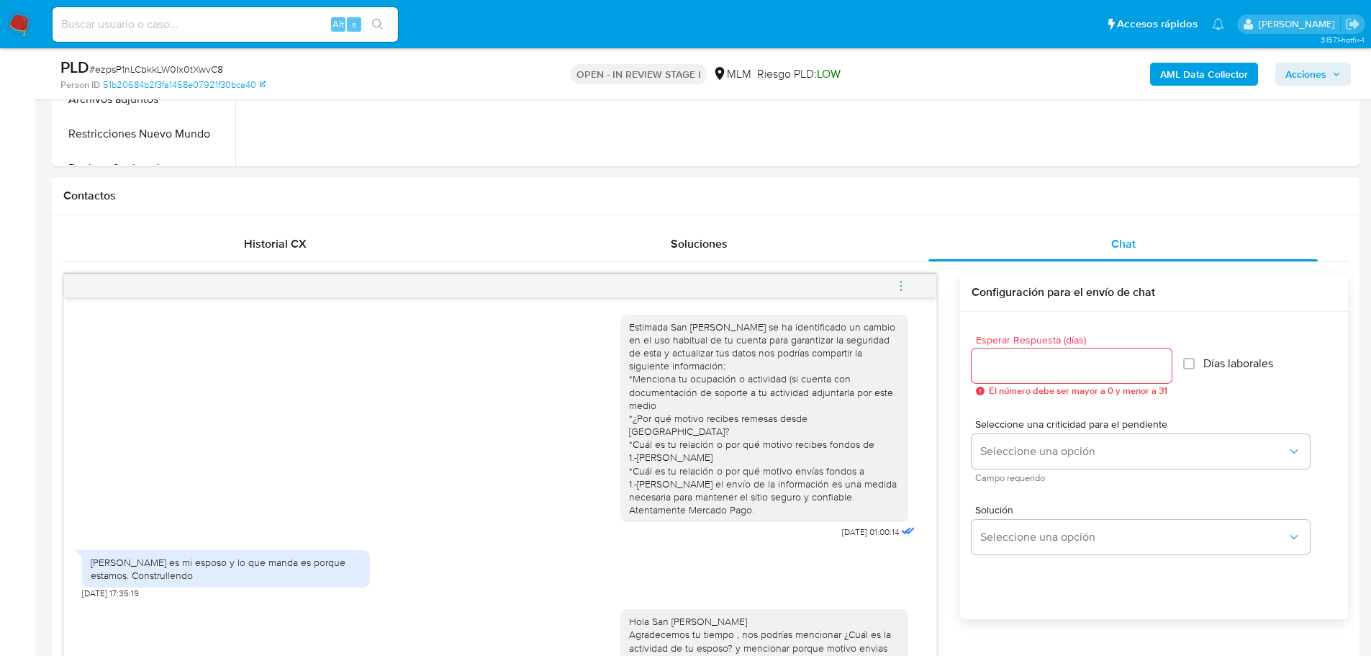
scroll to position [148, 0]
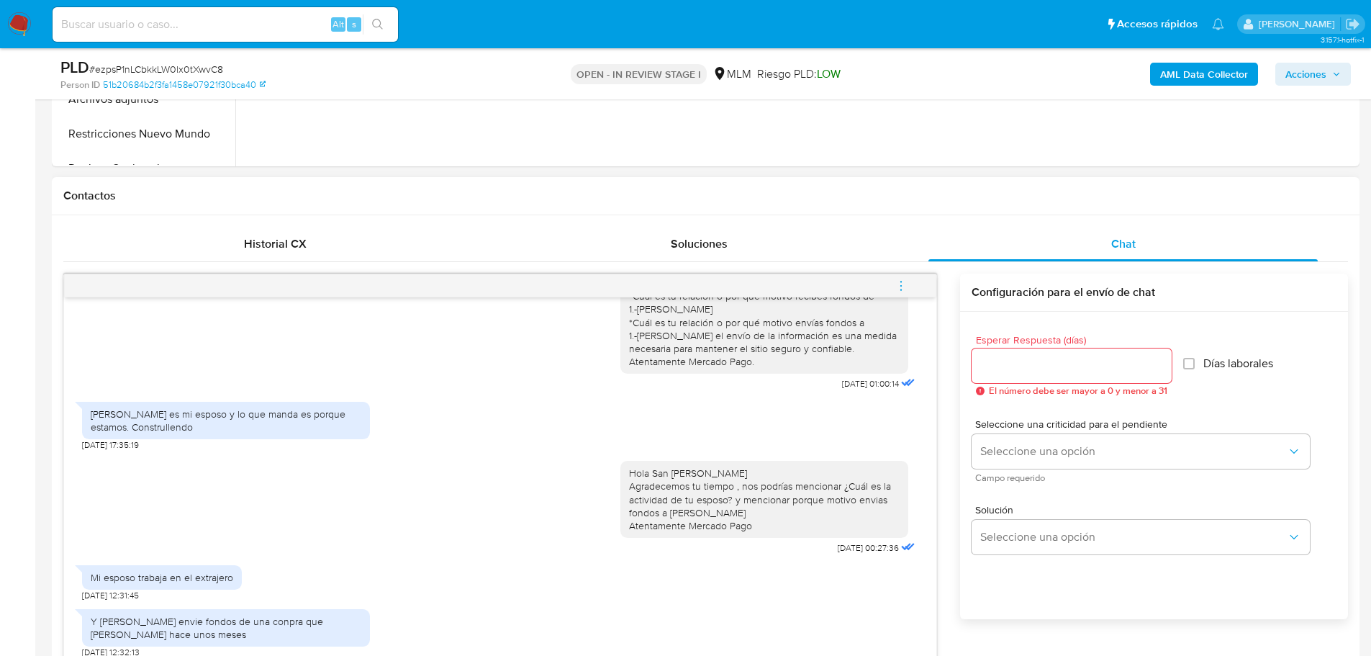
select select "10"
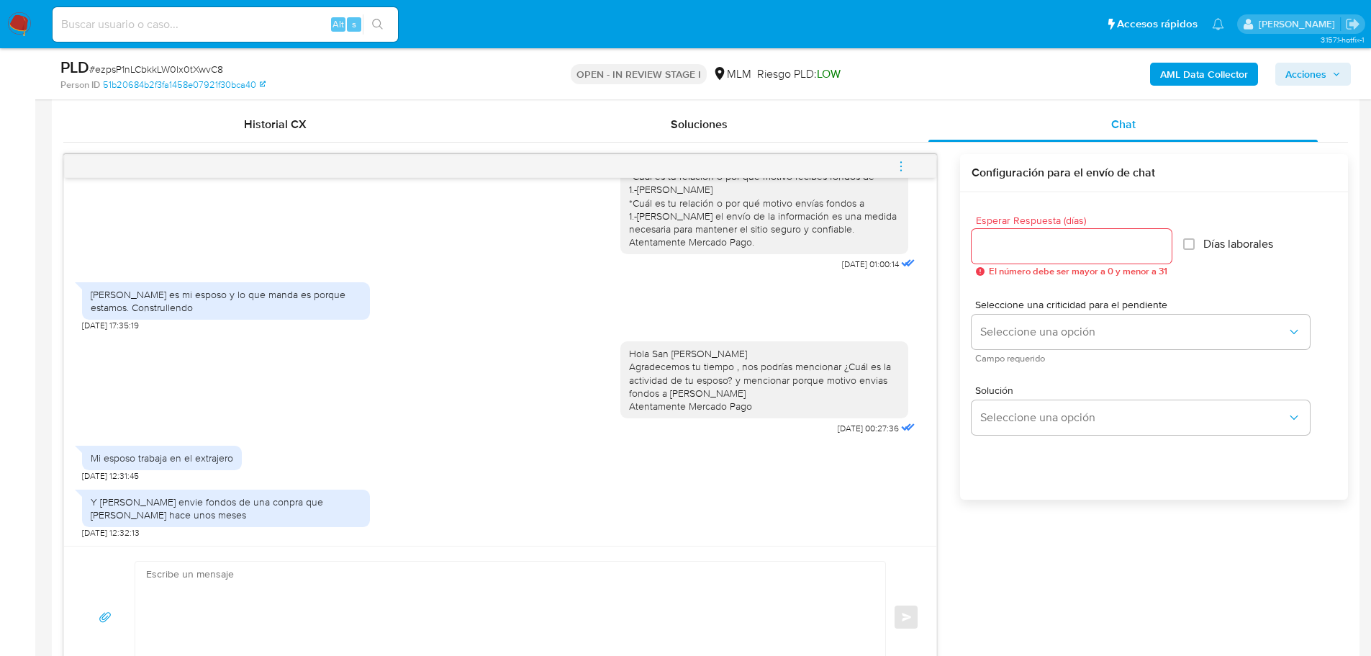
scroll to position [792, 0]
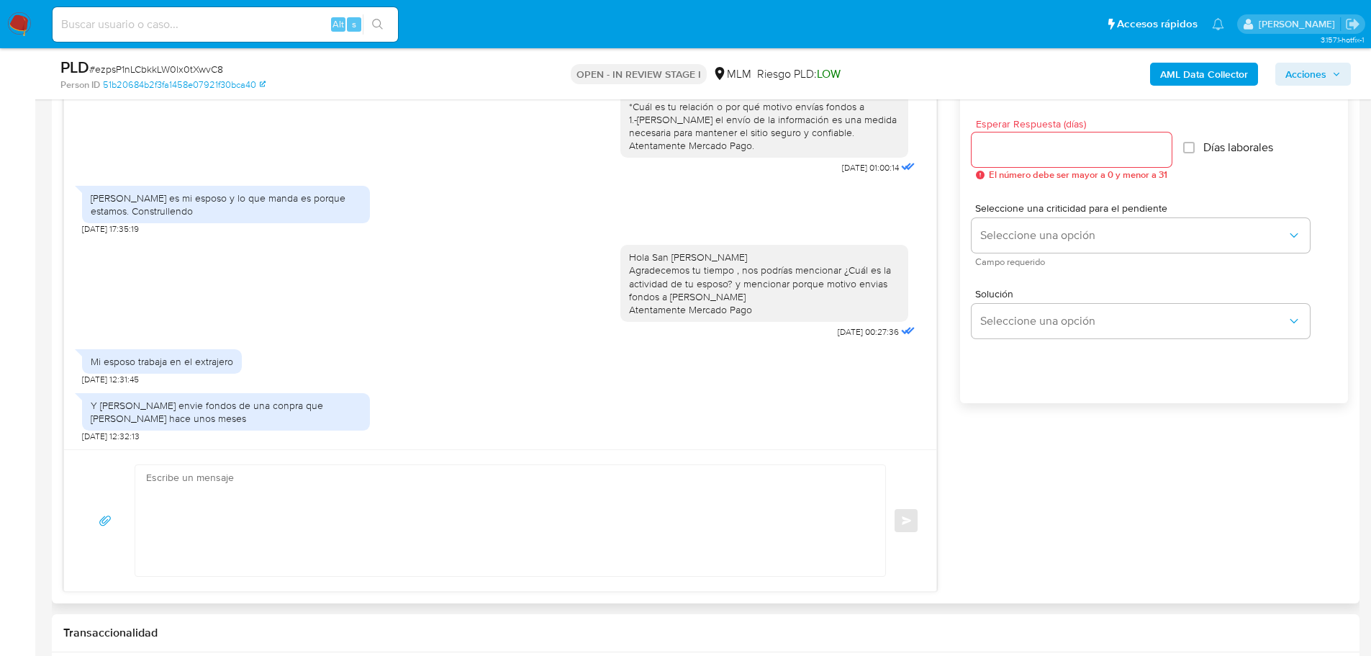
click at [293, 484] on textarea at bounding box center [506, 520] width 721 height 111
paste textarea "Agradecemos tu tiempo e información proporcionada. Te recordamos que esto fue ú…"
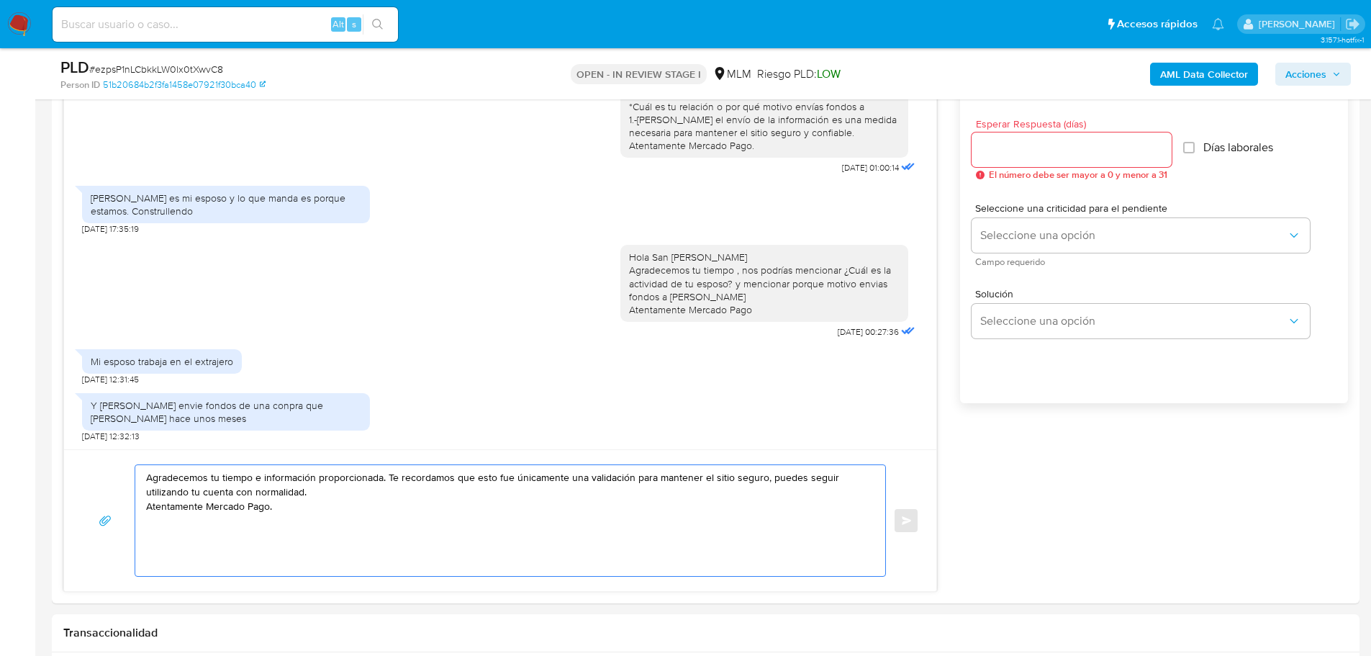
drag, startPoint x: 329, startPoint y: 503, endPoint x: 28, endPoint y: 481, distance: 301.6
type textarea "Agradecemos tu tiempo e información proporcionada. Te recordamos que esto fue ú…"
click at [1007, 160] on div at bounding box center [1072, 149] width 200 height 35
click at [1002, 150] on input "Esperar Respuesta (días)" at bounding box center [1072, 149] width 200 height 19
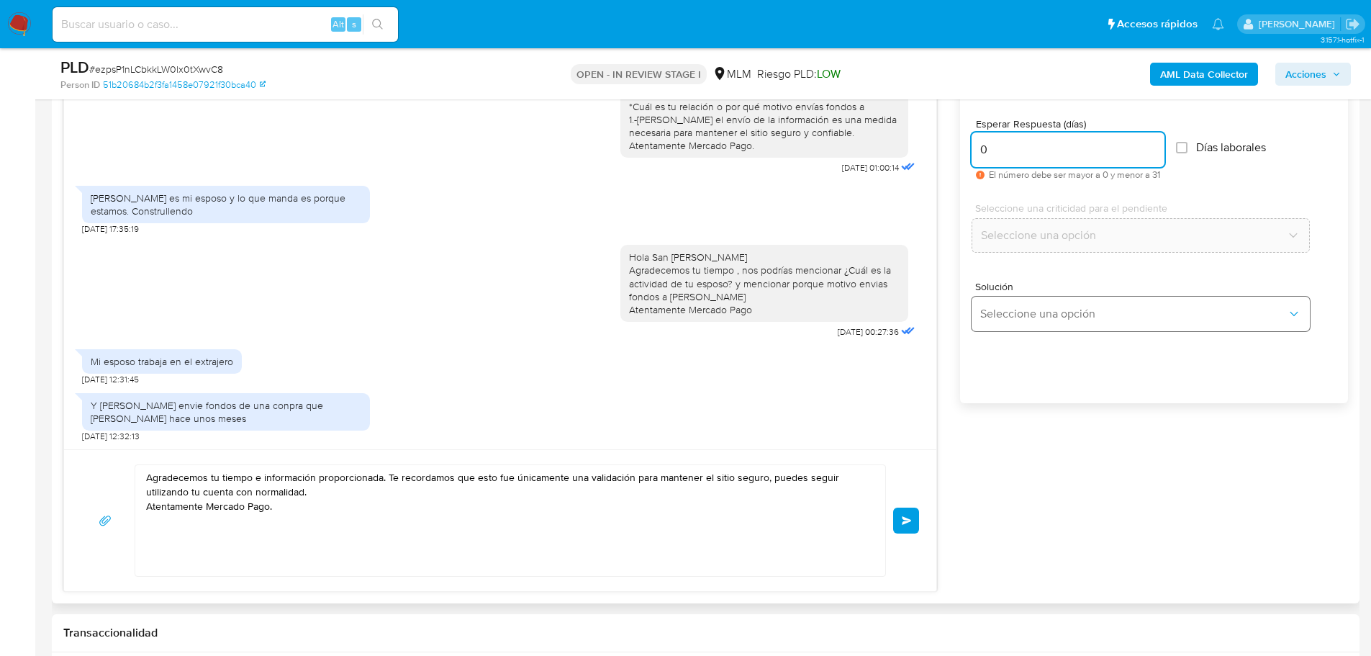
type input "0"
drag, startPoint x: 1017, startPoint y: 322, endPoint x: 1095, endPoint y: 329, distance: 78.1
click at [1018, 322] on button "Seleccione una opción" at bounding box center [1141, 314] width 338 height 35
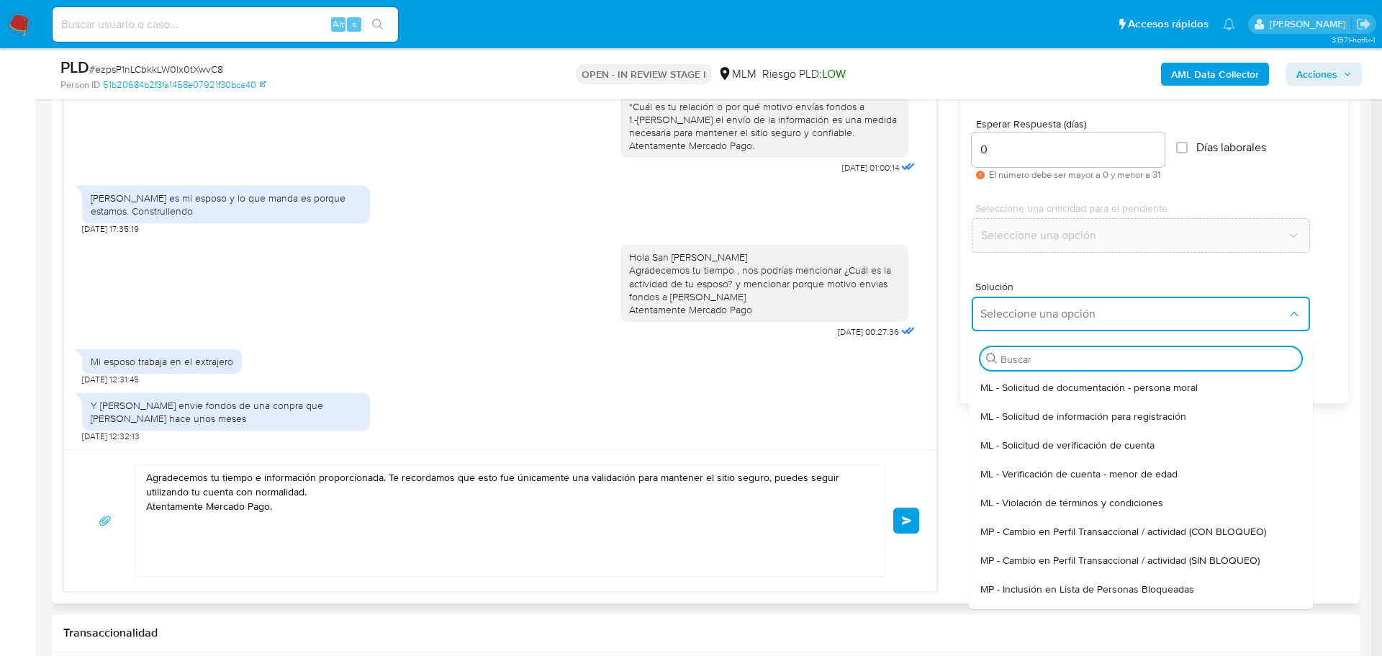
drag, startPoint x: 1227, startPoint y: 558, endPoint x: 1196, endPoint y: 554, distance: 31.2
click at [1227, 558] on span "MP - Cambio en Perfil Transaccional / actividad (SIN BLOQUEO)" at bounding box center [1119, 559] width 279 height 13
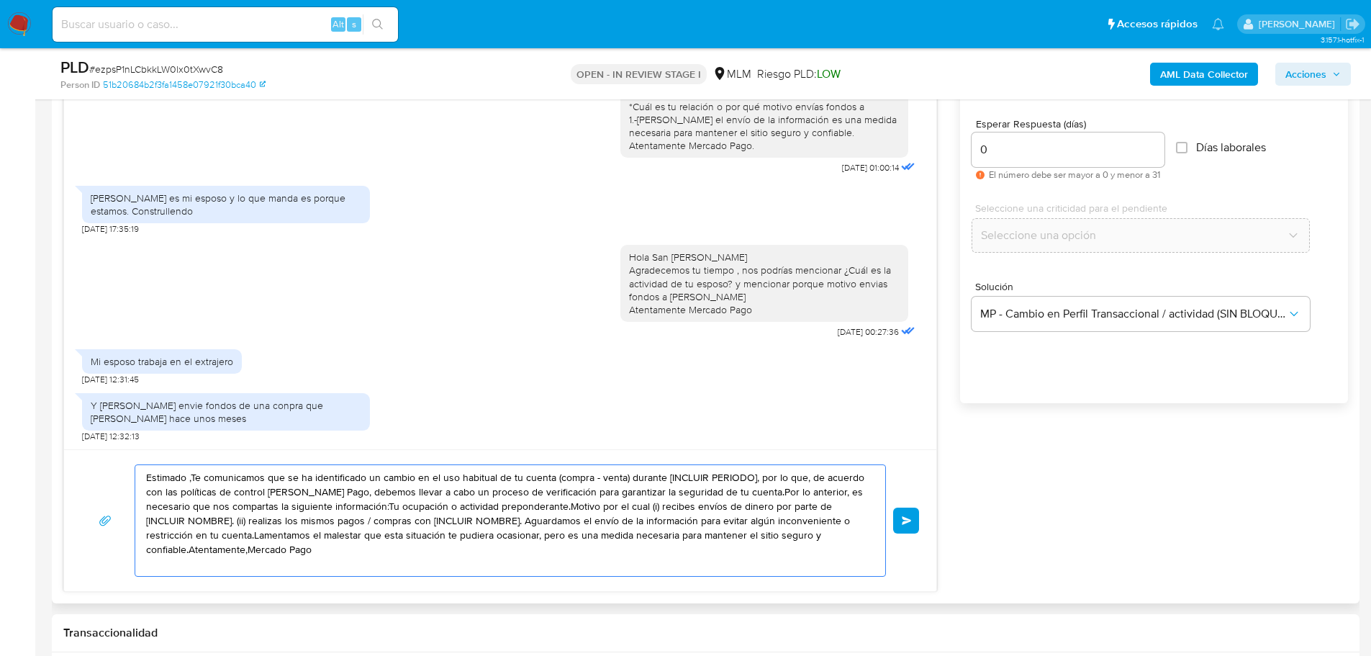
drag, startPoint x: 255, startPoint y: 522, endPoint x: 76, endPoint y: 423, distance: 204.2
paste textarea "Agradecemos tu tiempo e información proporcionada. Te recordamos que esto fue ú…"
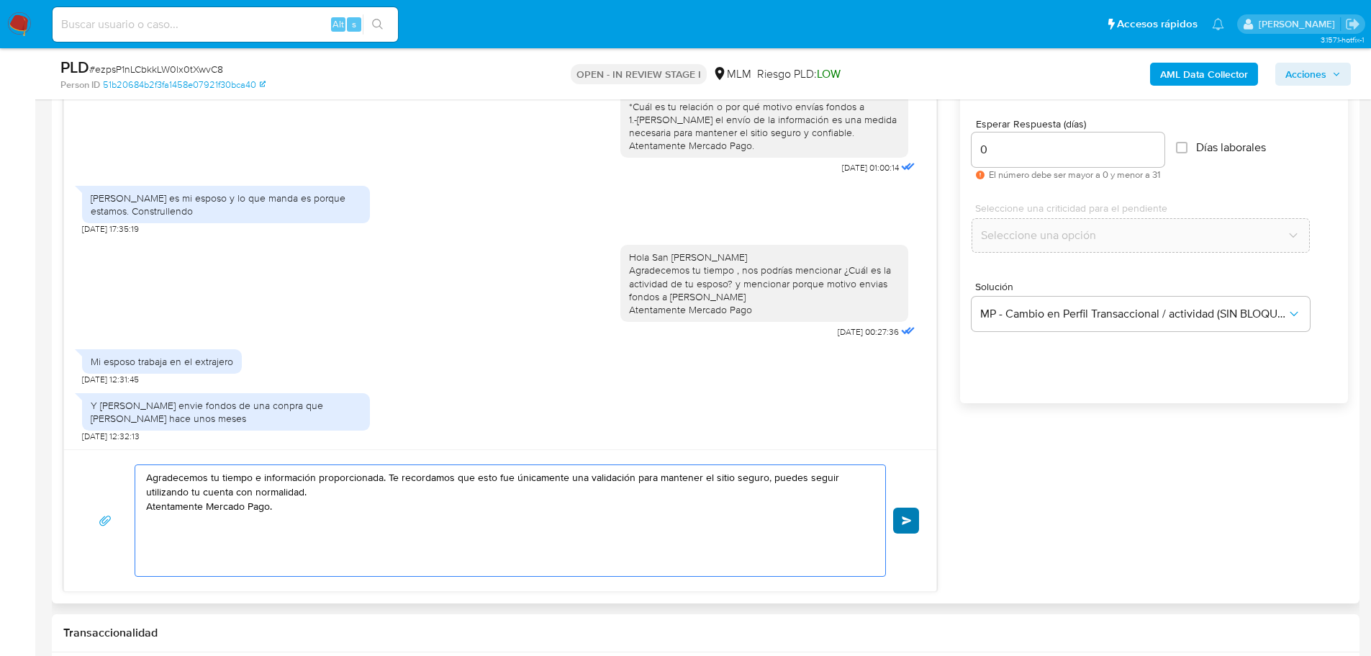
type textarea "Agradecemos tu tiempo e información proporcionada. Te recordamos que esto fue ú…"
click at [913, 513] on button "Enviar" at bounding box center [906, 520] width 26 height 26
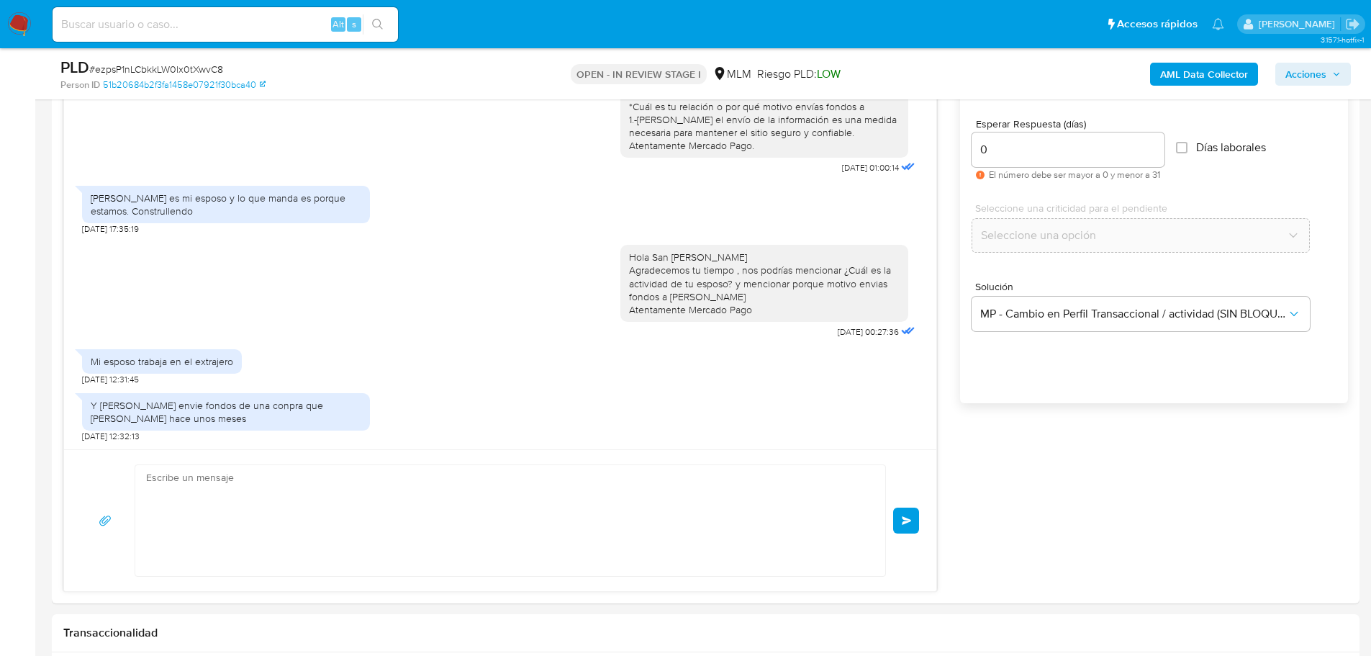
scroll to position [256, 0]
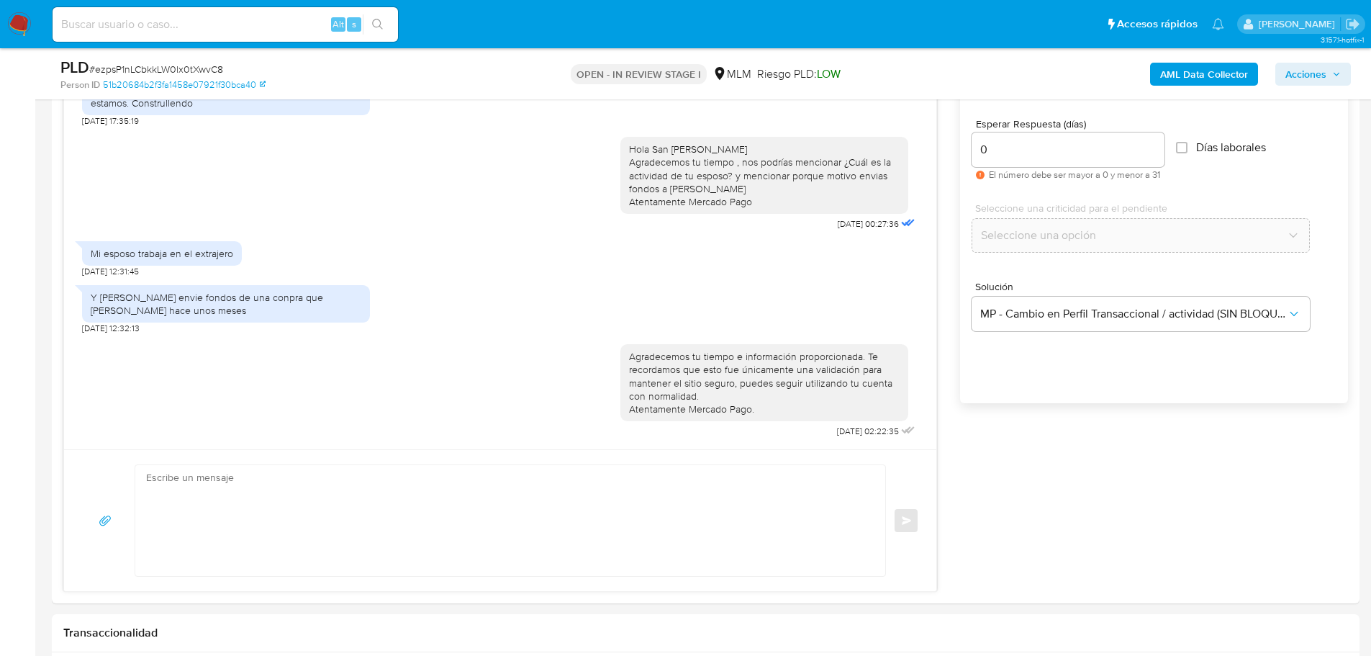
drag, startPoint x: 39, startPoint y: 17, endPoint x: 22, endPoint y: 21, distance: 17.6
click at [35, 19] on nav "Pausado Ver notificaciones Alt s Accesos rápidos Presiona las siguientes teclas…" at bounding box center [685, 24] width 1371 height 48
click at [19, 21] on img at bounding box center [19, 24] width 24 height 24
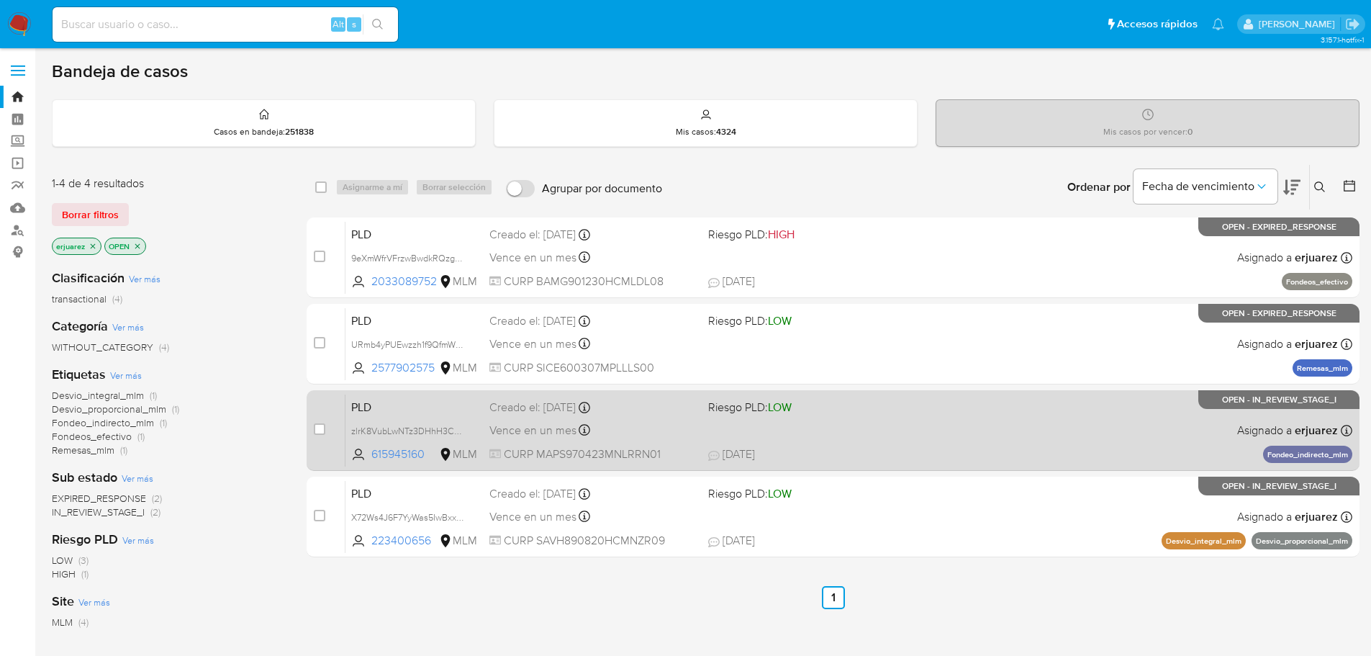
click at [746, 440] on div "PLD zlrK8VubLwNTz3DHhH3ChSX7 615945160 MLM Riesgo PLD: LOW Creado el: [DATE] Cr…" at bounding box center [848, 430] width 1007 height 73
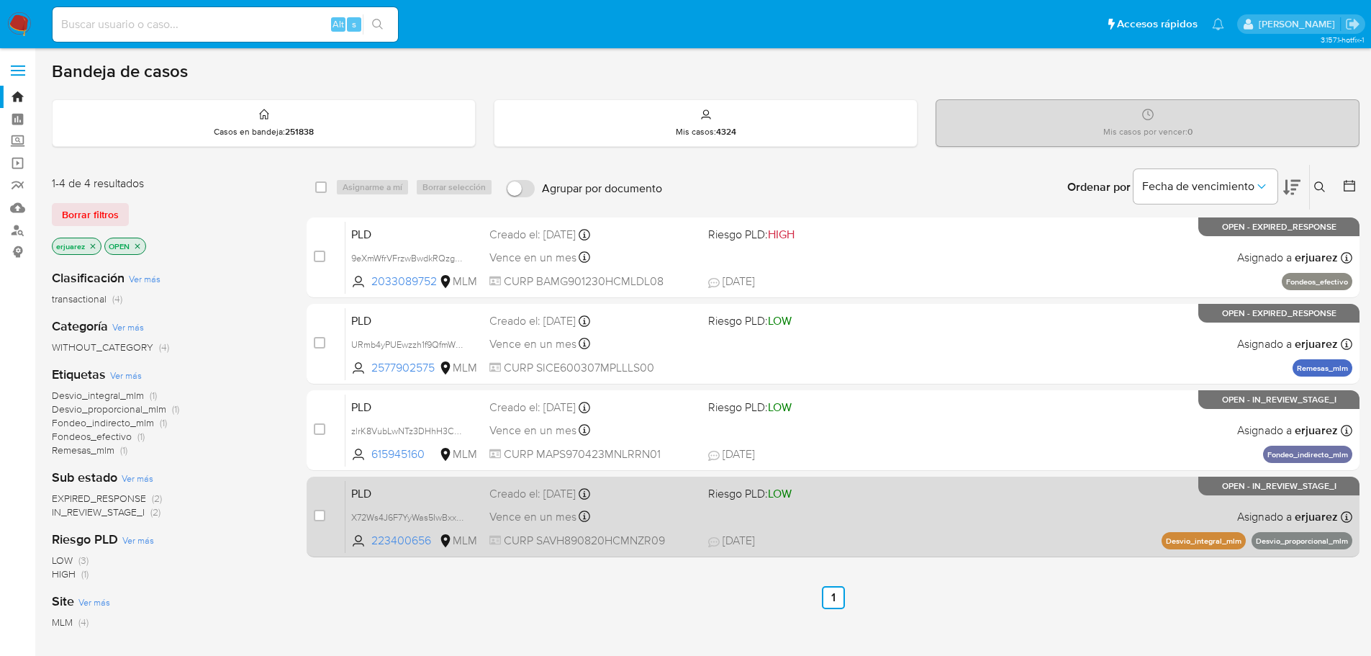
click at [973, 519] on div "PLD X72Ws4J6F7YyWas5IwBxxWFJ 223400656 MLM Riesgo PLD: LOW Creado el: 12/08/202…" at bounding box center [848, 516] width 1007 height 73
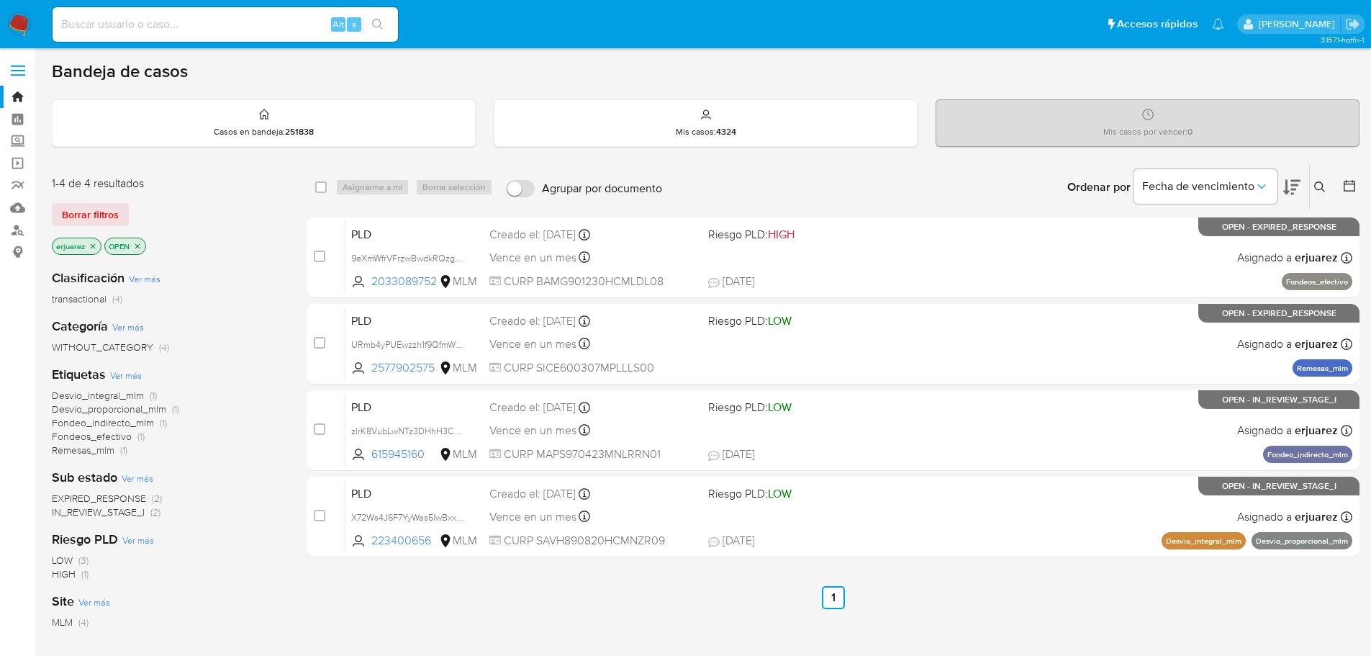
click at [10, 21] on img at bounding box center [19, 24] width 24 height 24
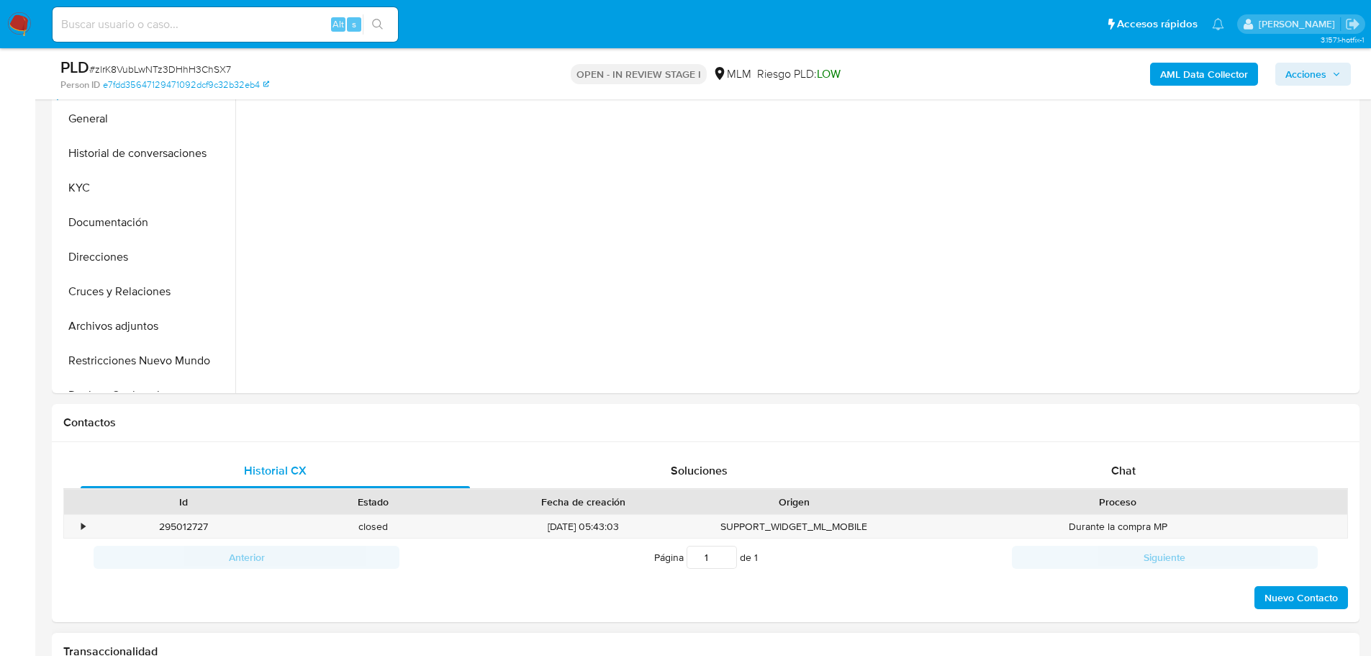
scroll to position [576, 0]
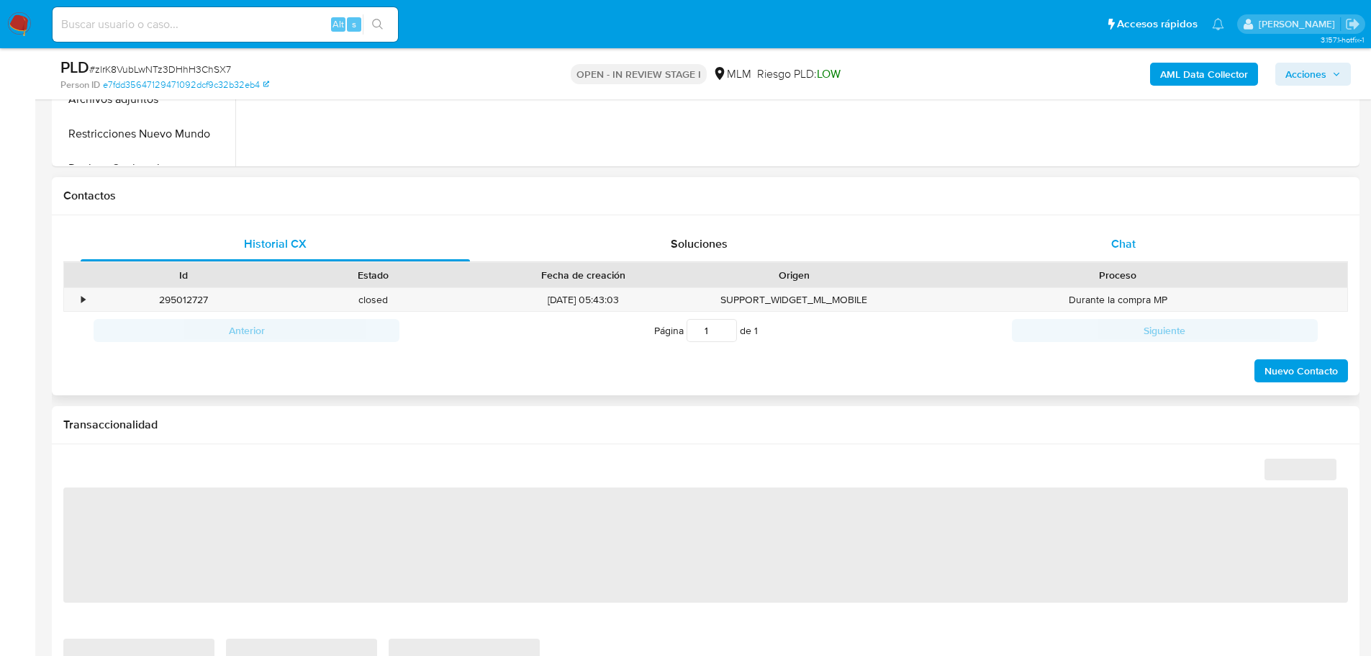
click at [1108, 238] on div "Chat" at bounding box center [1122, 244] width 389 height 35
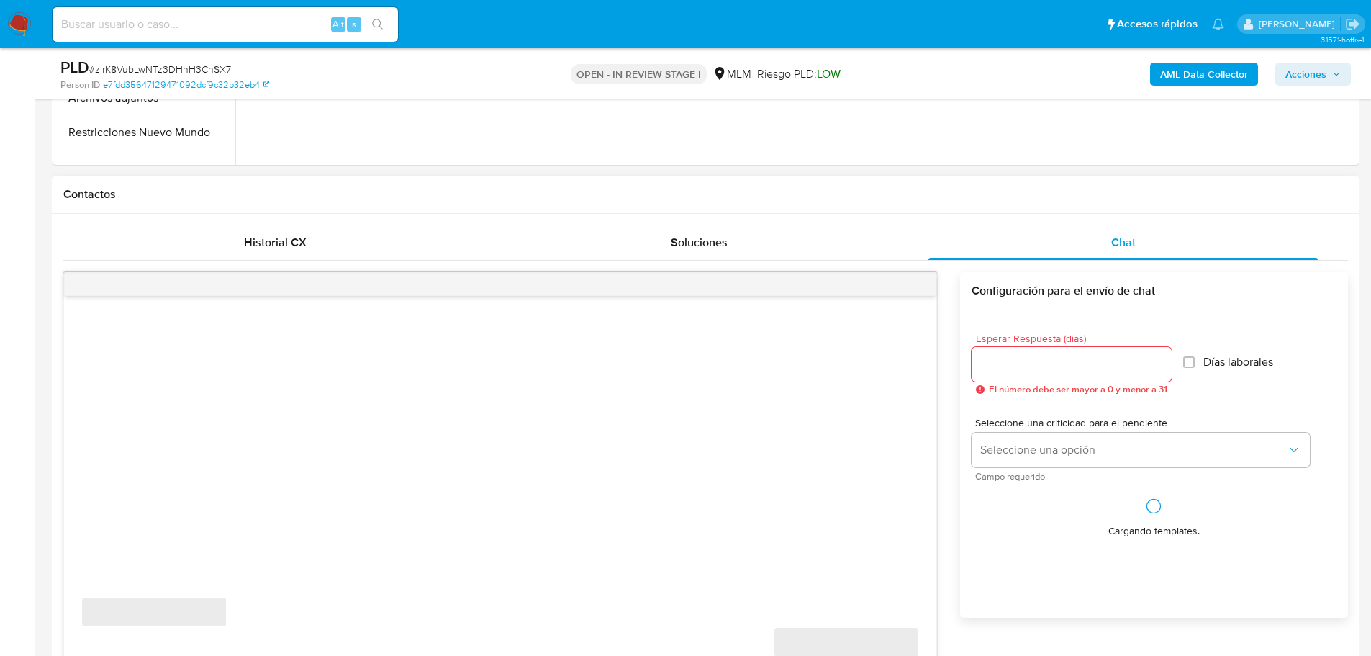
select select "10"
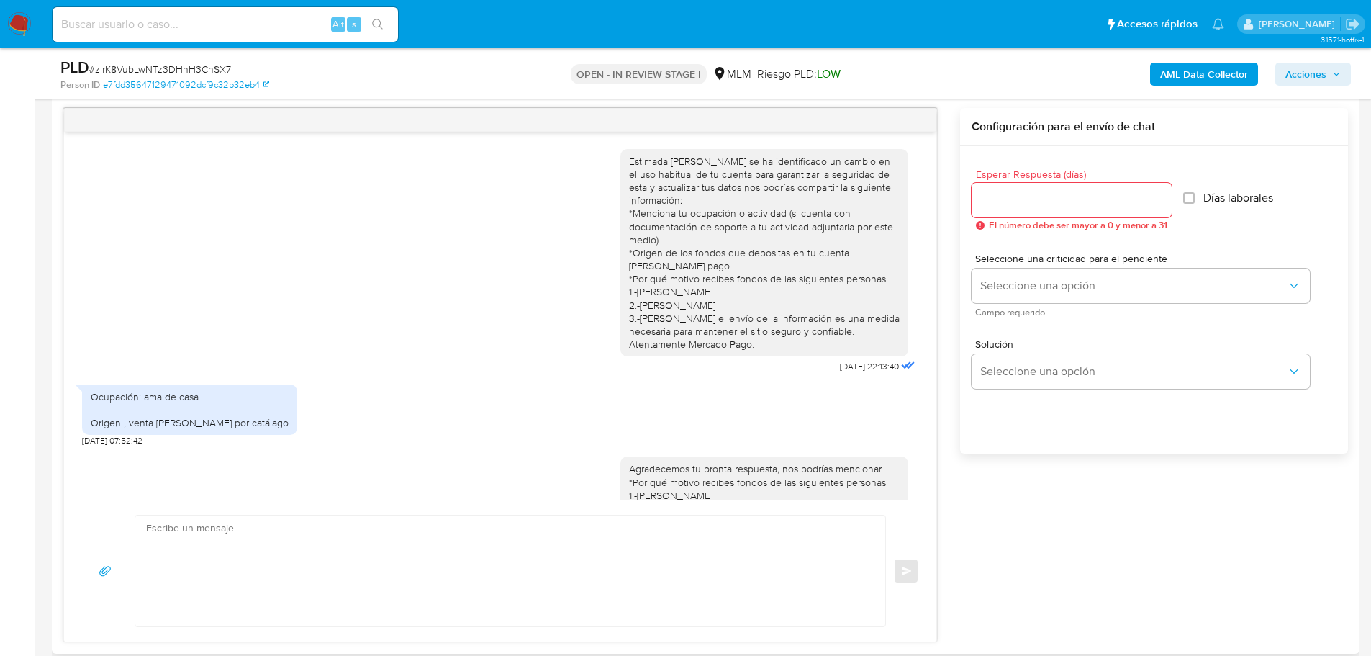
scroll to position [720, 0]
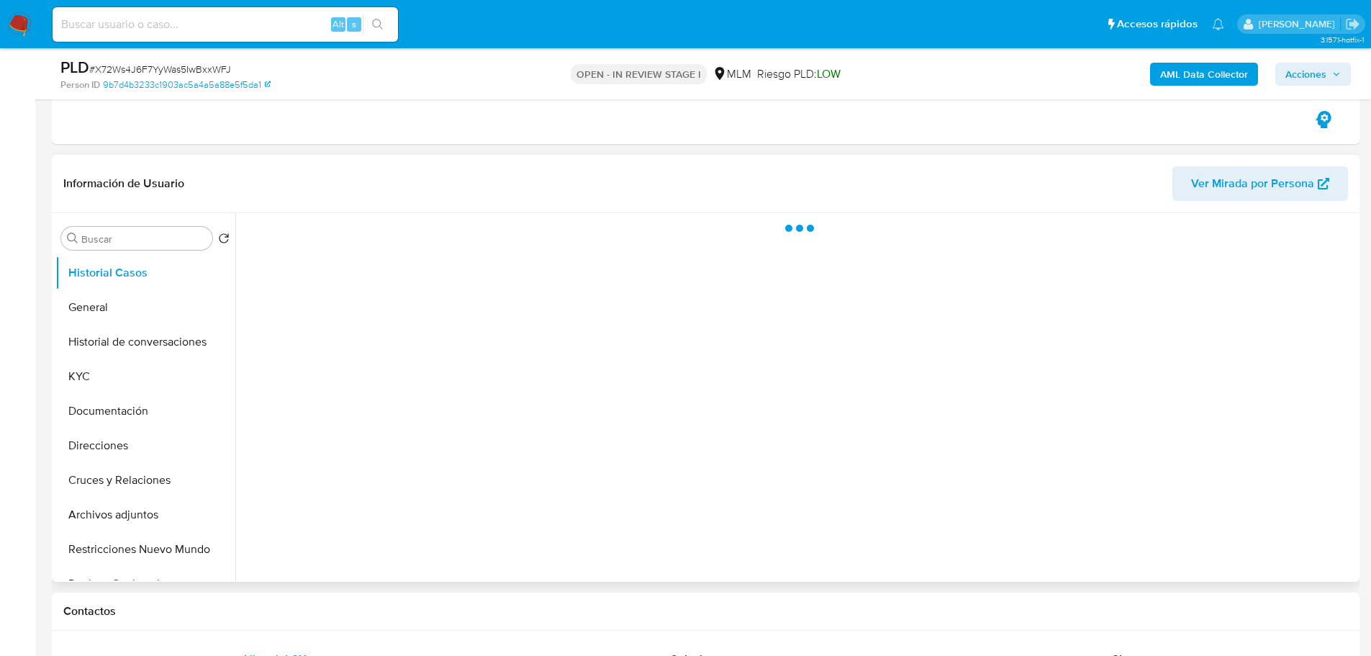
scroll to position [504, 0]
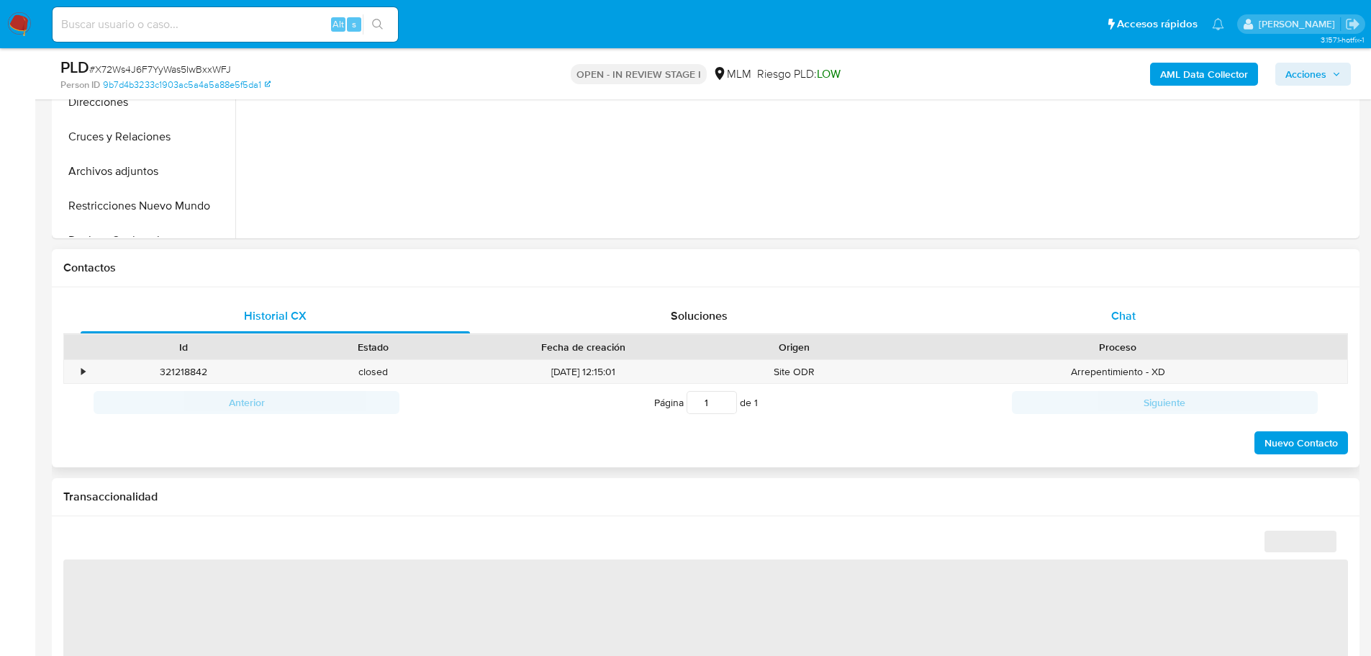
click at [1118, 315] on span "Chat" at bounding box center [1123, 315] width 24 height 17
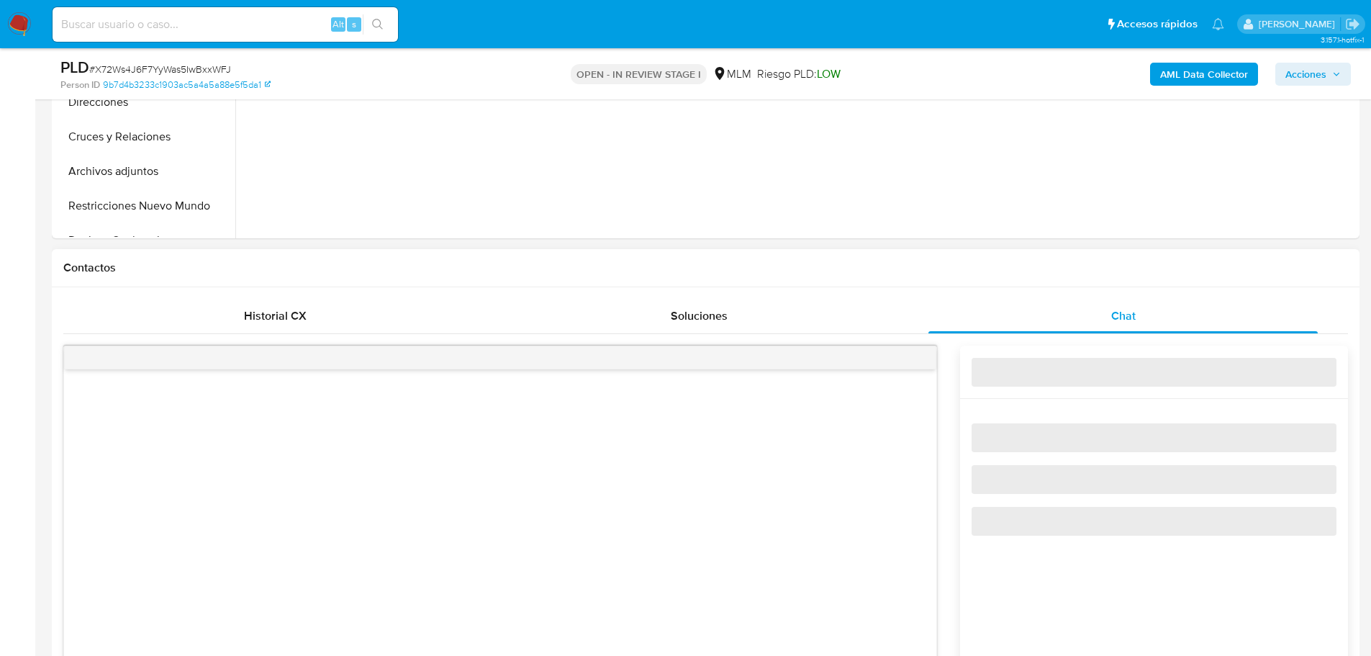
select select "10"
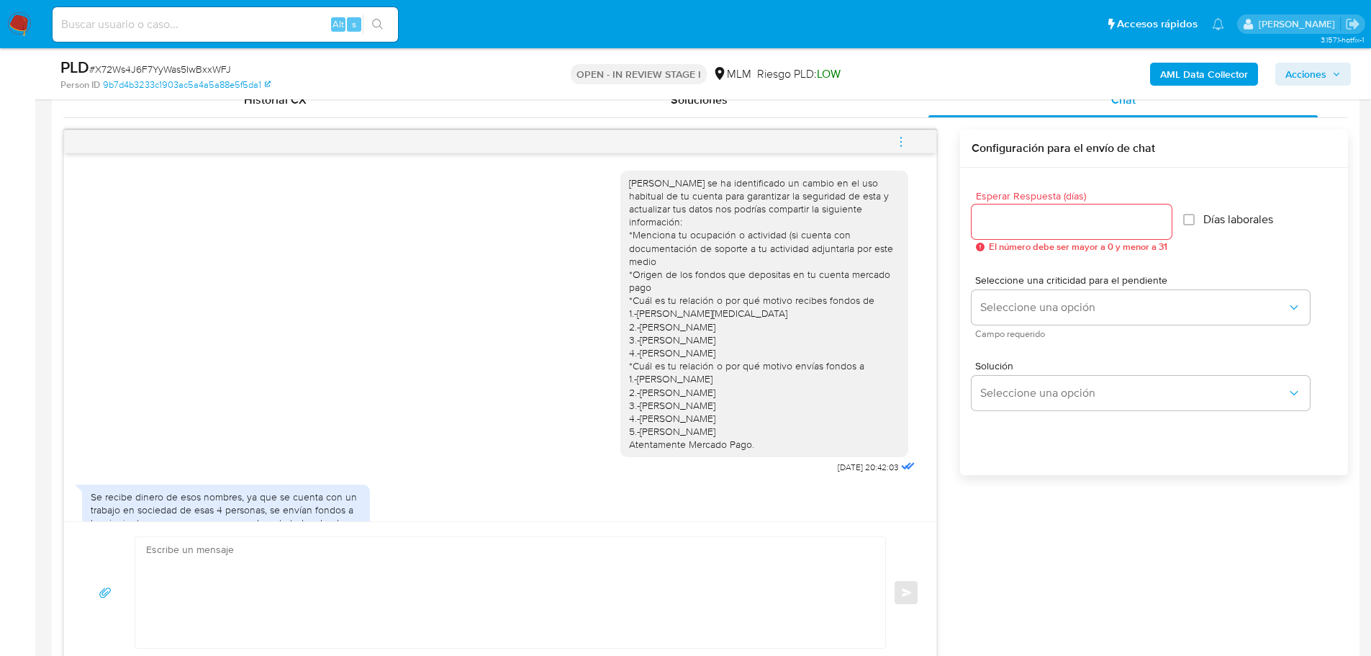
scroll to position [658, 0]
